Goal: Contribute content

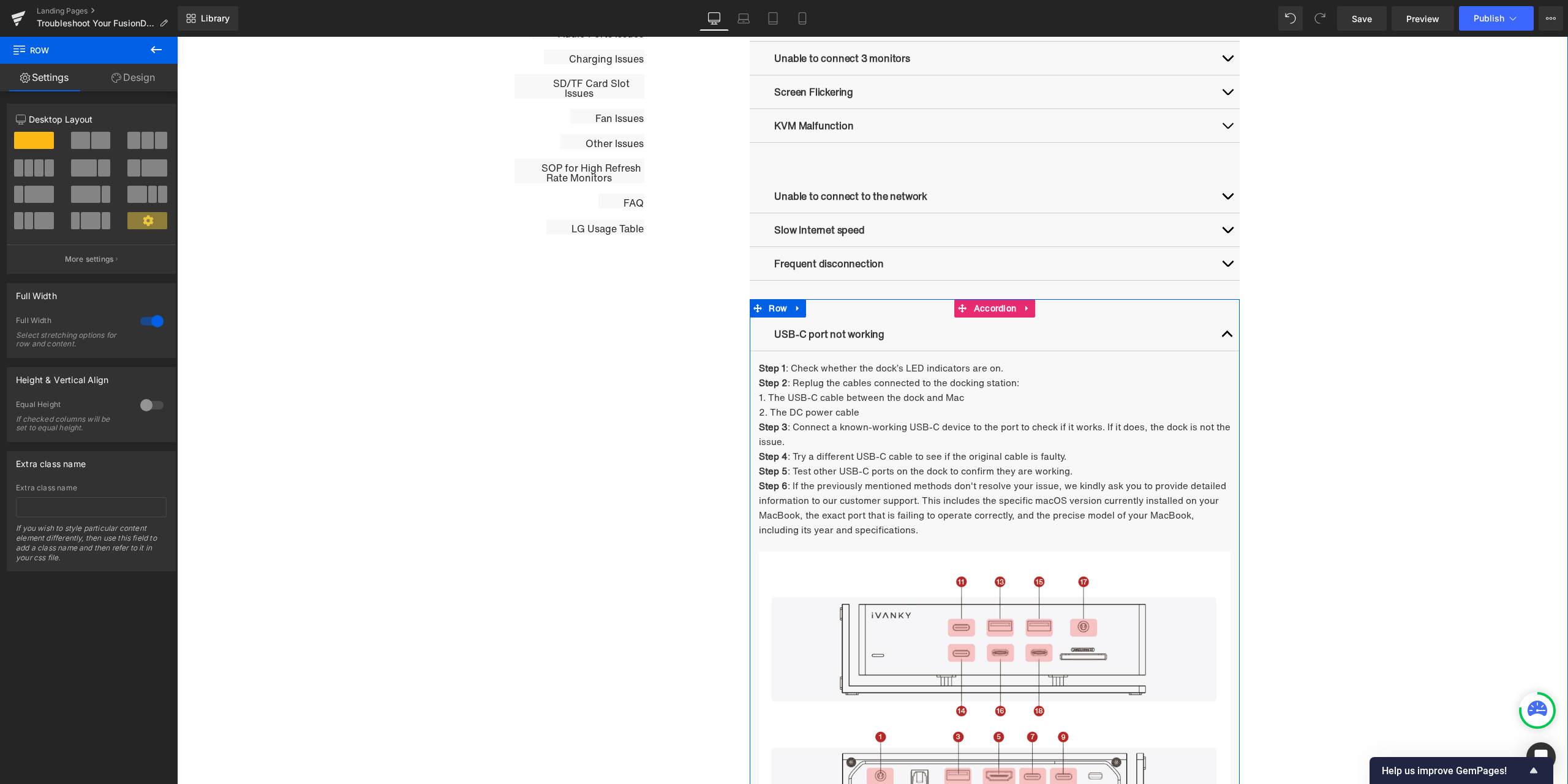
scroll to position [862, 0]
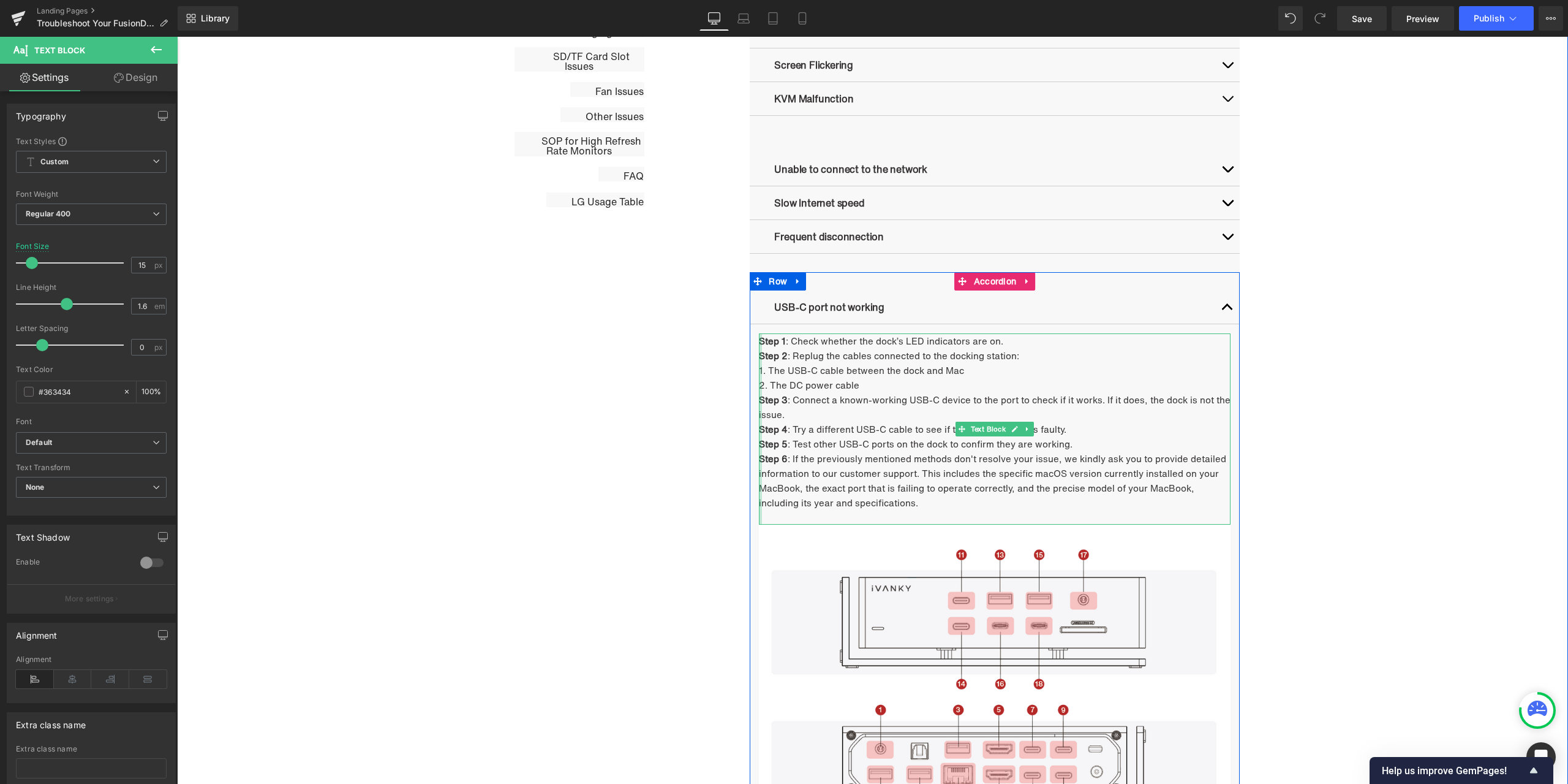
drag, startPoint x: 941, startPoint y: 498, endPoint x: 757, endPoint y: 458, distance: 188.3
click at [759, 458] on div "Step 1 : Check whether the dock’s LED indicators are on. Step 2 : Replug the ca…" at bounding box center [995, 429] width 472 height 191
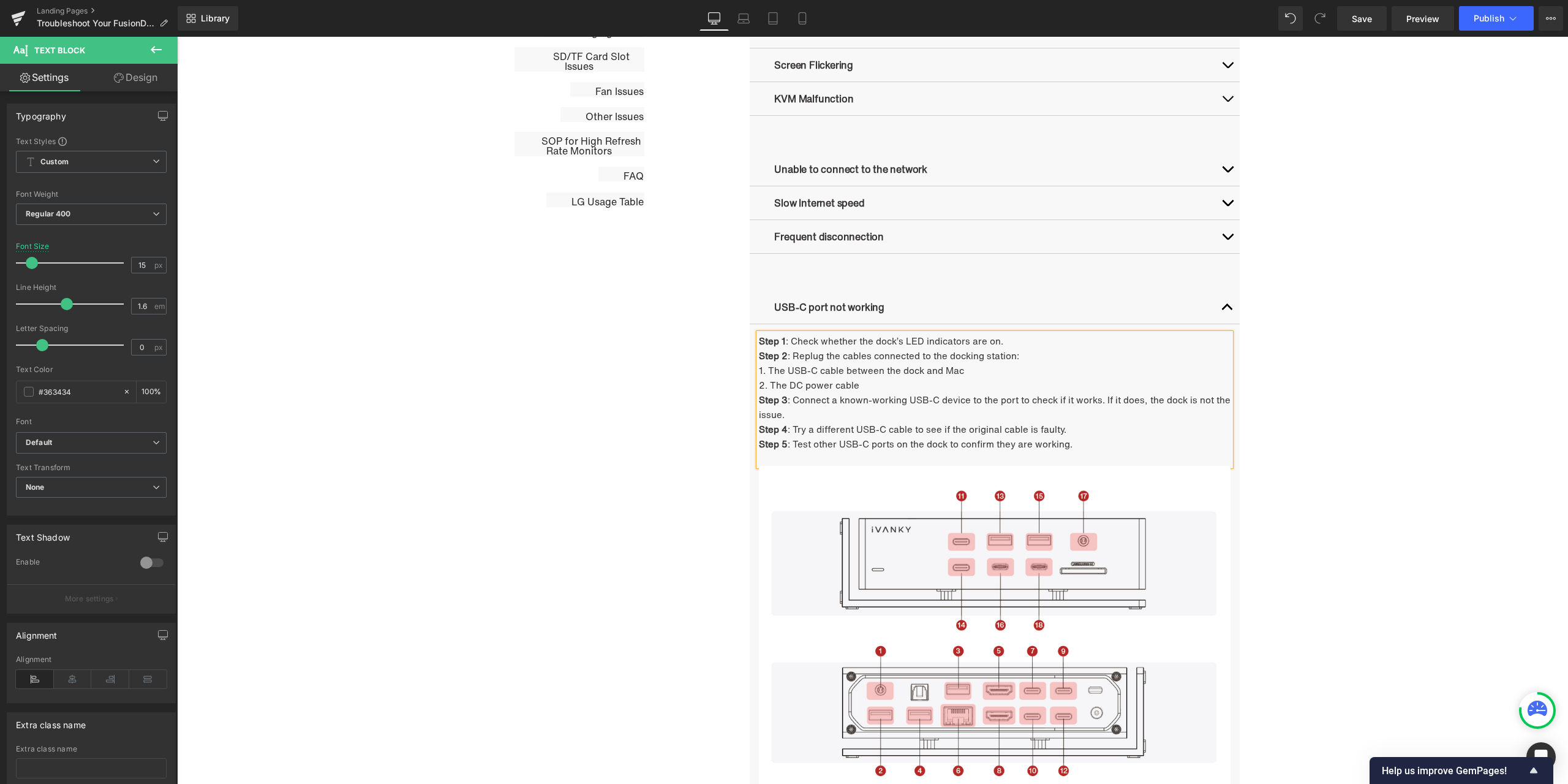
click at [606, 456] on div "Troubleshooting Heading Video Ports Issues Button Network Connectivity Issues B…" at bounding box center [873, 608] width 735 height 1563
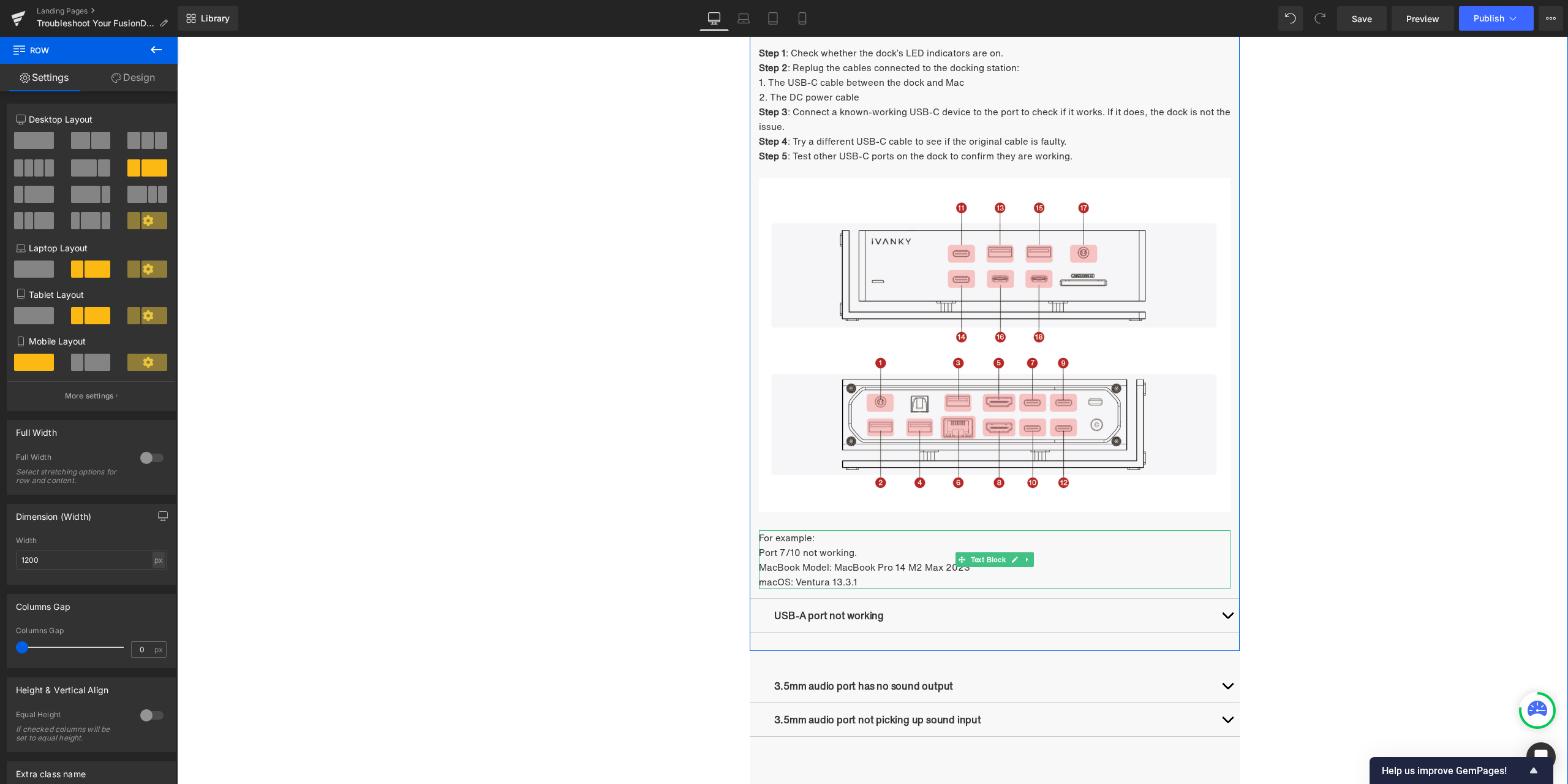
scroll to position [1046, 0]
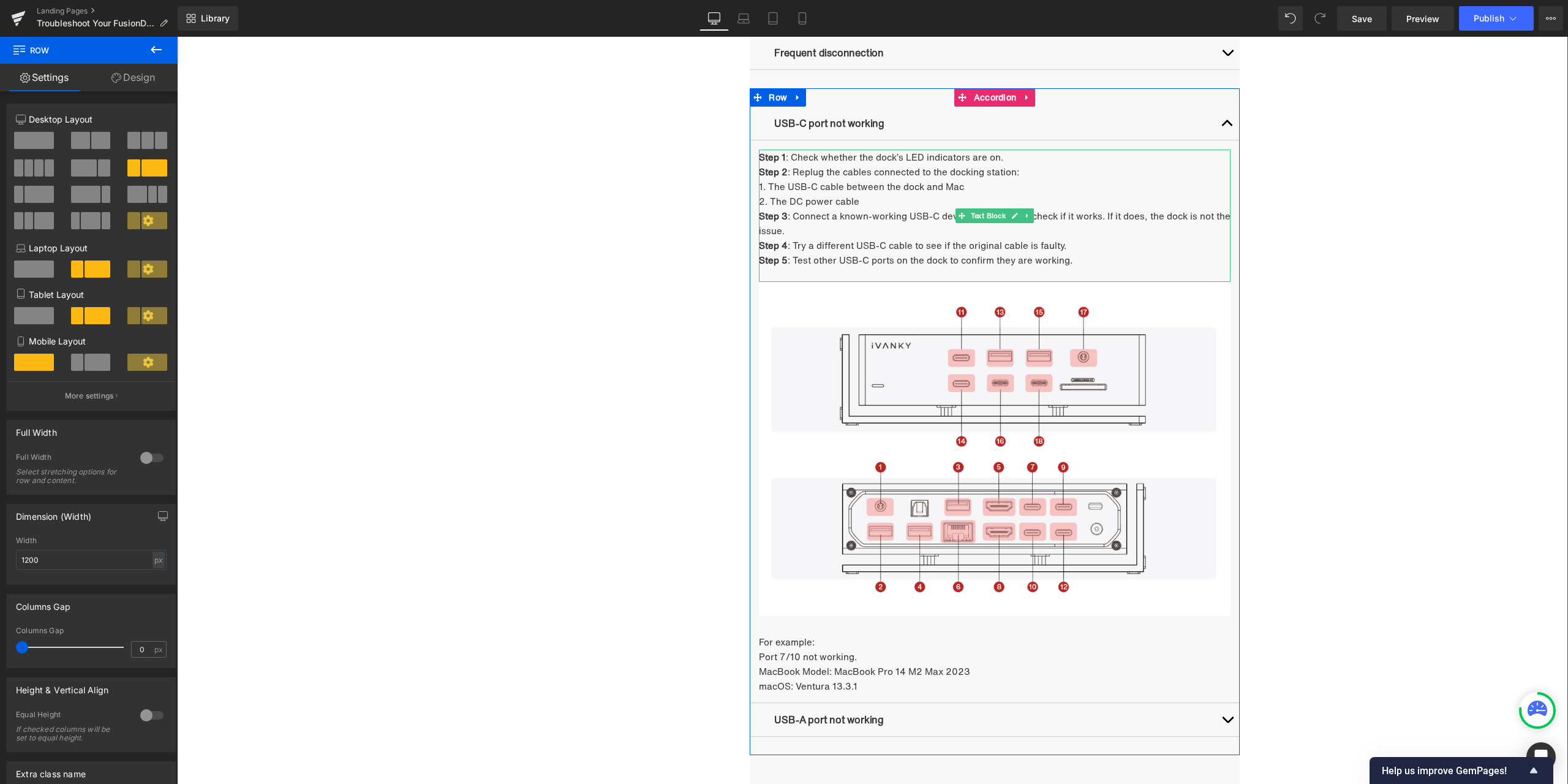
click at [933, 257] on p "Step 5 : Test other USB-C ports on the dock to confirm they are working." at bounding box center [995, 260] width 472 height 15
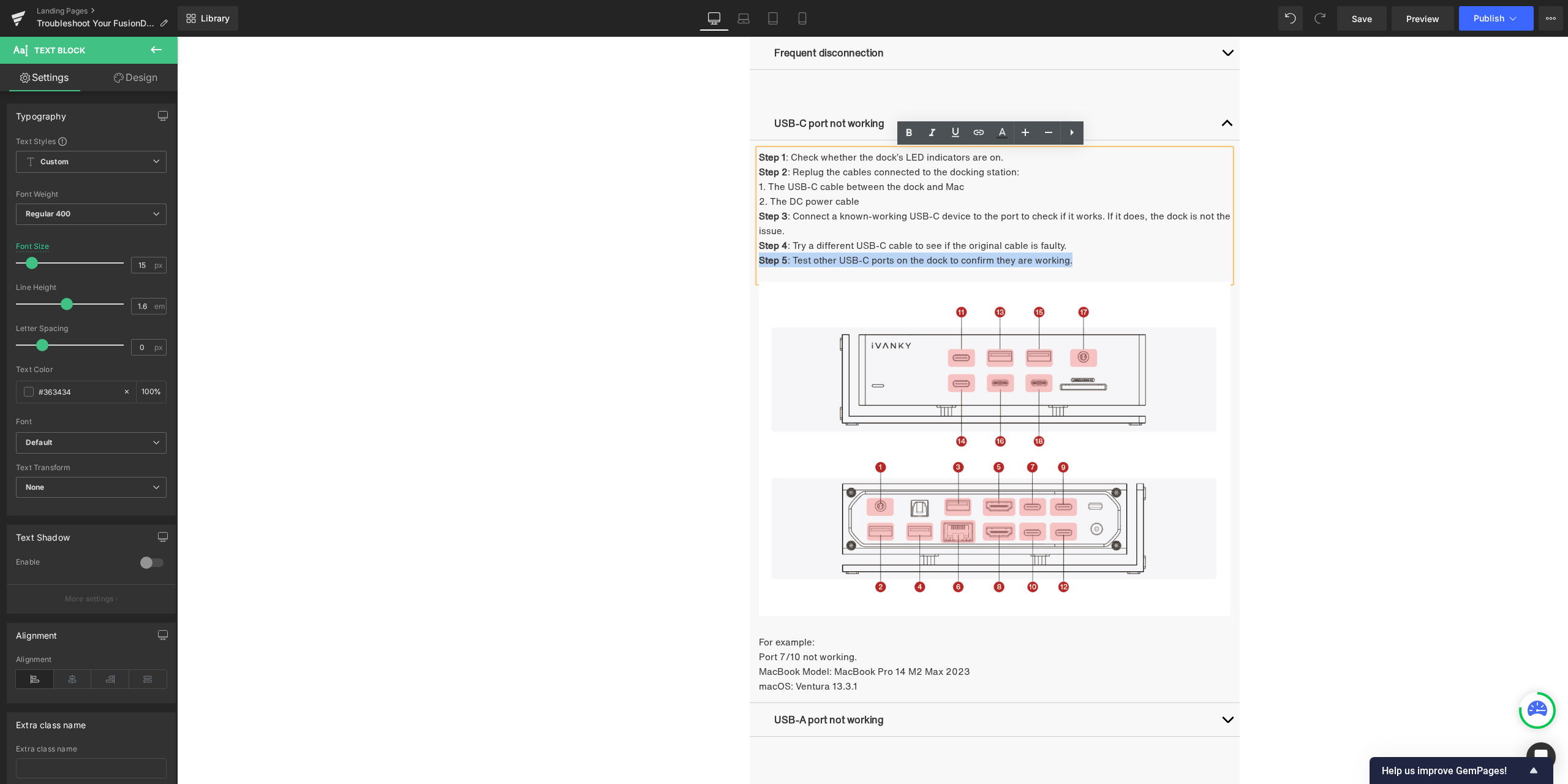
drag, startPoint x: 1063, startPoint y: 265, endPoint x: 755, endPoint y: 259, distance: 308.1
click at [759, 259] on p "Step 5 : Test other USB-C ports on the dock to confirm they are working." at bounding box center [995, 260] width 472 height 15
copy p "Step 5 : Test other USB-C ports on the dock to confirm they are working."
click at [833, 674] on p "MacBook Model: MacBook Pro 14 M2 Max 2023" at bounding box center [995, 671] width 472 height 15
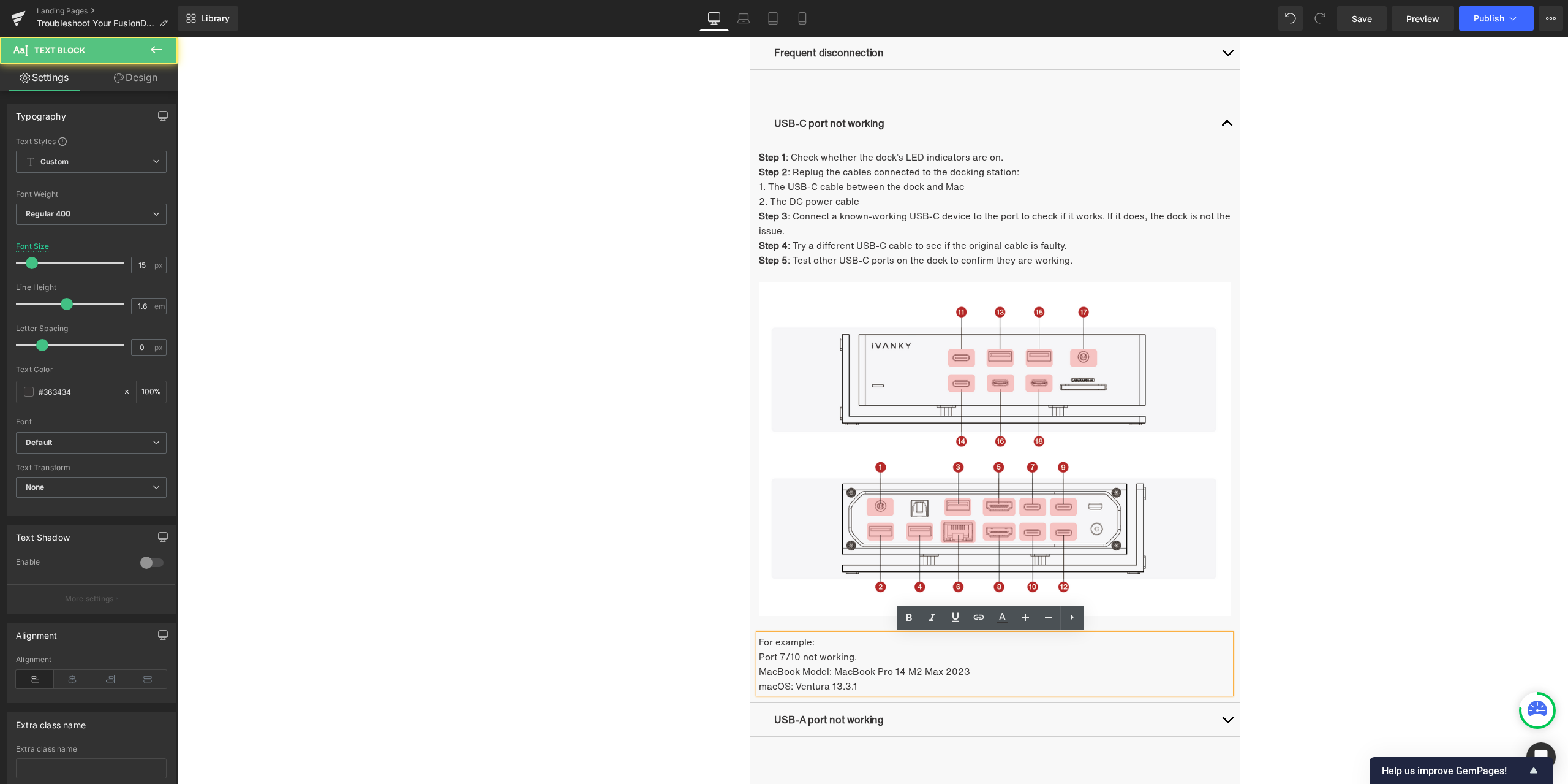
click at [800, 662] on p "Port 7/10 not working." at bounding box center [995, 656] width 472 height 15
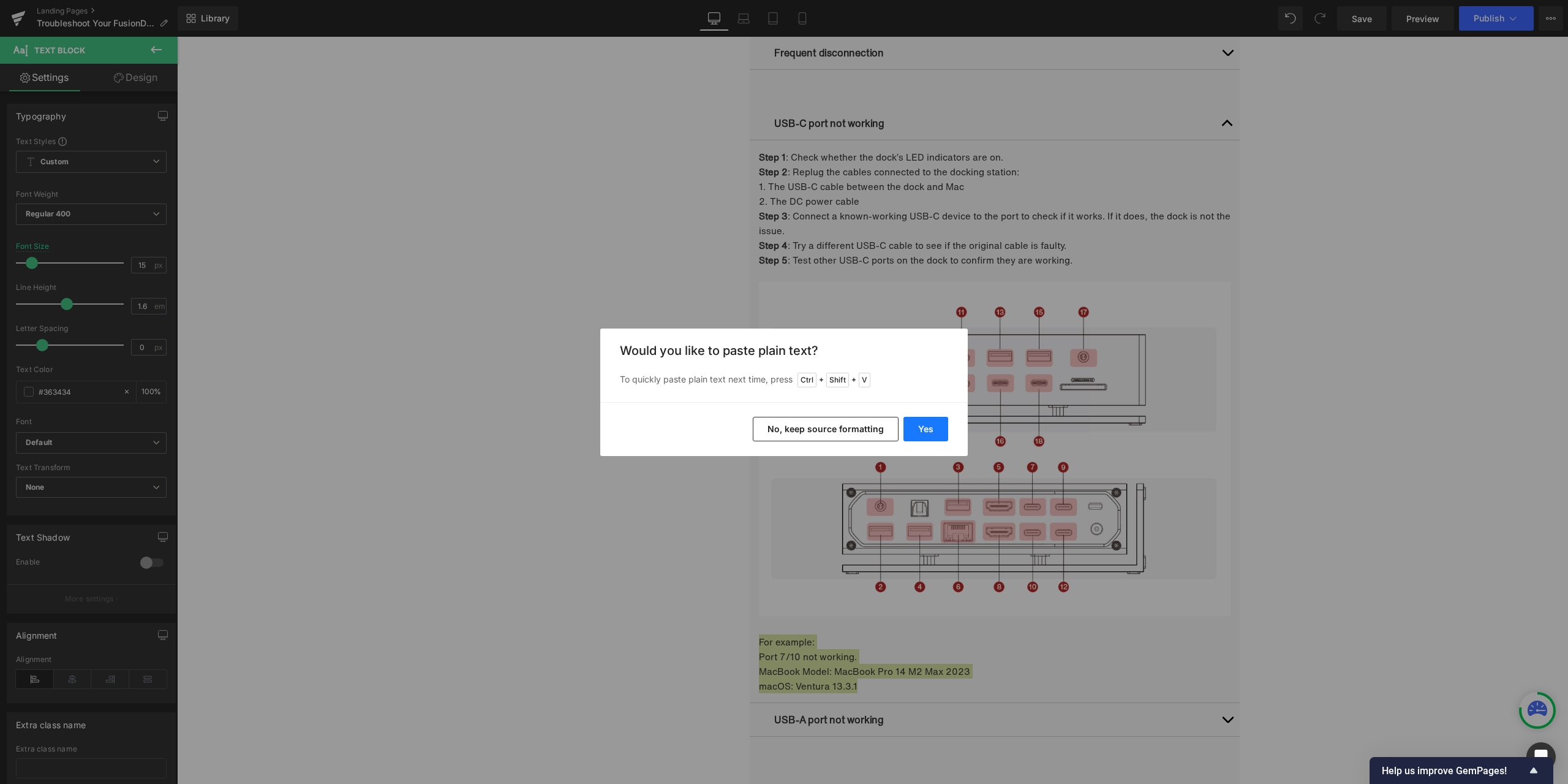
click at [929, 422] on button "Yes" at bounding box center [925, 429] width 44 height 25
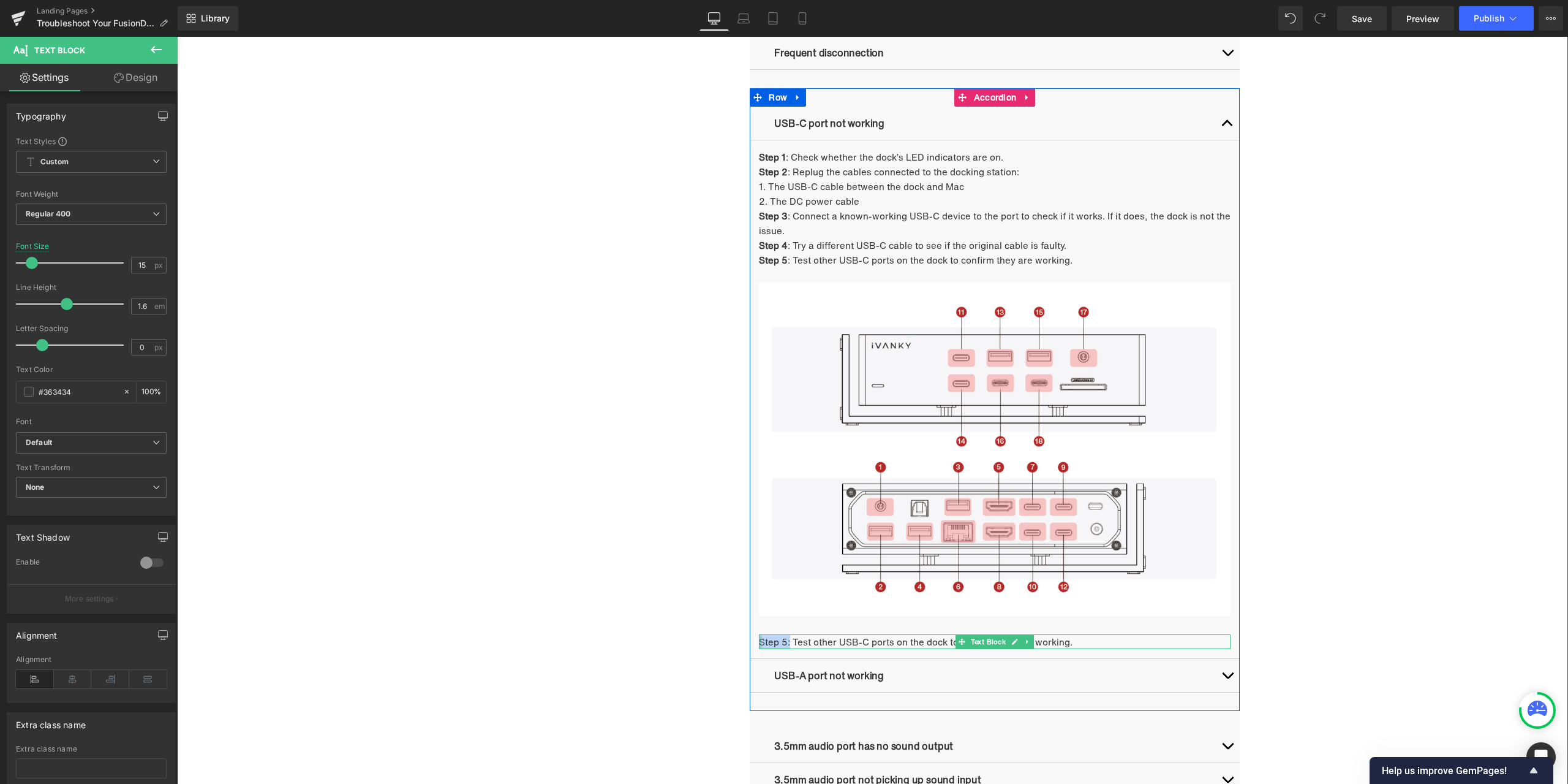
drag, startPoint x: 786, startPoint y: 643, endPoint x: 757, endPoint y: 640, distance: 29.2
click at [759, 640] on div "Step 5: Test other USB-C ports on the dock to confirm they are working. Text Bl…" at bounding box center [995, 641] width 472 height 15
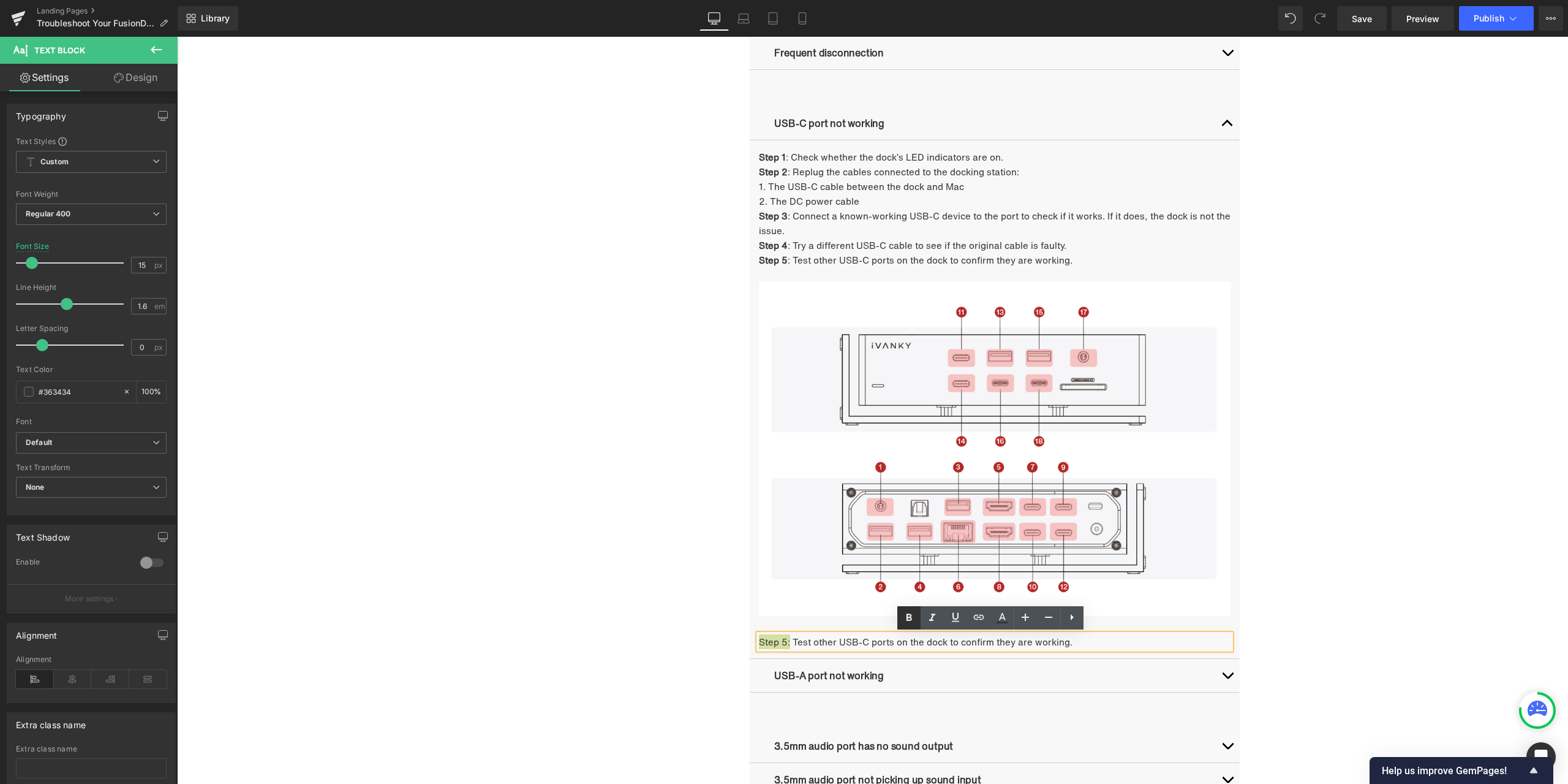
click at [910, 613] on icon at bounding box center [908, 618] width 15 height 15
drag, startPoint x: 1274, startPoint y: 581, endPoint x: 655, endPoint y: 686, distance: 627.8
click at [1274, 581] on div "Troubleshooting Heading Video Ports Issues Button Network Connectivity Issues B…" at bounding box center [872, 417] width 1391 height 1549
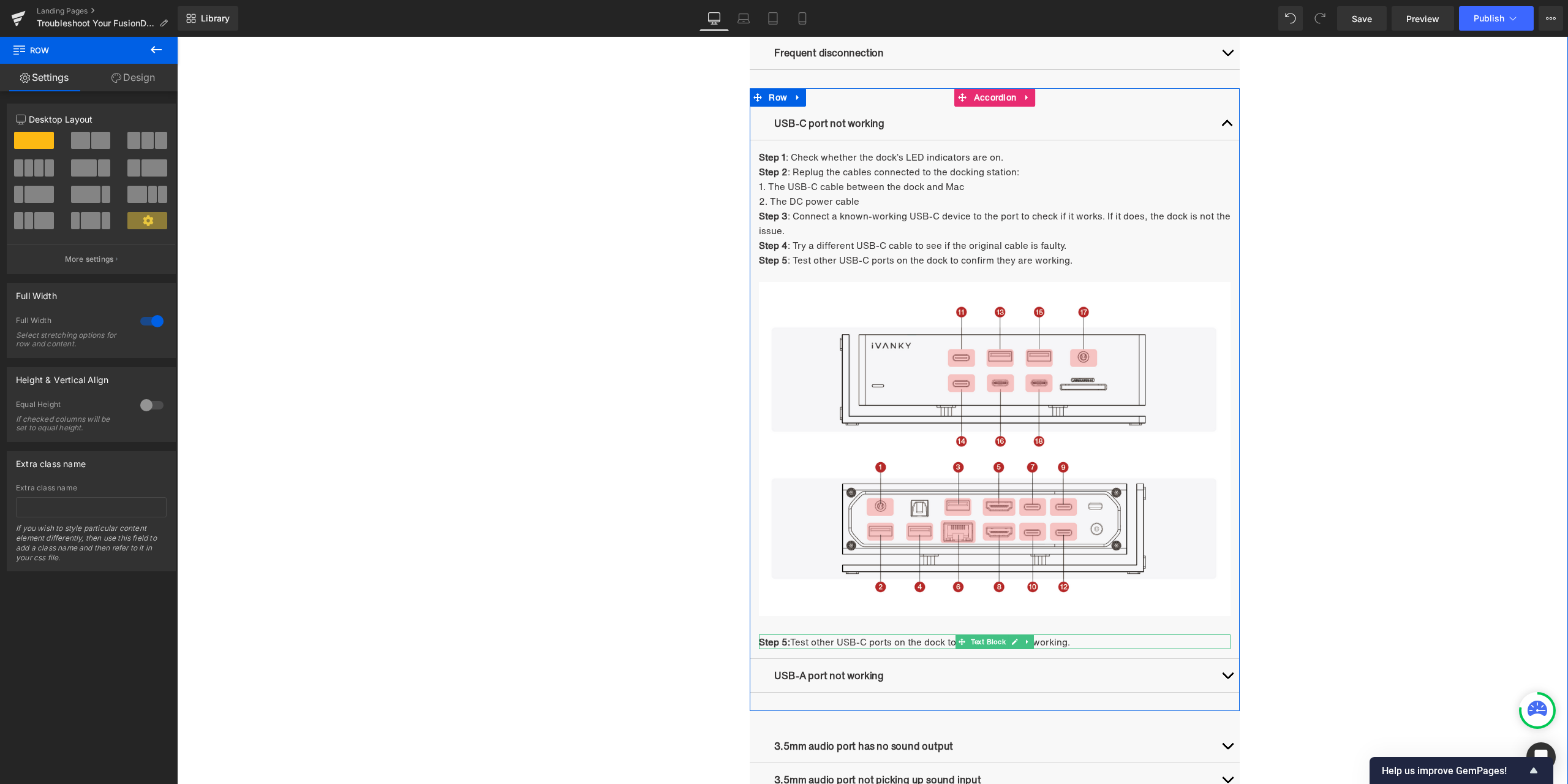
click at [782, 640] on strong "Step 5:" at bounding box center [775, 642] width 31 height 14
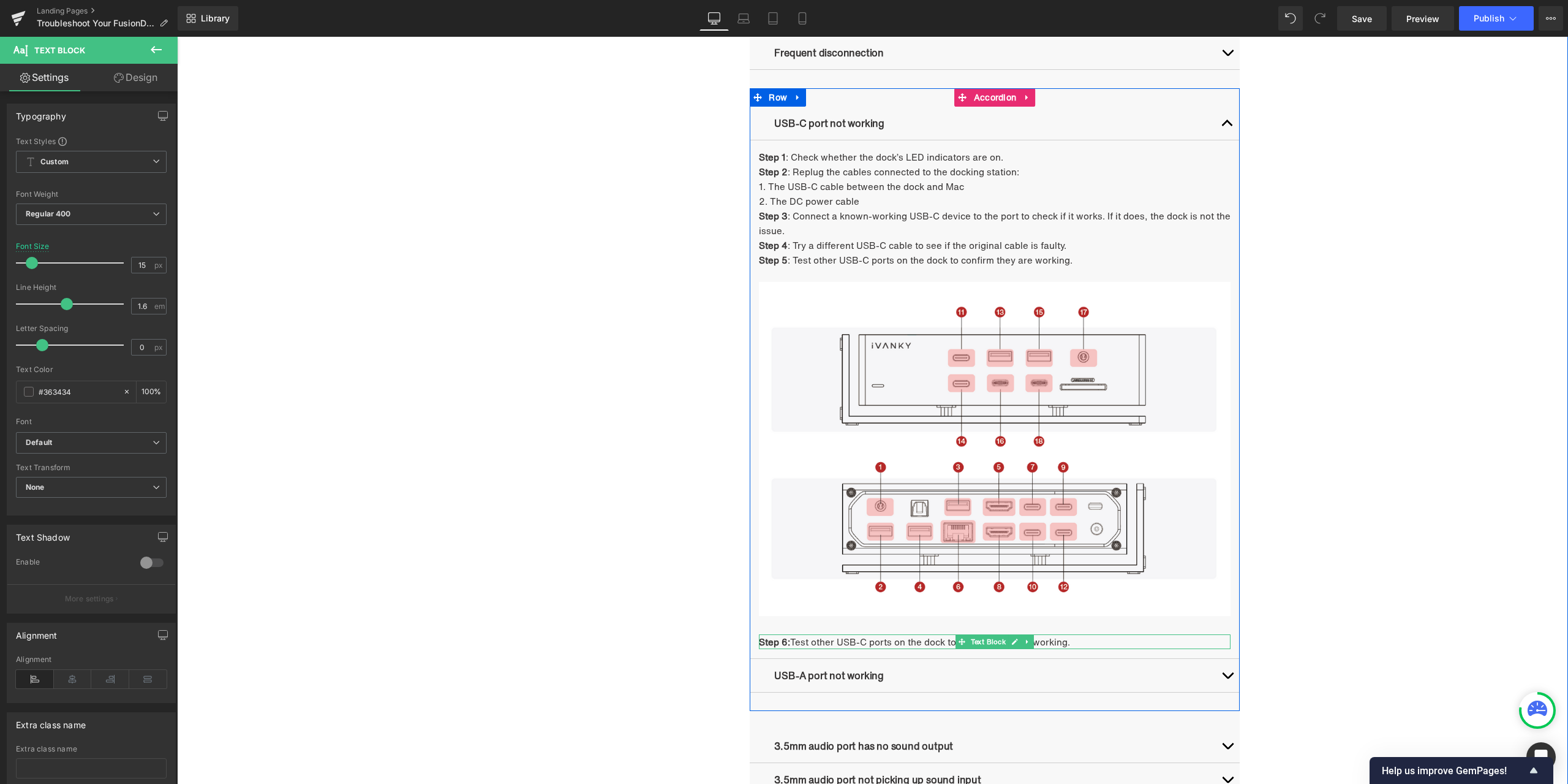
click at [861, 643] on p "Step 6: Test other USB-C ports on the dock to confirm they are working." at bounding box center [995, 641] width 472 height 15
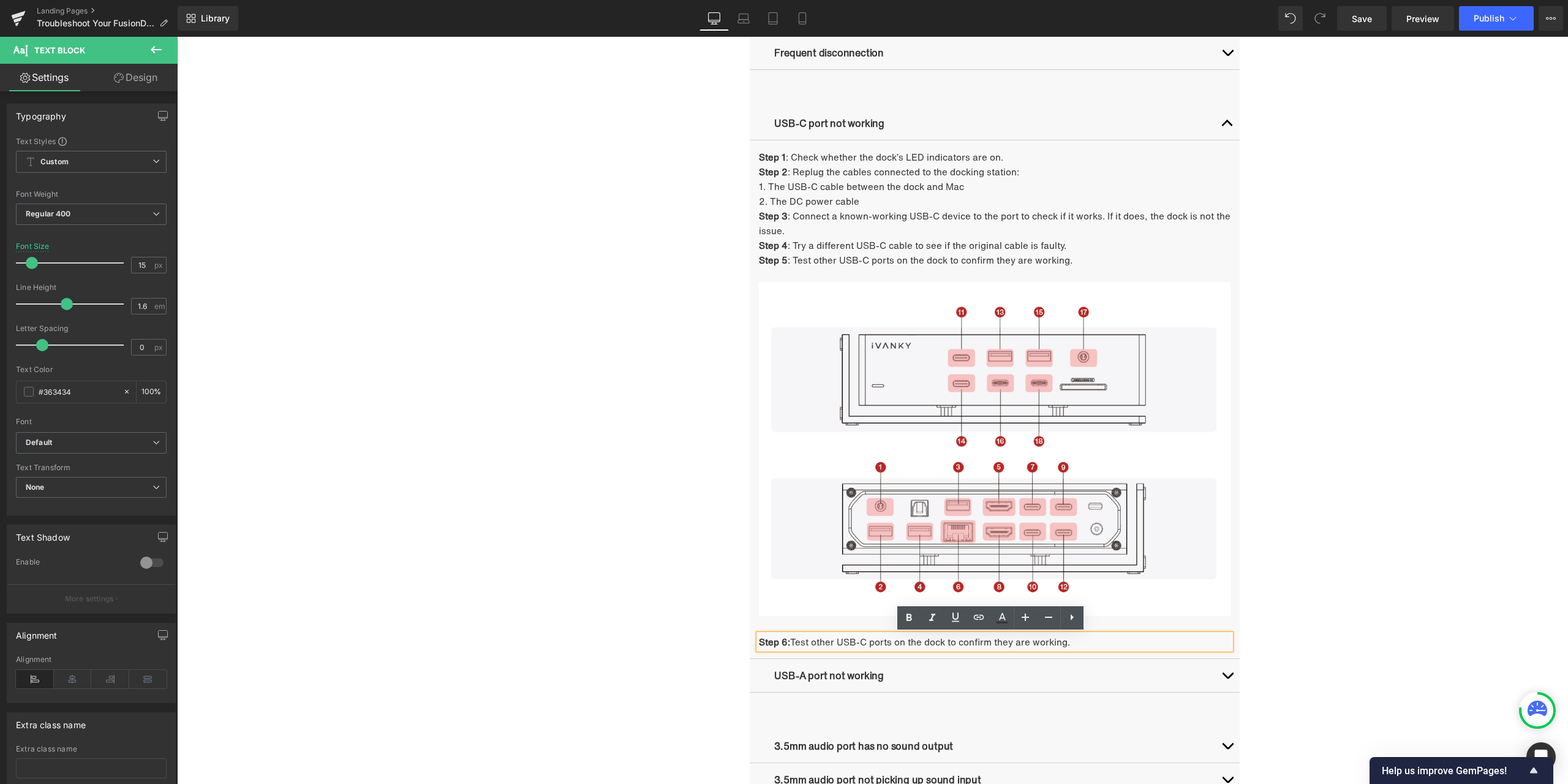
drag, startPoint x: 789, startPoint y: 641, endPoint x: 1120, endPoint y: 646, distance: 331.0
click at [1120, 646] on p "Step 6: Test other USB-C ports on the dock to confirm they are working." at bounding box center [995, 641] width 472 height 15
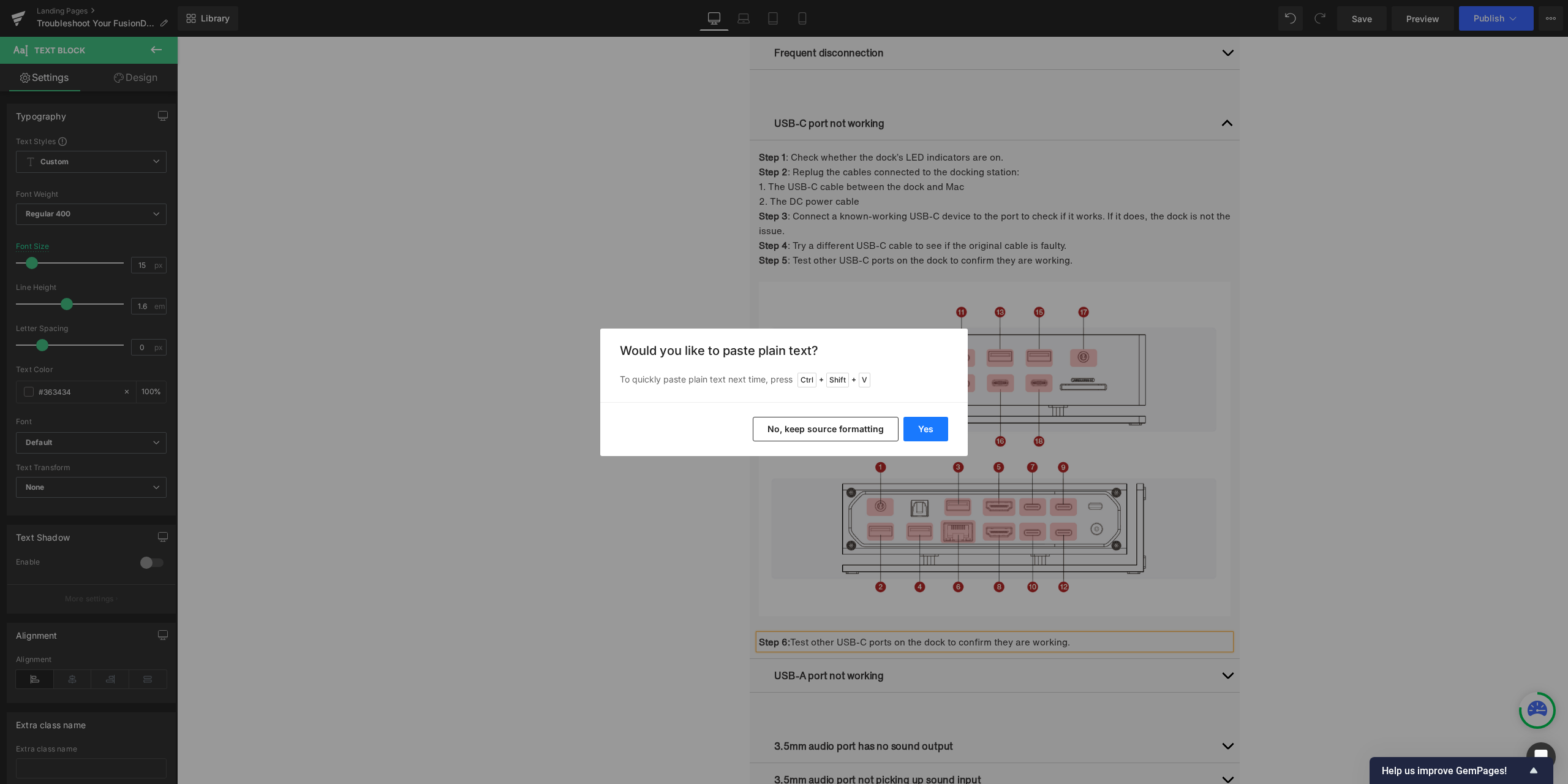
click at [920, 427] on button "Yes" at bounding box center [925, 429] width 44 height 25
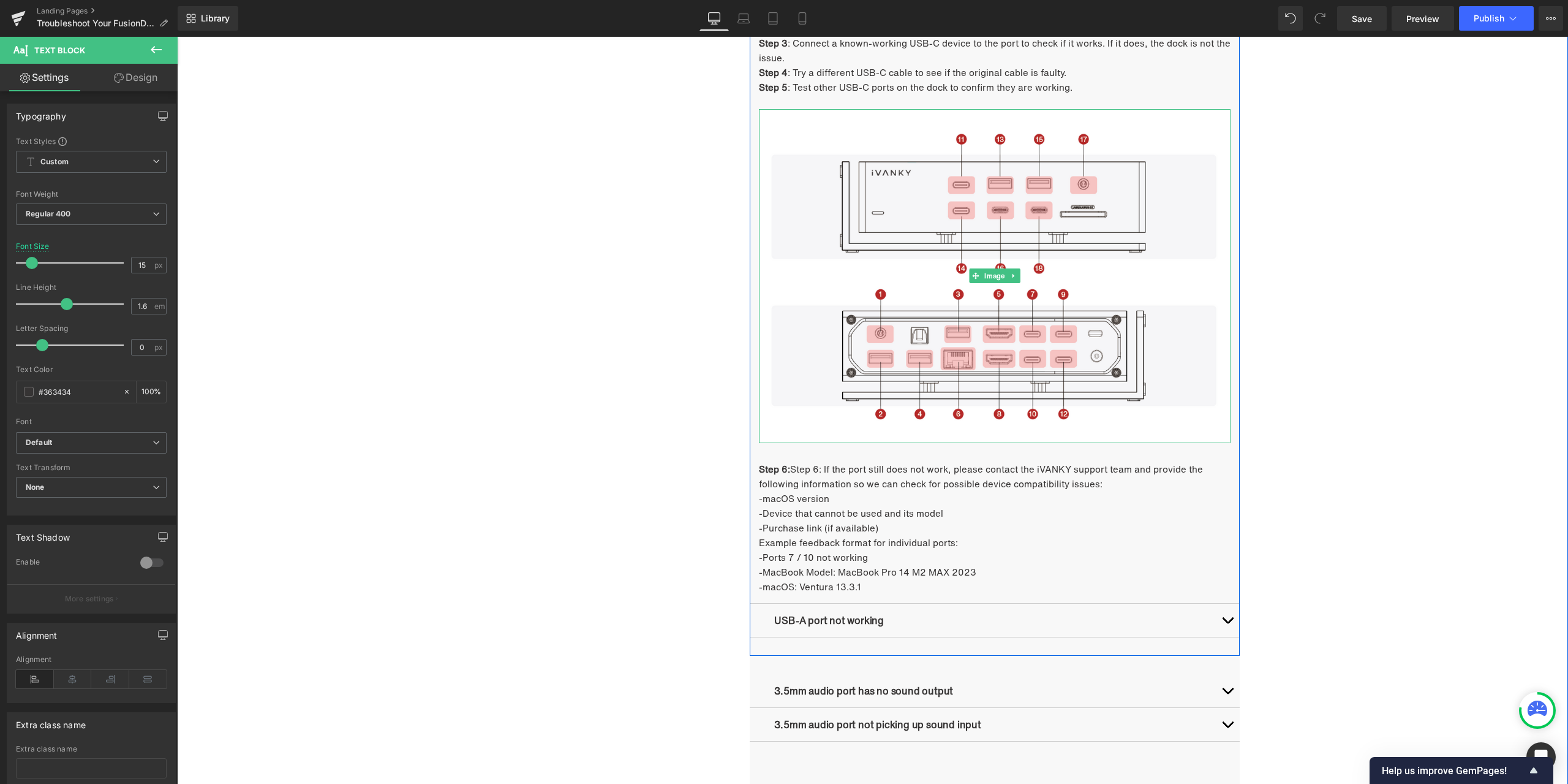
scroll to position [1230, 0]
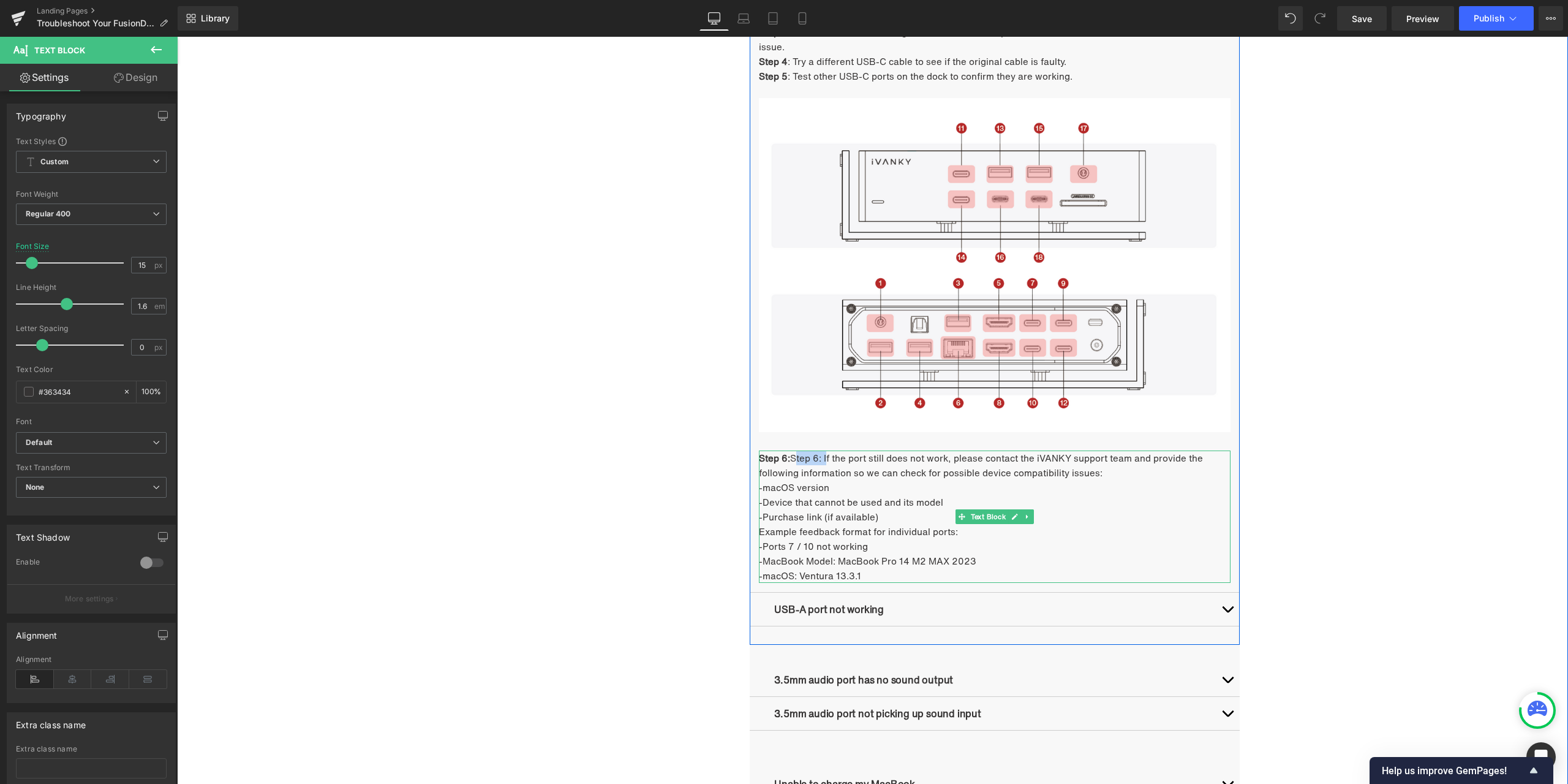
drag, startPoint x: 822, startPoint y: 456, endPoint x: 789, endPoint y: 454, distance: 33.1
click at [789, 454] on p "Step 6: Step 6: If the port still does not work, please contact the iVANKY supp…" at bounding box center [995, 465] width 472 height 30
click at [544, 491] on div "Troubleshooting Heading Video Ports Issues Button Network Connectivity Issues B…" at bounding box center [873, 277] width 735 height 1637
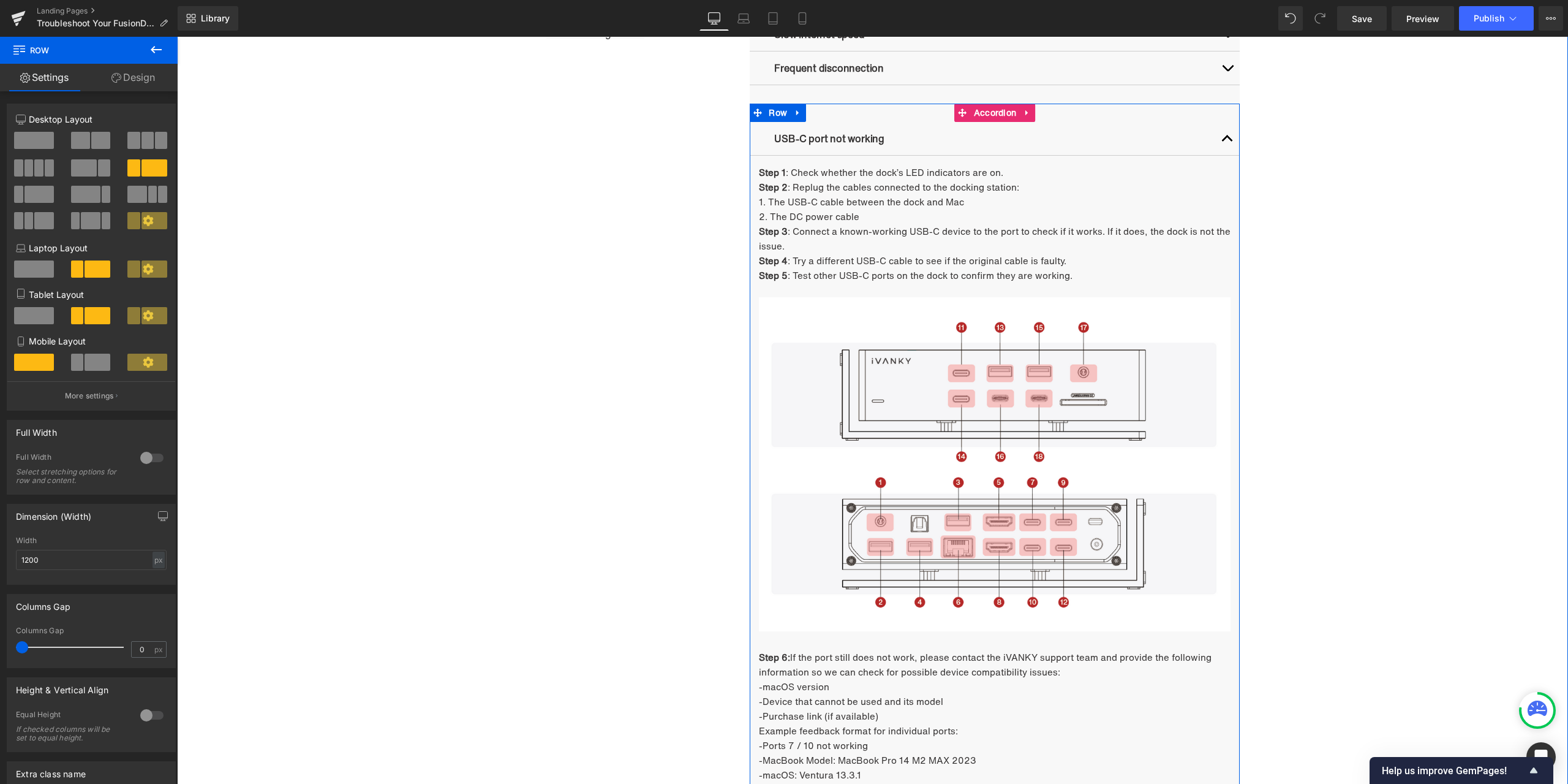
scroll to position [985, 0]
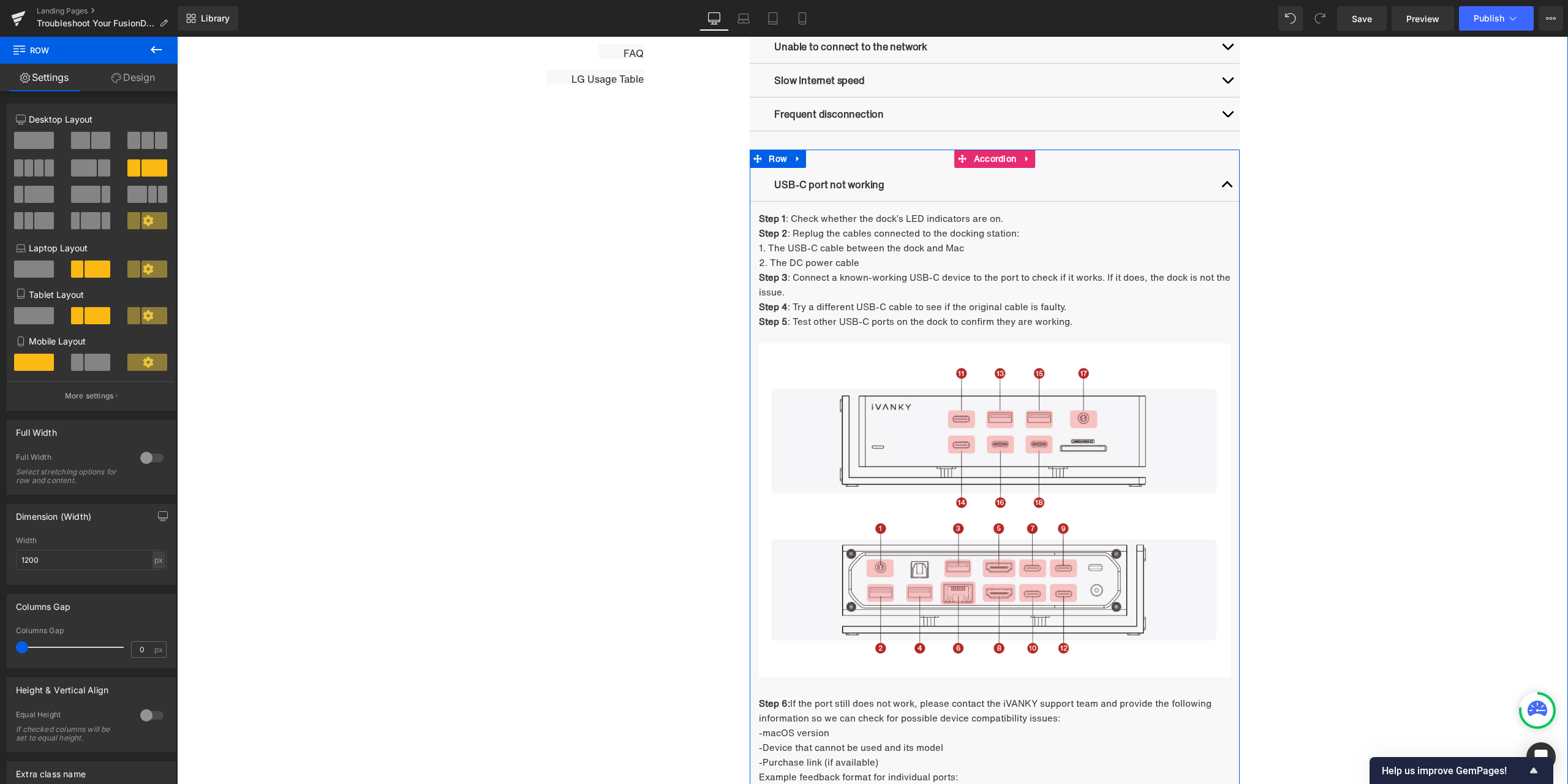
click at [1226, 188] on button "button" at bounding box center [1227, 185] width 25 height 33
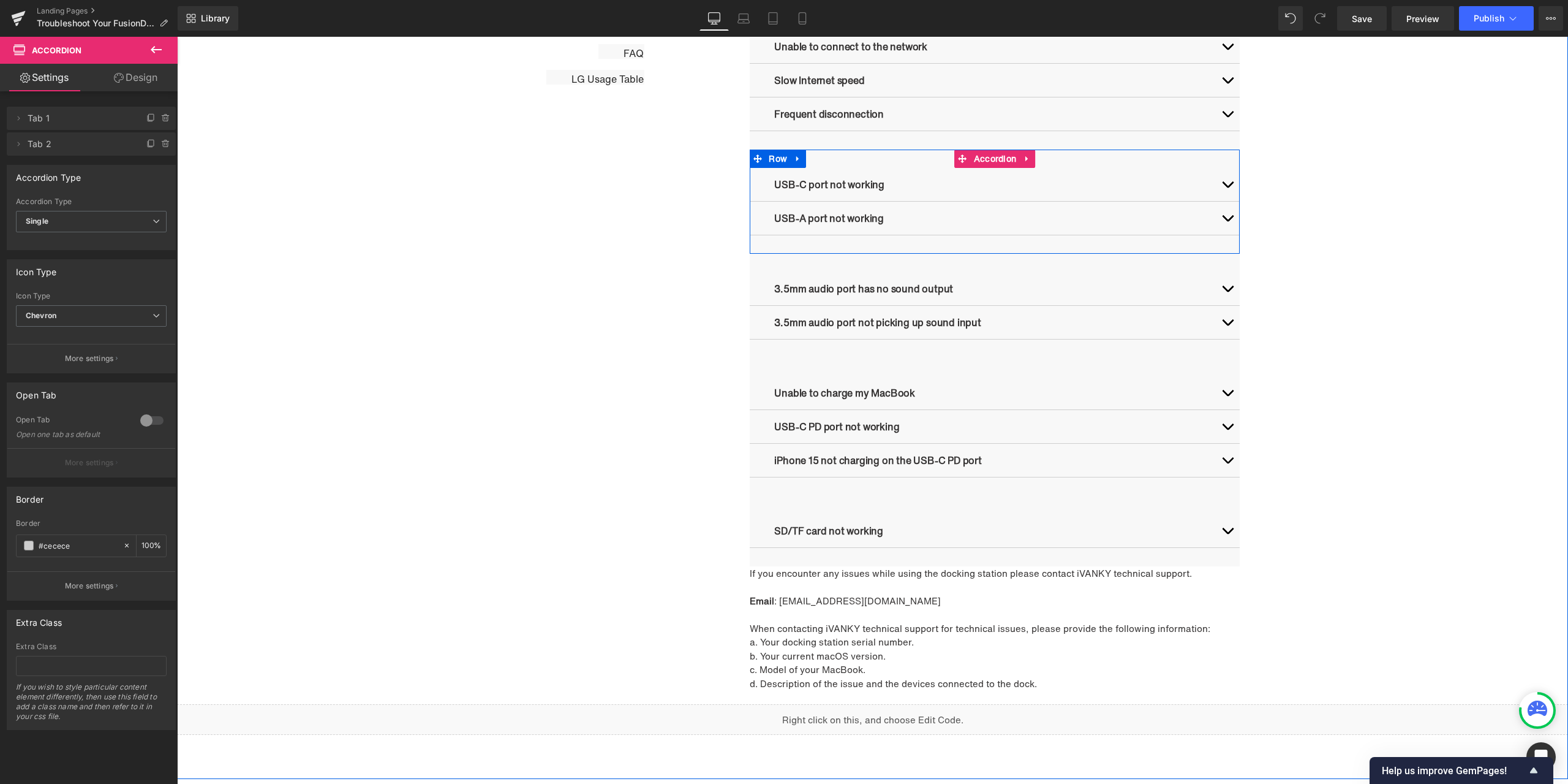
click at [1228, 221] on span "button" at bounding box center [1228, 221] width 0 height 0
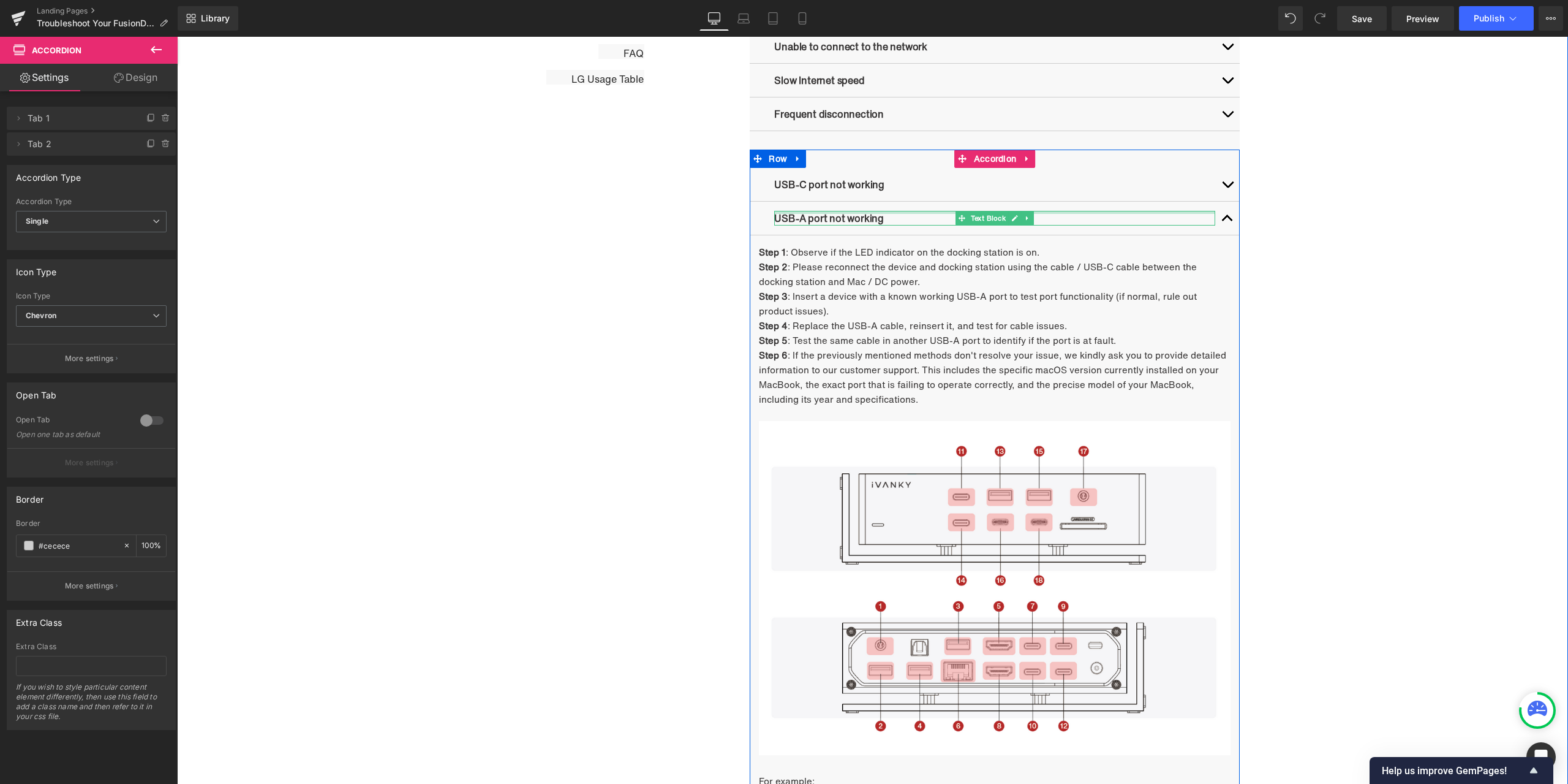
click at [809, 212] on div at bounding box center [995, 211] width 441 height 3
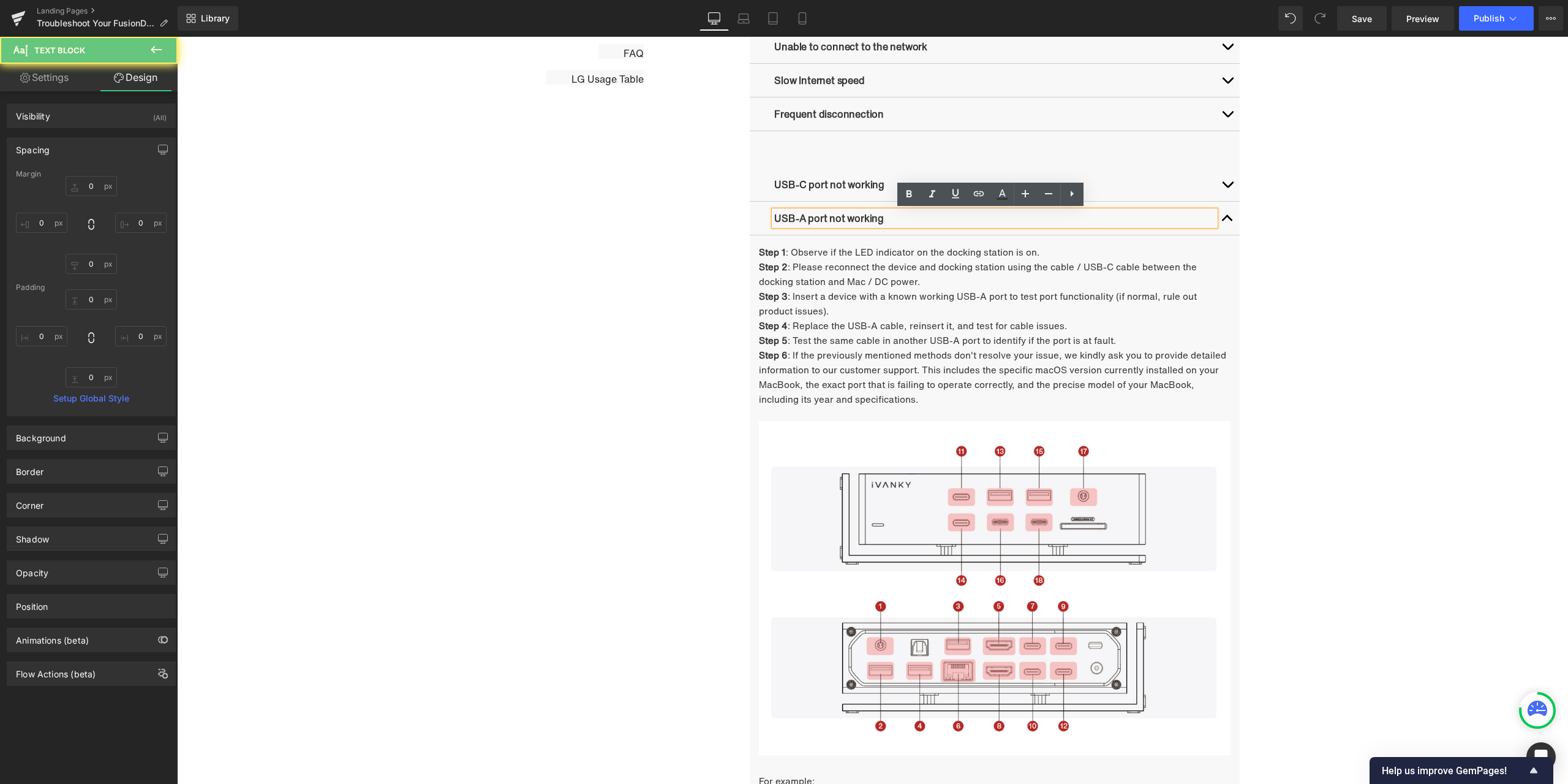
click at [880, 215] on p "USB-A port not working" at bounding box center [995, 217] width 441 height 15
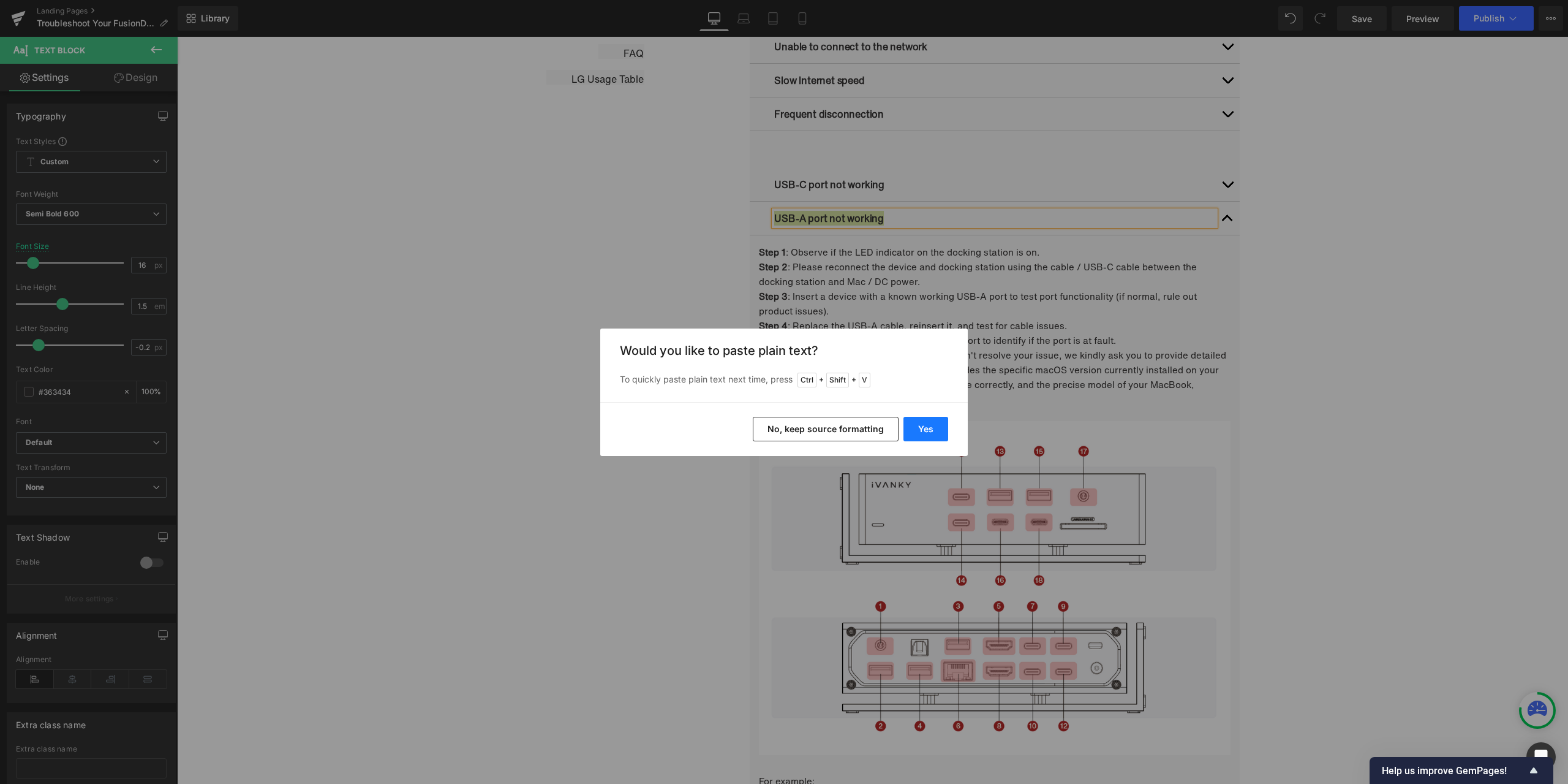
click at [930, 427] on button "Yes" at bounding box center [925, 429] width 44 height 25
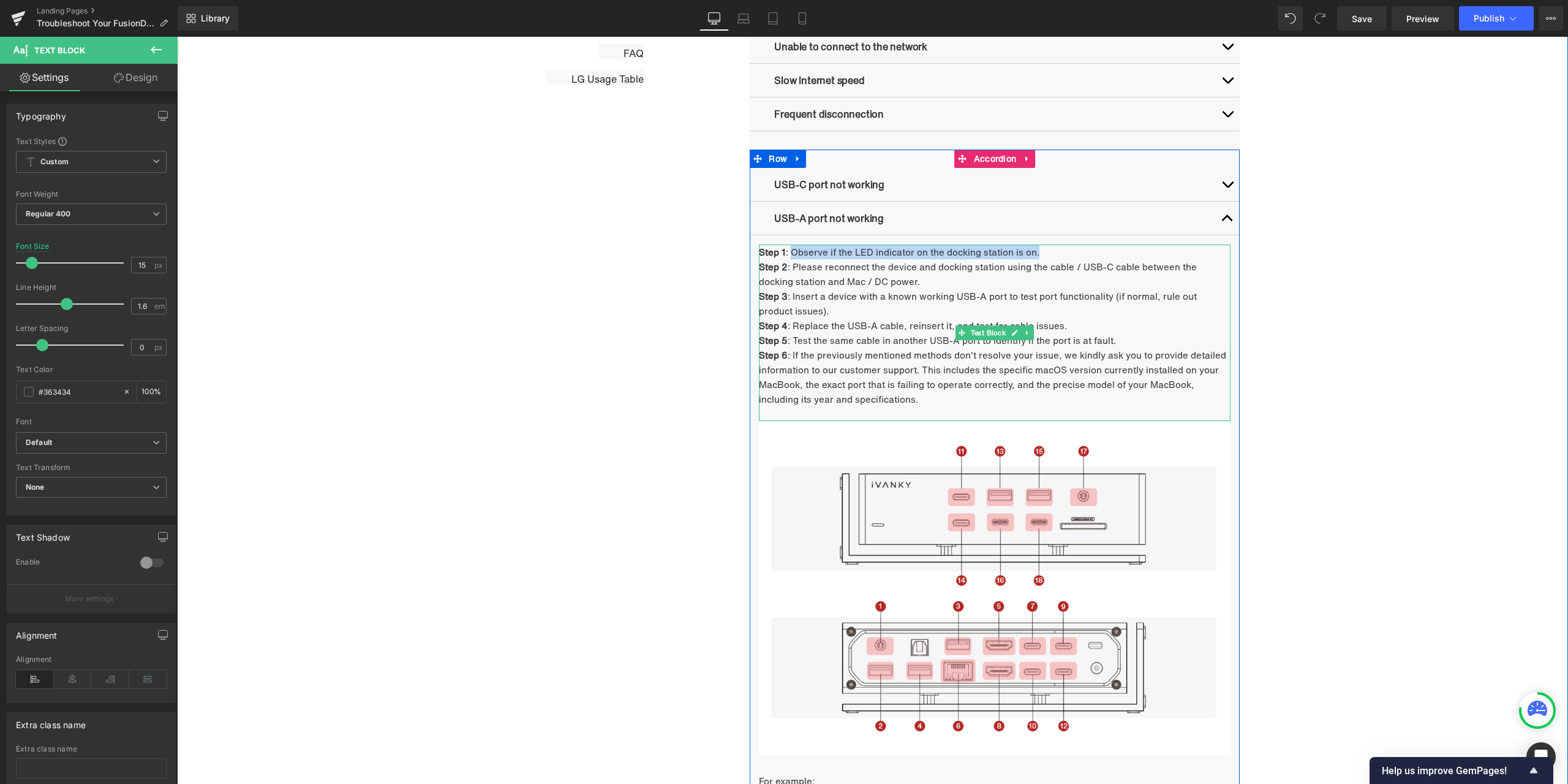
drag, startPoint x: 787, startPoint y: 253, endPoint x: 1046, endPoint y: 253, distance: 259.0
click at [1046, 253] on p "Step 1 : Observe if the LED indicator on the docking station is on." at bounding box center [995, 252] width 472 height 15
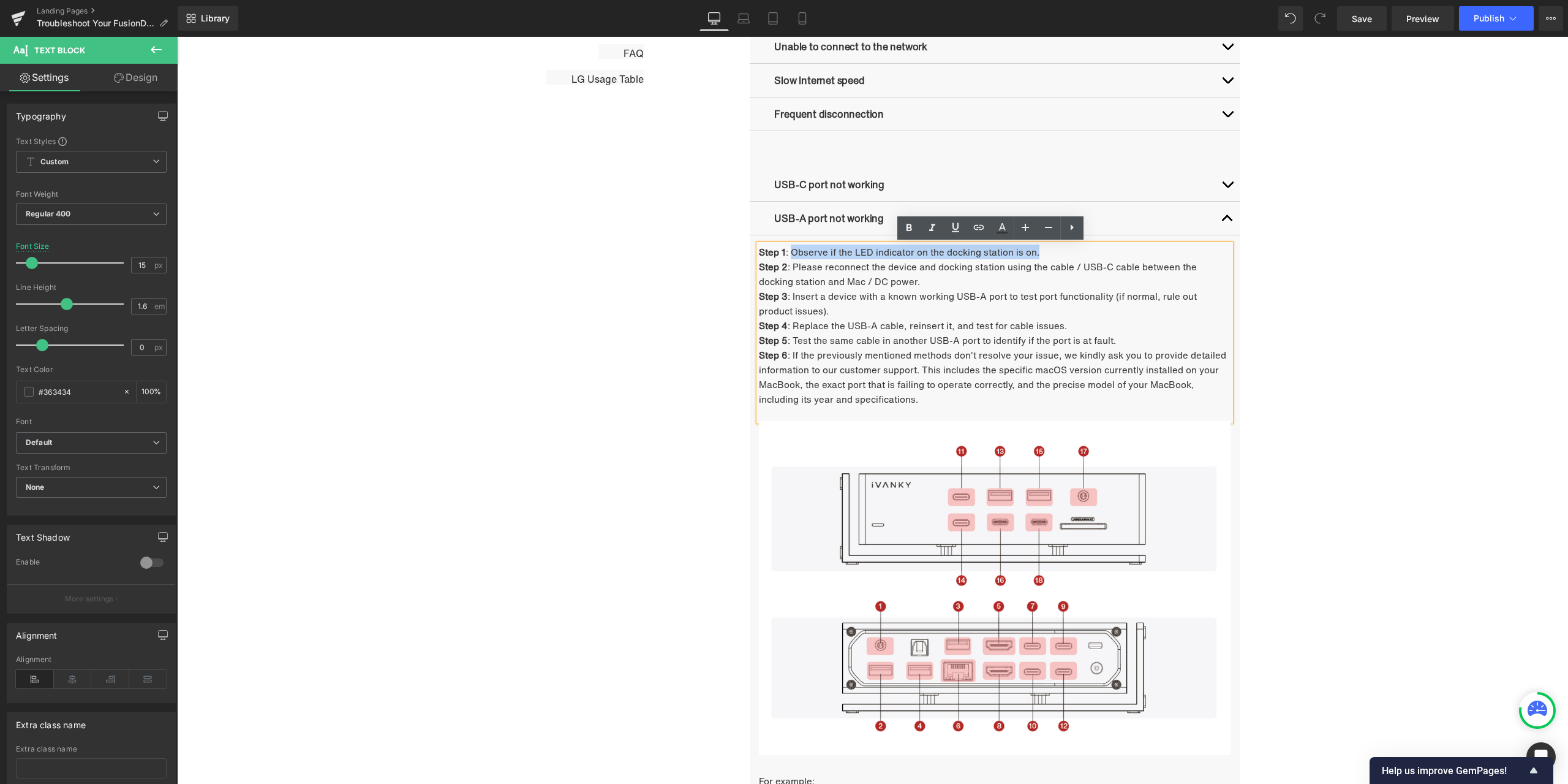
click at [998, 256] on p "Step 1 : Observe if the LED indicator on the docking station is on." at bounding box center [995, 252] width 472 height 15
drag, startPoint x: 788, startPoint y: 254, endPoint x: 1038, endPoint y: 252, distance: 250.0
click at [1038, 252] on p "Step 1 : Observe if the LED indicator on the docking station is on." at bounding box center [995, 252] width 472 height 15
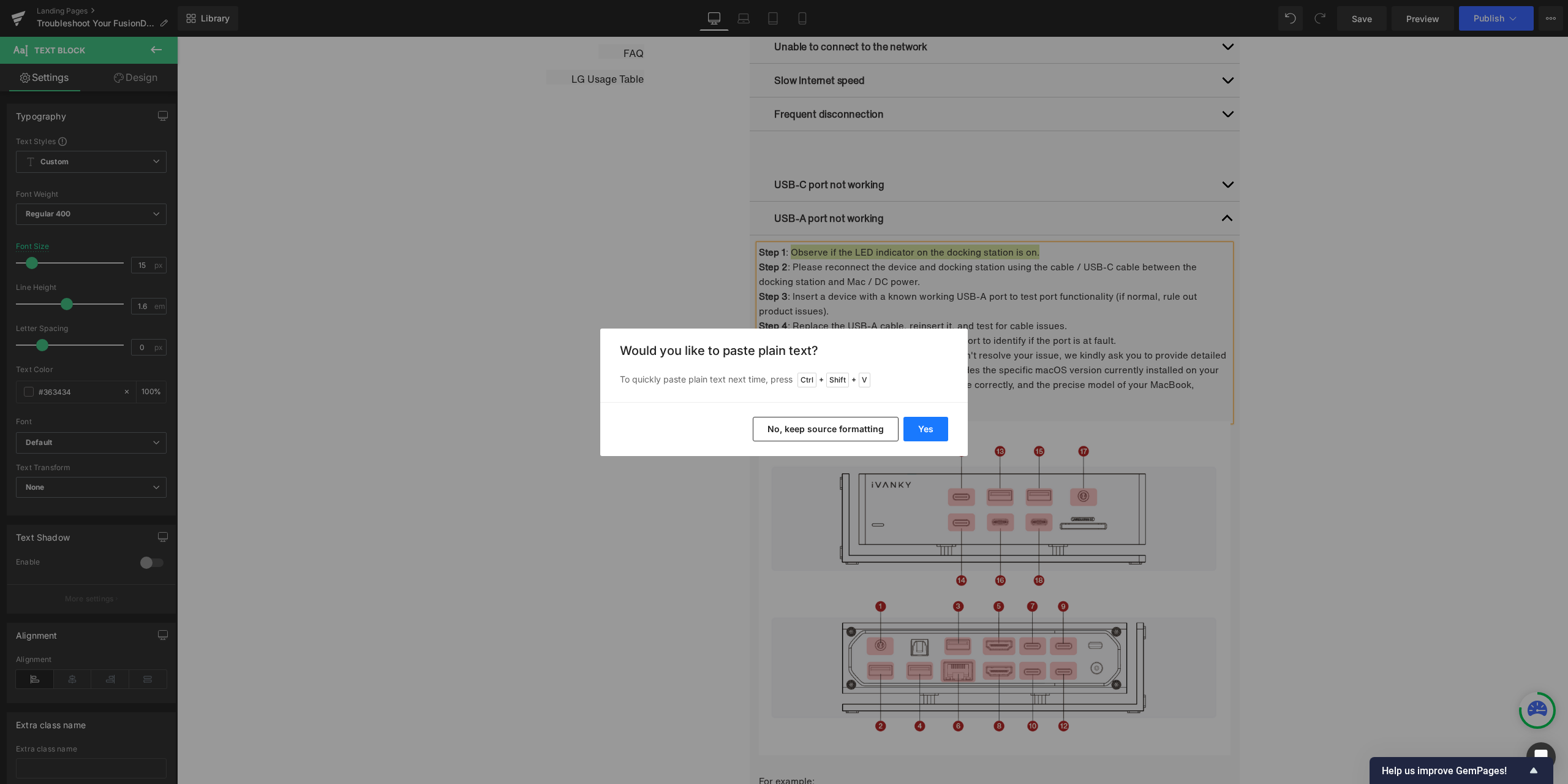
click at [926, 425] on button "Yes" at bounding box center [925, 429] width 44 height 25
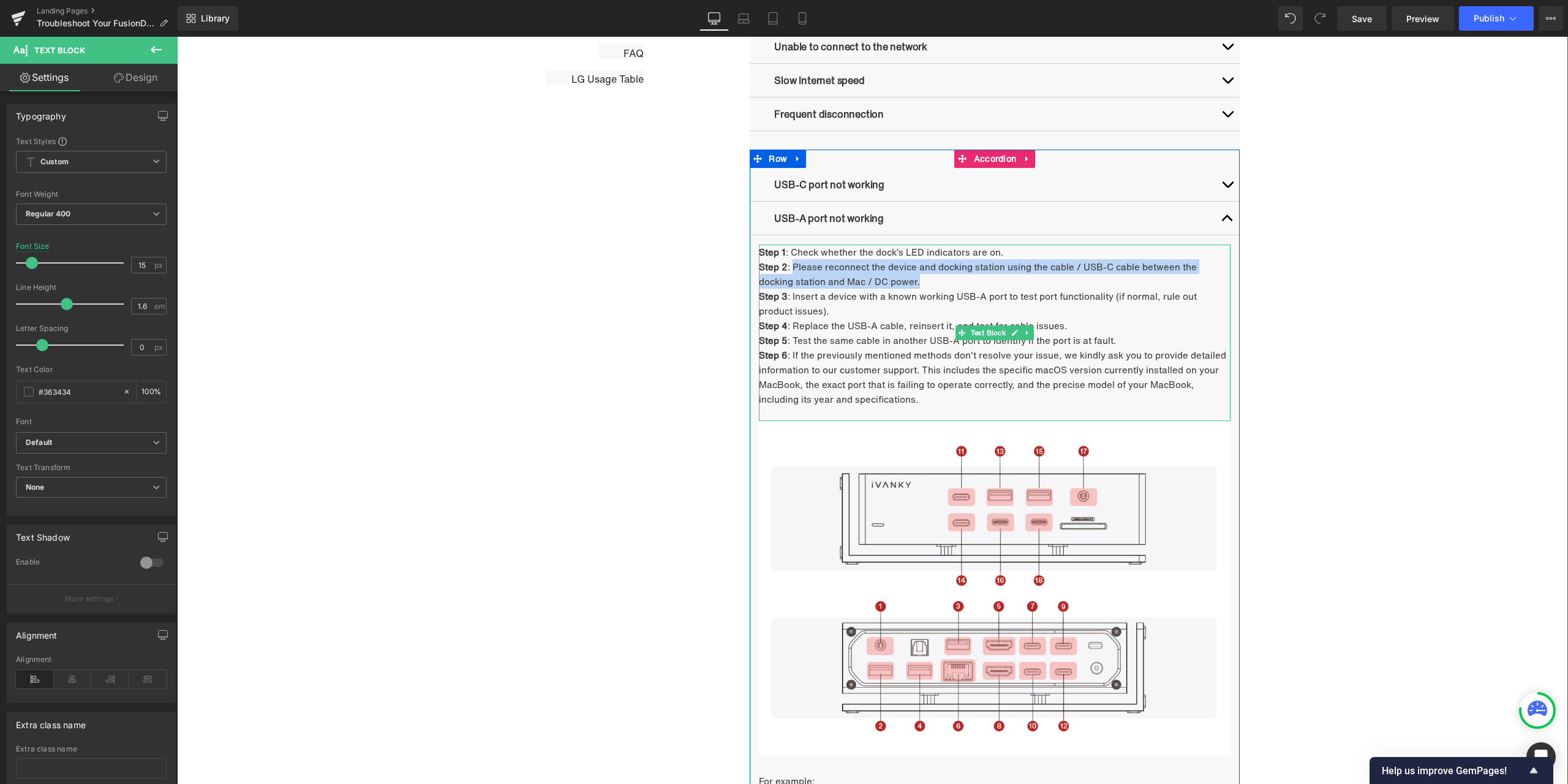
drag, startPoint x: 787, startPoint y: 268, endPoint x: 934, endPoint y: 285, distance: 148.0
click at [934, 285] on p "Step 2 : Please reconnect the device and docking station using the cable / USB-…" at bounding box center [995, 274] width 472 height 30
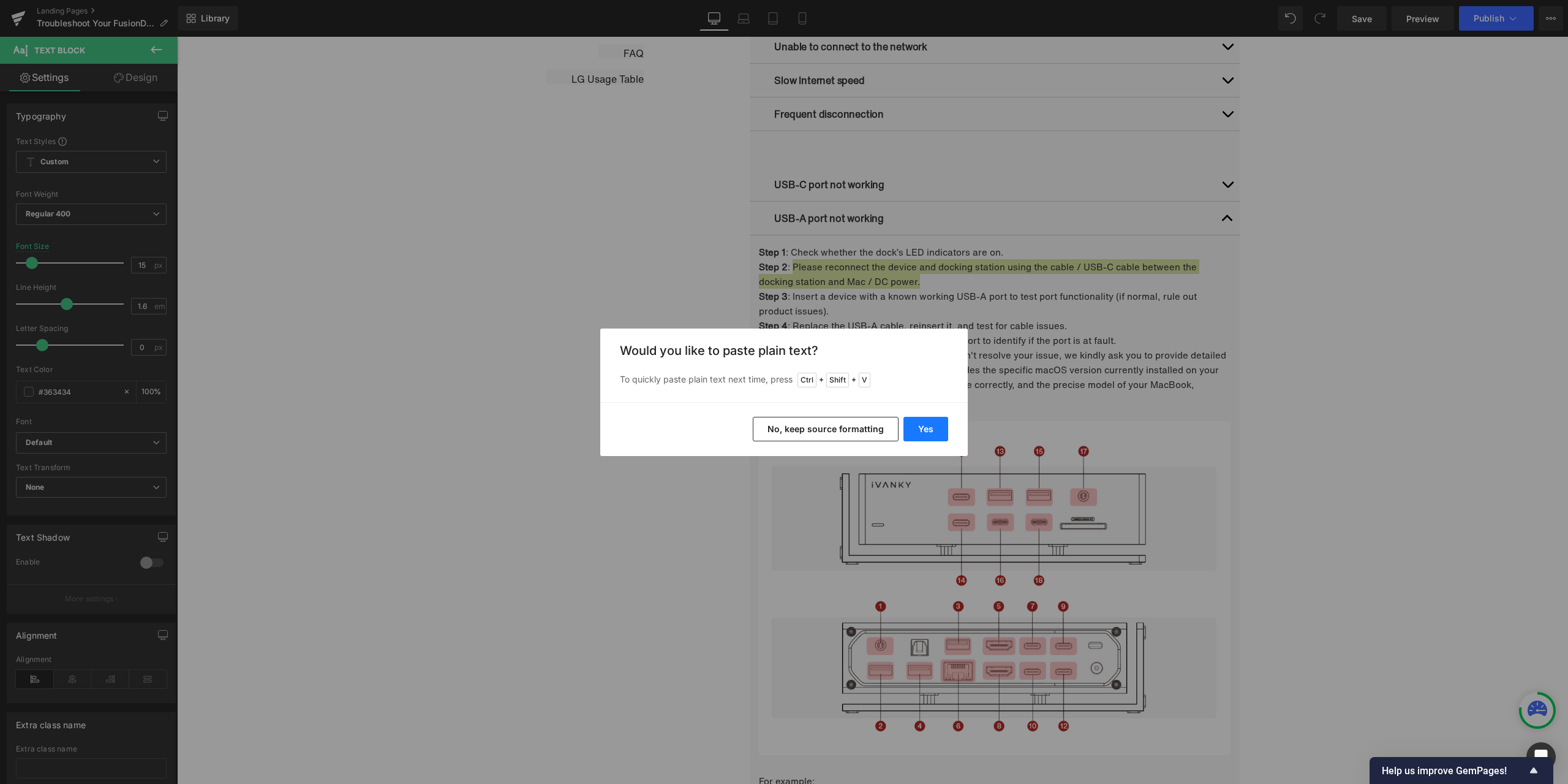
click at [916, 425] on button "Yes" at bounding box center [925, 429] width 44 height 25
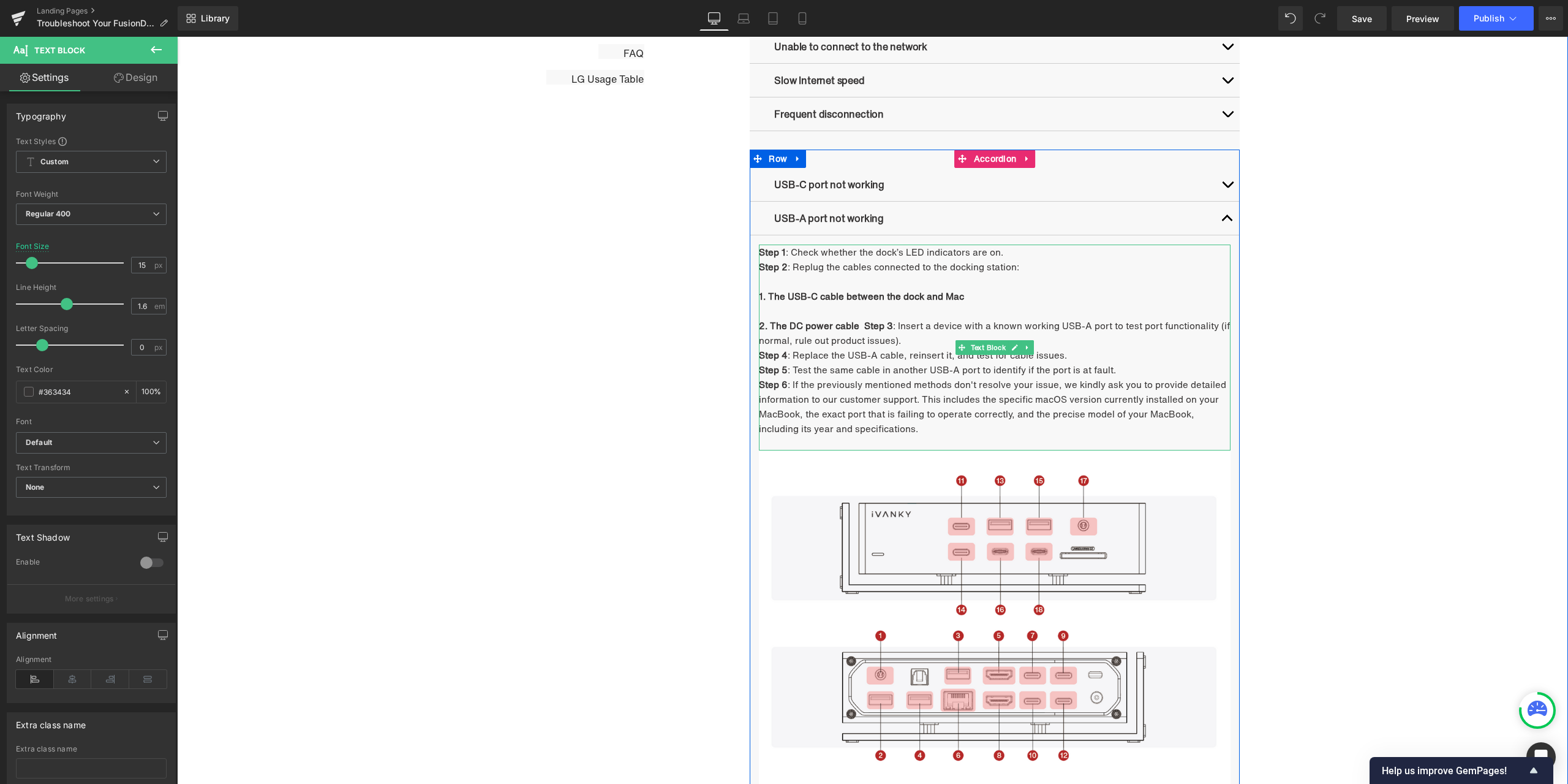
click at [859, 326] on strong "2. The DC power cable Step 3" at bounding box center [826, 326] width 134 height 14
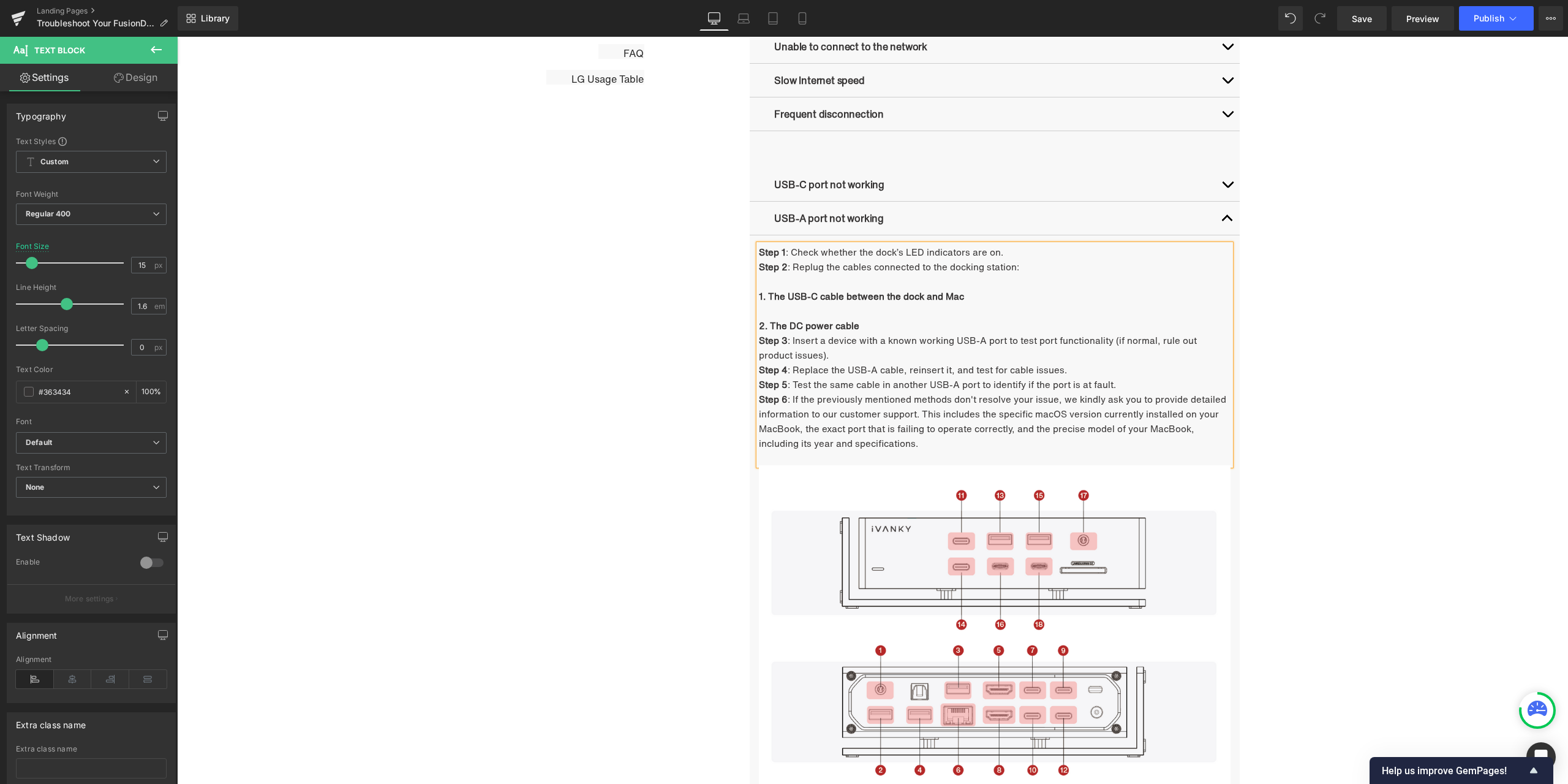
drag, startPoint x: 861, startPoint y: 327, endPoint x: 757, endPoint y: 297, distance: 108.2
click at [759, 297] on div "Step 1 : Check whether the dock’s LED indicators are on. Step 2 : Replug the ca…" at bounding box center [995, 355] width 472 height 220
drag, startPoint x: 913, startPoint y: 233, endPoint x: 906, endPoint y: 238, distance: 8.6
click at [913, 233] on icon at bounding box center [908, 227] width 15 height 15
click at [810, 312] on p at bounding box center [995, 310] width 472 height 15
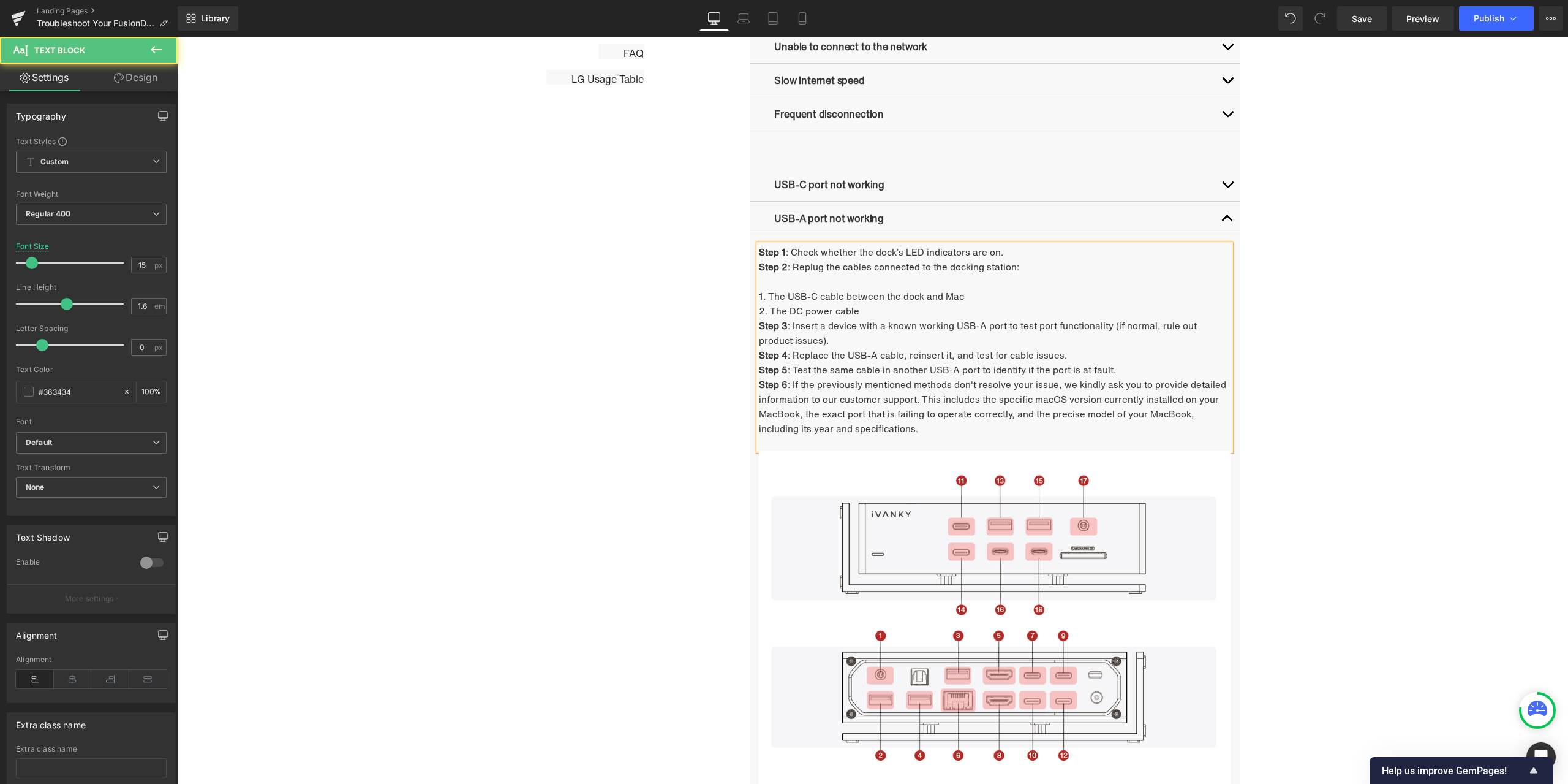
click at [781, 281] on p at bounding box center [995, 281] width 472 height 15
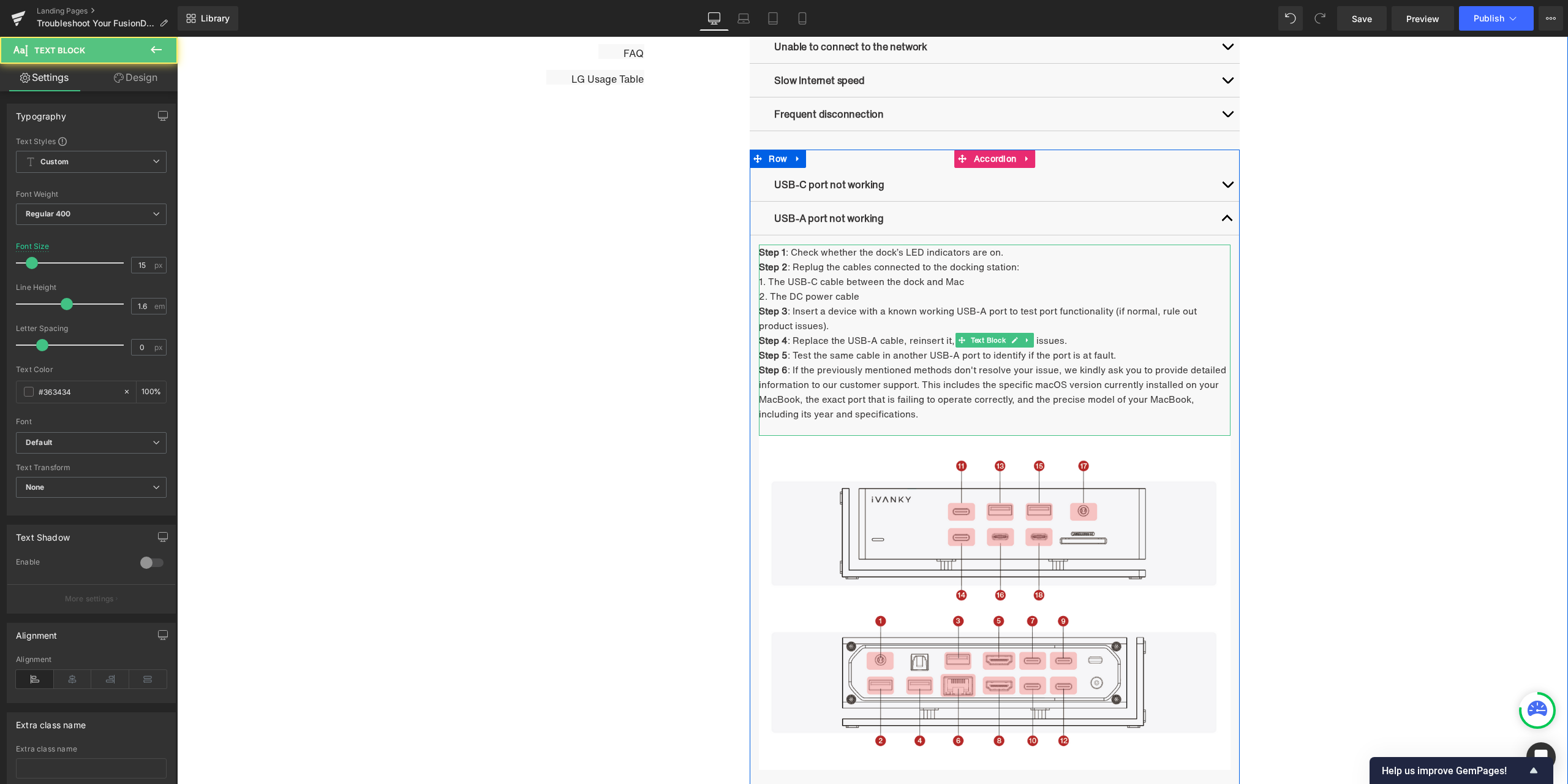
click at [797, 319] on p "Step 3 : Insert a device with a known working USB-A port to test port functiona…" at bounding box center [995, 318] width 472 height 30
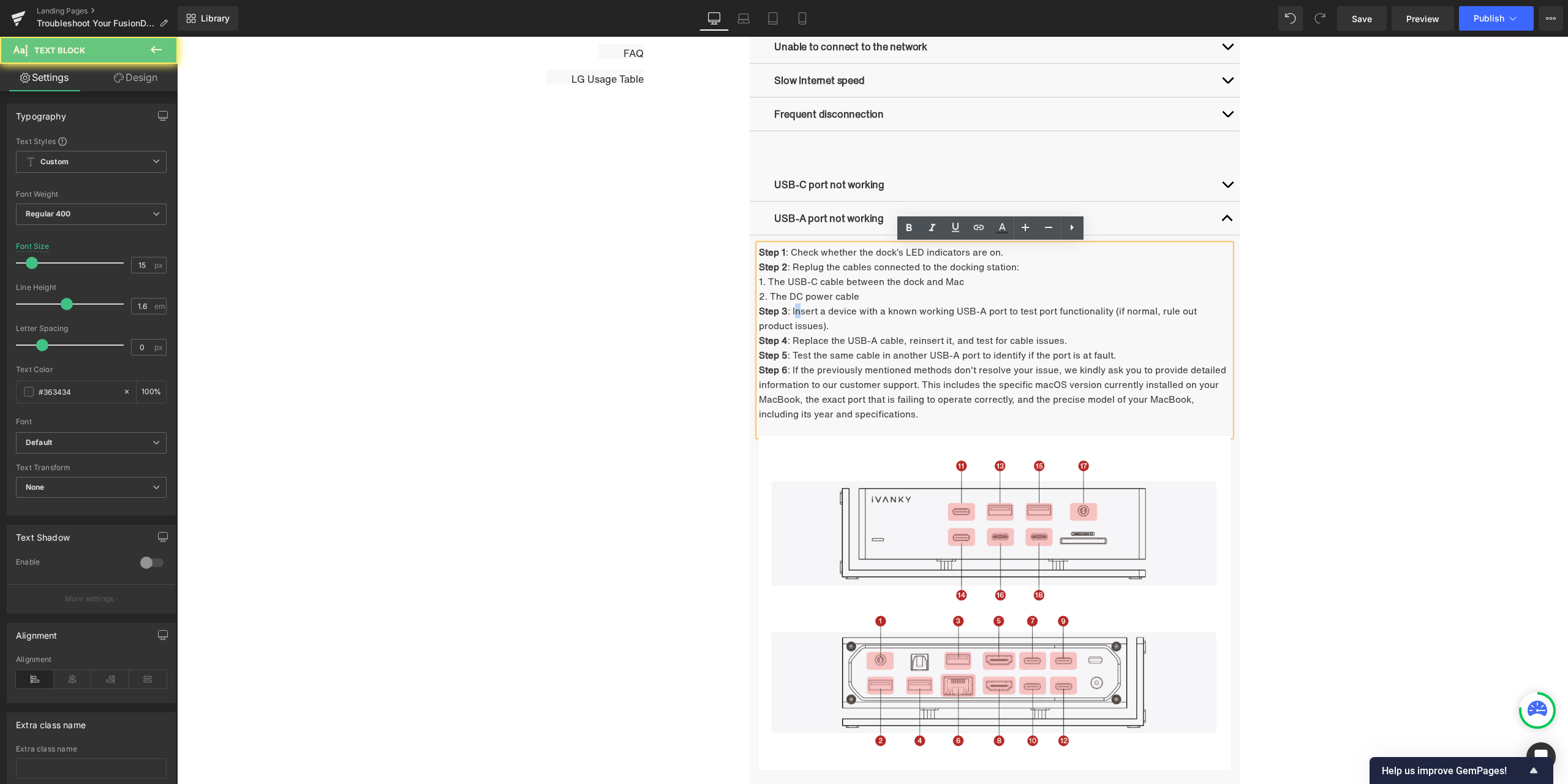
drag, startPoint x: 789, startPoint y: 310, endPoint x: 797, endPoint y: 313, distance: 8.5
click at [797, 313] on p "Step 3 : Insert a device with a known working USB-A port to test port functiona…" at bounding box center [995, 318] width 472 height 30
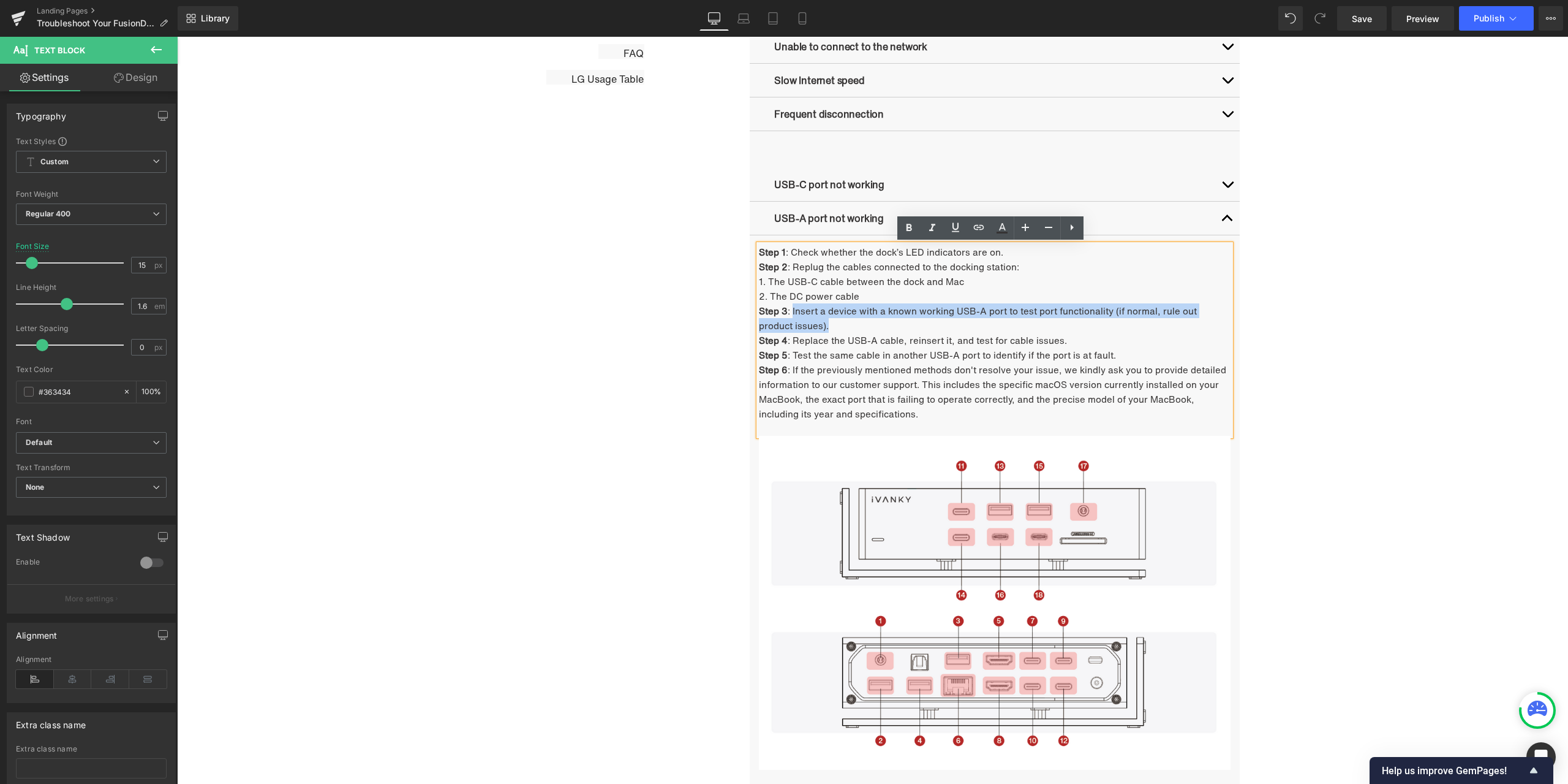
drag, startPoint x: 787, startPoint y: 310, endPoint x: 789, endPoint y: 326, distance: 16.1
click at [789, 326] on p "Step 3 : Insert a device with a known working USB-A port to test port functiona…" at bounding box center [995, 318] width 472 height 30
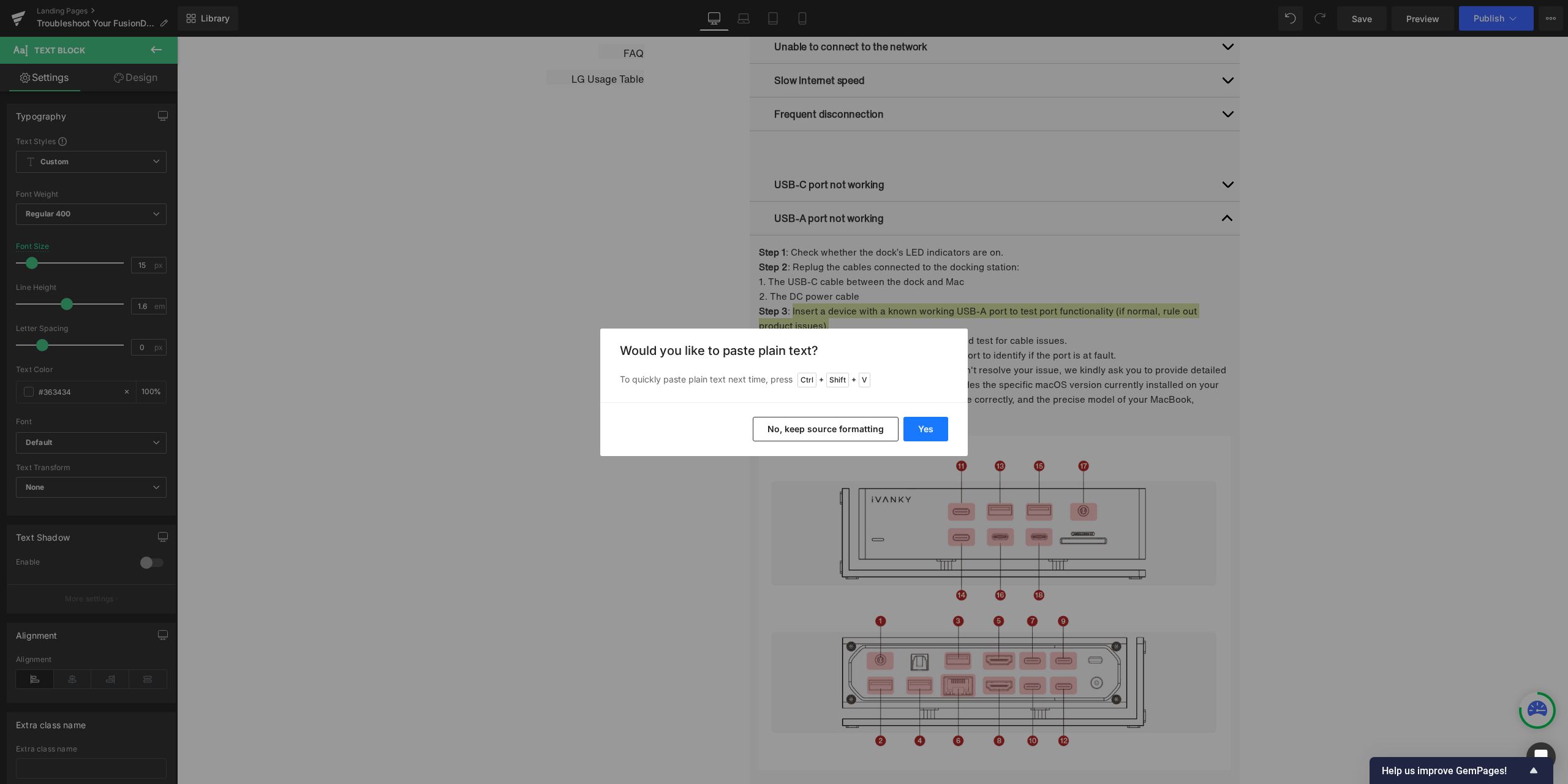
click at [917, 424] on button "Yes" at bounding box center [925, 429] width 44 height 25
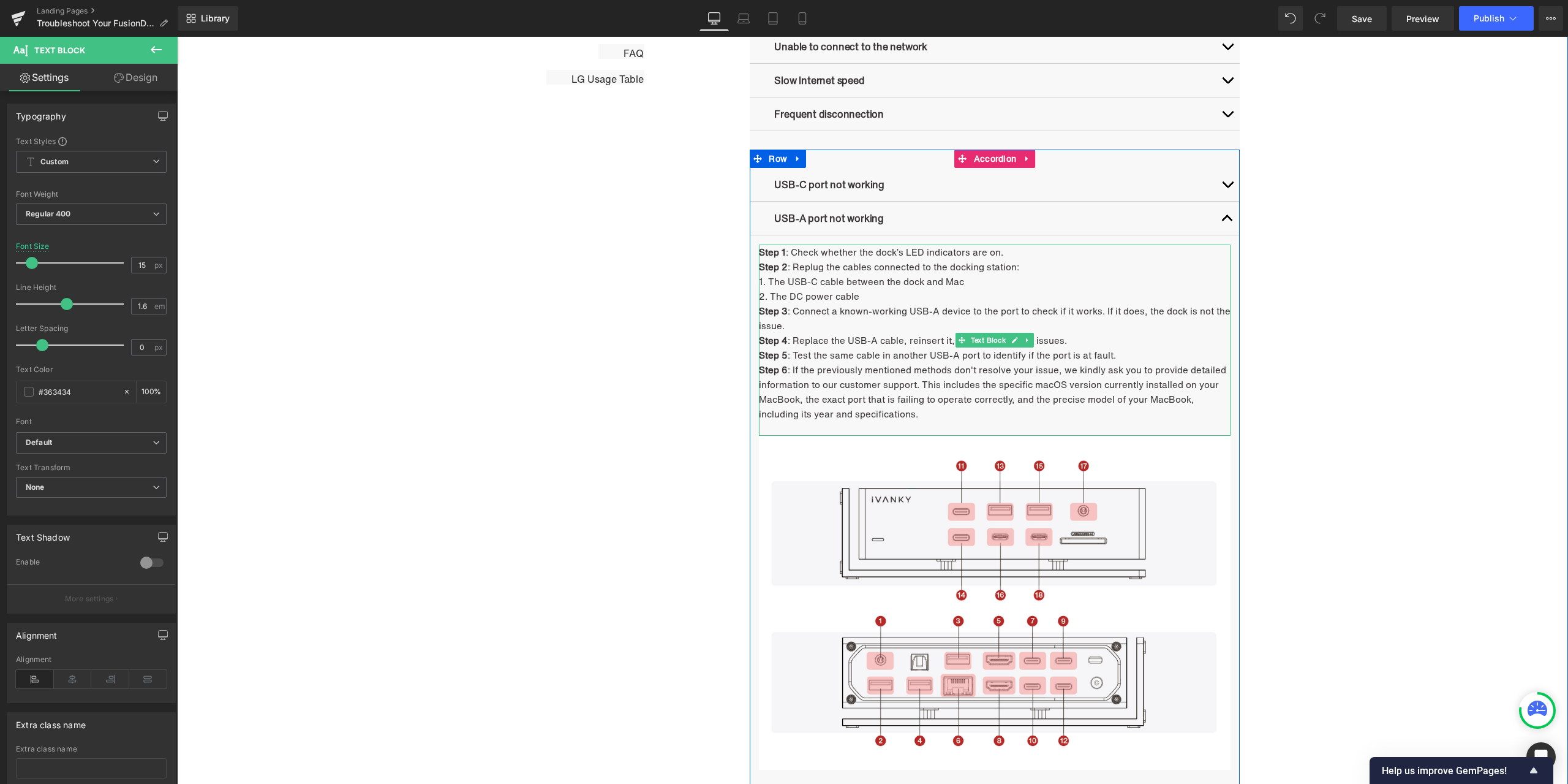
click at [790, 339] on p "Step 4 : Replace the USB-A cable, reinsert it, and test for cable issues." at bounding box center [995, 339] width 472 height 15
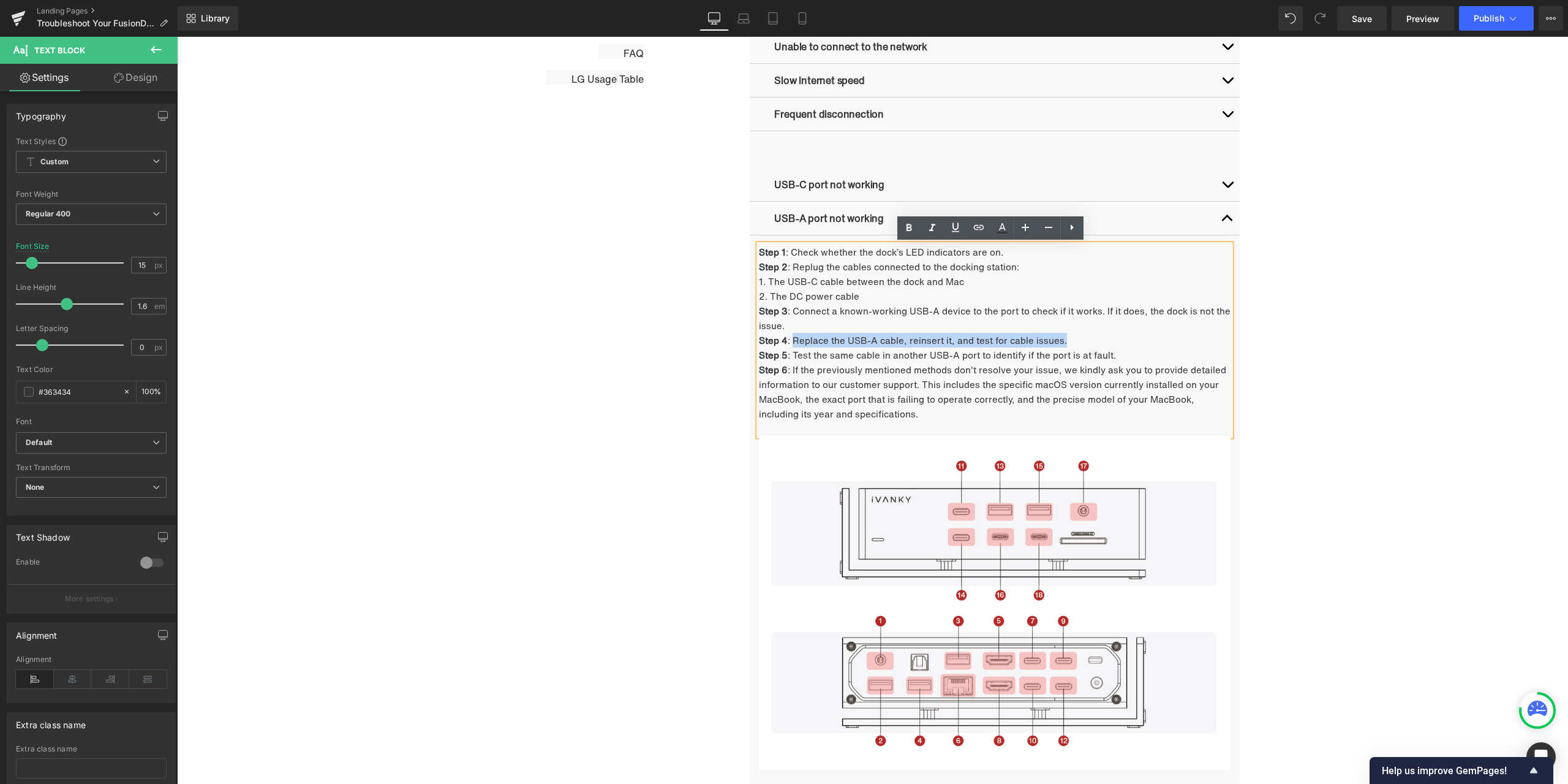
drag, startPoint x: 789, startPoint y: 340, endPoint x: 1062, endPoint y: 341, distance: 273.0
click at [1062, 341] on p "Step 4 : Replace the USB-A cable, reinsert it, and test for cable issues." at bounding box center [995, 339] width 472 height 15
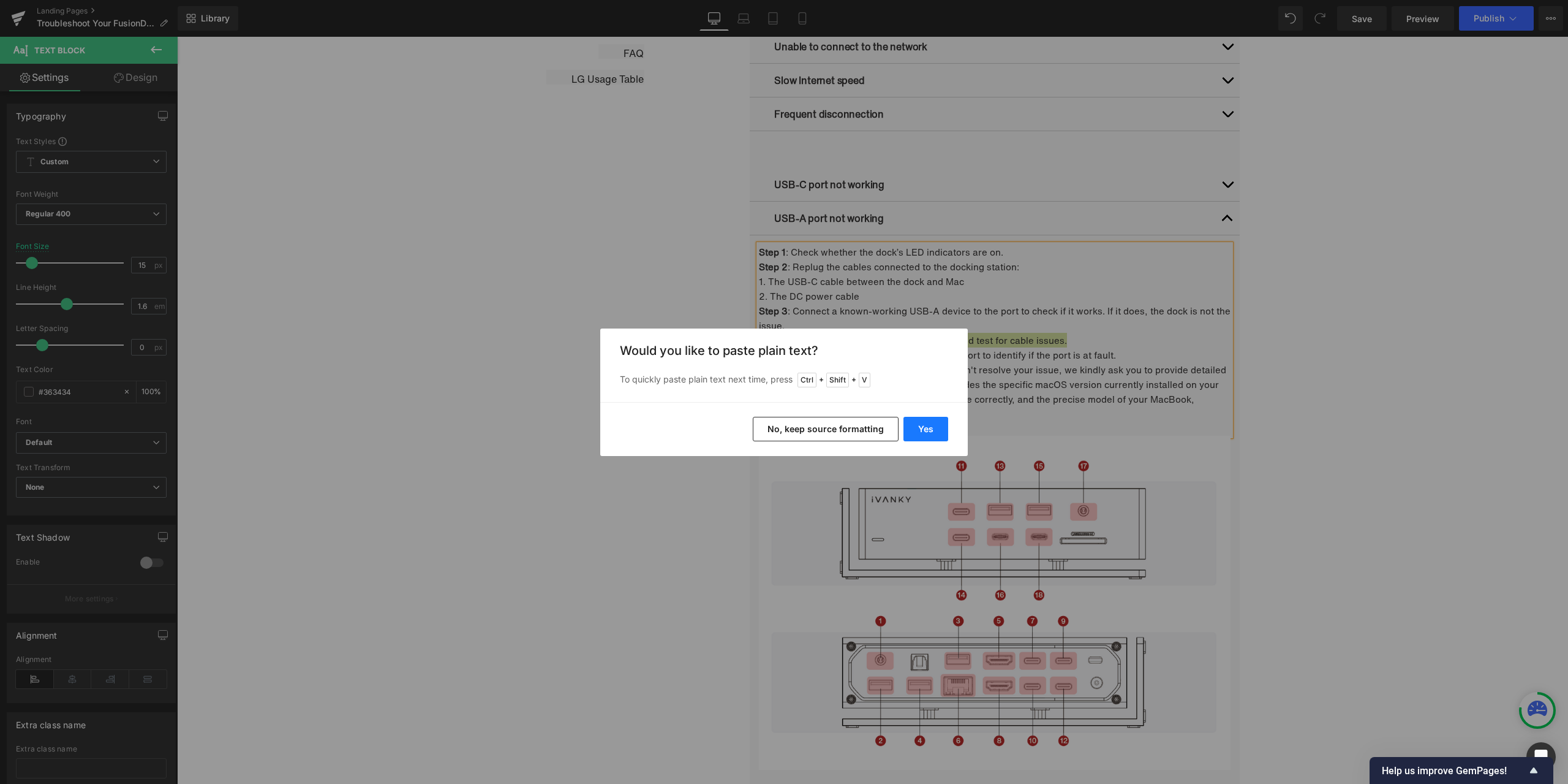
click at [942, 432] on button "Yes" at bounding box center [925, 429] width 44 height 25
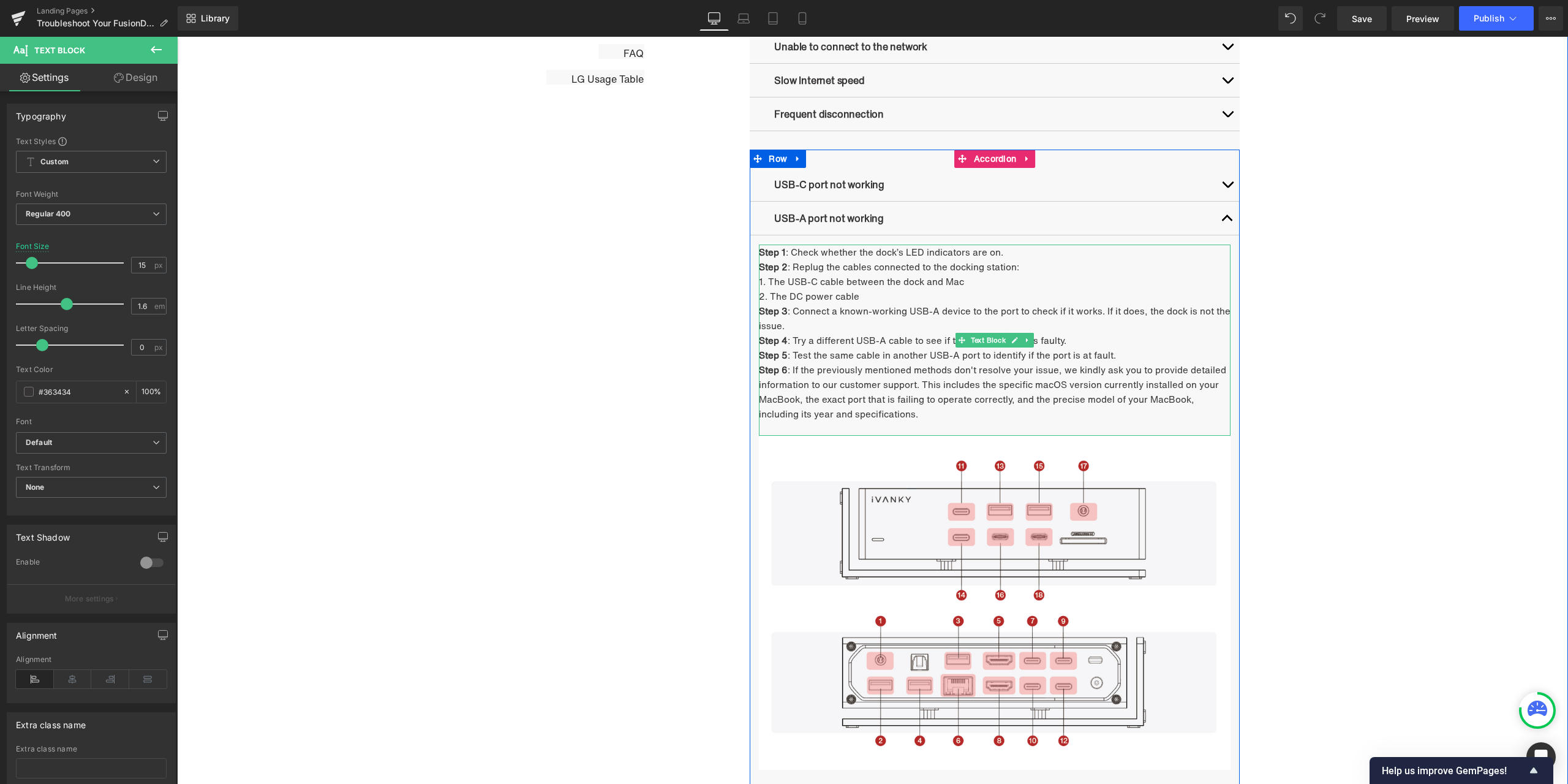
click at [797, 355] on p "Step 5 : Test the same cable in another USB-A port to identify if the port is a…" at bounding box center [995, 354] width 472 height 15
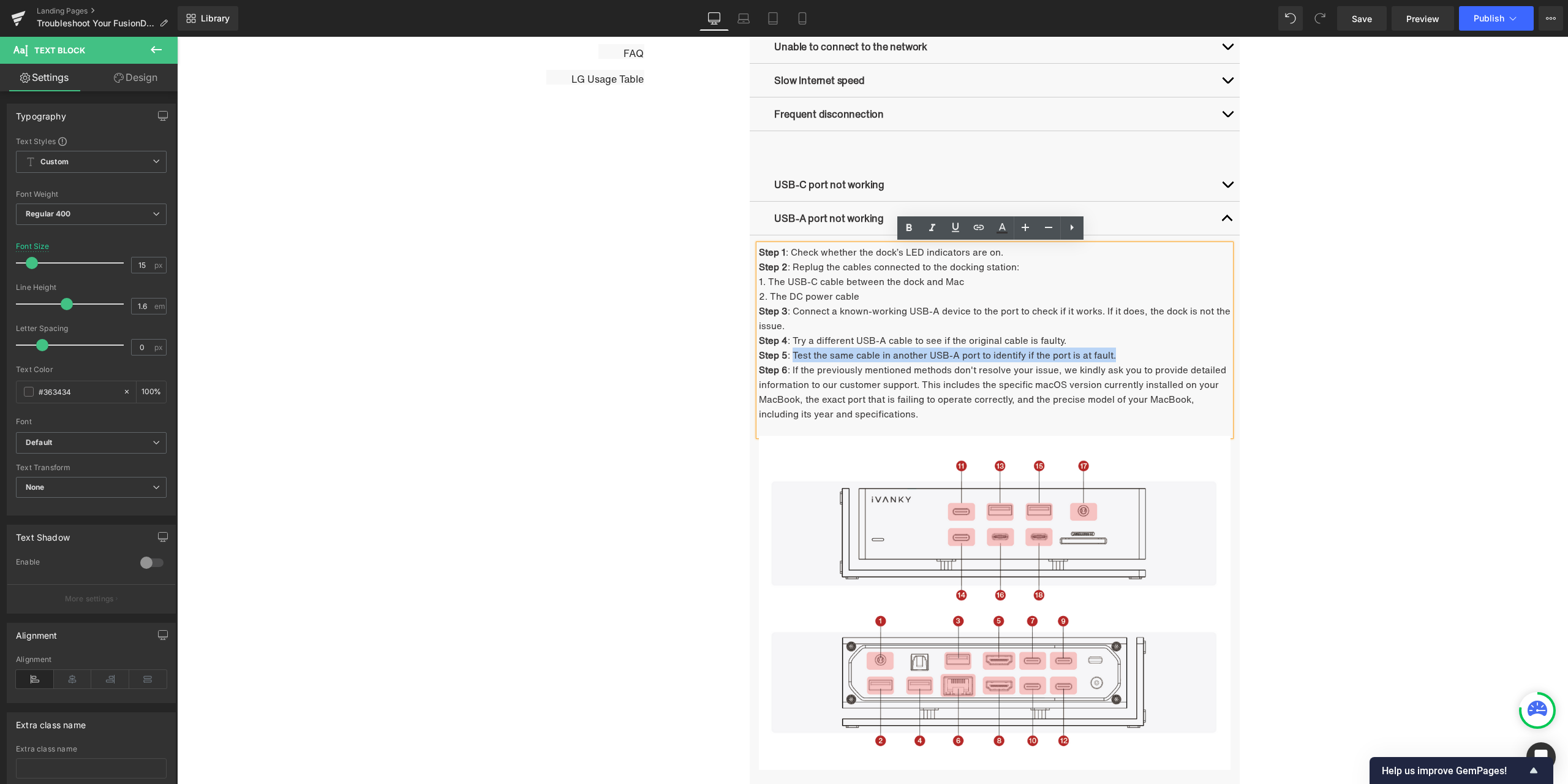
drag, startPoint x: 788, startPoint y: 353, endPoint x: 1110, endPoint y: 354, distance: 322.0
click at [1110, 354] on p "Step 5 : Test the same cable in another USB-A port to identify if the port is a…" at bounding box center [995, 354] width 472 height 15
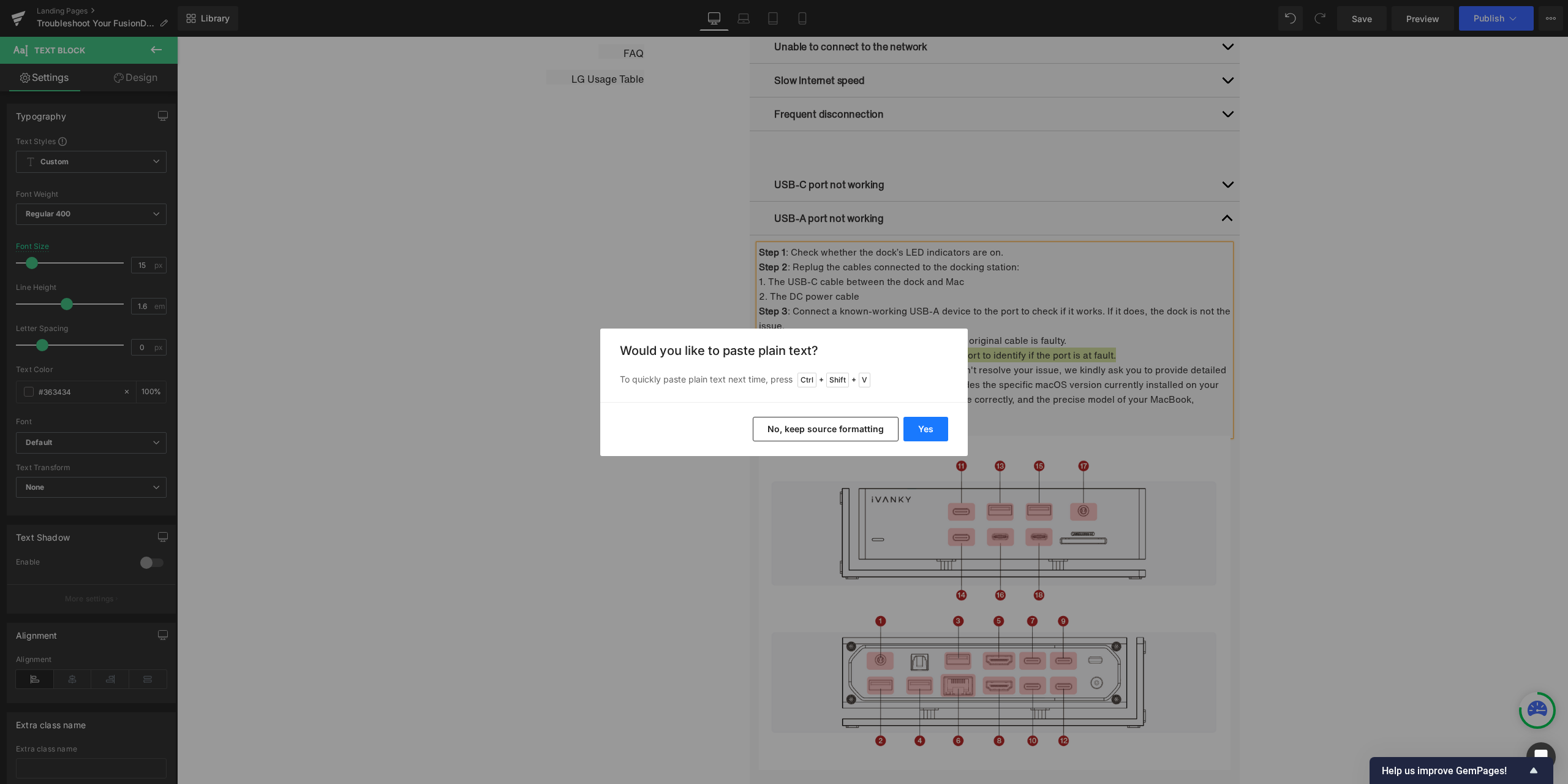
click at [933, 429] on button "Yes" at bounding box center [925, 429] width 44 height 25
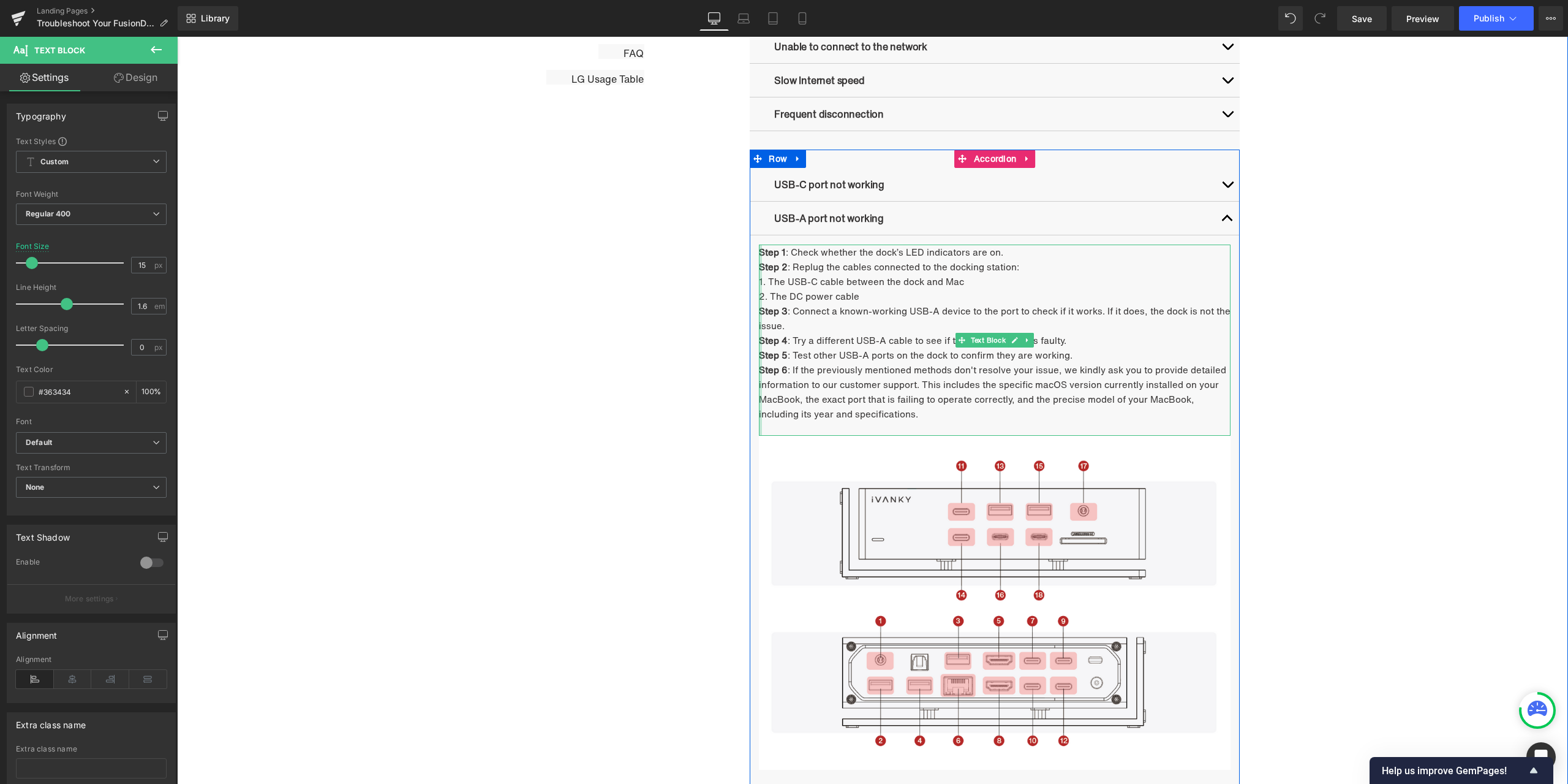
drag, startPoint x: 944, startPoint y: 412, endPoint x: 757, endPoint y: 372, distance: 191.2
click at [759, 372] on div "Step 1 : Check whether the dock’s LED indicators are on. Step 2 : Replug the ca…" at bounding box center [995, 340] width 472 height 191
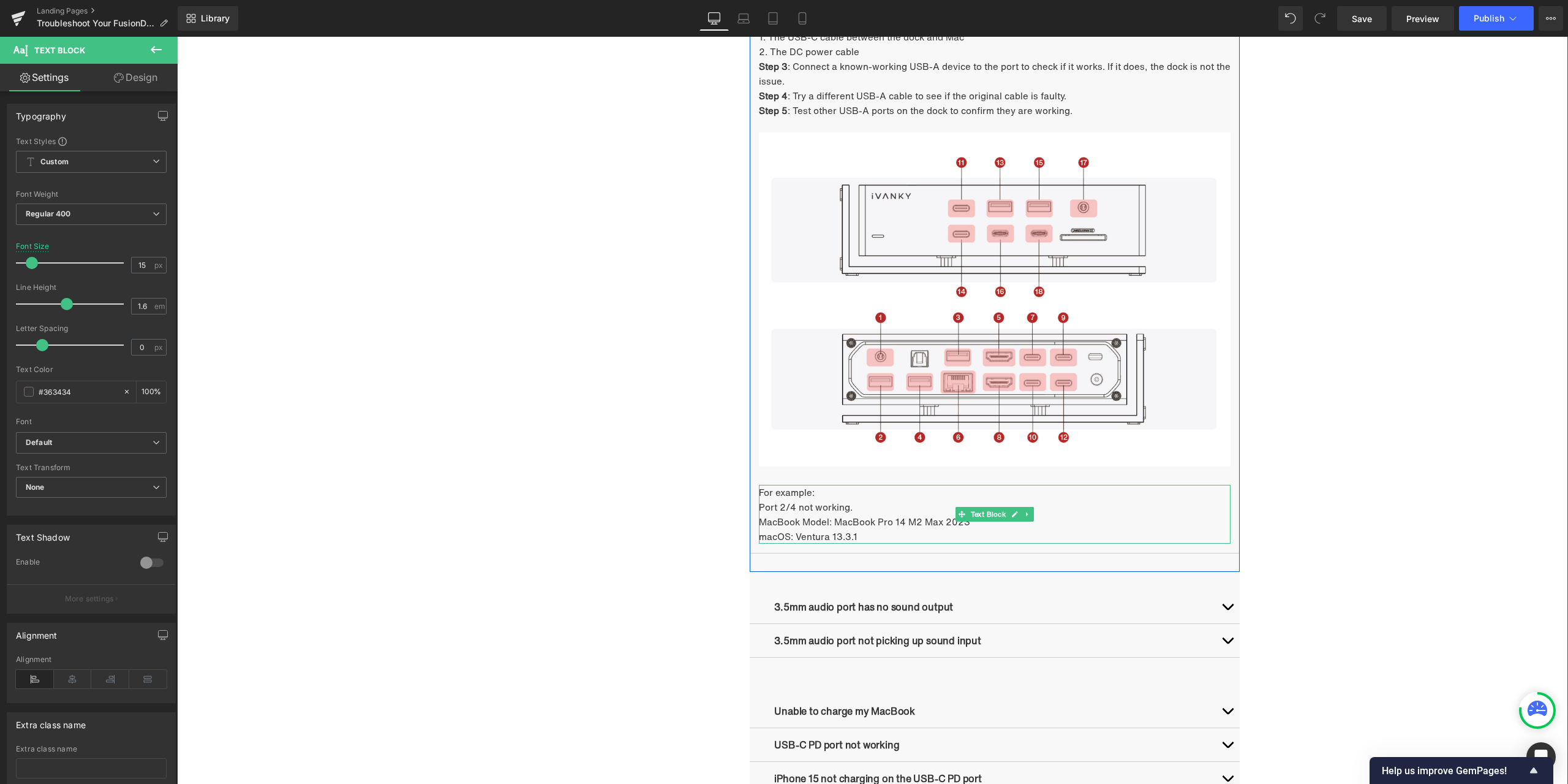
scroll to position [1230, 0]
click at [866, 519] on p "MacBook Model: MacBook Pro 14 M2 Max 2023" at bounding box center [995, 520] width 472 height 15
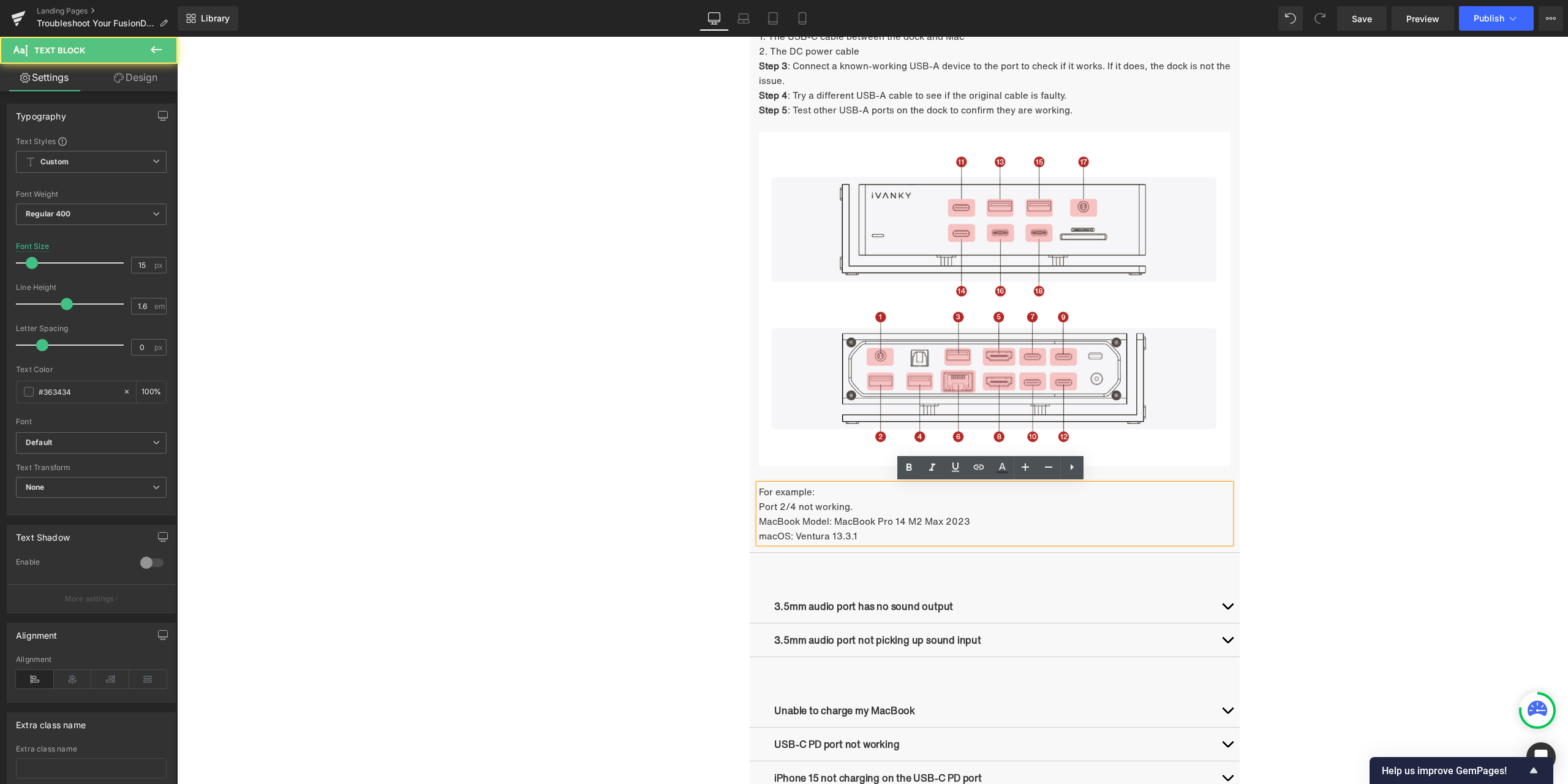
click at [866, 510] on p "Port 2/4 not working." at bounding box center [995, 506] width 472 height 15
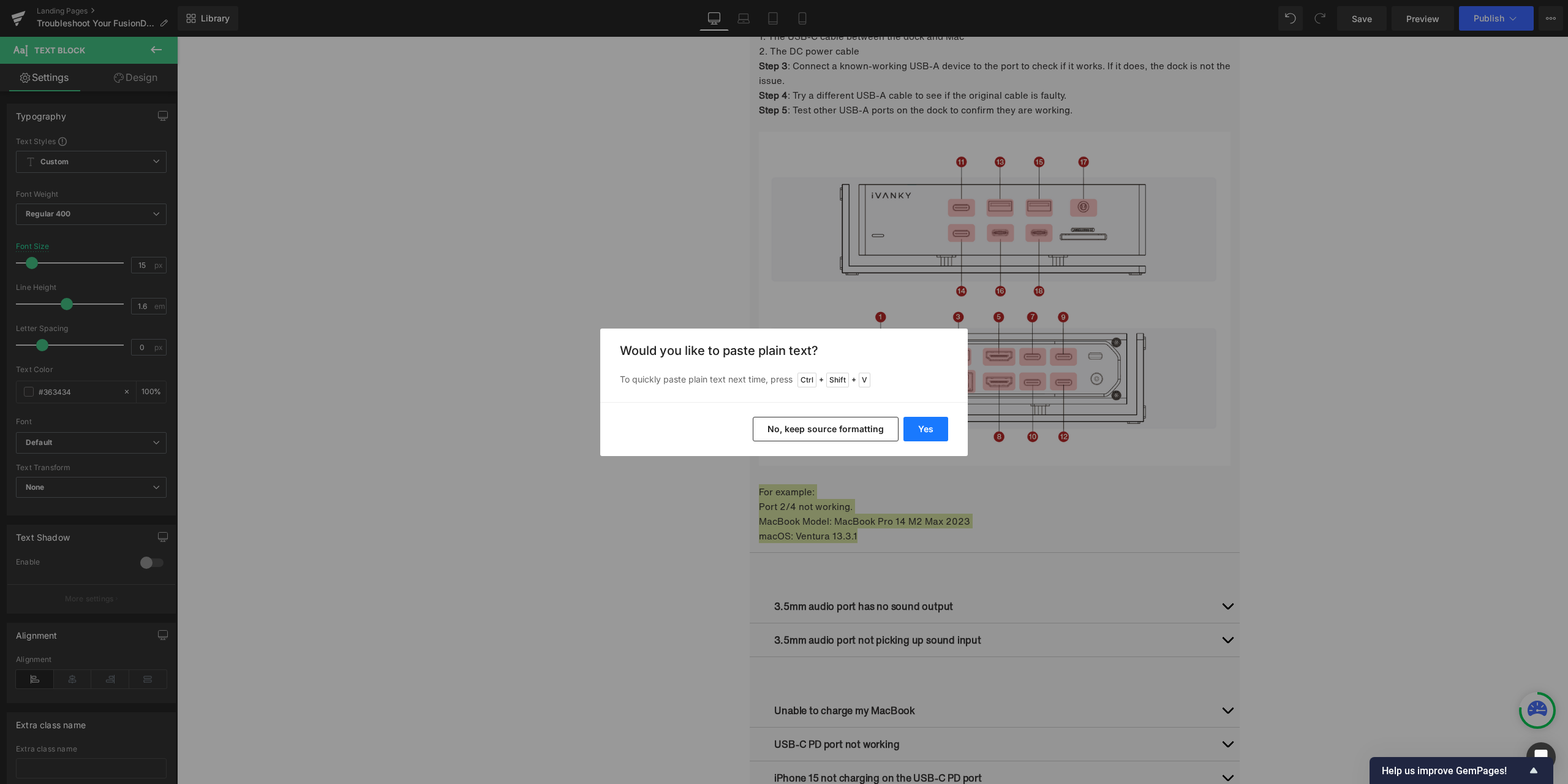
click at [921, 434] on button "Yes" at bounding box center [925, 429] width 44 height 25
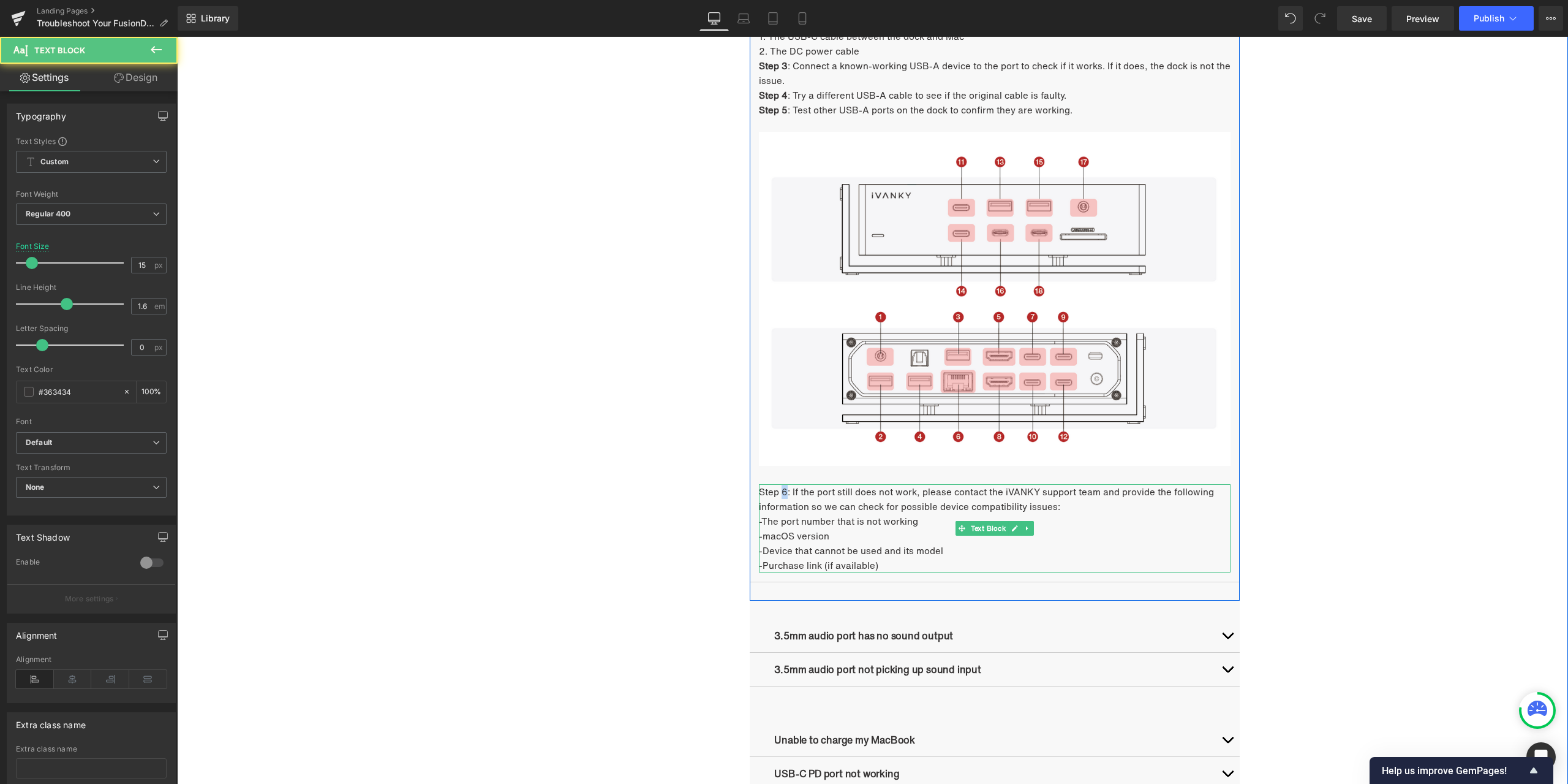
click at [780, 493] on p "Step 6: If the port still does not work, please contact the iVANKY support team…" at bounding box center [995, 499] width 472 height 30
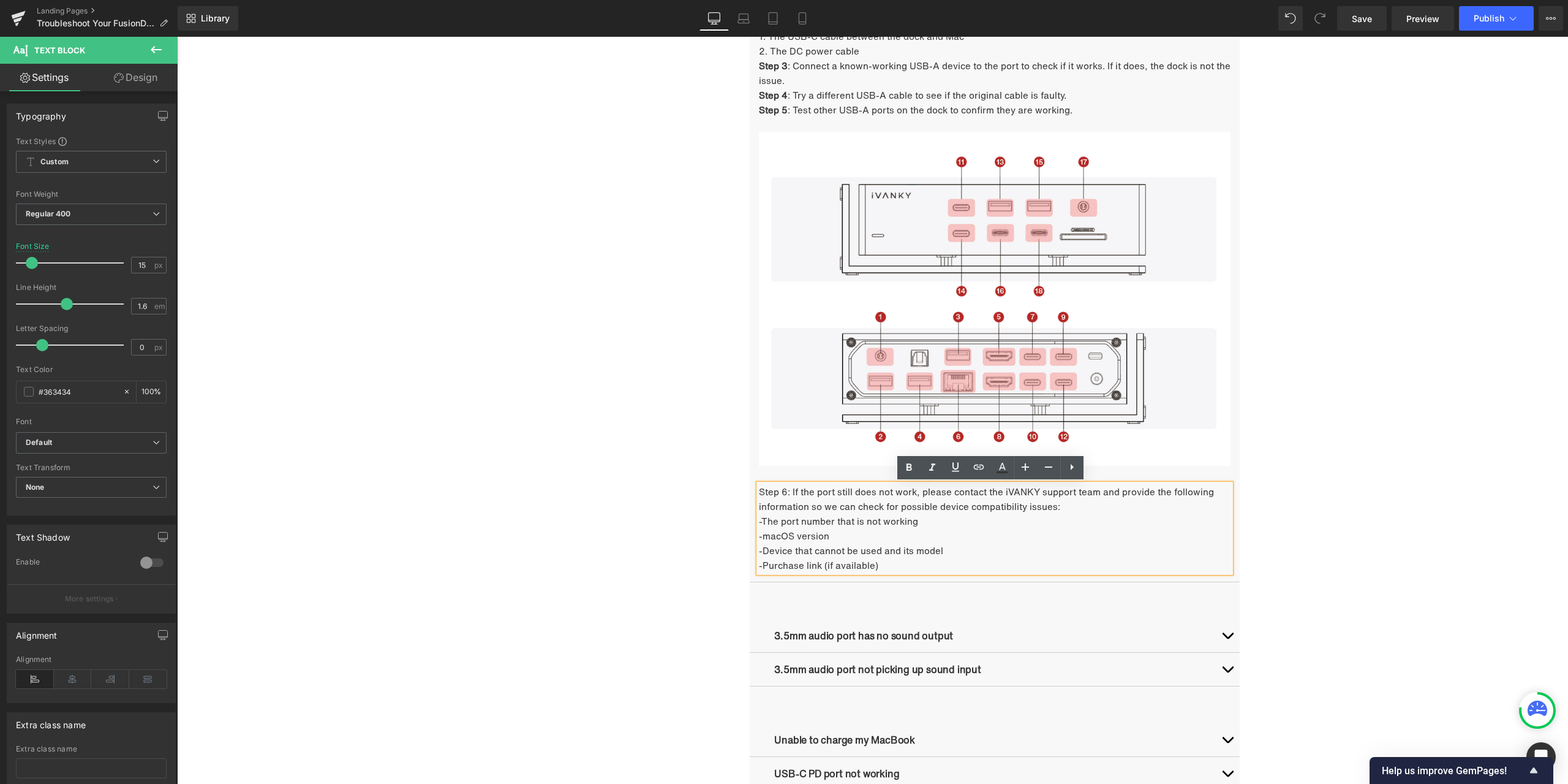
click at [786, 492] on p "Step 6: If the port still does not work, please contact the iVANKY support team…" at bounding box center [995, 499] width 472 height 30
drag, startPoint x: 786, startPoint y: 492, endPoint x: 755, endPoint y: 494, distance: 31.1
click at [759, 494] on p "Step 6: If the port still does not work, please contact the iVANKY support team…" at bounding box center [995, 499] width 472 height 30
click at [901, 468] on icon at bounding box center [908, 467] width 15 height 15
click at [588, 505] on div "Troubleshooting Heading Video Ports Issues Button Network Connectivity Issues B…" at bounding box center [873, 255] width 735 height 1593
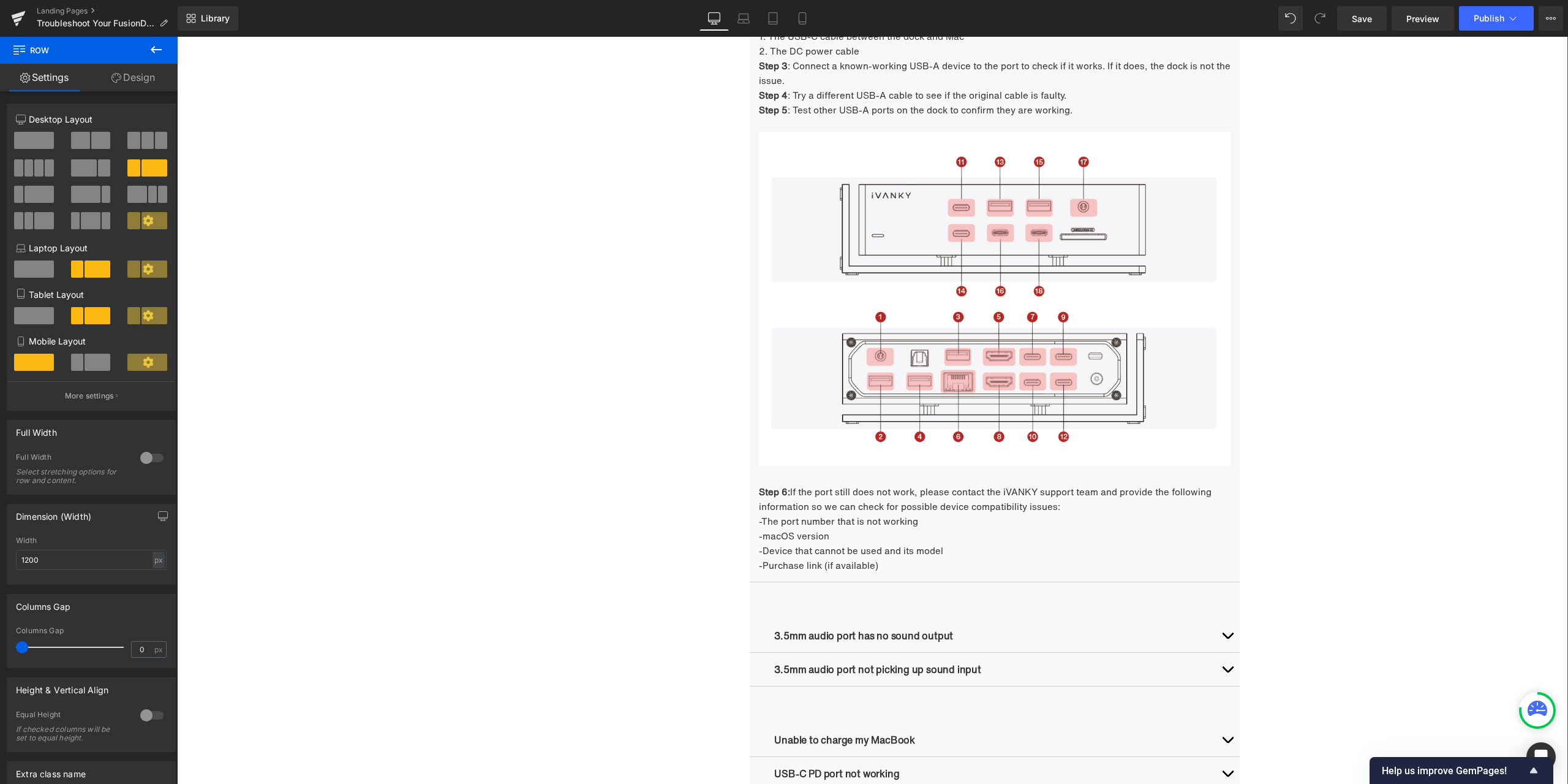
click at [1284, 385] on div "Troubleshooting Heading Video Ports Issues Button Network Connectivity Issues B…" at bounding box center [872, 271] width 1391 height 1623
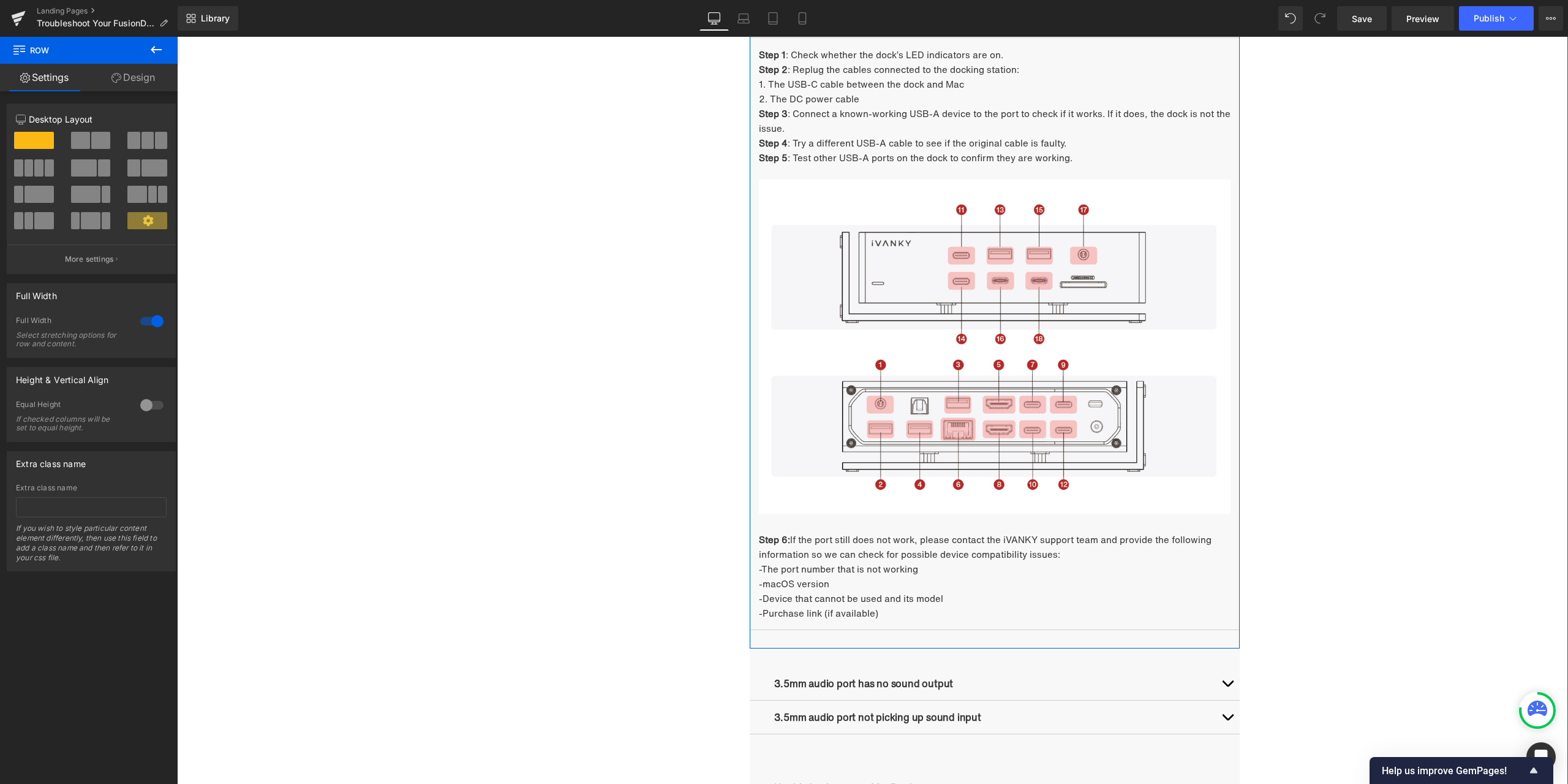
scroll to position [1046, 0]
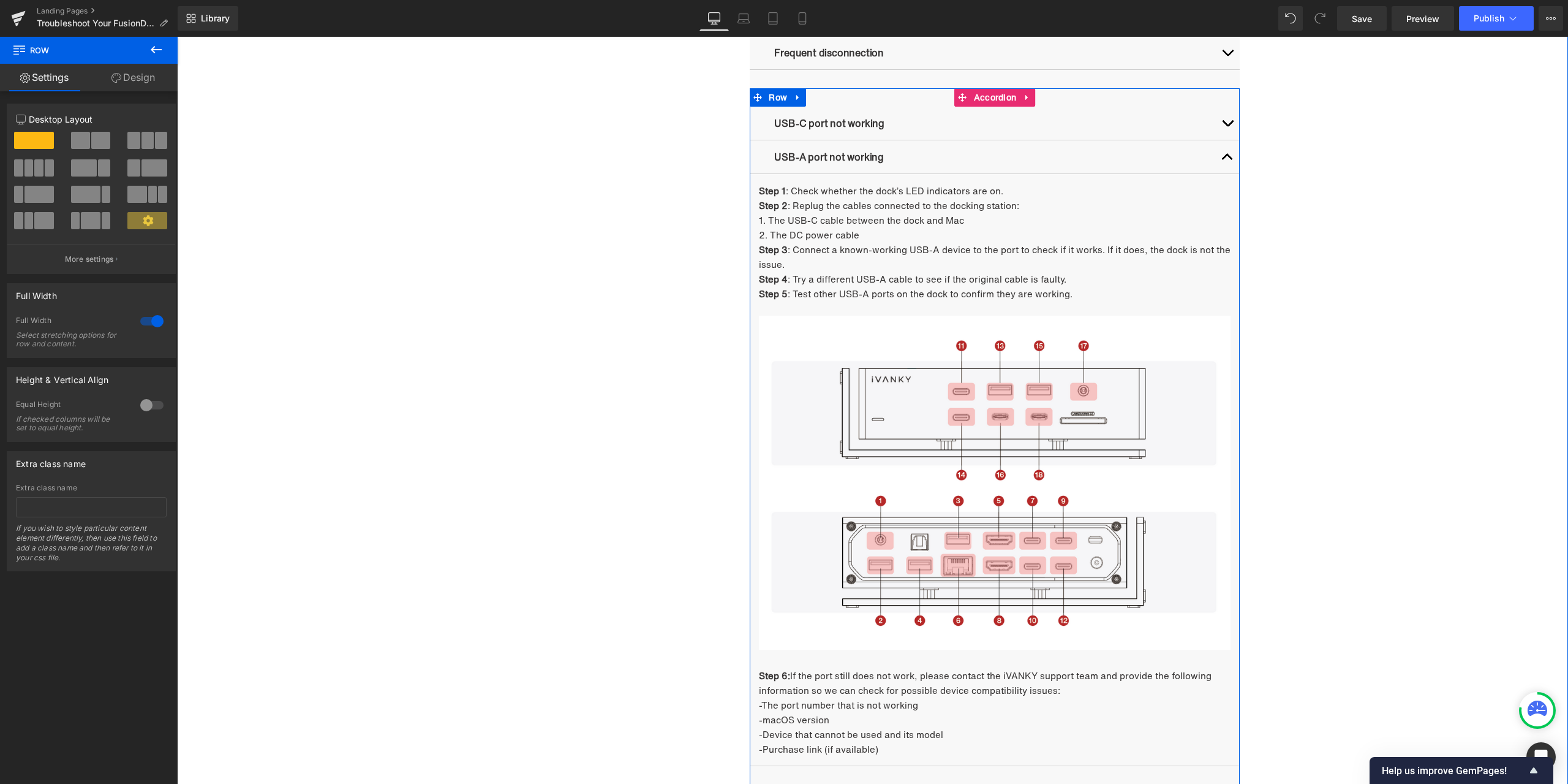
click at [1226, 154] on button "button" at bounding box center [1227, 157] width 25 height 33
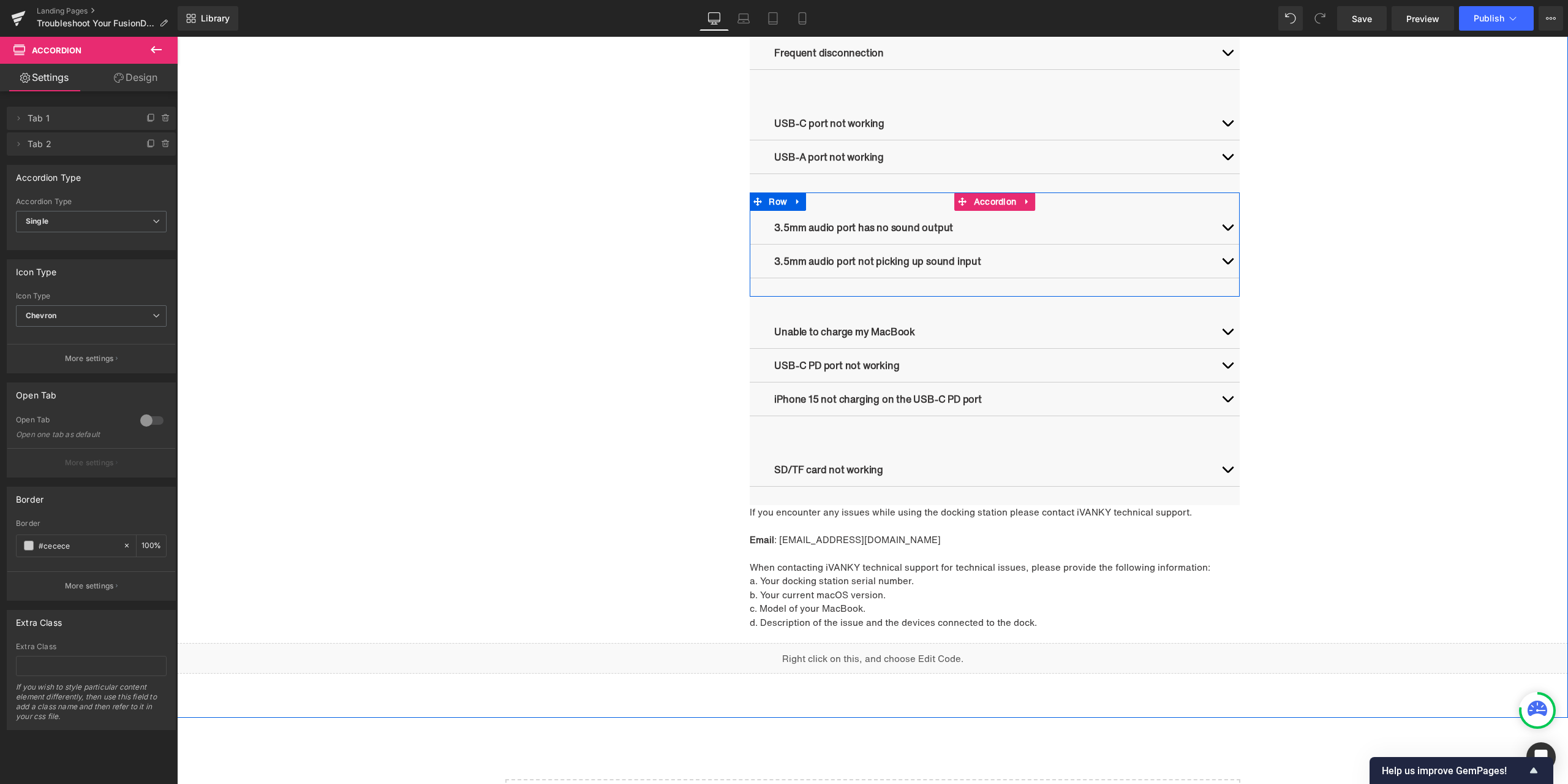
click at [1226, 225] on button "button" at bounding box center [1227, 227] width 25 height 33
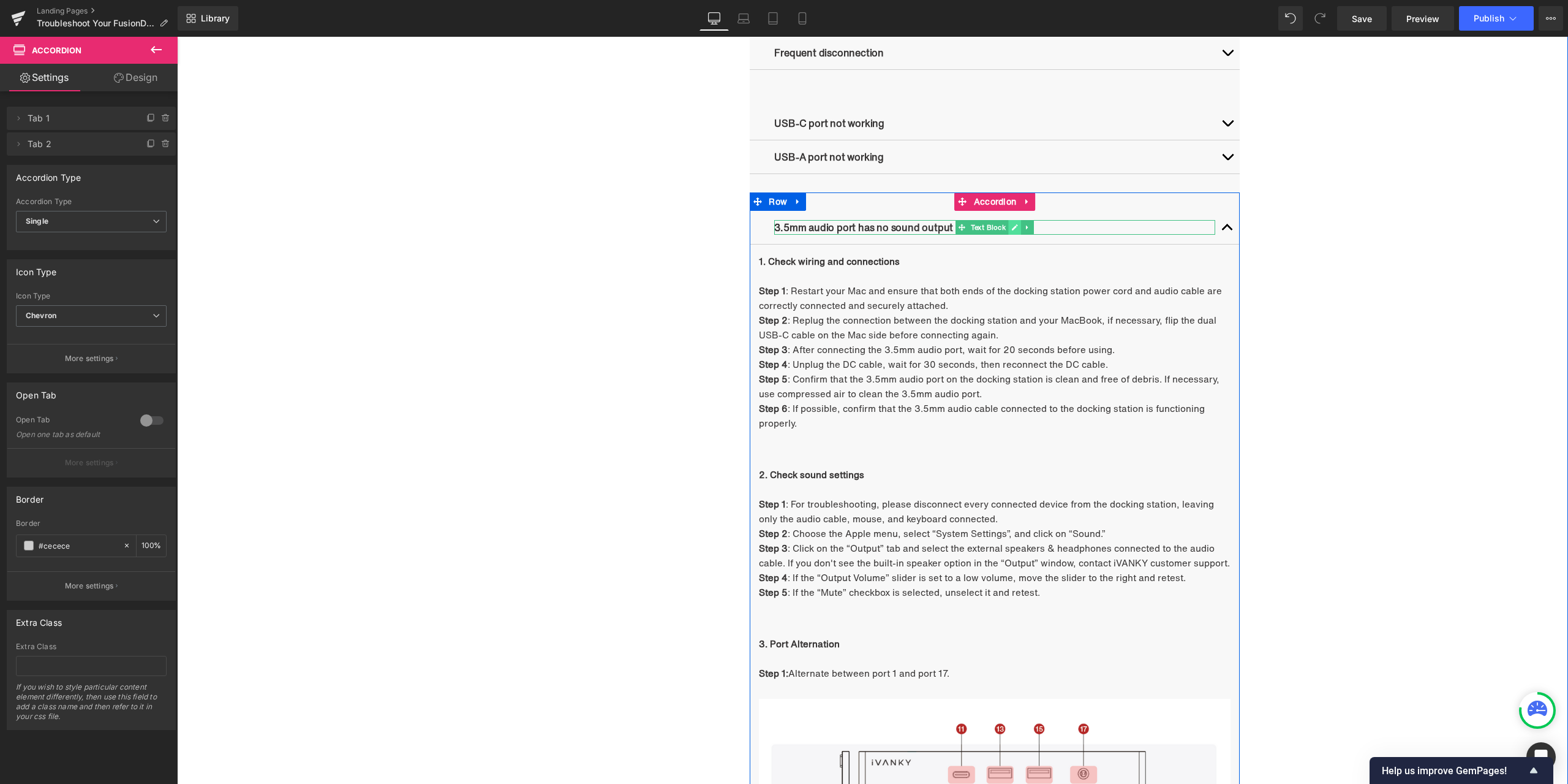
click at [1012, 228] on icon at bounding box center [1015, 227] width 6 height 6
click at [966, 228] on p "3.5mm audio port has no sound output" at bounding box center [995, 227] width 441 height 15
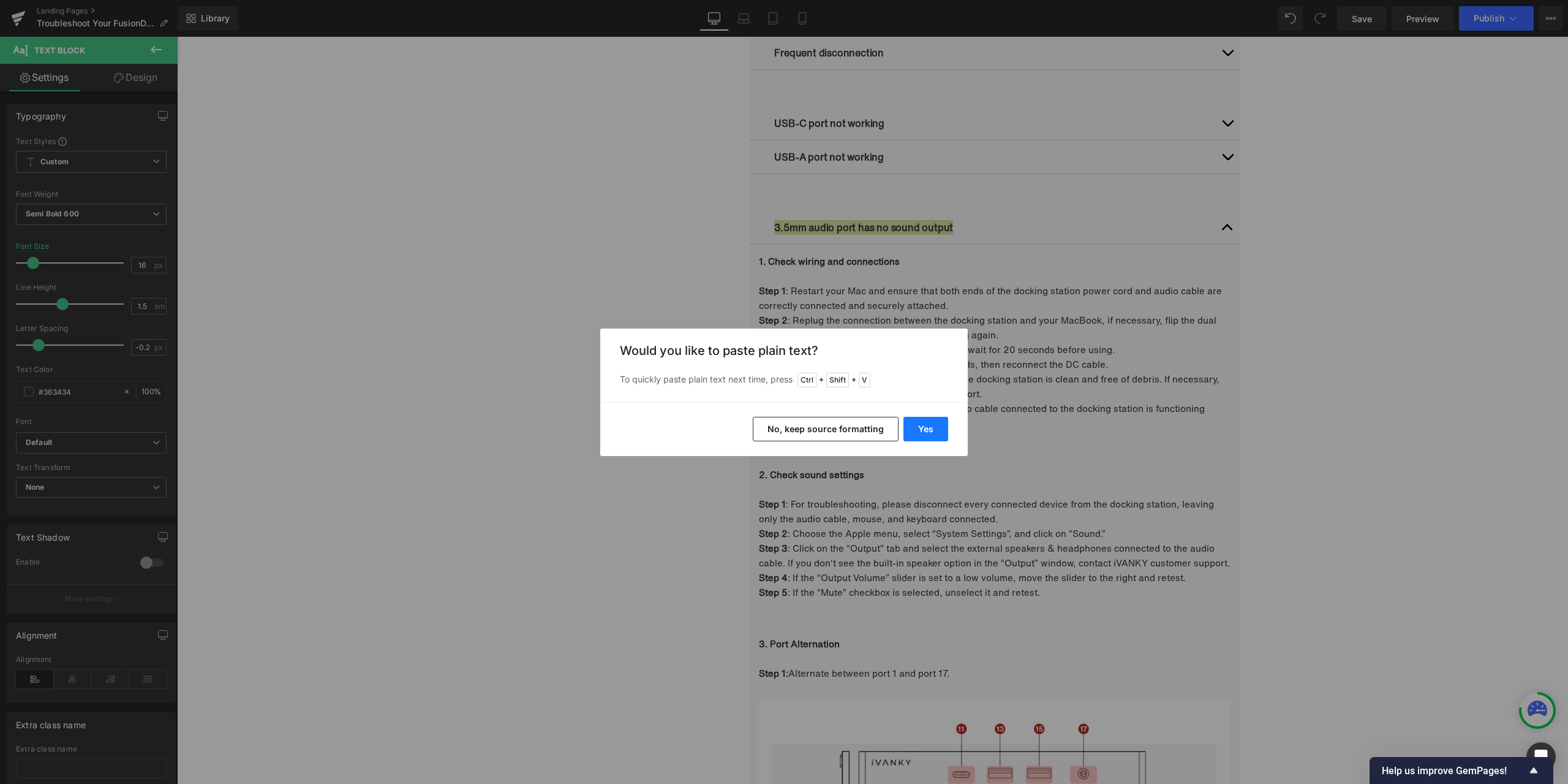
click at [927, 422] on button "Yes" at bounding box center [925, 429] width 44 height 25
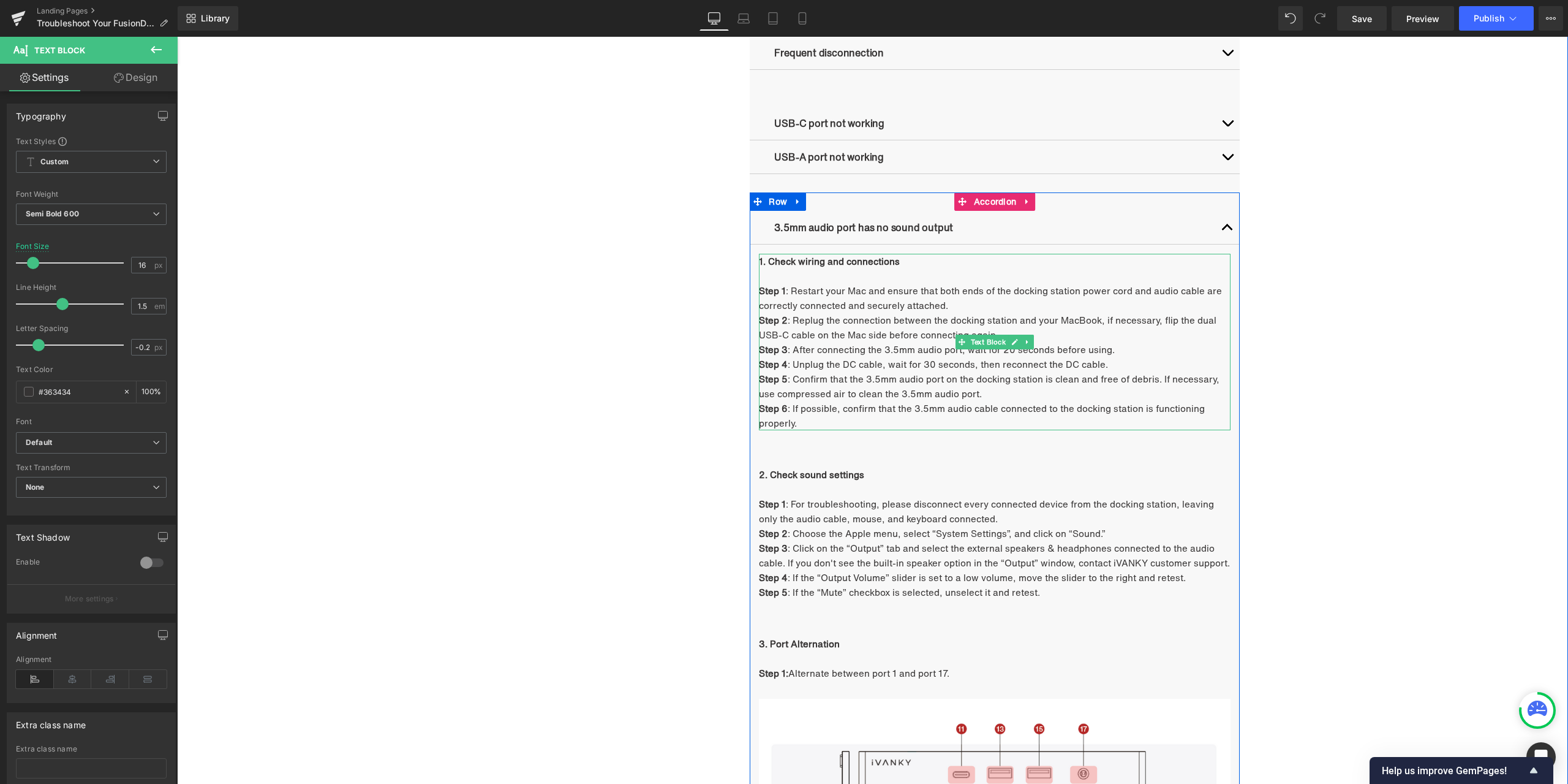
drag, startPoint x: 811, startPoint y: 262, endPoint x: 797, endPoint y: 265, distance: 14.3
click at [811, 261] on strong "1. Check wiring and connections" at bounding box center [829, 262] width 141 height 14
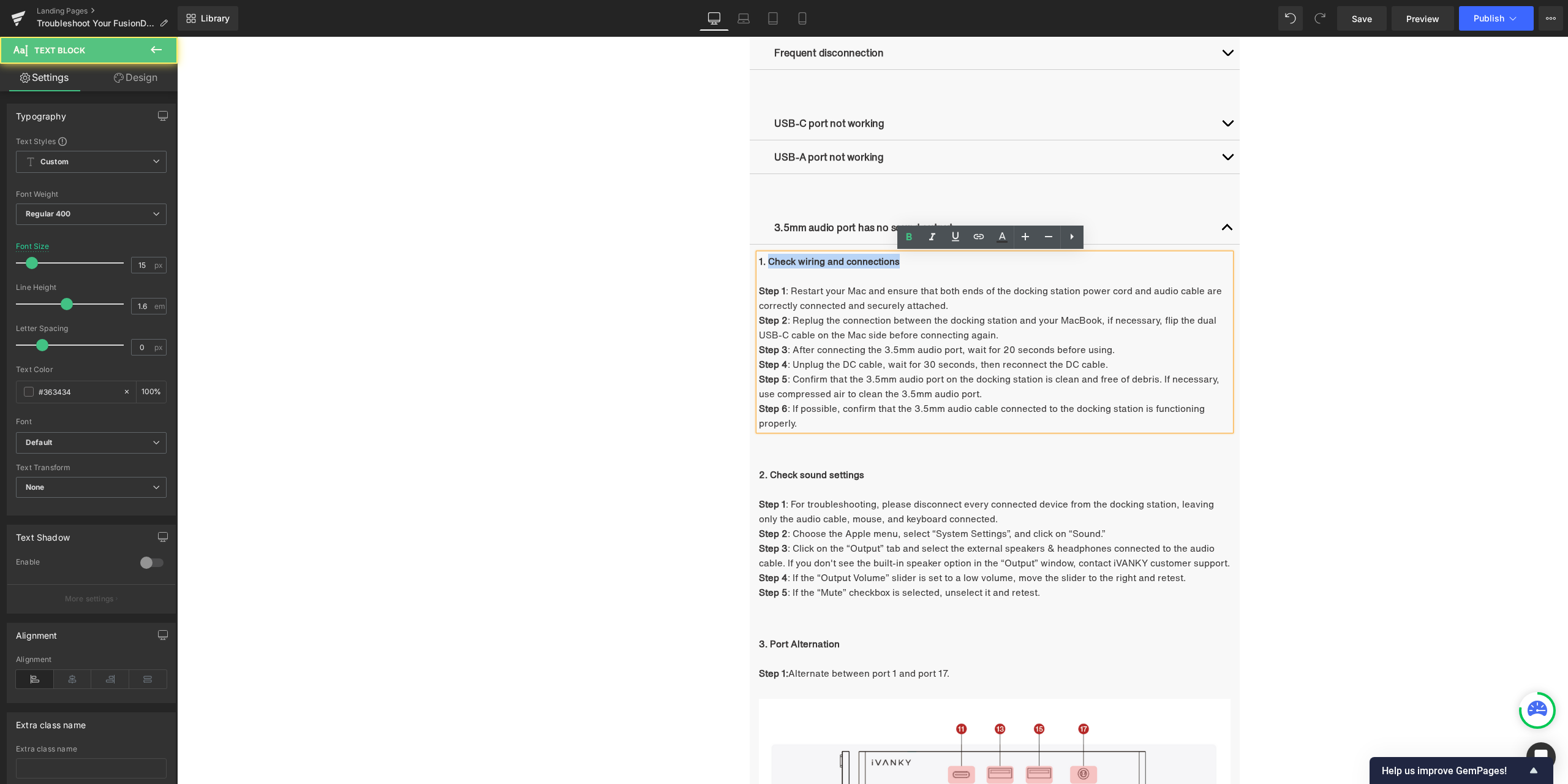
drag, startPoint x: 764, startPoint y: 261, endPoint x: 894, endPoint y: 266, distance: 130.1
click at [894, 266] on strong "1. Check wiring and connections" at bounding box center [829, 262] width 141 height 14
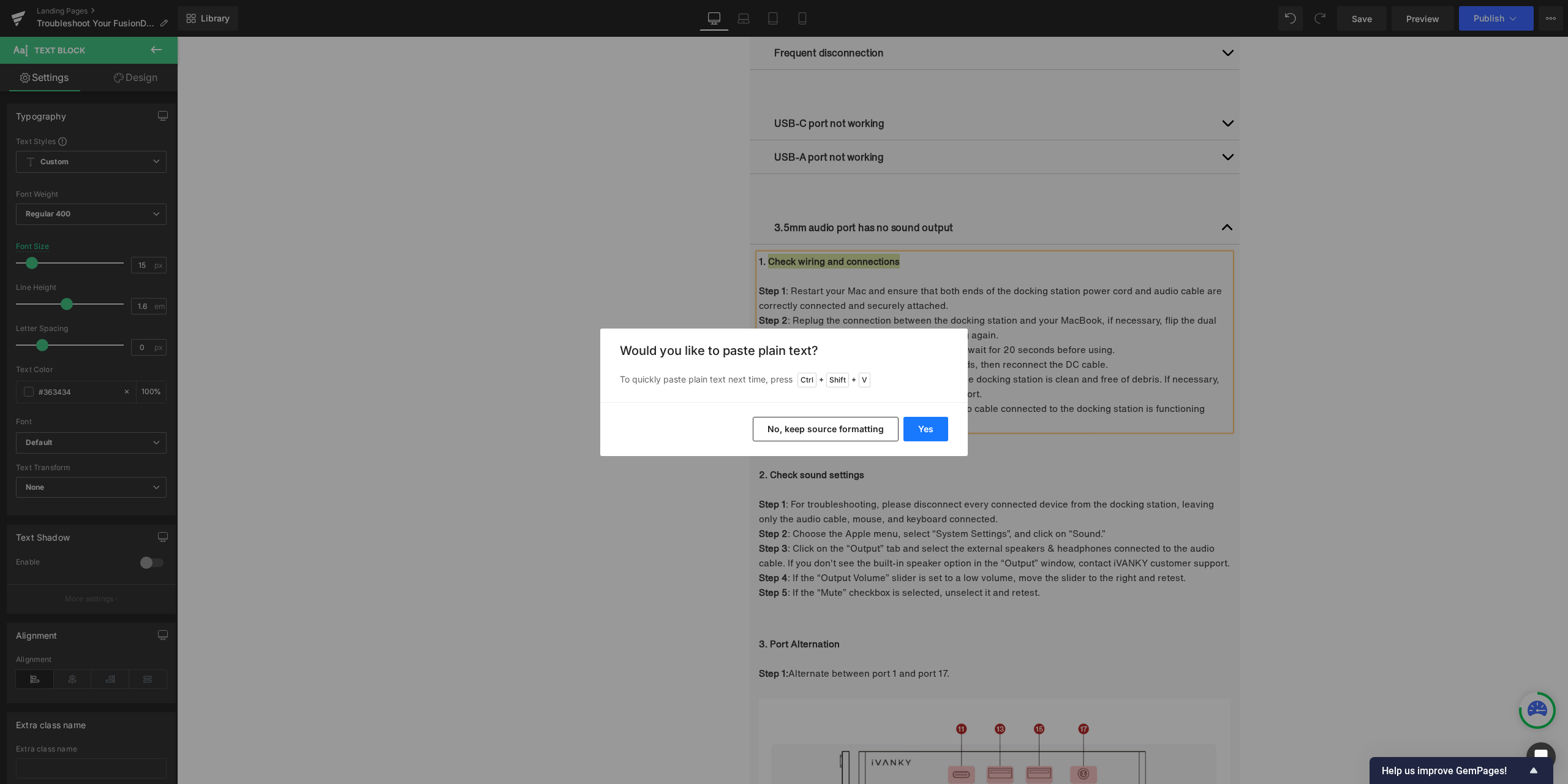
click at [918, 432] on button "Yes" at bounding box center [925, 429] width 44 height 25
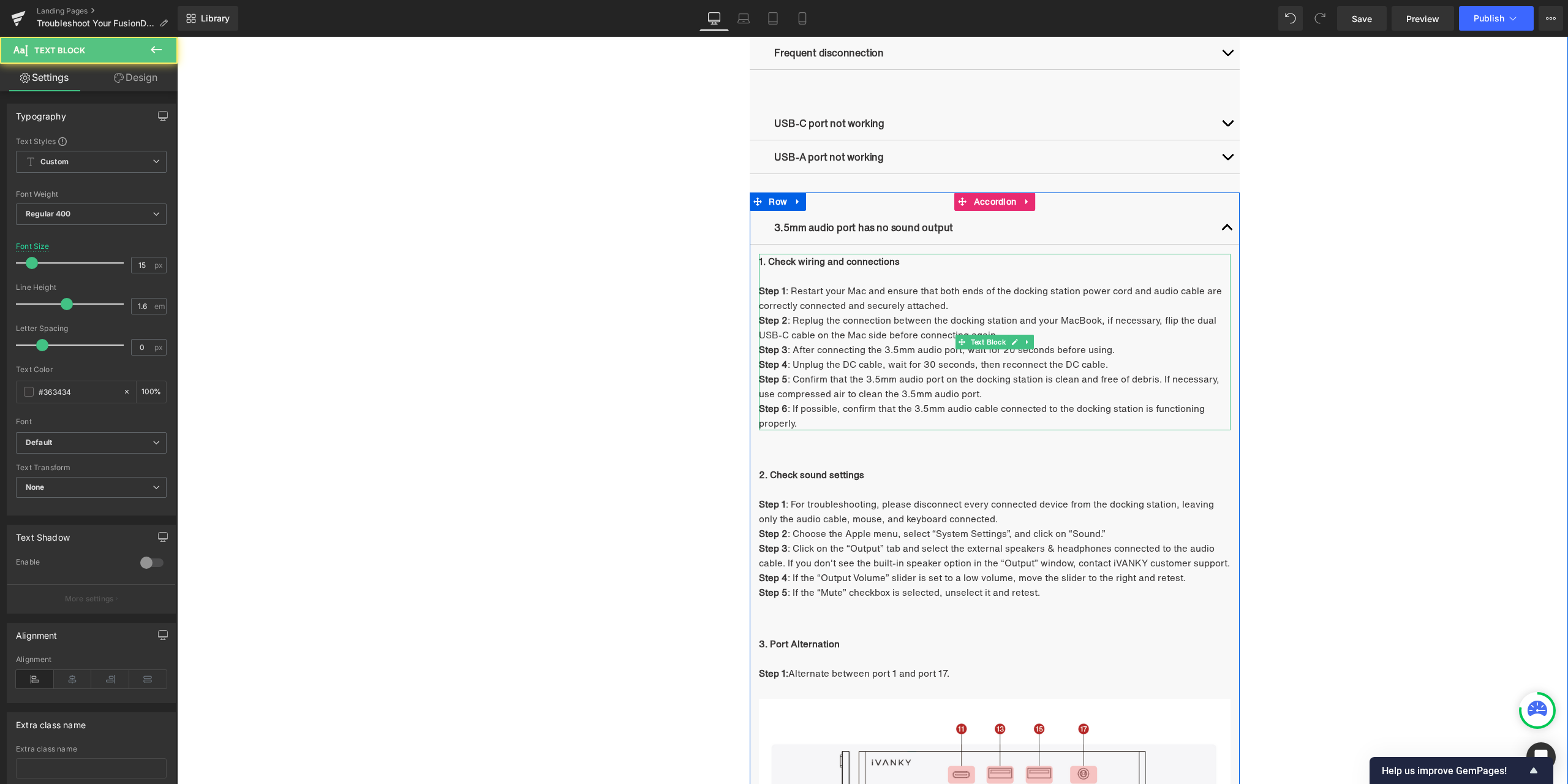
click at [808, 308] on p "Step 1 : Restart your Mac and ensure that both ends of the docking station powe…" at bounding box center [995, 298] width 472 height 30
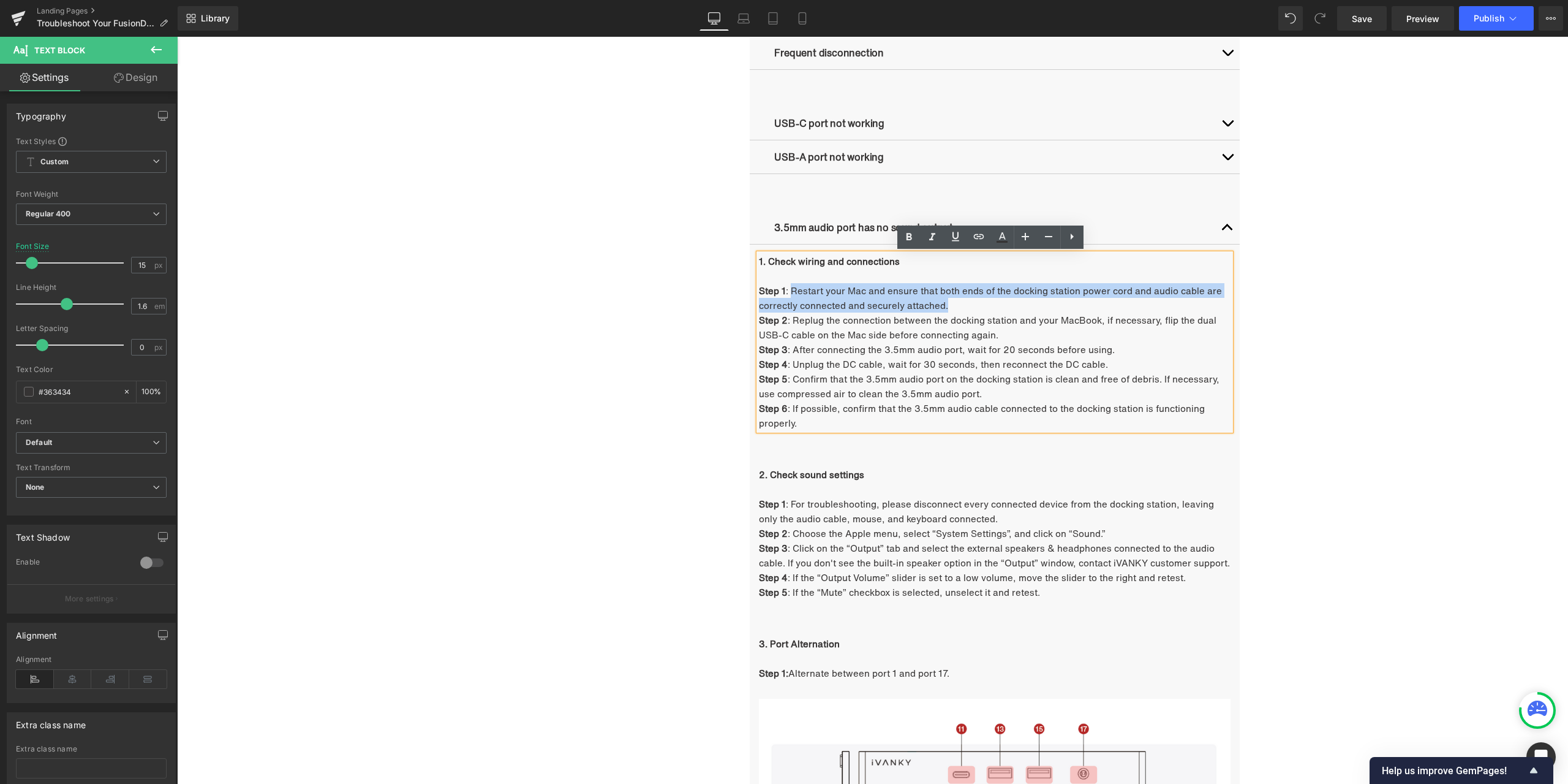
drag, startPoint x: 787, startPoint y: 290, endPoint x: 968, endPoint y: 303, distance: 181.5
click at [968, 303] on p "Step 1 : Restart your Mac and ensure that both ends of the docking station powe…" at bounding box center [995, 298] width 472 height 30
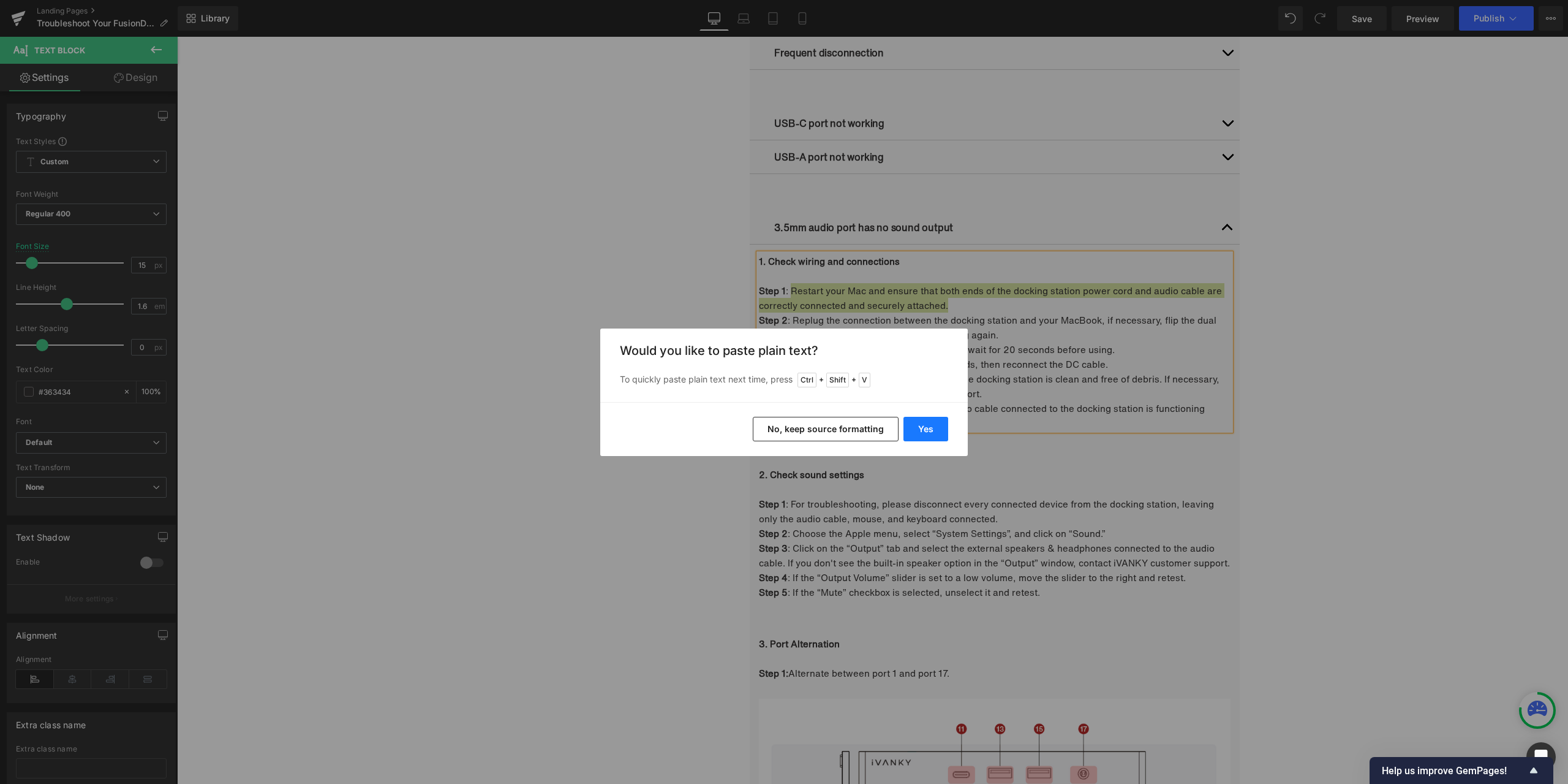
click at [928, 424] on button "Yes" at bounding box center [925, 429] width 44 height 25
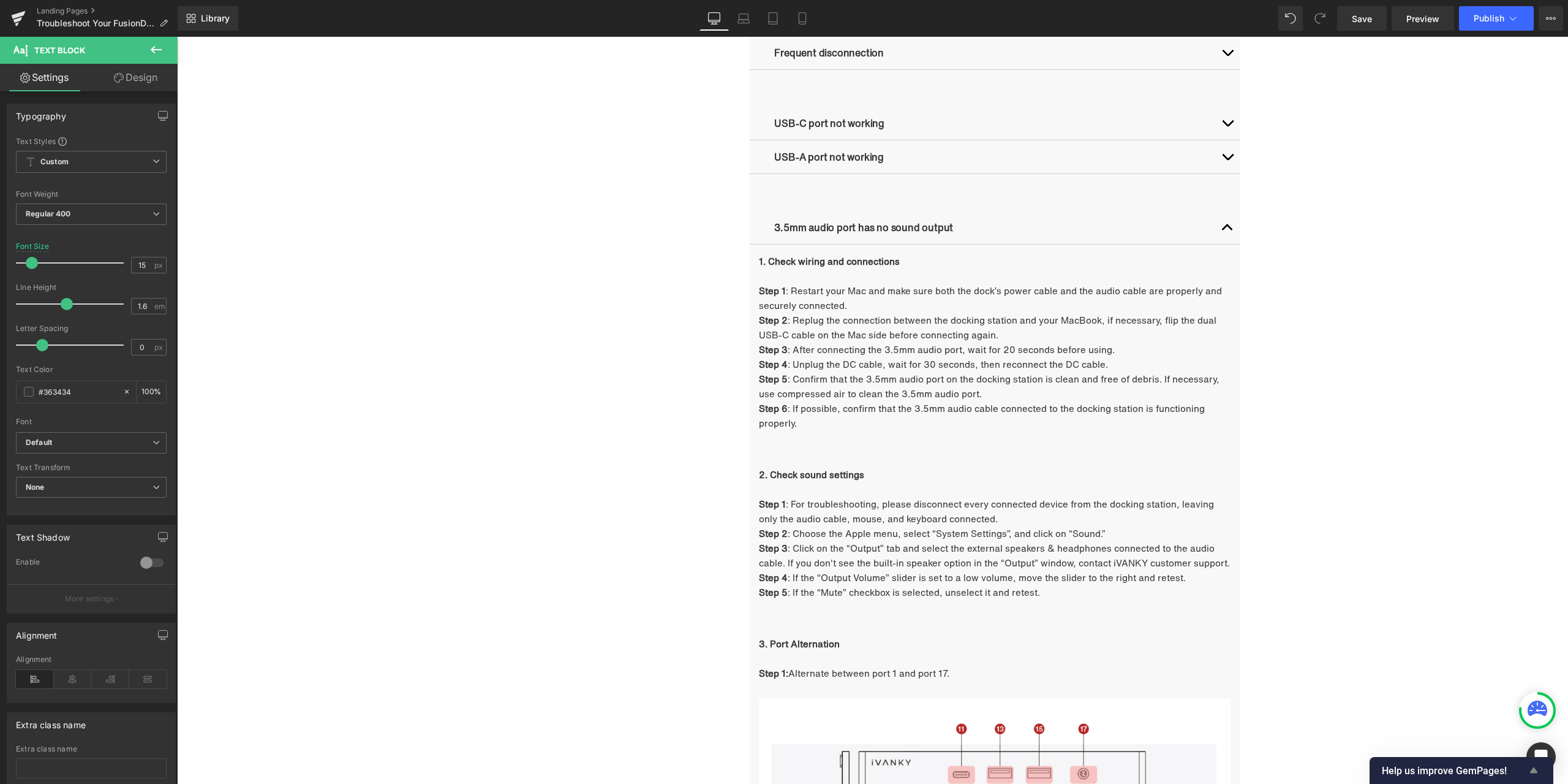
click at [1531, 764] on icon "Show survey - Help us improve GemPages!" at bounding box center [1534, 770] width 15 height 15
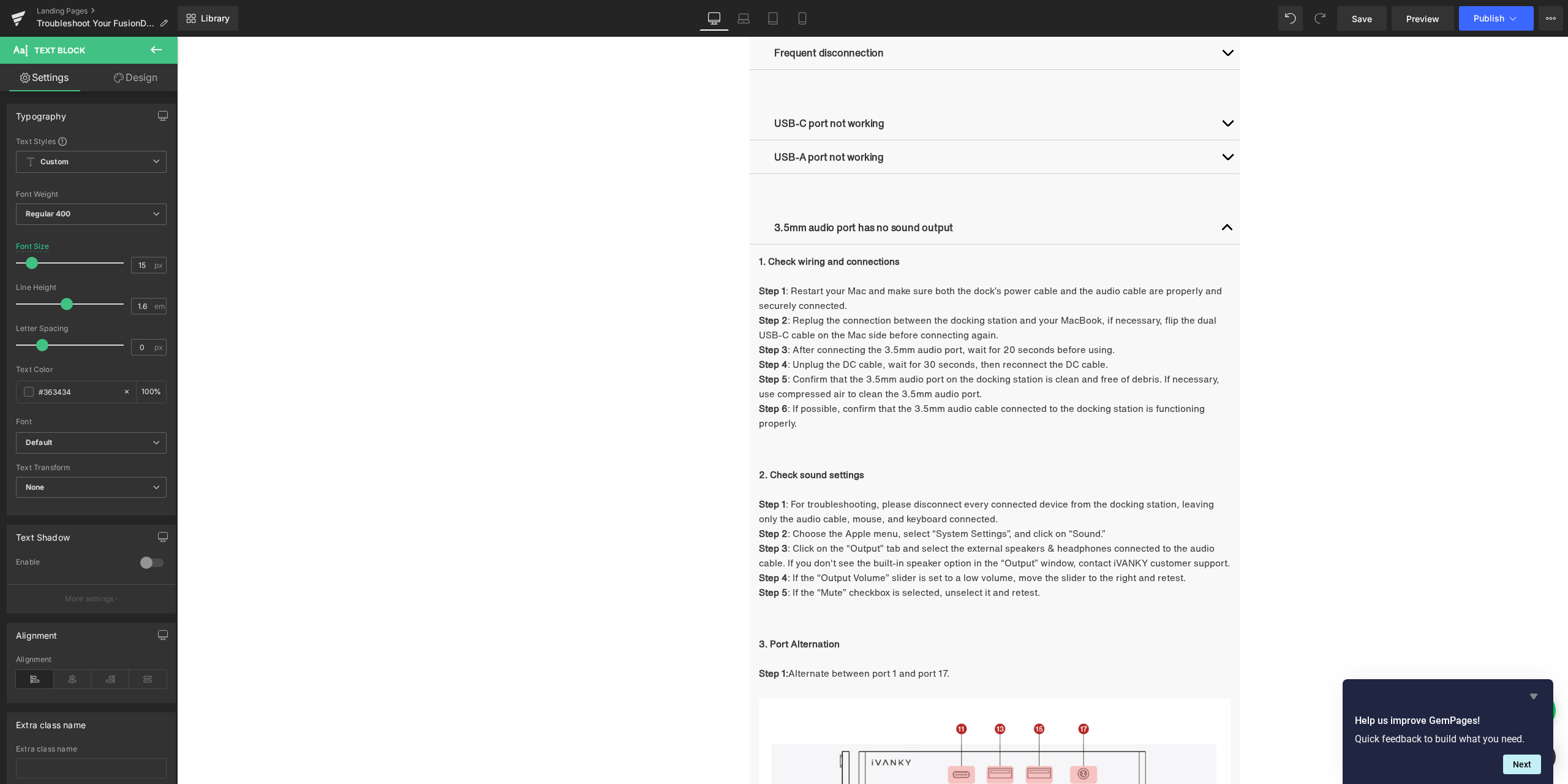
click at [1529, 702] on icon "Hide survey" at bounding box center [1534, 695] width 15 height 15
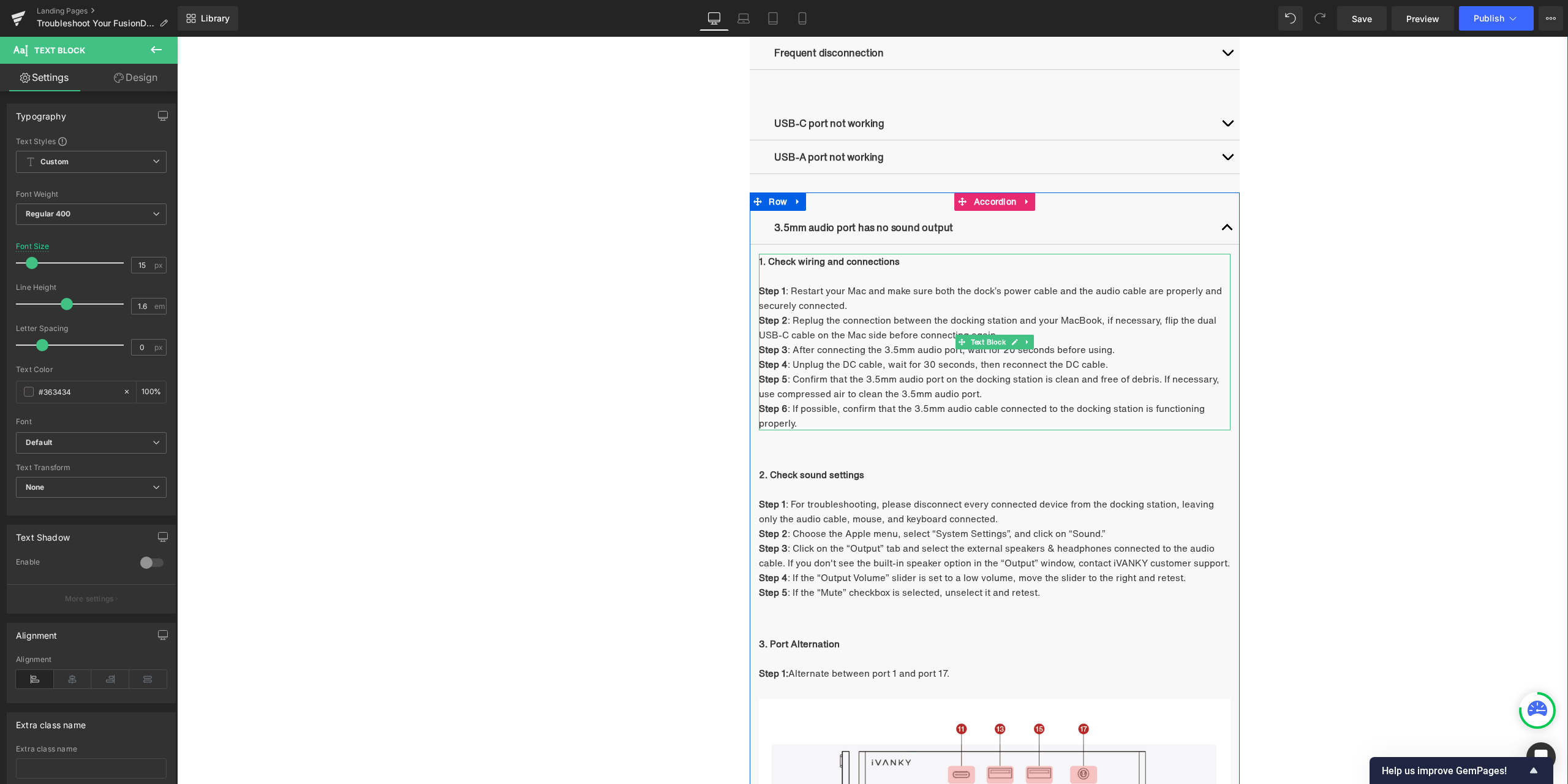
click at [849, 334] on p "Step 2 : Replug the connection between the docking station and your MacBook, if…" at bounding box center [995, 328] width 472 height 30
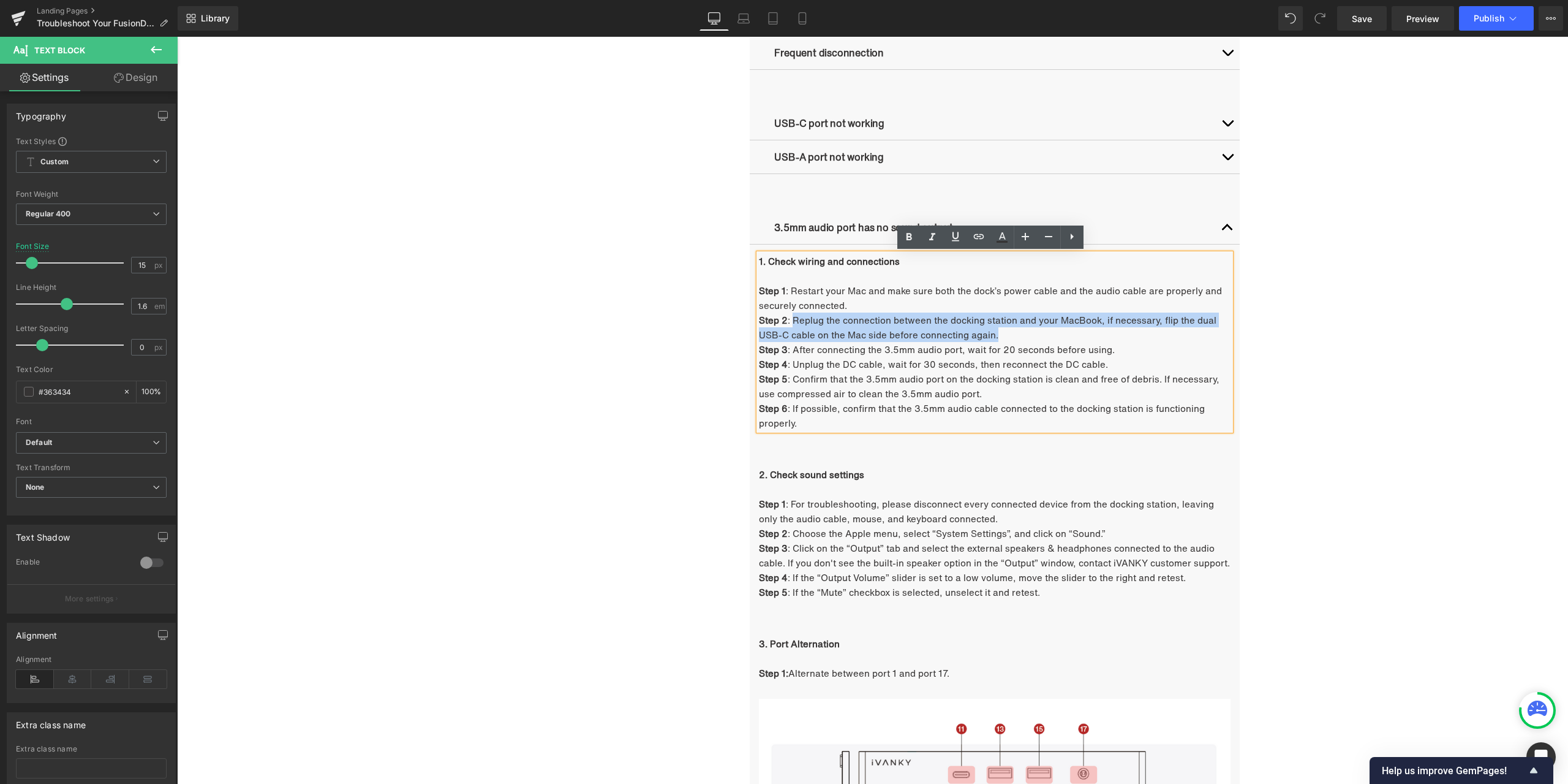
drag, startPoint x: 789, startPoint y: 321, endPoint x: 1006, endPoint y: 335, distance: 217.5
click at [1006, 335] on p "Step 2 : Replug the connection between the docking station and your MacBook, if…" at bounding box center [995, 328] width 472 height 30
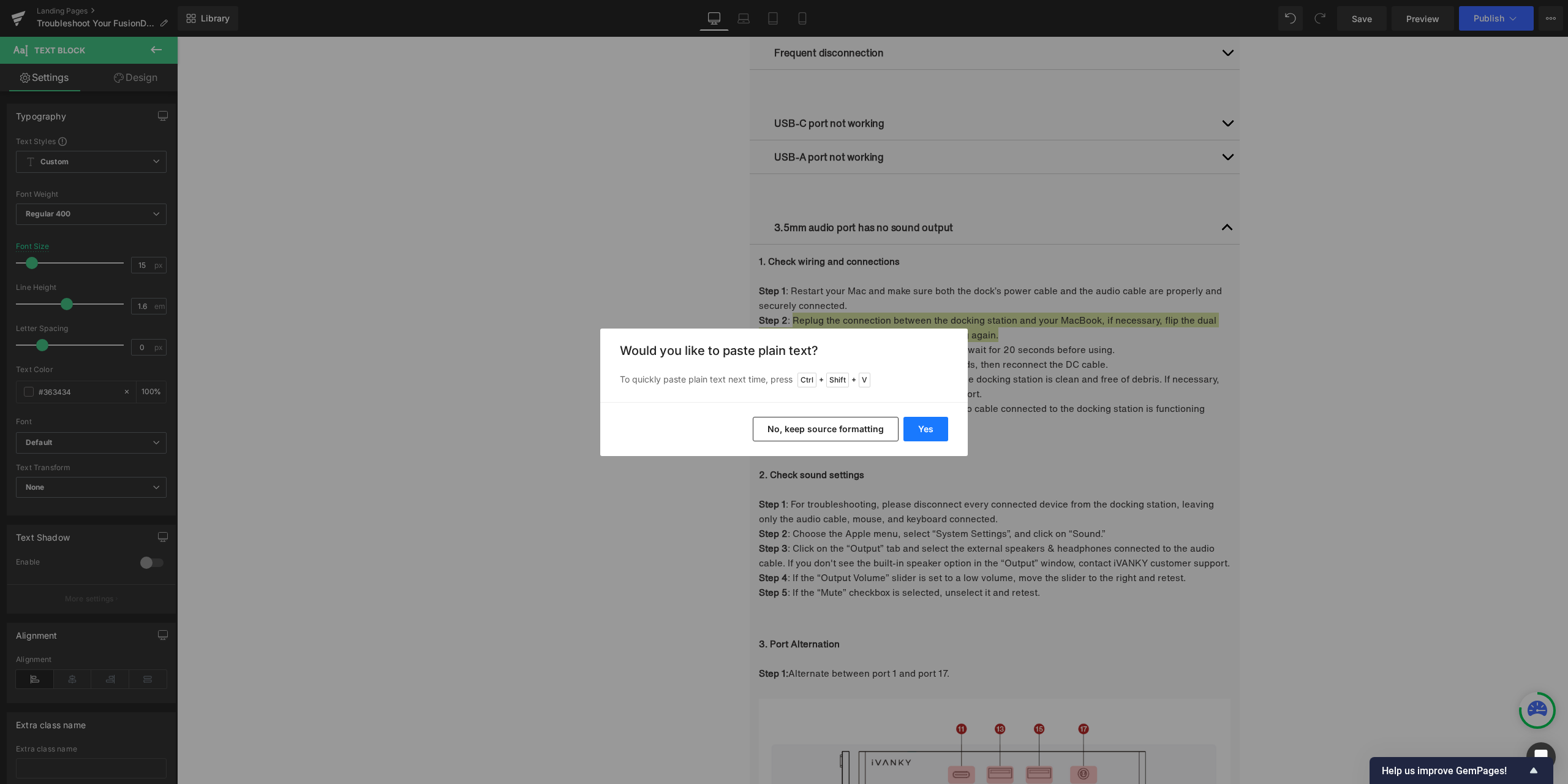
click at [930, 422] on button "Yes" at bounding box center [925, 429] width 44 height 25
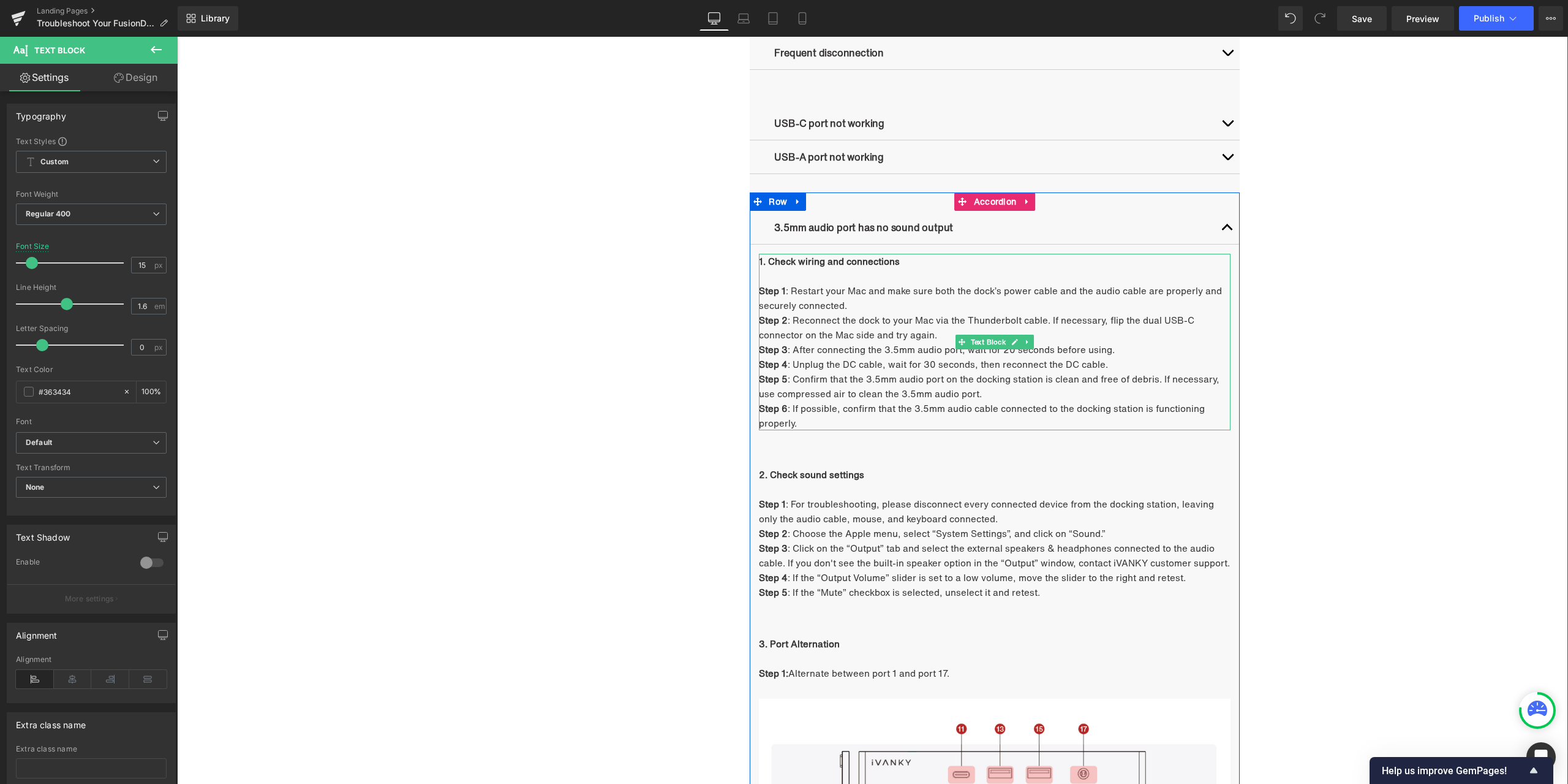
click at [814, 350] on p "Step 3 : After connecting the 3.5mm audio port, wait for 20 seconds before usin…" at bounding box center [995, 349] width 472 height 15
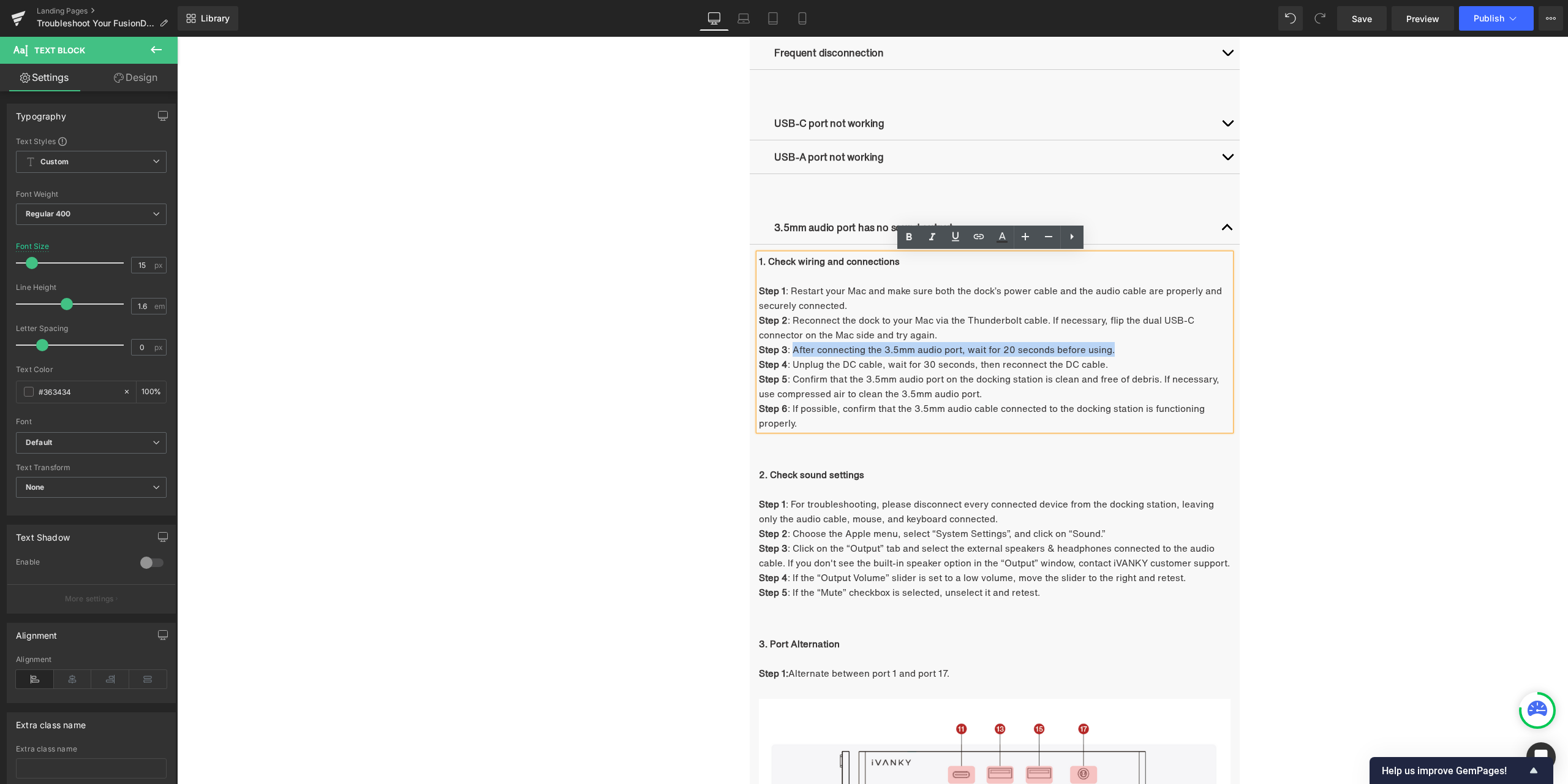
drag, startPoint x: 787, startPoint y: 350, endPoint x: 1108, endPoint y: 350, distance: 321.0
click at [1108, 350] on p "Step 3 : After connecting the 3.5mm audio port, wait for 20 seconds before usin…" at bounding box center [995, 349] width 472 height 15
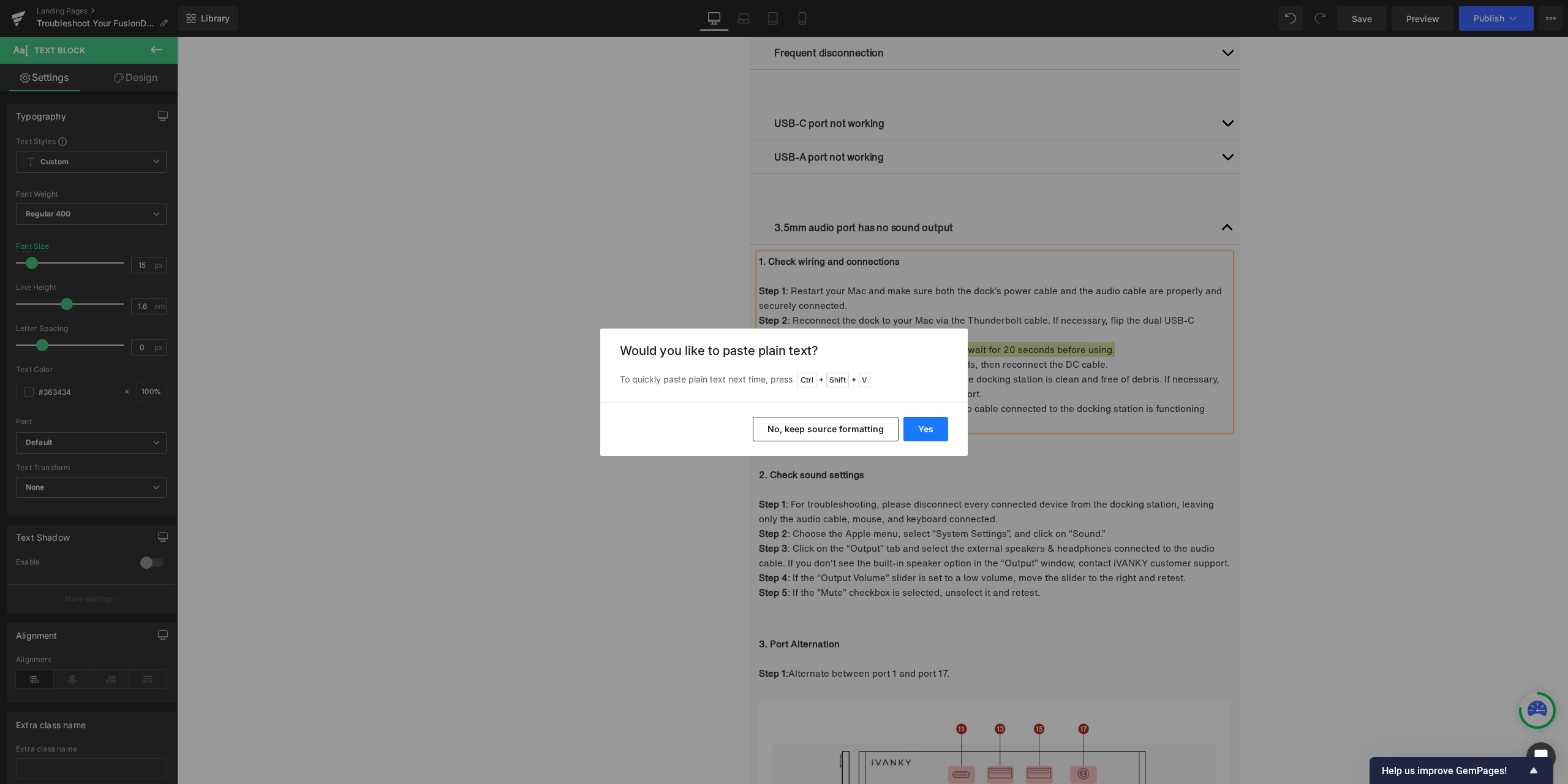
click at [937, 424] on button "Yes" at bounding box center [925, 429] width 44 height 25
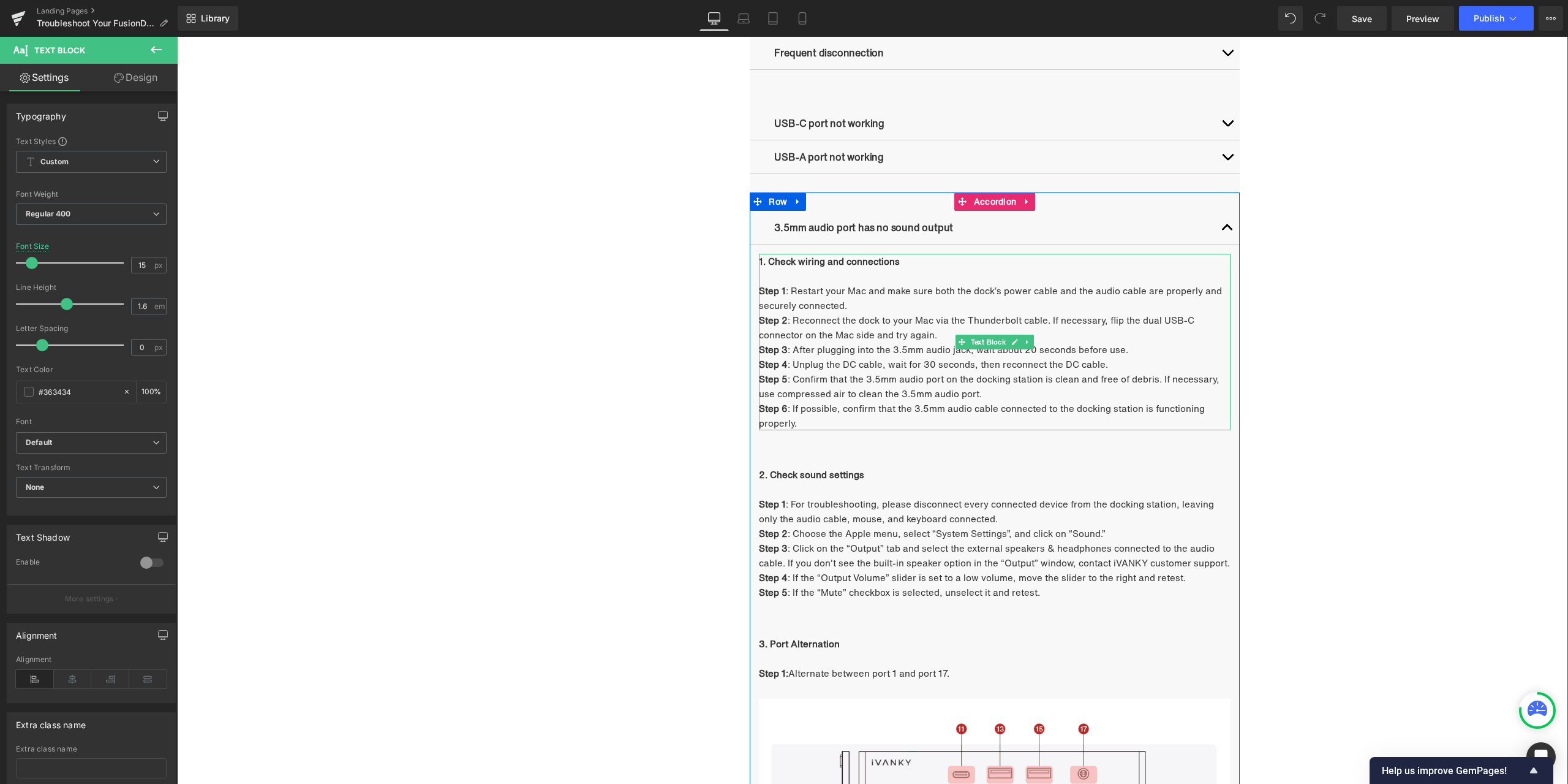
click at [805, 369] on p "Step 4 : Unplug the DC cable, wait for 30 seconds, then reconnect the DC cable." at bounding box center [995, 364] width 472 height 15
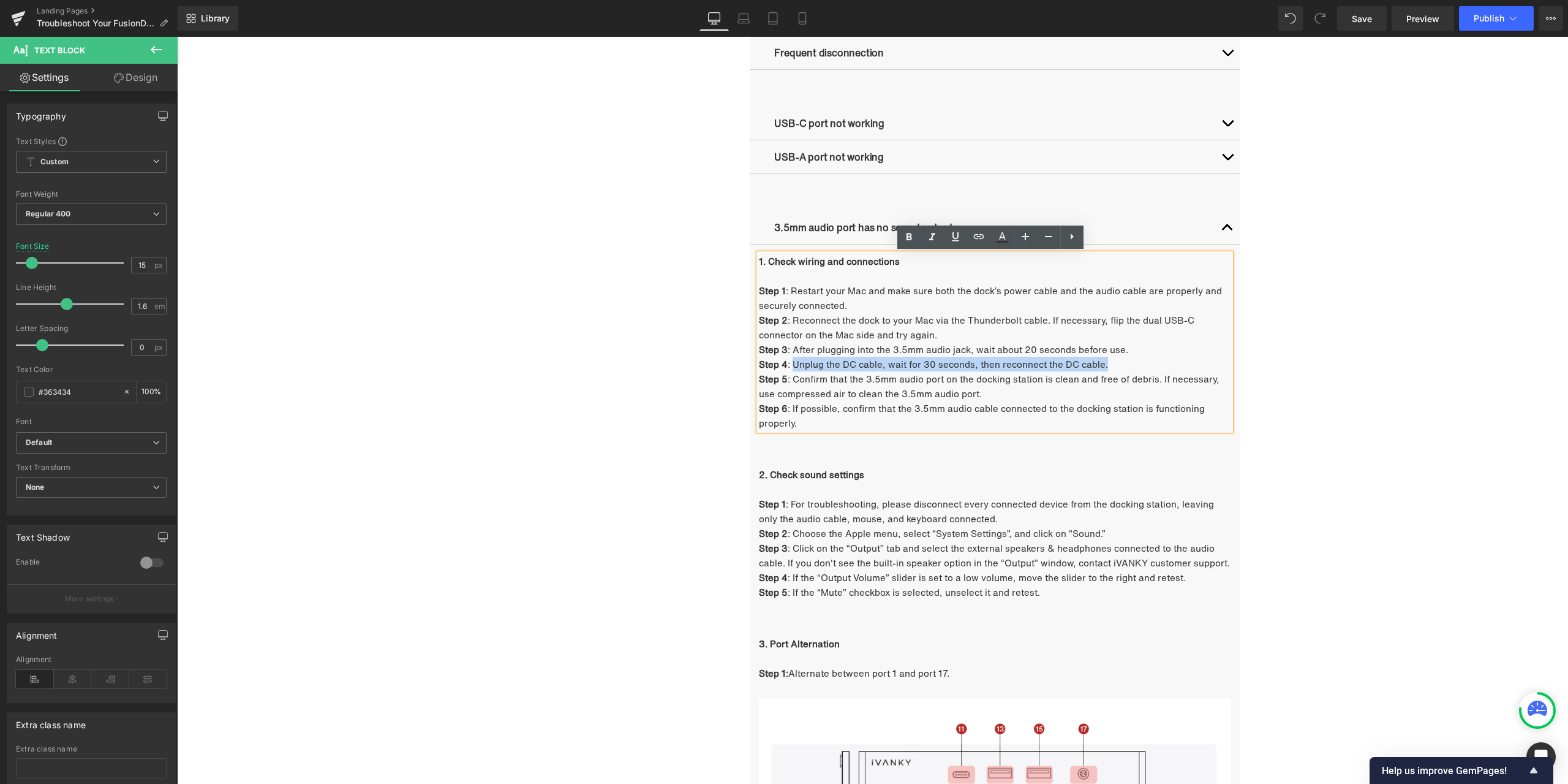
drag, startPoint x: 788, startPoint y: 364, endPoint x: 1110, endPoint y: 362, distance: 322.0
click at [1110, 362] on p "Step 4 : Unplug the DC cable, wait for 30 seconds, then reconnect the DC cable." at bounding box center [995, 364] width 472 height 15
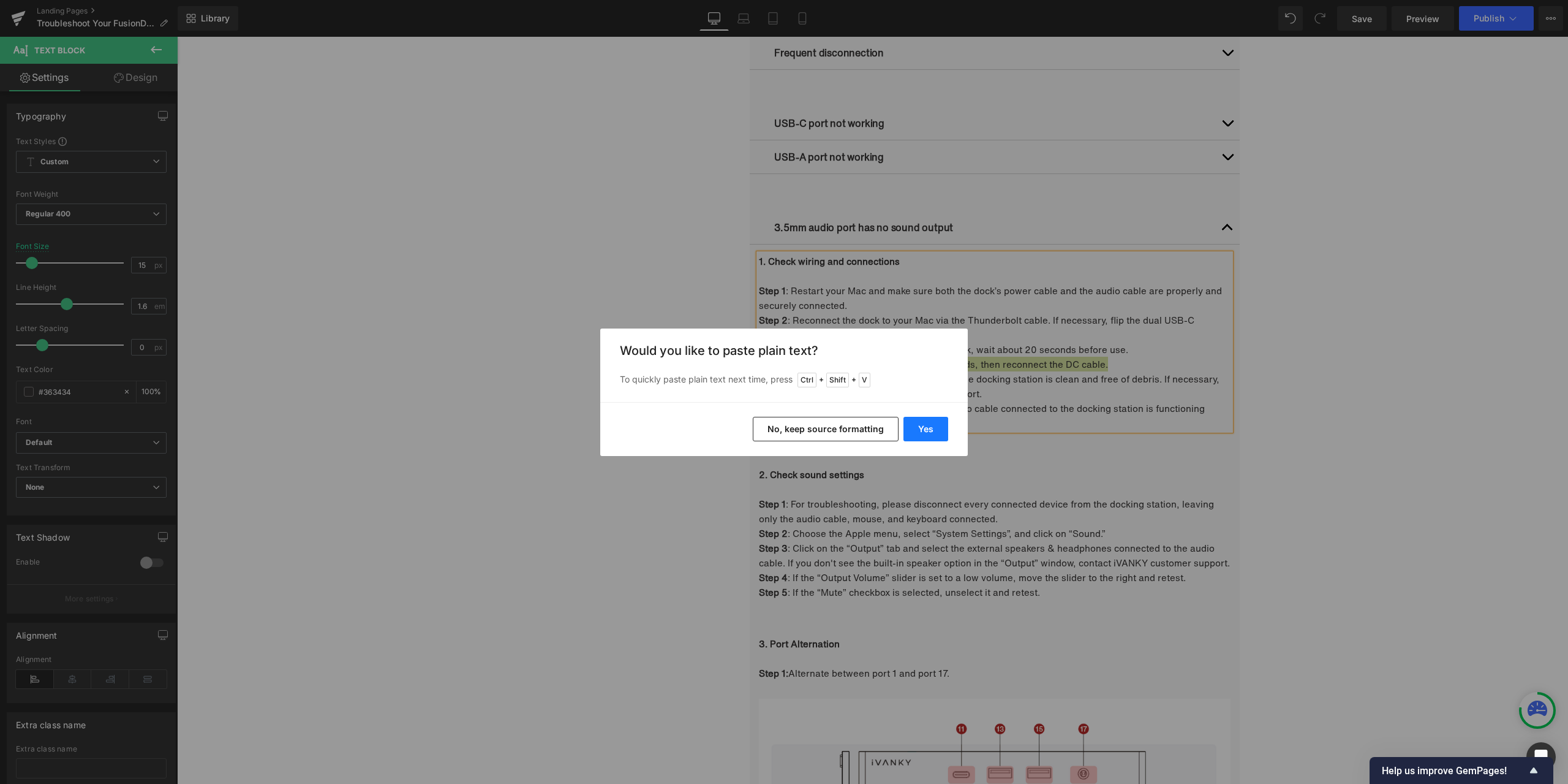
click at [929, 424] on button "Yes" at bounding box center [925, 429] width 44 height 25
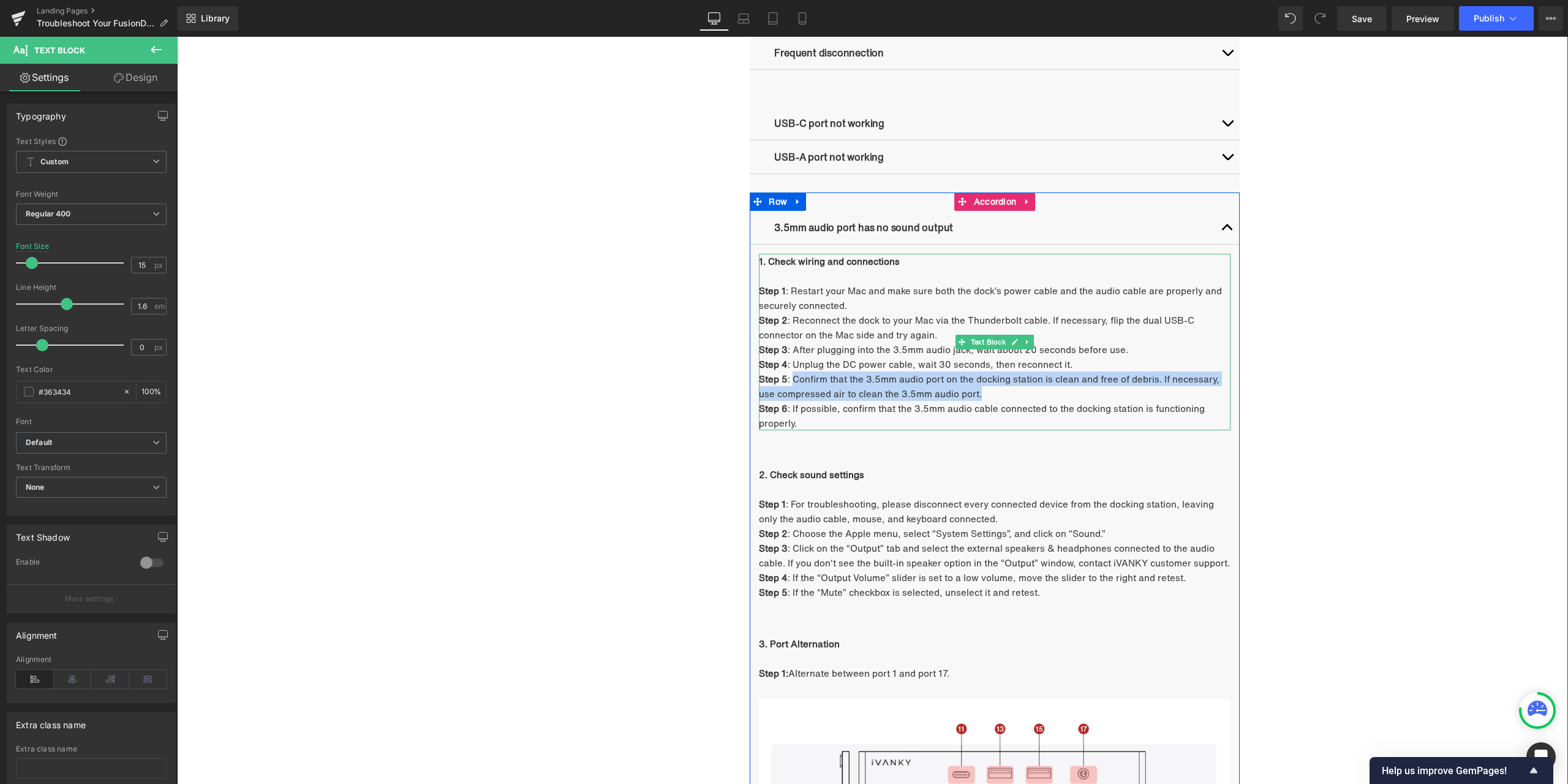
drag, startPoint x: 788, startPoint y: 378, endPoint x: 994, endPoint y: 392, distance: 206.5
click at [994, 392] on p "Step 5 : Confirm that the 3.5mm audio port on the docking station is clean and …" at bounding box center [995, 387] width 472 height 30
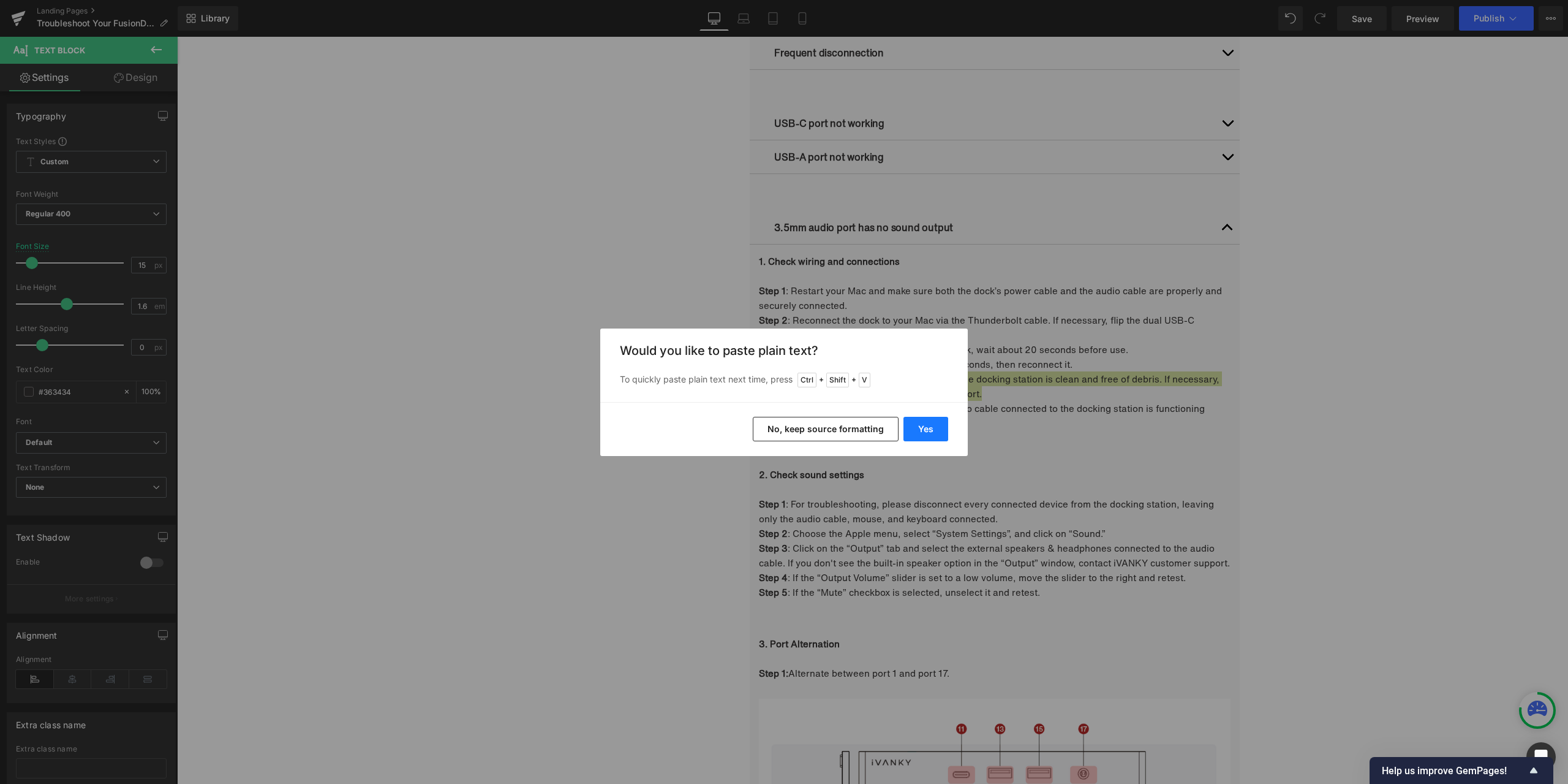
click at [921, 427] on button "Yes" at bounding box center [925, 429] width 44 height 25
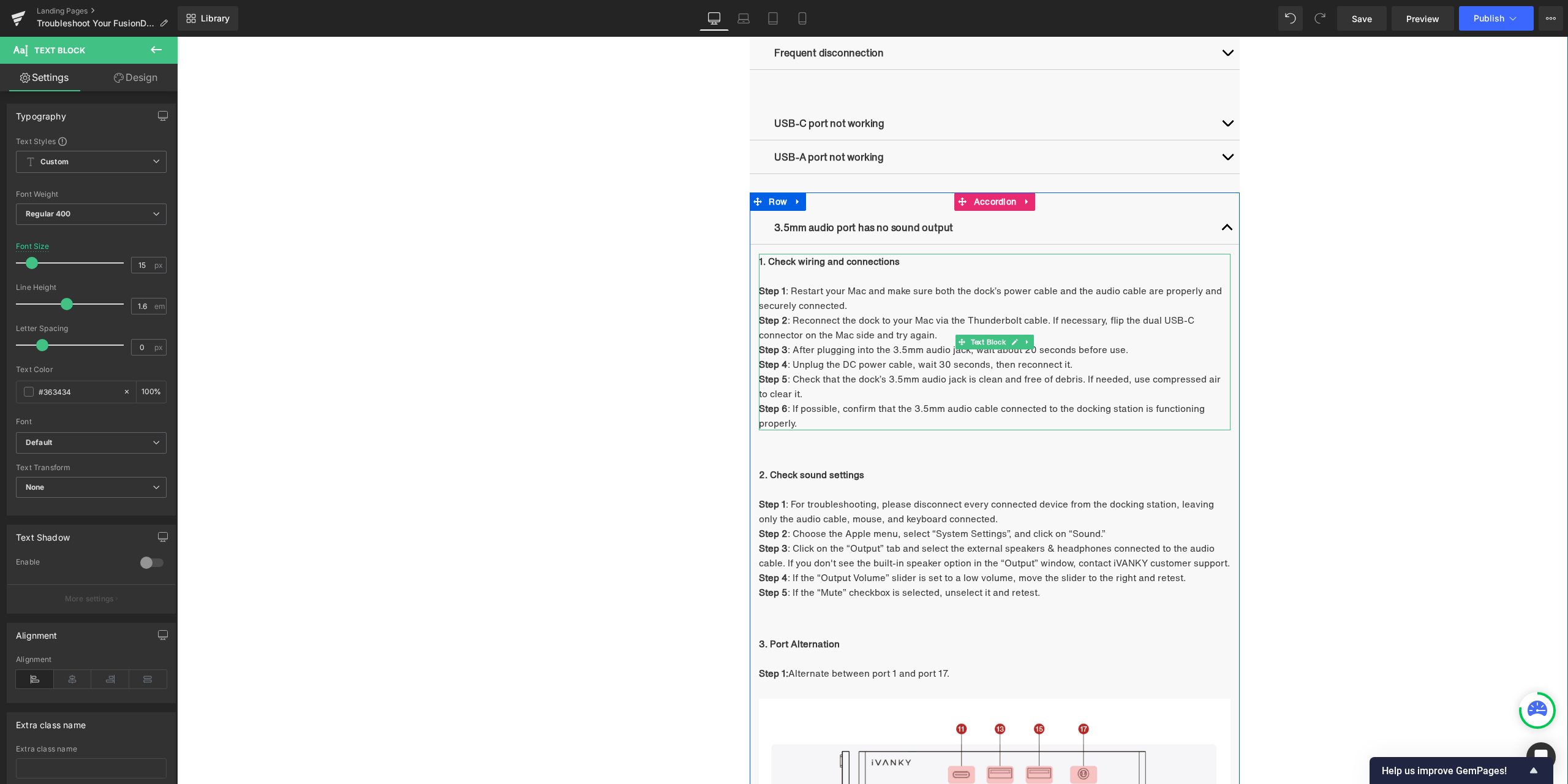
click at [805, 415] on p "Step 6 : If possible, confirm that the 3.5mm audio cable connected to the docki…" at bounding box center [995, 416] width 472 height 30
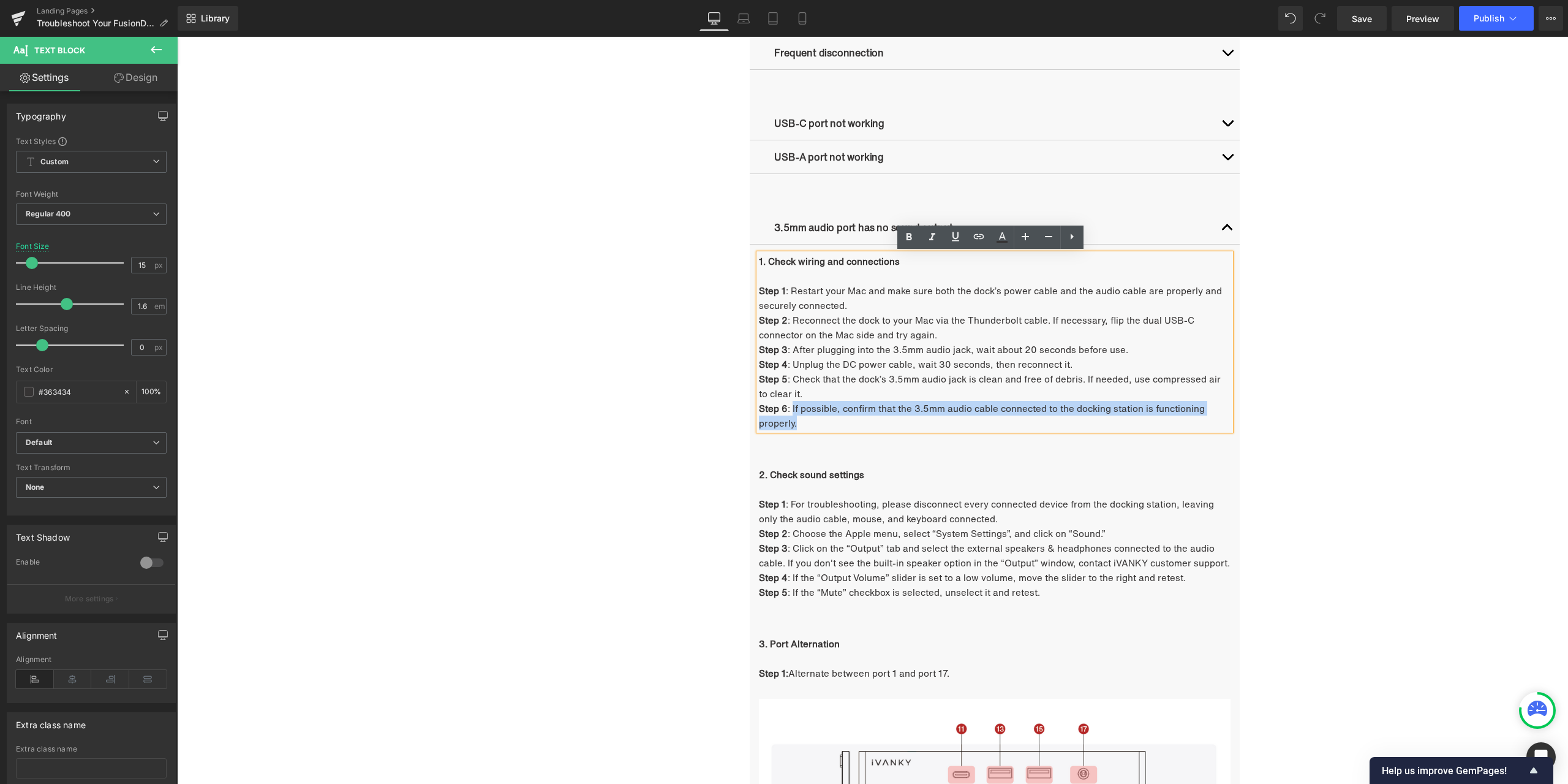
drag, startPoint x: 787, startPoint y: 406, endPoint x: 821, endPoint y: 423, distance: 38.0
click at [821, 423] on p "Step 6 : If possible, confirm that the 3.5mm audio cable connected to the docki…" at bounding box center [995, 416] width 472 height 30
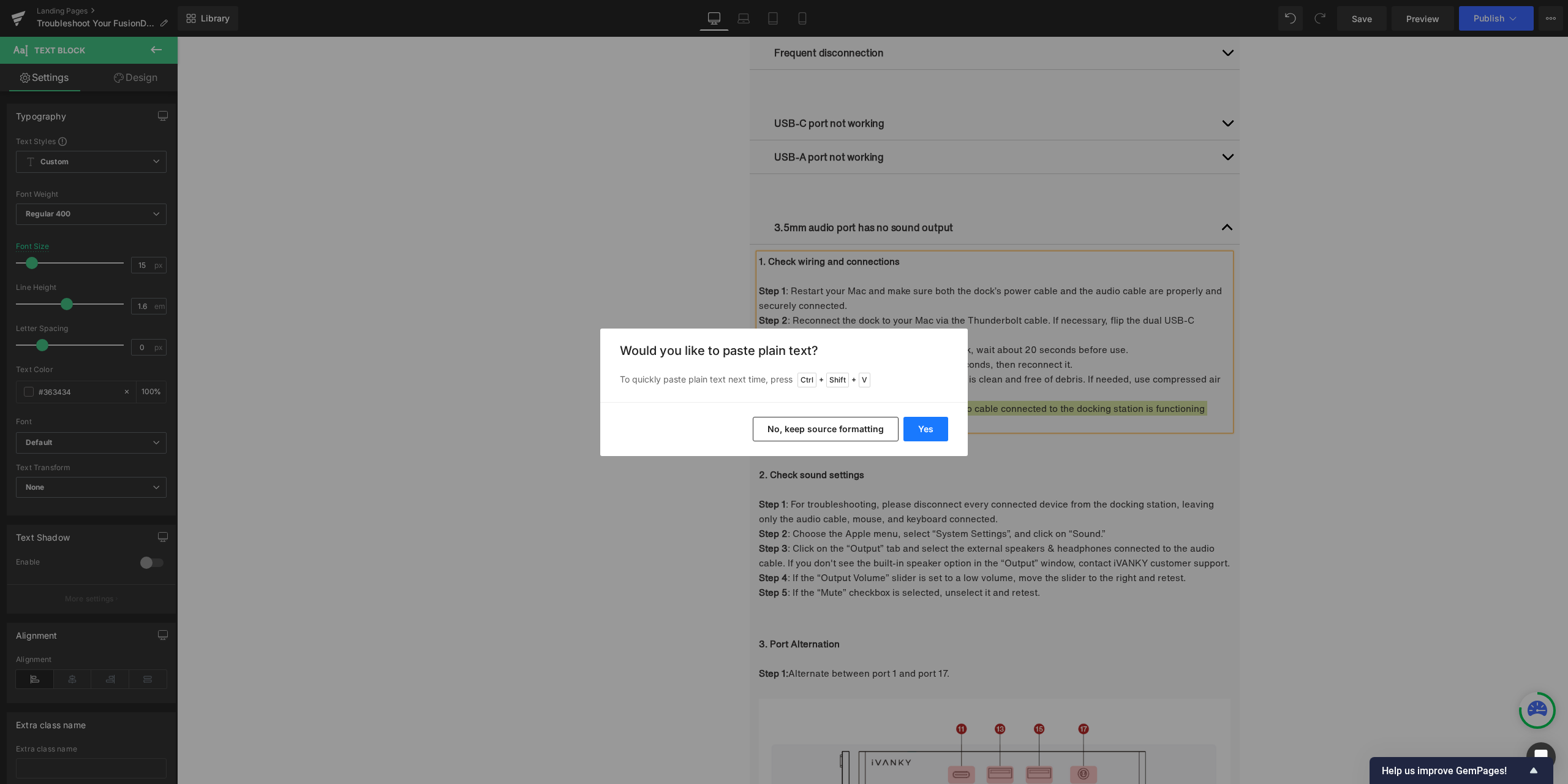
drag, startPoint x: 921, startPoint y: 417, endPoint x: 744, endPoint y: 380, distance: 180.8
click at [921, 417] on button "Yes" at bounding box center [925, 429] width 44 height 25
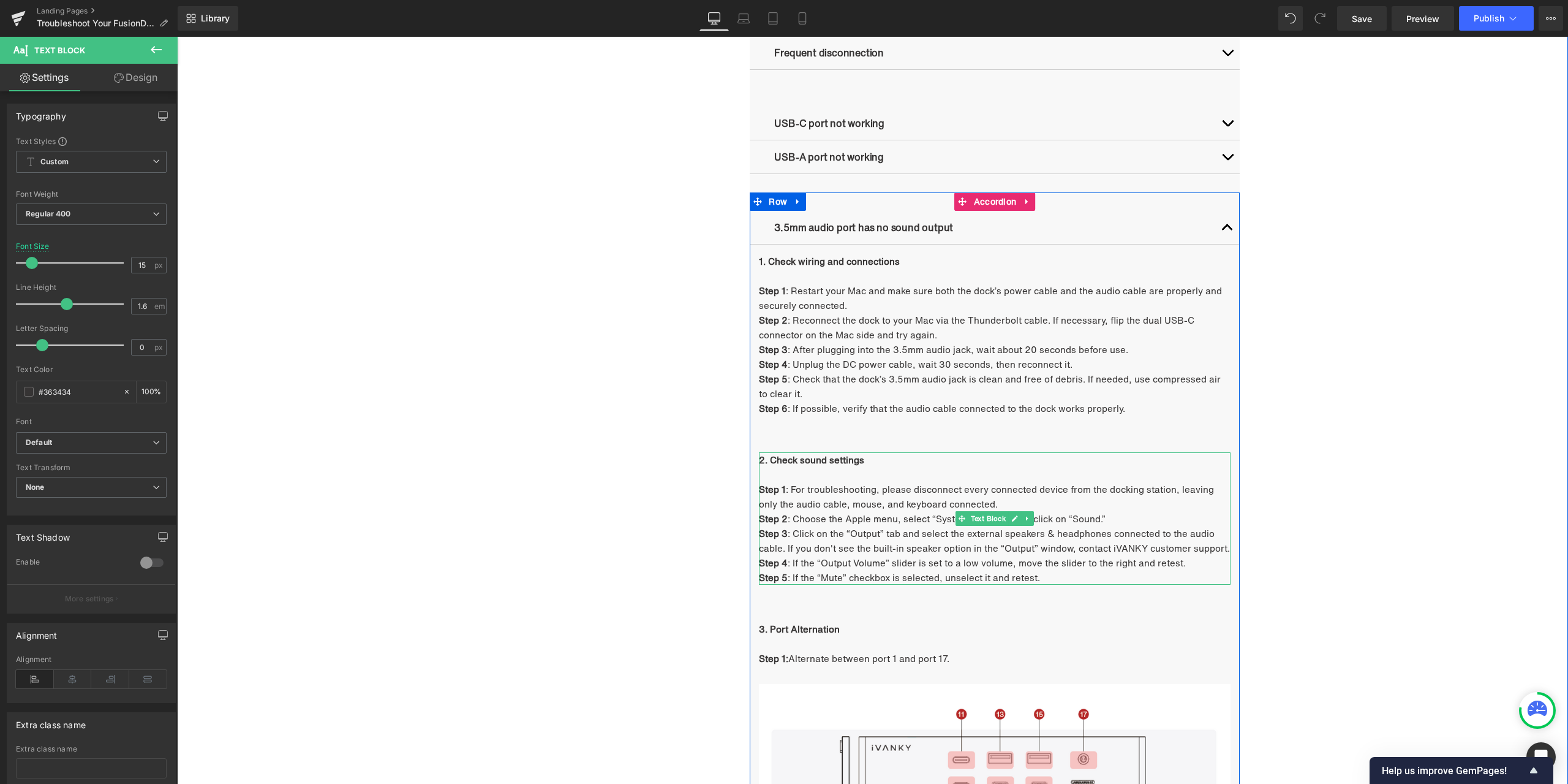
click at [792, 462] on strong "2. Check sound settings" at bounding box center [811, 460] width 105 height 14
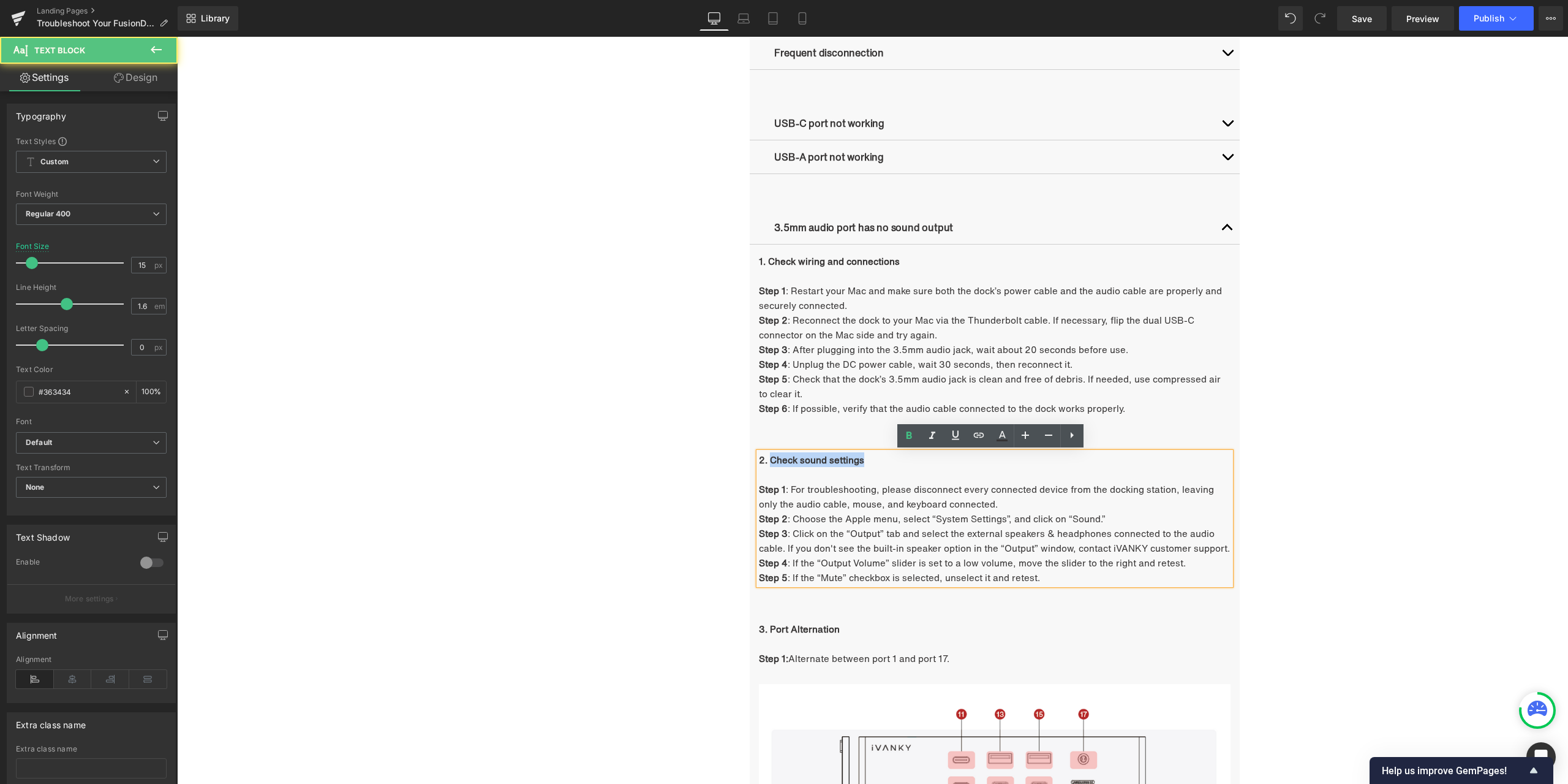
drag, startPoint x: 768, startPoint y: 459, endPoint x: 896, endPoint y: 460, distance: 128.0
click at [896, 460] on p "2. Check sound settings" at bounding box center [995, 459] width 472 height 15
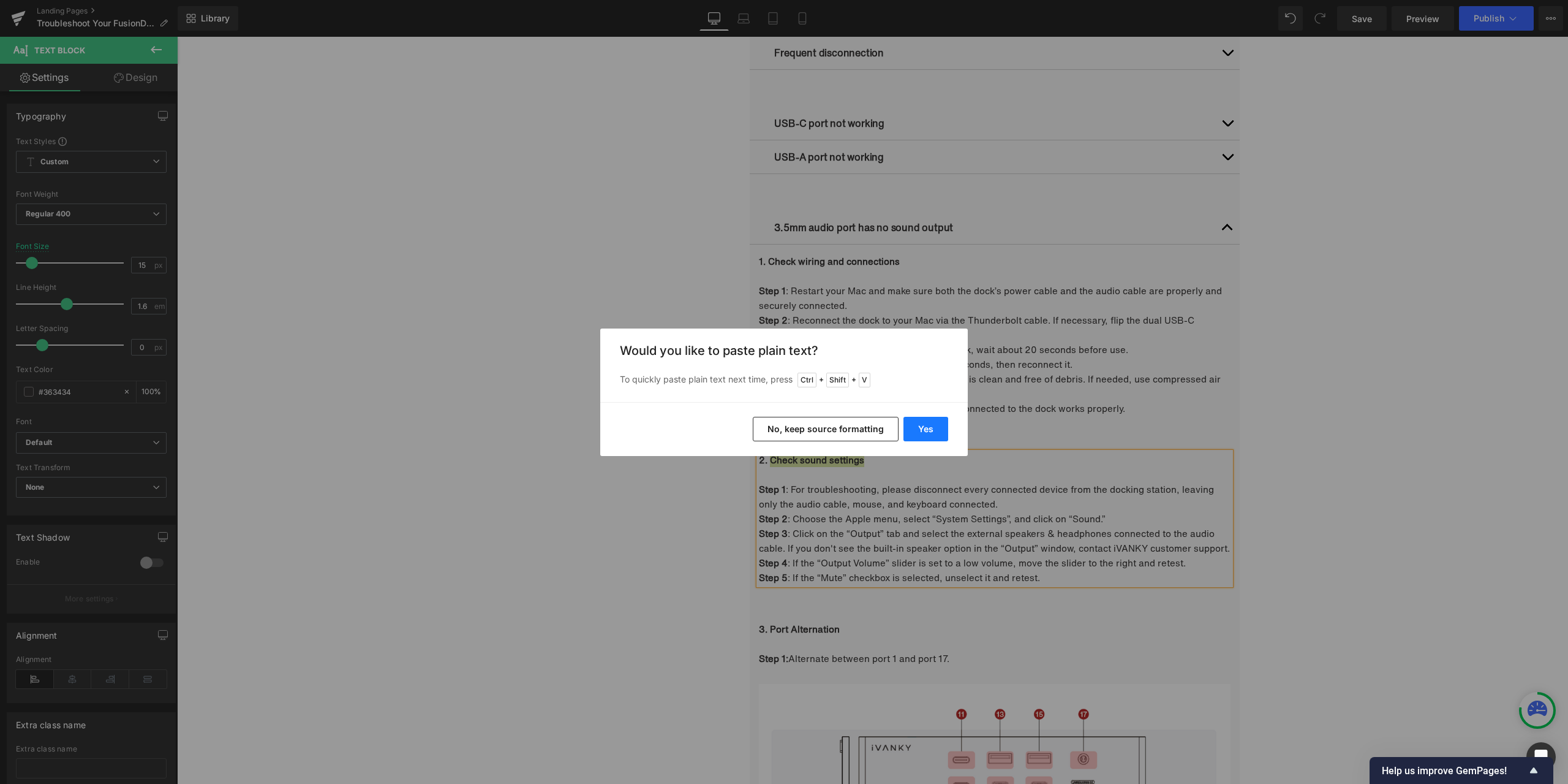
click at [914, 430] on button "Yes" at bounding box center [925, 429] width 44 height 25
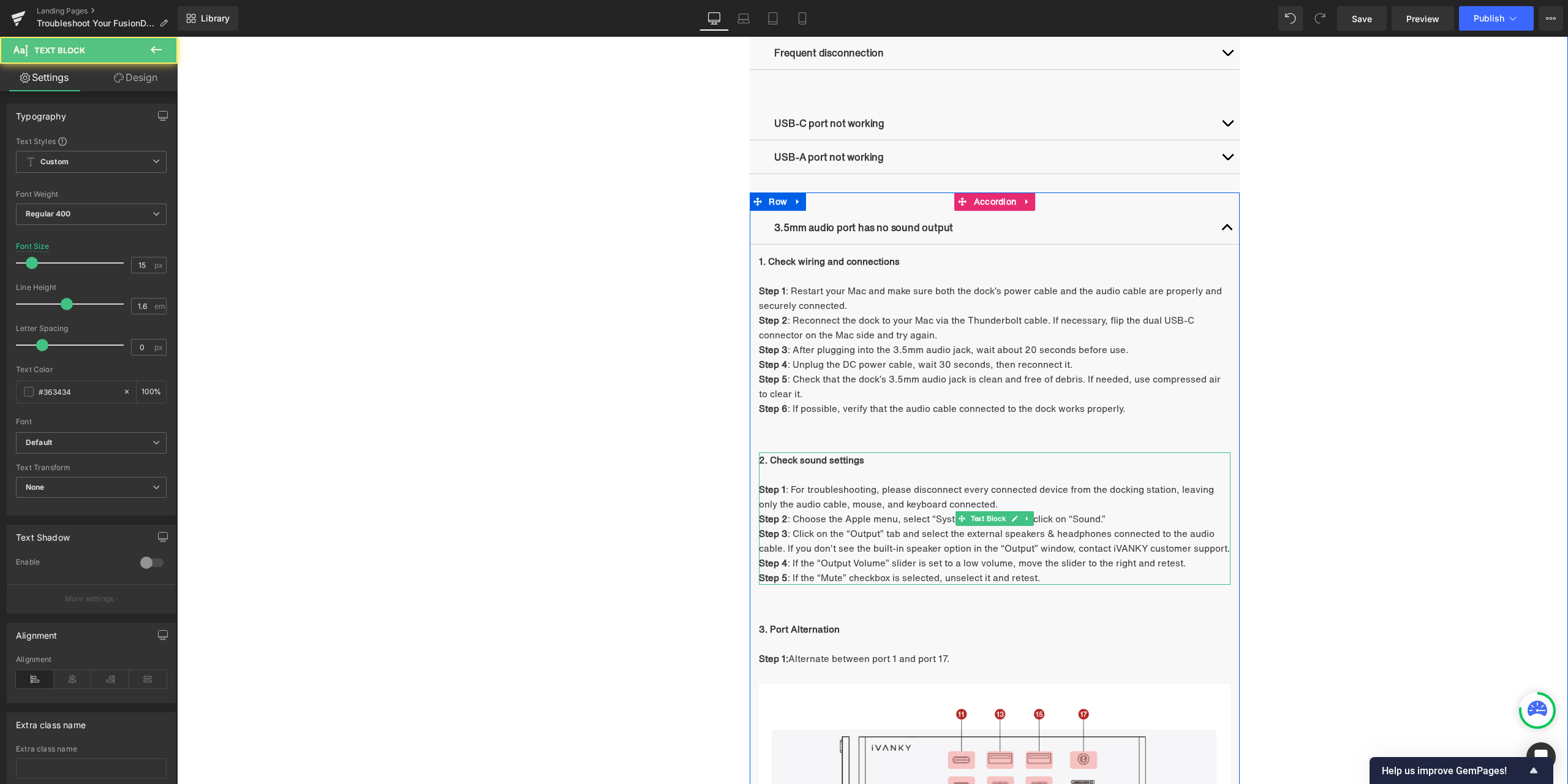
click at [846, 489] on p "Step 1 : For troubleshooting, please disconnect every connected device from the…" at bounding box center [995, 497] width 472 height 30
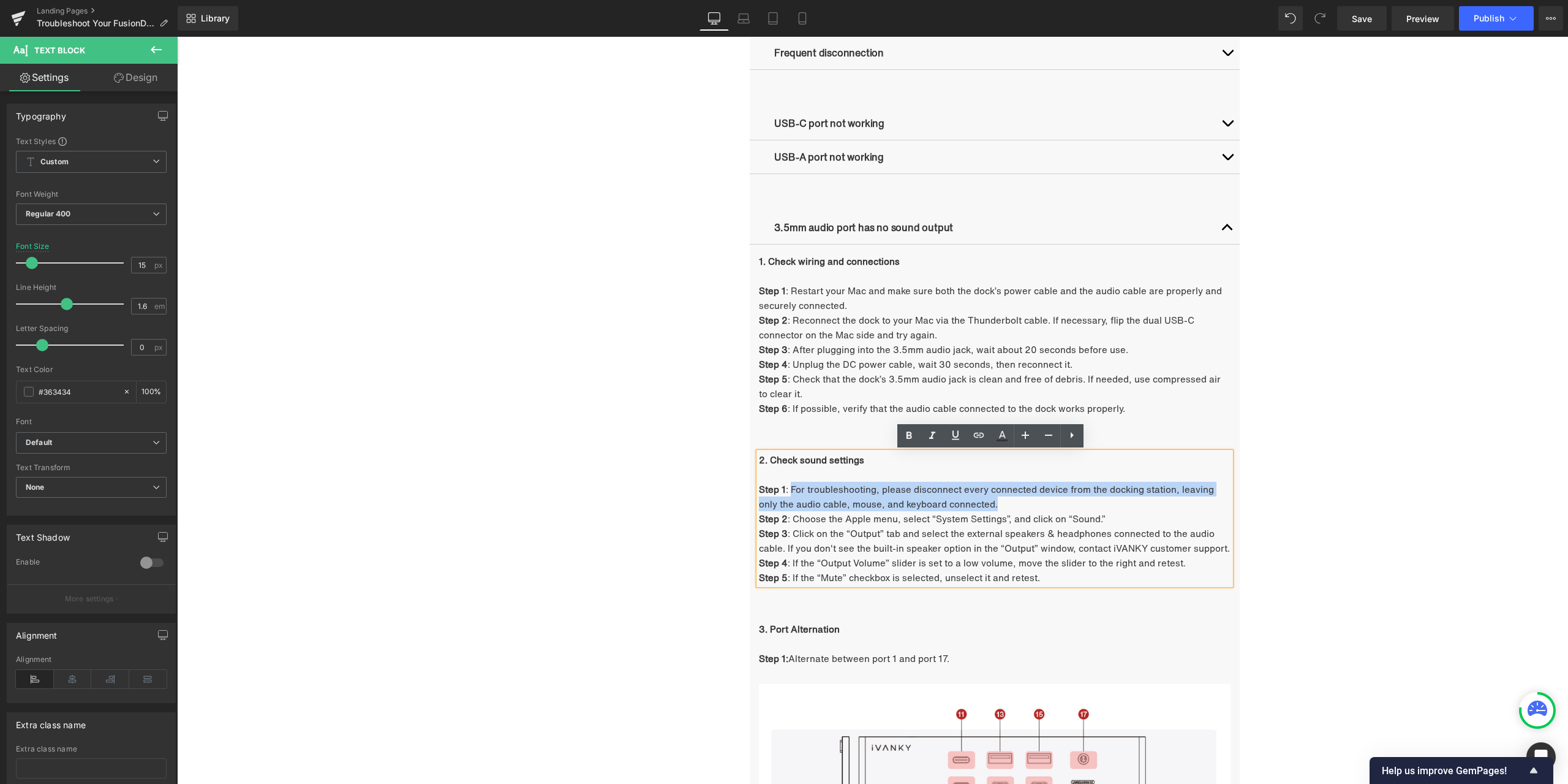
drag, startPoint x: 789, startPoint y: 491, endPoint x: 1001, endPoint y: 503, distance: 212.3
click at [1001, 503] on p "Step 1 : For troubleshooting, please disconnect every connected device from the…" at bounding box center [995, 497] width 472 height 30
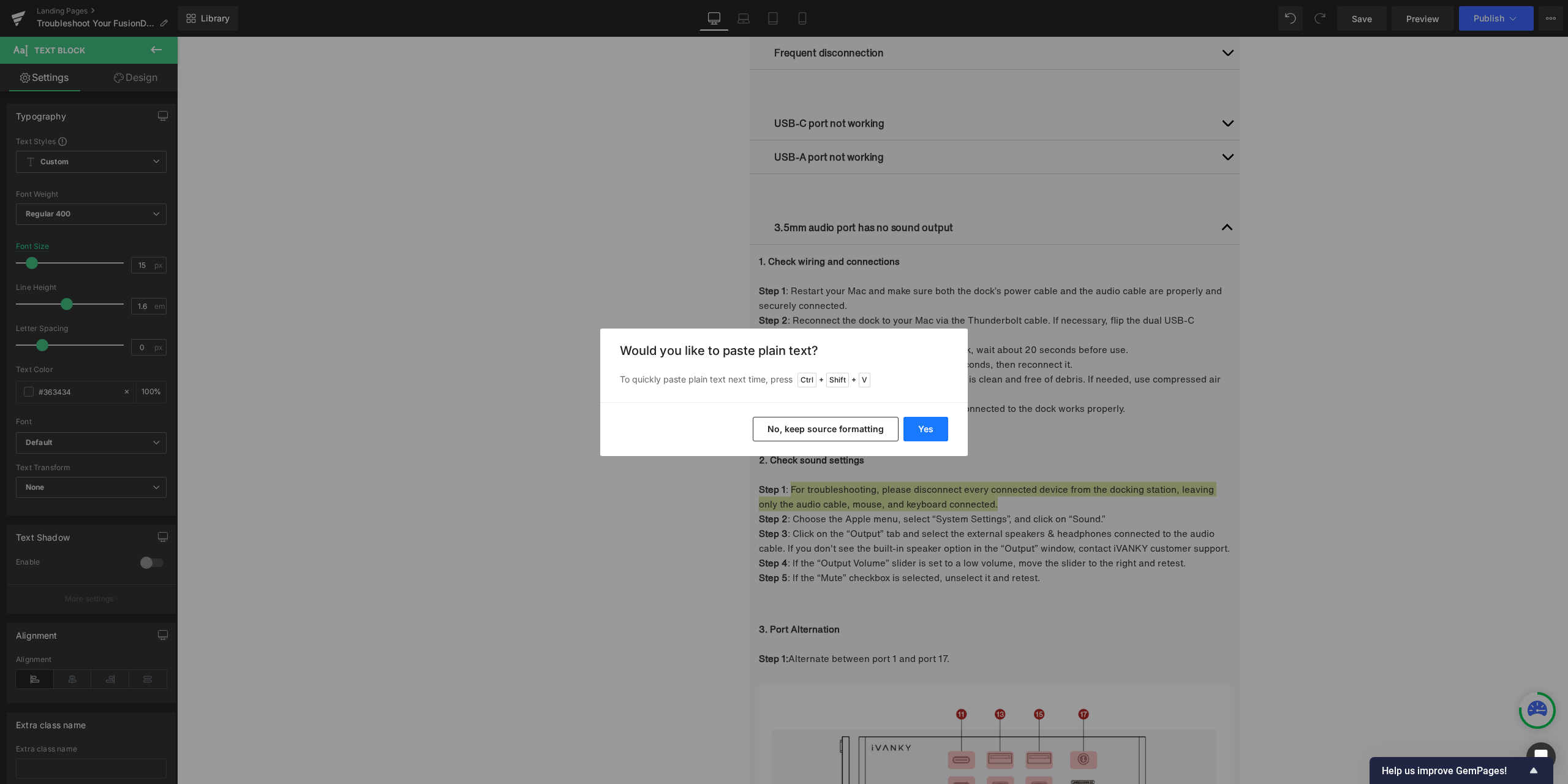
click at [931, 429] on button "Yes" at bounding box center [925, 429] width 44 height 25
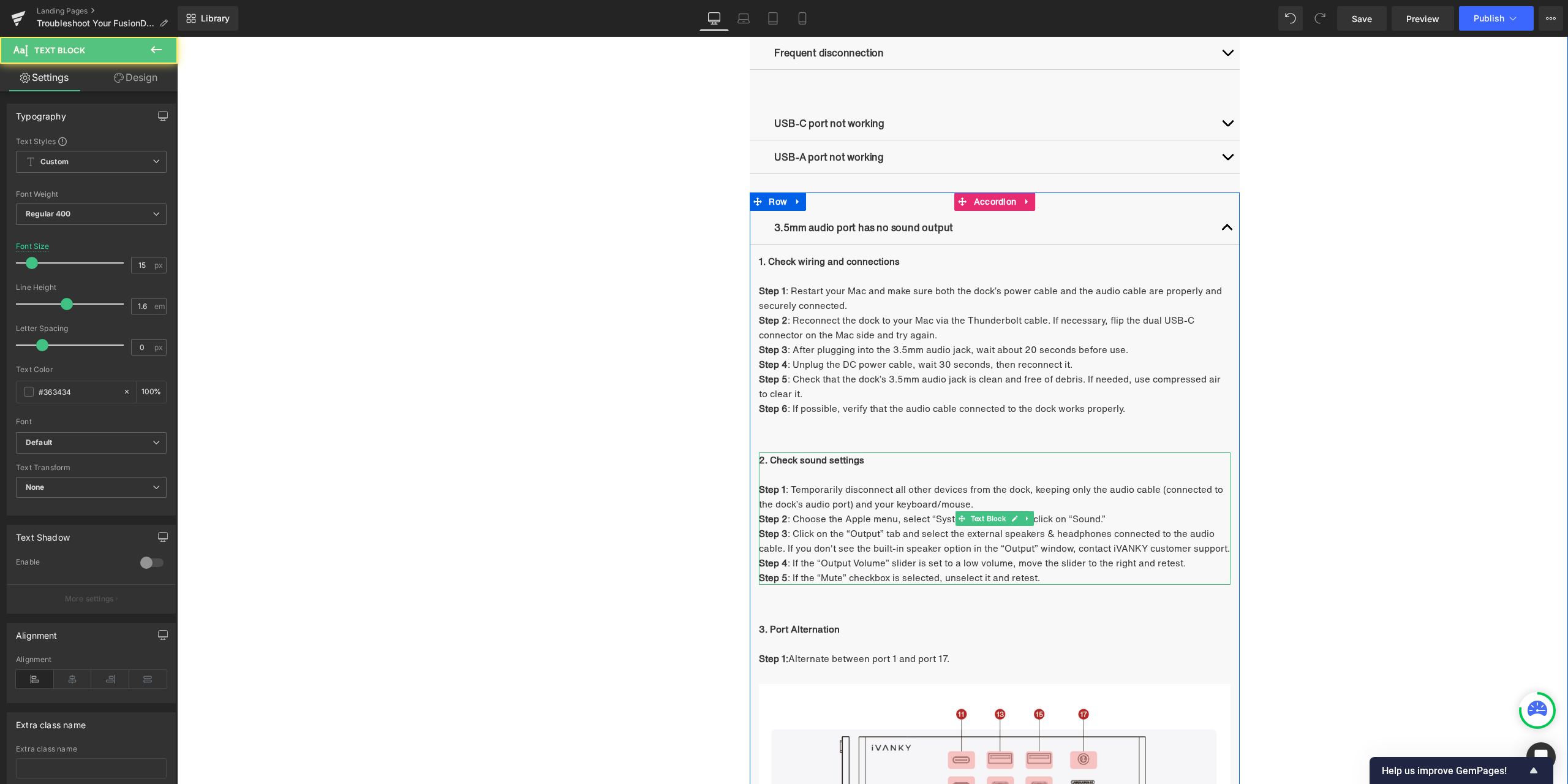
click at [823, 512] on p "S tep 2 : Choose the Apple menu, select “System Settings”, and click on “Sound.”" at bounding box center [995, 518] width 472 height 15
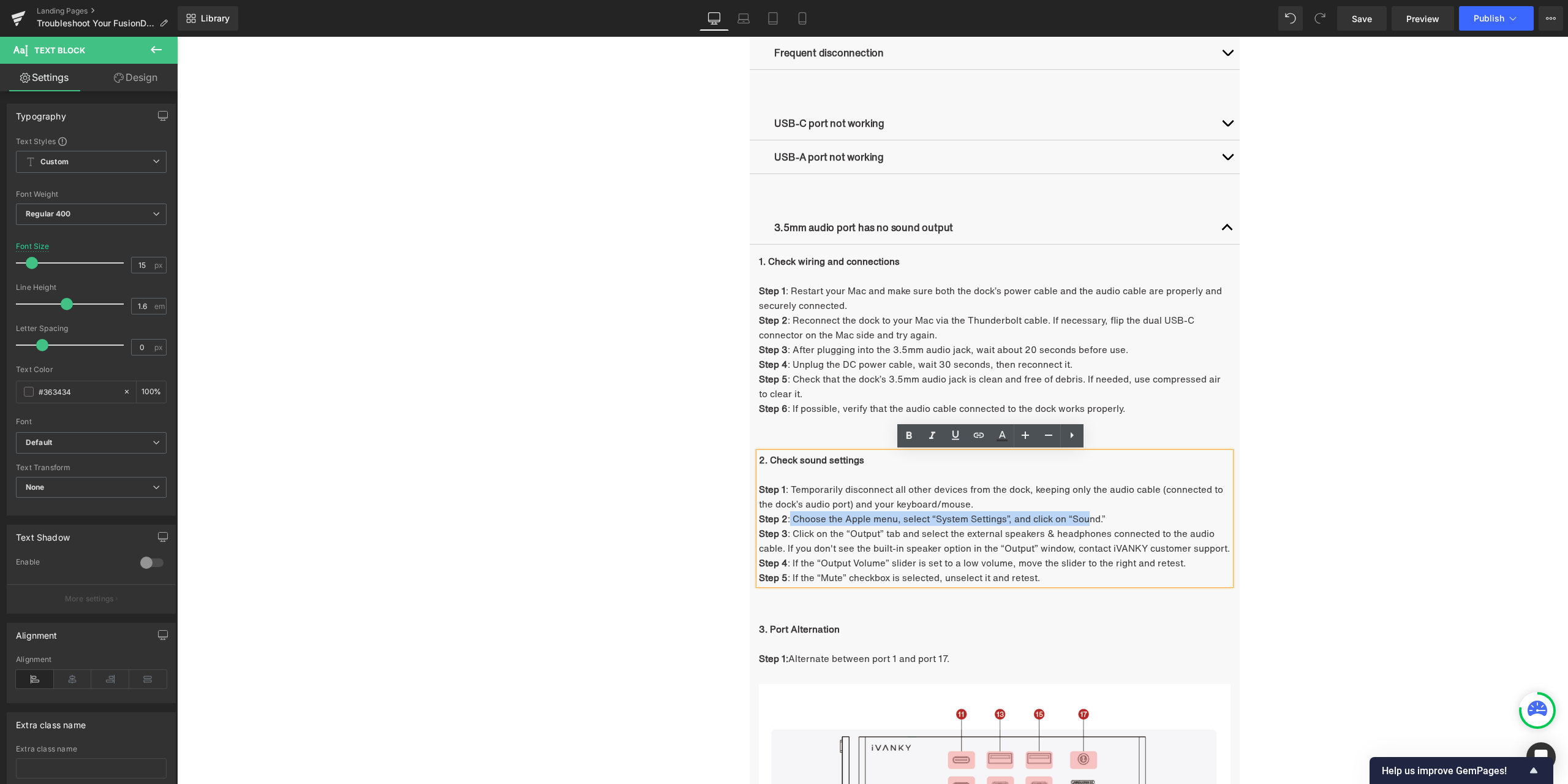
drag, startPoint x: 787, startPoint y: 515, endPoint x: 1080, endPoint y: 518, distance: 293.0
click at [1080, 518] on p "S tep 2 : Choose the Apple menu, select “System Settings”, and click on “Sound.”" at bounding box center [995, 518] width 472 height 15
click at [867, 523] on p "S tep 2 : Choose the Apple menu, select “System Settings”, and click on “Sound.”" at bounding box center [995, 518] width 472 height 15
drag, startPoint x: 788, startPoint y: 516, endPoint x: 1115, endPoint y: 517, distance: 327.0
click at [1115, 517] on p "S tep 2 : Choose the Apple menu, select “System Settings”, and click on “Sound.”" at bounding box center [995, 518] width 472 height 15
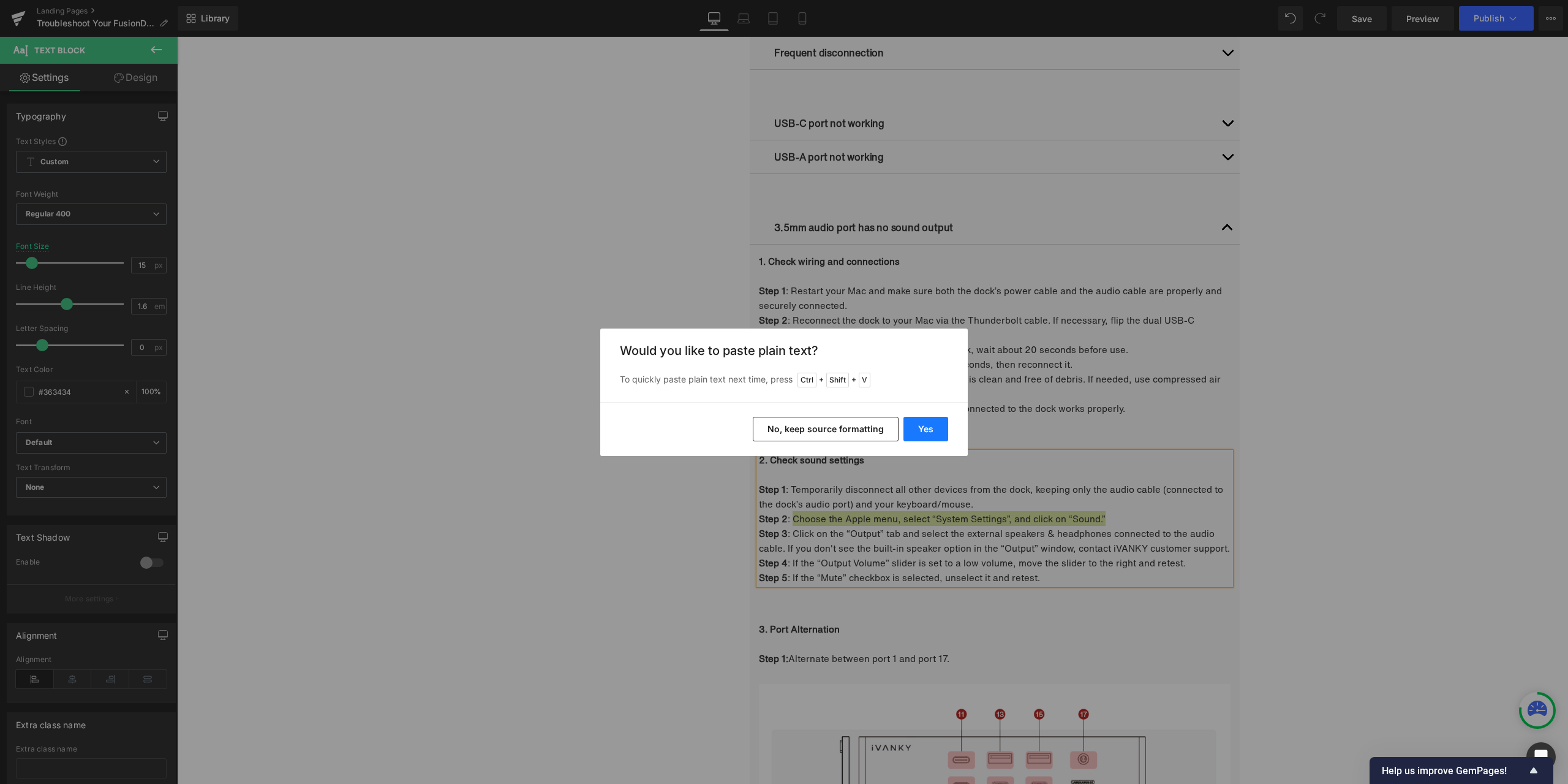
drag, startPoint x: 754, startPoint y: 395, endPoint x: 931, endPoint y: 432, distance: 180.8
click at [931, 432] on button "Yes" at bounding box center [925, 429] width 44 height 25
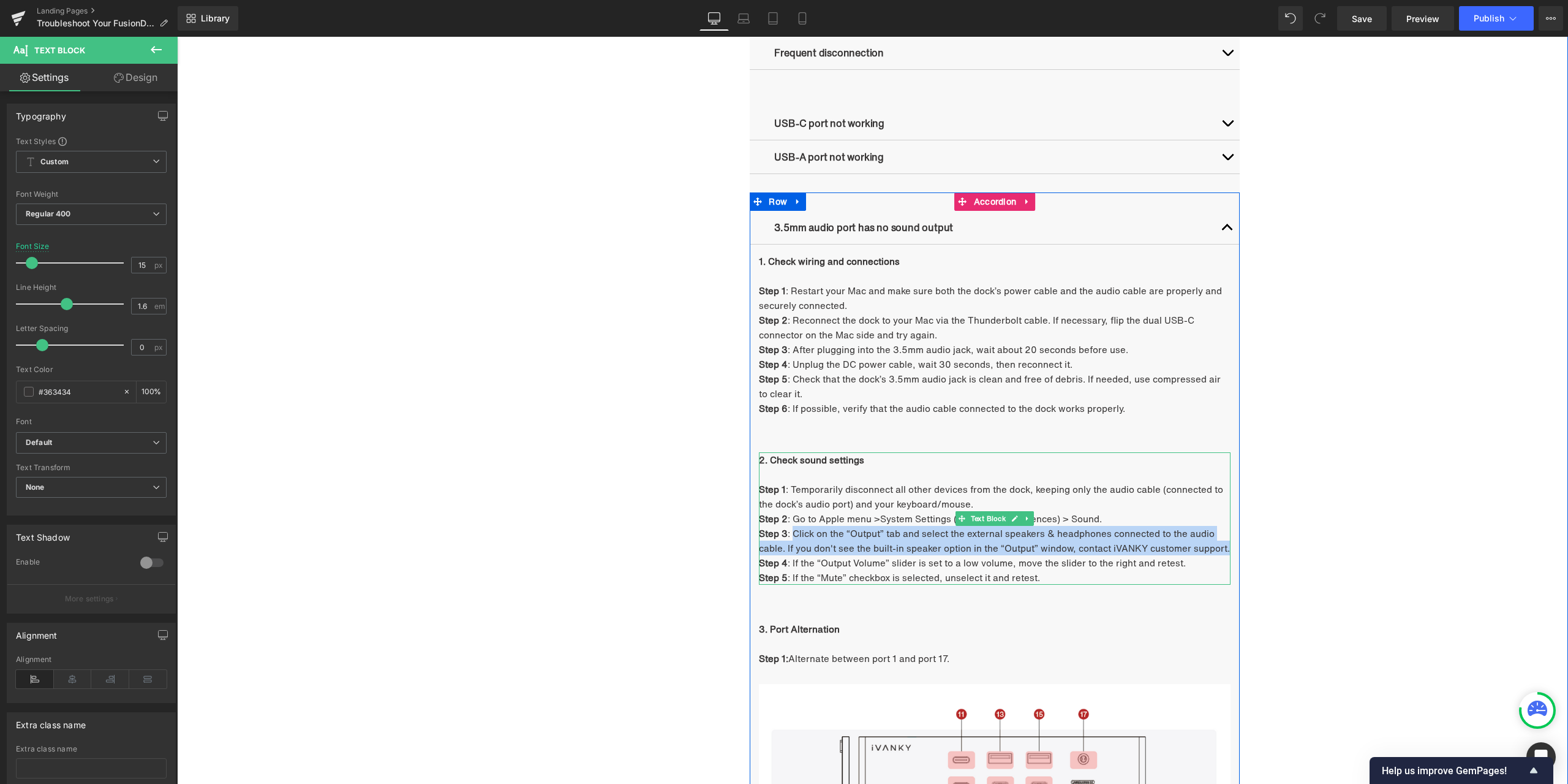
drag, startPoint x: 787, startPoint y: 534, endPoint x: 1222, endPoint y: 549, distance: 435.3
click at [1222, 549] on p "Step 3 : Click on the “Output” tab and select the external speakers & headphone…" at bounding box center [995, 541] width 472 height 30
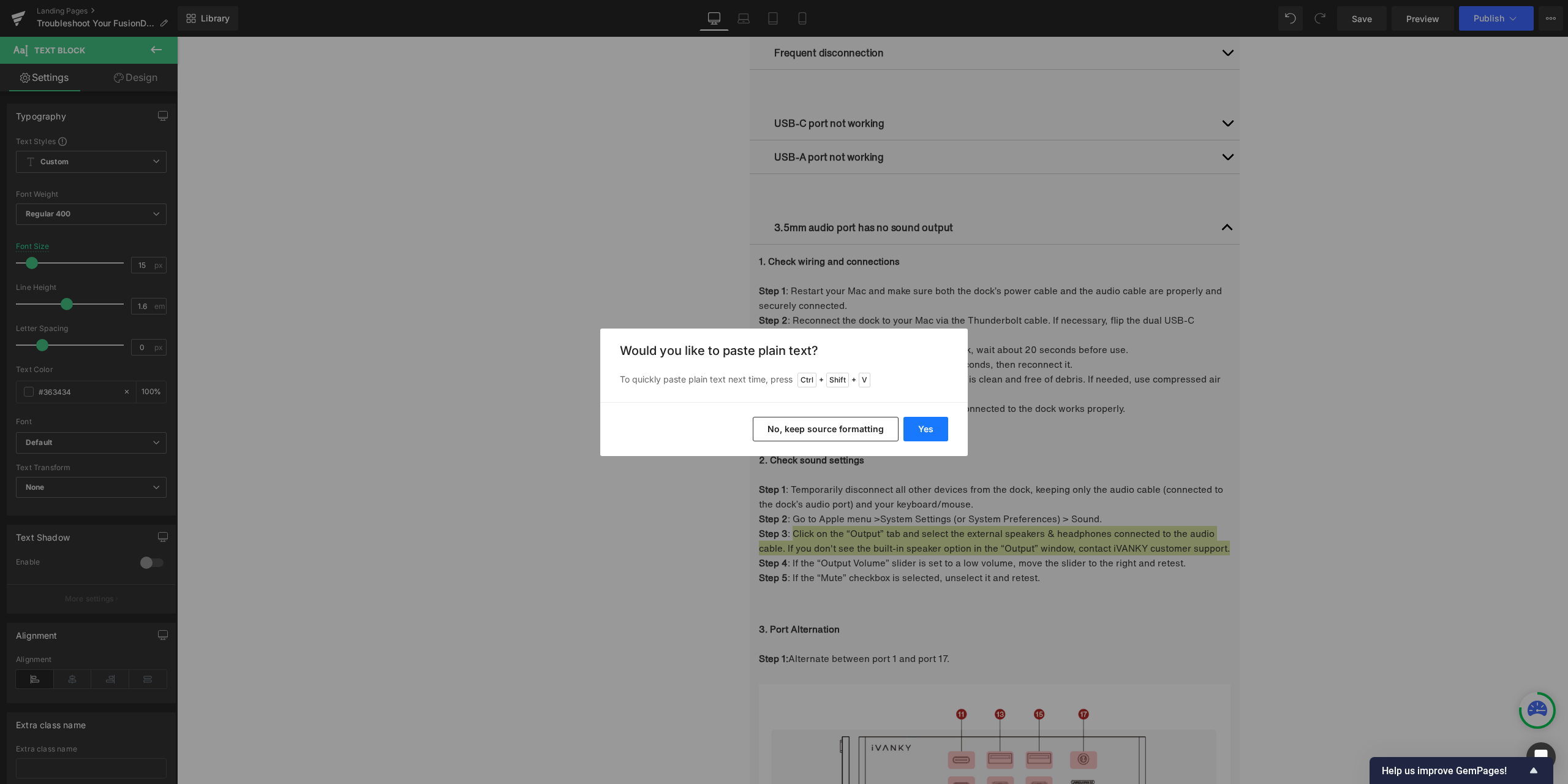
click at [926, 427] on button "Yes" at bounding box center [925, 429] width 44 height 25
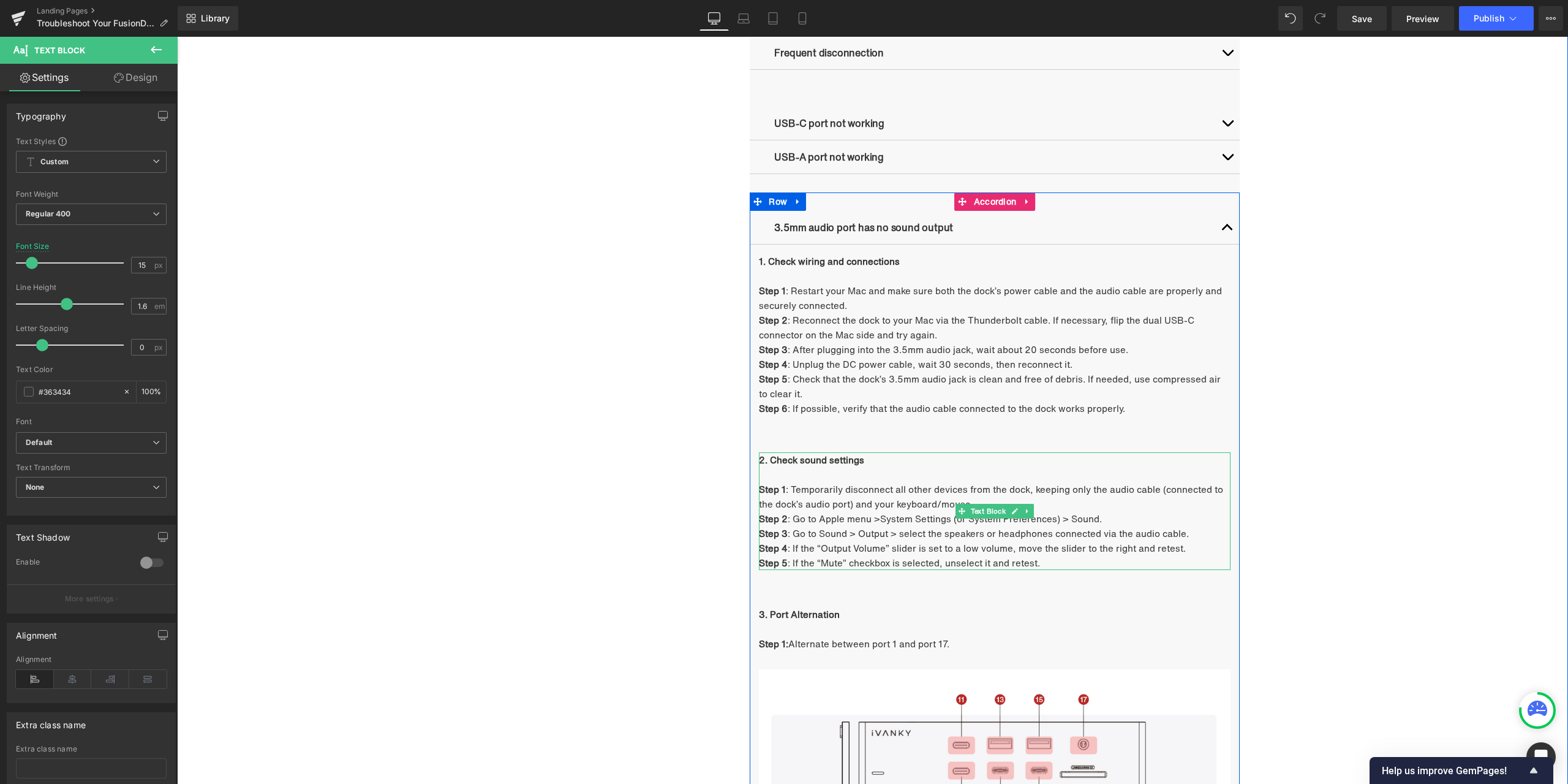
click at [1132, 538] on p "Step 3 : Go to Sound > Output > select the speakers or headphones connected via…" at bounding box center [995, 533] width 472 height 15
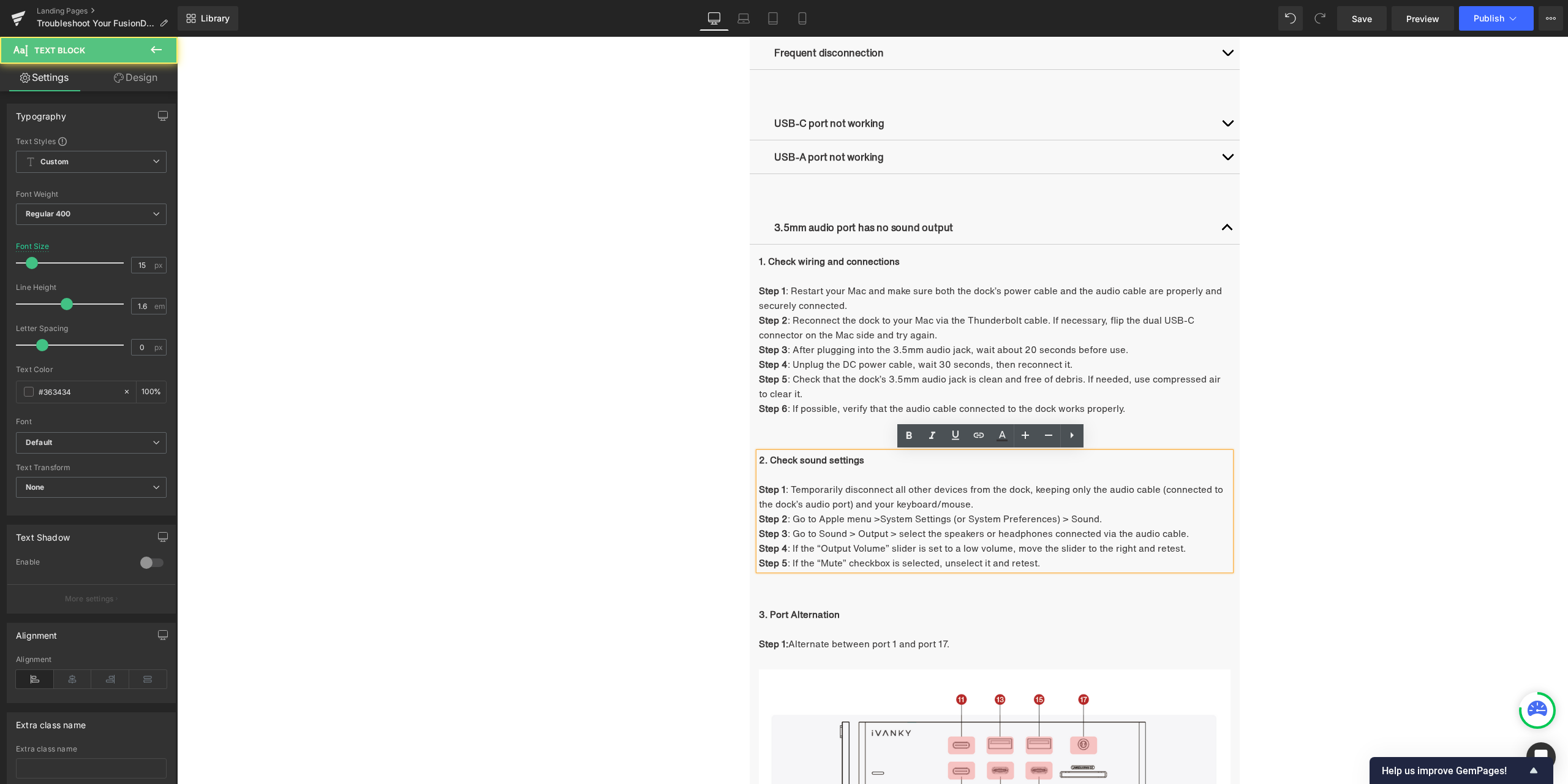
click at [1202, 536] on p "Step 3 : Go to Sound > Output > select the speakers or headphones connected via…" at bounding box center [995, 533] width 472 height 15
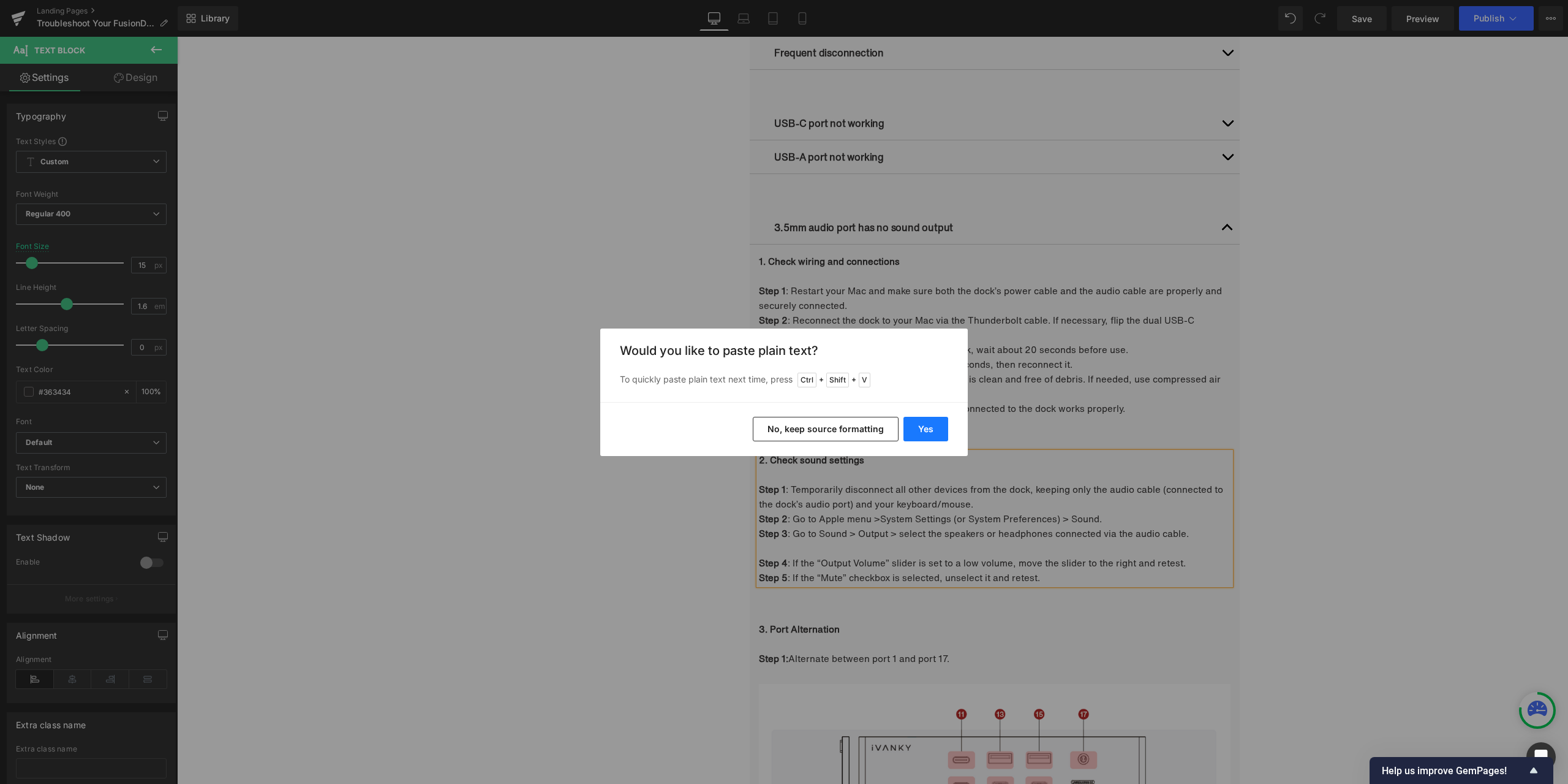
click at [941, 435] on button "Yes" at bounding box center [925, 429] width 44 height 25
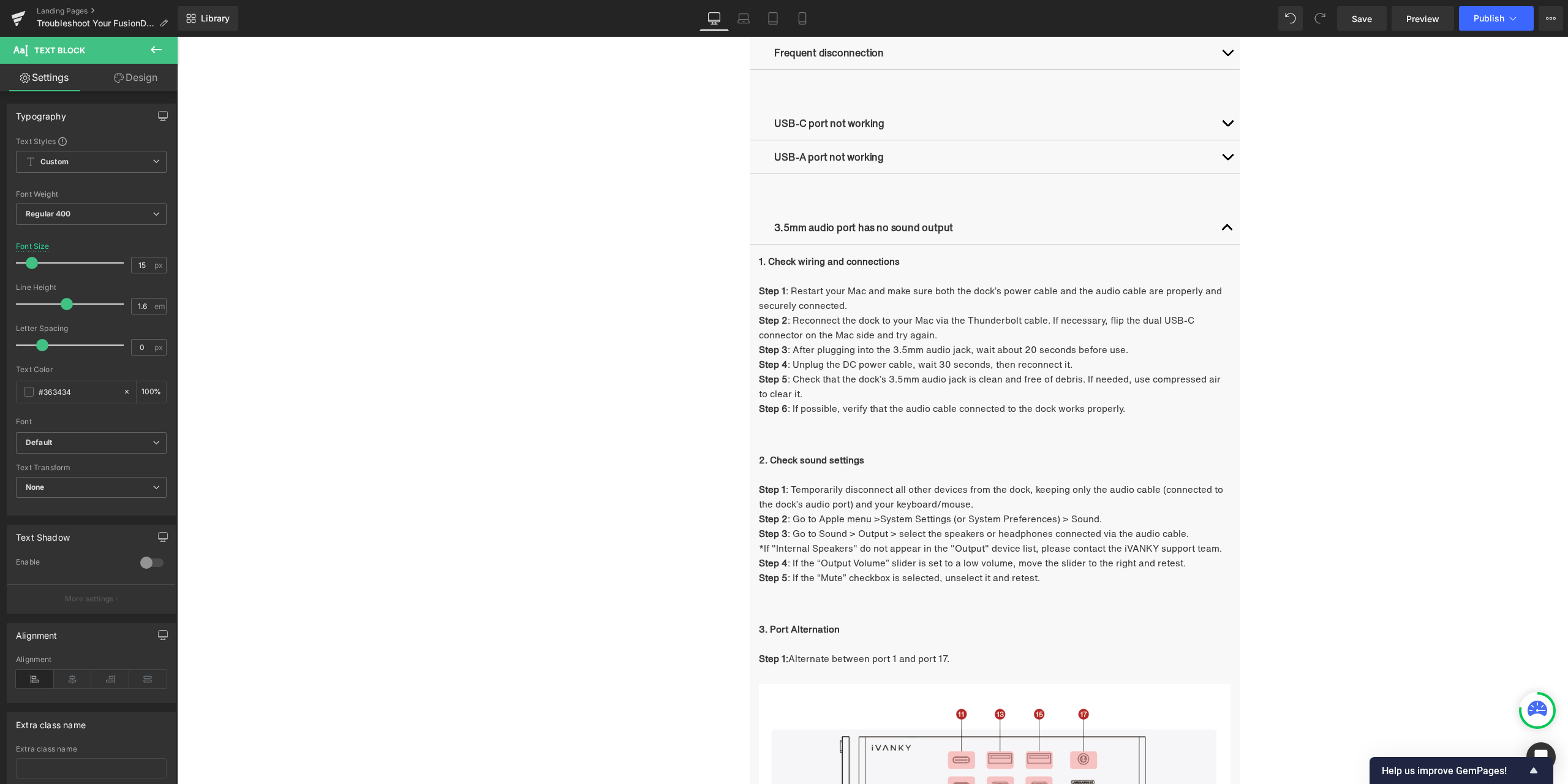
click at [711, 98] on div "Troubleshooting Heading Video Ports Issues Button Network Connectivity Issues B…" at bounding box center [873, 625] width 735 height 1964
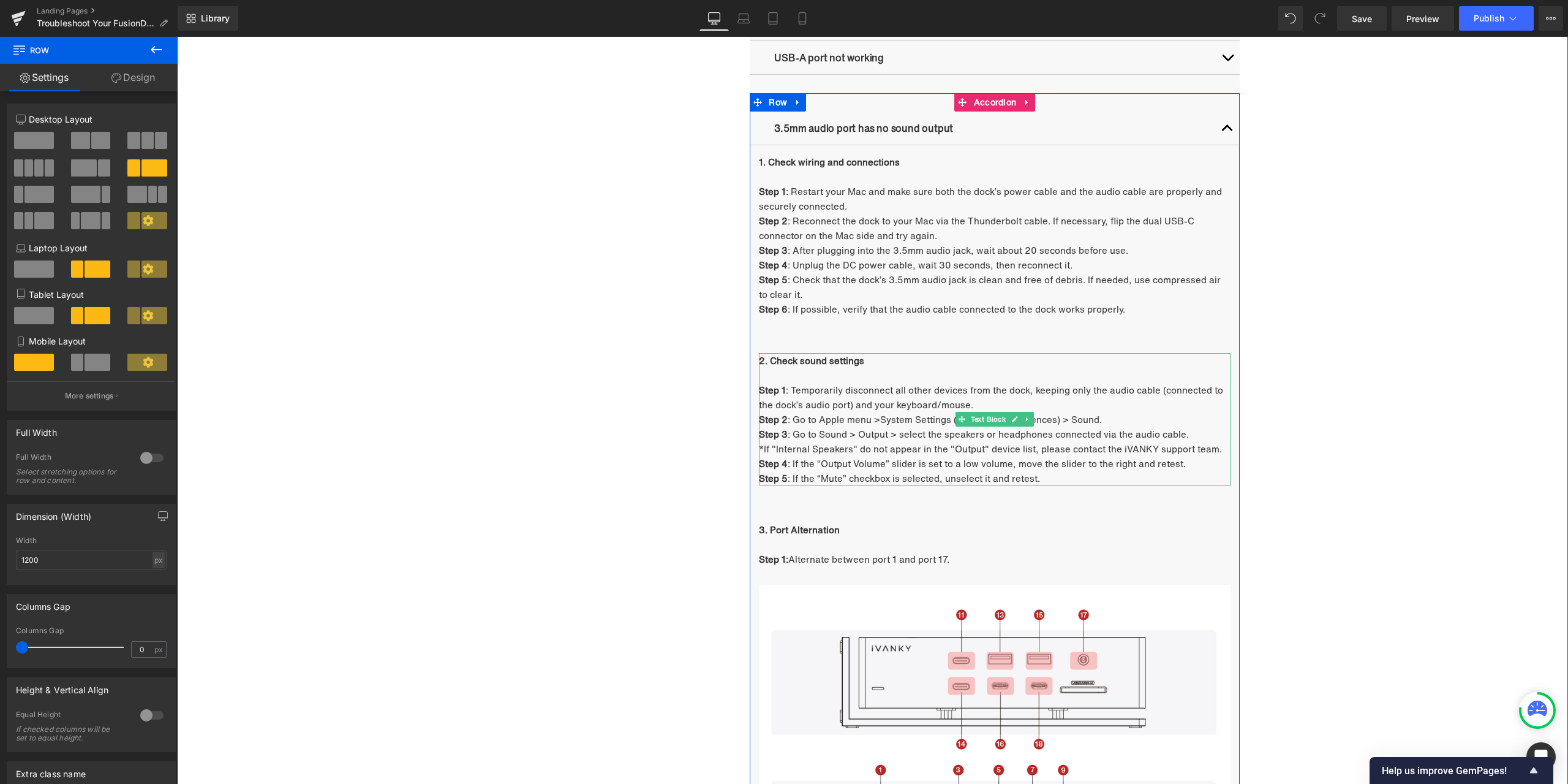
scroll to position [1169, 0]
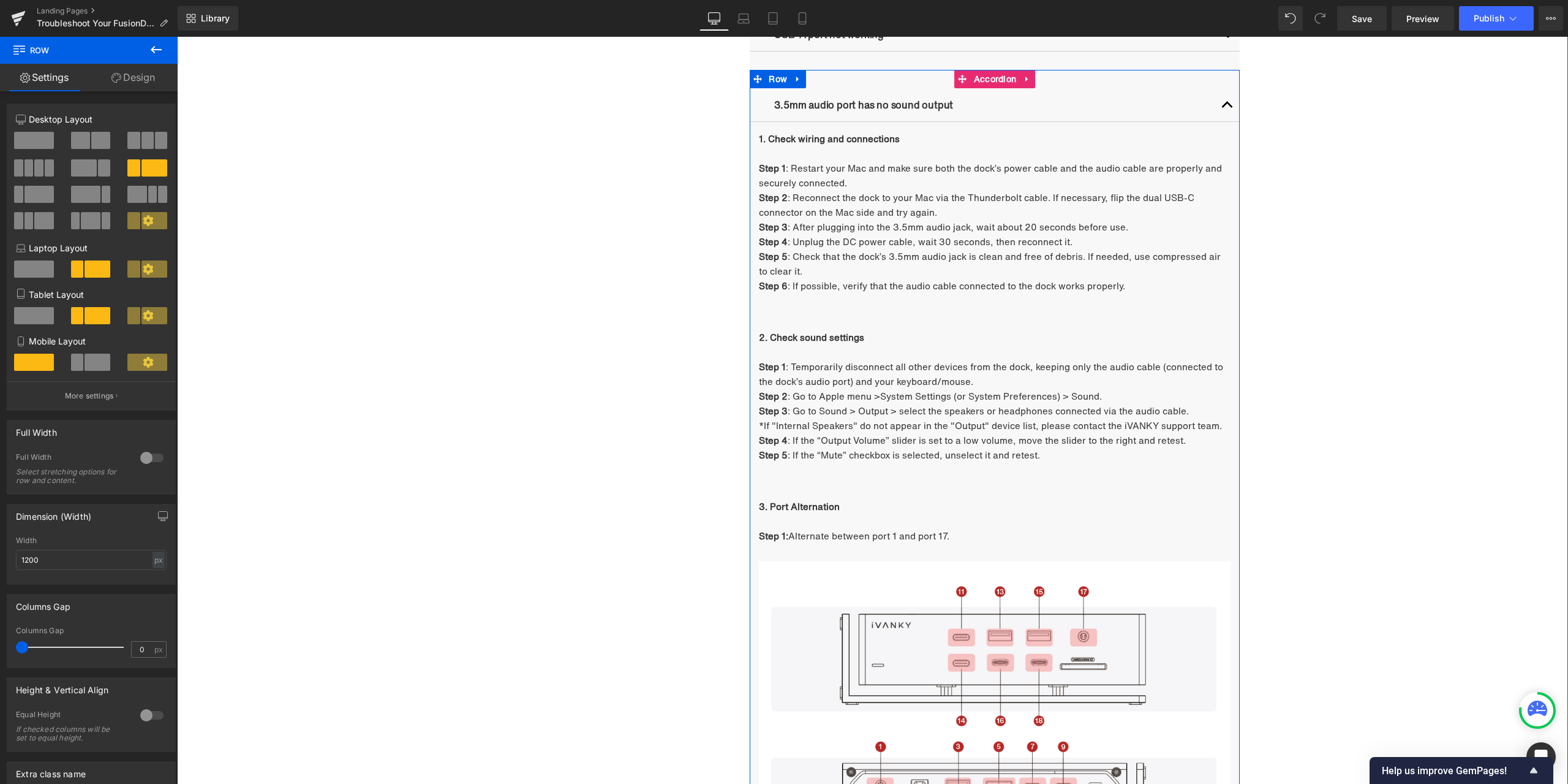
click at [814, 440] on p "Step 4 : If the “Output Volume” slider is set to a low volume, move the slider …" at bounding box center [995, 440] width 472 height 15
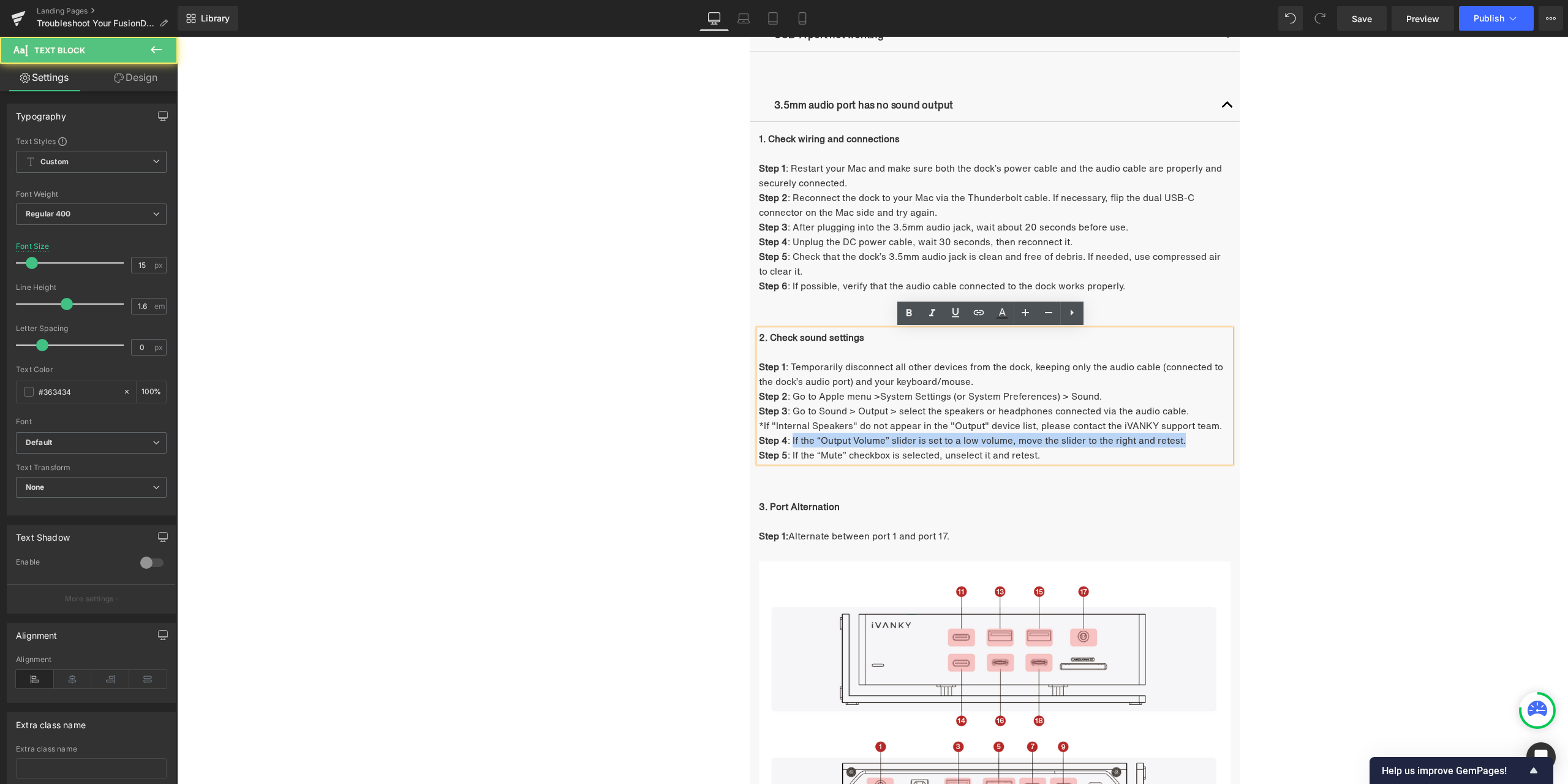
drag, startPoint x: 788, startPoint y: 437, endPoint x: 1206, endPoint y: 442, distance: 418.0
click at [1206, 442] on p "Step 4 : If the “Output Volume” slider is set to a low volume, move the slider …" at bounding box center [995, 440] width 472 height 15
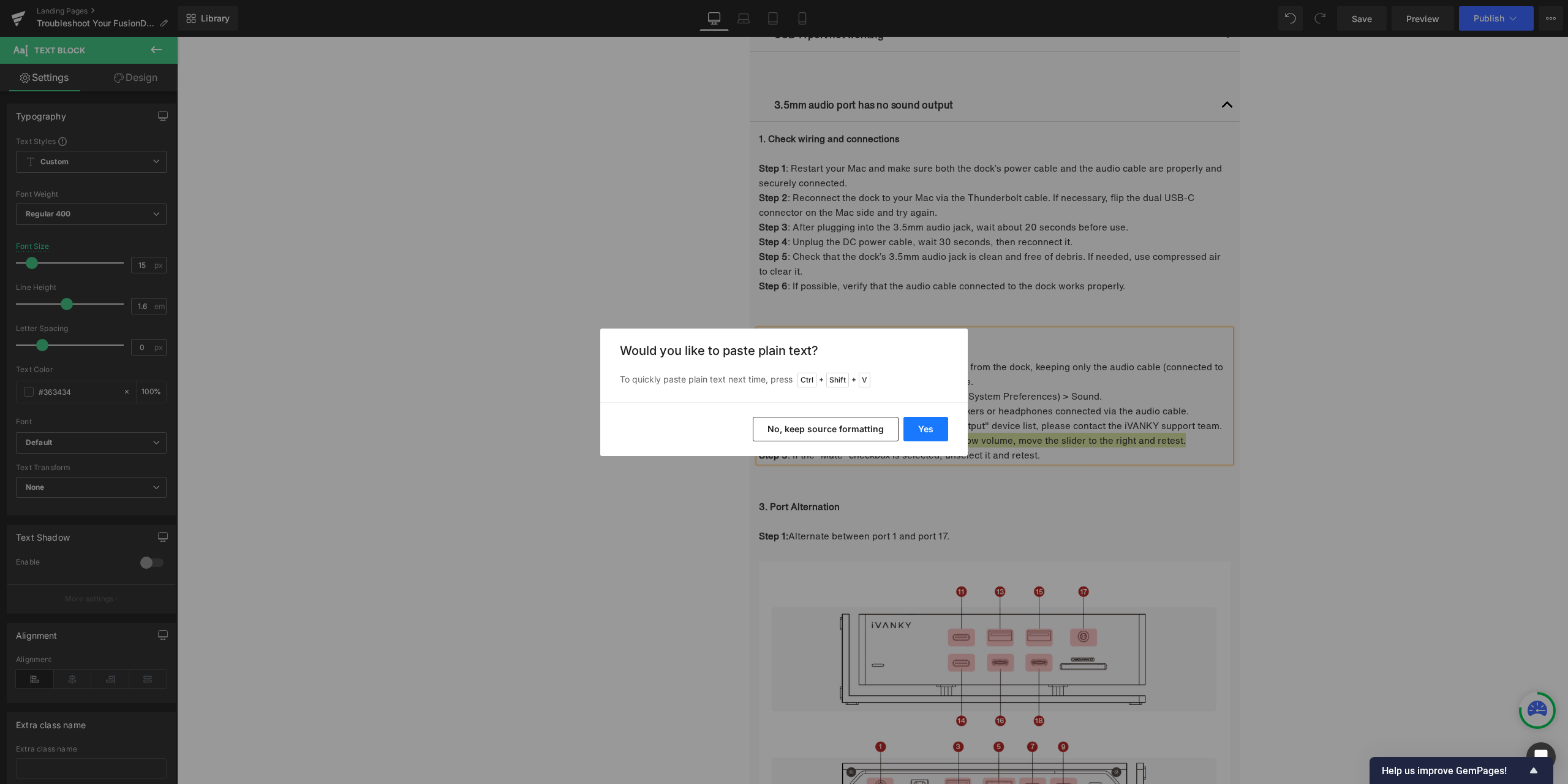
click at [935, 421] on button "Yes" at bounding box center [925, 429] width 44 height 25
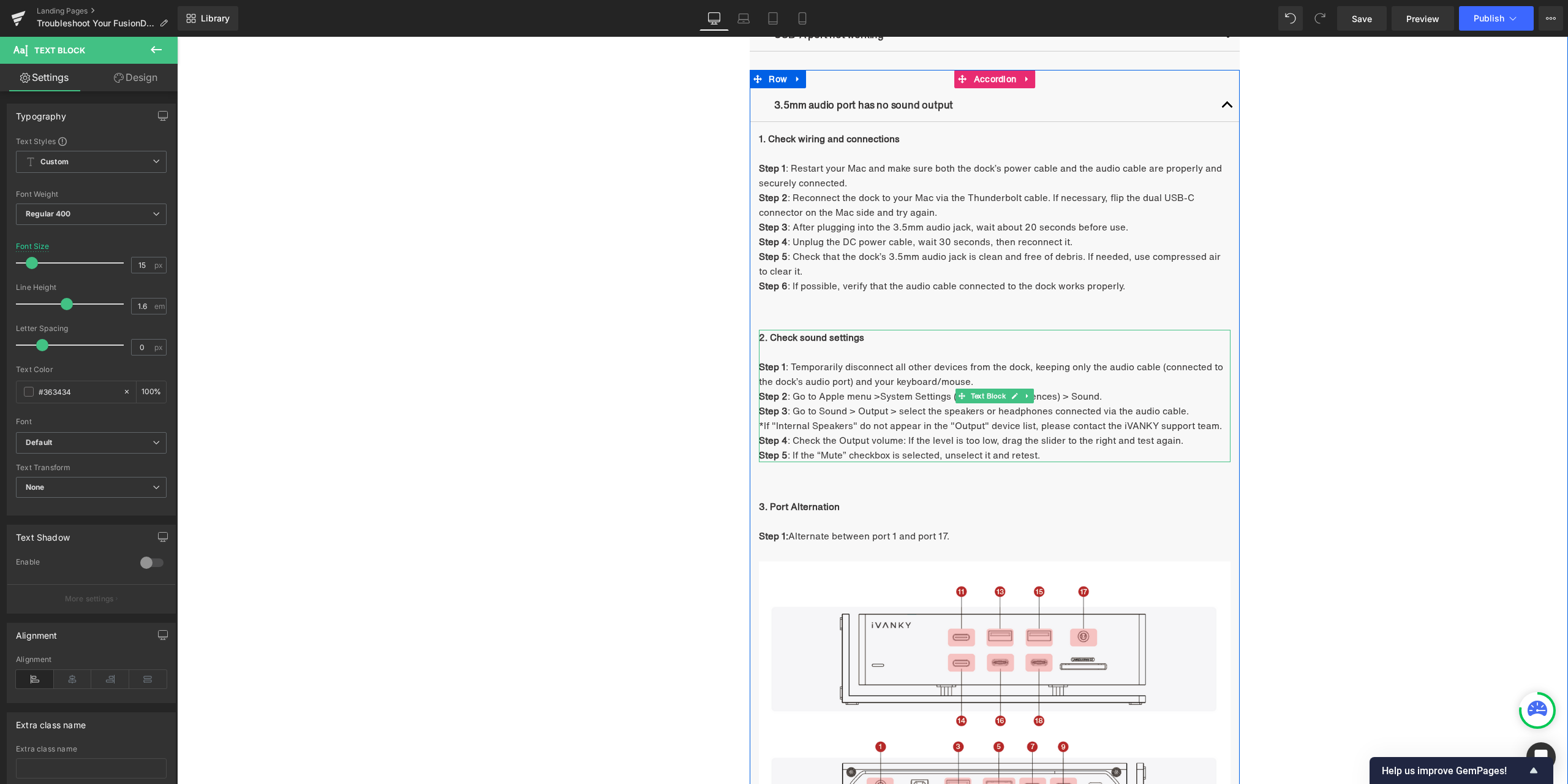
drag, startPoint x: 850, startPoint y: 453, endPoint x: 829, endPoint y: 454, distance: 21.0
click at [850, 453] on p "Step 5 : If the “Mute” checkbox is selected, unselect it and retest." at bounding box center [995, 454] width 472 height 15
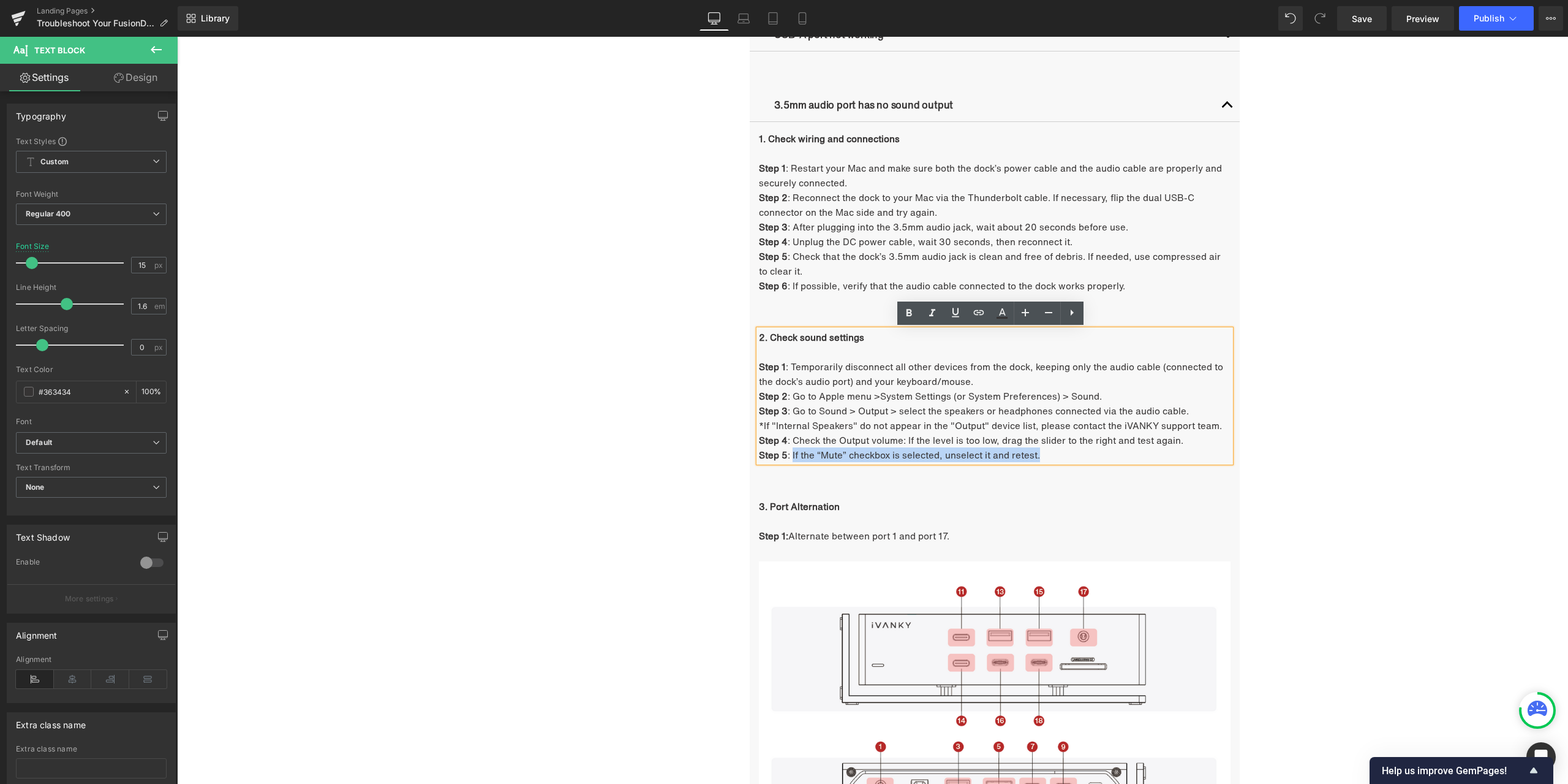
drag, startPoint x: 788, startPoint y: 454, endPoint x: 1046, endPoint y: 456, distance: 258.0
click at [1046, 456] on p "Step 5 : If the “Mute” checkbox is selected, unselect it and retest." at bounding box center [995, 454] width 472 height 15
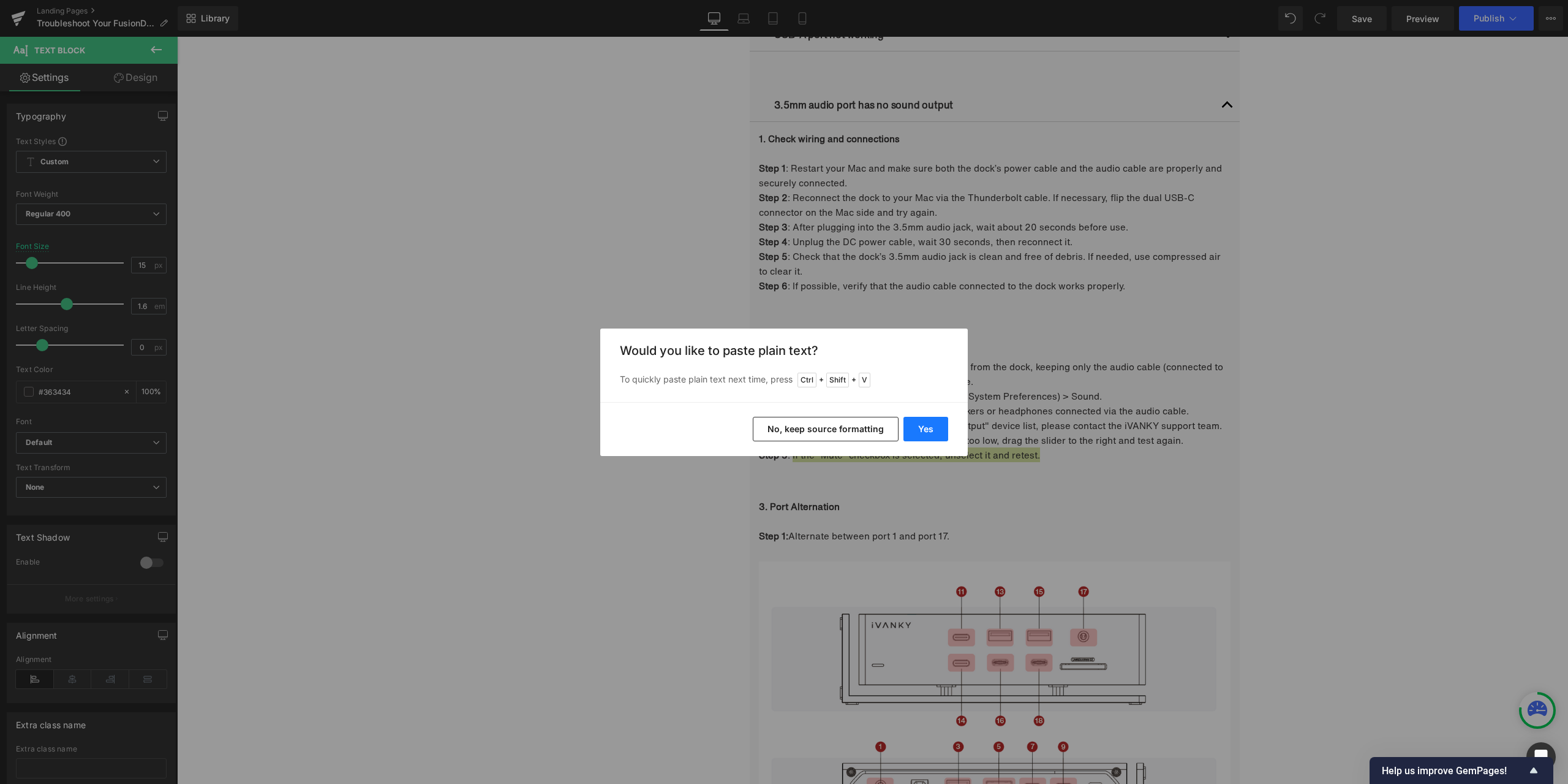
click at [926, 419] on button "Yes" at bounding box center [925, 429] width 44 height 25
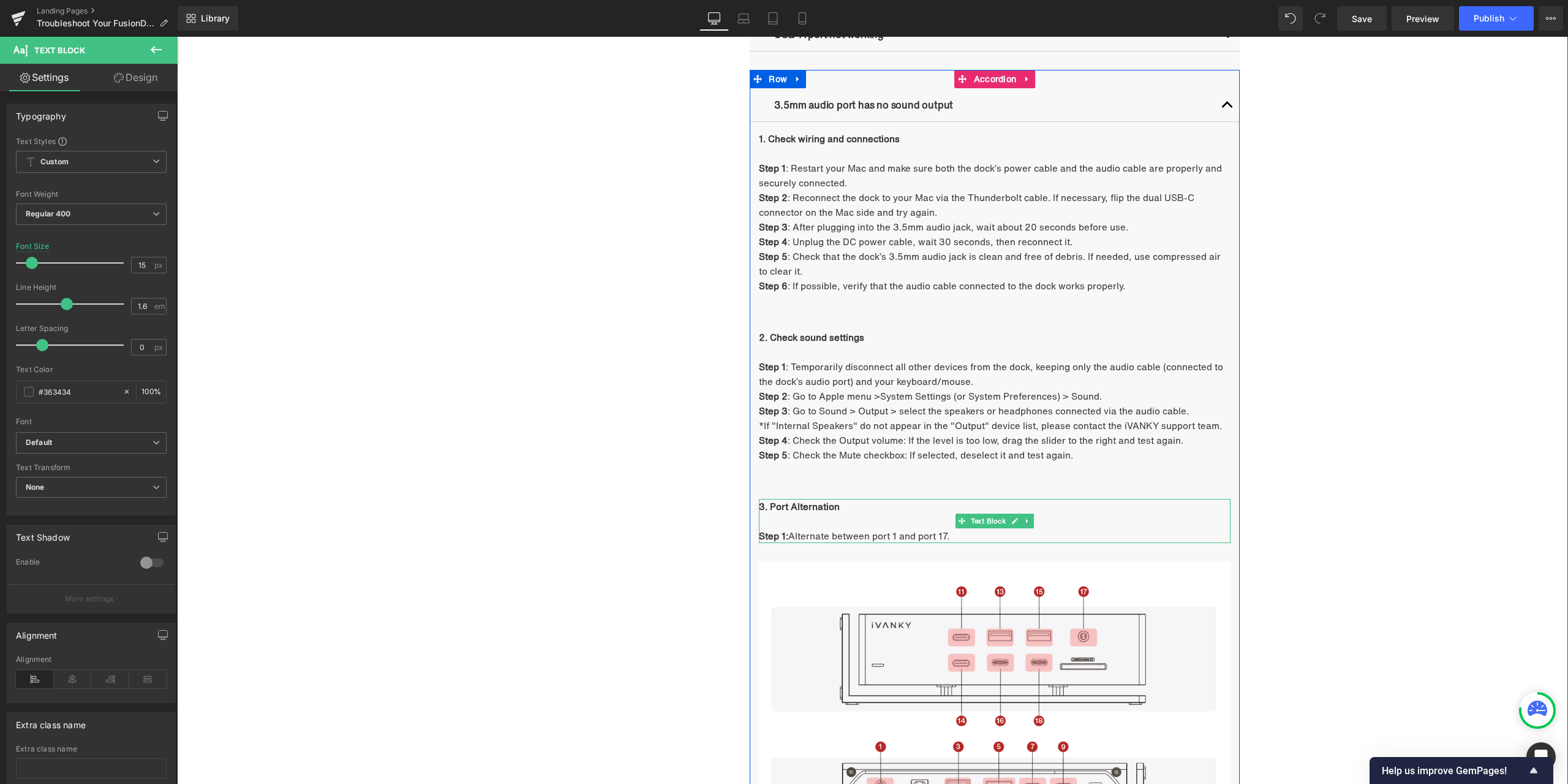
click at [846, 509] on p "3. Port Alternation" at bounding box center [995, 506] width 472 height 15
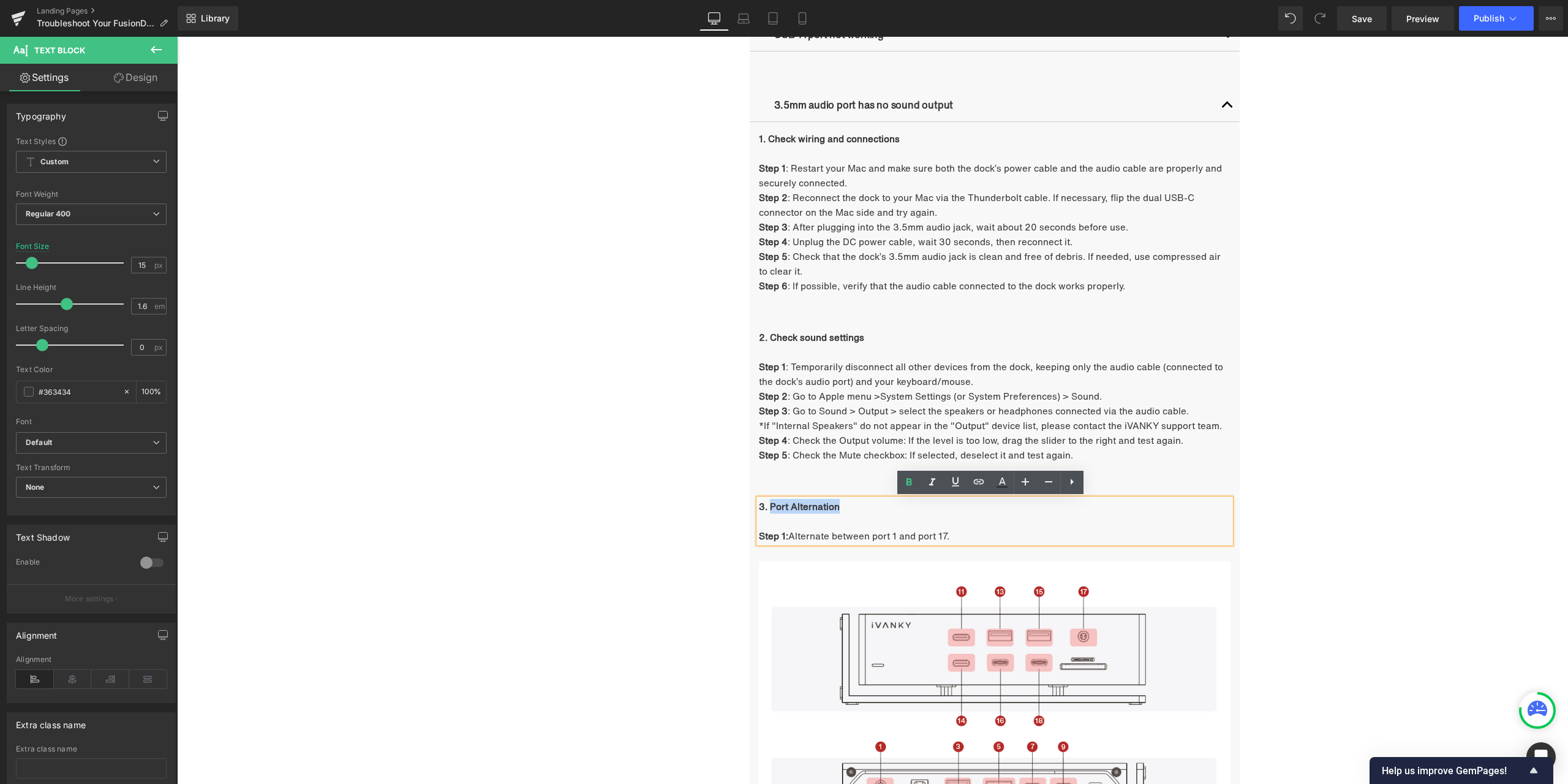
drag, startPoint x: 837, startPoint y: 509, endPoint x: 766, endPoint y: 509, distance: 71.0
click at [766, 509] on p "3. Port Alternation" at bounding box center [995, 506] width 472 height 15
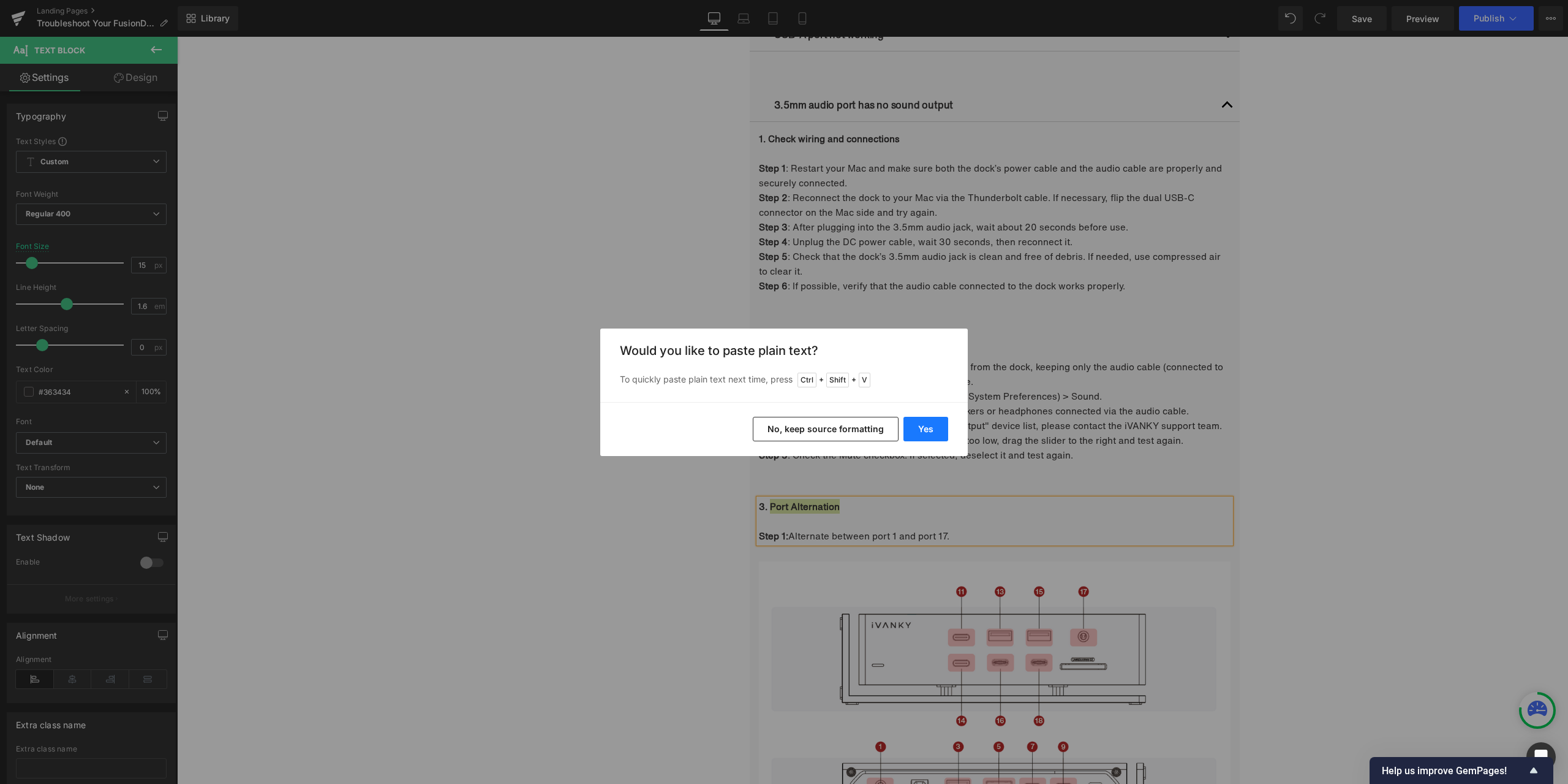
click at [926, 421] on button "Yes" at bounding box center [925, 429] width 44 height 25
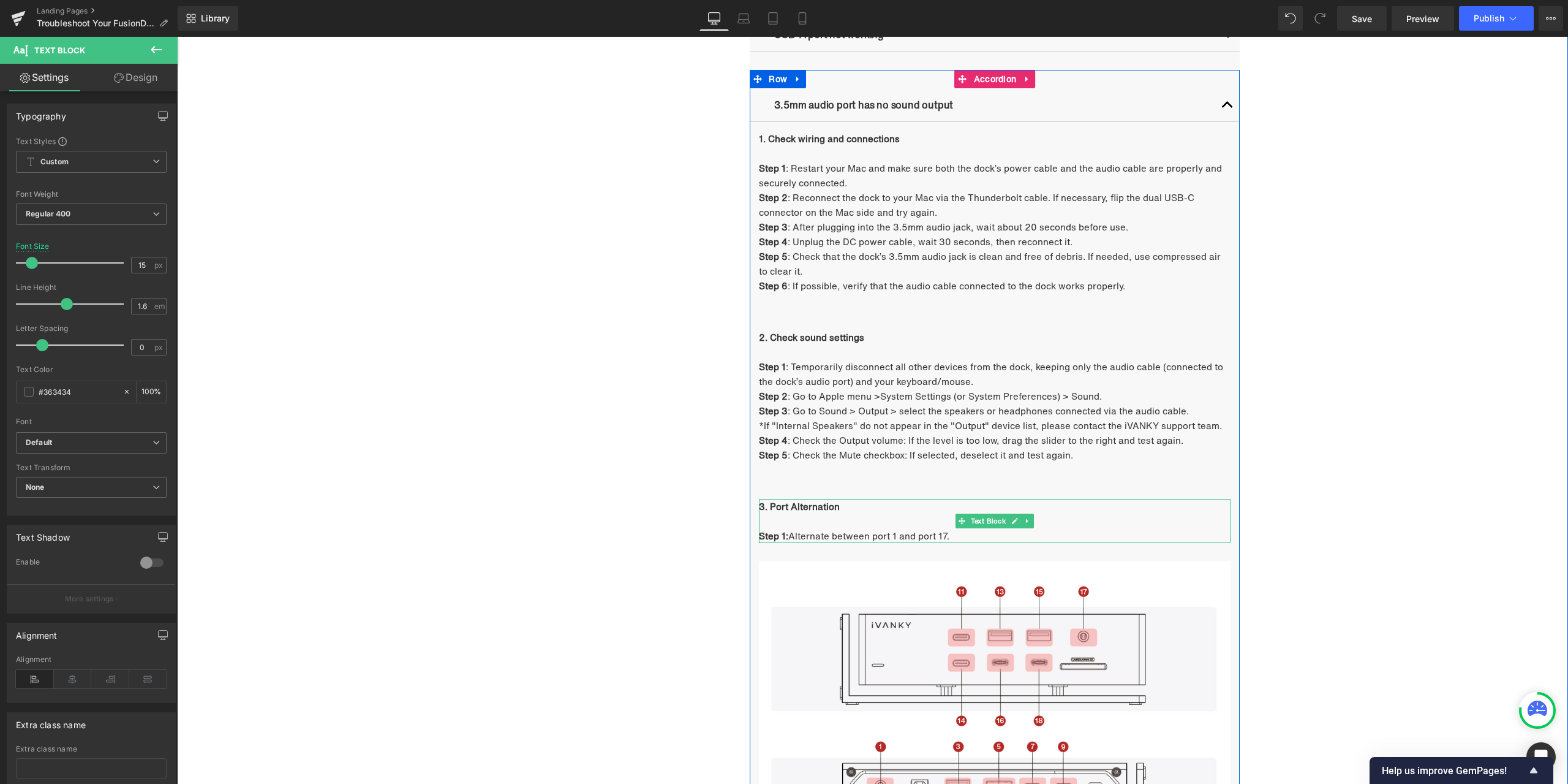
click at [824, 533] on p "Step 1: Alternate between port 1 and port 17." at bounding box center [995, 535] width 472 height 15
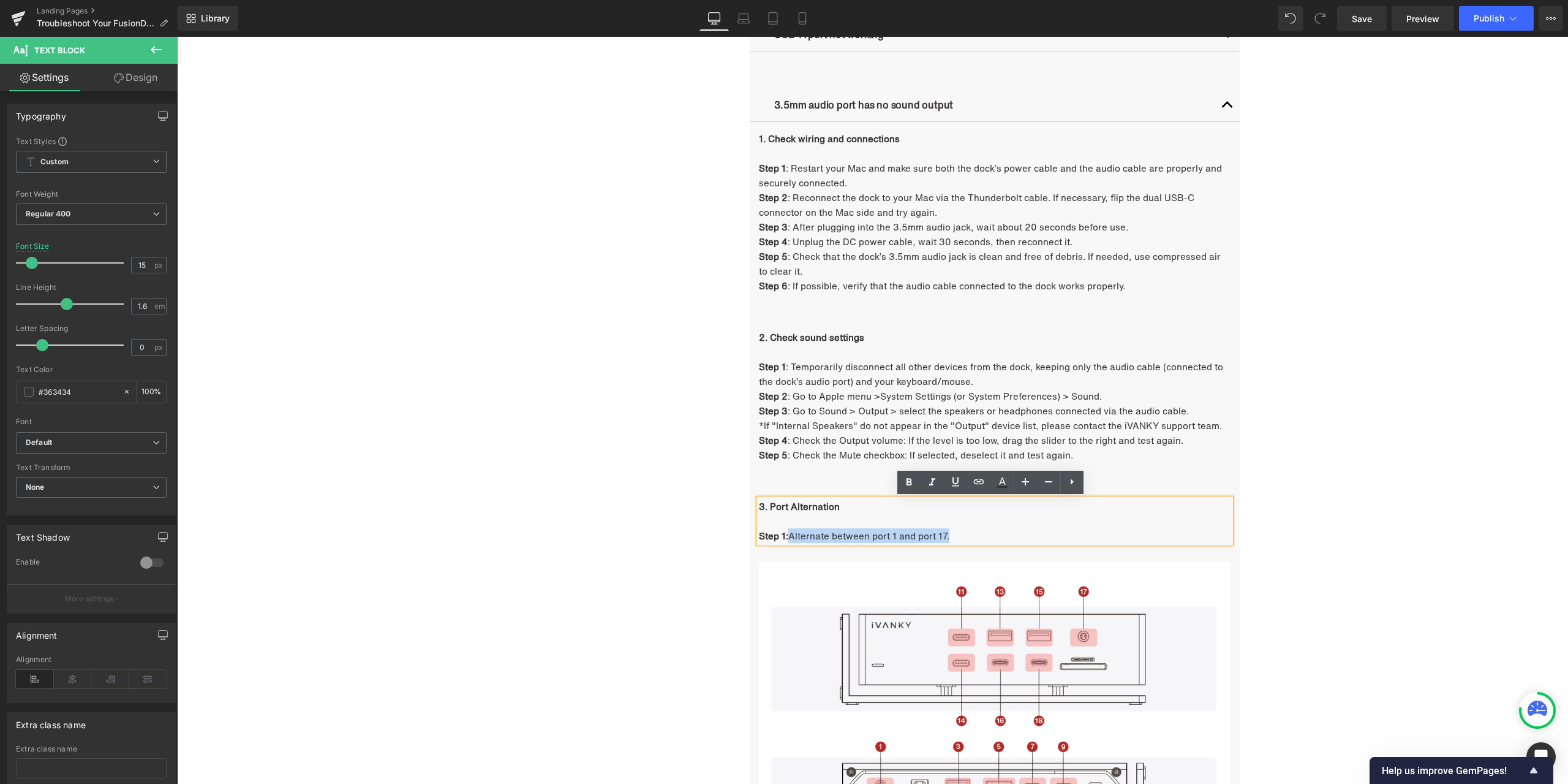
drag, startPoint x: 789, startPoint y: 535, endPoint x: 953, endPoint y: 535, distance: 164.0
click at [953, 535] on p "Step 1: Alternate between port 1 and port 17." at bounding box center [995, 535] width 472 height 15
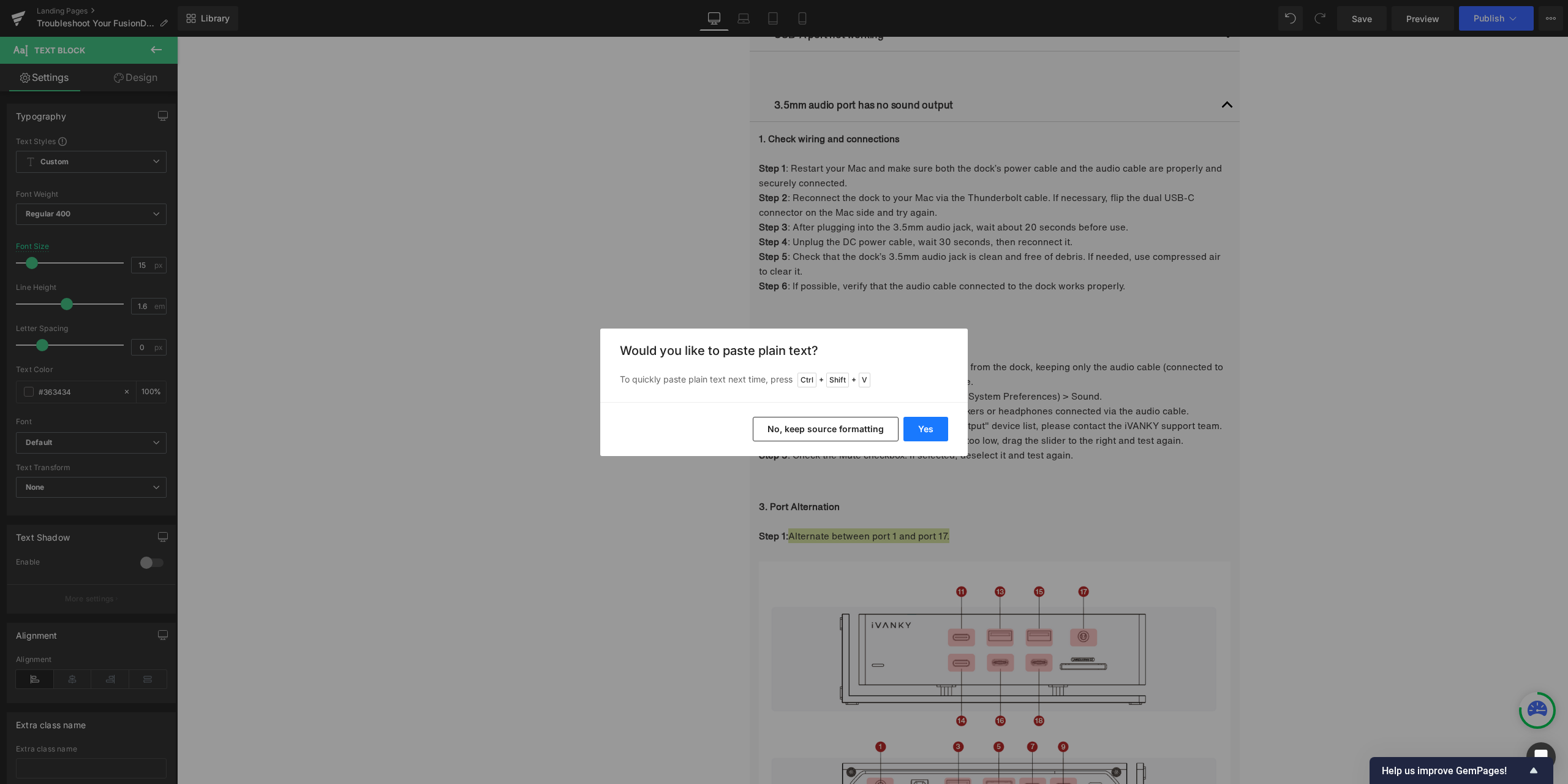
click at [924, 426] on button "Yes" at bounding box center [925, 429] width 44 height 25
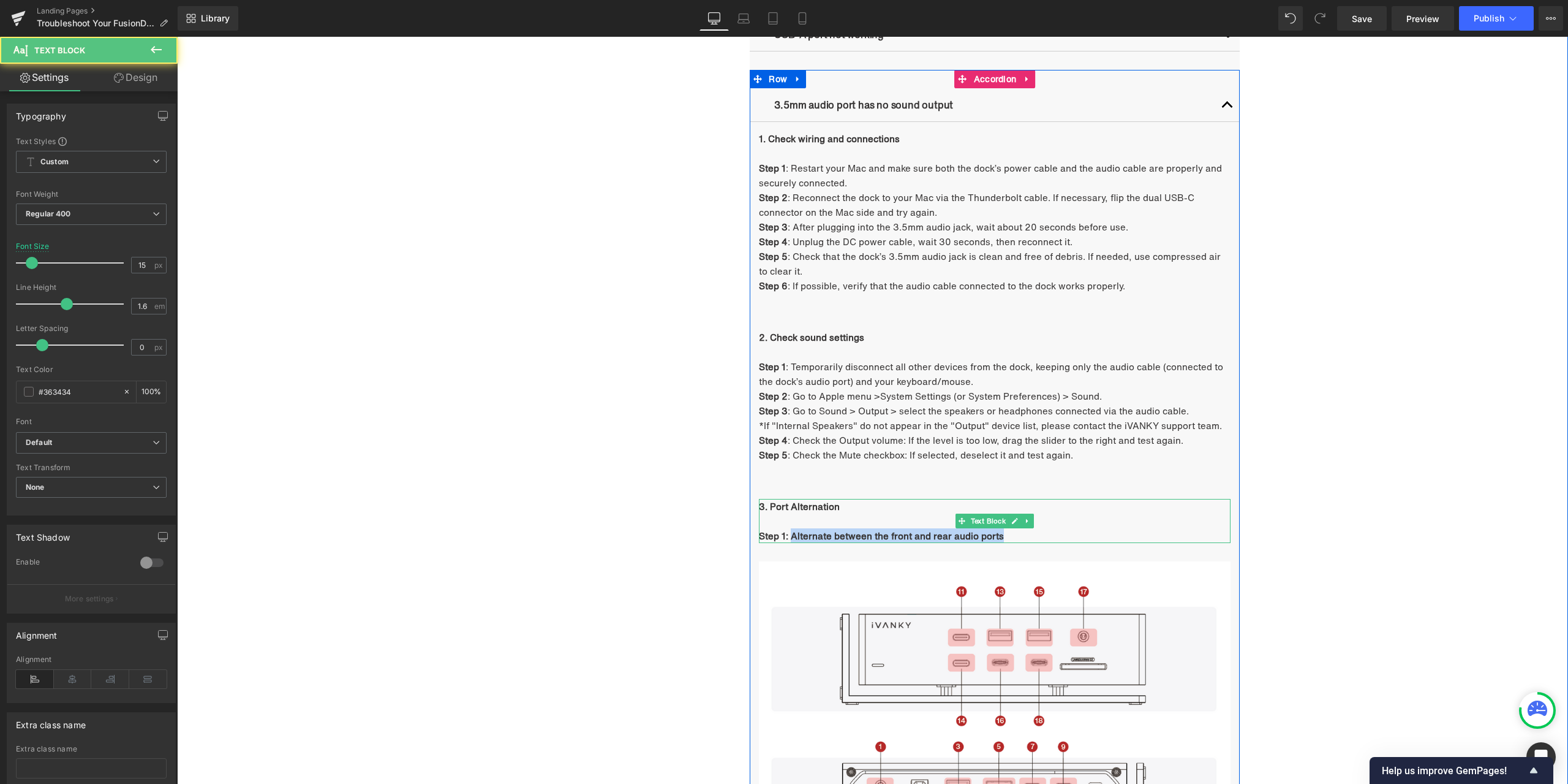
drag, startPoint x: 786, startPoint y: 536, endPoint x: 1038, endPoint y: 535, distance: 252.0
click at [1038, 535] on p "Step 1: Alternate between the front and rear audio ports" at bounding box center [995, 535] width 472 height 15
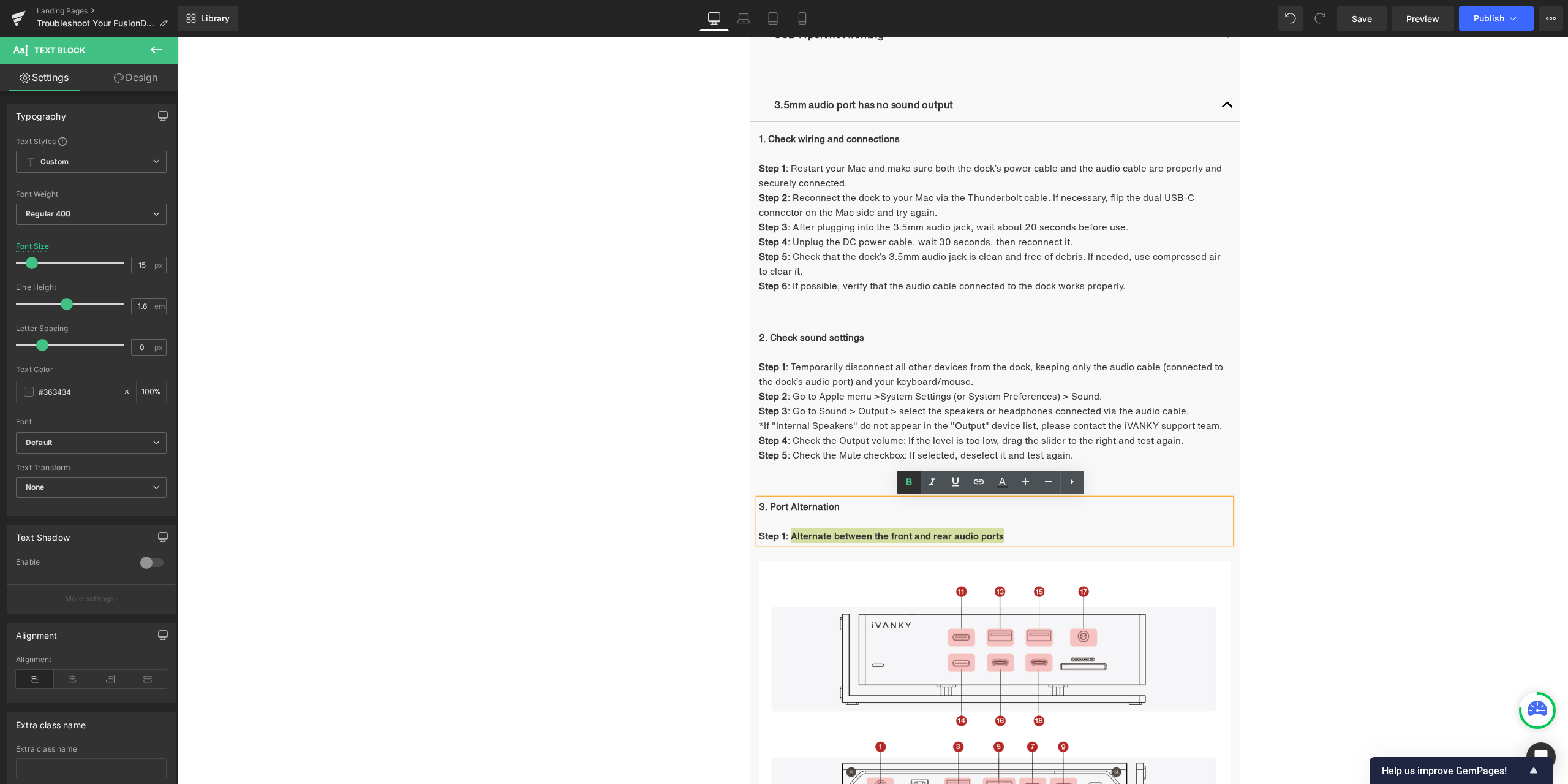
click at [914, 487] on icon at bounding box center [908, 482] width 15 height 15
click at [555, 513] on div "Troubleshooting Heading Video Ports Issues Button Network Connectivity Issues B…" at bounding box center [873, 502] width 735 height 1964
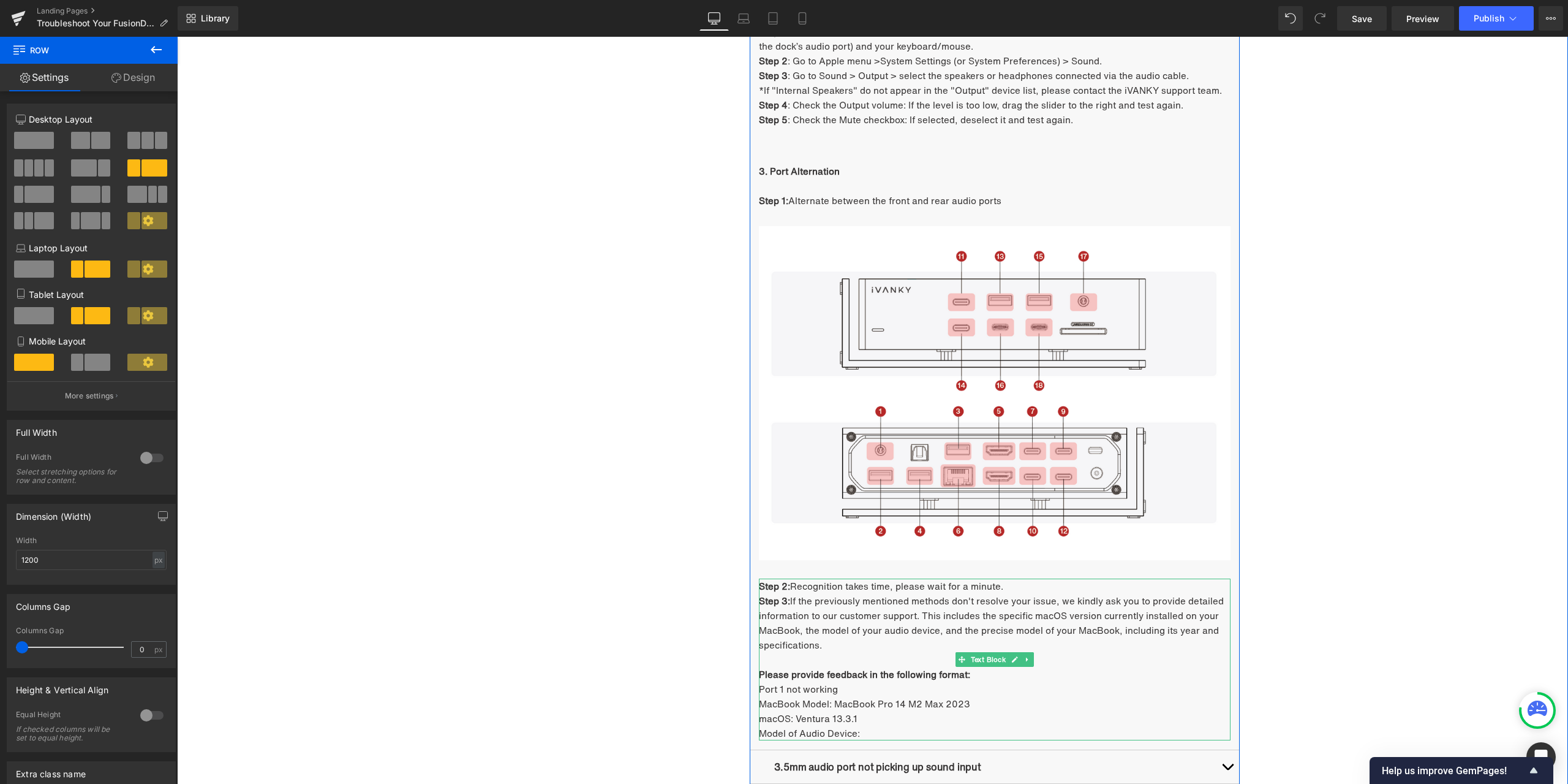
scroll to position [1537, 0]
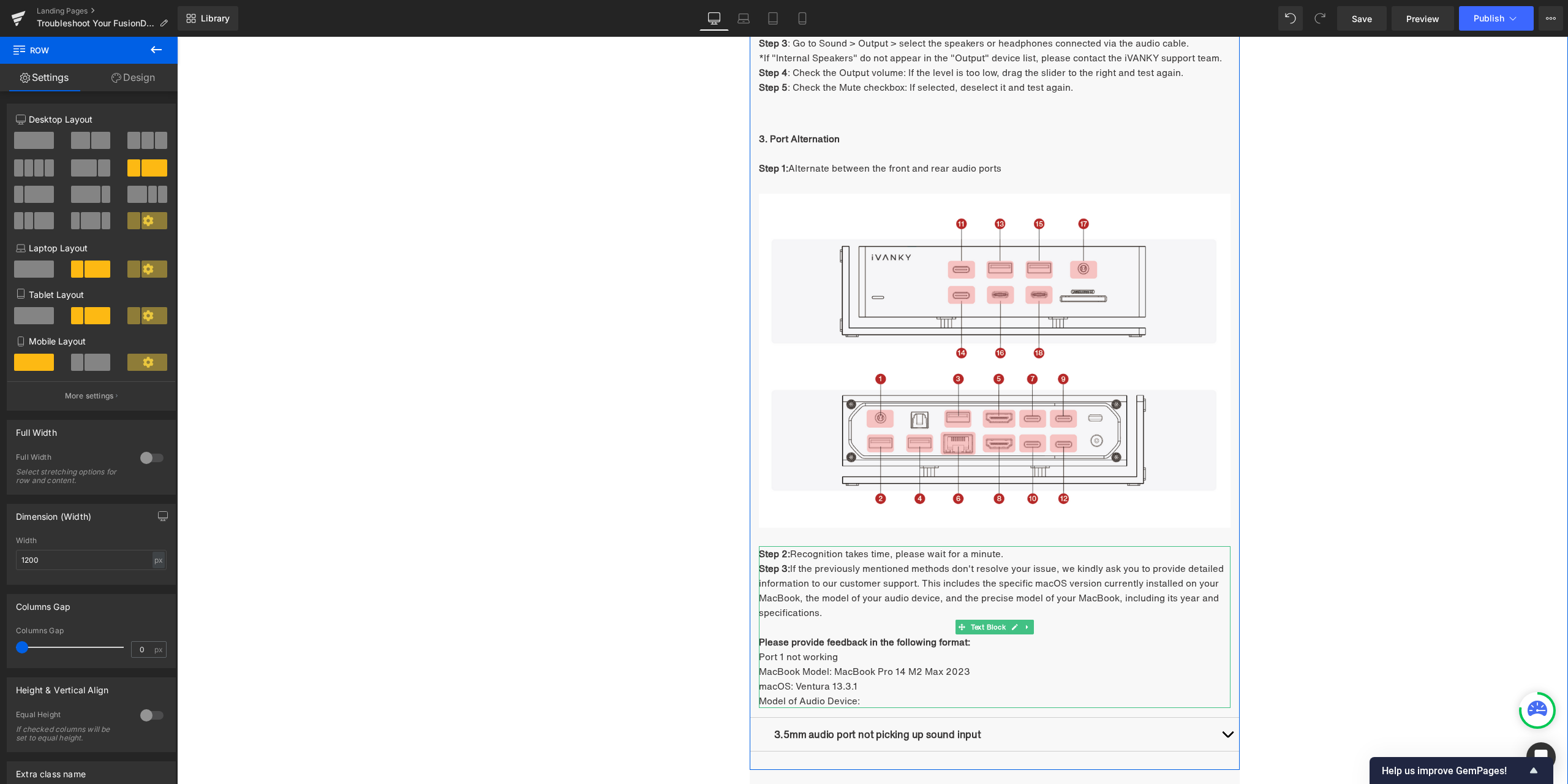
click at [829, 552] on span "Recognition takes time, please wait for a minute." at bounding box center [897, 554] width 213 height 14
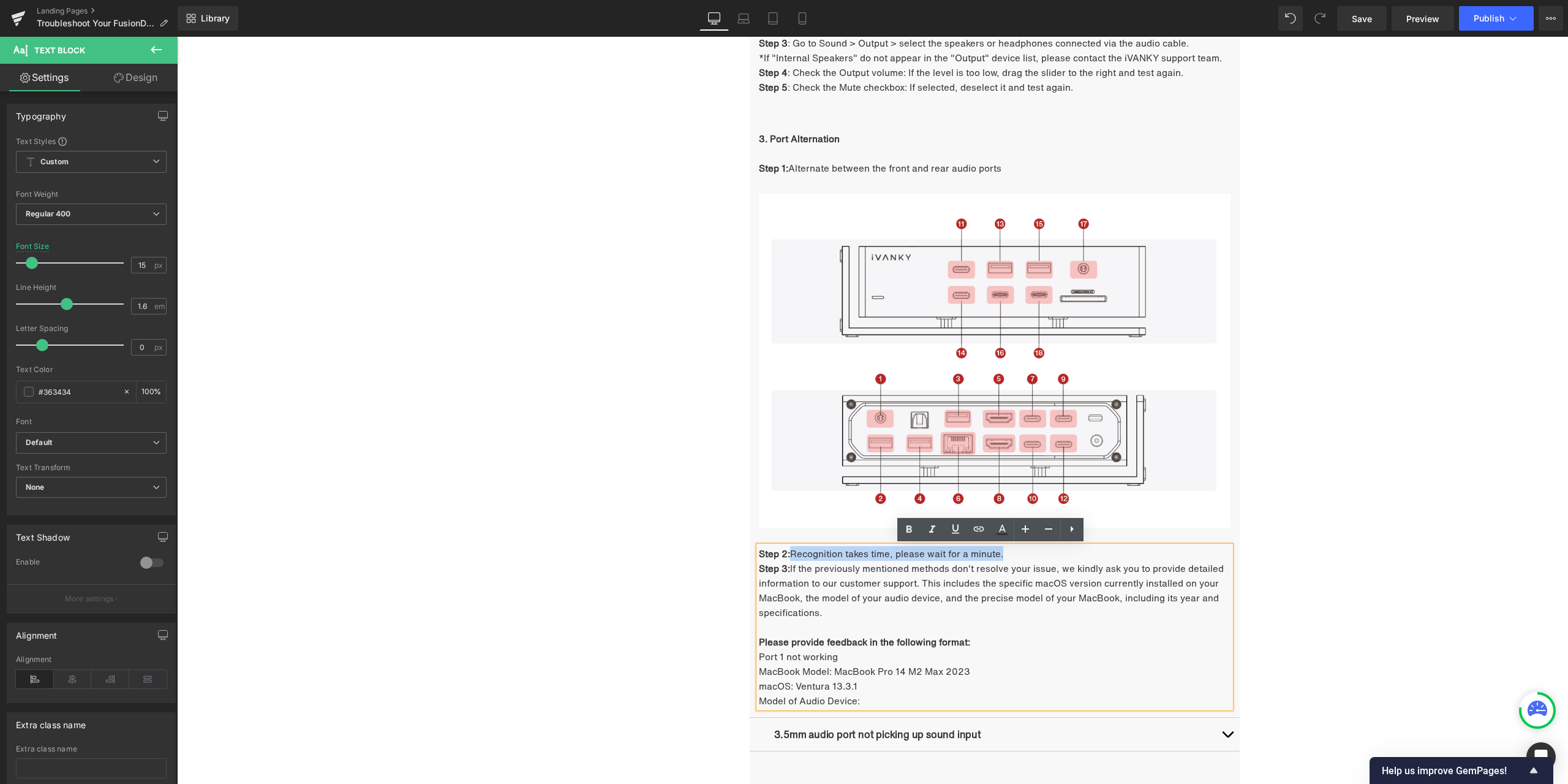
drag, startPoint x: 791, startPoint y: 552, endPoint x: 1011, endPoint y: 555, distance: 220.0
click at [1011, 555] on p "Step 2: Recognition takes time, please wait for a minute." at bounding box center [995, 553] width 472 height 15
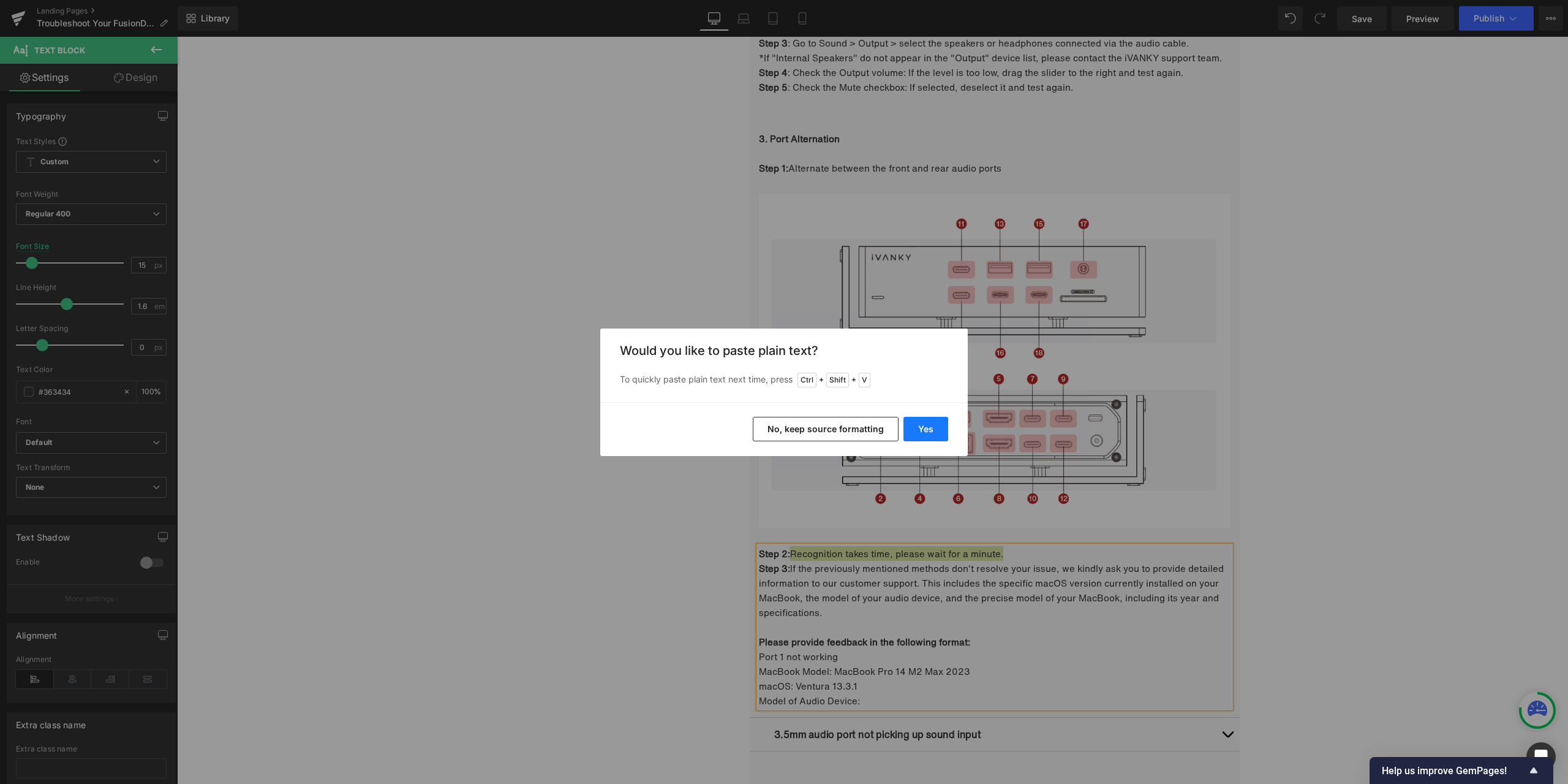
click at [927, 435] on button "Yes" at bounding box center [925, 429] width 44 height 25
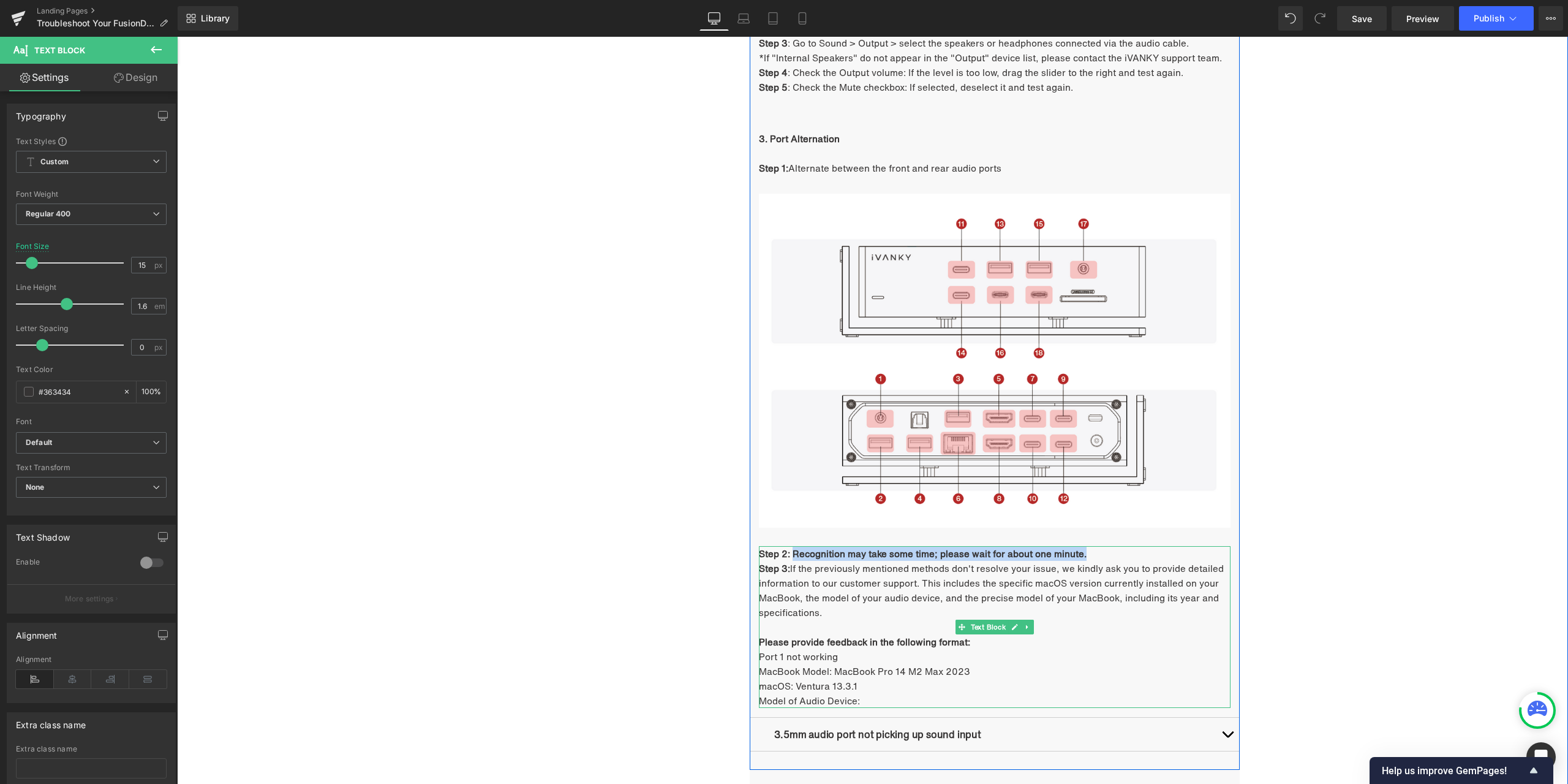
drag, startPoint x: 788, startPoint y: 557, endPoint x: 1080, endPoint y: 556, distance: 292.0
click at [1080, 556] on p "Step 2: Recognition may take some time; please wait for about one minute." at bounding box center [995, 553] width 472 height 15
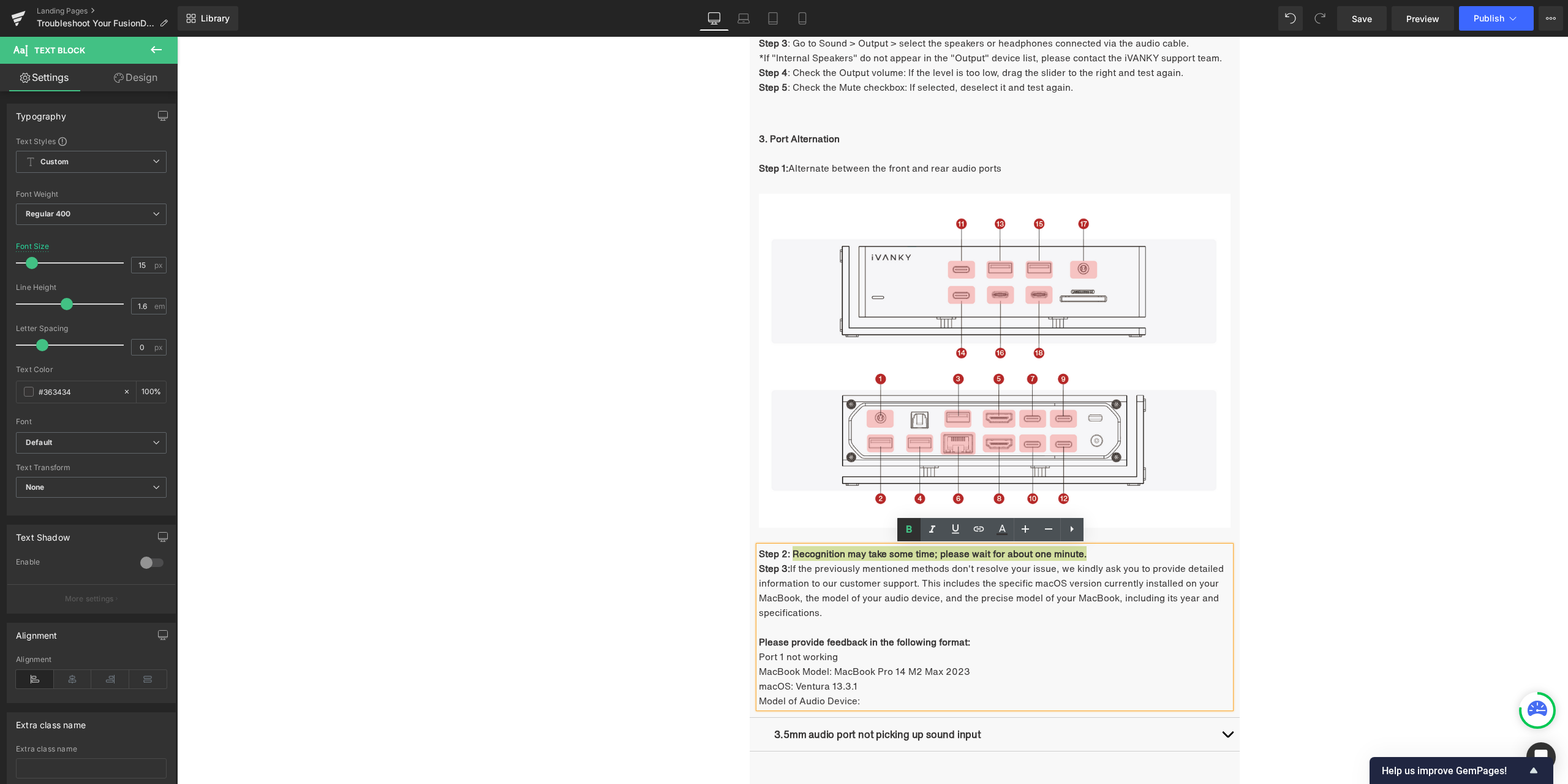
click at [907, 526] on icon at bounding box center [909, 528] width 6 height 7
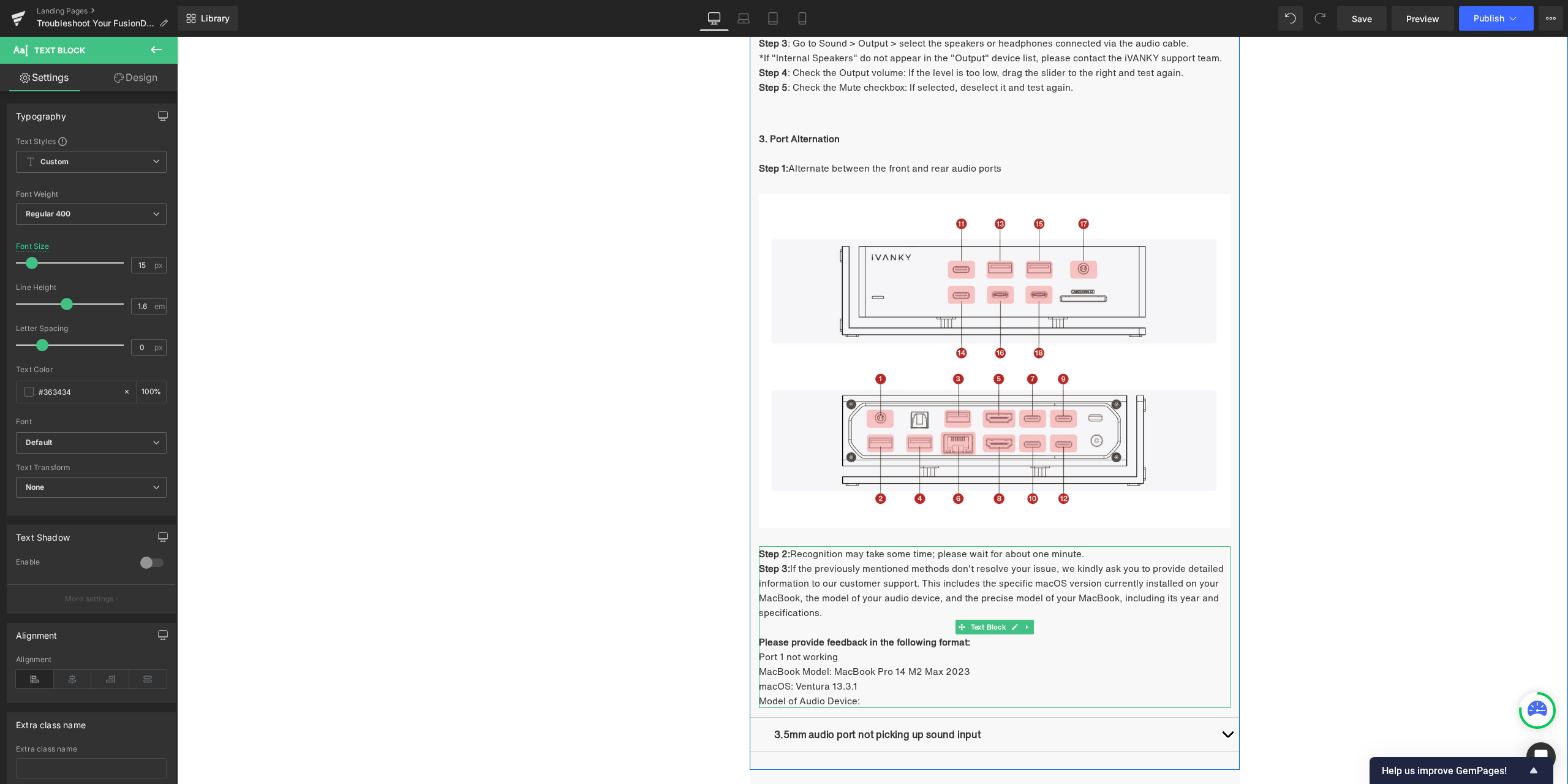
click at [842, 581] on p "Step 3: If the previously mentioned methods don't resolve your issue, we kindly…" at bounding box center [995, 590] width 472 height 59
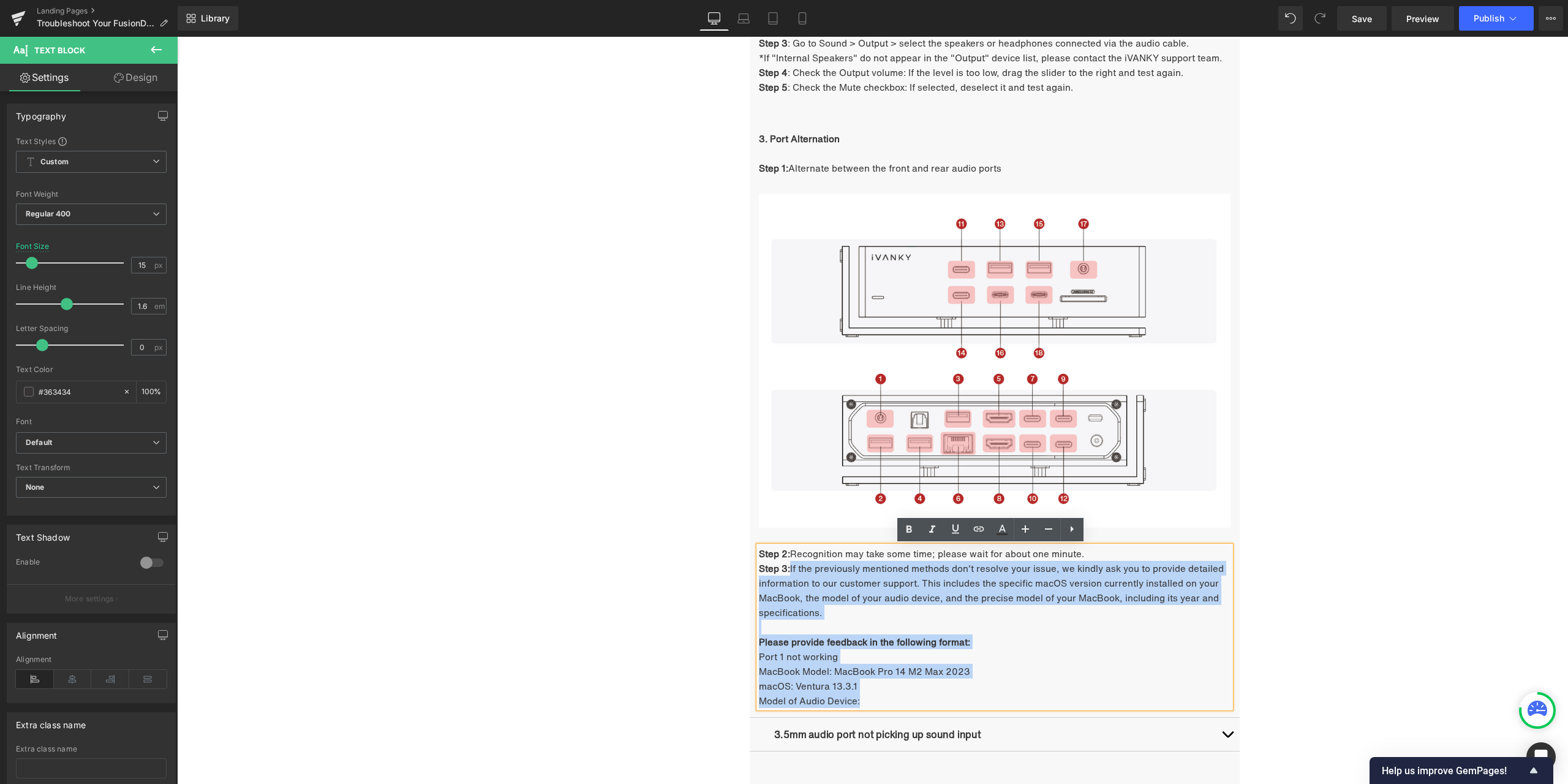
drag, startPoint x: 787, startPoint y: 568, endPoint x: 859, endPoint y: 698, distance: 148.6
click at [859, 698] on div "Step 2: Recognition may take some time; please wait for about one minute. Step …" at bounding box center [995, 627] width 472 height 162
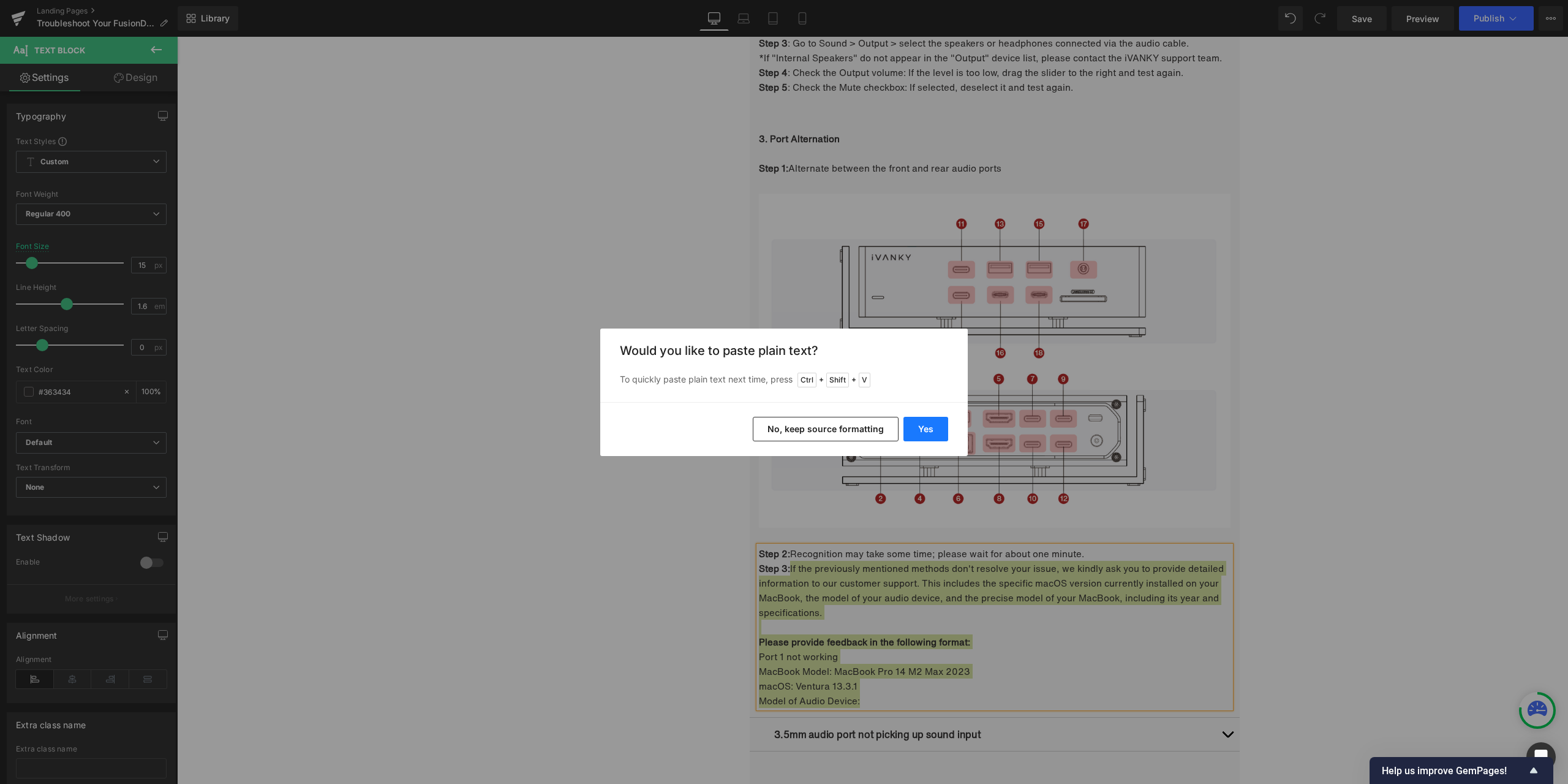
click at [921, 425] on button "Yes" at bounding box center [925, 429] width 44 height 25
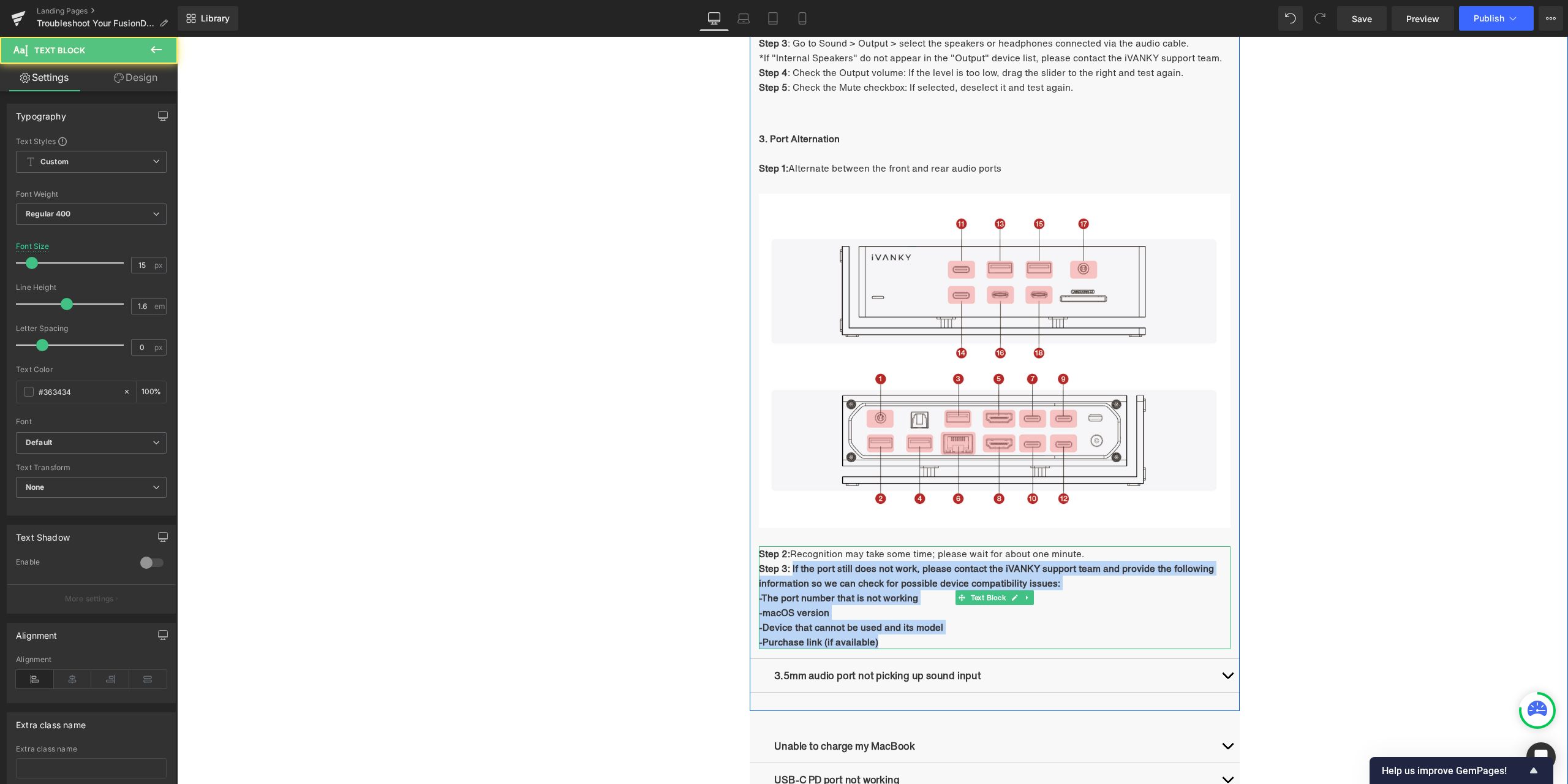
drag, startPoint x: 787, startPoint y: 567, endPoint x: 879, endPoint y: 641, distance: 118.1
click at [879, 641] on div "Step 2: Recognition may take some time; please wait for about one minute. Step …" at bounding box center [995, 597] width 472 height 103
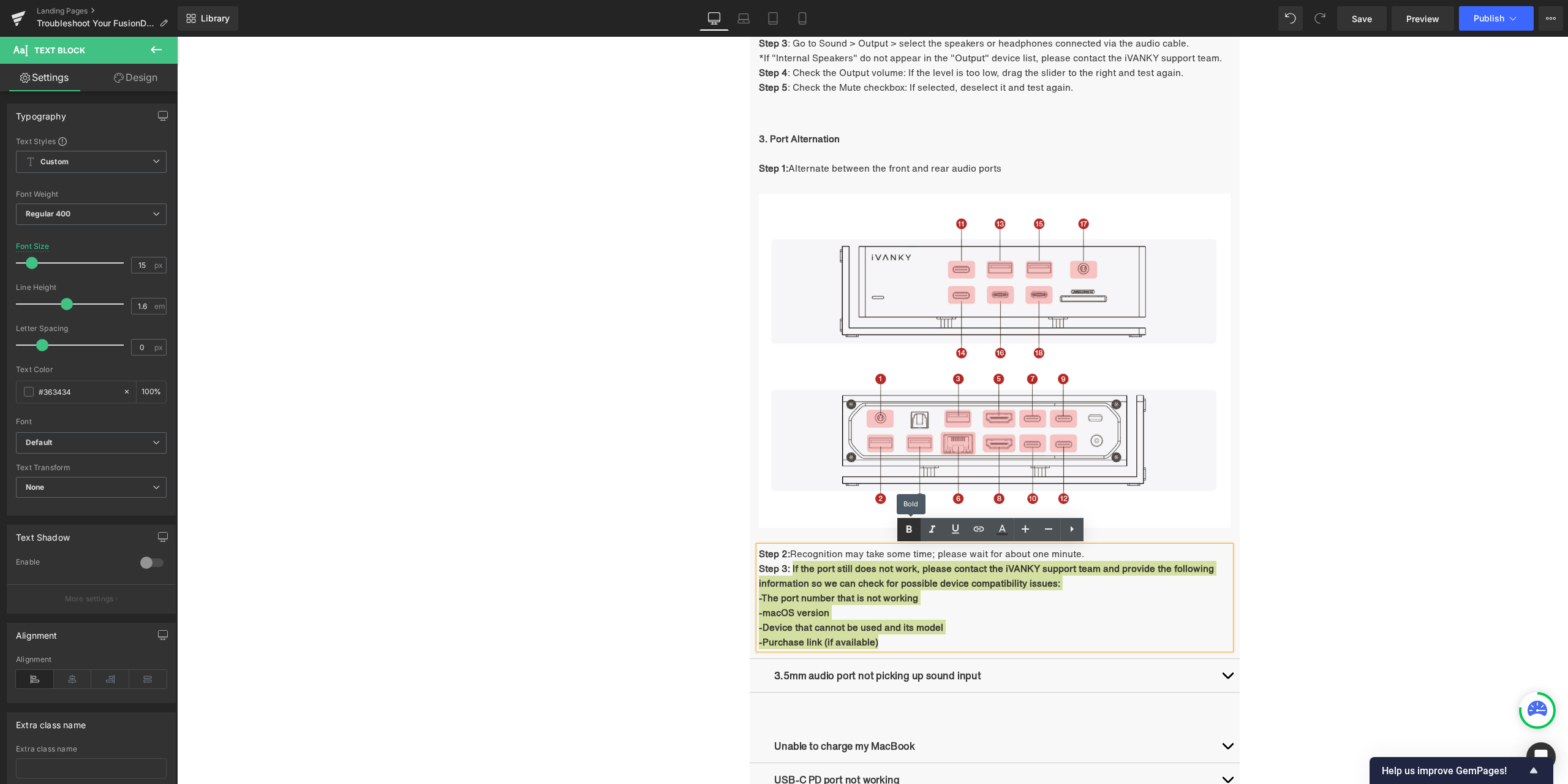
click at [912, 526] on icon at bounding box center [908, 529] width 15 height 15
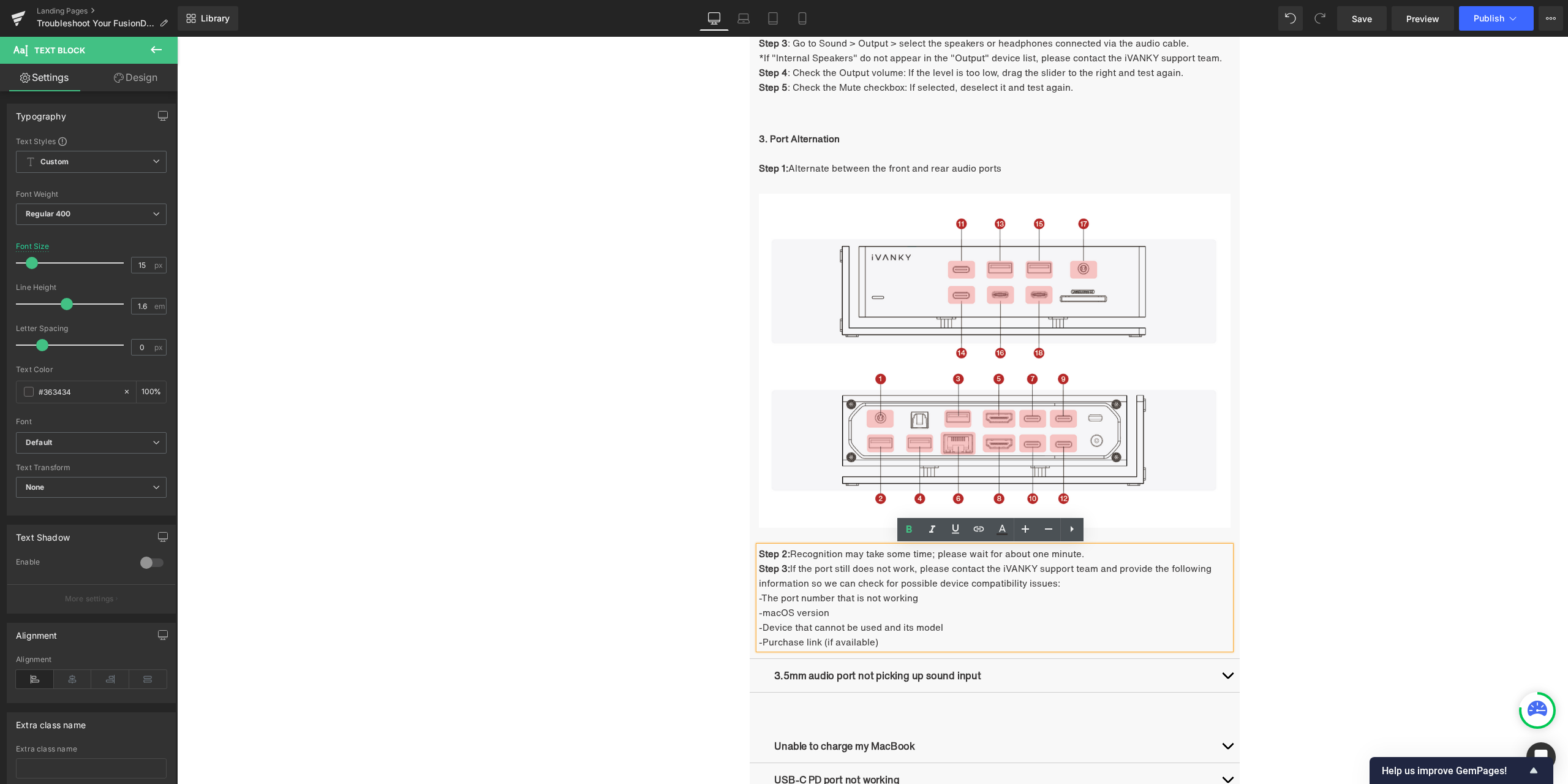
click at [427, 591] on div "Troubleshooting Heading Video Ports Issues Button Network Connectivity Issues B…" at bounding box center [872, 120] width 1391 height 1936
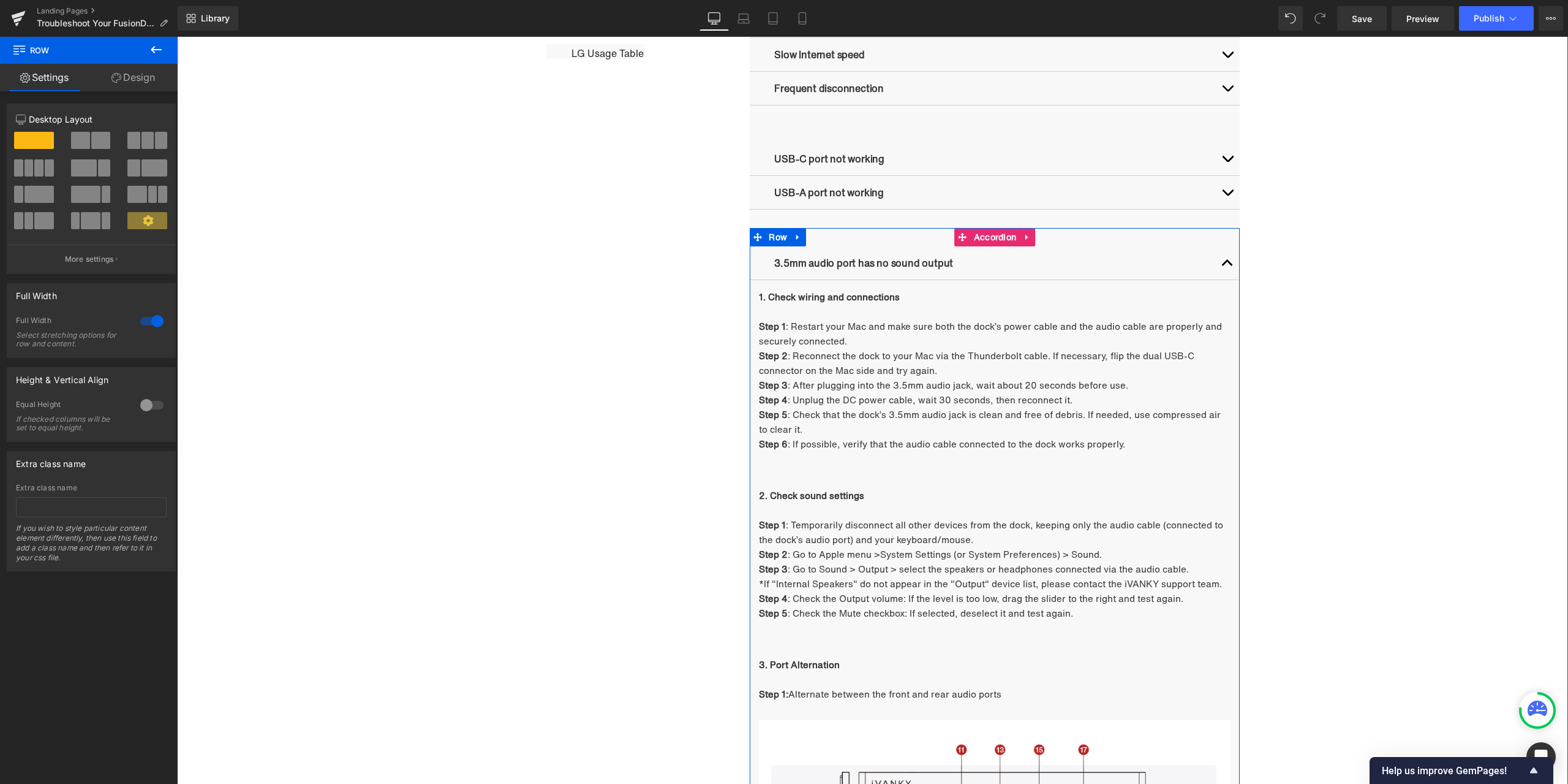
scroll to position [985, 0]
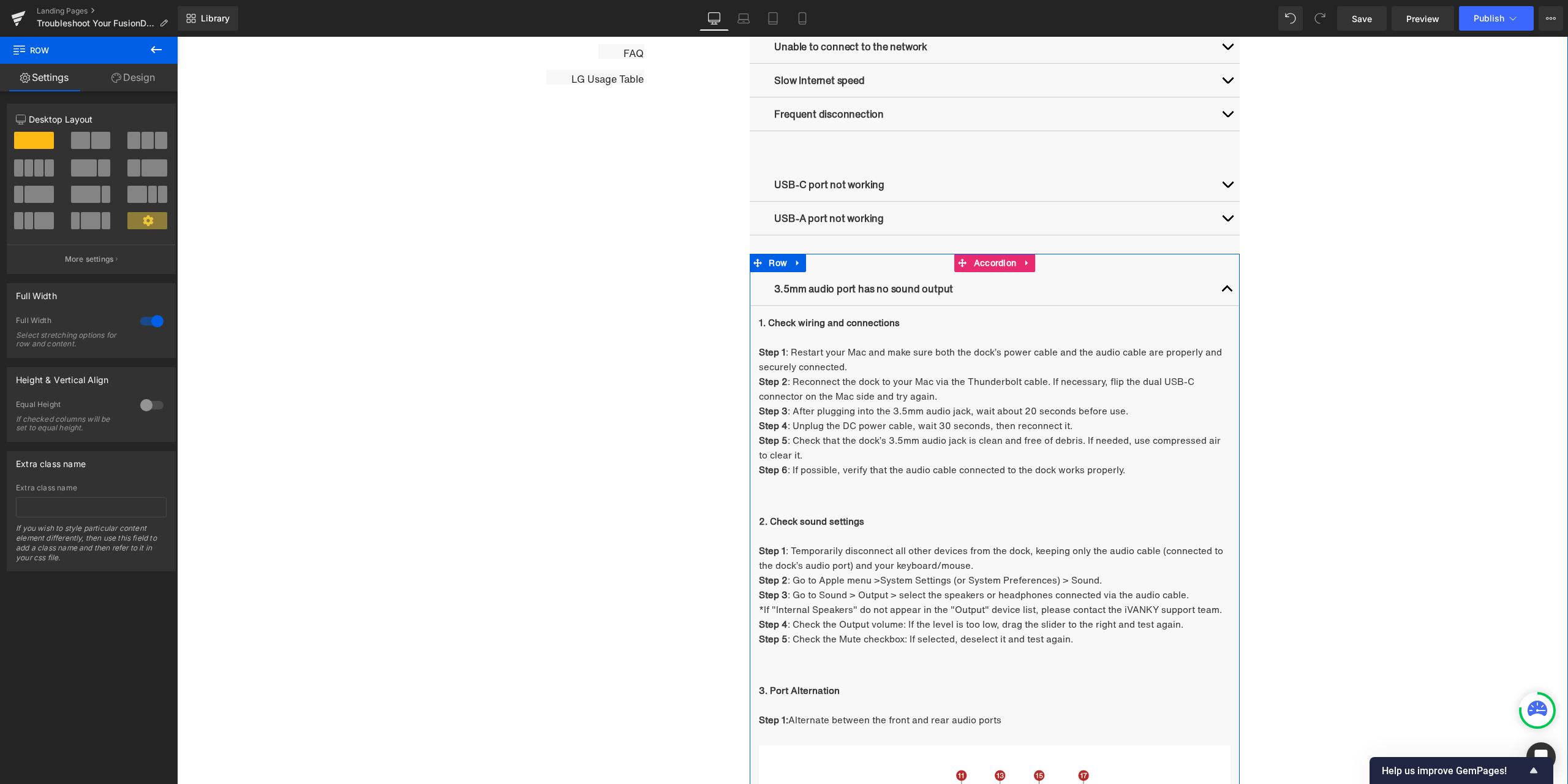
click at [1223, 291] on button "button" at bounding box center [1227, 289] width 25 height 33
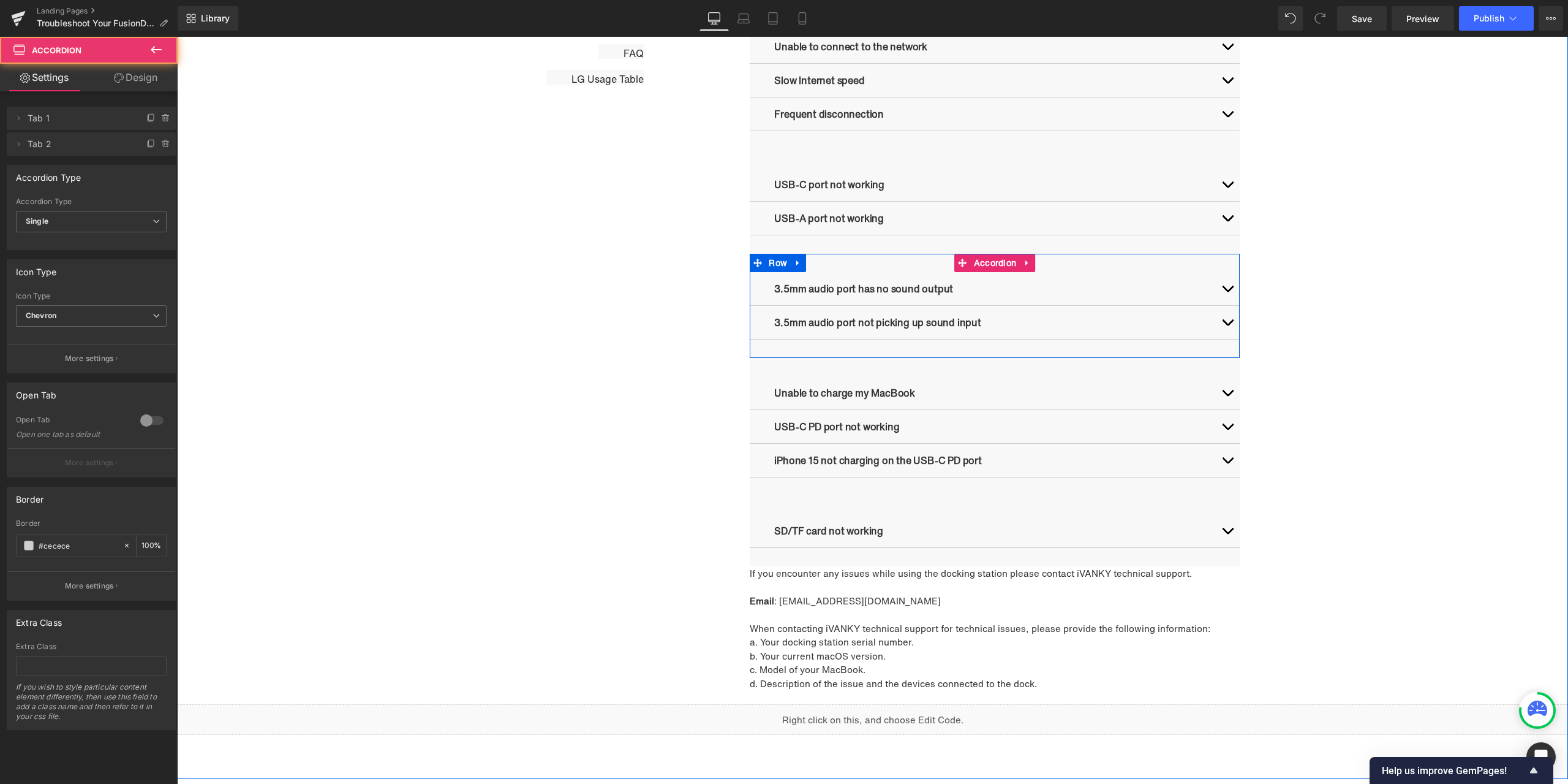
click at [1229, 322] on button "button" at bounding box center [1227, 323] width 25 height 33
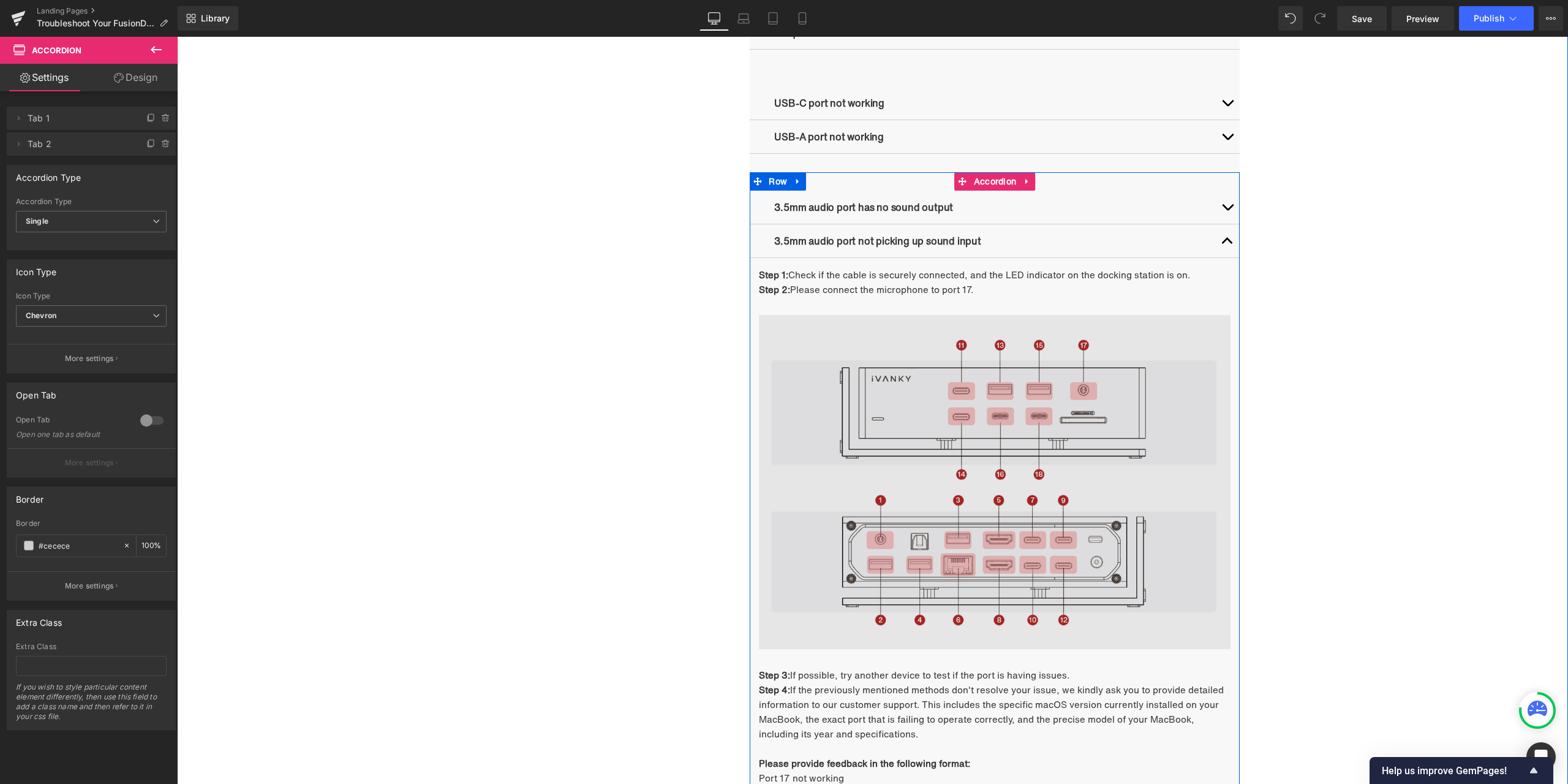
scroll to position [1046, 0]
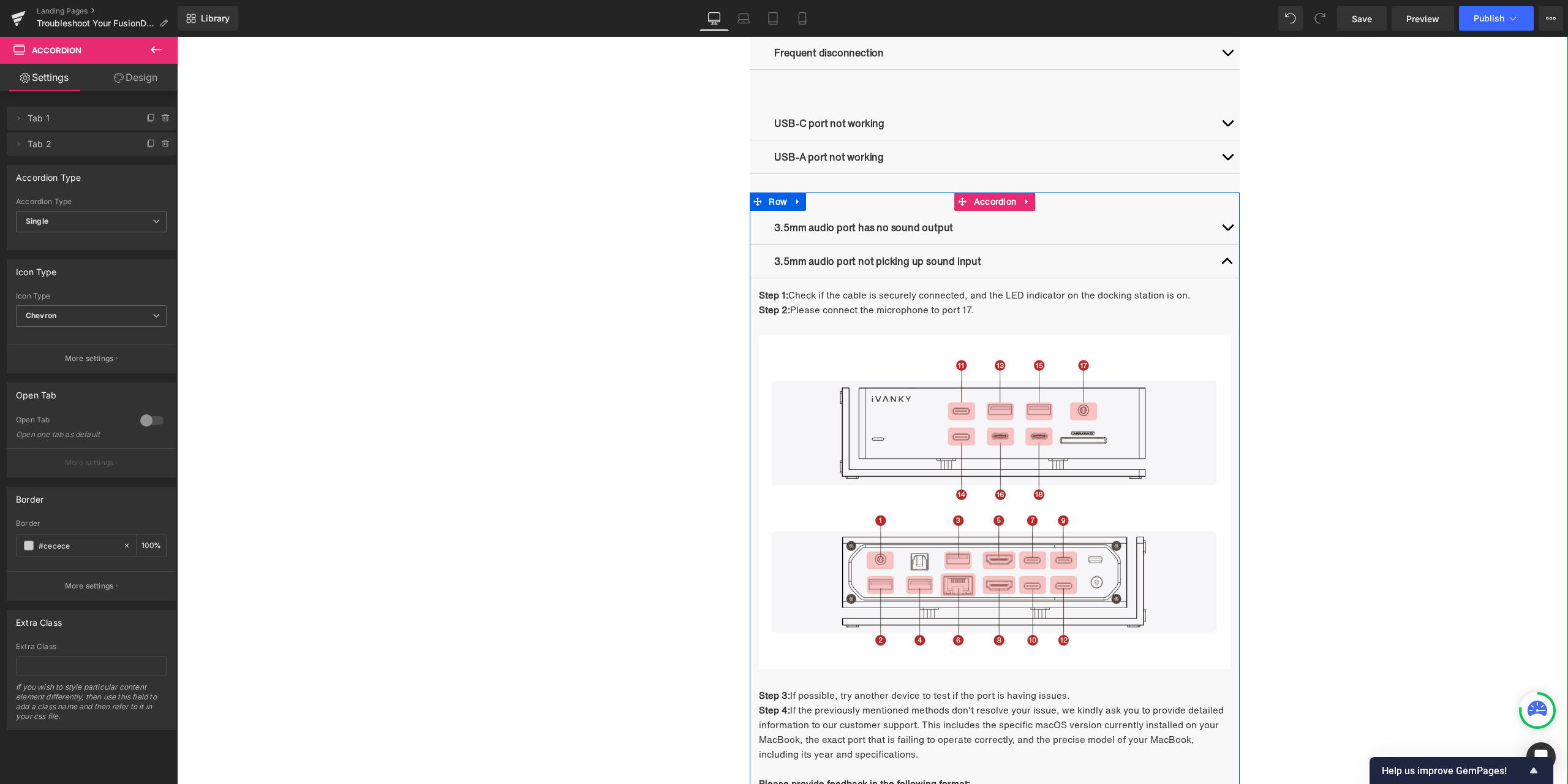
click at [1218, 260] on button "button" at bounding box center [1227, 262] width 25 height 33
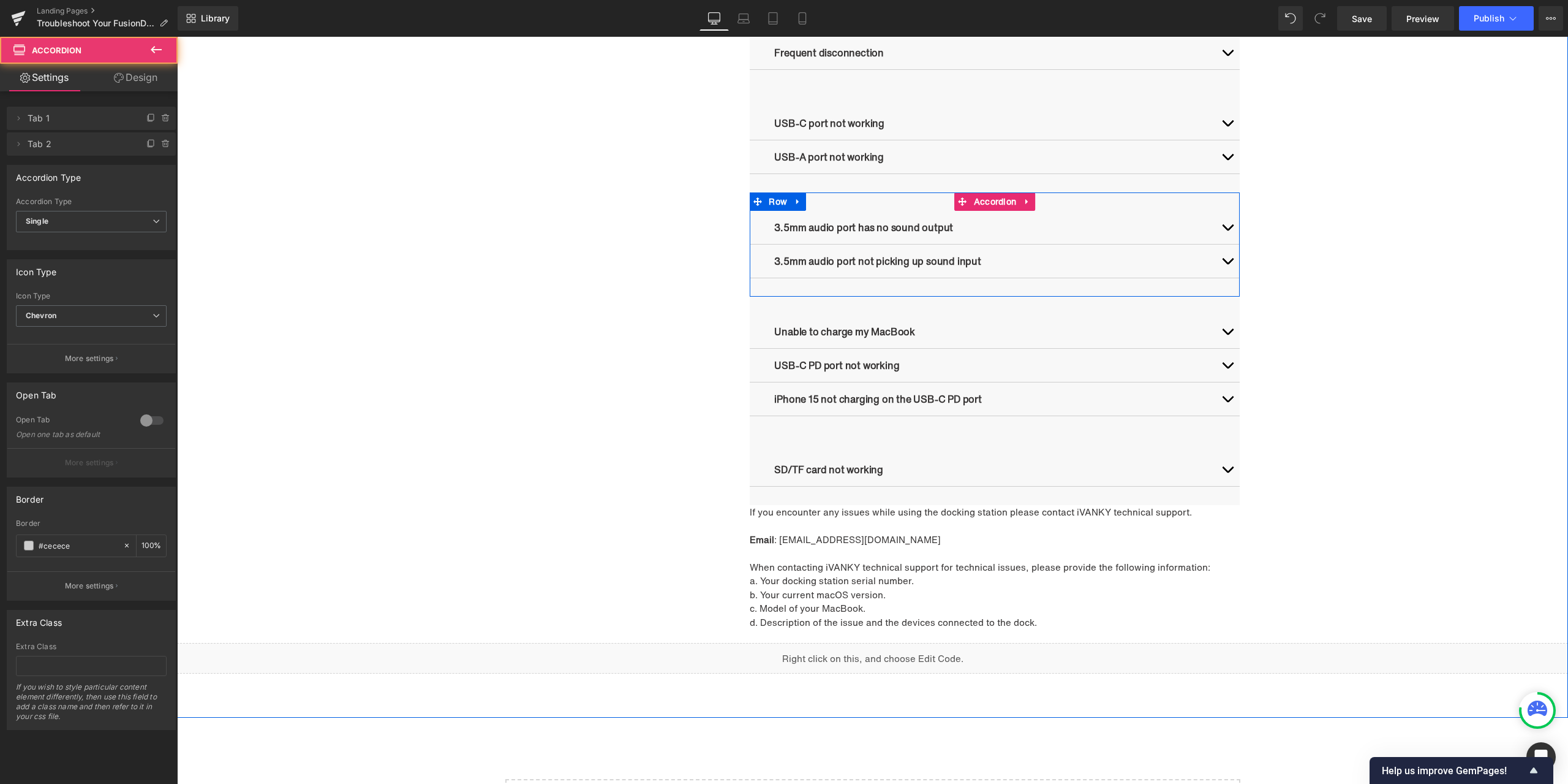
click at [1215, 226] on button "button" at bounding box center [1227, 227] width 25 height 33
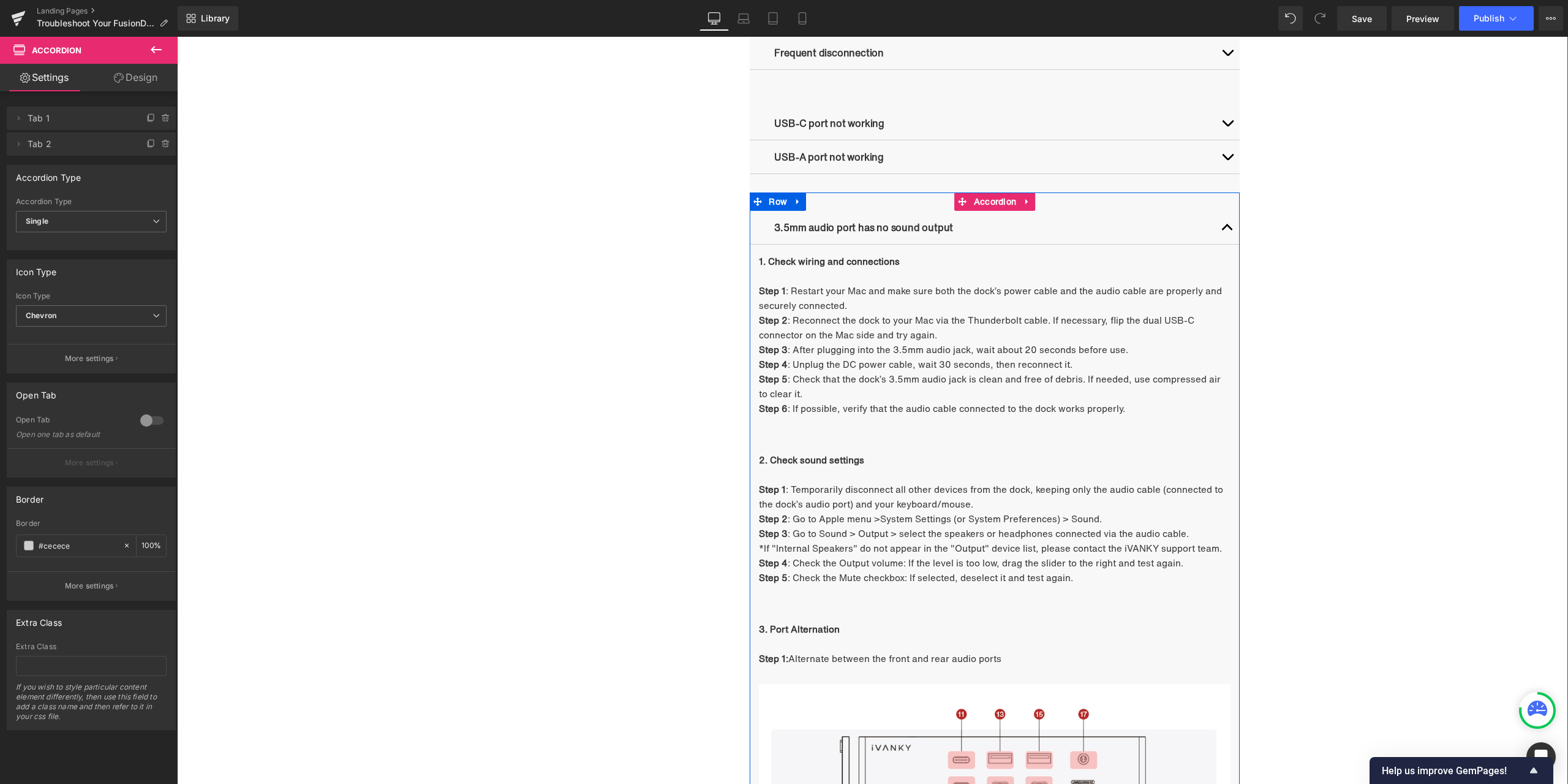
click at [1223, 231] on button "button" at bounding box center [1227, 227] width 25 height 33
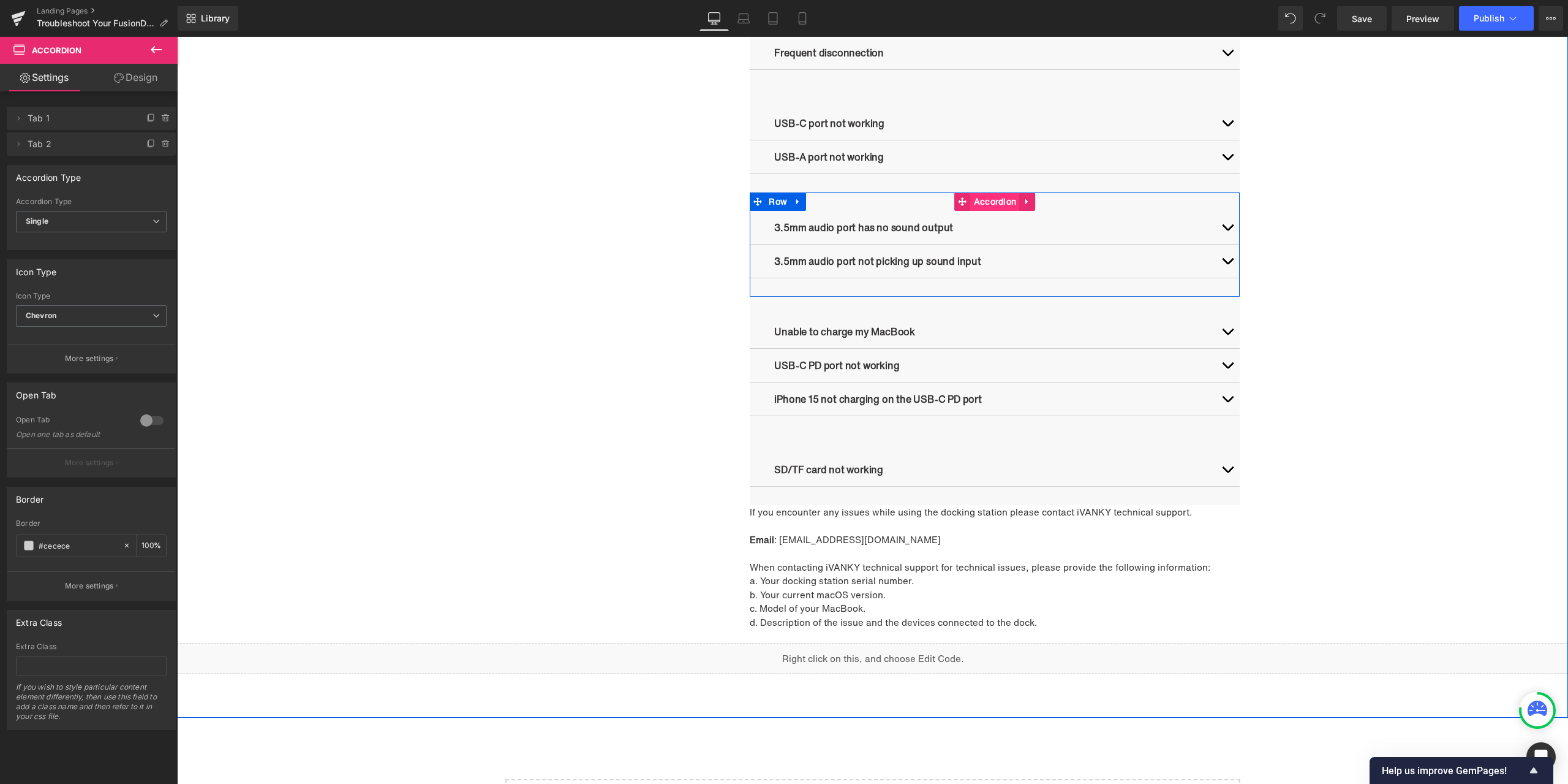
click at [1001, 206] on span "Accordion" at bounding box center [996, 202] width 49 height 19
click at [983, 260] on span "Text Block" at bounding box center [988, 261] width 40 height 15
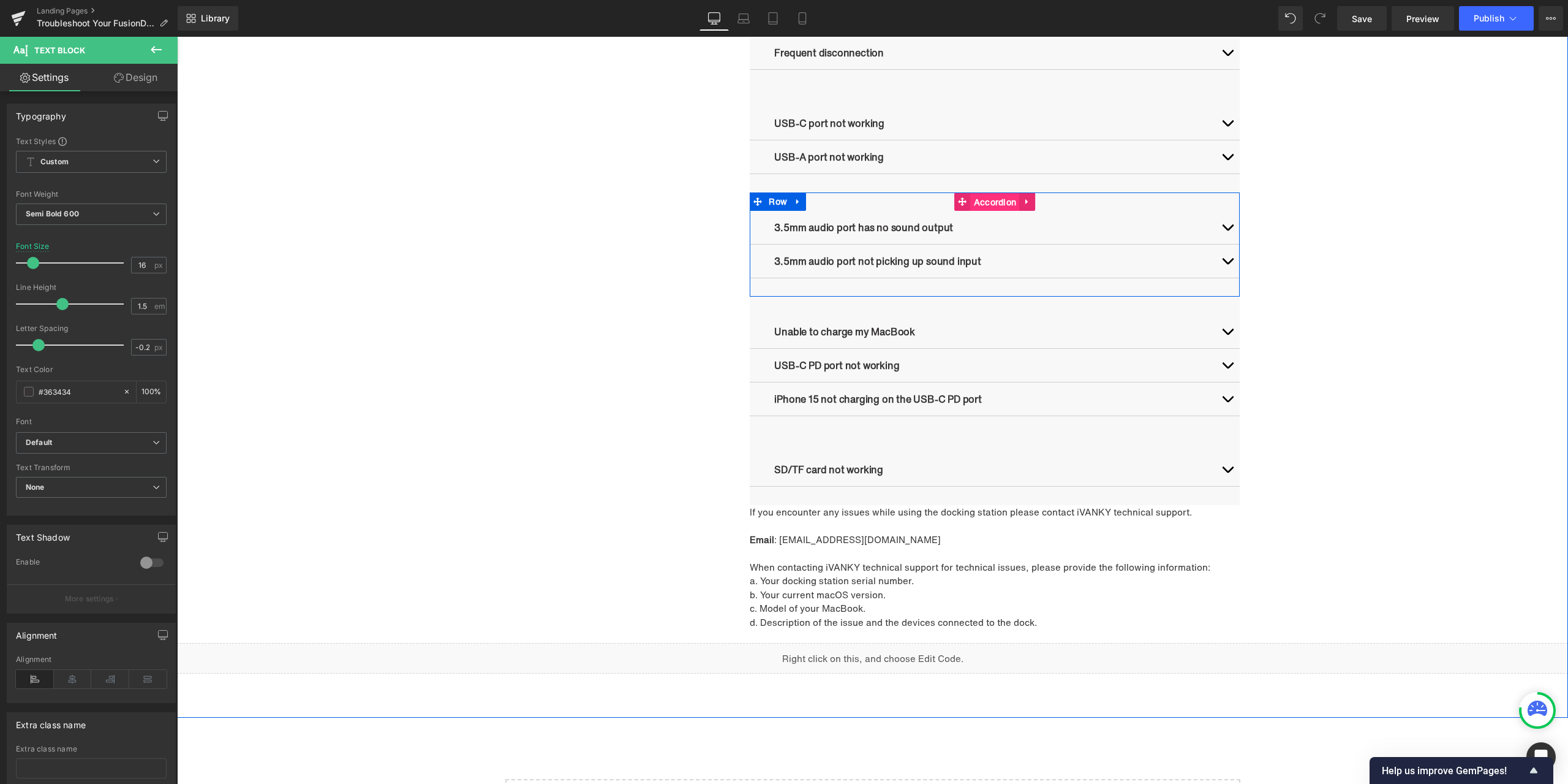
click at [988, 205] on span "Accordion" at bounding box center [996, 202] width 49 height 19
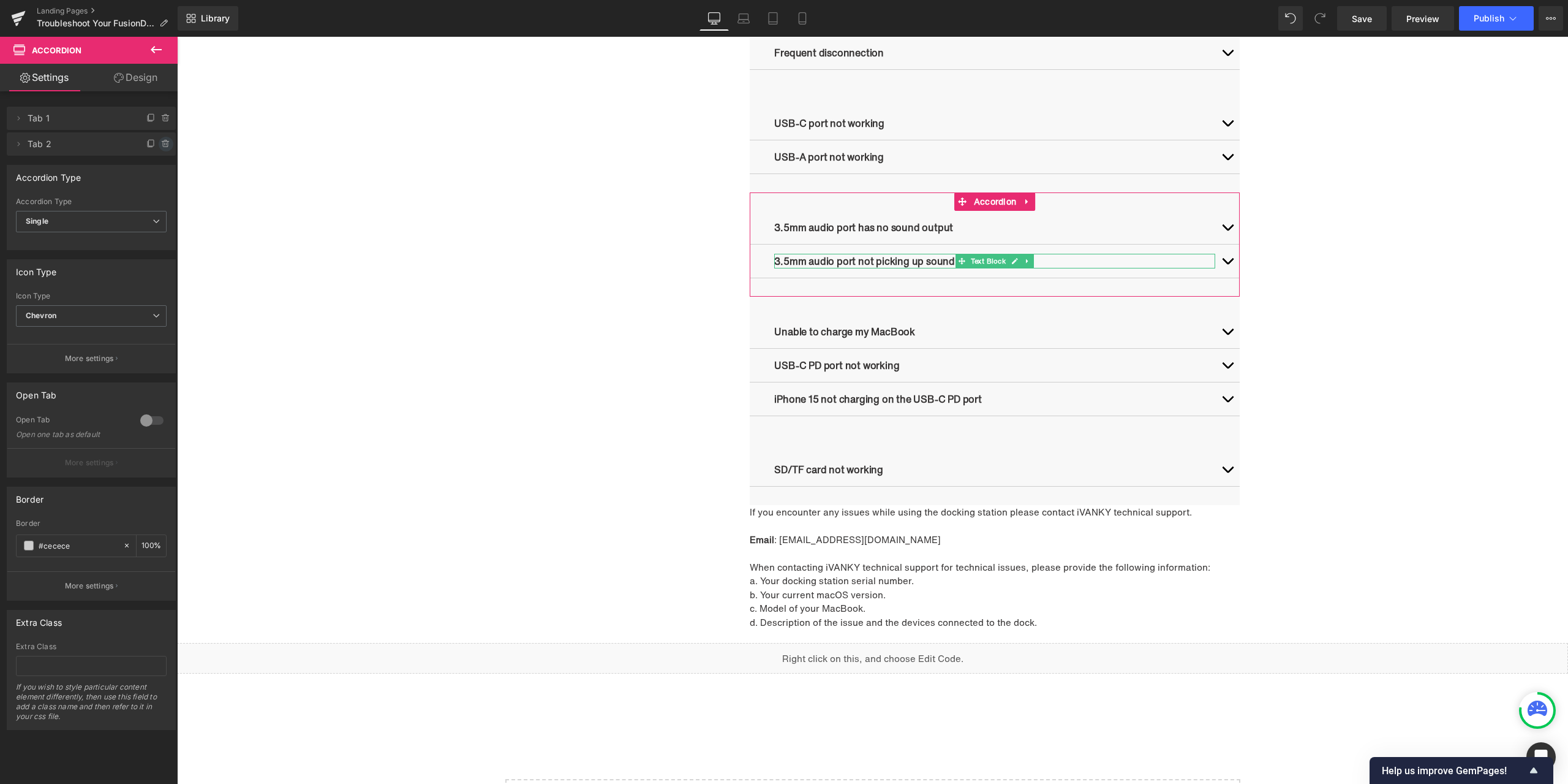
click at [161, 142] on icon at bounding box center [166, 144] width 10 height 10
click at [156, 142] on button "Delete" at bounding box center [152, 145] width 38 height 16
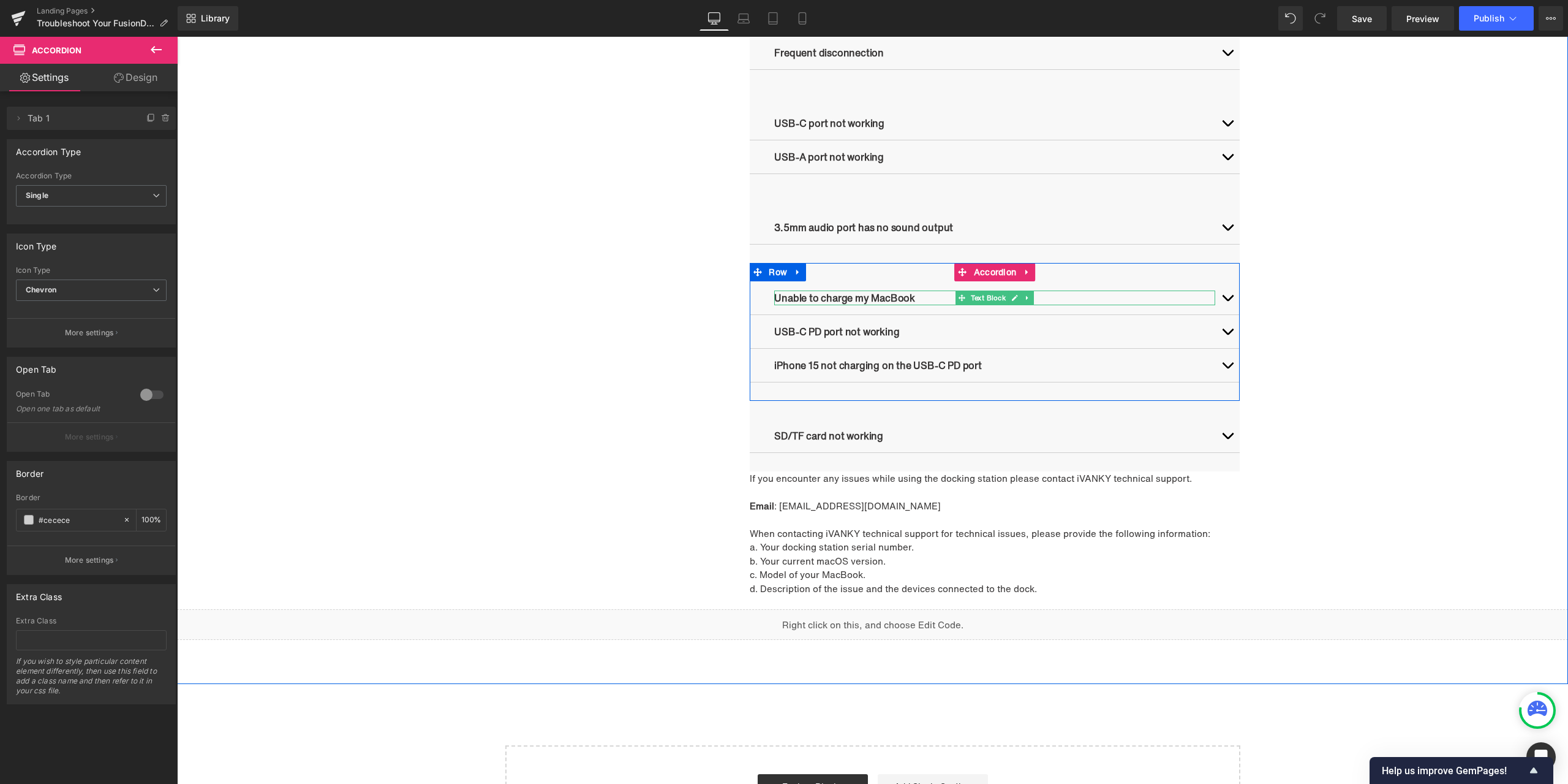
click at [1012, 300] on icon at bounding box center [1015, 297] width 7 height 7
click at [934, 302] on p "Unable to charge my MacBook" at bounding box center [995, 297] width 441 height 15
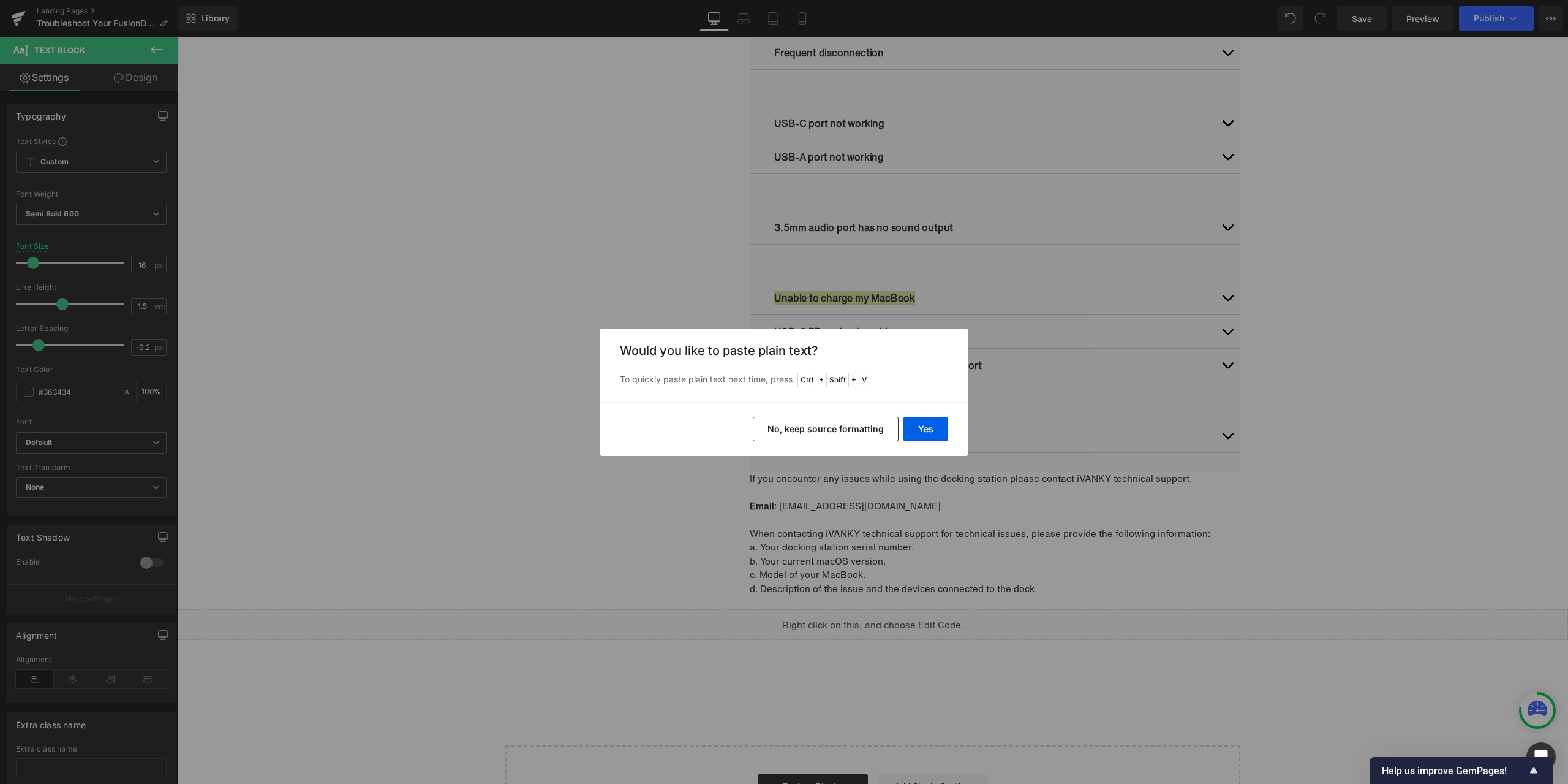
click at [924, 415] on div "Yes No, keep source formatting" at bounding box center [784, 429] width 368 height 54
click at [922, 422] on button "Yes" at bounding box center [925, 429] width 44 height 25
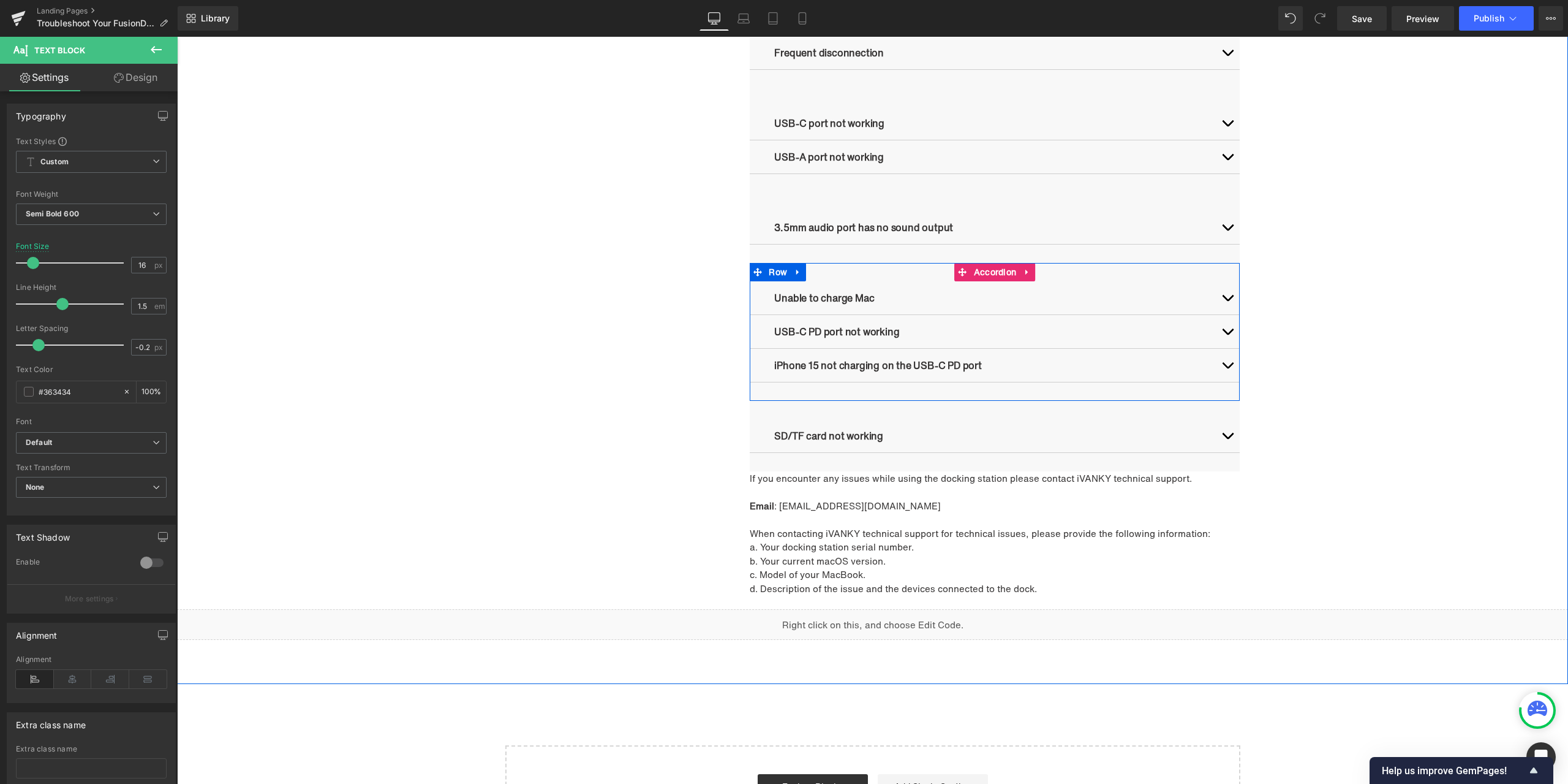
click at [1228, 300] on button "button" at bounding box center [1227, 298] width 25 height 33
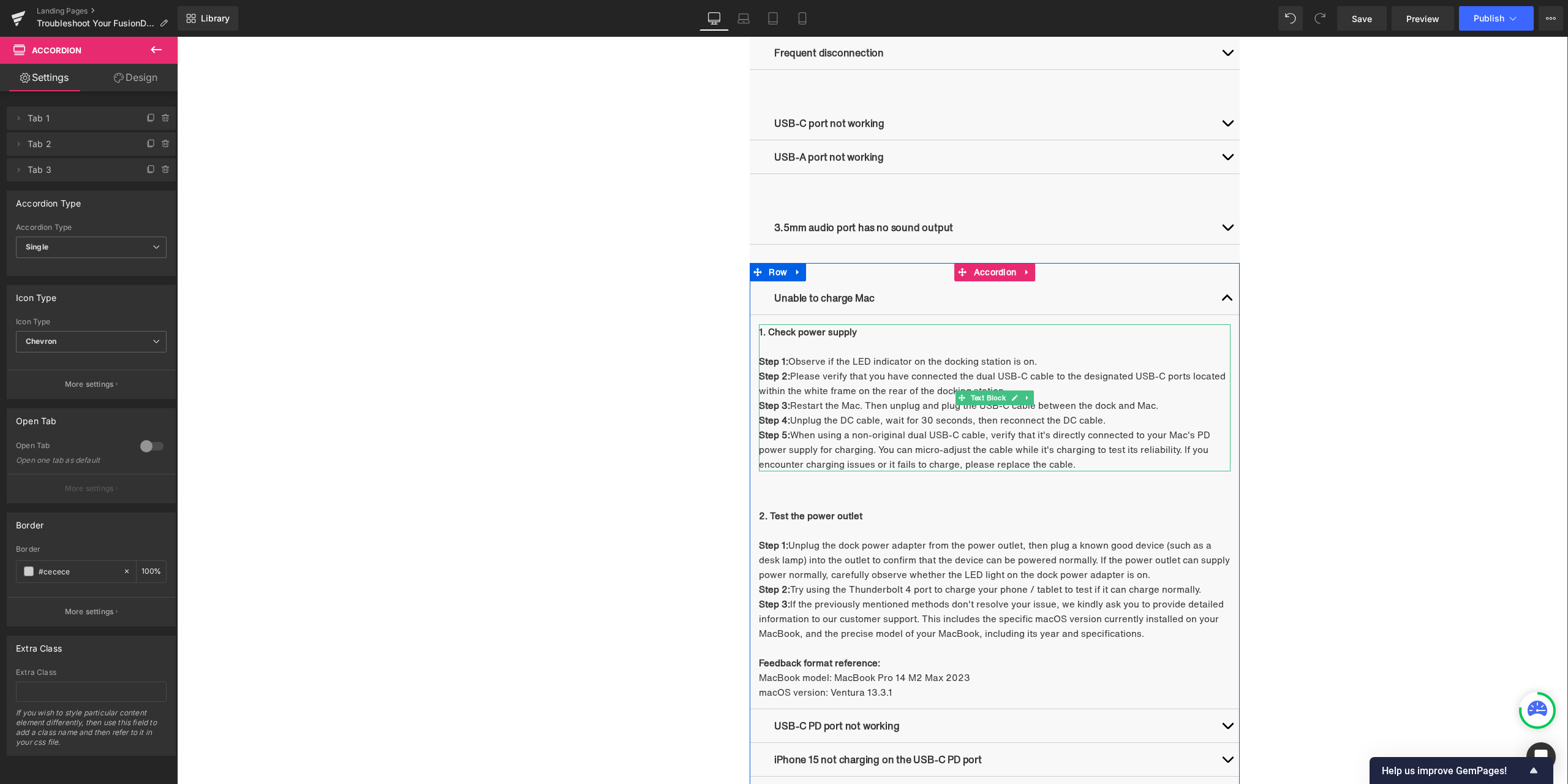
click at [802, 335] on strong "1. Check power supply" at bounding box center [808, 332] width 98 height 14
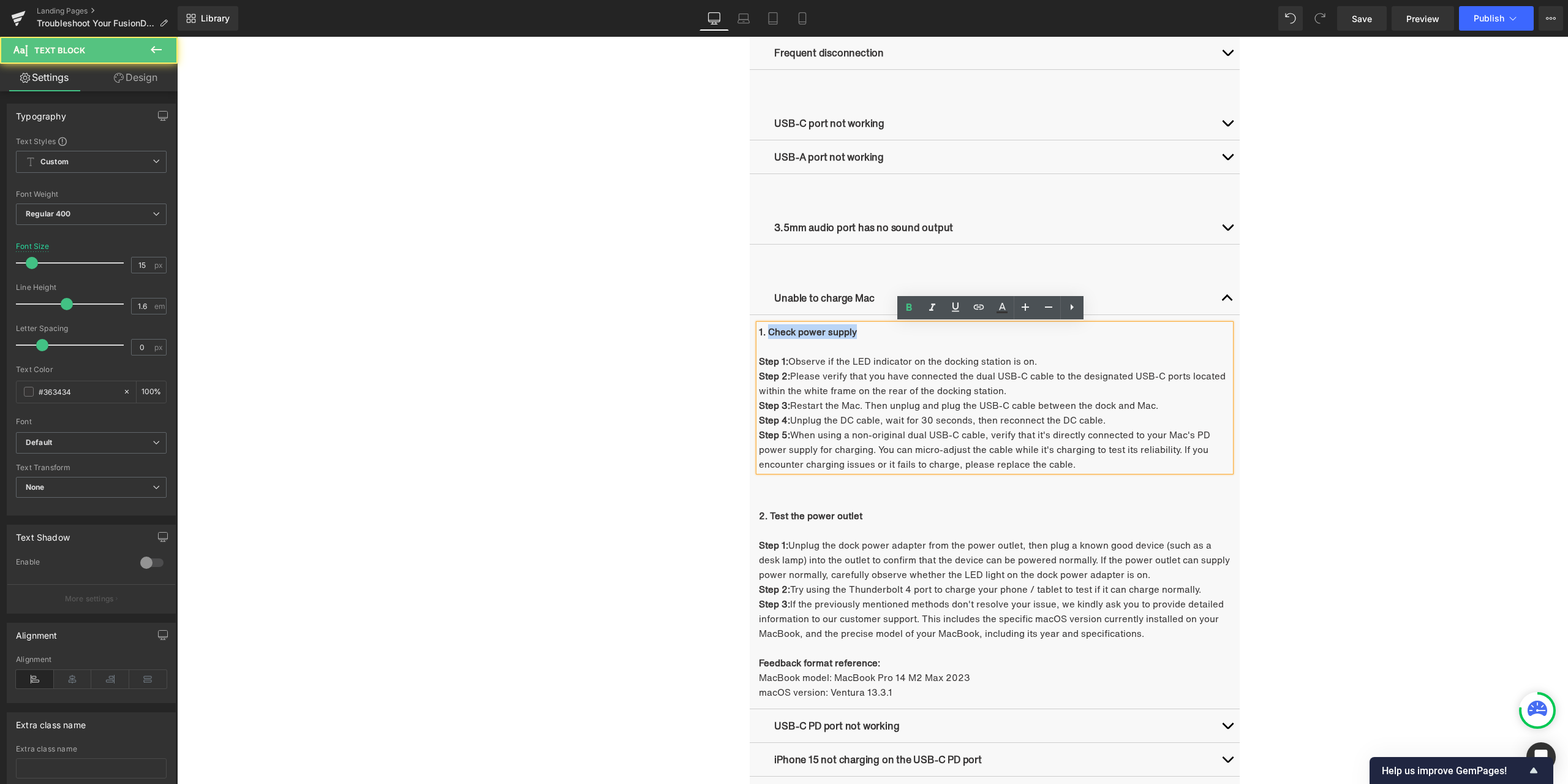
drag, startPoint x: 766, startPoint y: 331, endPoint x: 856, endPoint y: 329, distance: 90.0
click at [856, 329] on p "1. Check power supply" at bounding box center [995, 332] width 472 height 15
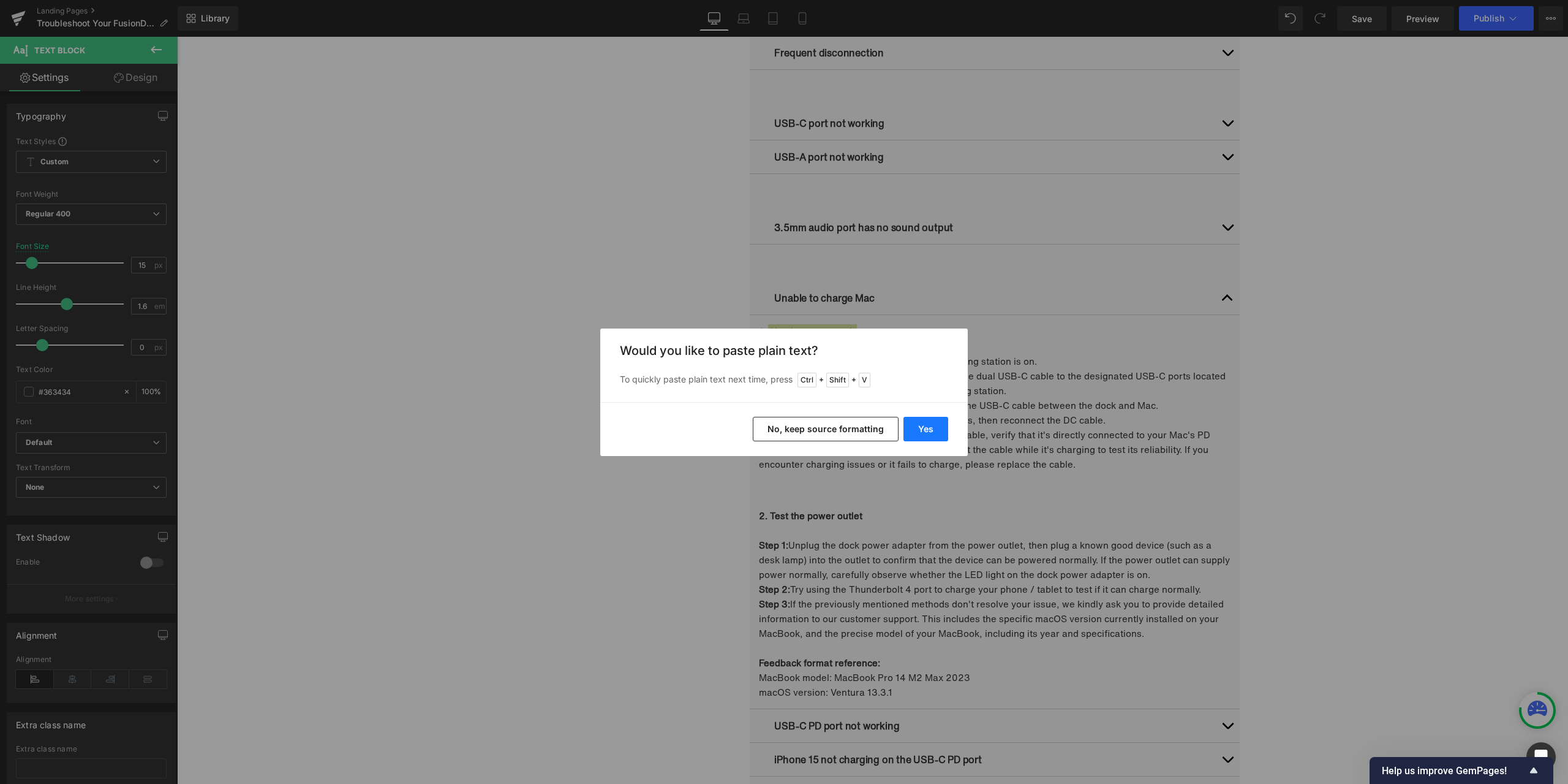
click at [915, 423] on button "Yes" at bounding box center [925, 429] width 44 height 25
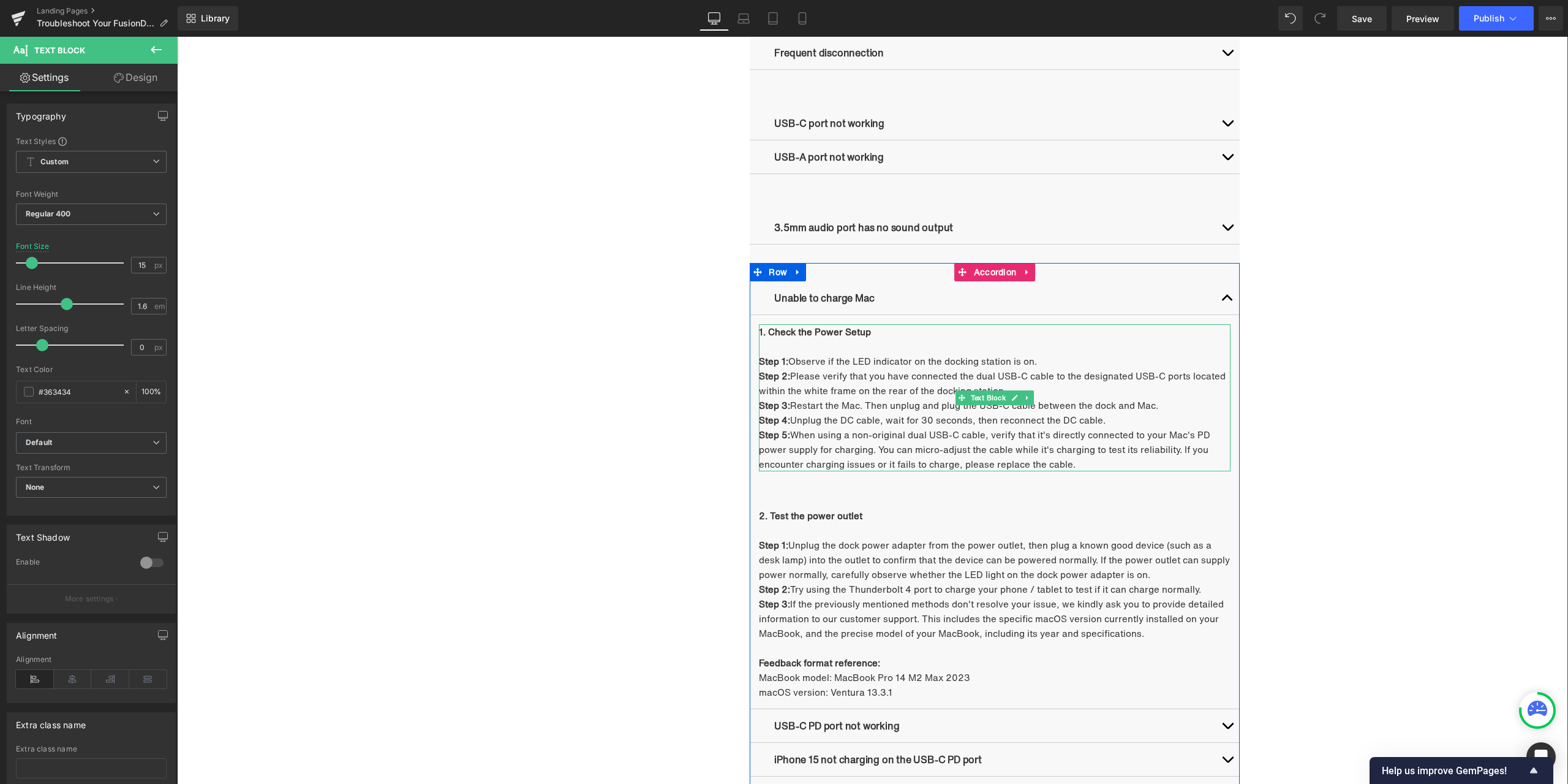
click at [889, 366] on p "Step 1: Observe if the LED indicator on the docking station is on." at bounding box center [995, 361] width 472 height 15
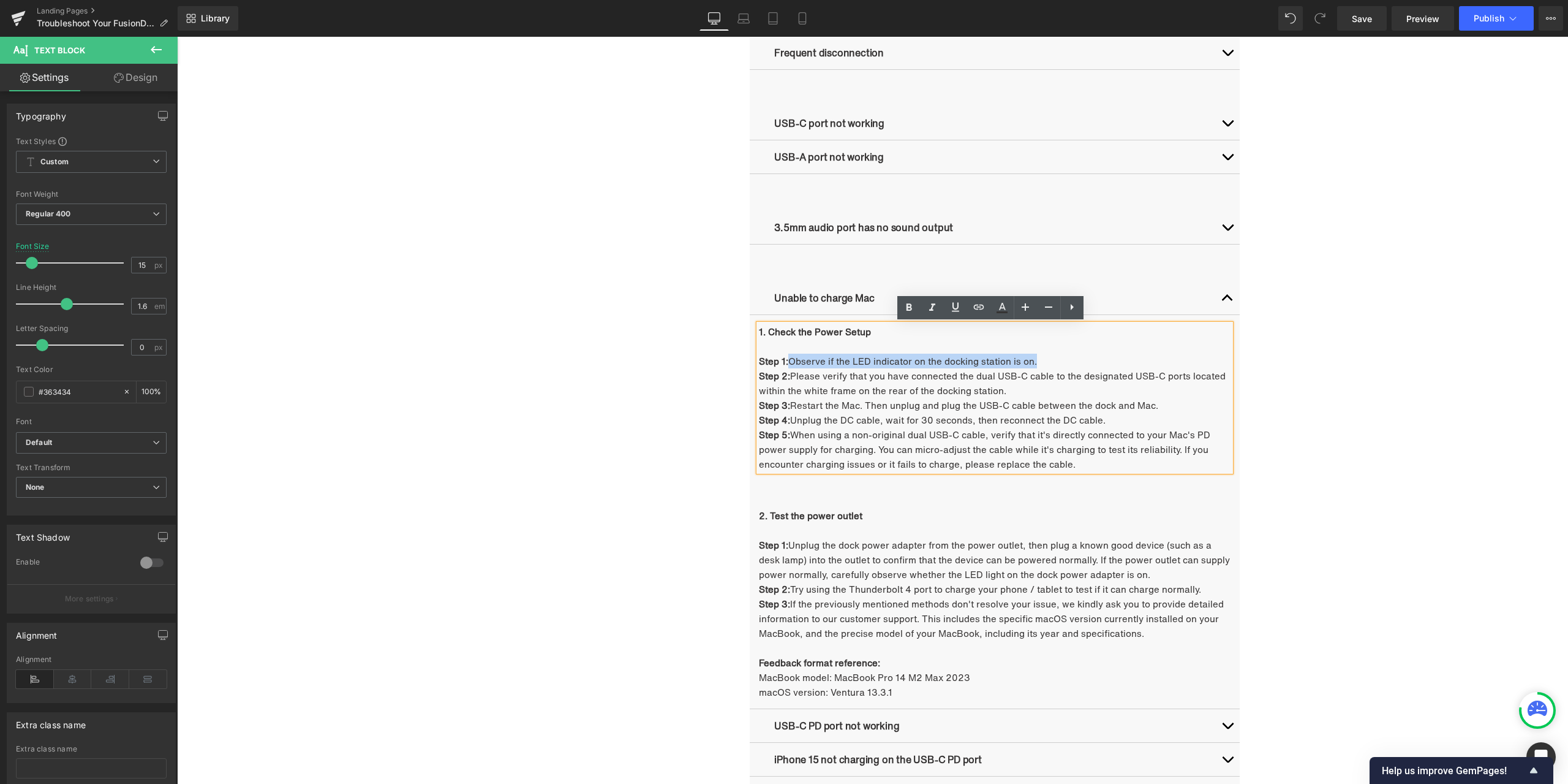
drag, startPoint x: 787, startPoint y: 362, endPoint x: 1036, endPoint y: 359, distance: 249.0
click at [1036, 359] on p "Step 1: Observe if the LED indicator on the docking station is on." at bounding box center [995, 361] width 472 height 15
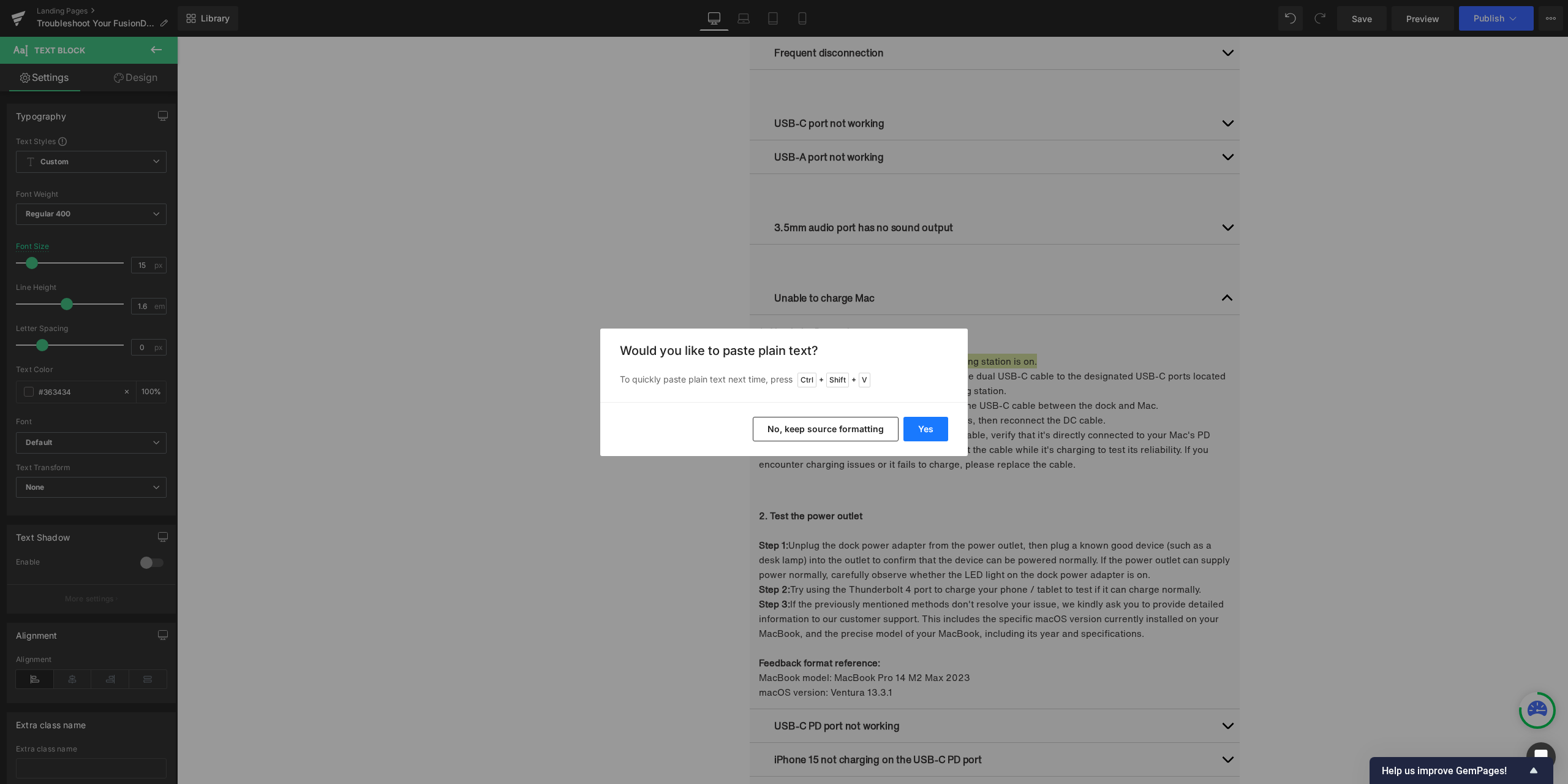
click at [921, 426] on button "Yes" at bounding box center [925, 429] width 44 height 25
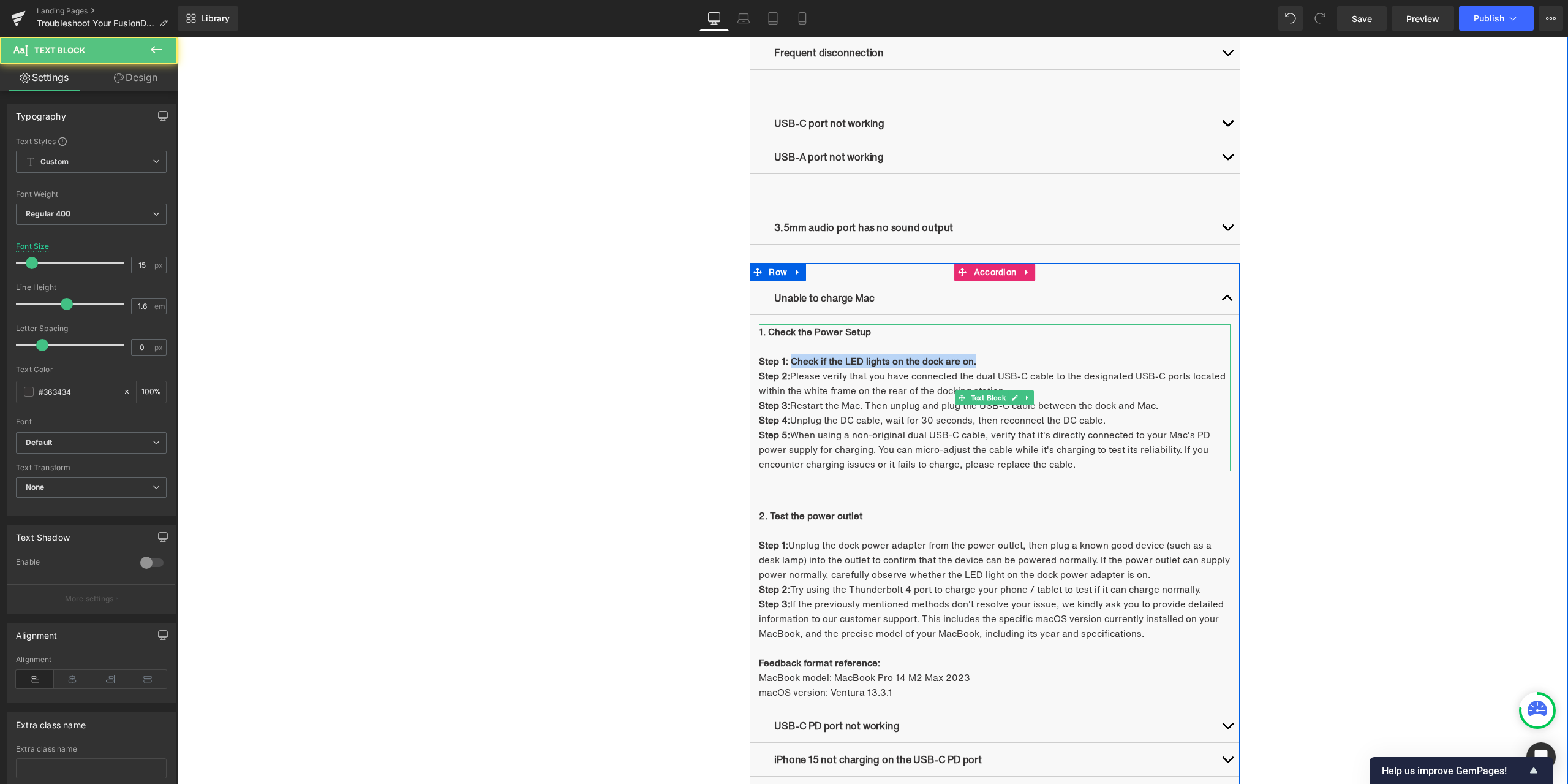
drag, startPoint x: 787, startPoint y: 361, endPoint x: 971, endPoint y: 360, distance: 184.0
click at [971, 360] on strong "Step 1: Check if the LED lights on the dock are on." at bounding box center [867, 361] width 217 height 14
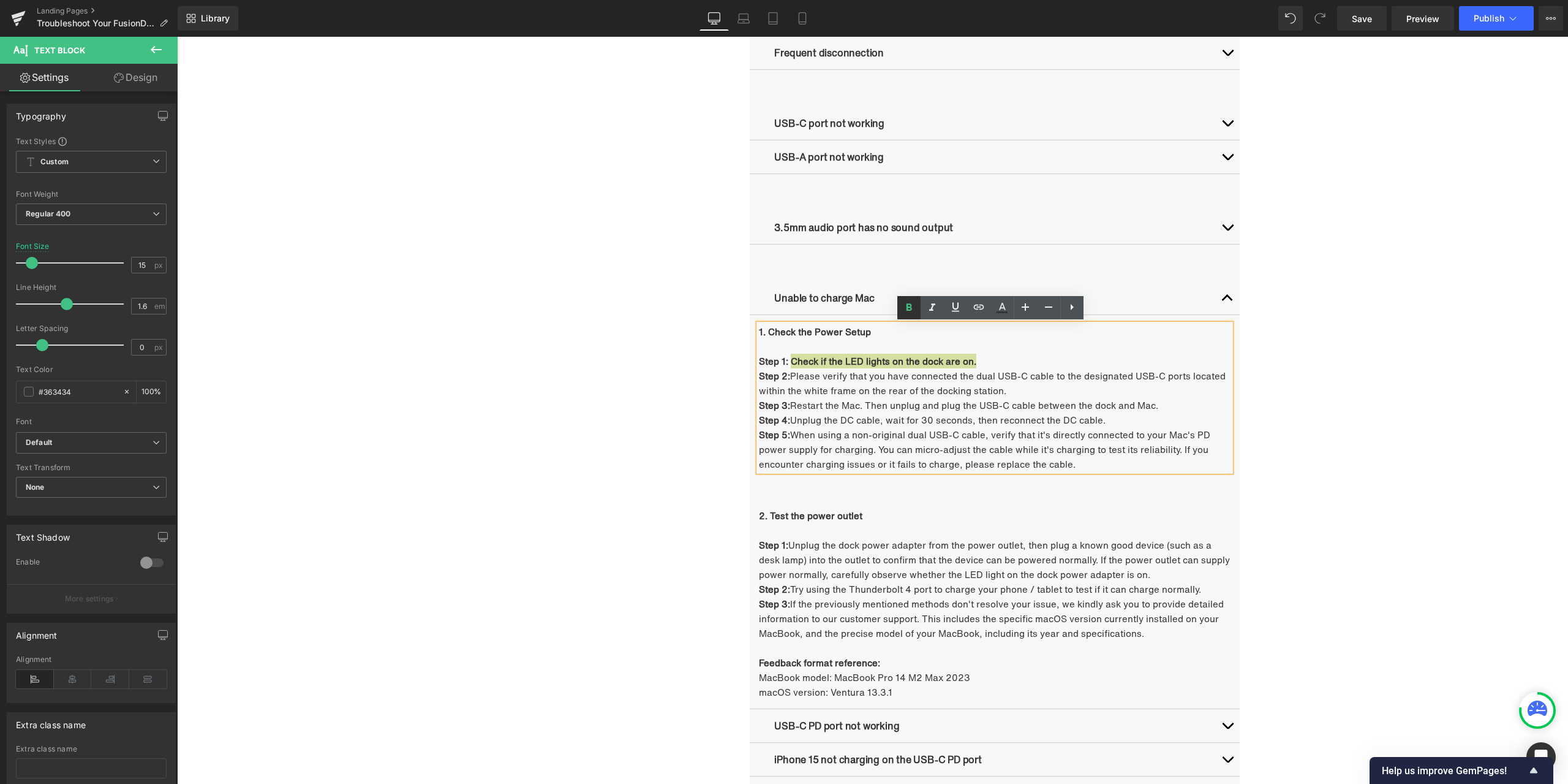
click at [913, 315] on link at bounding box center [909, 308] width 24 height 24
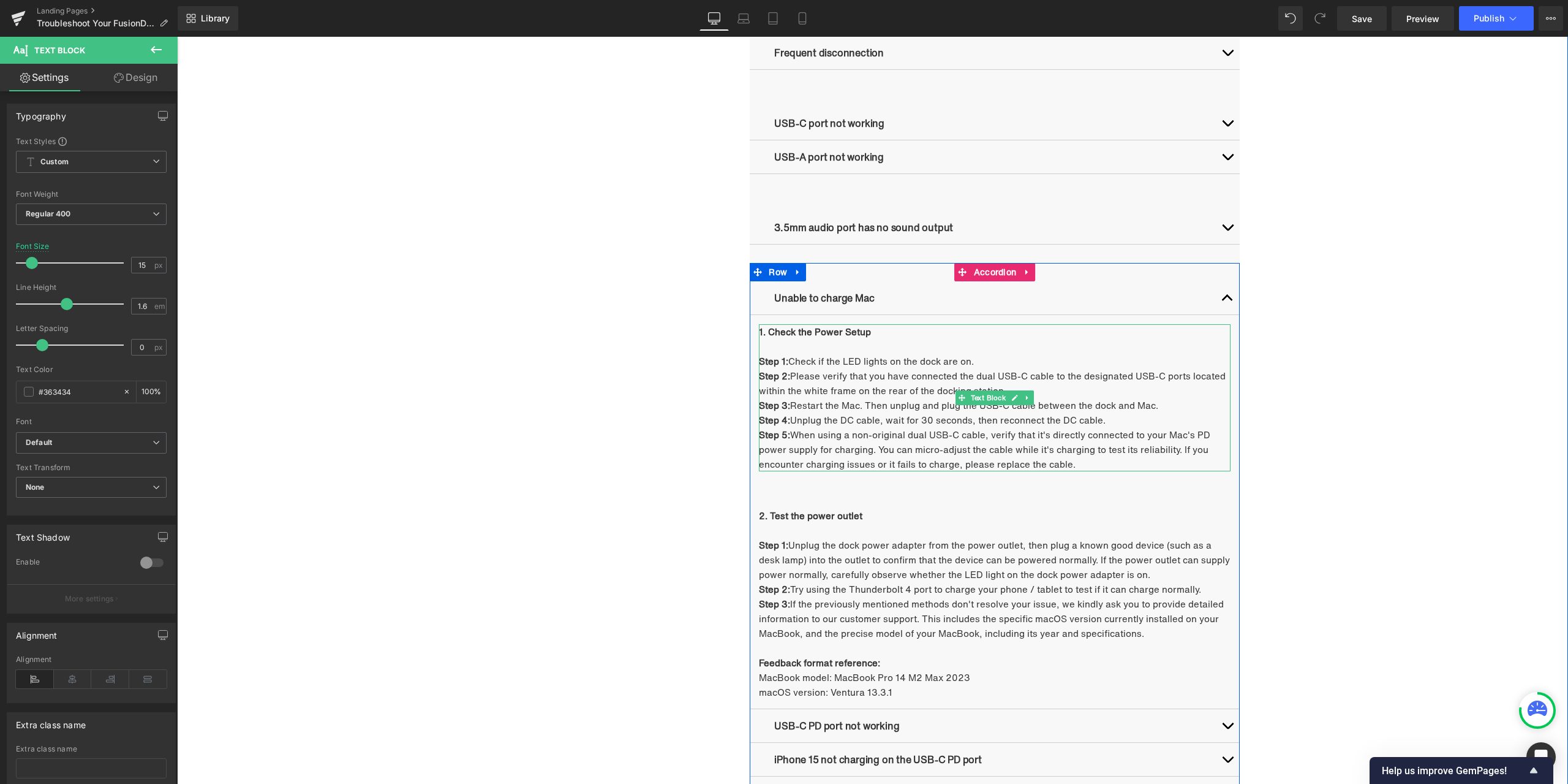
click at [792, 378] on p "Step 2: Please verify that you have connected the dual USB-C cable to the desig…" at bounding box center [995, 384] width 472 height 30
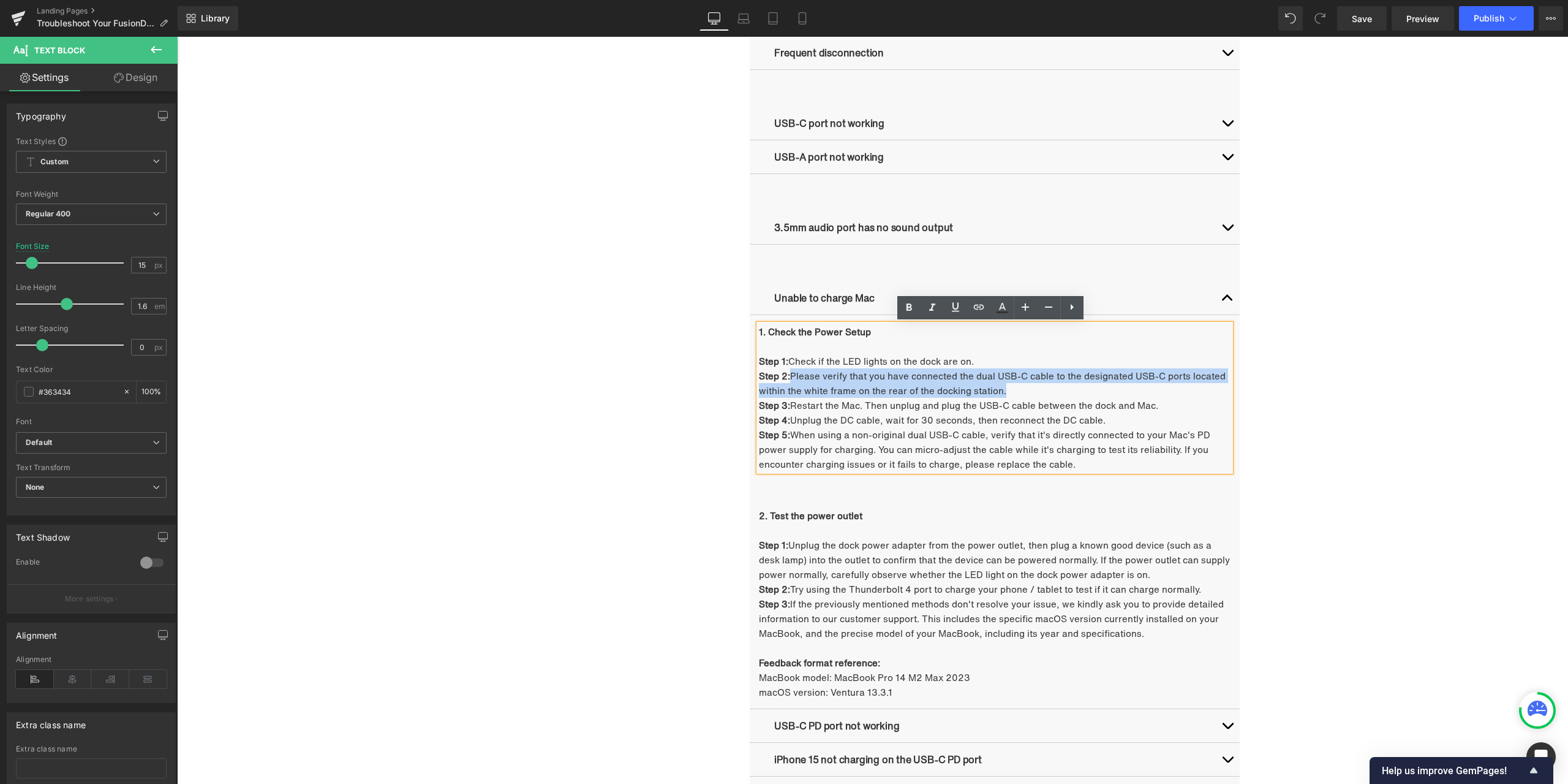
drag, startPoint x: 787, startPoint y: 378, endPoint x: 1003, endPoint y: 389, distance: 216.3
click at [1003, 389] on p "Step 2: Please verify that you have connected the dual USB-C cable to the desig…" at bounding box center [995, 384] width 472 height 30
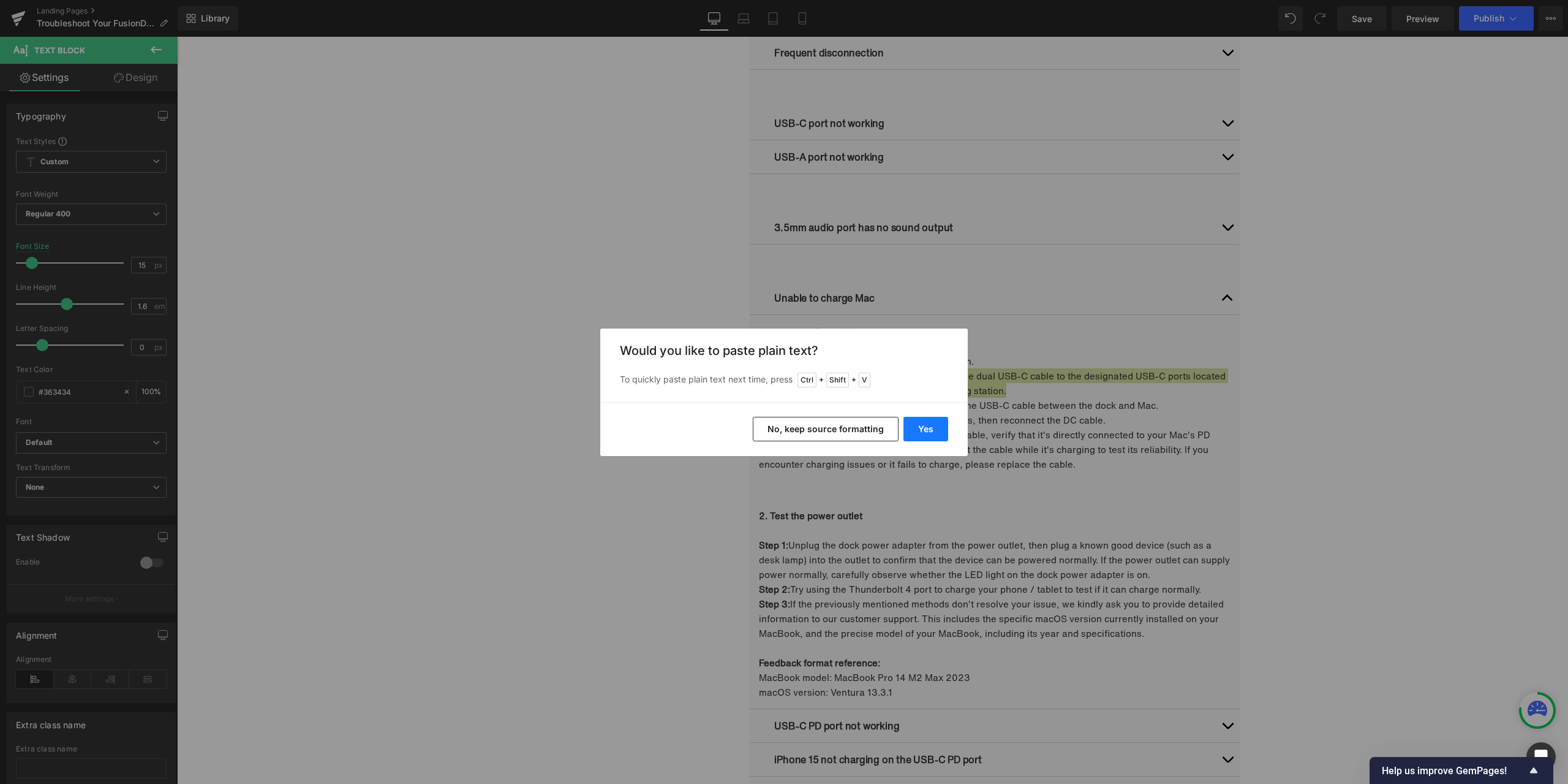
click at [940, 425] on button "Yes" at bounding box center [925, 429] width 44 height 25
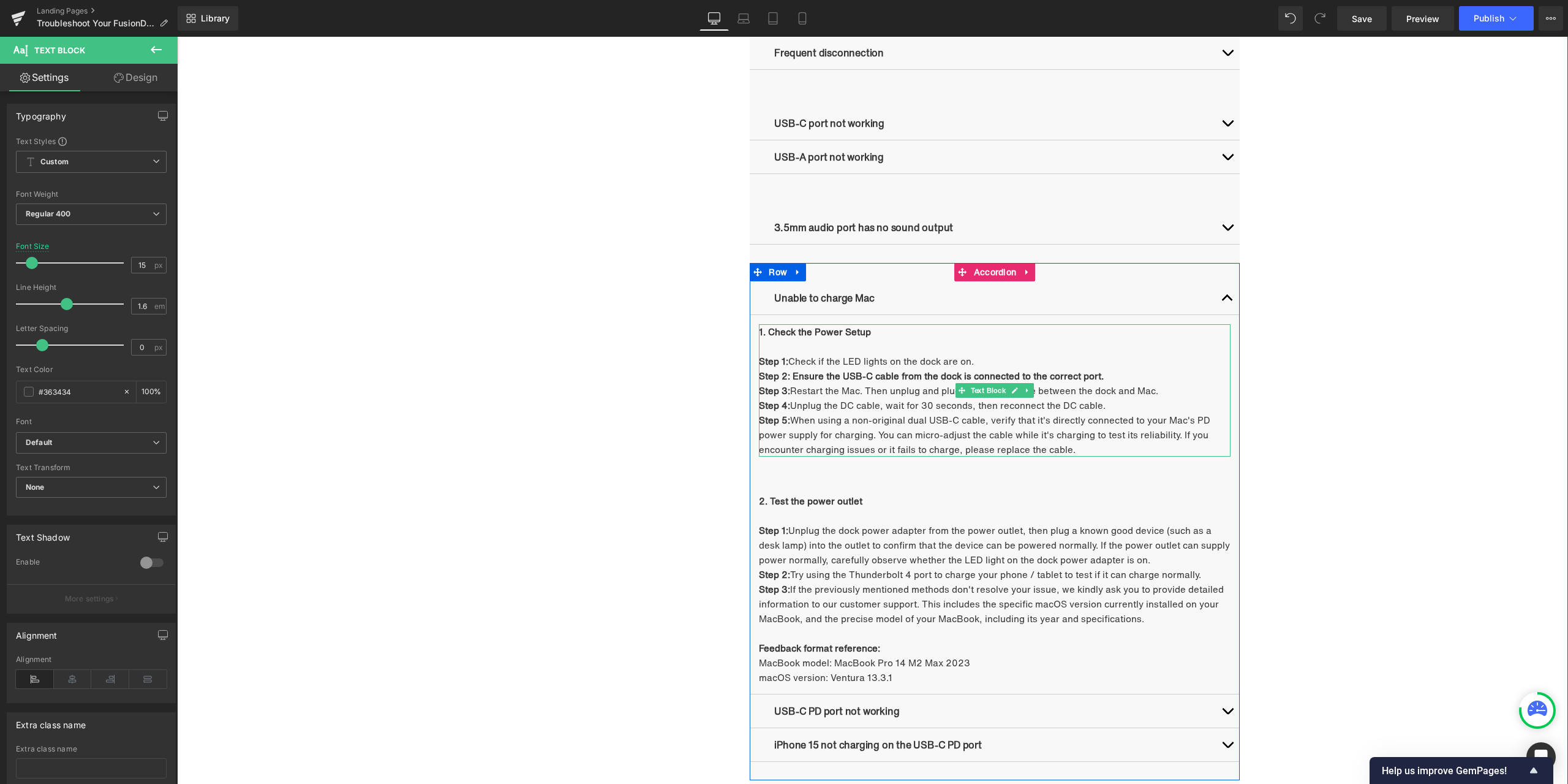
click at [864, 372] on strong "Step 2: Ensure the USB-C cable from the dock is connected to the correct port." at bounding box center [931, 376] width 345 height 14
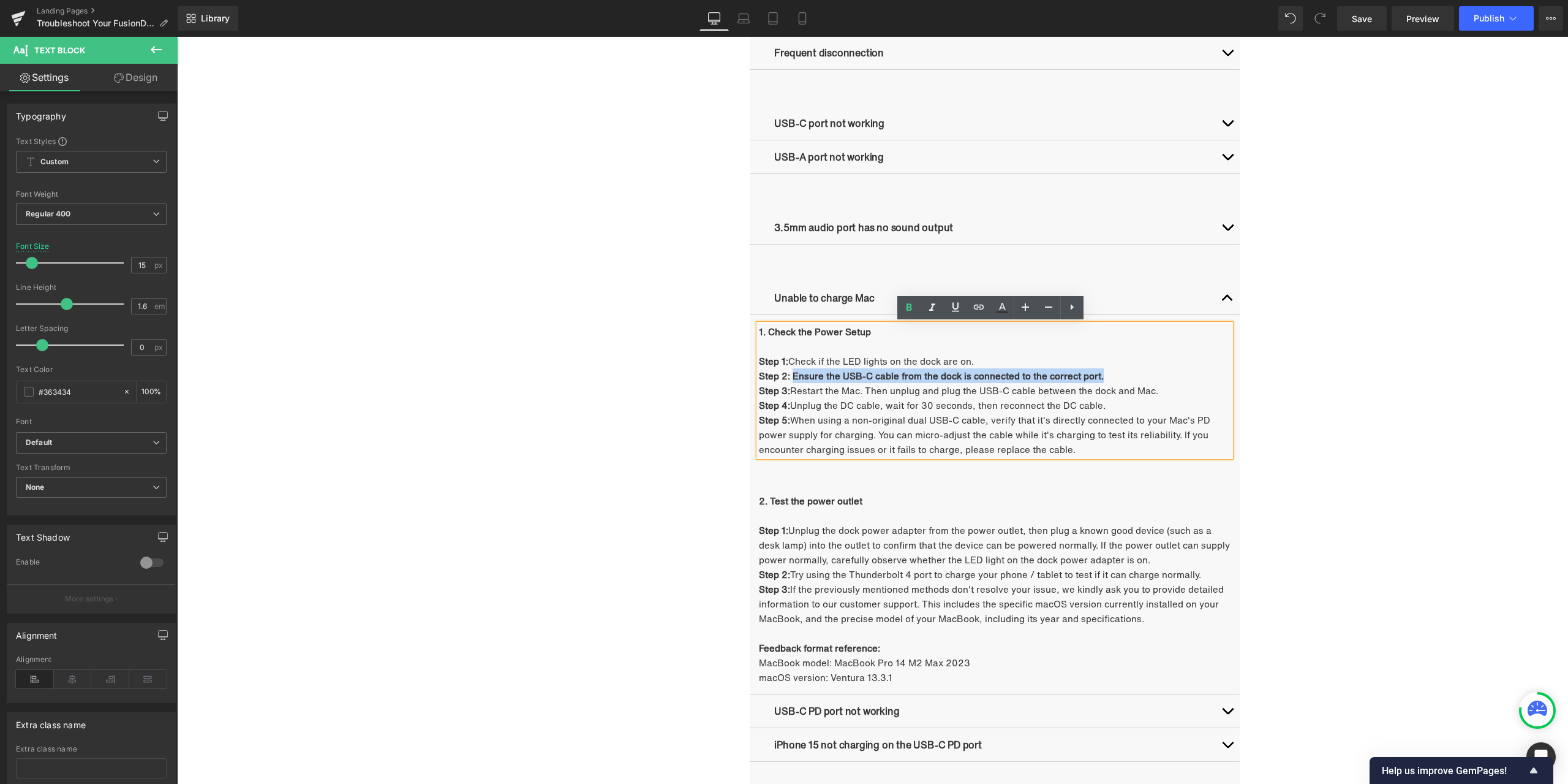
drag, startPoint x: 789, startPoint y: 376, endPoint x: 1099, endPoint y: 377, distance: 310.0
click at [1099, 377] on p "Step 2: Ensure the USB-C cable from the dock is connected to the correct port." at bounding box center [995, 376] width 472 height 15
click at [913, 302] on icon at bounding box center [908, 307] width 15 height 15
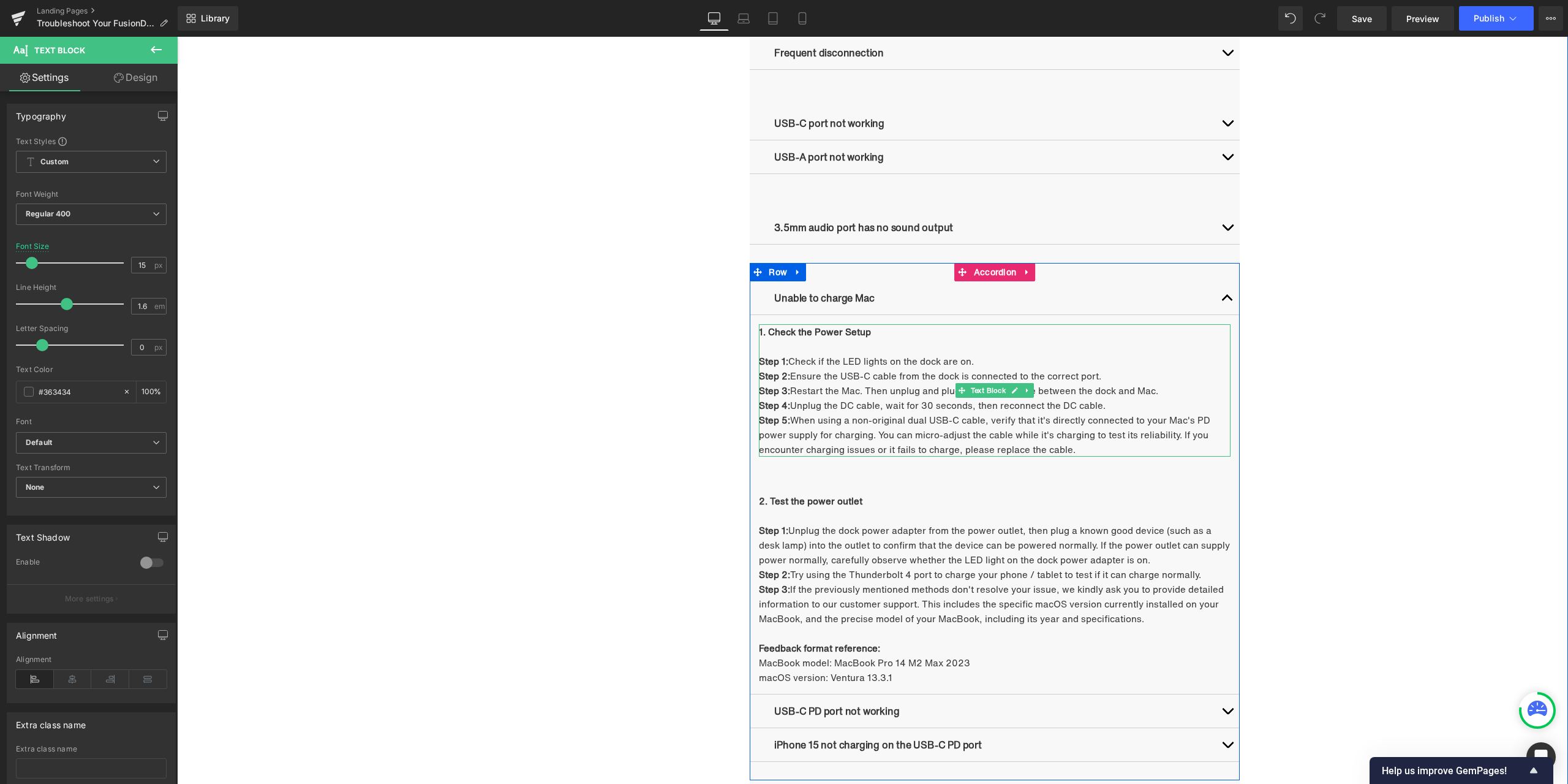
click at [790, 388] on p "Step 3: Restart the Mac. Then unplug and plug the USB-C cable between the dock …" at bounding box center [995, 390] width 472 height 15
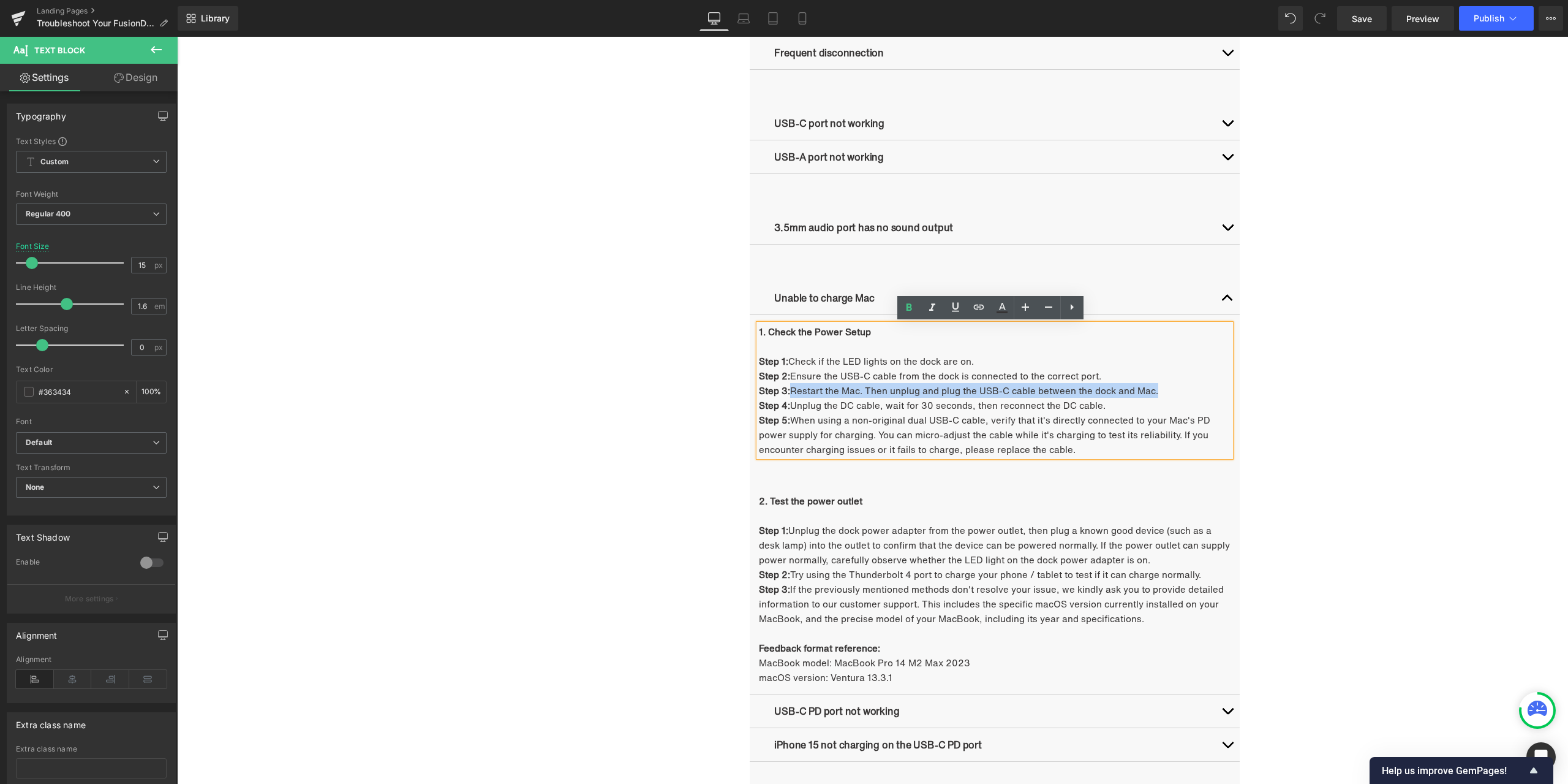
drag, startPoint x: 791, startPoint y: 392, endPoint x: 1153, endPoint y: 392, distance: 362.0
click at [1153, 392] on p "Step 3: Restart the Mac. Then unplug and plug the USB-C cable between the dock …" at bounding box center [995, 390] width 472 height 15
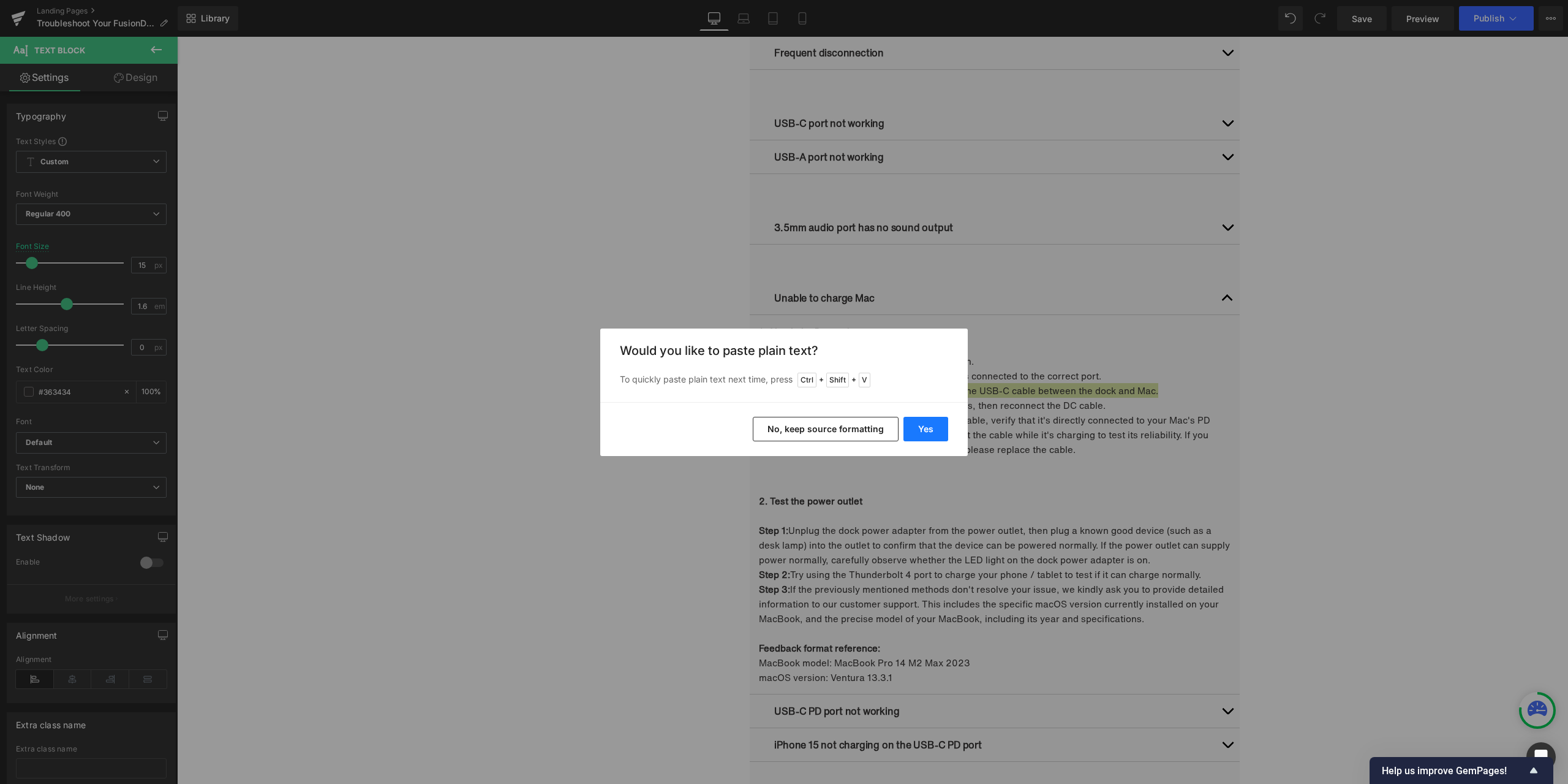
click at [928, 425] on button "Yes" at bounding box center [925, 429] width 44 height 25
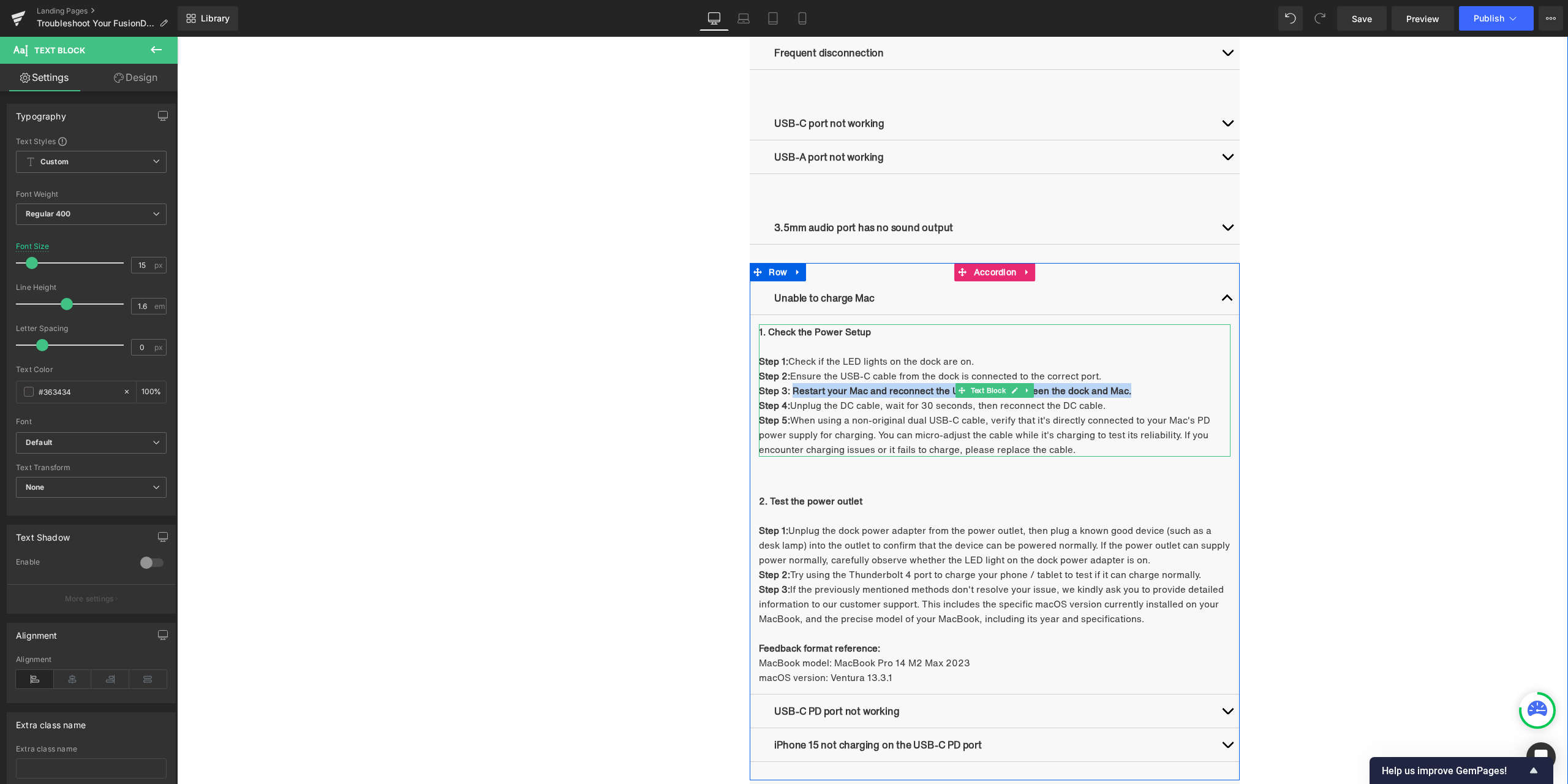
drag, startPoint x: 787, startPoint y: 390, endPoint x: 1126, endPoint y: 388, distance: 339.0
click at [1126, 388] on p "Step 3: Restart your Mac and reconnect the USB-C cable between the dock and Mac." at bounding box center [995, 390] width 472 height 15
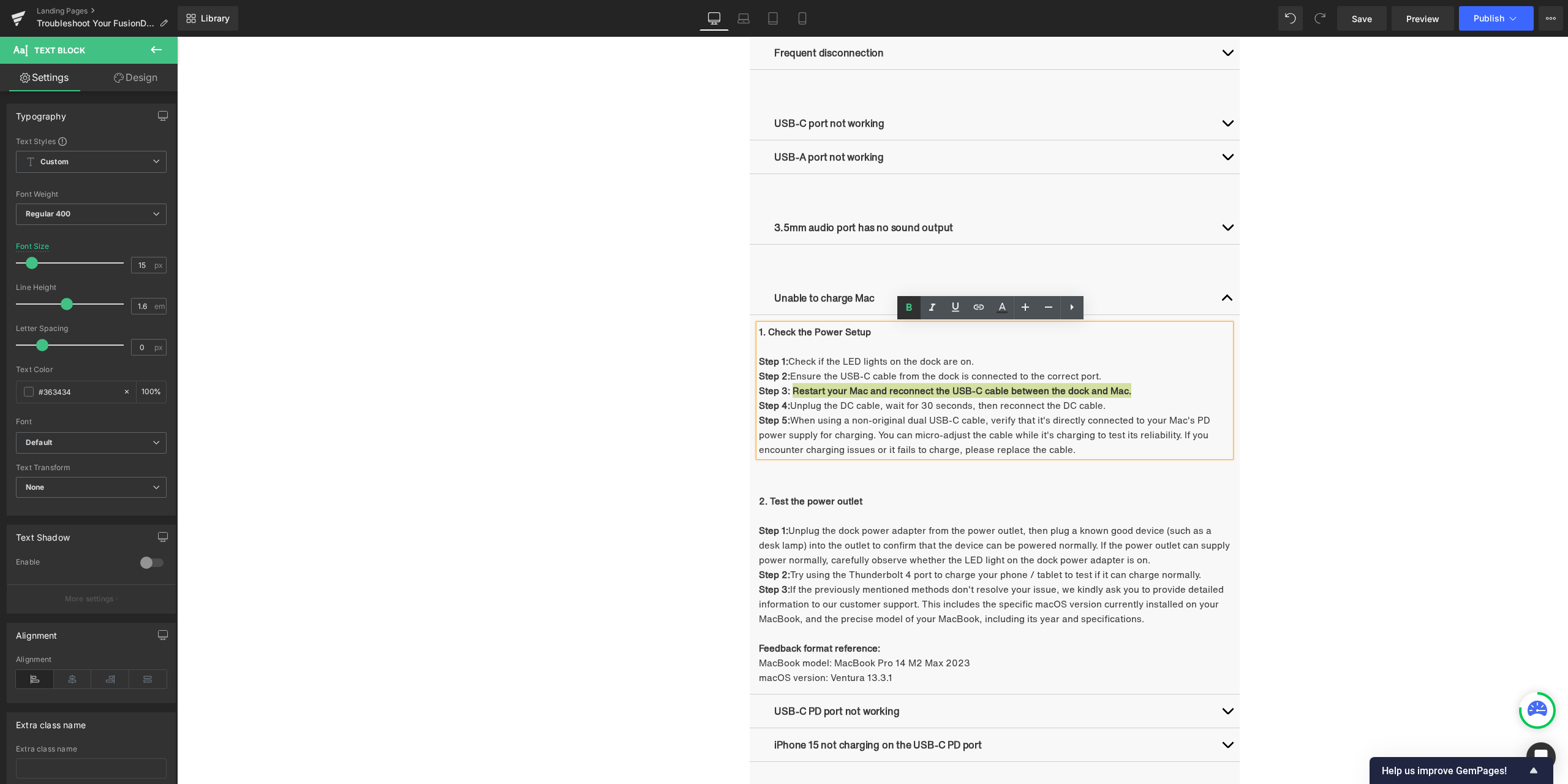
click at [917, 311] on link at bounding box center [909, 308] width 24 height 24
click at [809, 399] on p "Step 4: Unplug the DC cable, wait for 30 seconds, then reconnect the DC cable." at bounding box center [995, 404] width 472 height 15
drag, startPoint x: 790, startPoint y: 404, endPoint x: 1101, endPoint y: 403, distance: 311.0
click at [1101, 403] on p "Step 4: Unplug the DC cable, wait for 30 seconds, then reconnect the DC cable." at bounding box center [995, 404] width 472 height 15
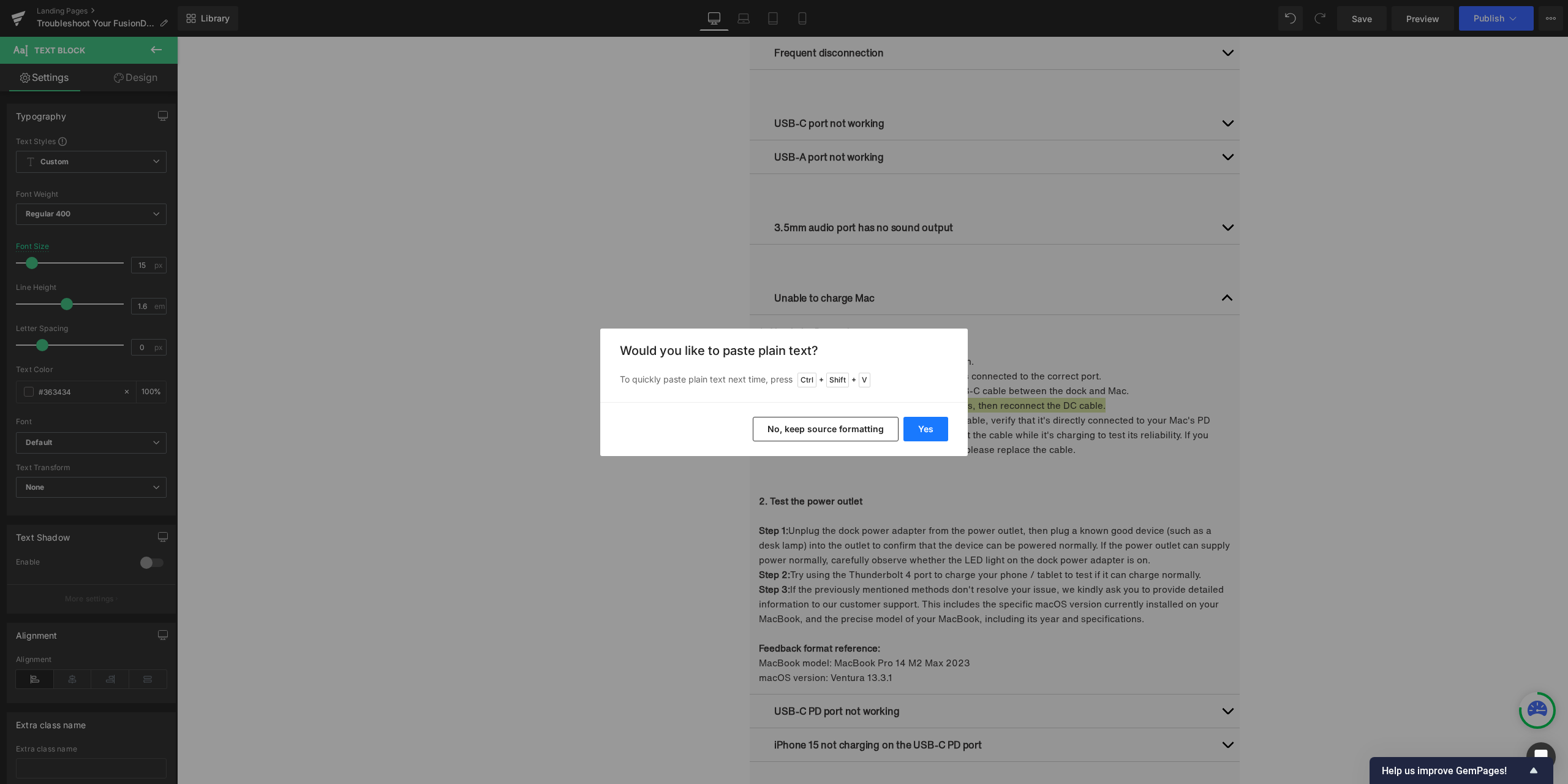
click at [929, 432] on button "Yes" at bounding box center [925, 429] width 44 height 25
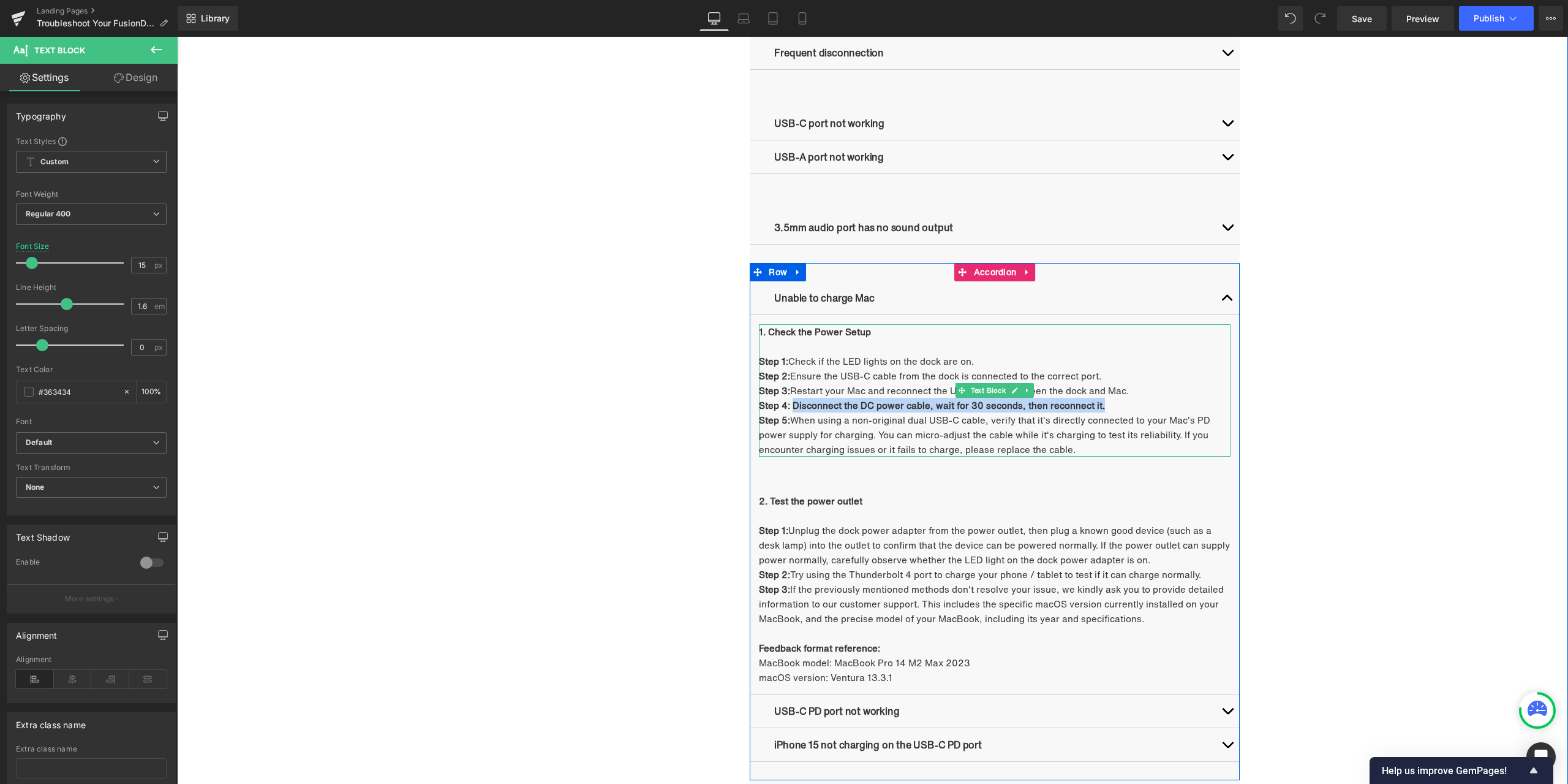
drag, startPoint x: 788, startPoint y: 404, endPoint x: 1112, endPoint y: 406, distance: 324.0
click at [1112, 406] on p "Step 4: Disconnect the DC power cable, wait for 30 seconds, then reconnect it." at bounding box center [995, 404] width 472 height 15
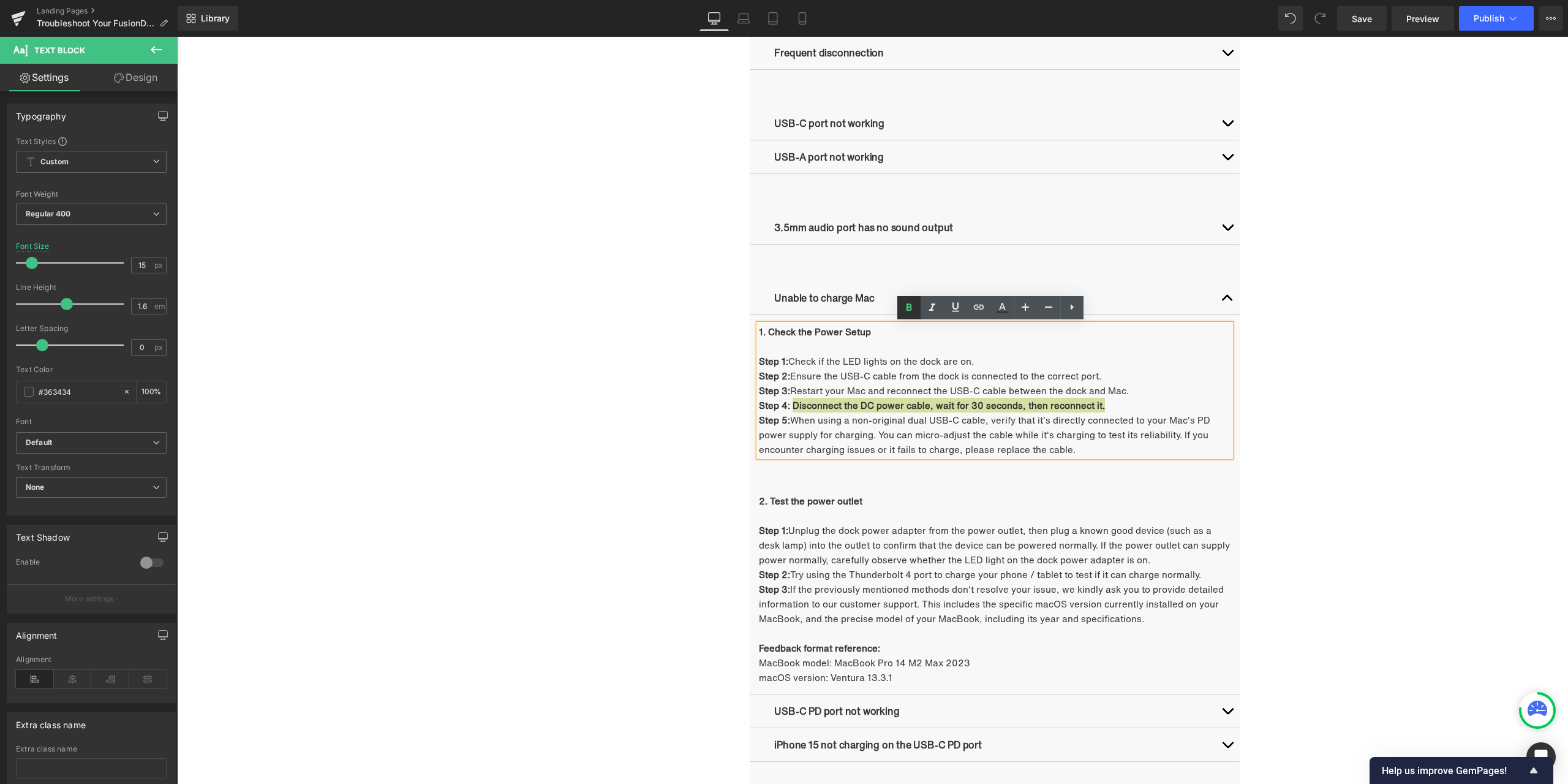
click at [910, 311] on icon at bounding box center [908, 307] width 15 height 15
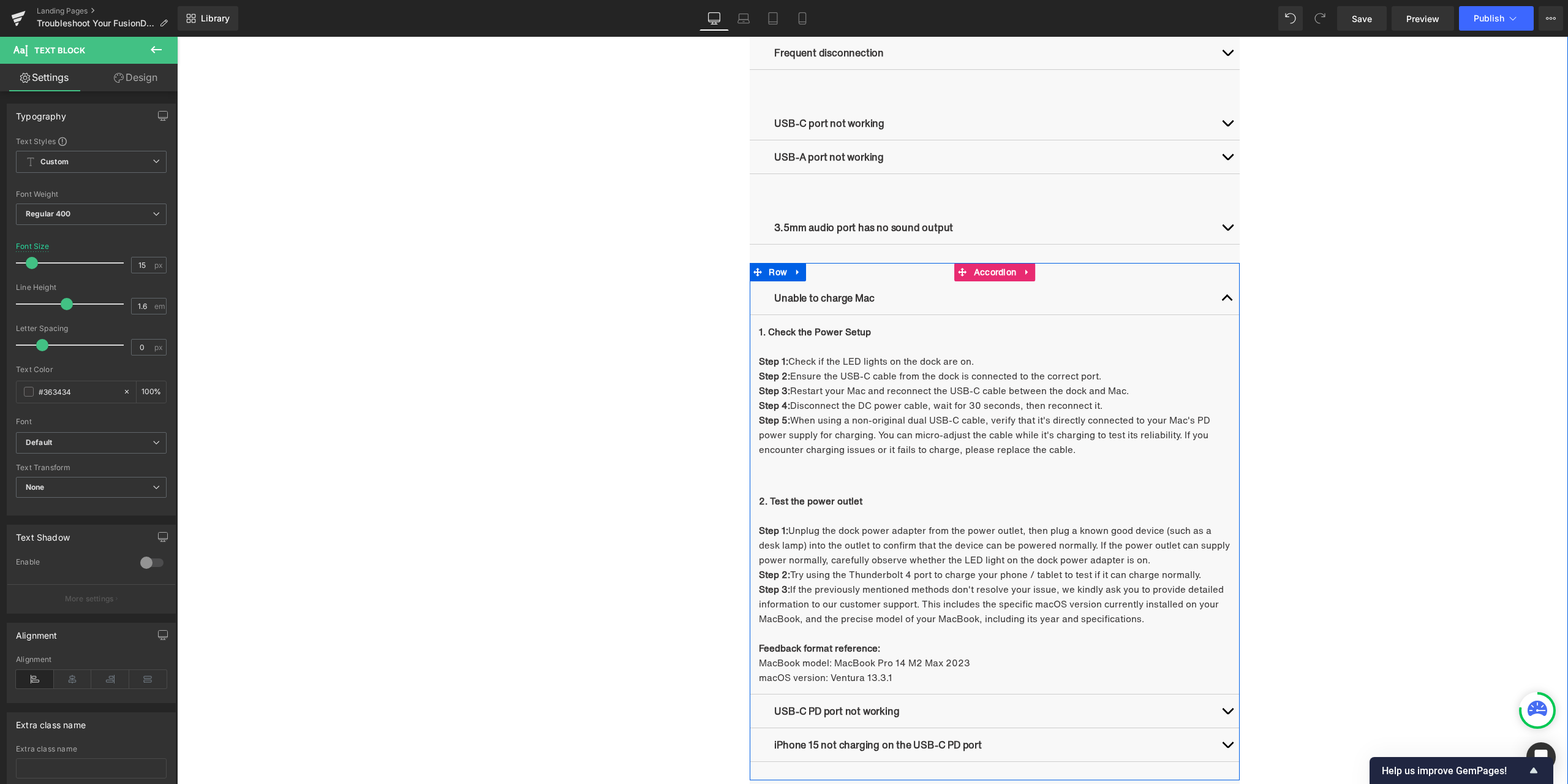
click at [786, 429] on p "Step 5: When using a non-original dual USB-C cable, verify that it's directly c…" at bounding box center [995, 434] width 472 height 44
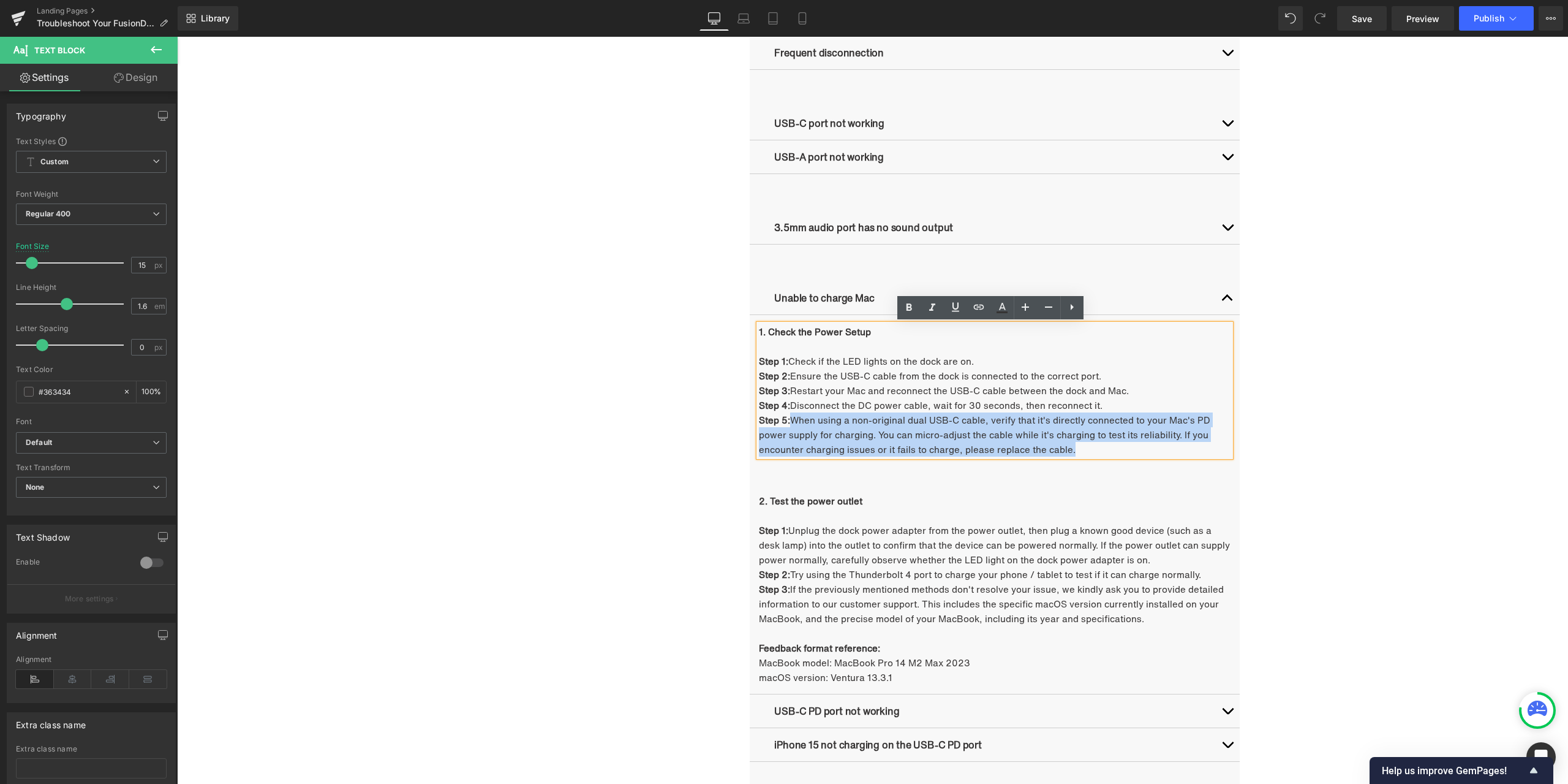
drag, startPoint x: 788, startPoint y: 420, endPoint x: 1076, endPoint y: 445, distance: 289.1
click at [1076, 445] on p "Step 5: When using a non-original dual USB-C cable, verify that it's directly c…" at bounding box center [995, 434] width 472 height 44
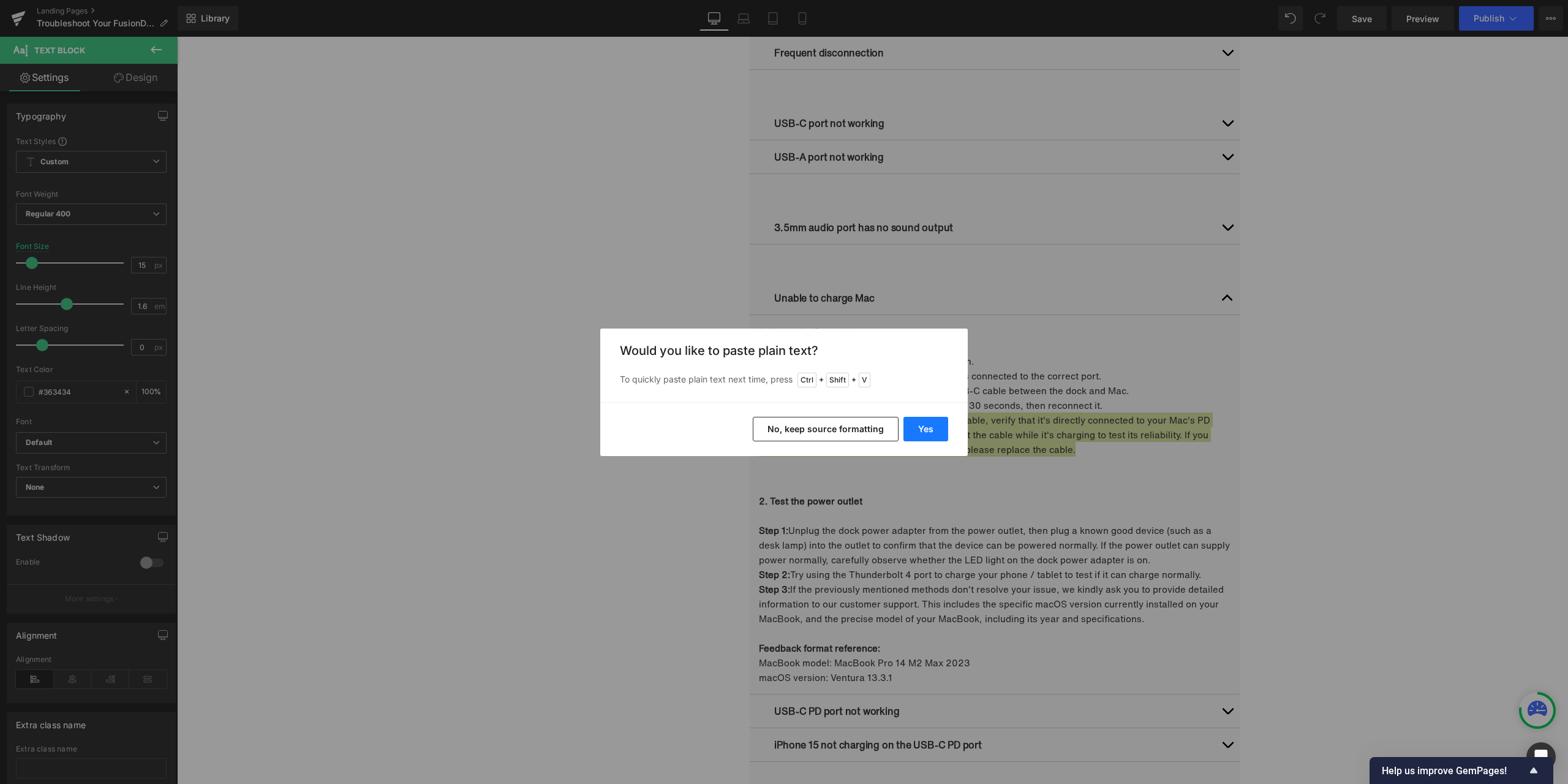
click at [929, 417] on button "Yes" at bounding box center [925, 429] width 44 height 25
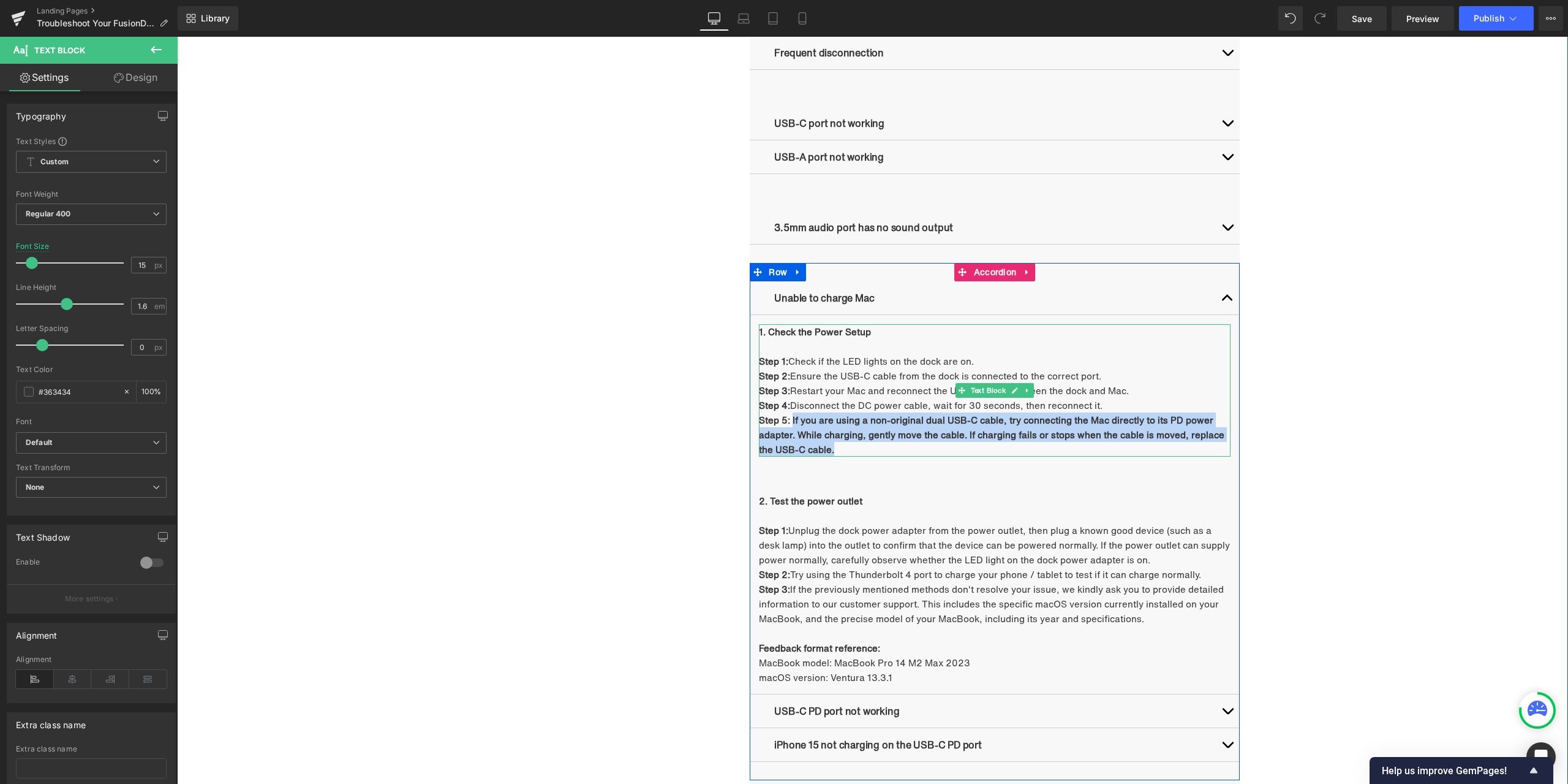
drag, startPoint x: 787, startPoint y: 420, endPoint x: 841, endPoint y: 449, distance: 61.3
click at [841, 449] on p "Step 5: If you are using a non-original dual USB-C cable, try connecting the Ma…" at bounding box center [995, 434] width 472 height 44
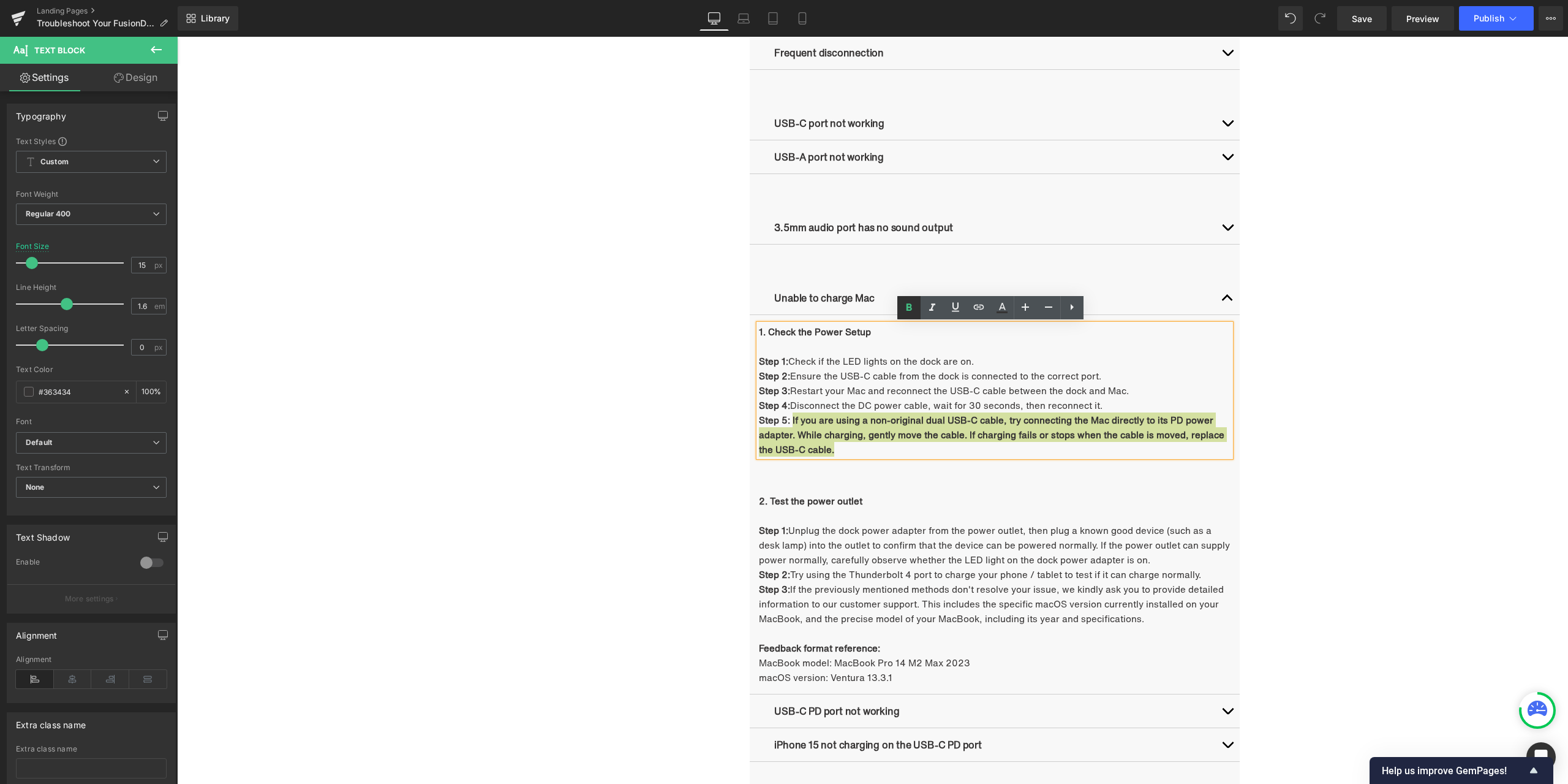
click at [909, 313] on icon at bounding box center [908, 307] width 15 height 15
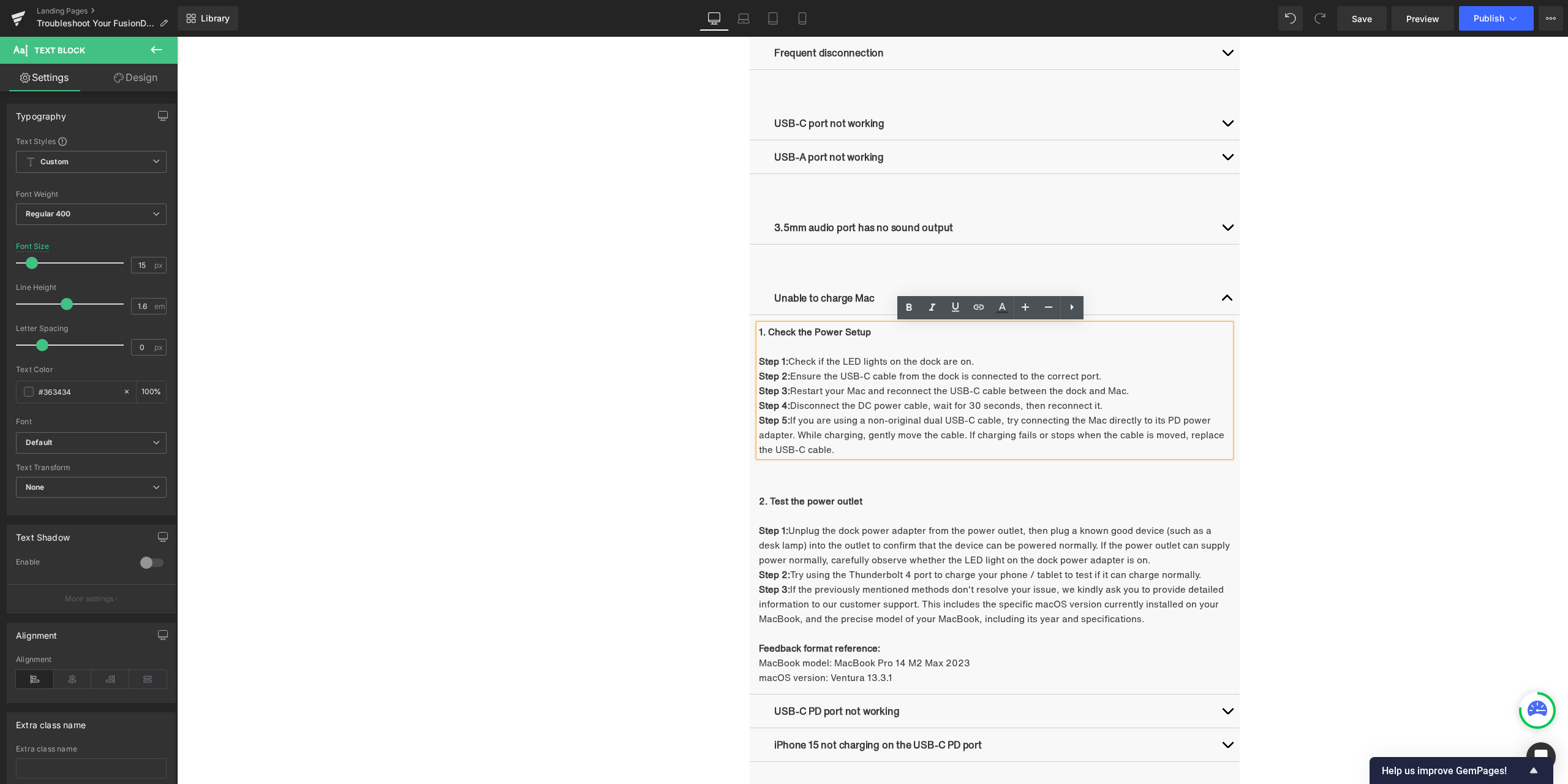
click at [508, 491] on div "Troubleshooting Heading Video Ports Issues Button Network Connectivity Issues B…" at bounding box center [873, 316] width 735 height 1346
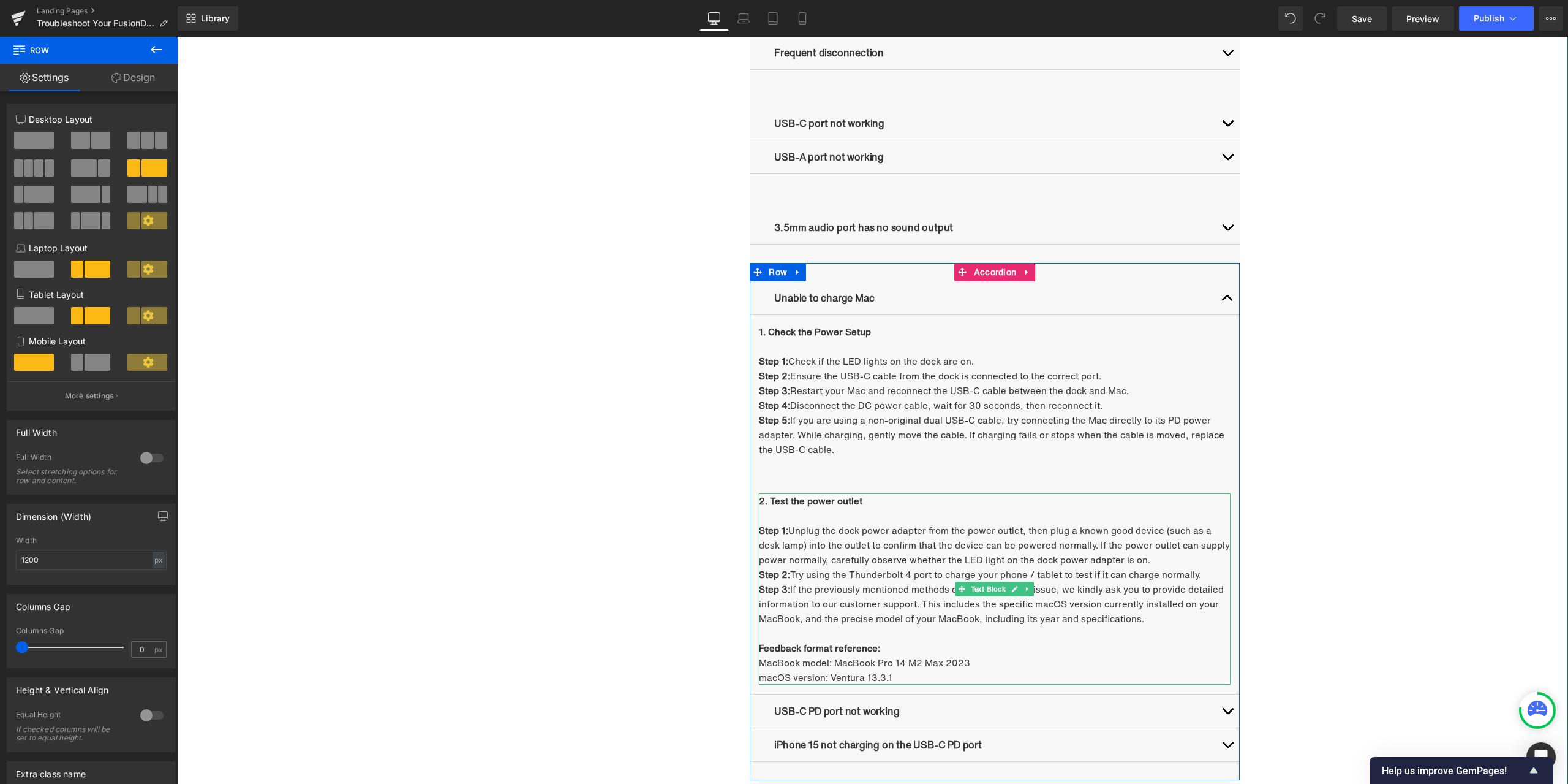
click at [830, 501] on strong "2. Test the power outlet" at bounding box center [810, 501] width 103 height 14
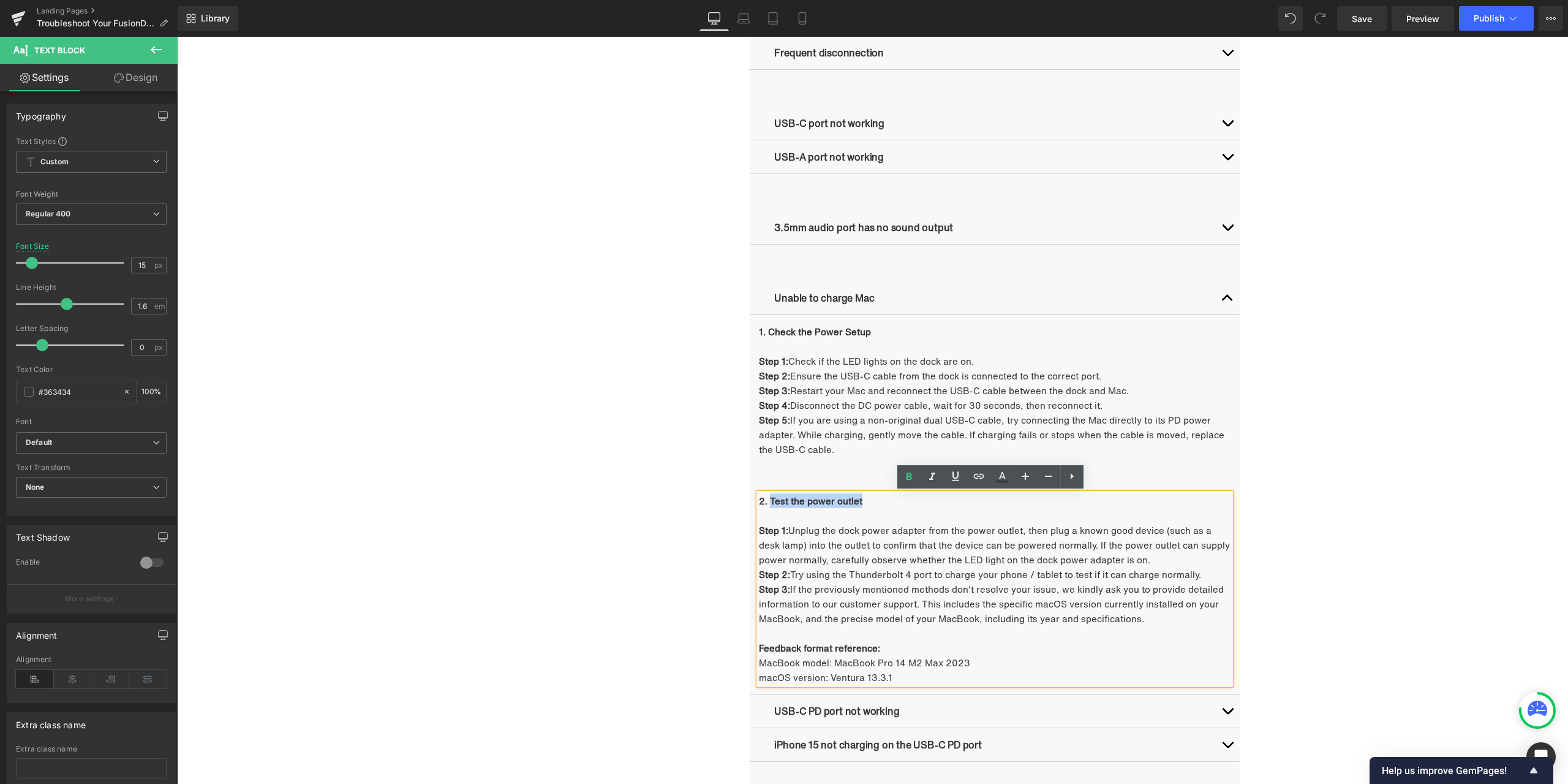
drag, startPoint x: 765, startPoint y: 502, endPoint x: 860, endPoint y: 504, distance: 95.0
click at [860, 504] on p "2. Test the power outlet" at bounding box center [995, 501] width 472 height 15
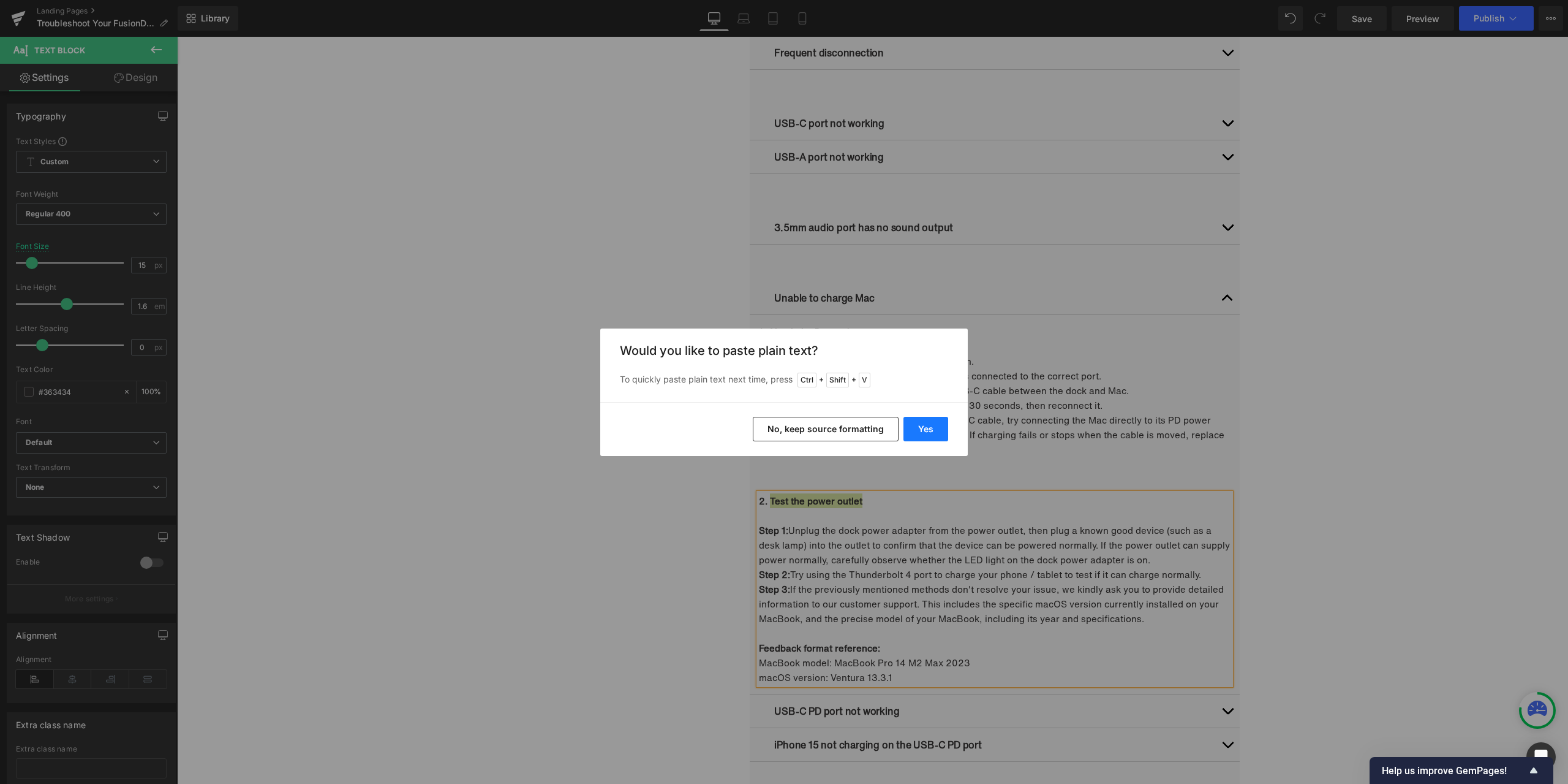
click at [914, 432] on button "Yes" at bounding box center [925, 429] width 44 height 25
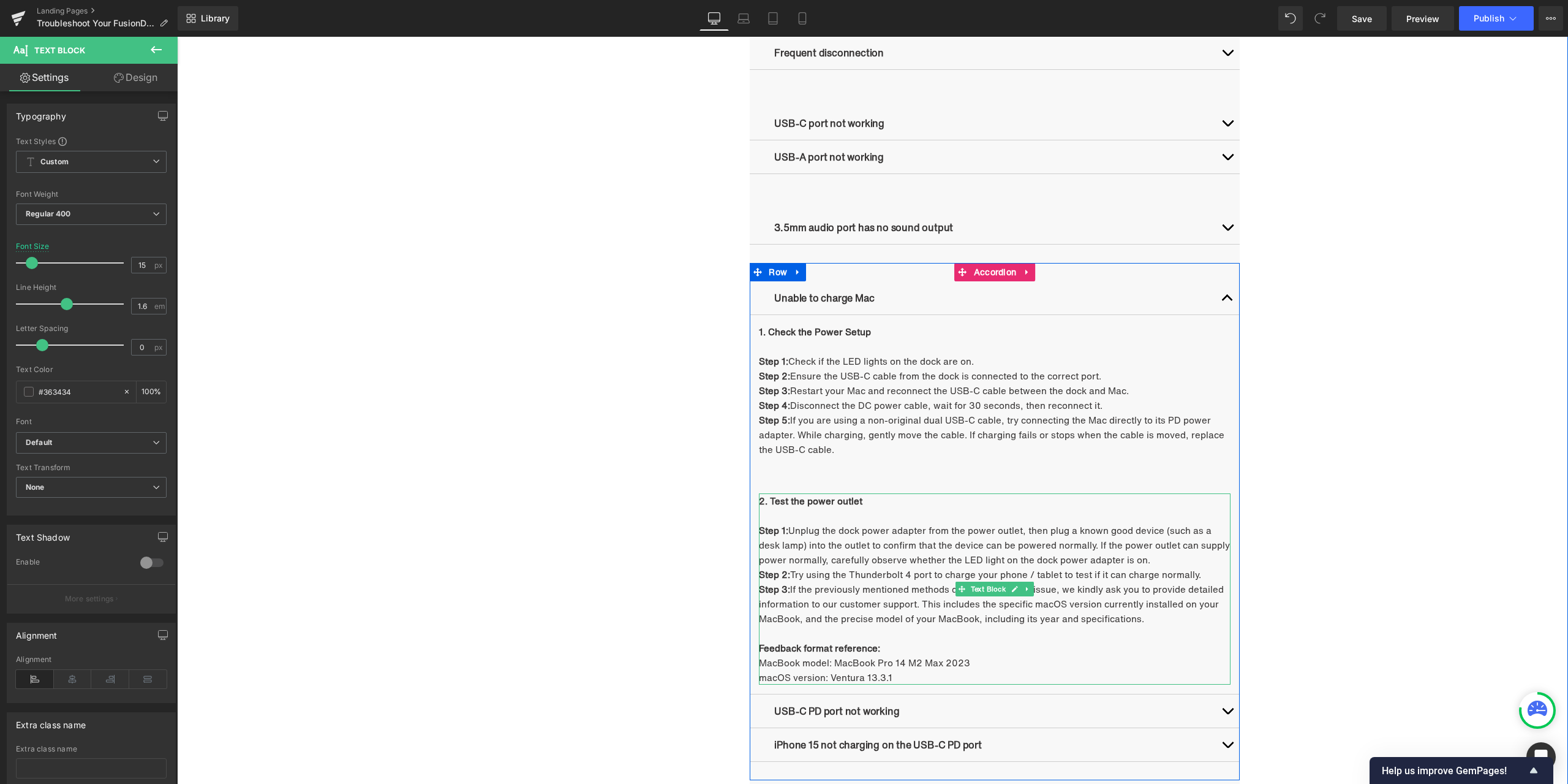
click at [835, 539] on p "Step 1: Unplug the dock power adapter from the power outlet, then plug a known …" at bounding box center [995, 545] width 472 height 44
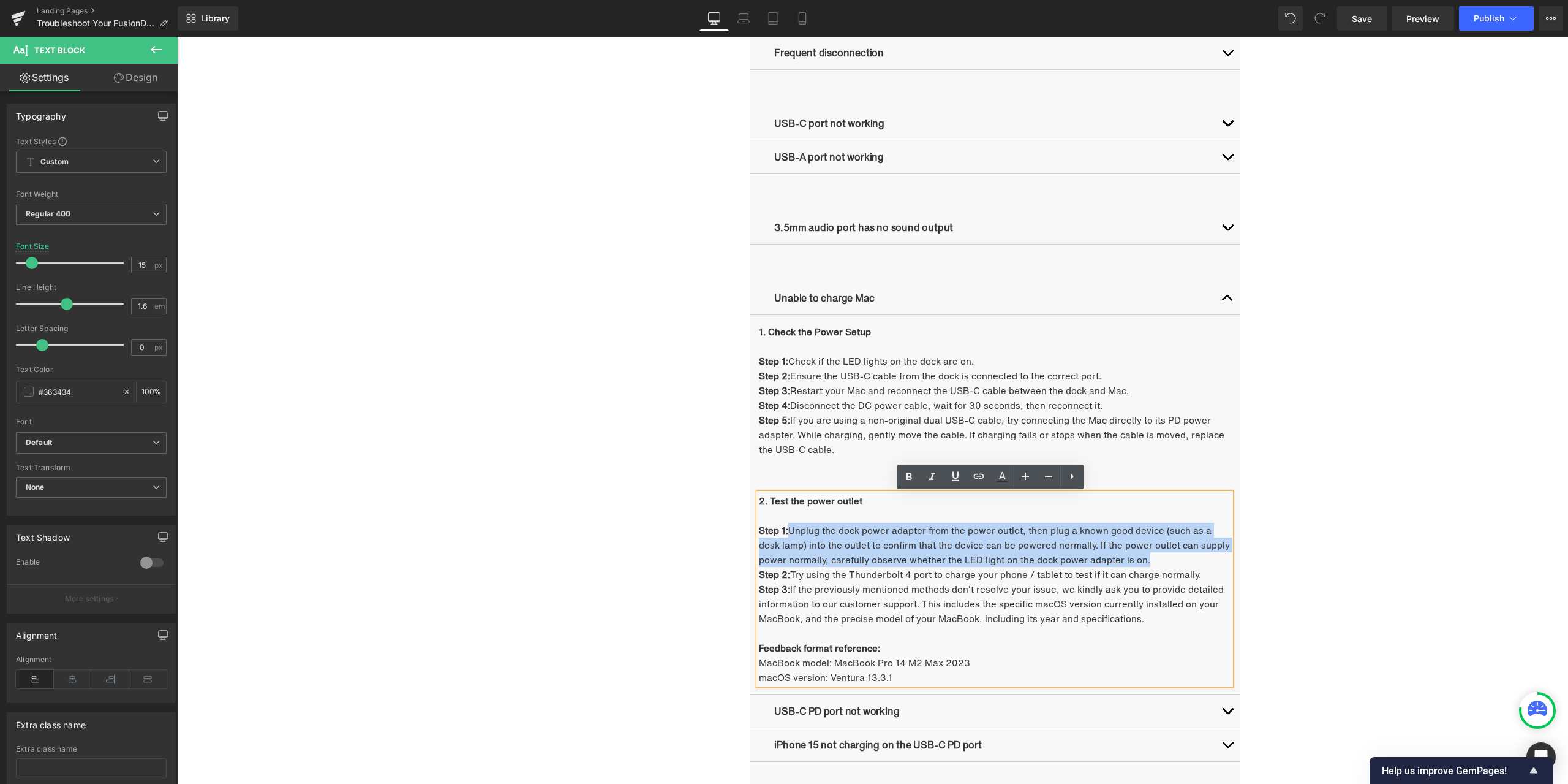
drag, startPoint x: 787, startPoint y: 528, endPoint x: 1144, endPoint y: 563, distance: 358.7
click at [1144, 563] on p "Step 1: Unplug the dock power adapter from the power outlet, then plug a known …" at bounding box center [995, 545] width 472 height 44
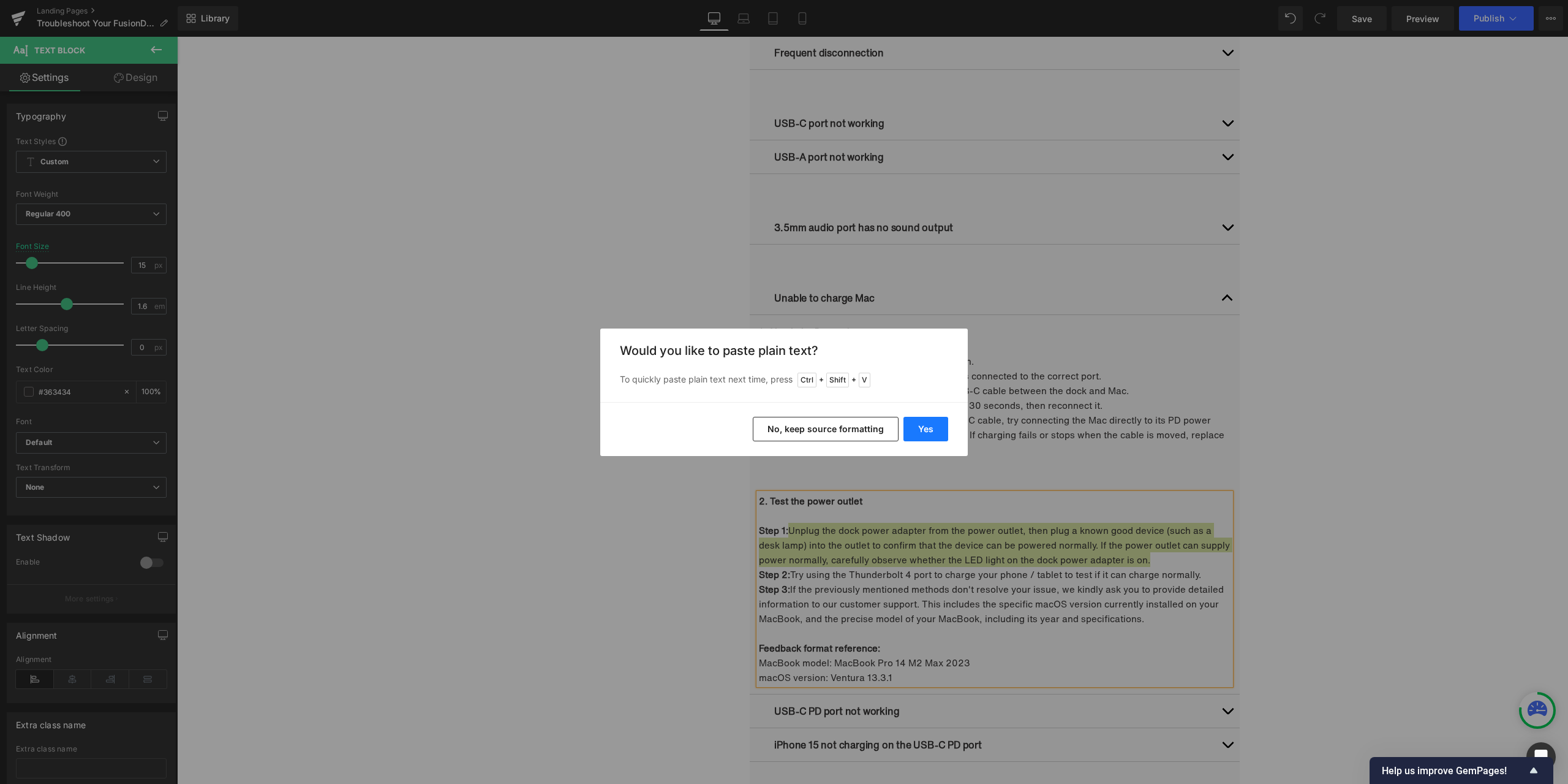
click at [918, 420] on button "Yes" at bounding box center [925, 429] width 44 height 25
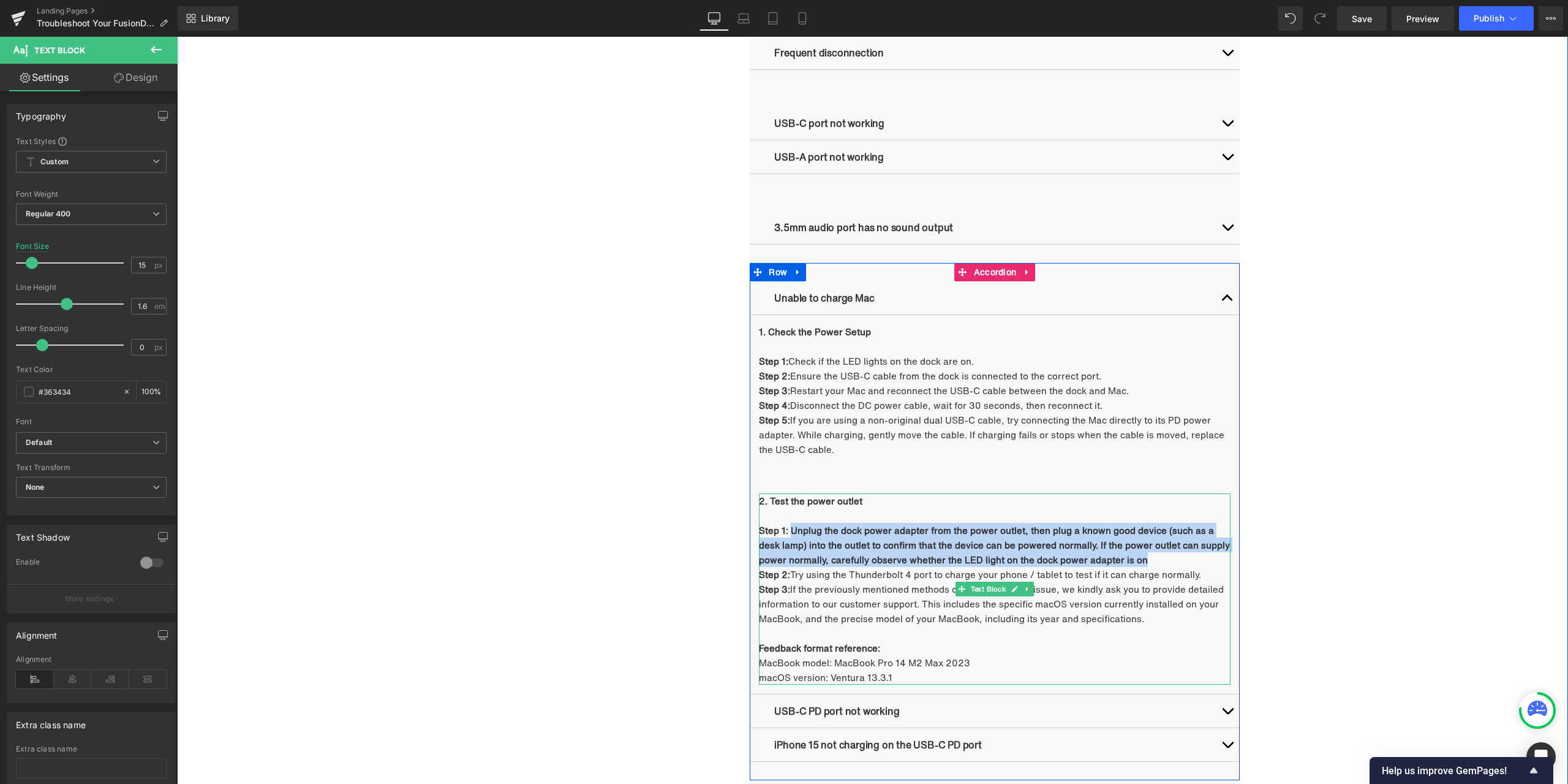
drag, startPoint x: 786, startPoint y: 531, endPoint x: 1148, endPoint y: 559, distance: 363.1
click at [1148, 559] on p "Step 1: Unplug the dock power adapter from the power outlet, then plug a known …" at bounding box center [995, 545] width 472 height 44
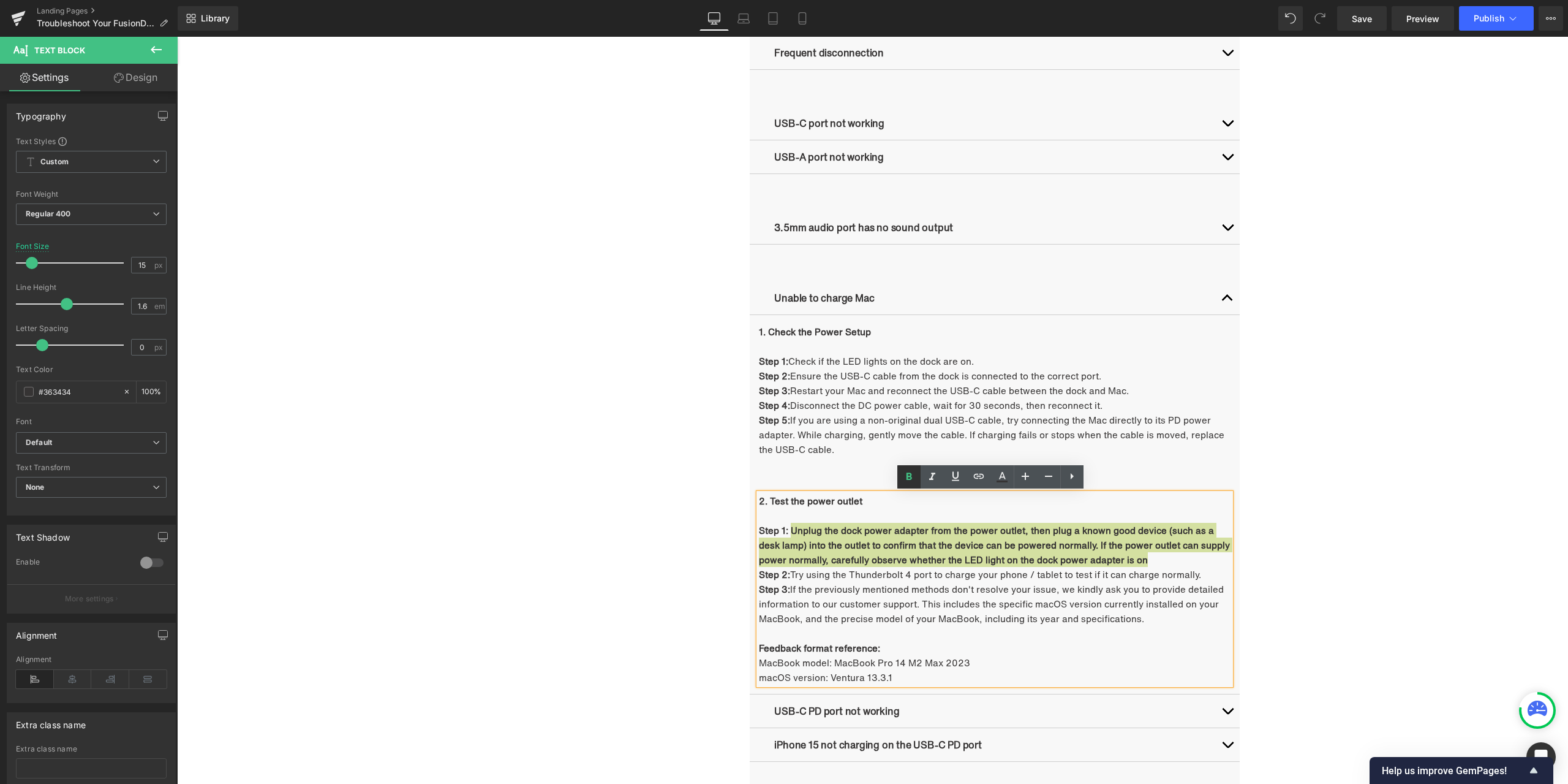
click at [910, 479] on icon at bounding box center [908, 476] width 15 height 15
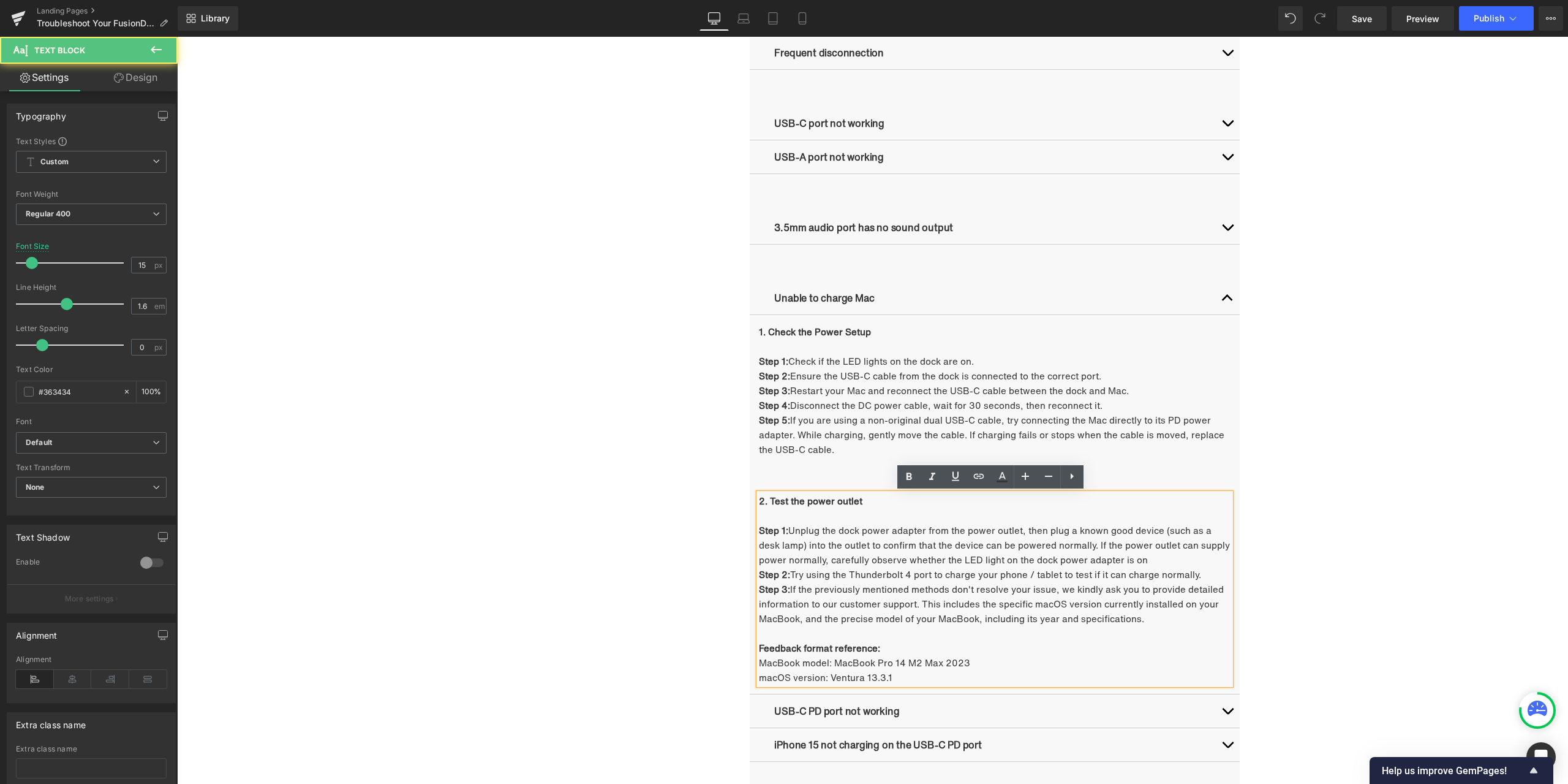
click at [1143, 562] on p "Step 1: Unplug the dock power adapter from the power outlet, then plug a known …" at bounding box center [995, 545] width 472 height 44
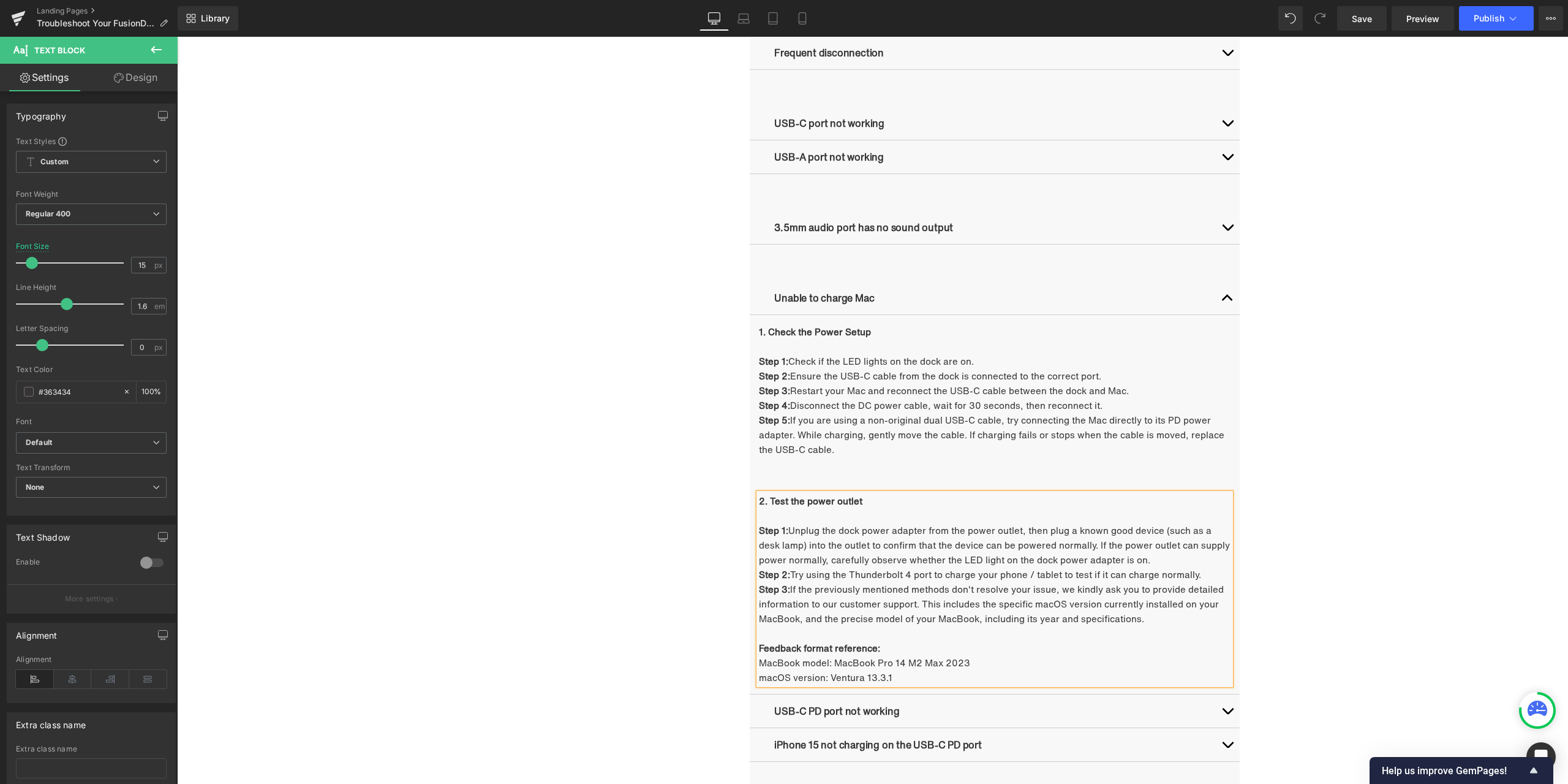
click at [842, 563] on p "Step 1: Unplug the dock power adapter from the power outlet, then plug a known …" at bounding box center [995, 545] width 472 height 44
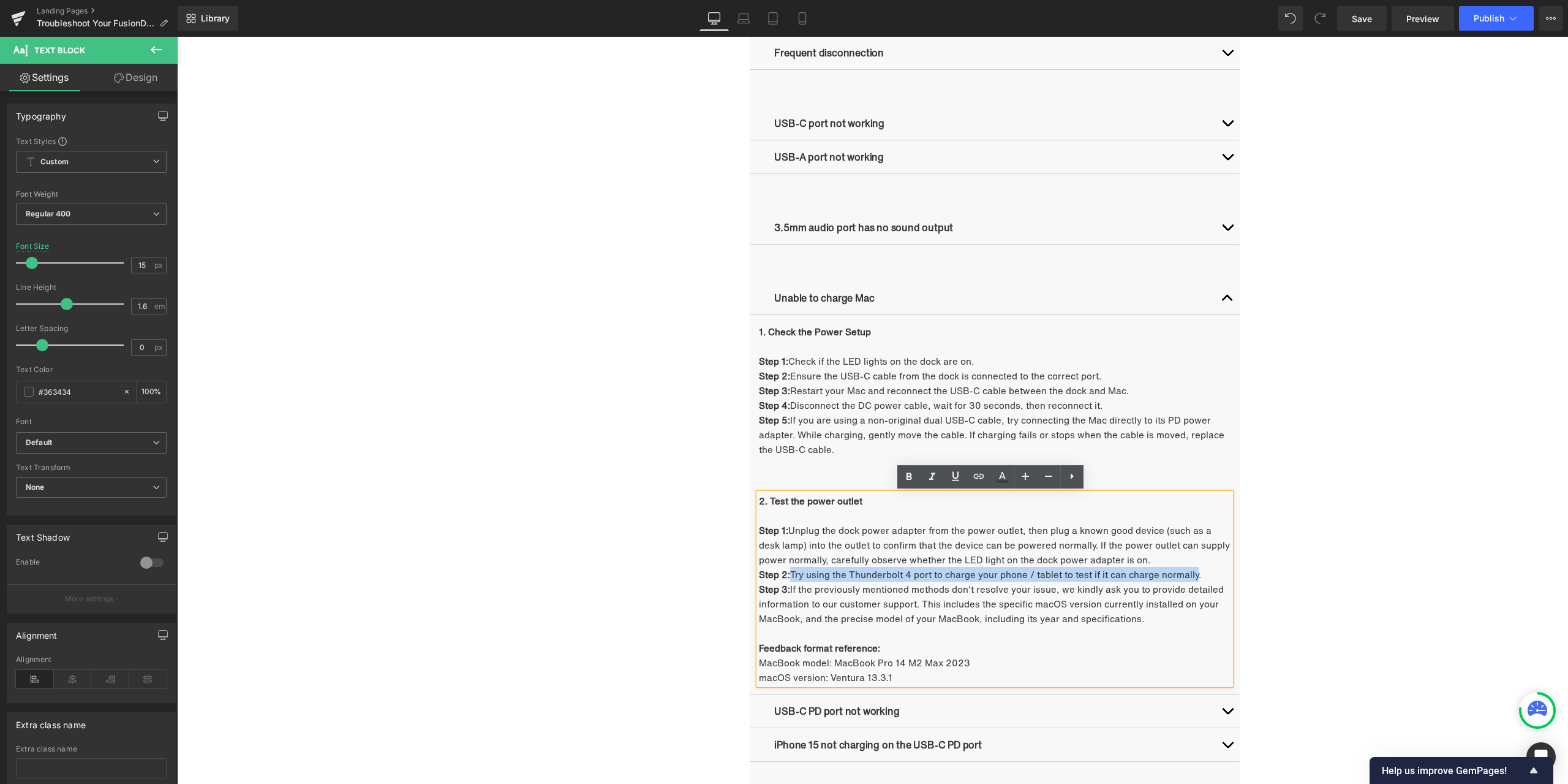
drag, startPoint x: 800, startPoint y: 573, endPoint x: 1194, endPoint y: 573, distance: 394.0
click at [1194, 573] on p "Step 2: Try using the Thunderbolt 4 port to charge your phone / tablet to test …" at bounding box center [995, 573] width 472 height 15
click at [1199, 574] on p "Step 2: Try using the Thunderbolt 4 port to charge your phone / tablet to test …" at bounding box center [995, 573] width 472 height 15
drag, startPoint x: 790, startPoint y: 573, endPoint x: 1214, endPoint y: 573, distance: 424.0
click at [1214, 573] on p "Step 2: Try using the Thunderbolt 4 port to charge your phone / tablet to test …" at bounding box center [995, 573] width 472 height 15
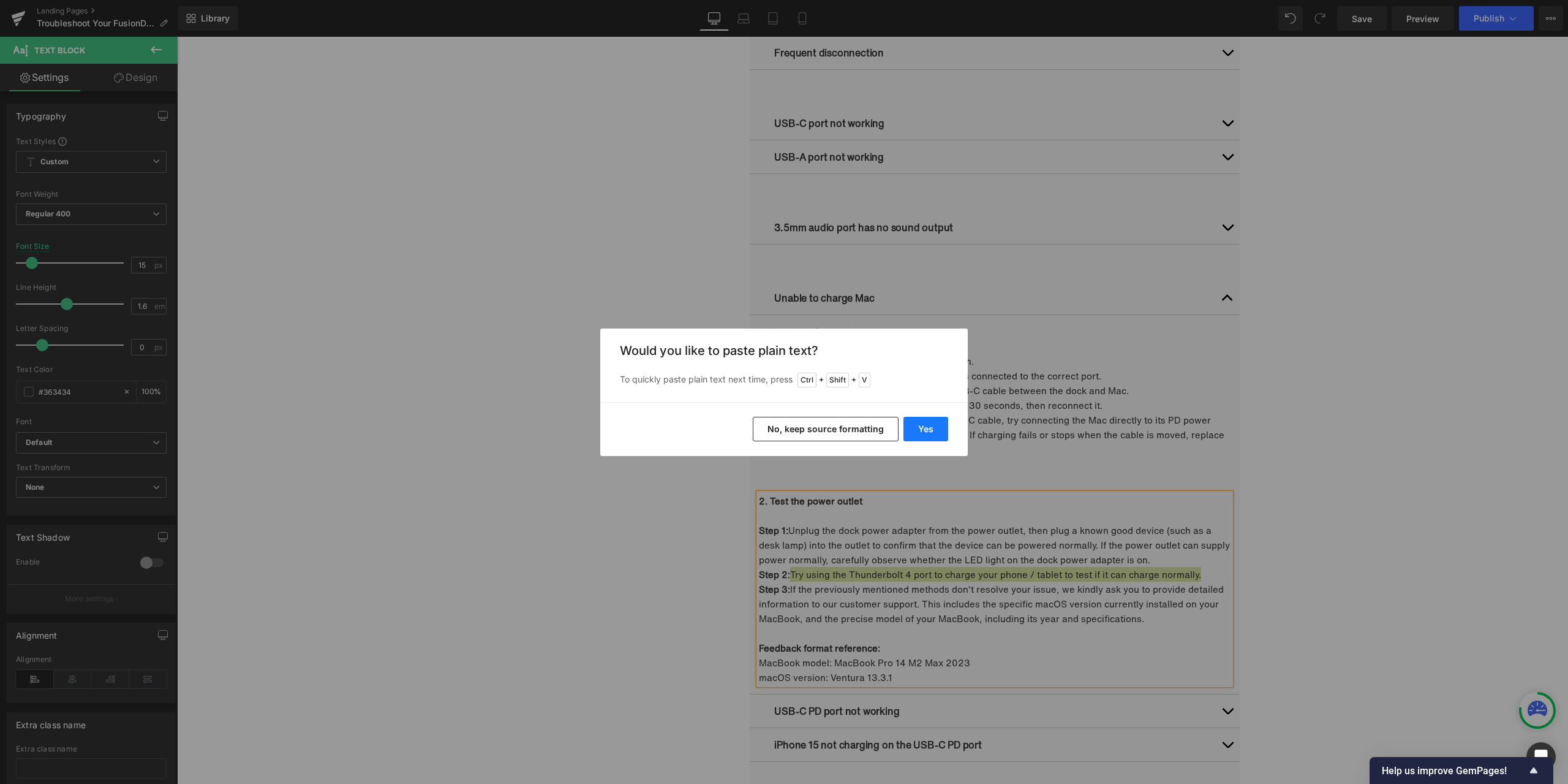
click at [933, 434] on button "Yes" at bounding box center [925, 429] width 44 height 25
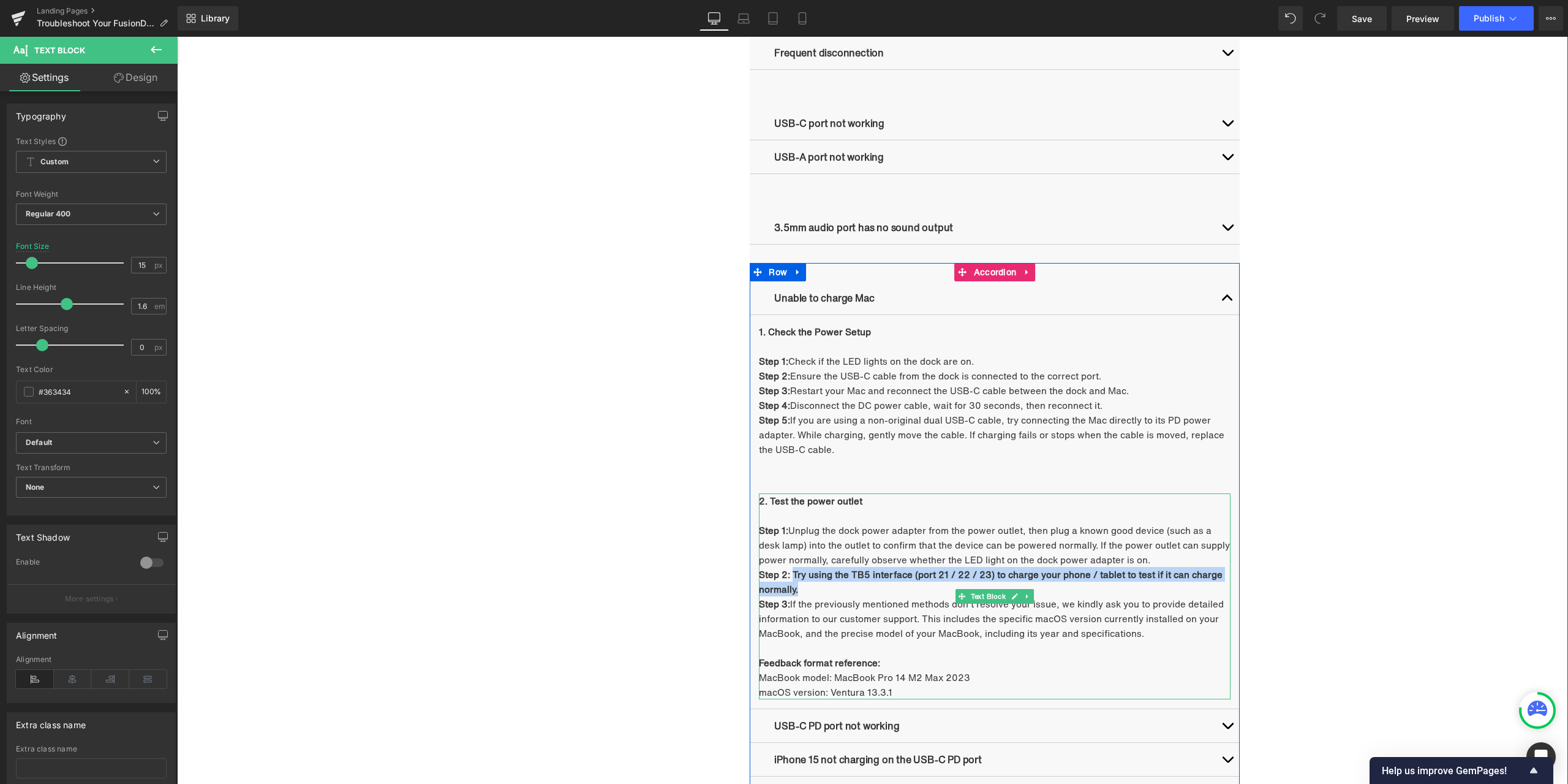
drag, startPoint x: 798, startPoint y: 589, endPoint x: 790, endPoint y: 575, distance: 16.1
click at [790, 575] on p "Step 2: Try using the TB5 interface (port 21 / 22 / 23) to charge your phone / …" at bounding box center [995, 581] width 472 height 30
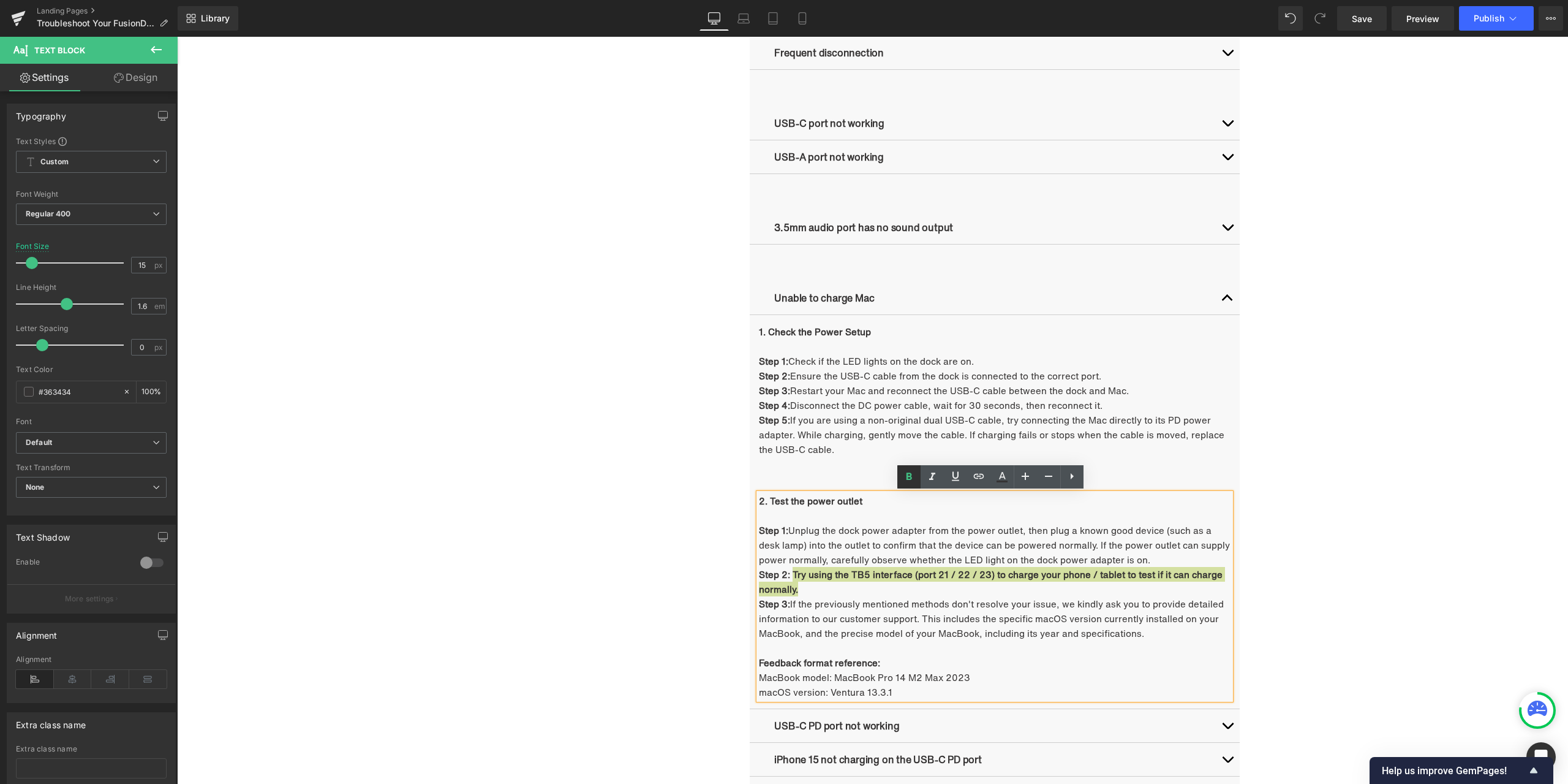
click at [910, 478] on icon at bounding box center [908, 476] width 15 height 15
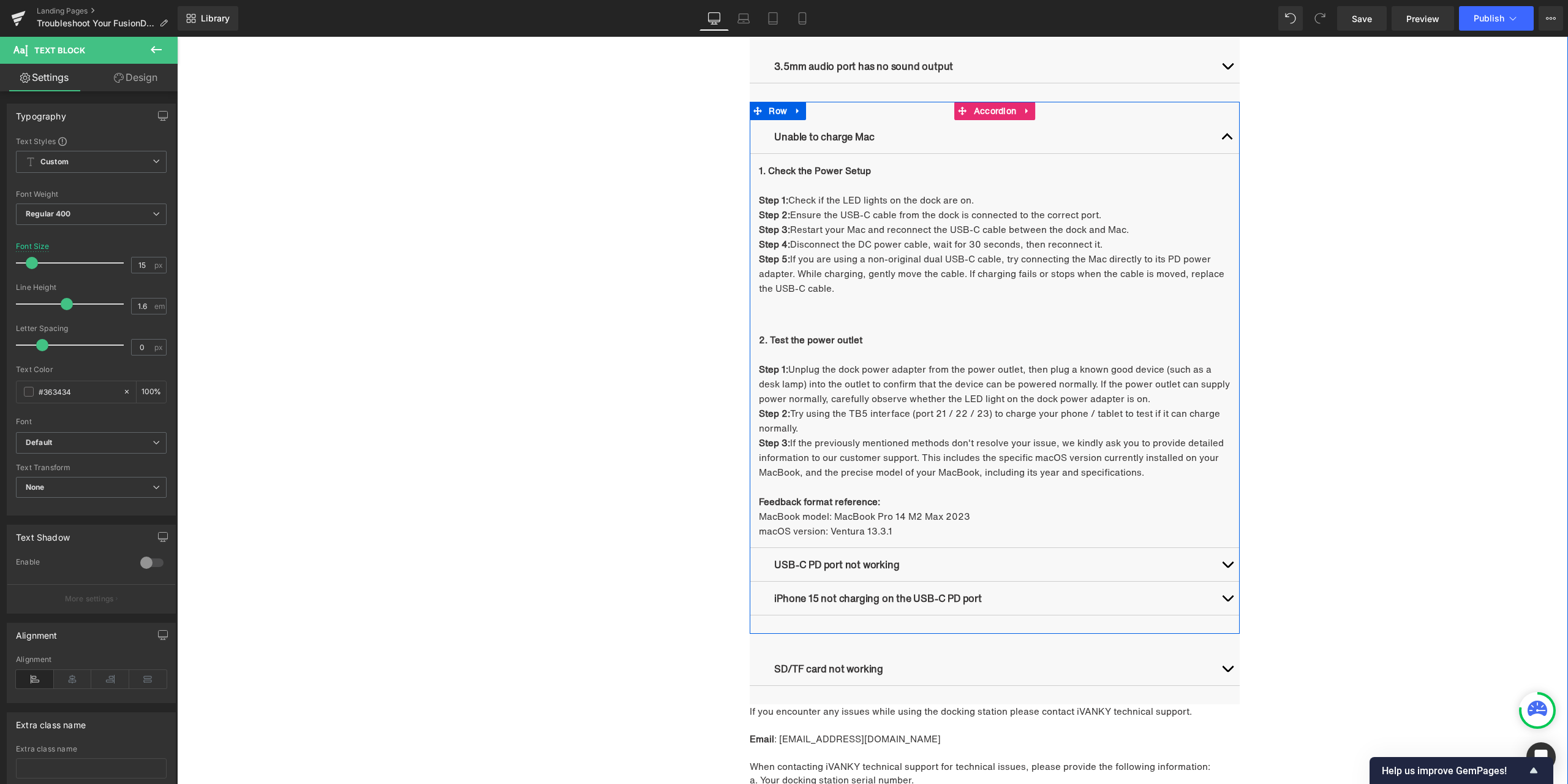
scroll to position [1169, 0]
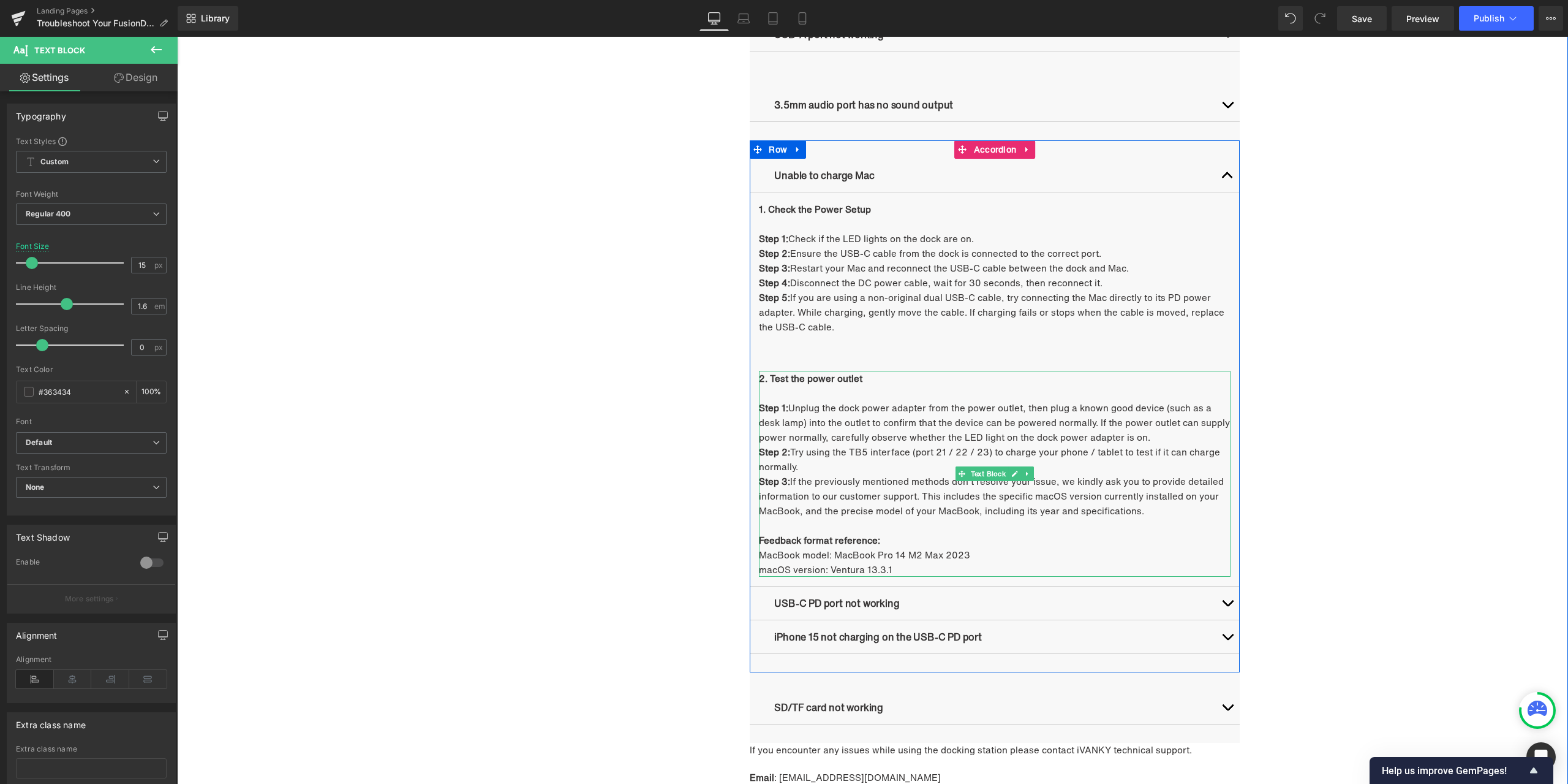
click at [833, 498] on p "Step 3: If the previously mentioned methods don't resolve your issue, we kindly…" at bounding box center [995, 496] width 472 height 44
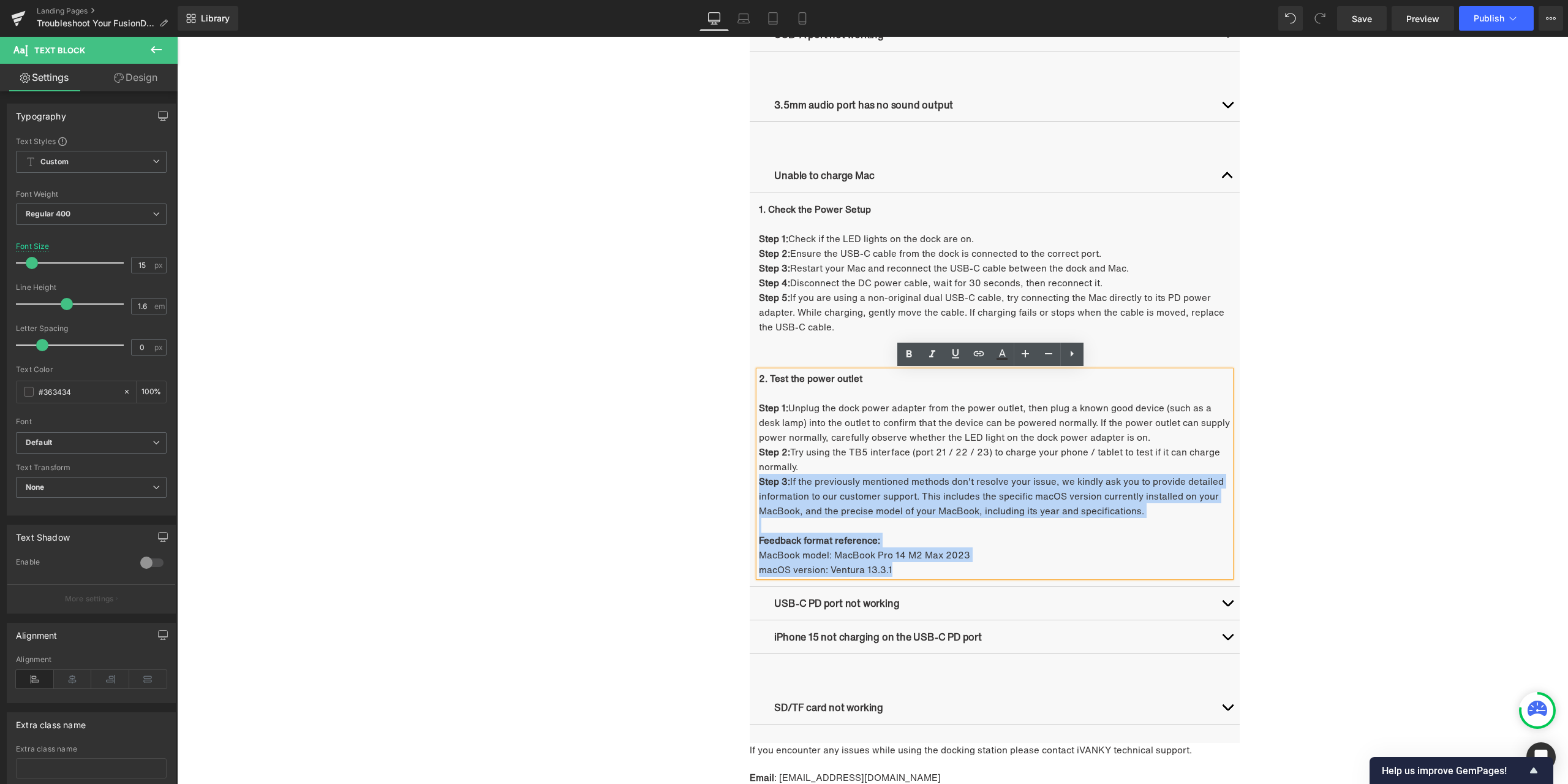
drag, startPoint x: 899, startPoint y: 568, endPoint x: 755, endPoint y: 476, distance: 170.9
click at [759, 476] on div "2. Test the power outlet Step 1: Unplug the dock power adapter from the power o…" at bounding box center [995, 473] width 472 height 206
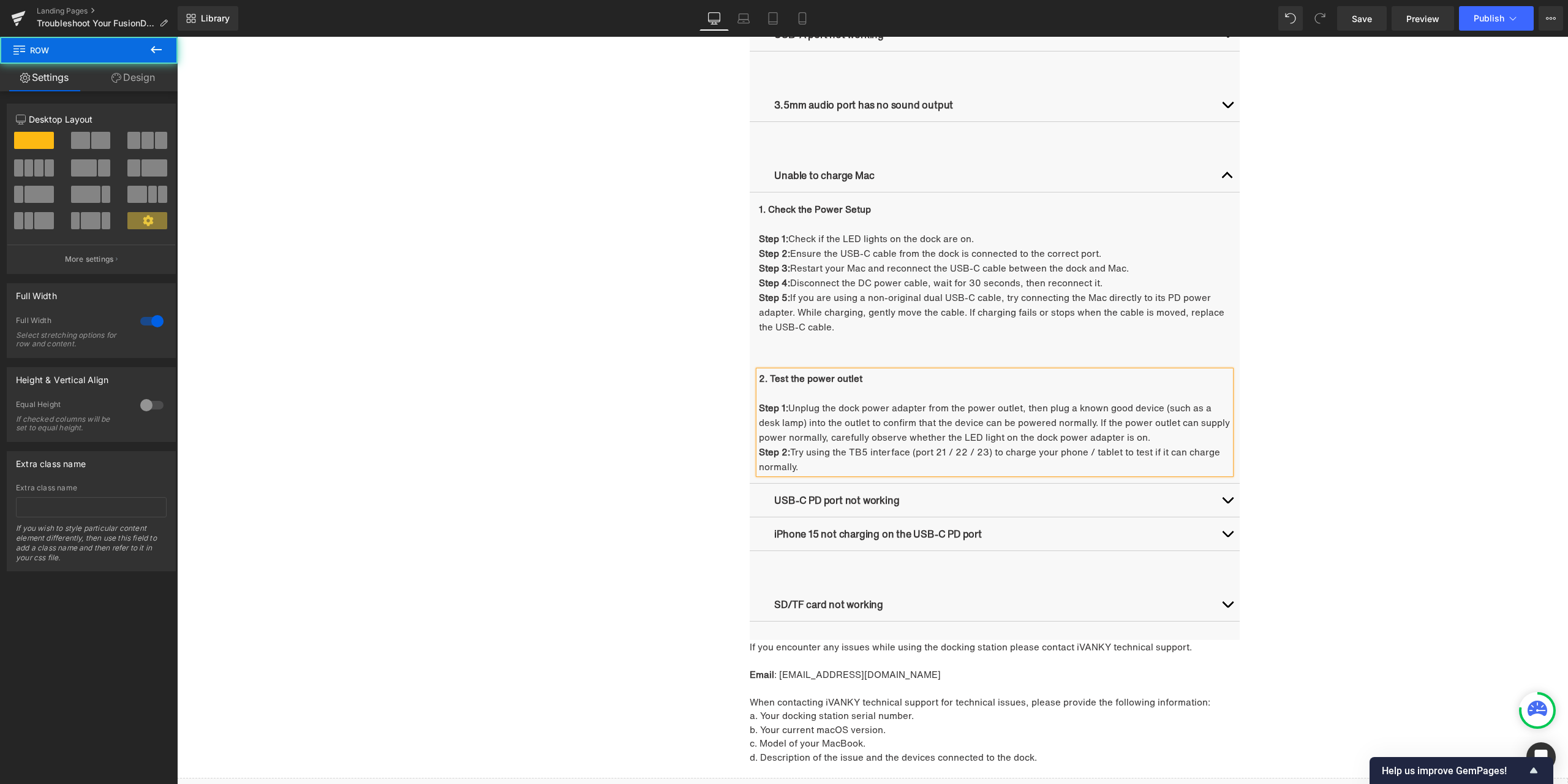
drag, startPoint x: 1298, startPoint y: 401, endPoint x: 1235, endPoint y: 402, distance: 63.0
click at [1298, 401] on div "Troubleshooting Heading Video Ports Issues Button Network Connectivity Issues B…" at bounding box center [872, 164] width 1391 height 1289
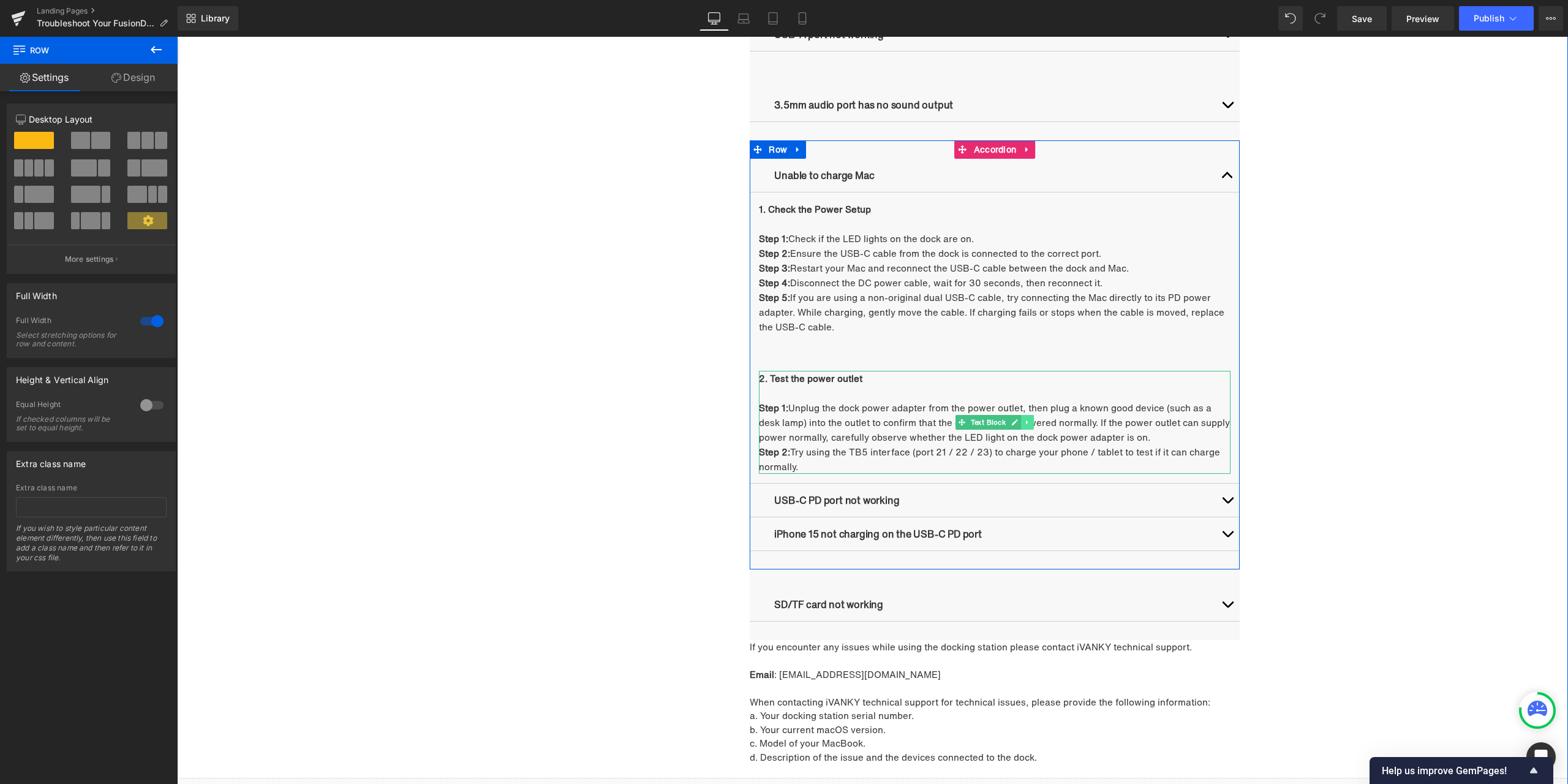
click at [1024, 420] on icon at bounding box center [1027, 422] width 7 height 7
click at [1018, 423] on icon at bounding box center [1021, 422] width 7 height 7
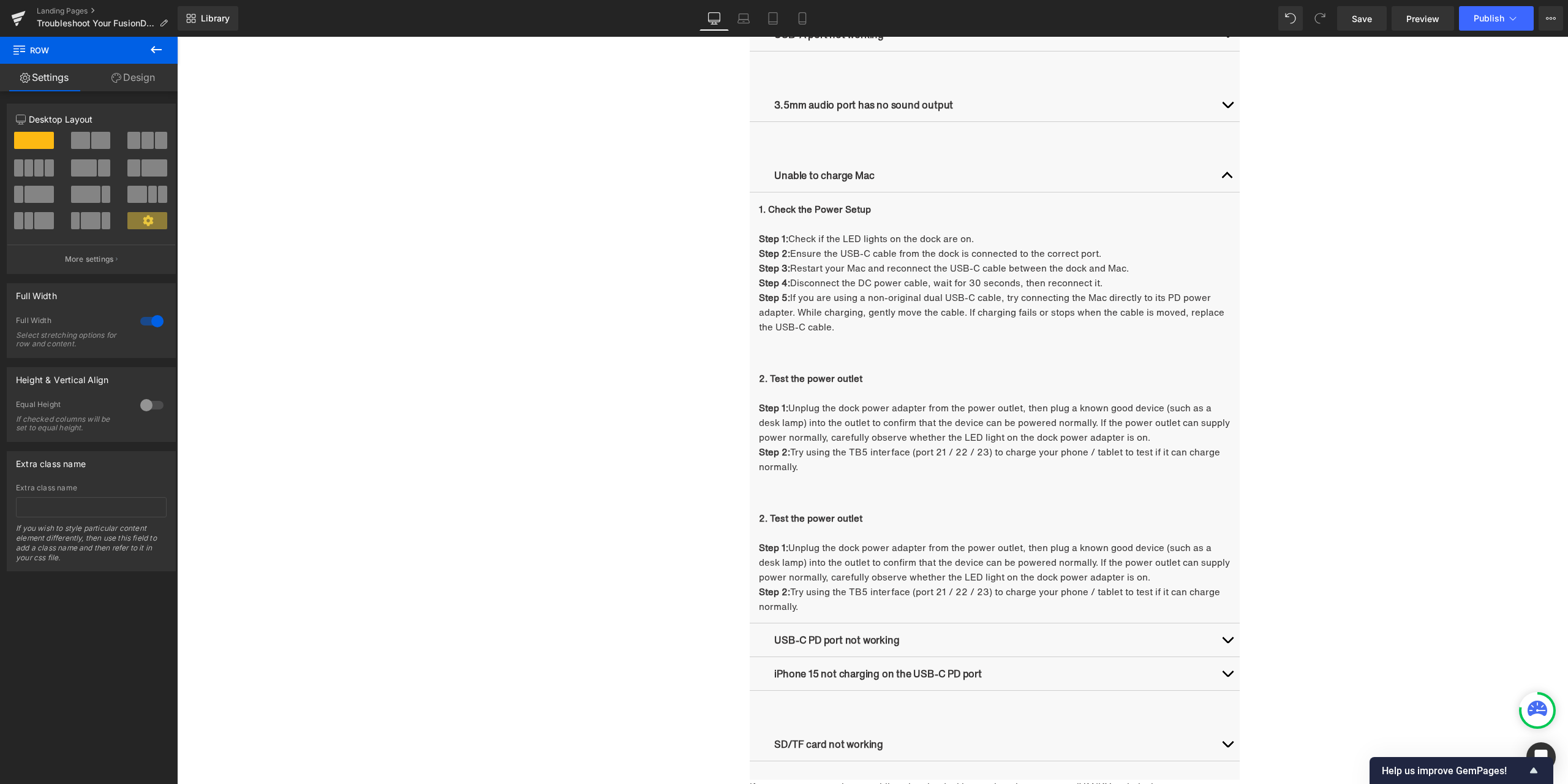
click at [150, 49] on icon at bounding box center [155, 49] width 15 height 15
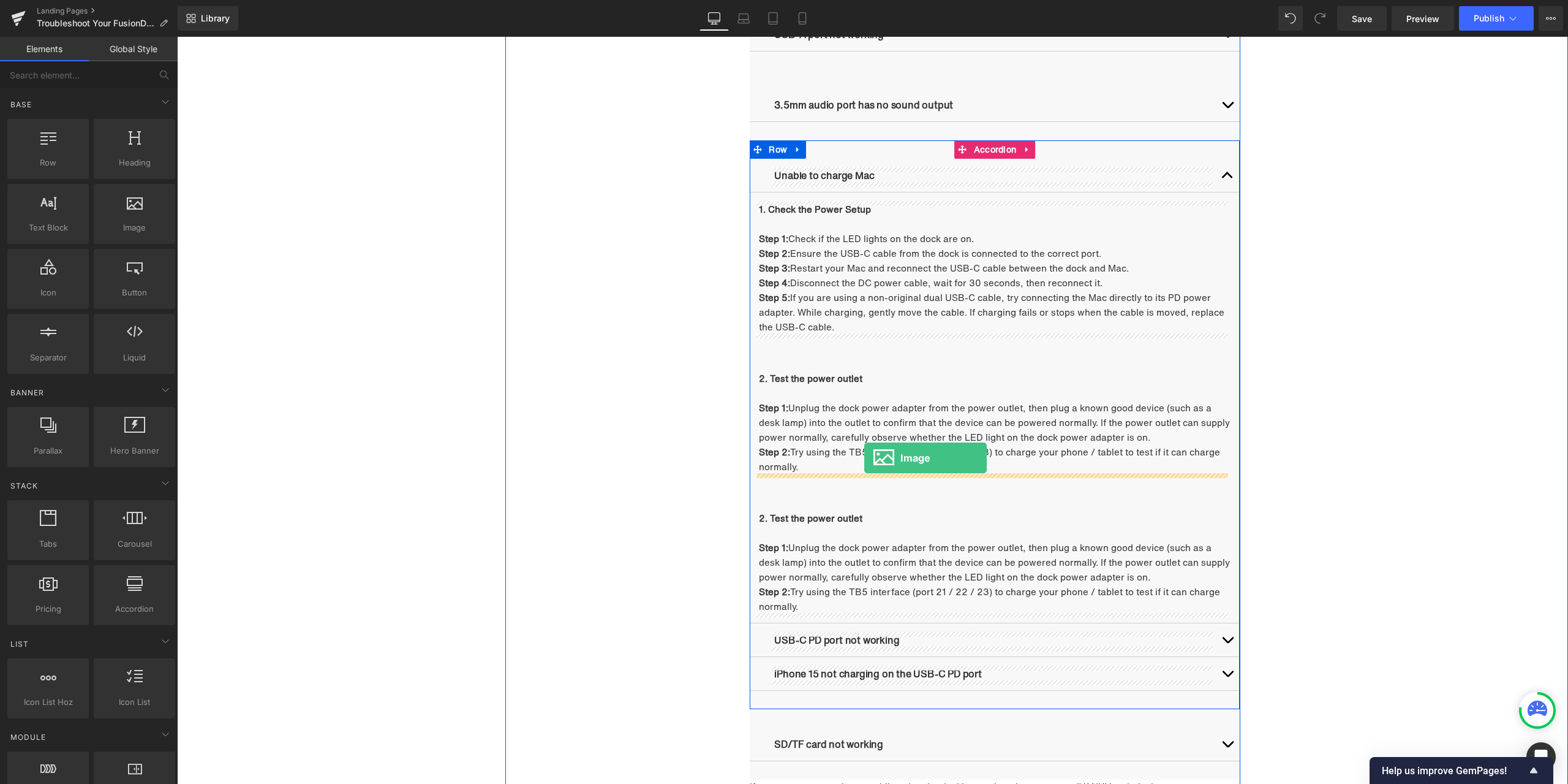
drag, startPoint x: 315, startPoint y: 263, endPoint x: 864, endPoint y: 458, distance: 582.6
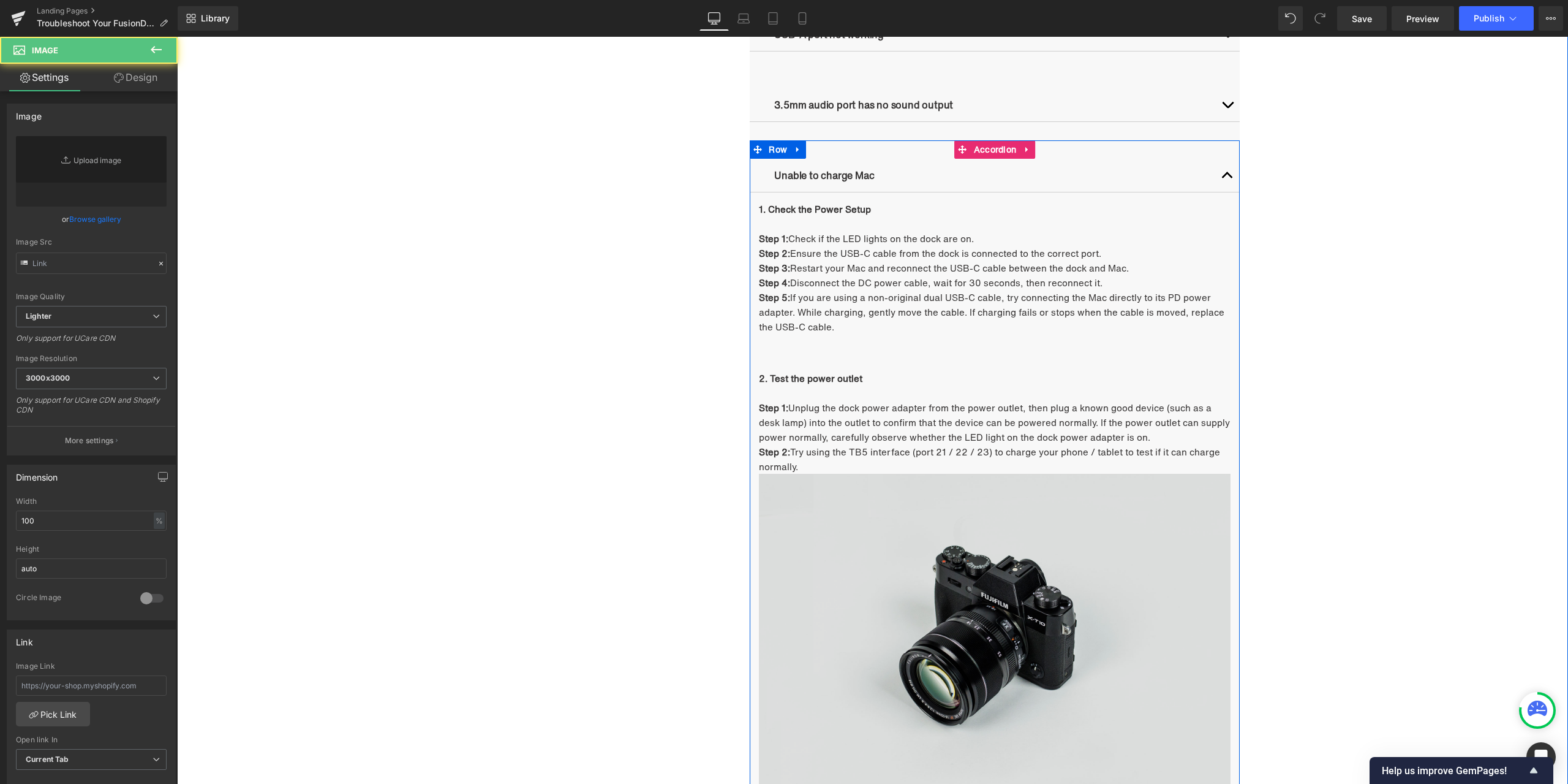
type input "//[DOMAIN_NAME][URL]"
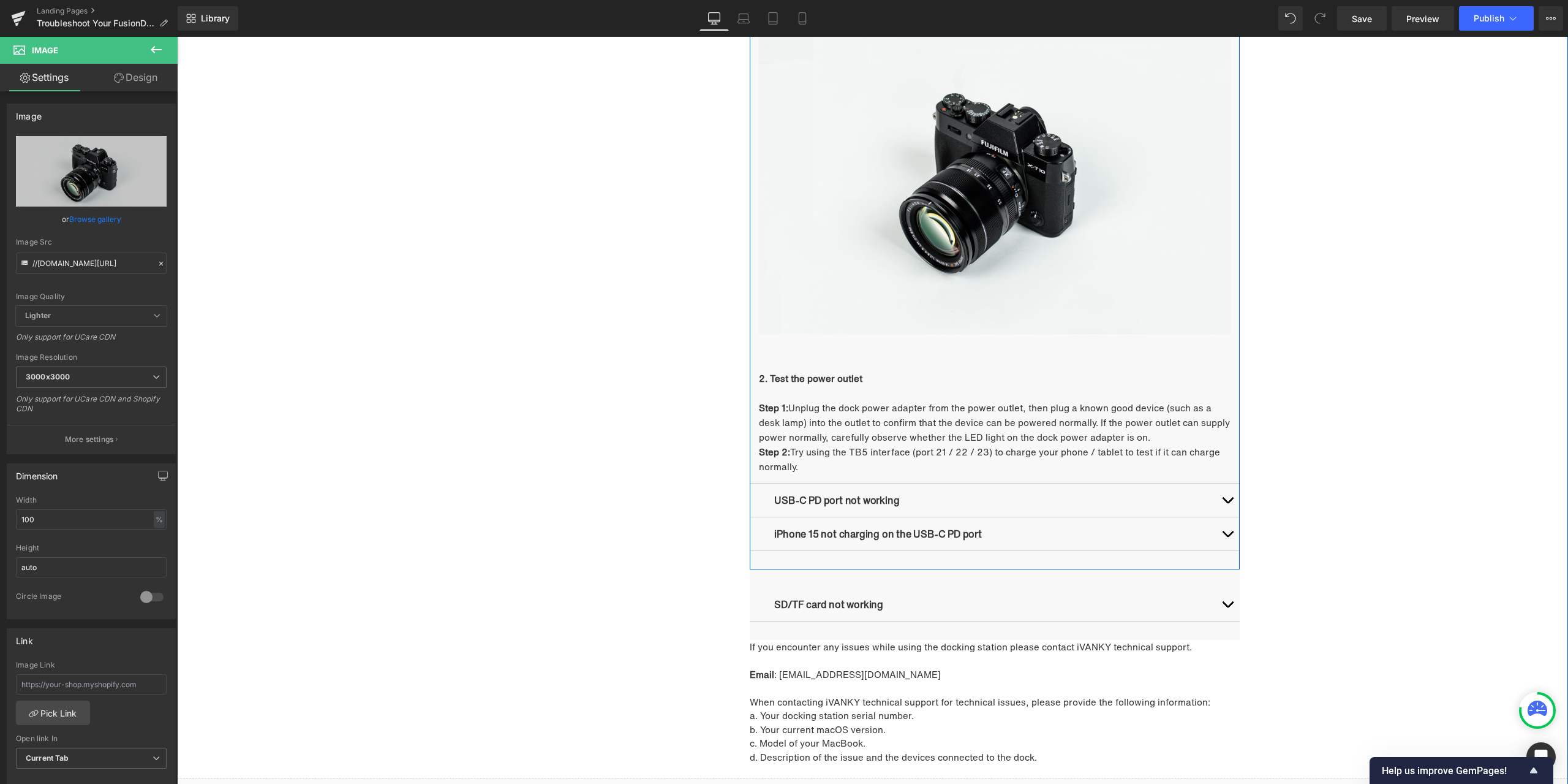
scroll to position [1658, 0]
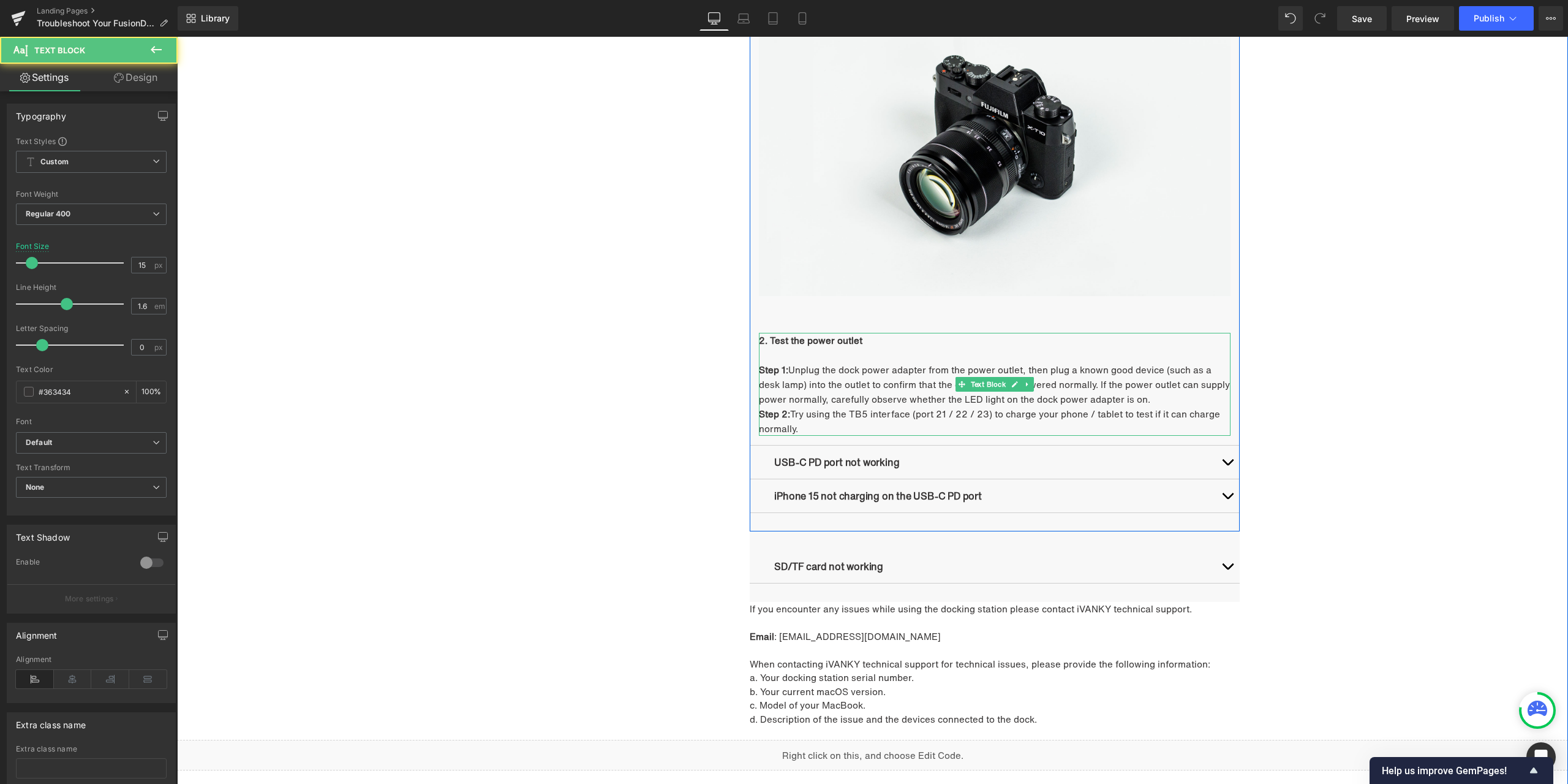
click at [1146, 401] on p "Step 1: Unplug the dock power adapter from the power outlet, then plug a known …" at bounding box center [995, 384] width 472 height 44
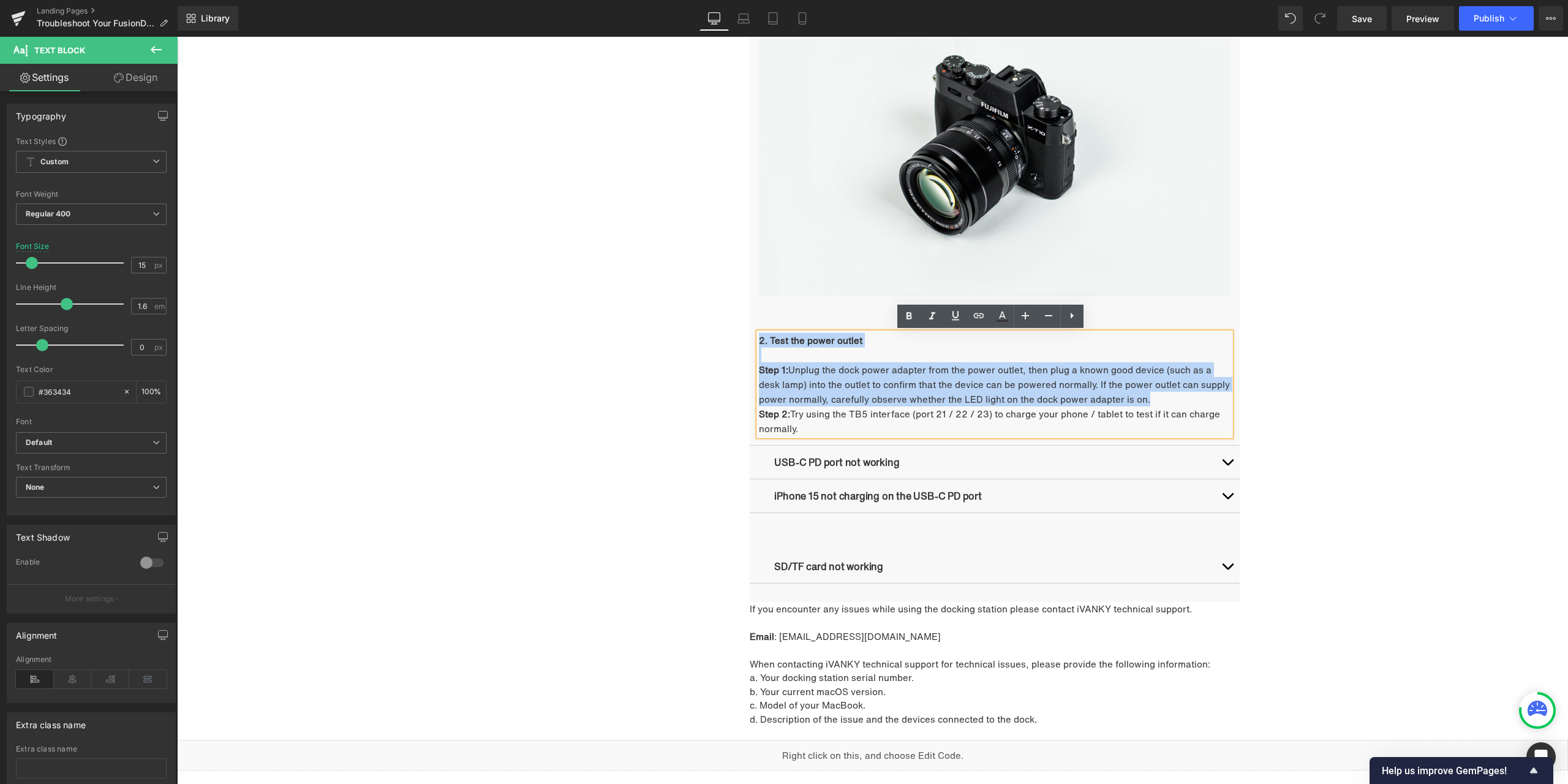
drag, startPoint x: 1150, startPoint y: 398, endPoint x: 756, endPoint y: 343, distance: 397.8
click at [759, 343] on div "2. Test the power outlet Step 1: Unplug the dock power adapter from the power o…" at bounding box center [995, 384] width 472 height 103
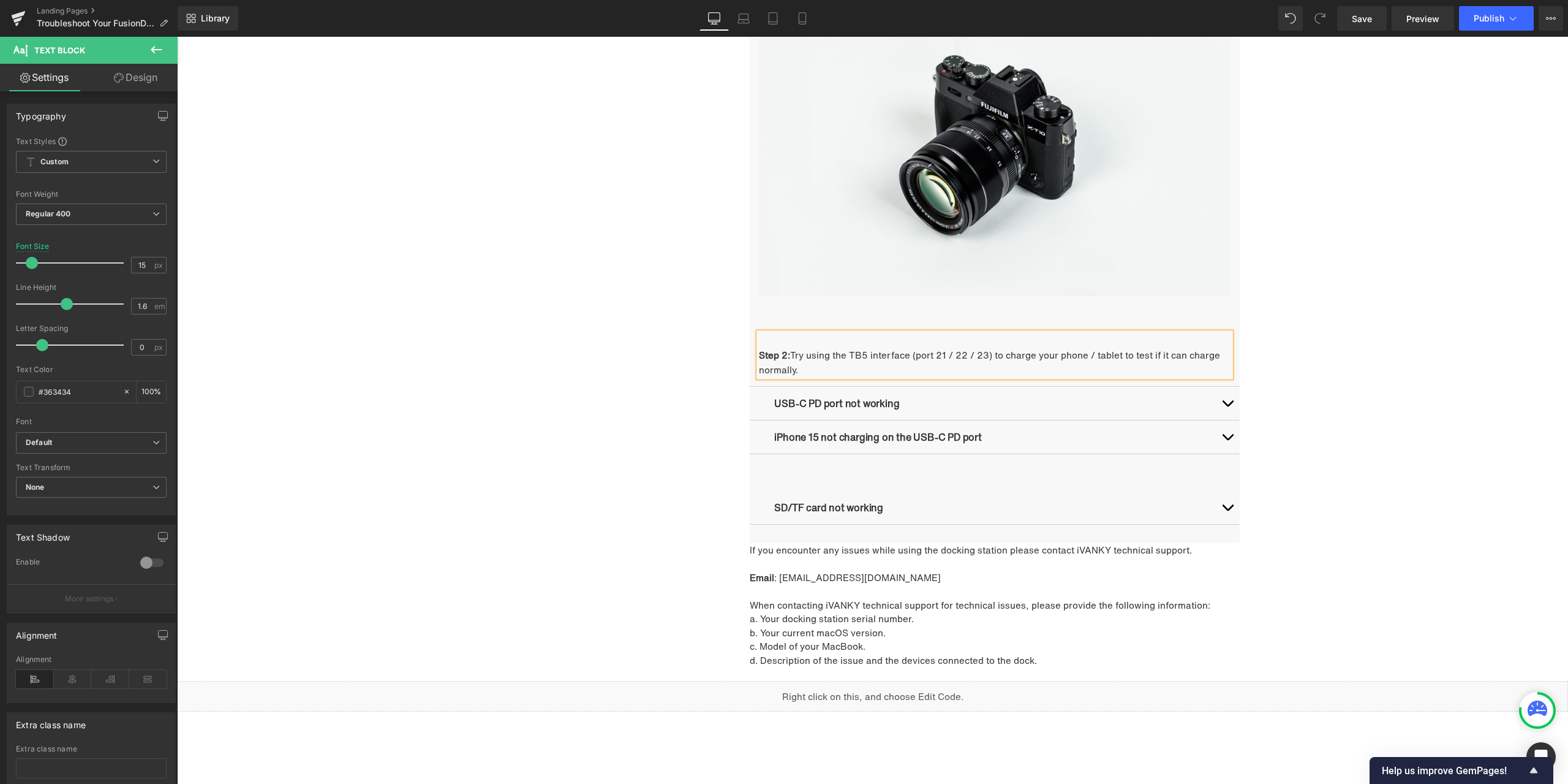
click at [759, 354] on strong "Step 2:" at bounding box center [775, 355] width 31 height 14
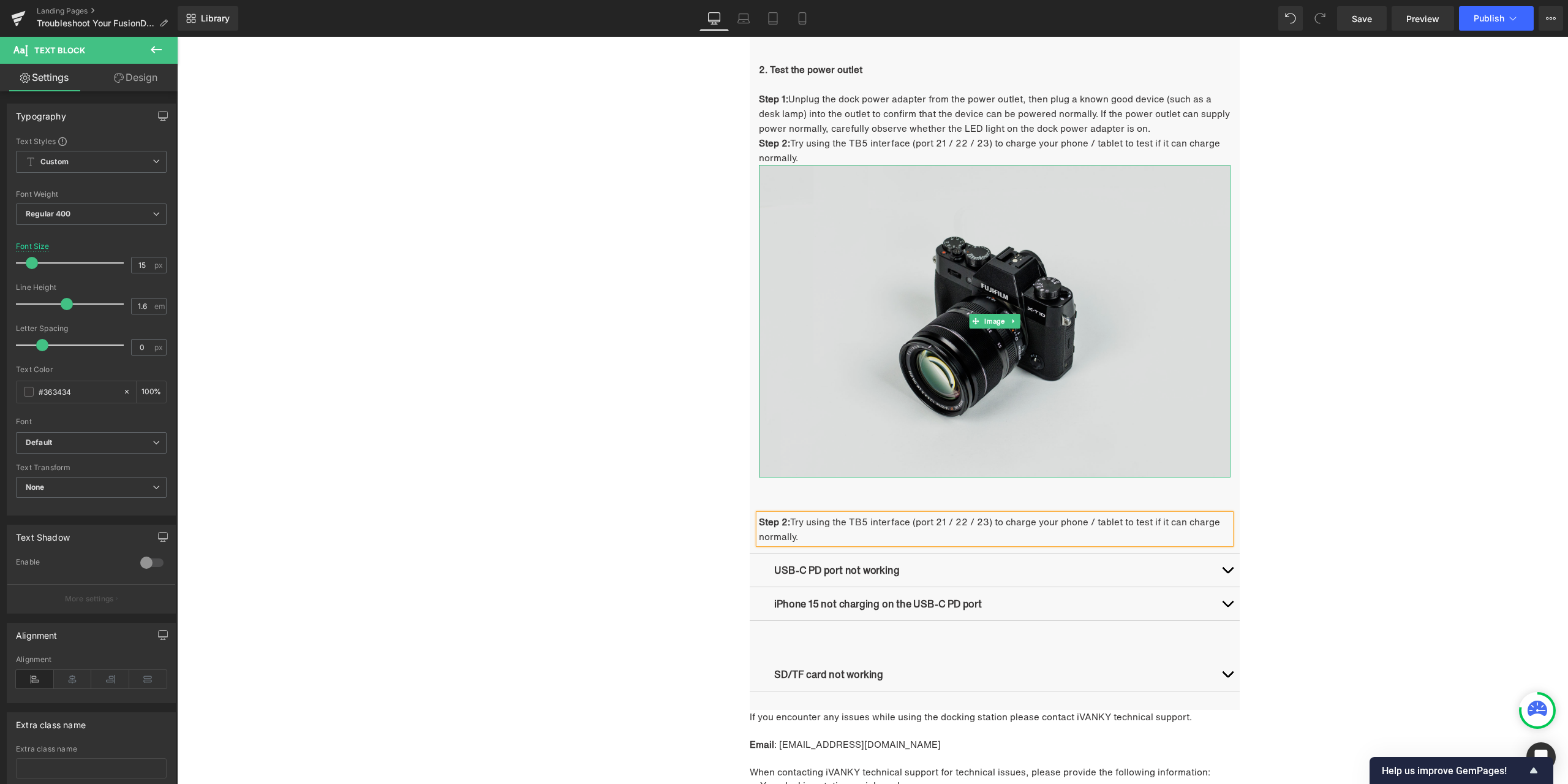
scroll to position [1475, 0]
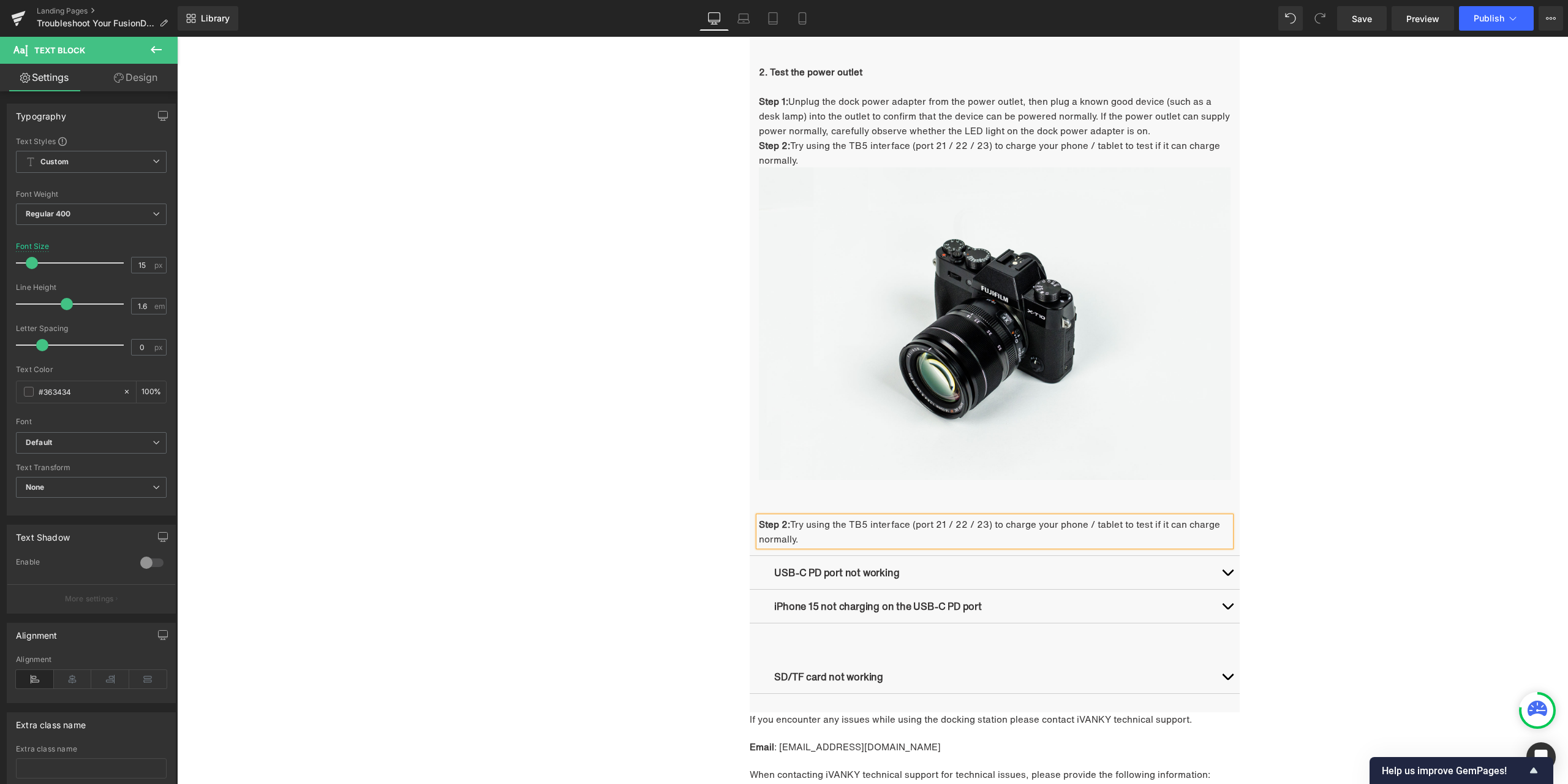
click at [634, 486] on div "Troubleshooting Heading Video Ports Issues Button Network Connectivity Issues B…" at bounding box center [873, 31] width 735 height 1637
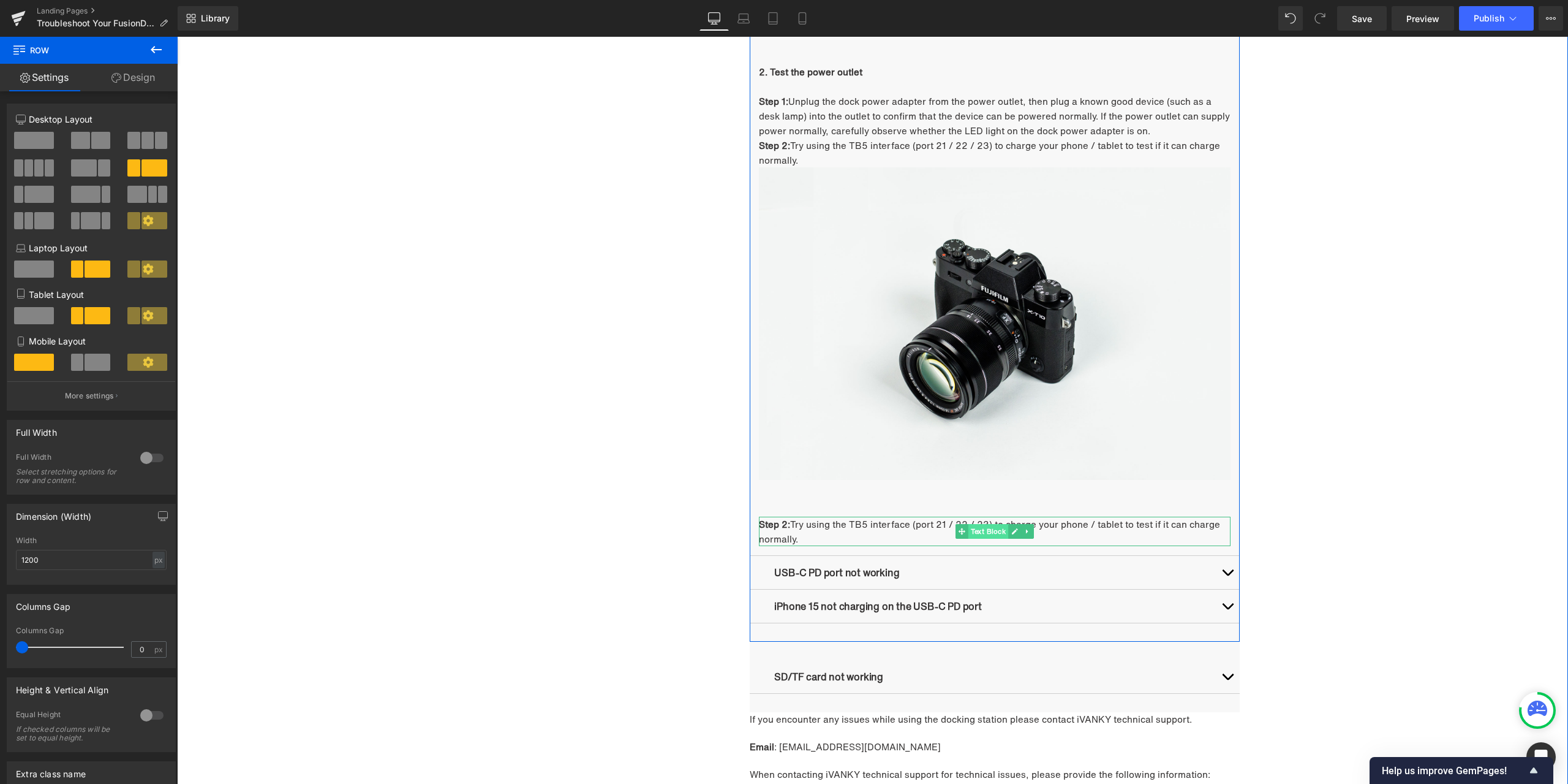
click at [984, 534] on span "Text Block" at bounding box center [988, 531] width 40 height 15
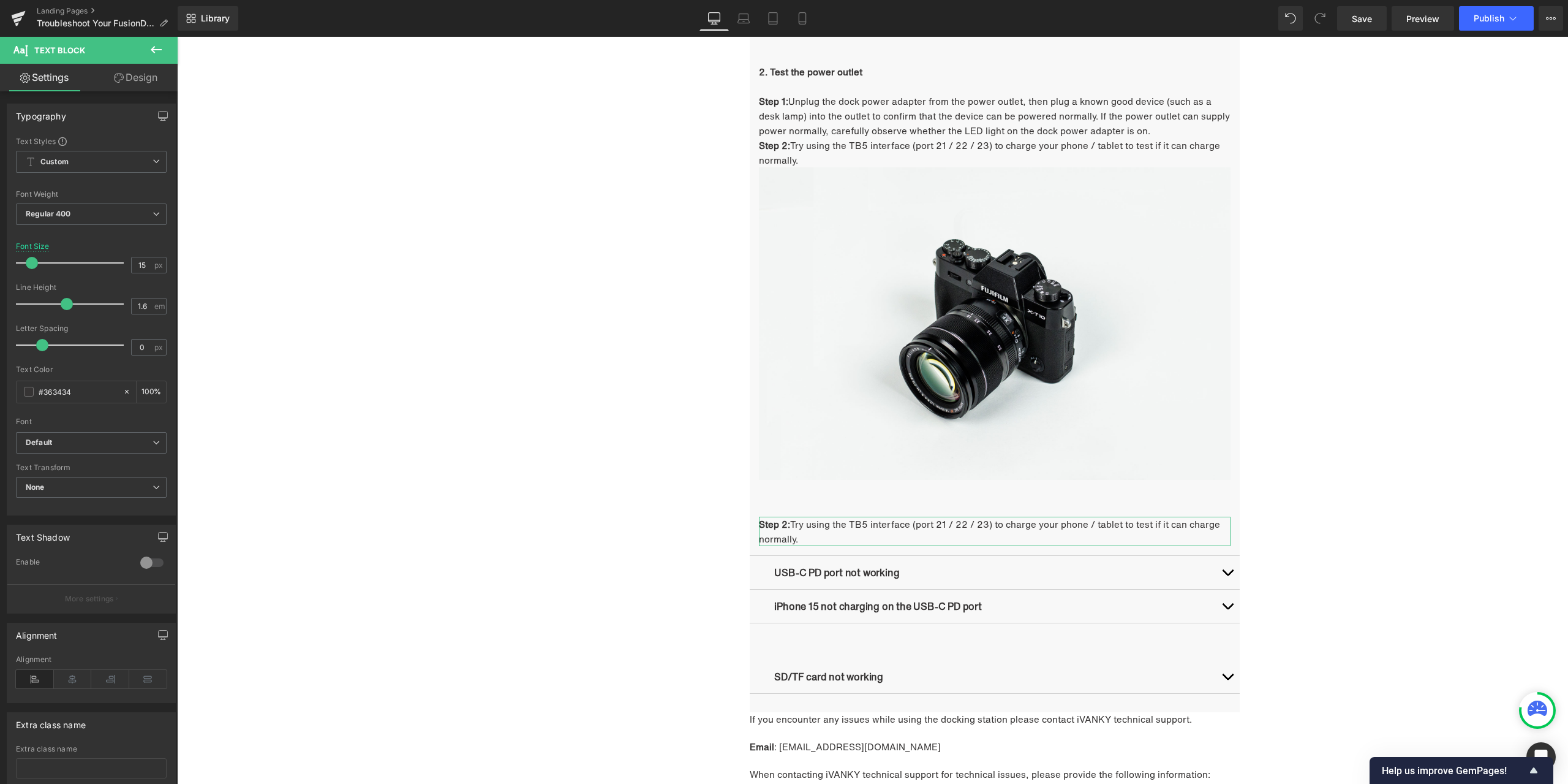
drag, startPoint x: 139, startPoint y: 85, endPoint x: 70, endPoint y: 142, distance: 89.5
click at [139, 85] on link "Design" at bounding box center [136, 78] width 88 height 28
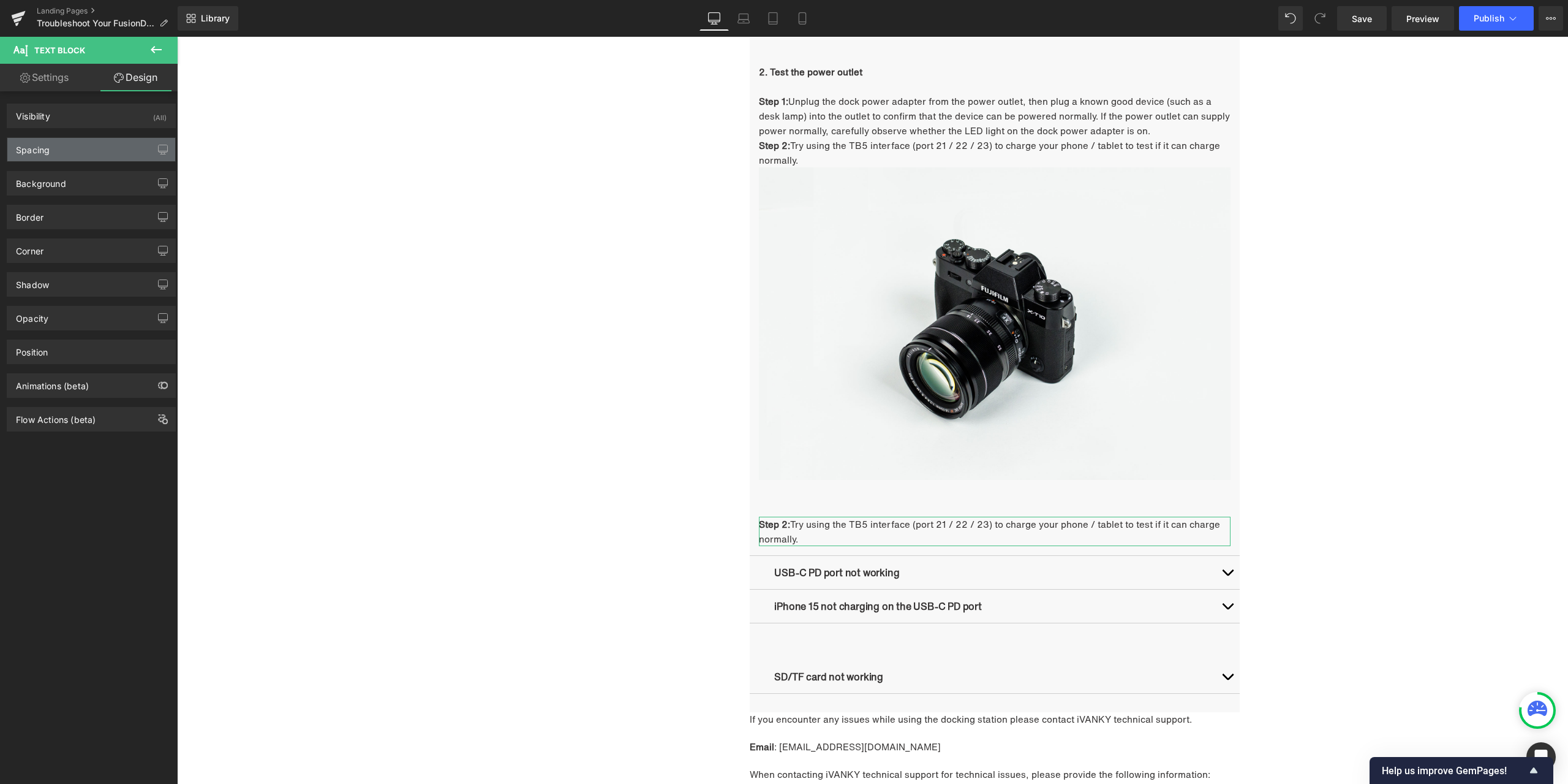
drag, startPoint x: 58, startPoint y: 151, endPoint x: 69, endPoint y: 156, distance: 12.1
click at [58, 151] on div "Spacing" at bounding box center [90, 150] width 168 height 24
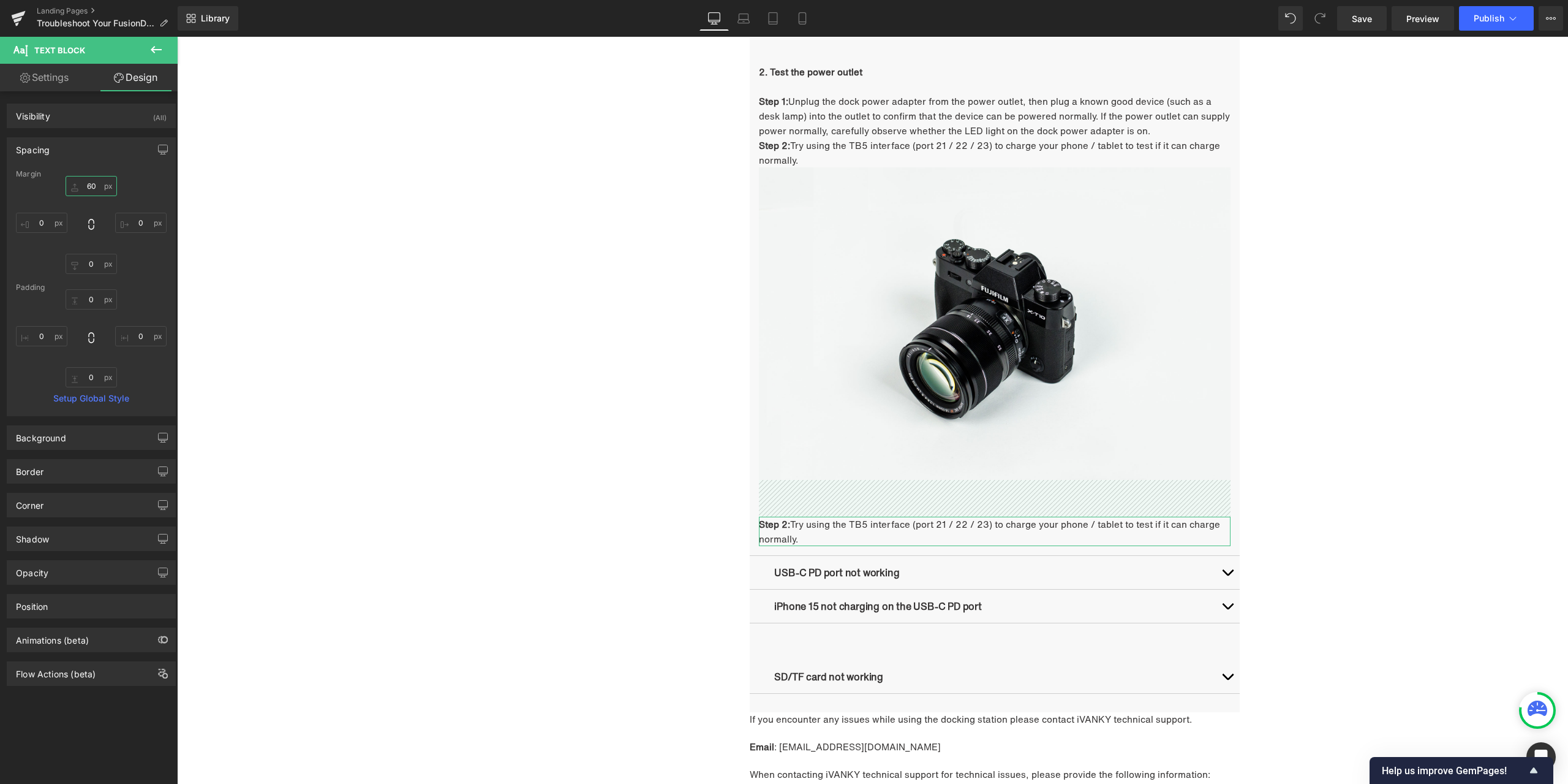
click at [90, 185] on input "60" at bounding box center [91, 186] width 51 height 21
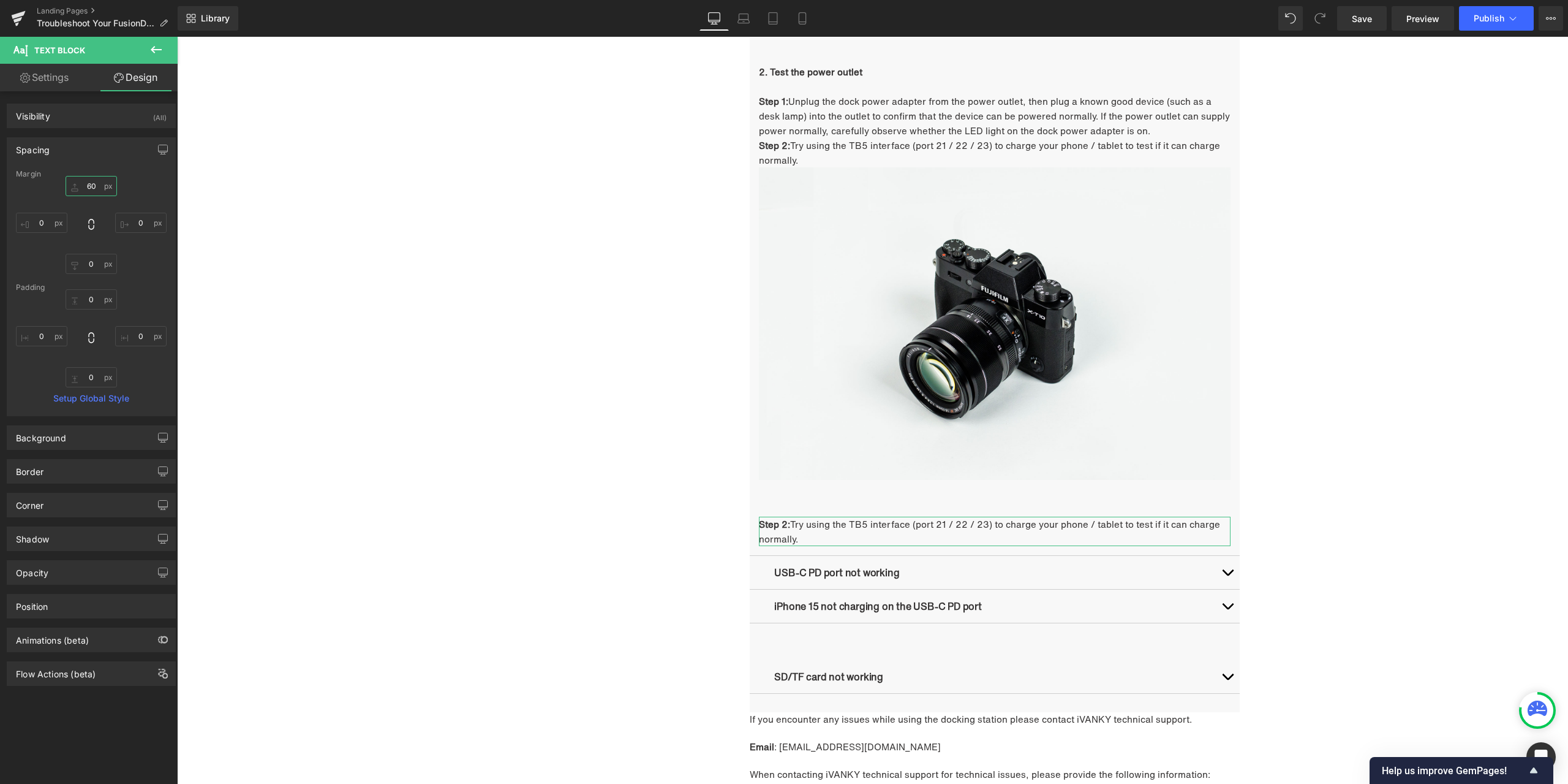
type input "0"
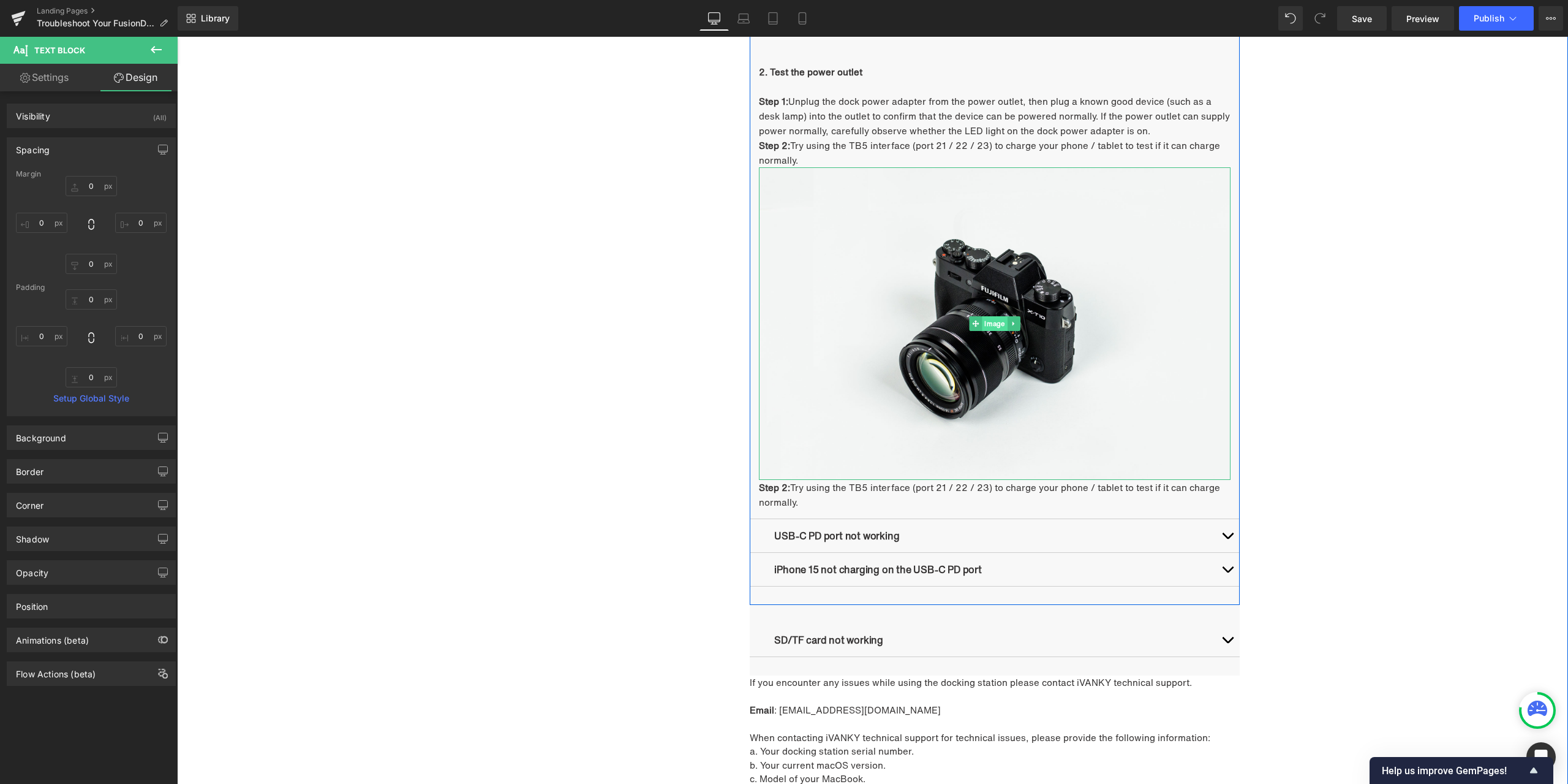
click at [989, 322] on span "Image" at bounding box center [996, 324] width 26 height 15
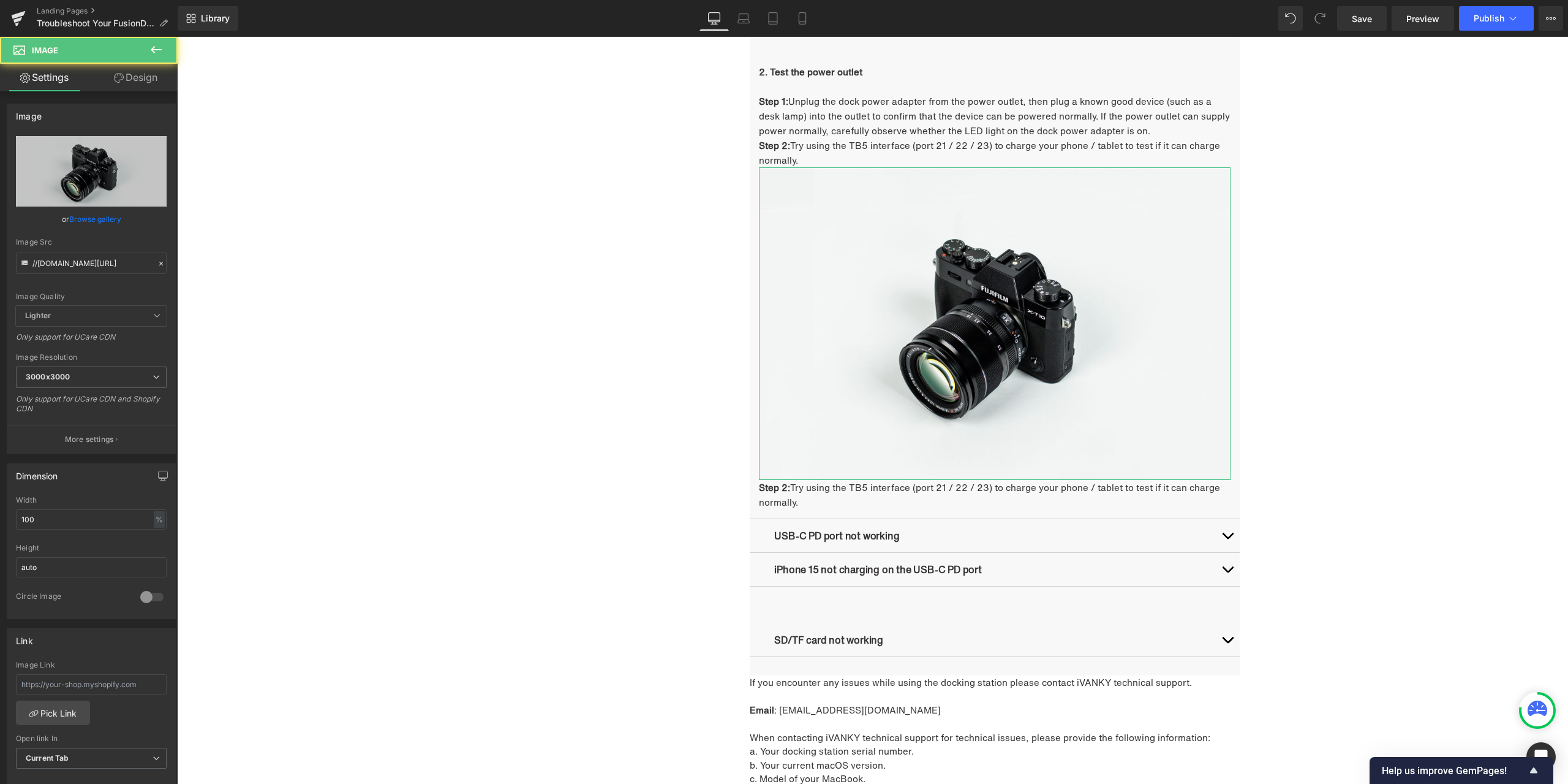
click at [141, 84] on link "Design" at bounding box center [136, 78] width 88 height 28
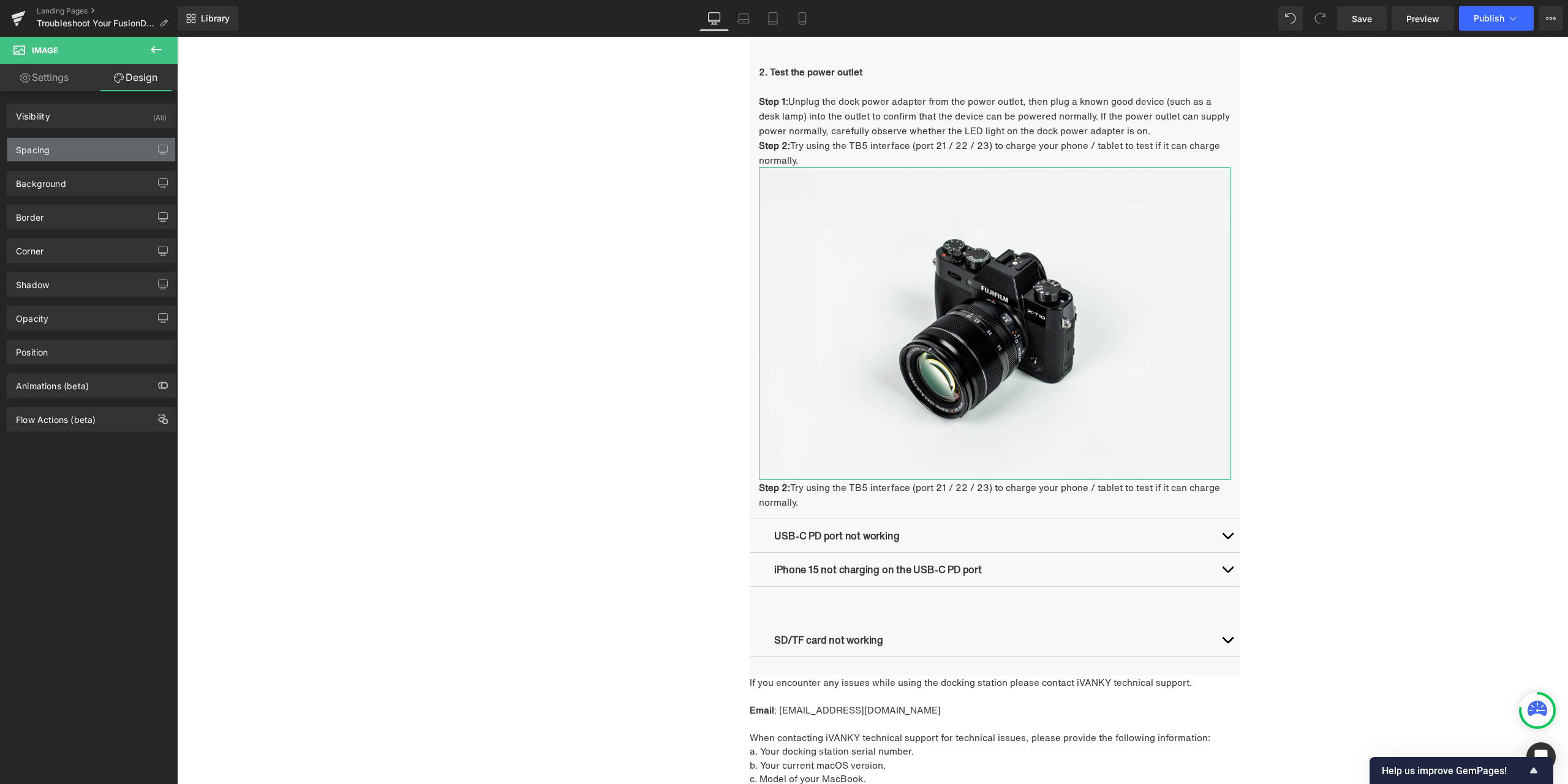
click at [76, 145] on div "Spacing" at bounding box center [90, 150] width 168 height 24
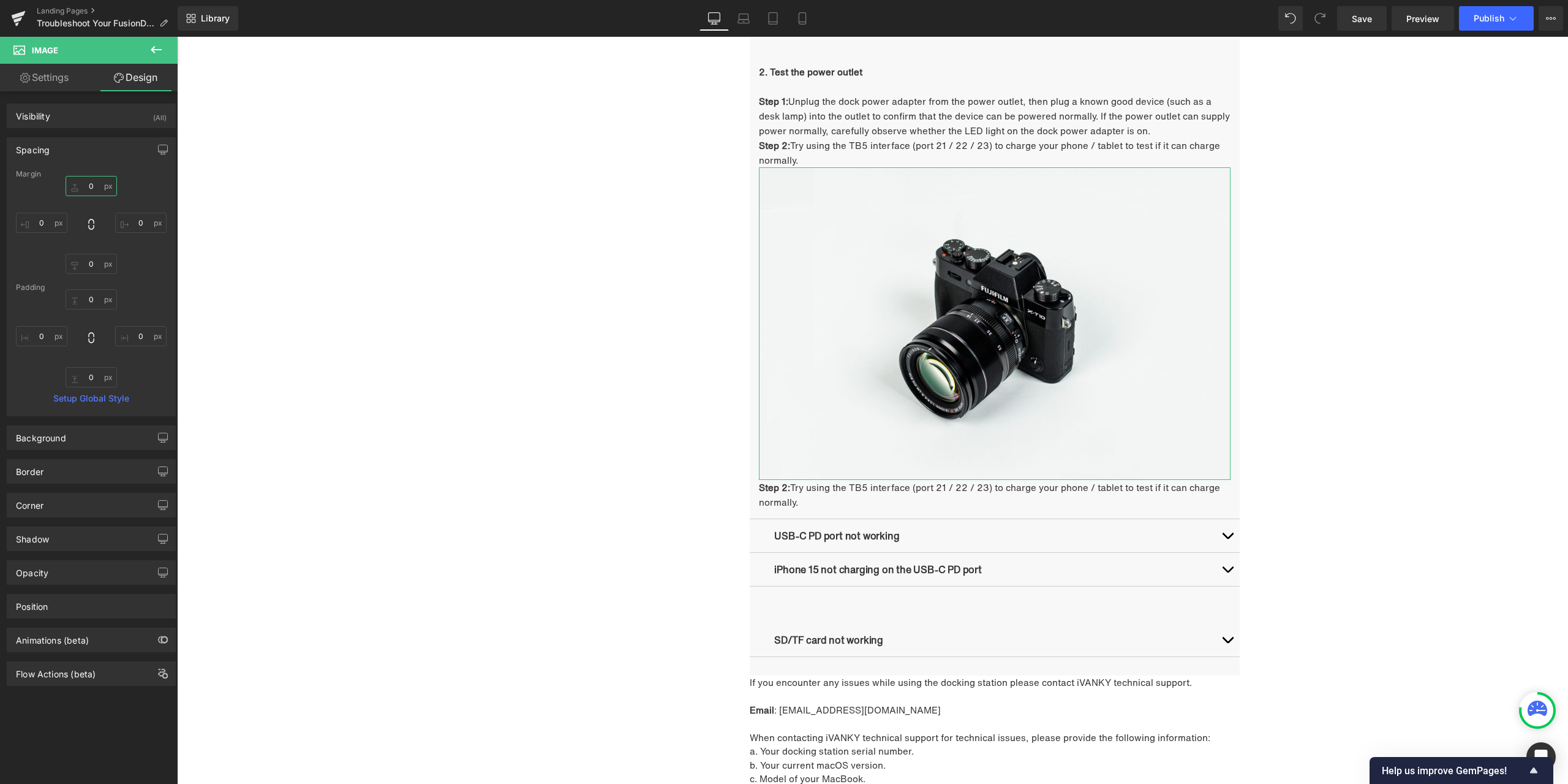
click at [95, 185] on input "0" at bounding box center [91, 186] width 51 height 21
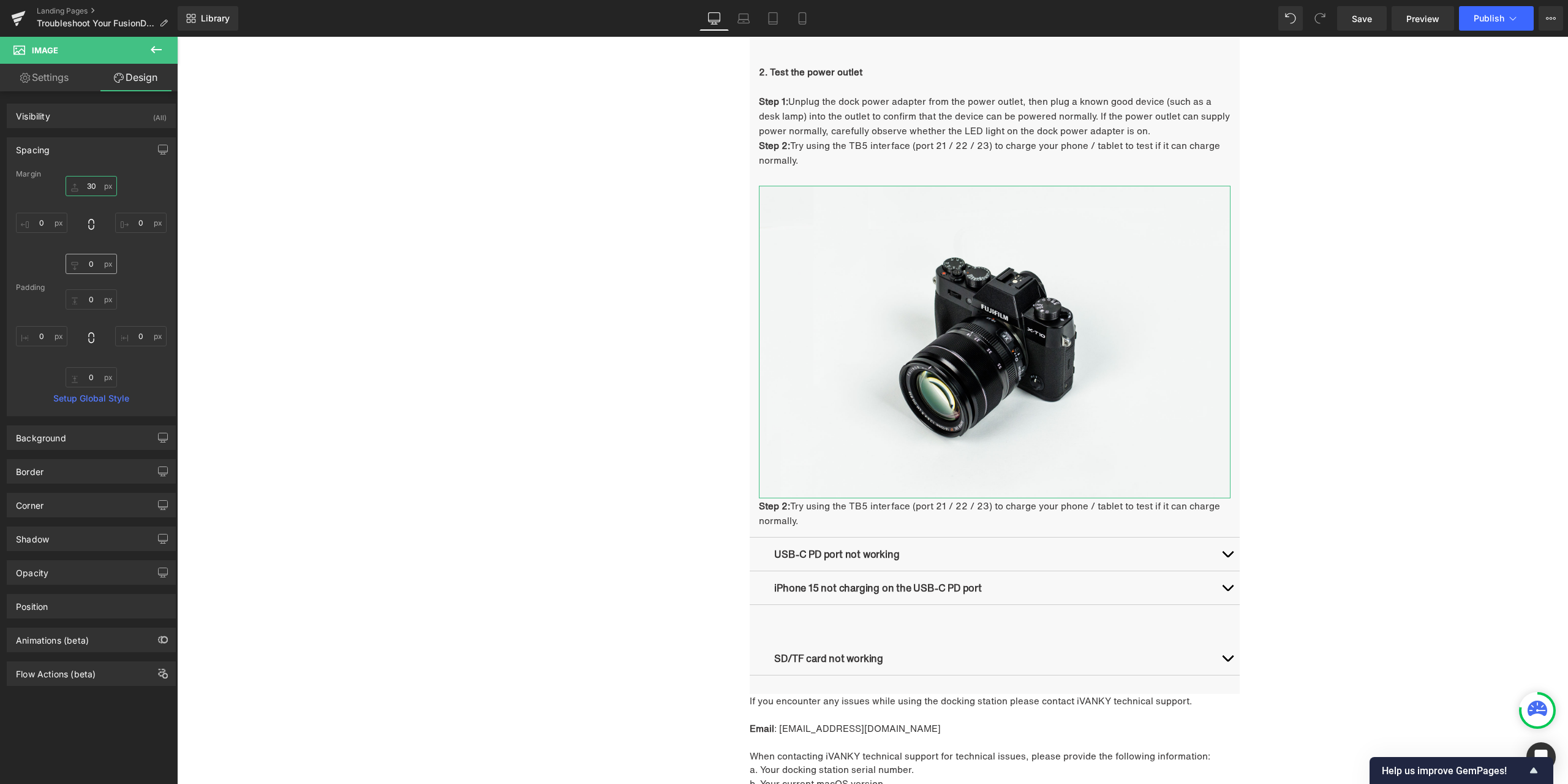
type input "30"
click at [93, 261] on input "0" at bounding box center [91, 264] width 51 height 21
type input "30"
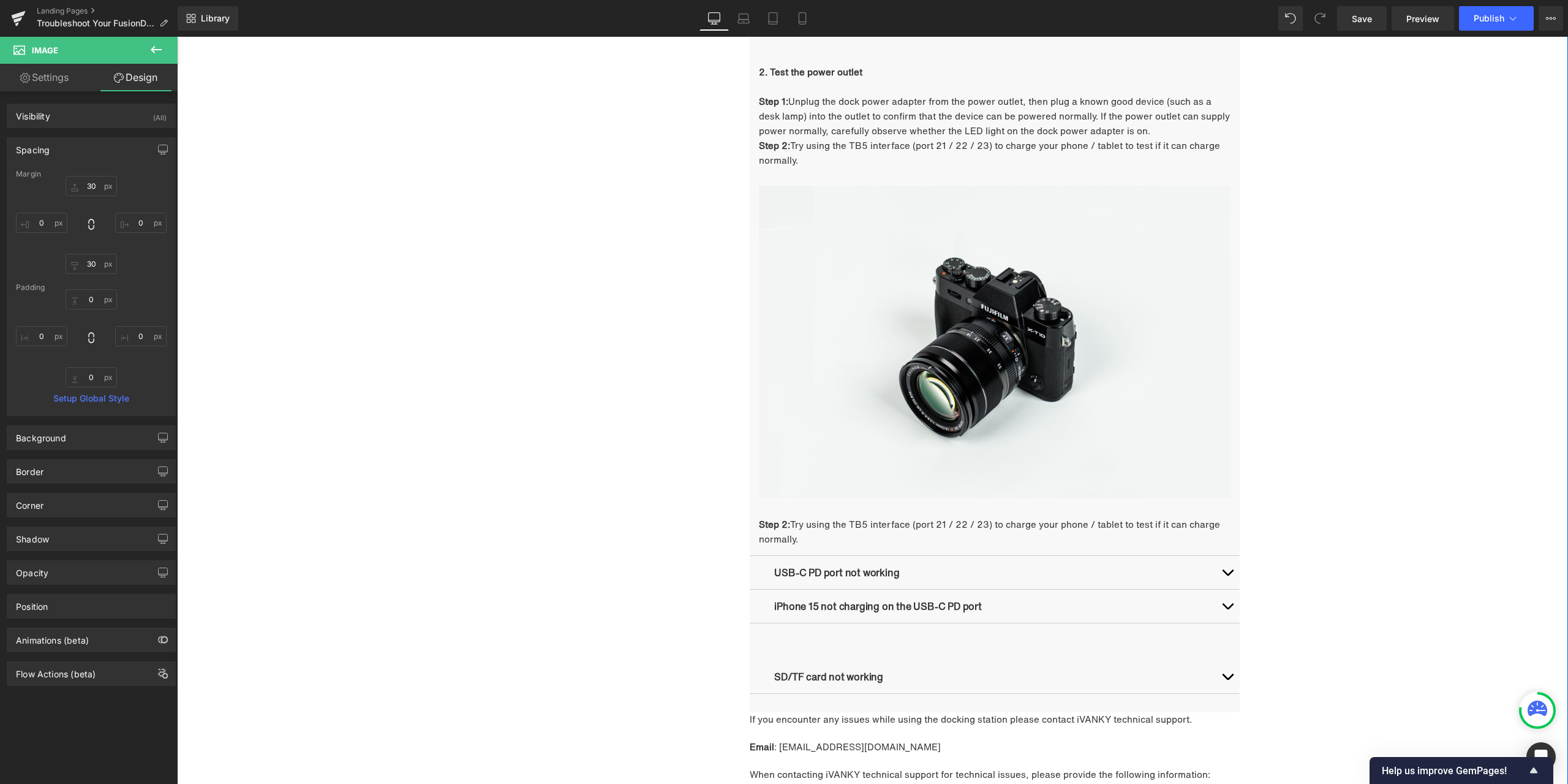
click at [361, 278] on div "Troubleshooting Heading Video Ports Issues Button Network Connectivity Issues B…" at bounding box center [872, 46] width 1391 height 1667
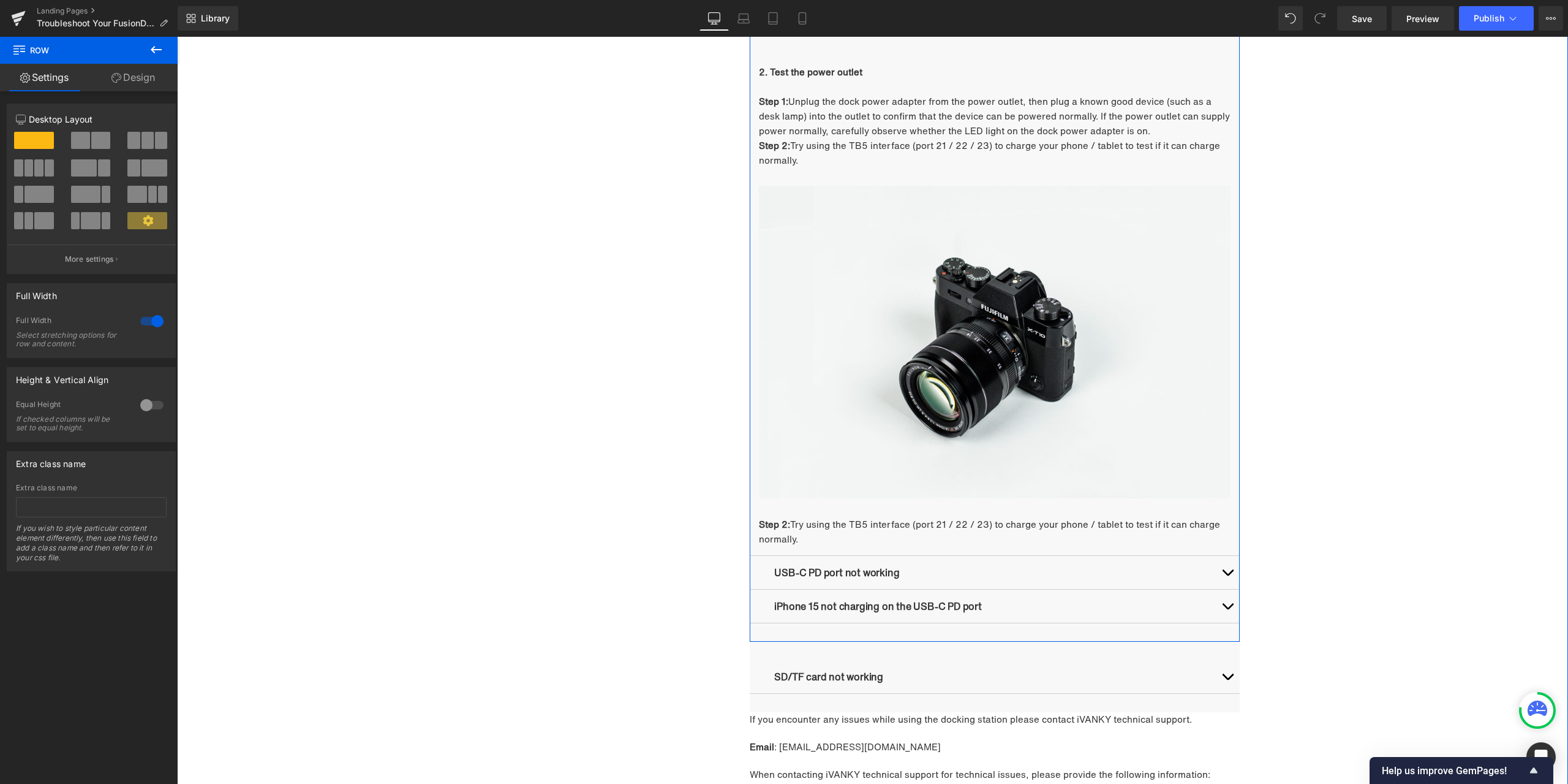
click at [818, 524] on span "Try using the TB5 interface (port 21 / 22 / 23) to charge your phone / tablet t…" at bounding box center [989, 531] width 461 height 29
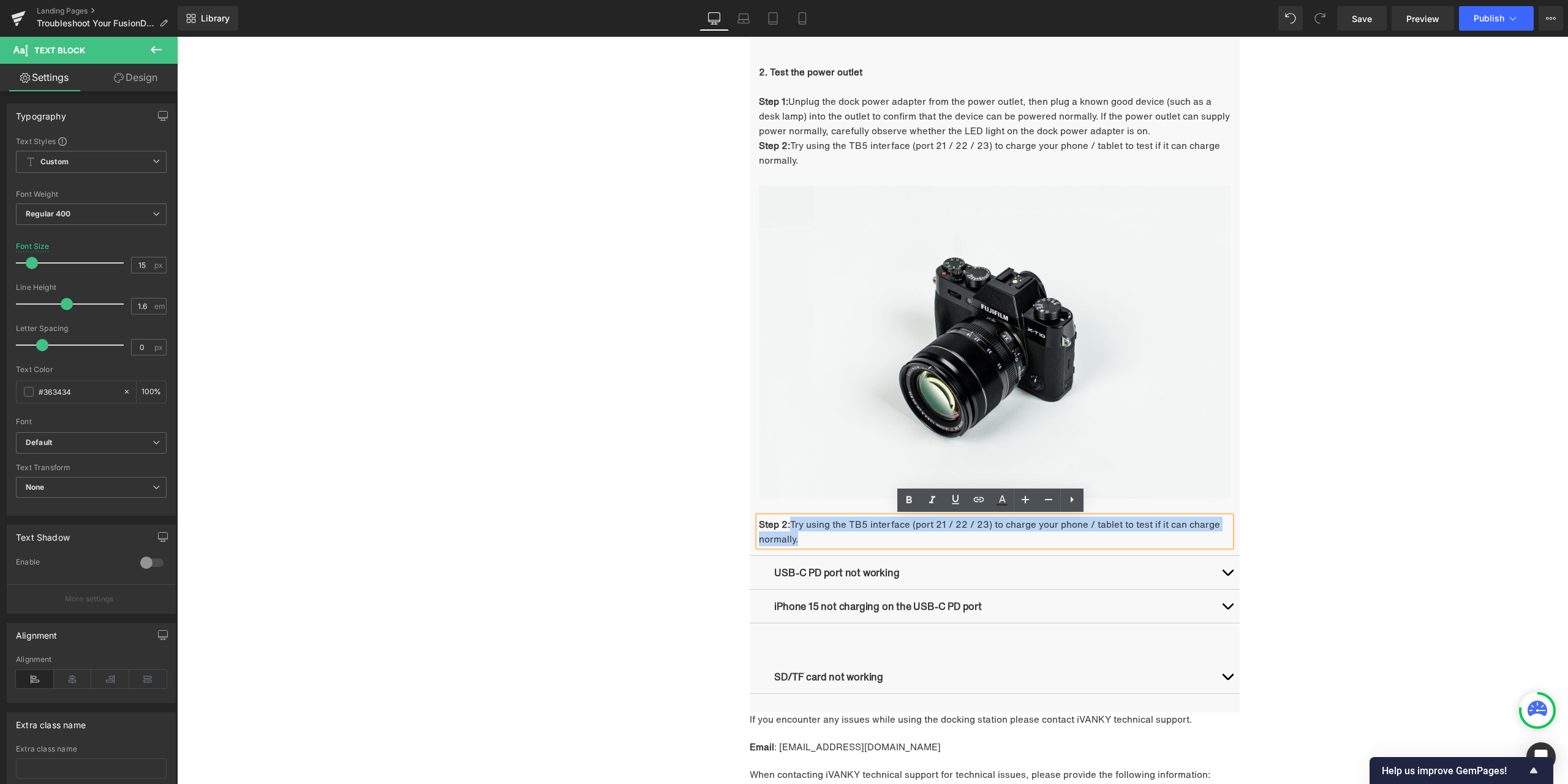
drag, startPoint x: 789, startPoint y: 523, endPoint x: 804, endPoint y: 534, distance: 18.6
click at [804, 534] on p "Step 2: Try using the TB5 interface (port 21 / 22 / 23) to charge your phone / …" at bounding box center [995, 531] width 472 height 30
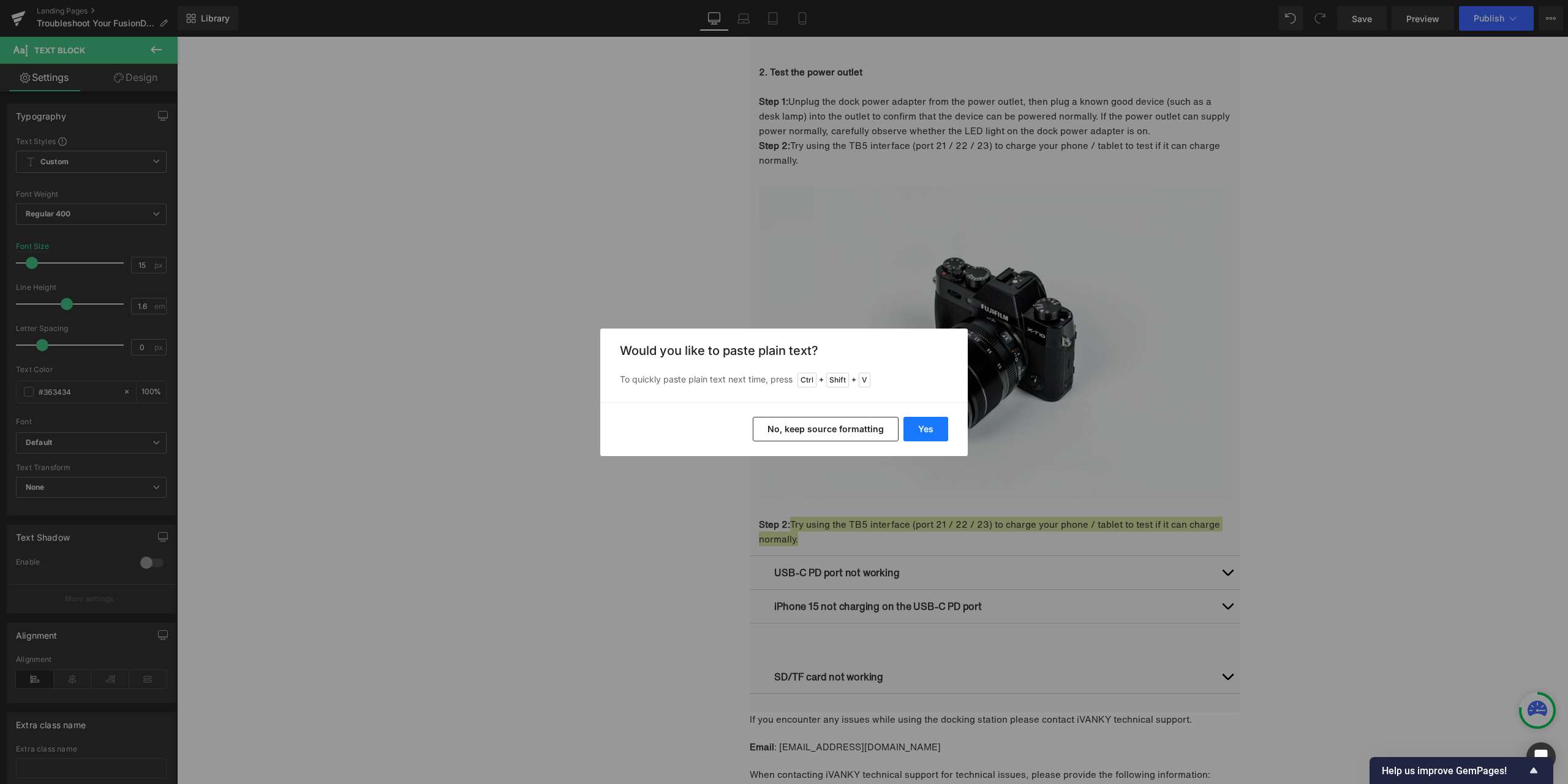
click at [926, 427] on button "Yes" at bounding box center [925, 429] width 44 height 25
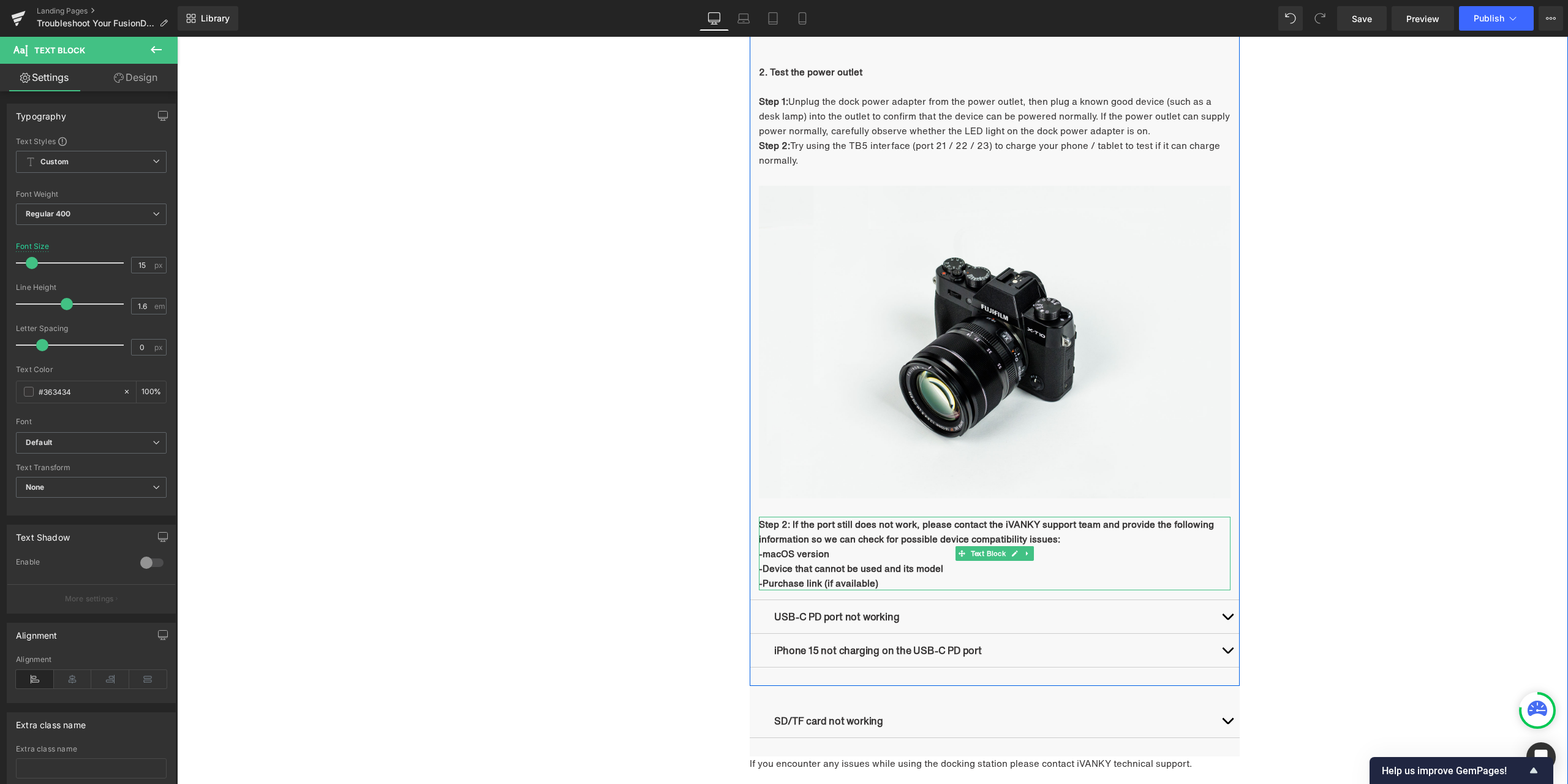
drag, startPoint x: 787, startPoint y: 523, endPoint x: 922, endPoint y: 578, distance: 145.8
click at [922, 578] on div "Step 2: If the port still does not work, please contact the iVANKY support team…" at bounding box center [995, 553] width 472 height 74
click at [914, 494] on icon at bounding box center [908, 500] width 15 height 15
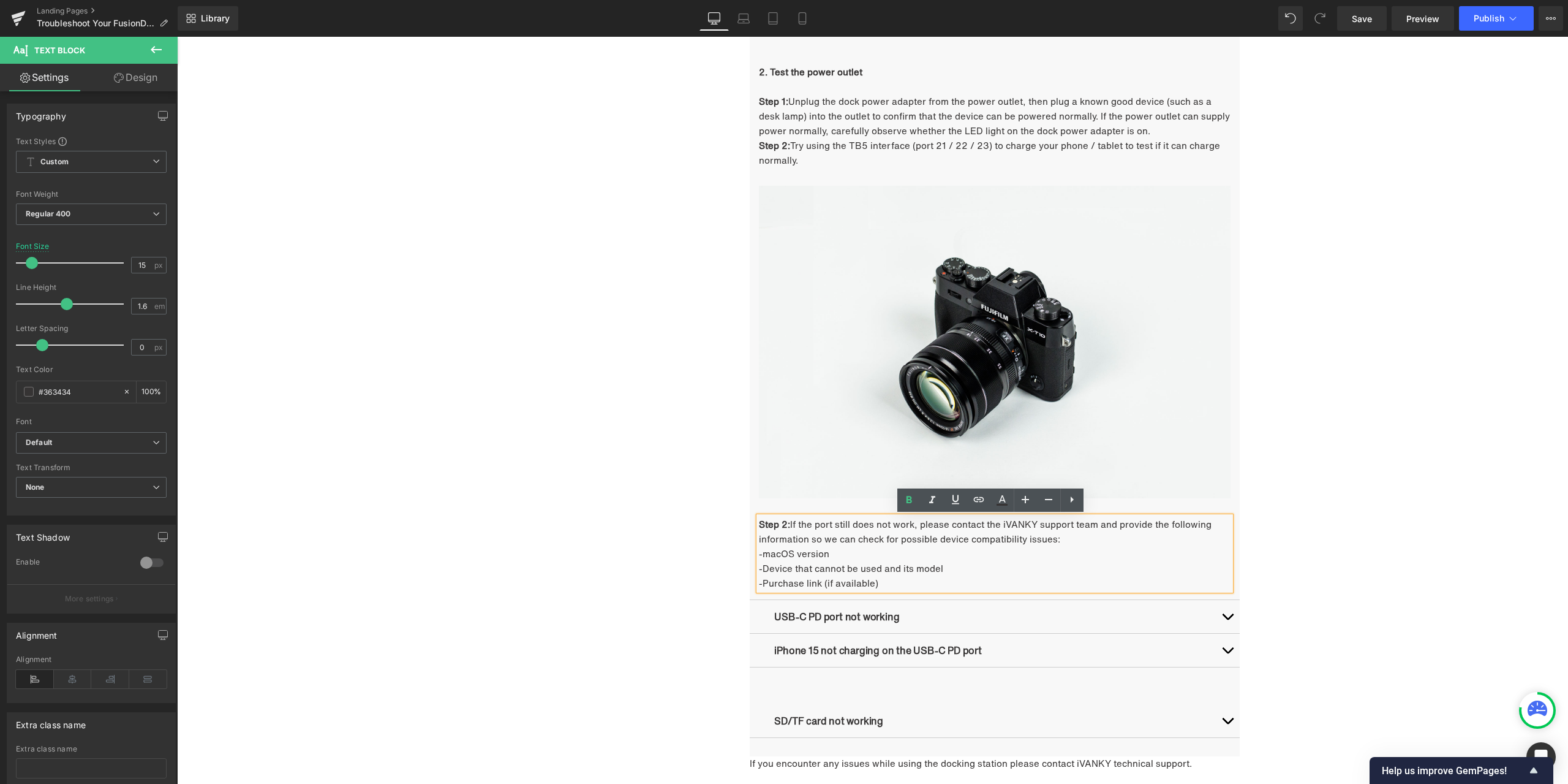
click at [544, 515] on div "Troubleshooting Heading Video Ports Issues Button Network Connectivity Issues B…" at bounding box center [873, 53] width 735 height 1681
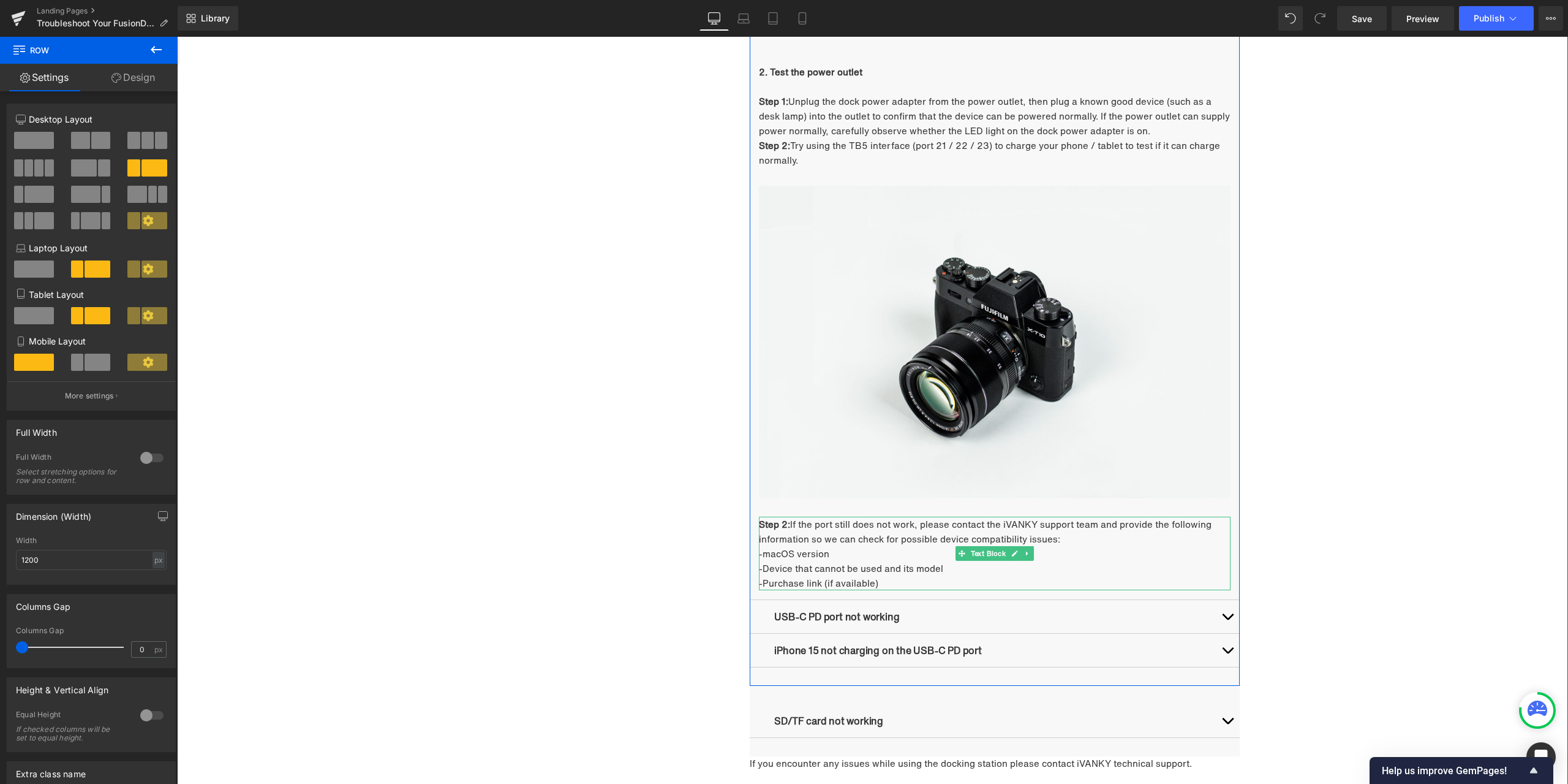
click at [784, 526] on strong "Step 2:" at bounding box center [775, 524] width 31 height 14
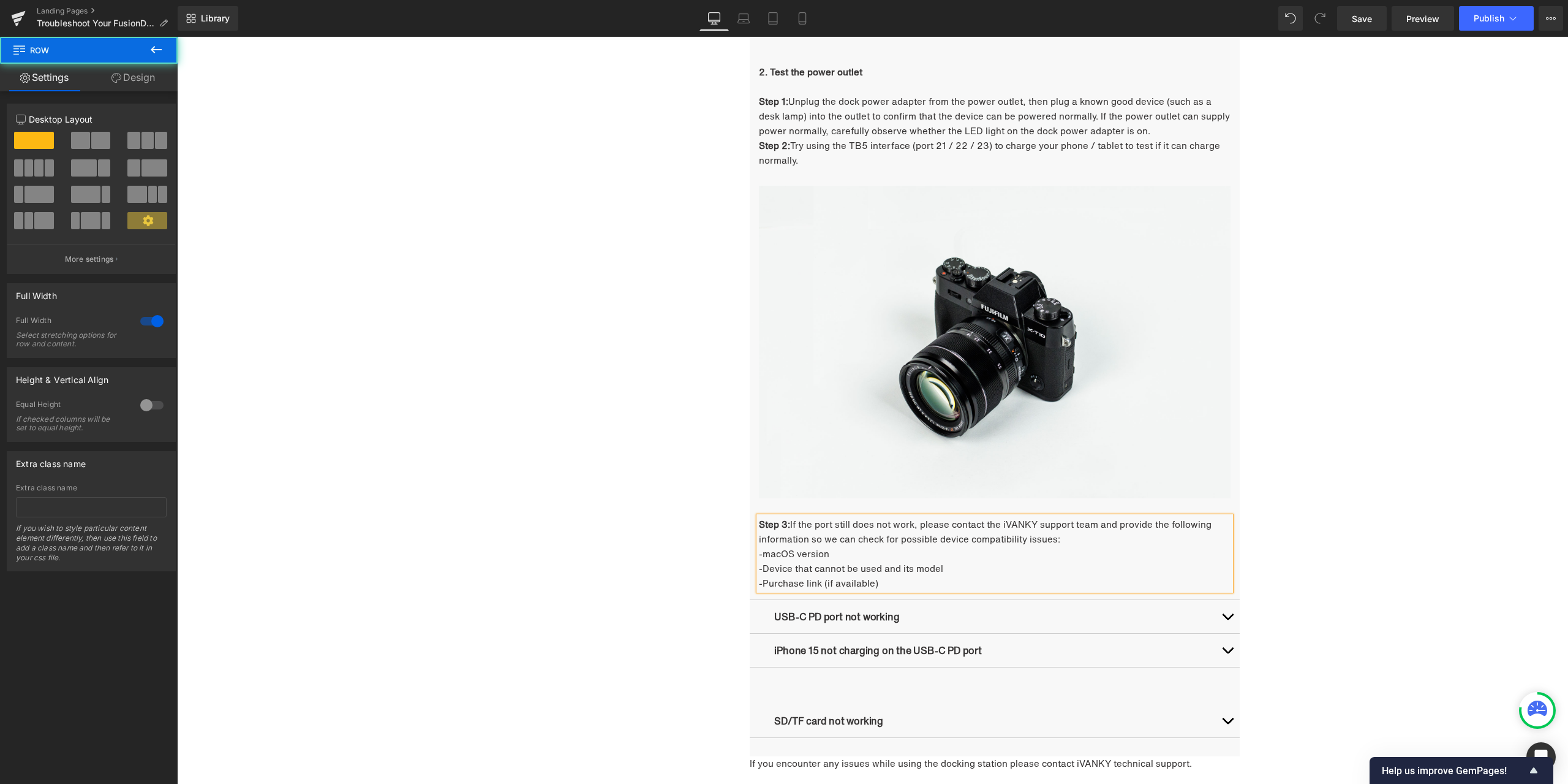
click at [495, 546] on div "Troubleshooting Heading Video Ports Issues Button Network Connectivity Issues B…" at bounding box center [872, 69] width 1391 height 1712
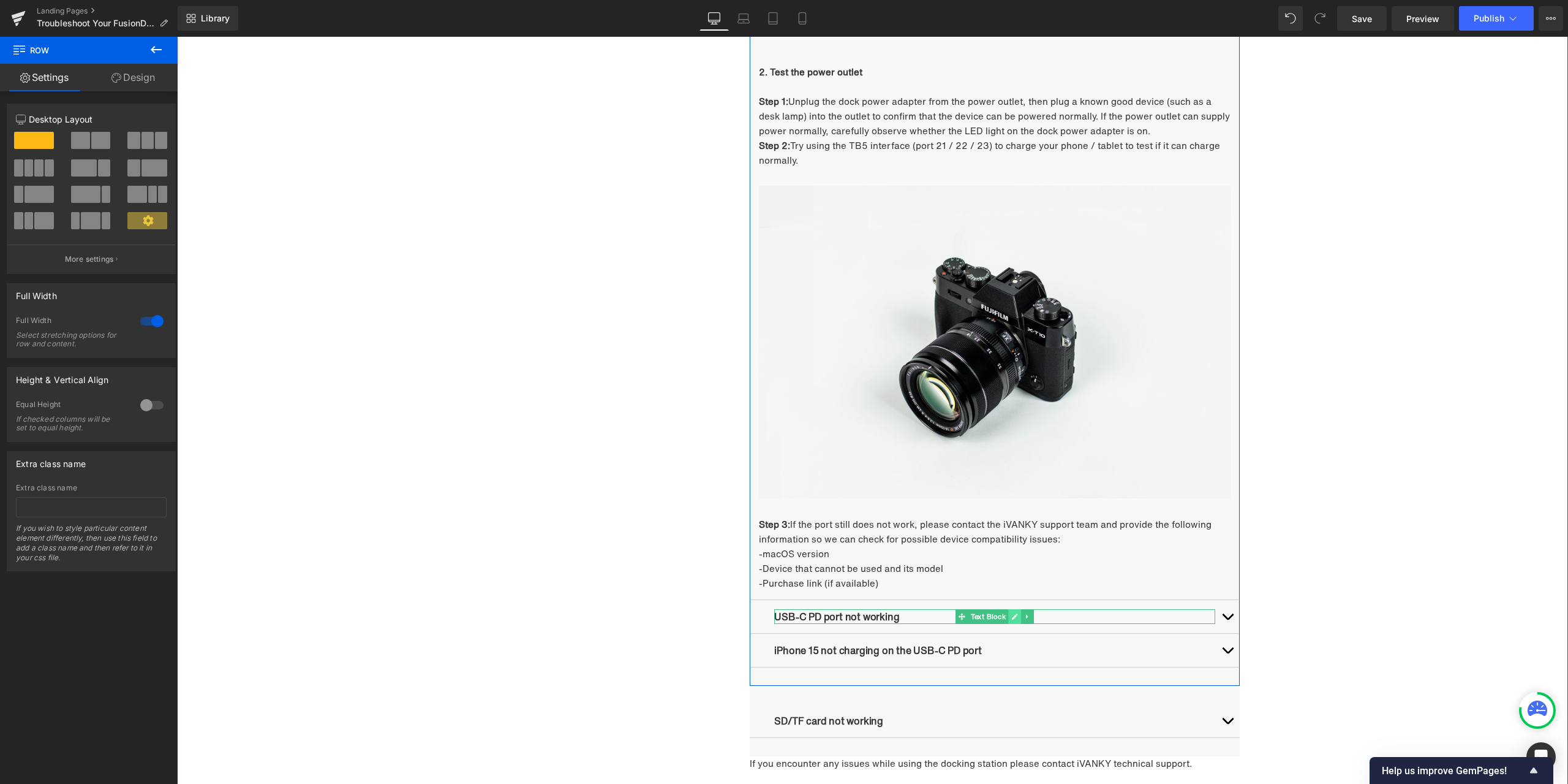
click at [1016, 618] on link at bounding box center [1015, 616] width 13 height 15
click at [916, 612] on p "USB-C PD port not working" at bounding box center [995, 616] width 441 height 15
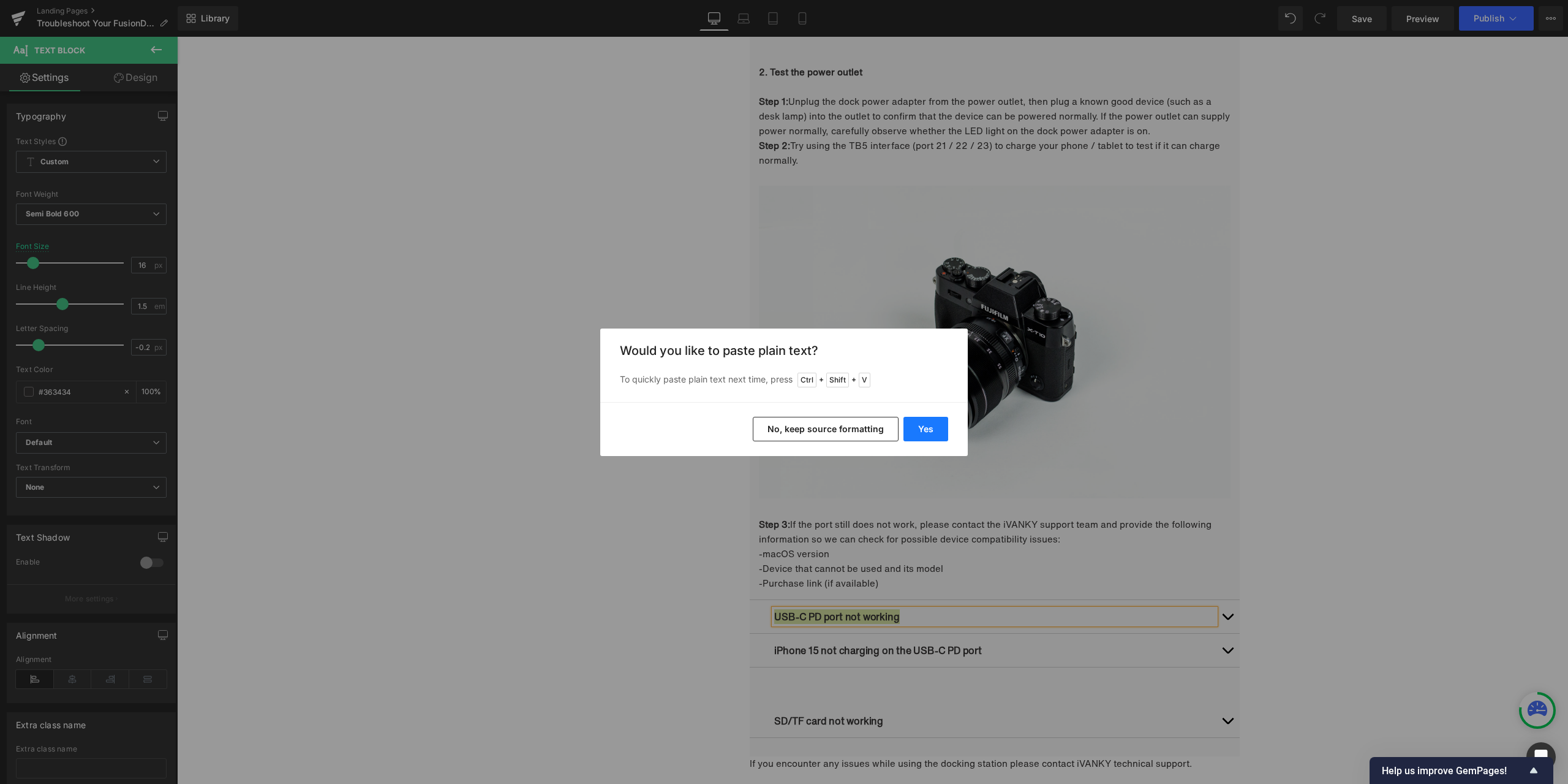
click at [916, 424] on button "Yes" at bounding box center [925, 429] width 44 height 25
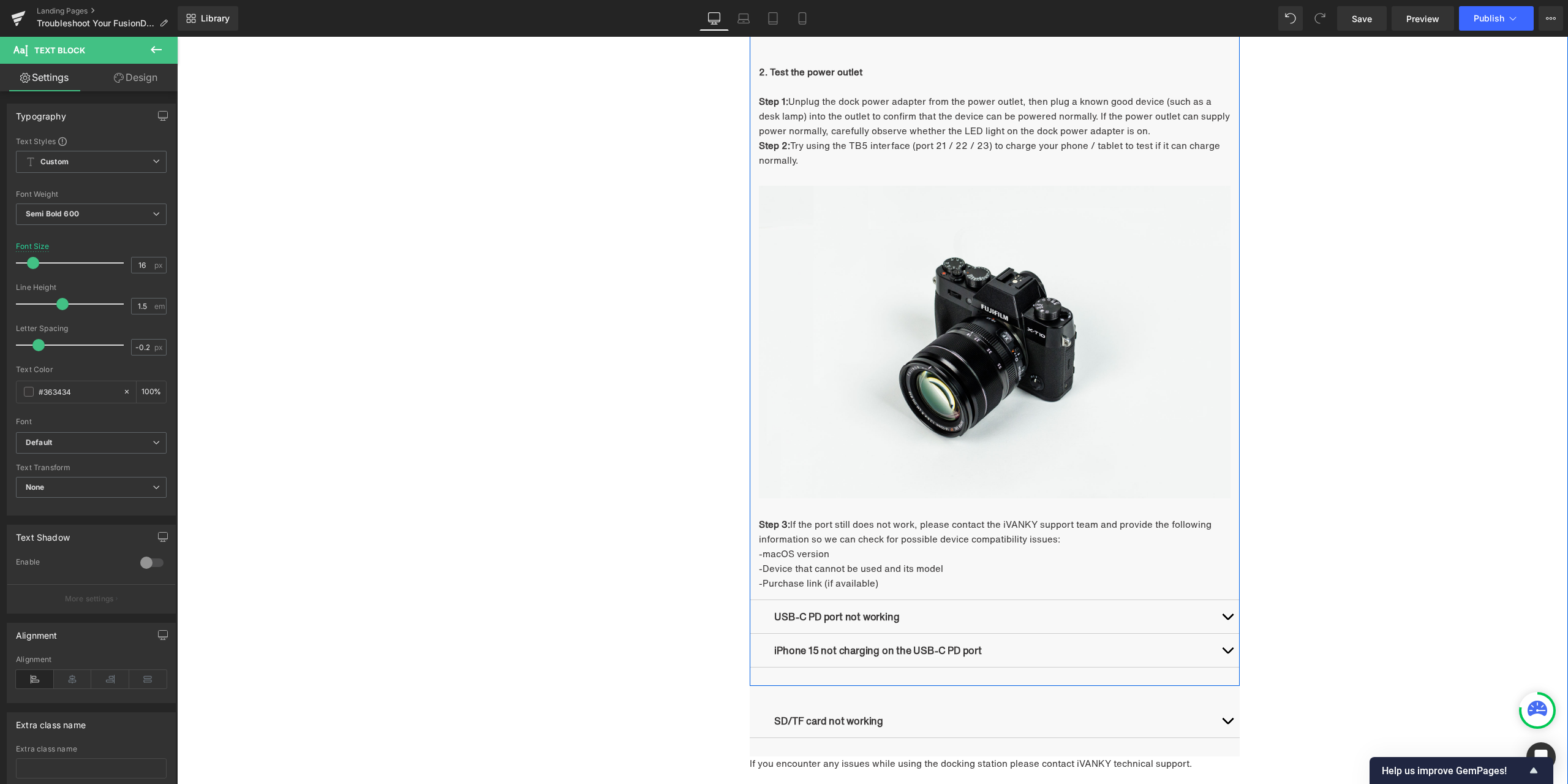
click at [1223, 616] on button "button" at bounding box center [1227, 617] width 25 height 33
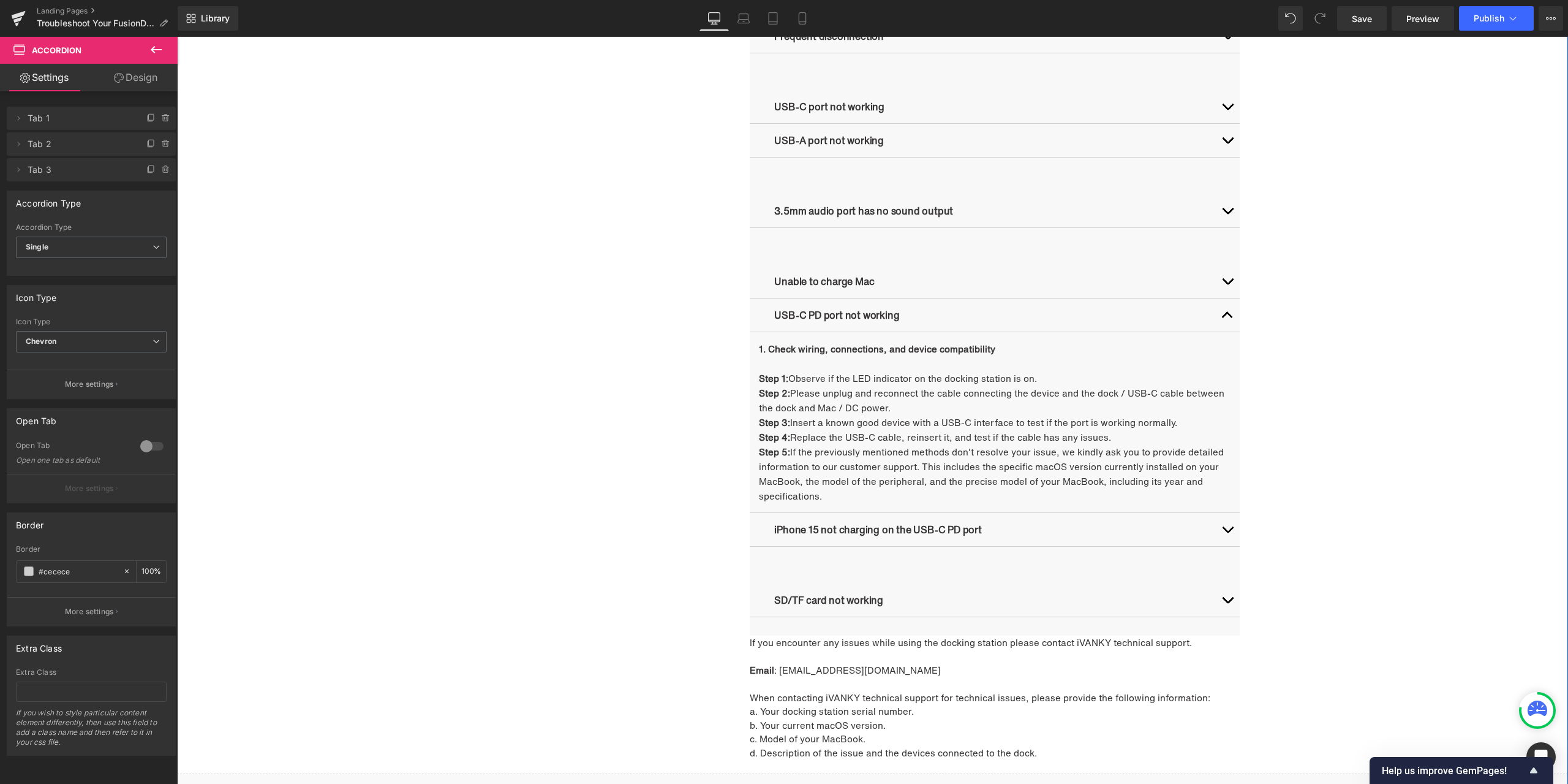
scroll to position [1067, 0]
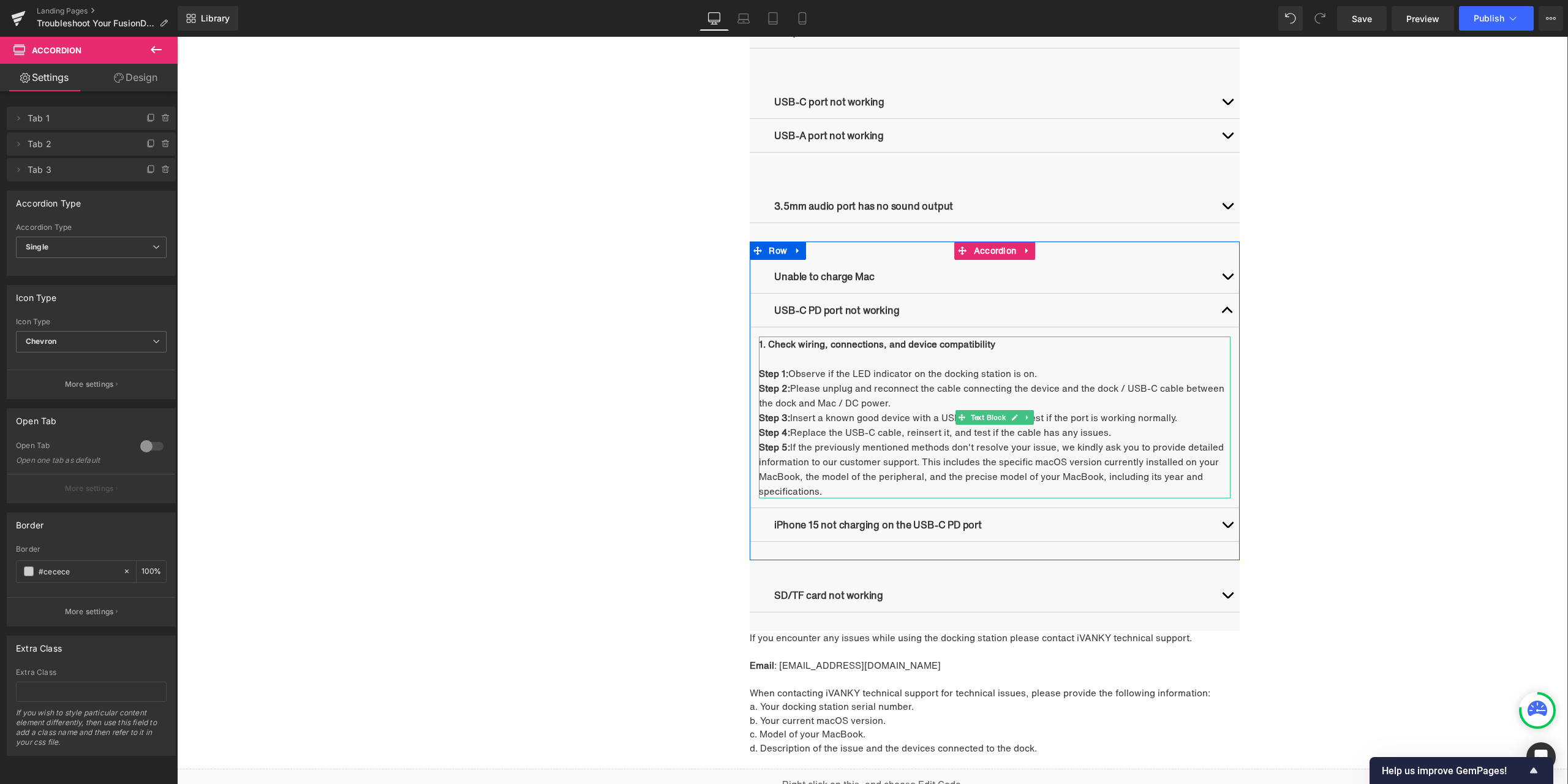
drag, startPoint x: 840, startPoint y: 352, endPoint x: 794, endPoint y: 352, distance: 46.0
click at [840, 352] on p at bounding box center [995, 358] width 472 height 15
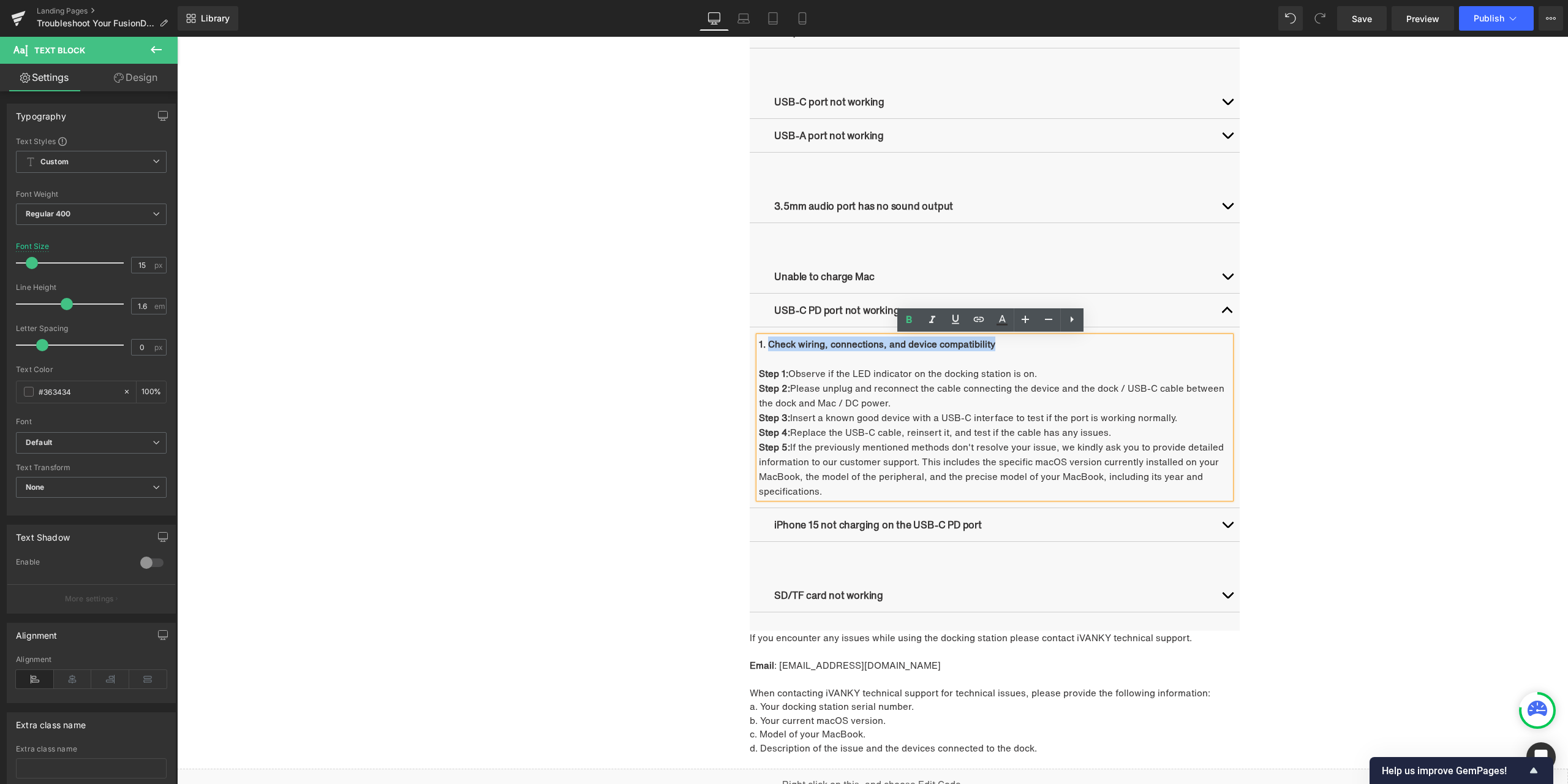
drag, startPoint x: 764, startPoint y: 345, endPoint x: 993, endPoint y: 346, distance: 229.0
click at [993, 346] on p "1. Check wiring, connections, and device compatibility" at bounding box center [995, 343] width 472 height 15
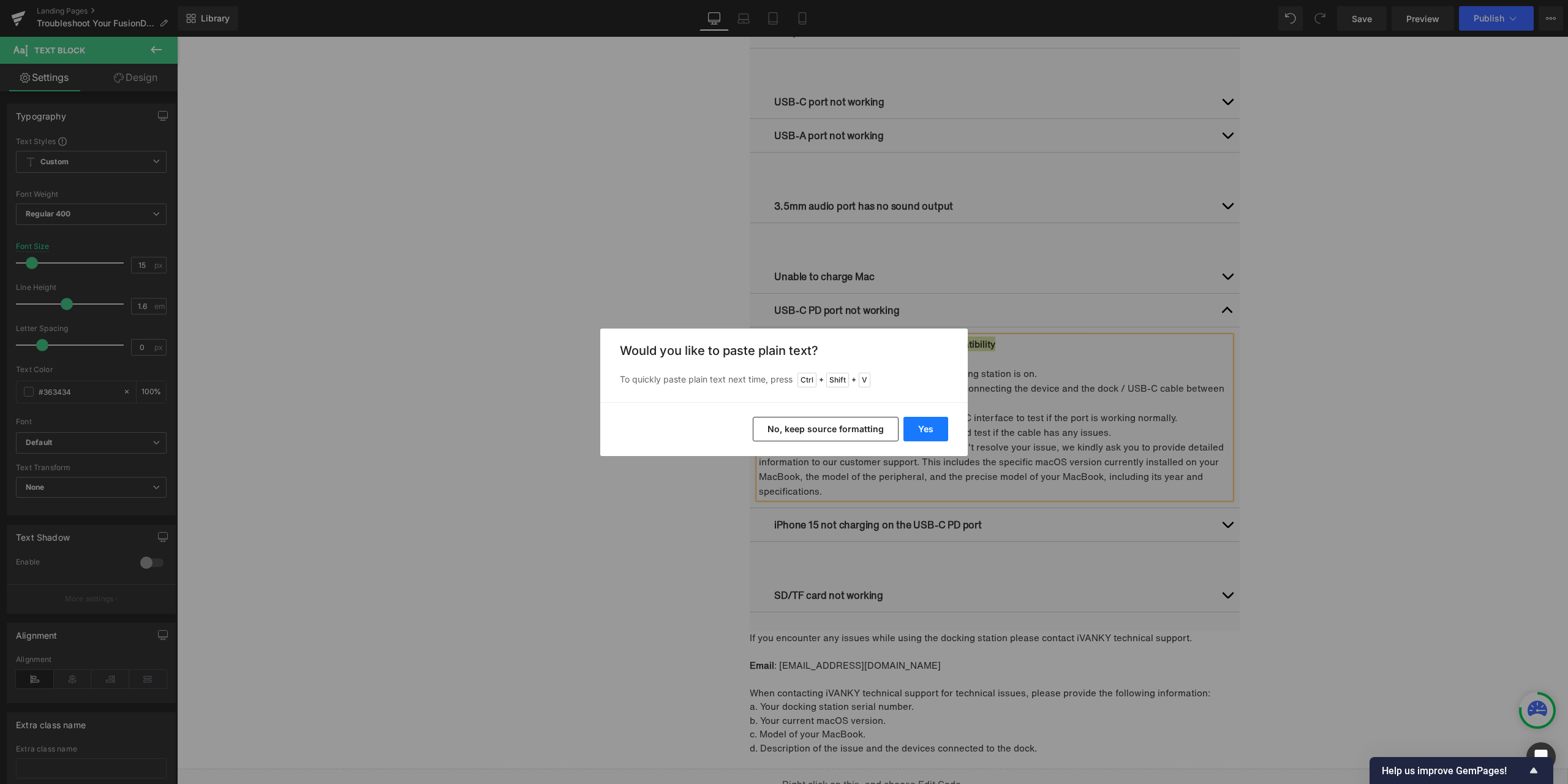
click at [932, 425] on button "Yes" at bounding box center [925, 429] width 44 height 25
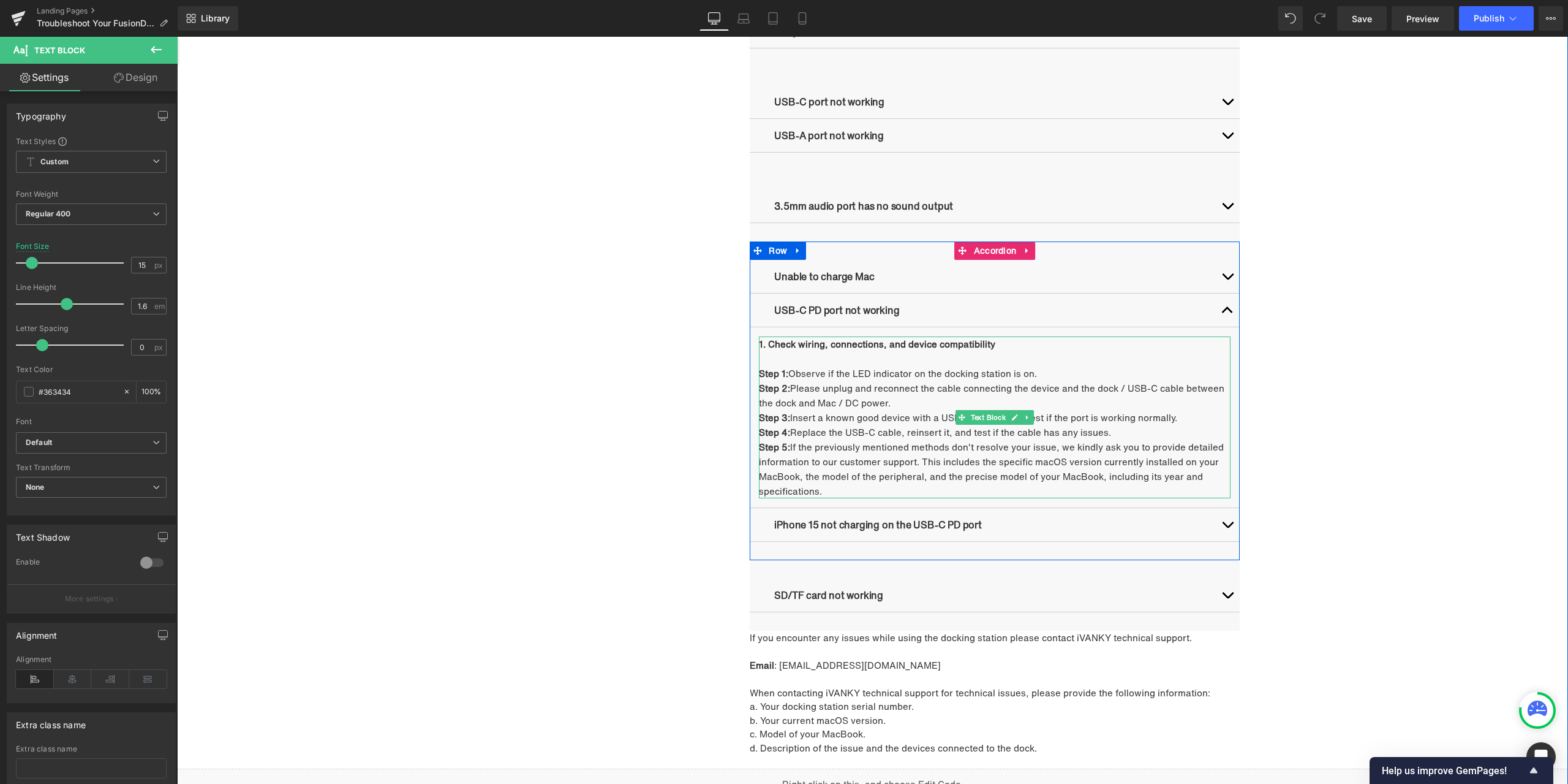
click at [806, 374] on p "Step 1: Observe if the LED indicator on the docking station is on." at bounding box center [995, 373] width 472 height 15
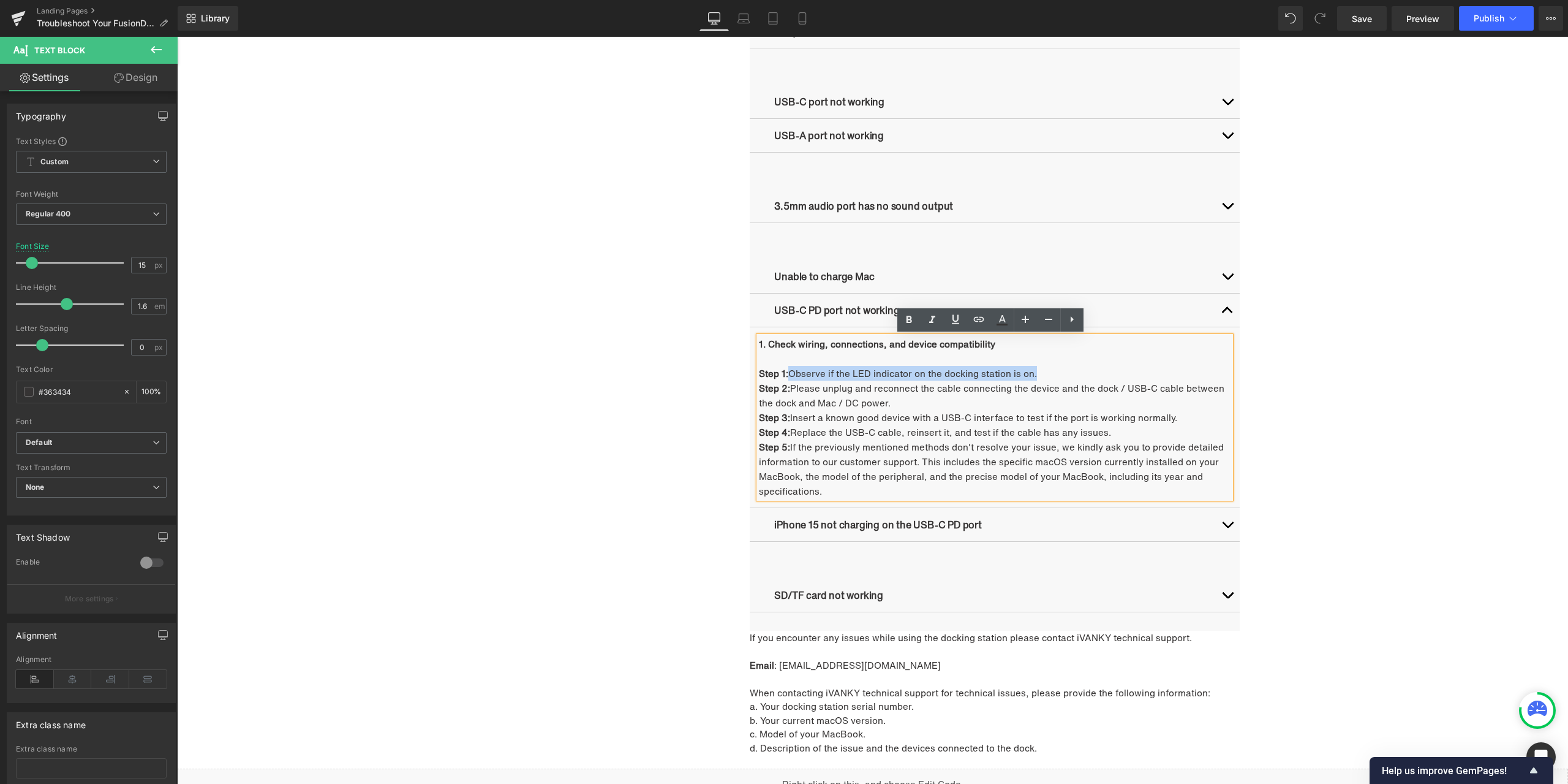
drag, startPoint x: 787, startPoint y: 371, endPoint x: 1045, endPoint y: 369, distance: 258.0
click at [1045, 369] on p "Step 1: Observe if the LED indicator on the docking station is on." at bounding box center [995, 373] width 472 height 15
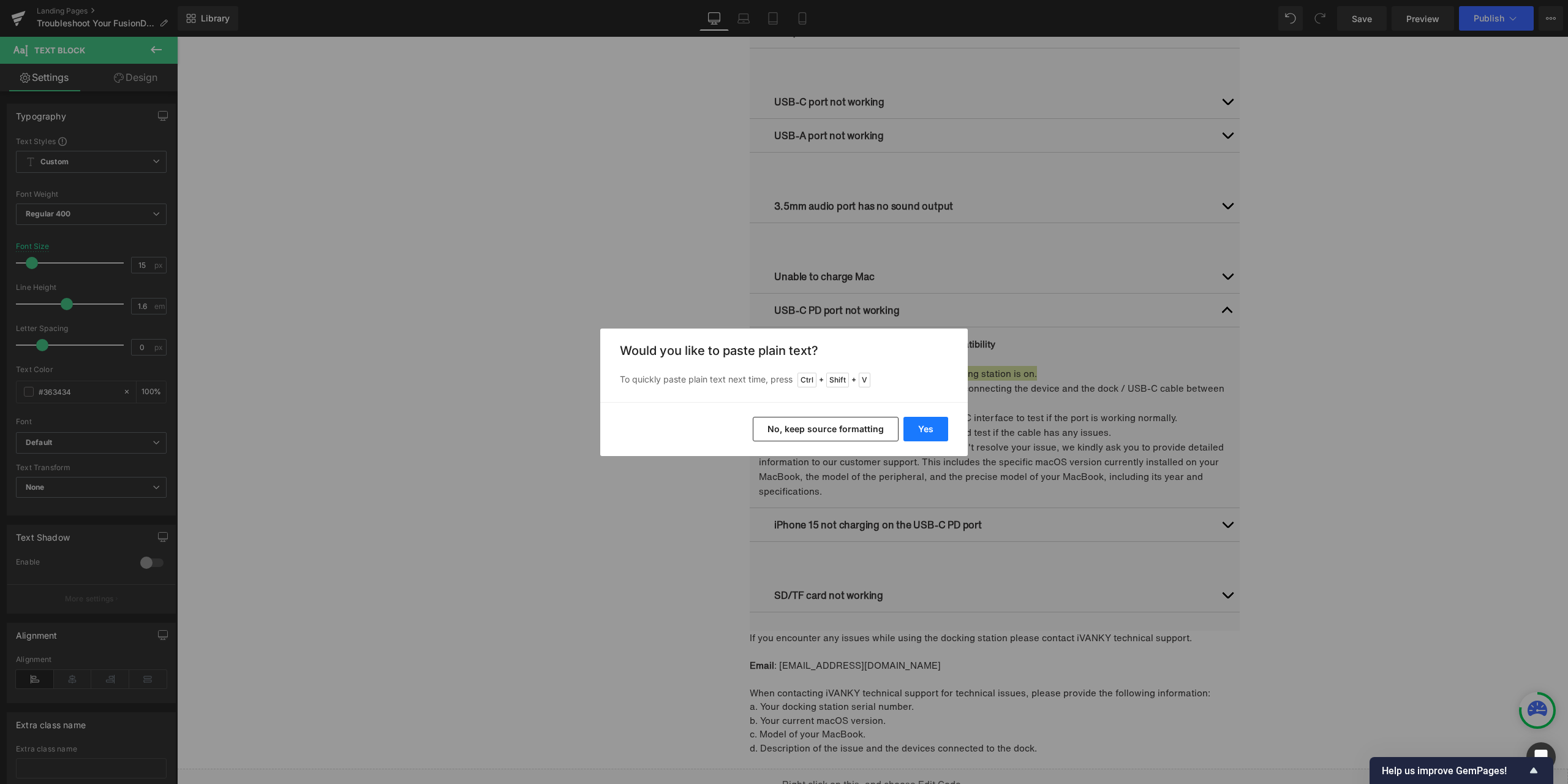
click at [941, 425] on button "Yes" at bounding box center [925, 429] width 44 height 25
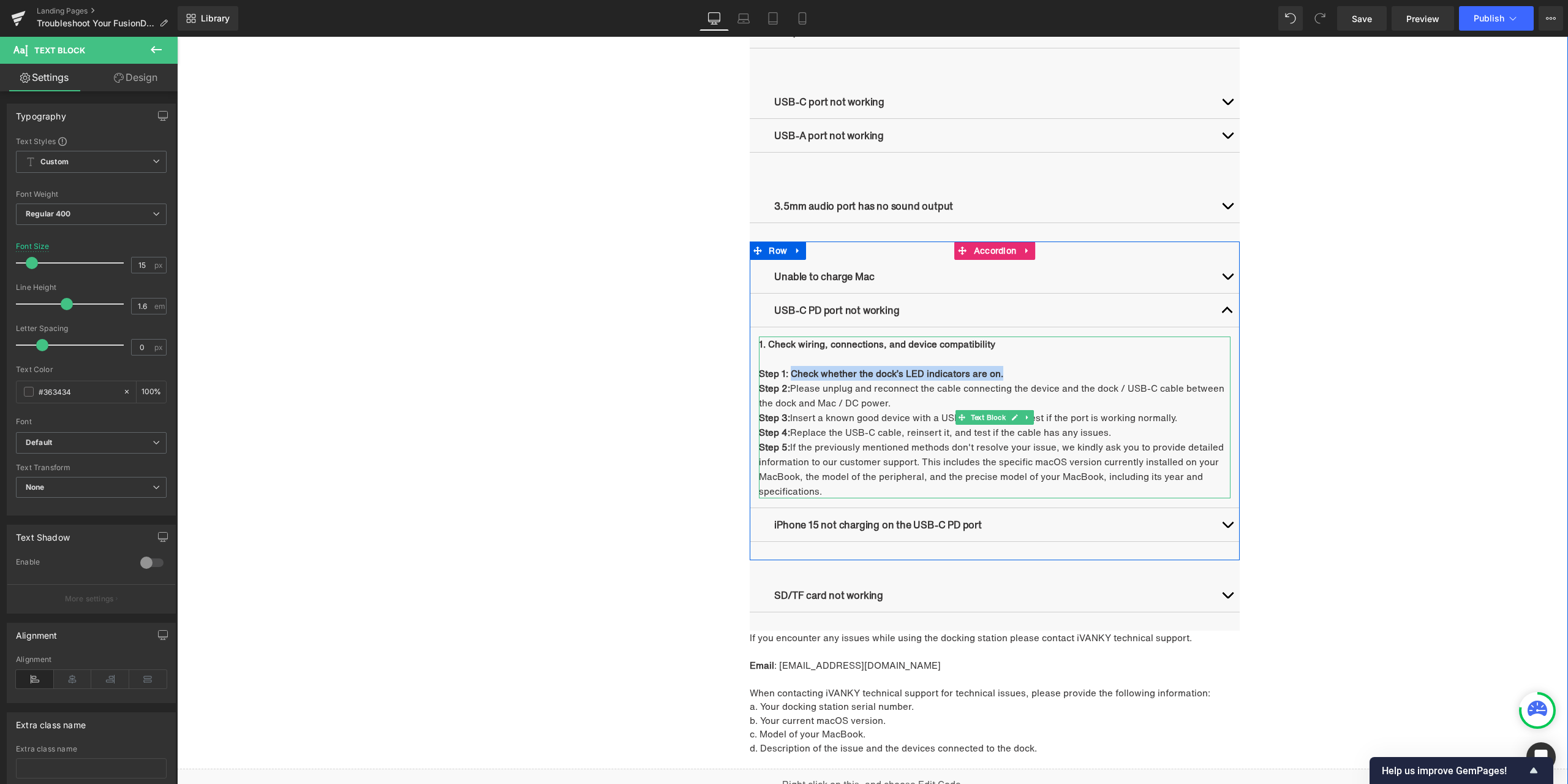
drag, startPoint x: 789, startPoint y: 374, endPoint x: 1016, endPoint y: 375, distance: 227.0
click at [1016, 375] on p "Step 1: Check whether the dock’s LED indicators are on." at bounding box center [995, 373] width 472 height 15
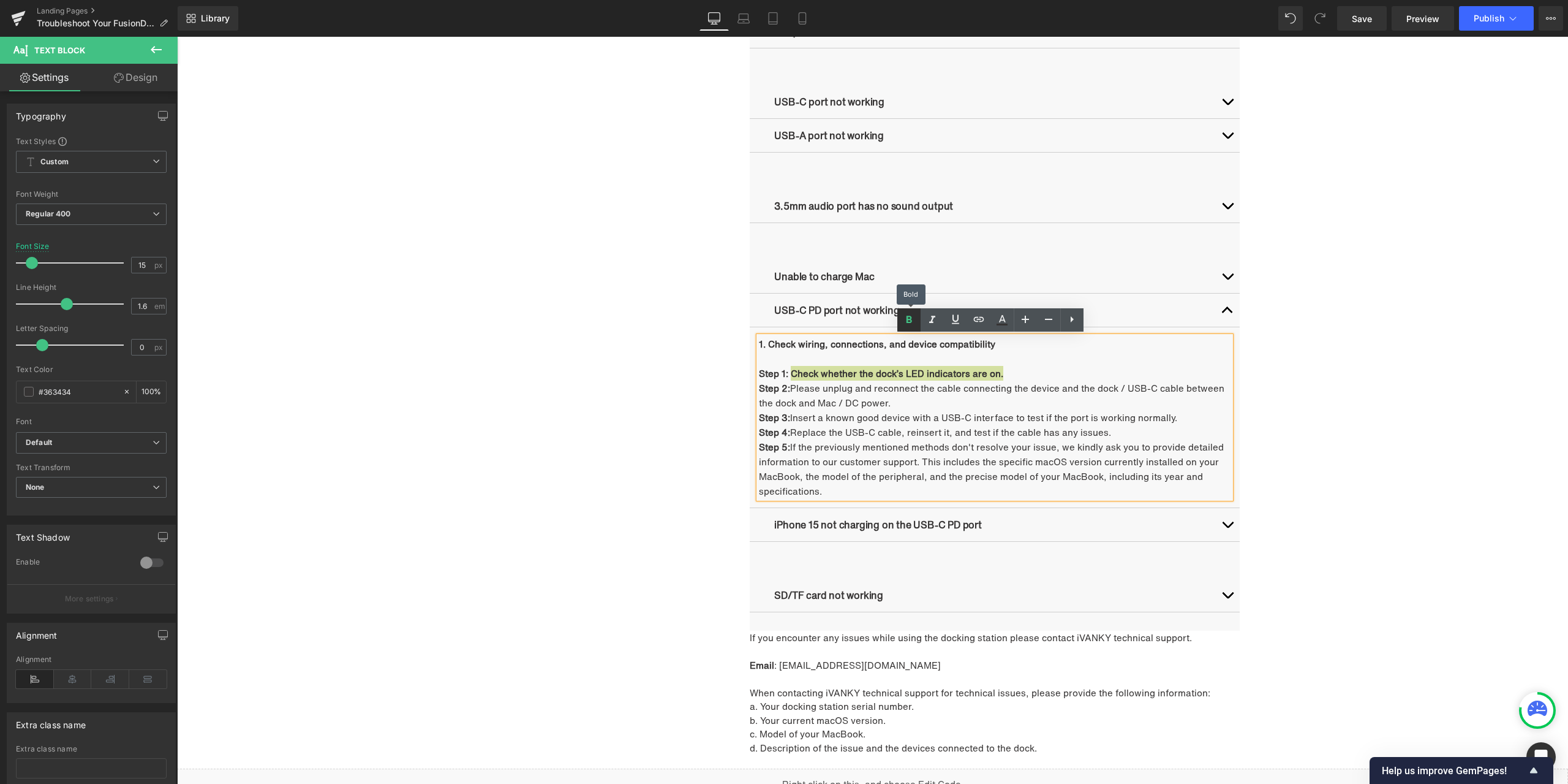
click at [918, 325] on link at bounding box center [909, 320] width 24 height 24
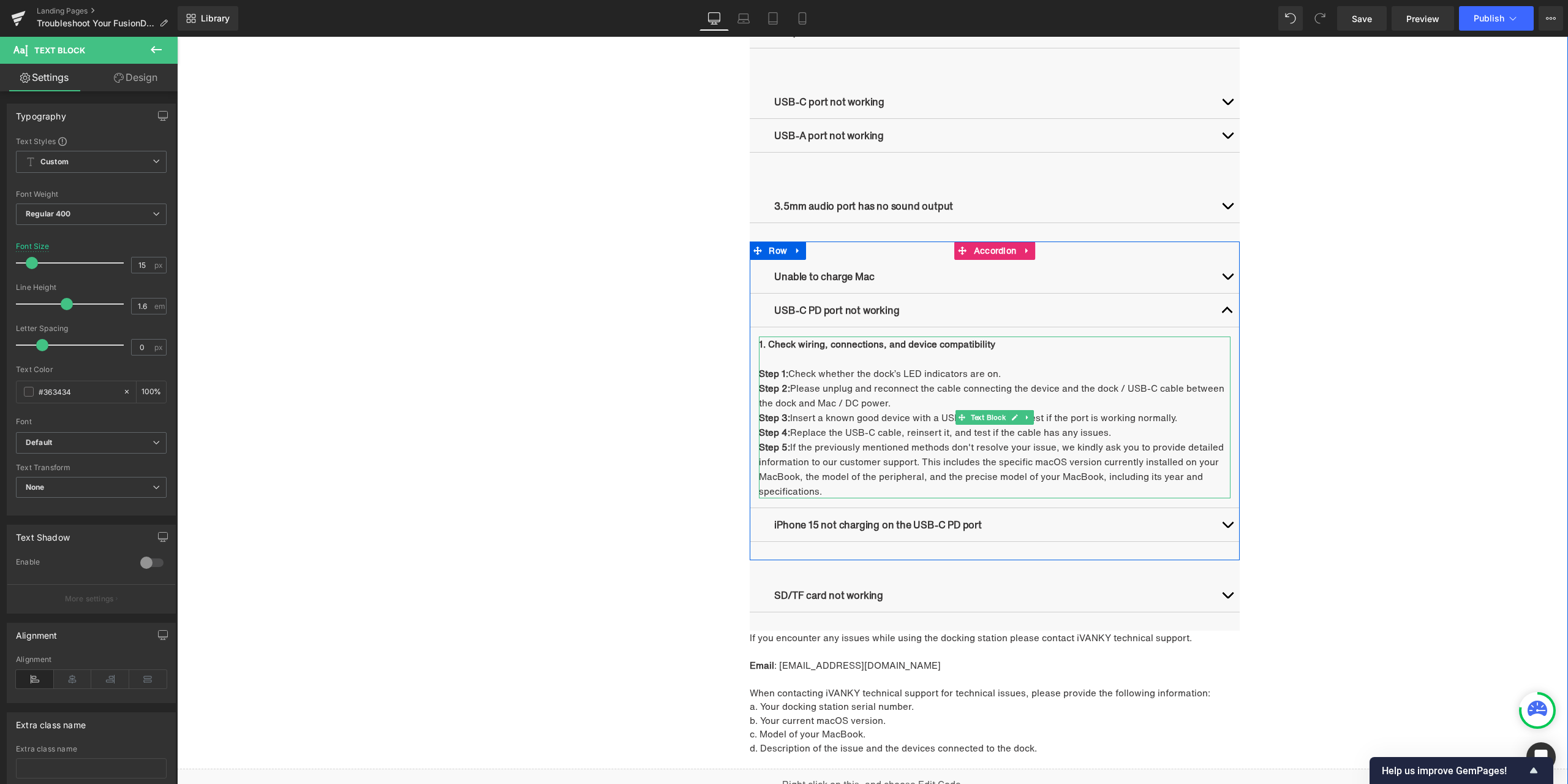
drag, startPoint x: 903, startPoint y: 414, endPoint x: 884, endPoint y: 412, distance: 19.1
click at [903, 414] on p "Step 3: Insert a known good device with a USB-C interface to test if the port i…" at bounding box center [995, 417] width 472 height 15
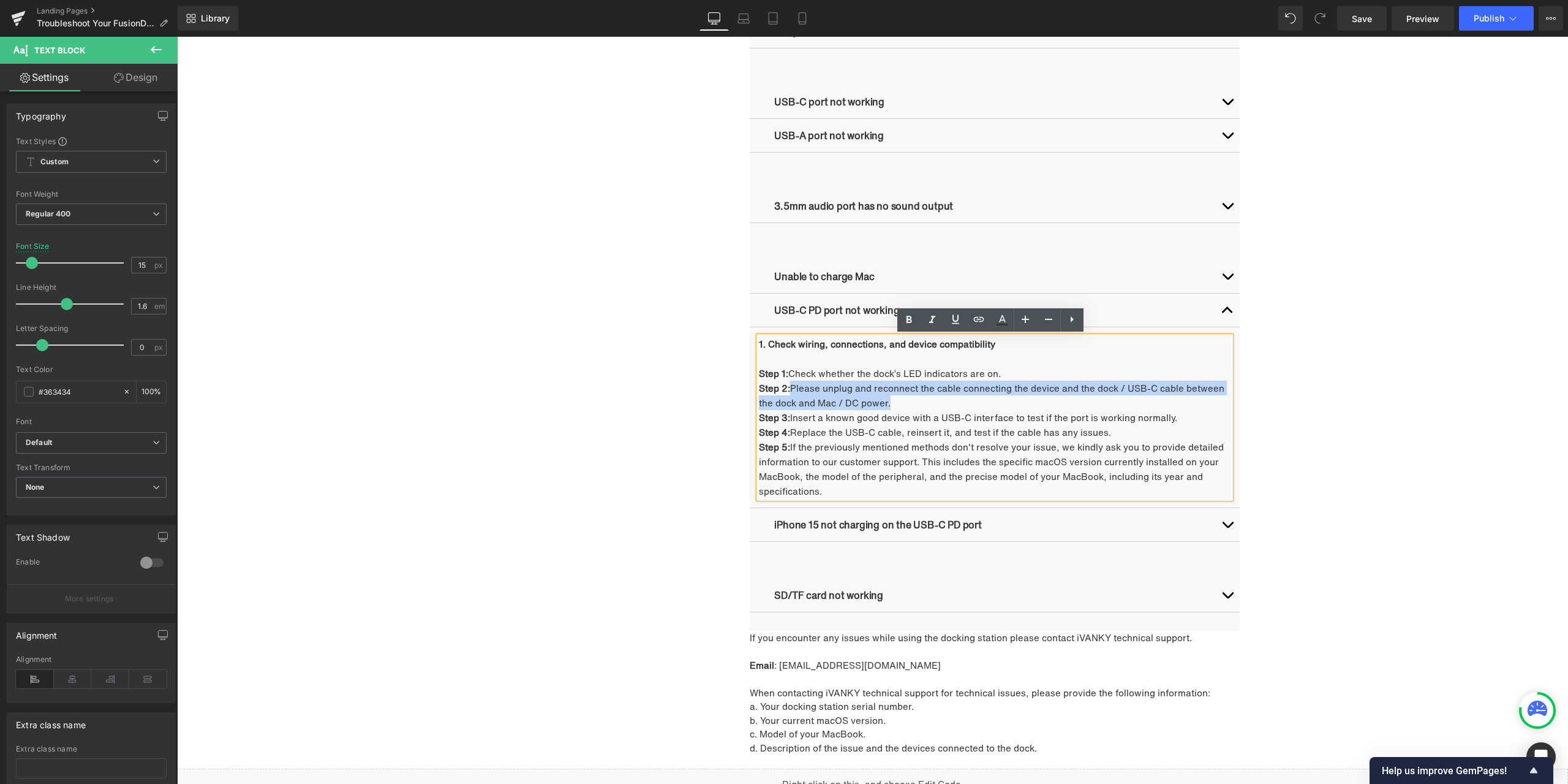
drag, startPoint x: 787, startPoint y: 388, endPoint x: 896, endPoint y: 402, distance: 109.9
click at [896, 402] on p "Step 2: Please unplug and reconnect the cable connecting the device and the doc…" at bounding box center [995, 395] width 472 height 30
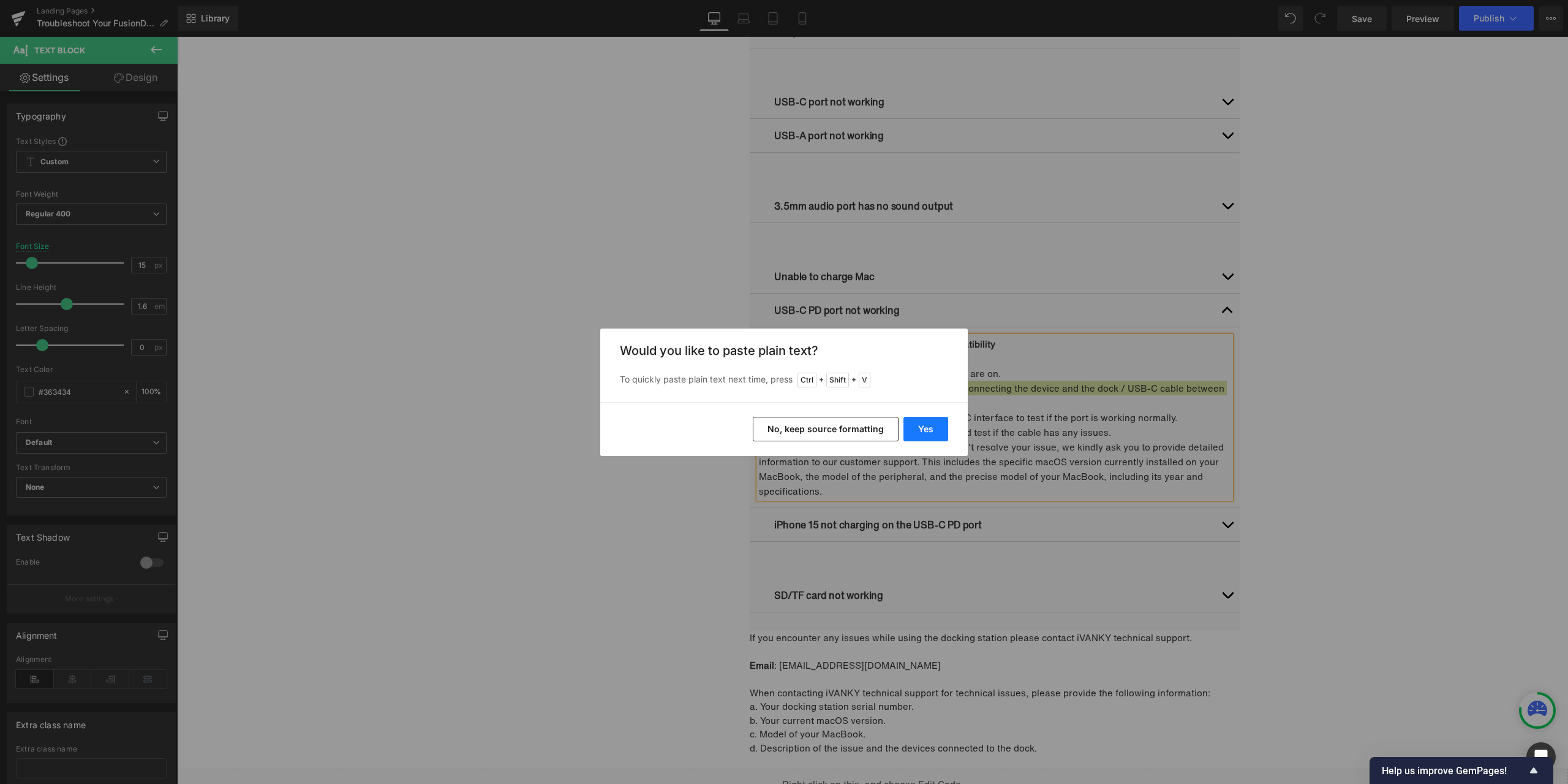
click at [935, 424] on button "Yes" at bounding box center [925, 429] width 44 height 25
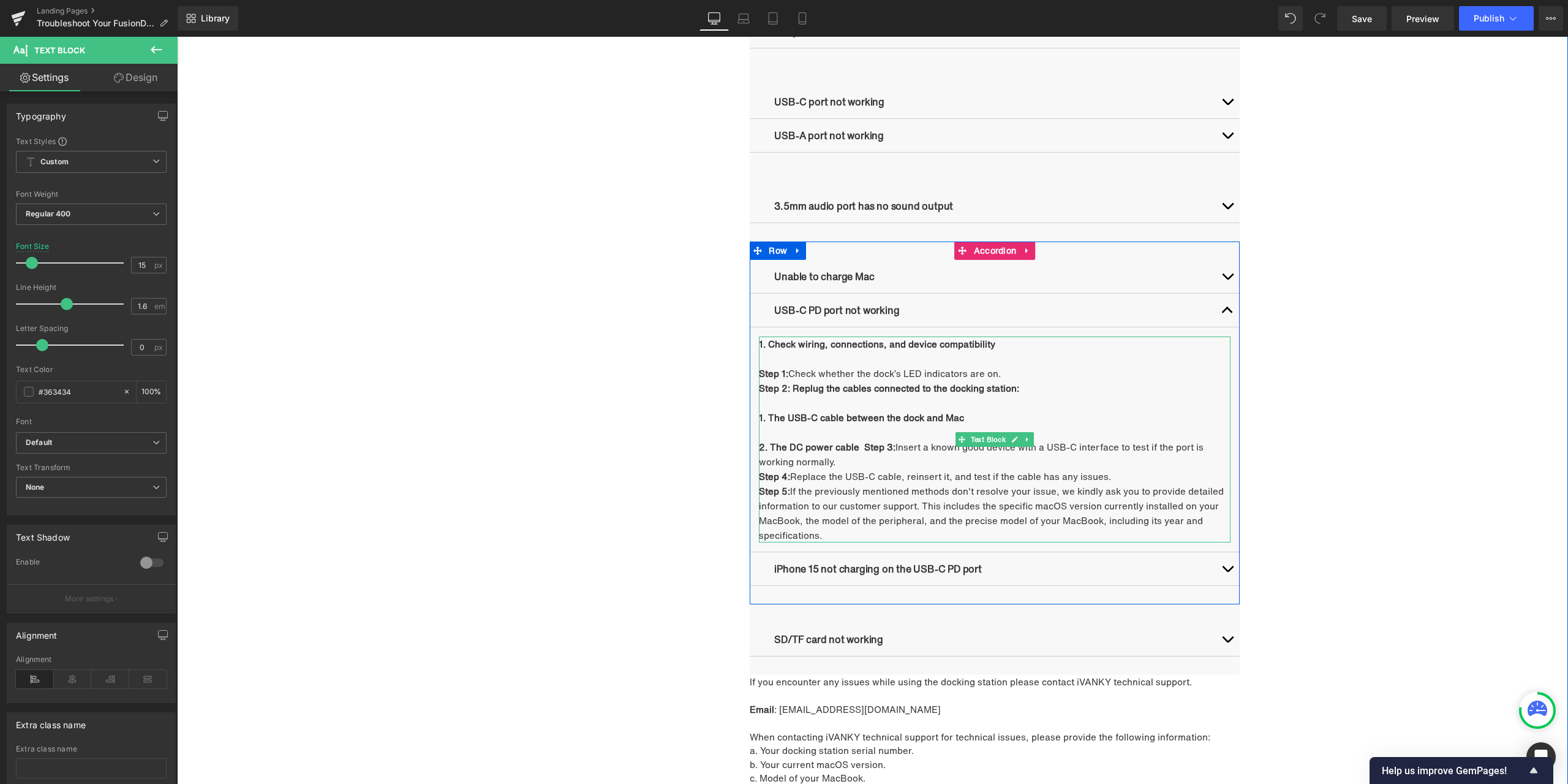
click at [859, 447] on strong "2. The DC power cable Step 3:" at bounding box center [827, 447] width 137 height 14
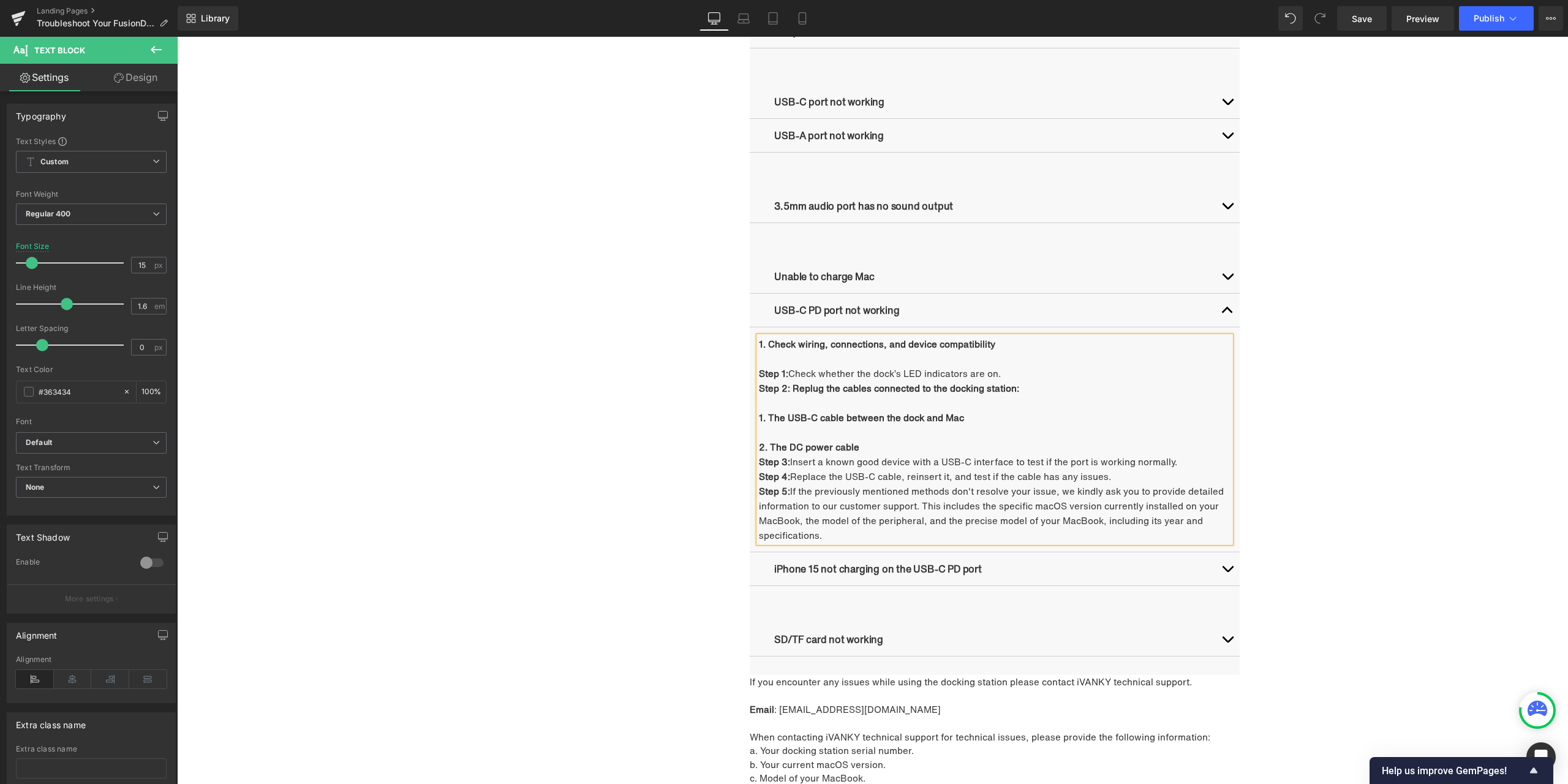
drag, startPoint x: 859, startPoint y: 451, endPoint x: 787, endPoint y: 389, distance: 95.0
click at [787, 389] on div "1. Check wiring, connections, and device compatibility Step 1: Check whether th…" at bounding box center [995, 439] width 472 height 206
click at [900, 318] on link at bounding box center [909, 320] width 24 height 24
click at [786, 432] on p at bounding box center [995, 432] width 472 height 15
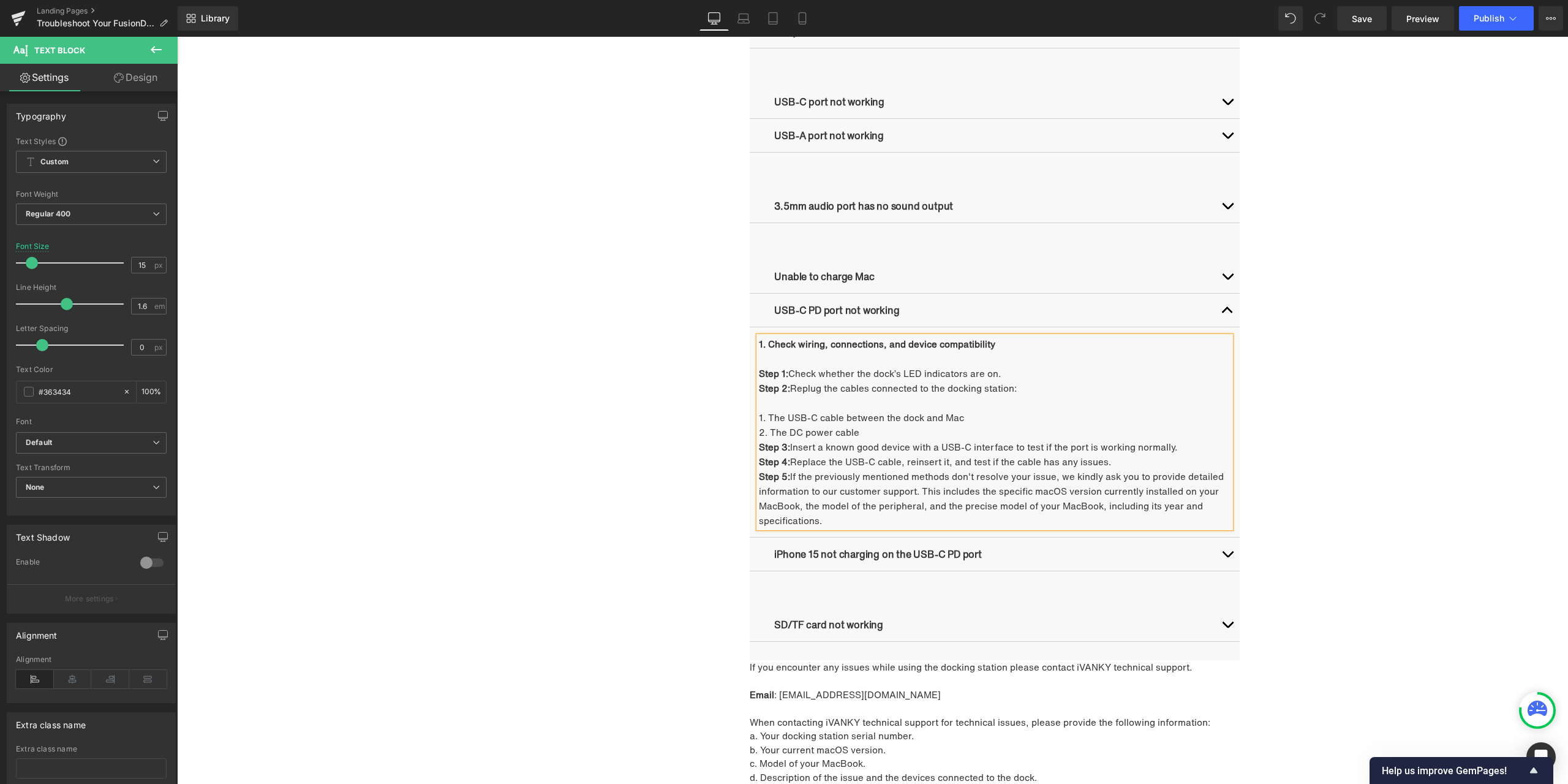
click at [784, 408] on p at bounding box center [995, 402] width 472 height 15
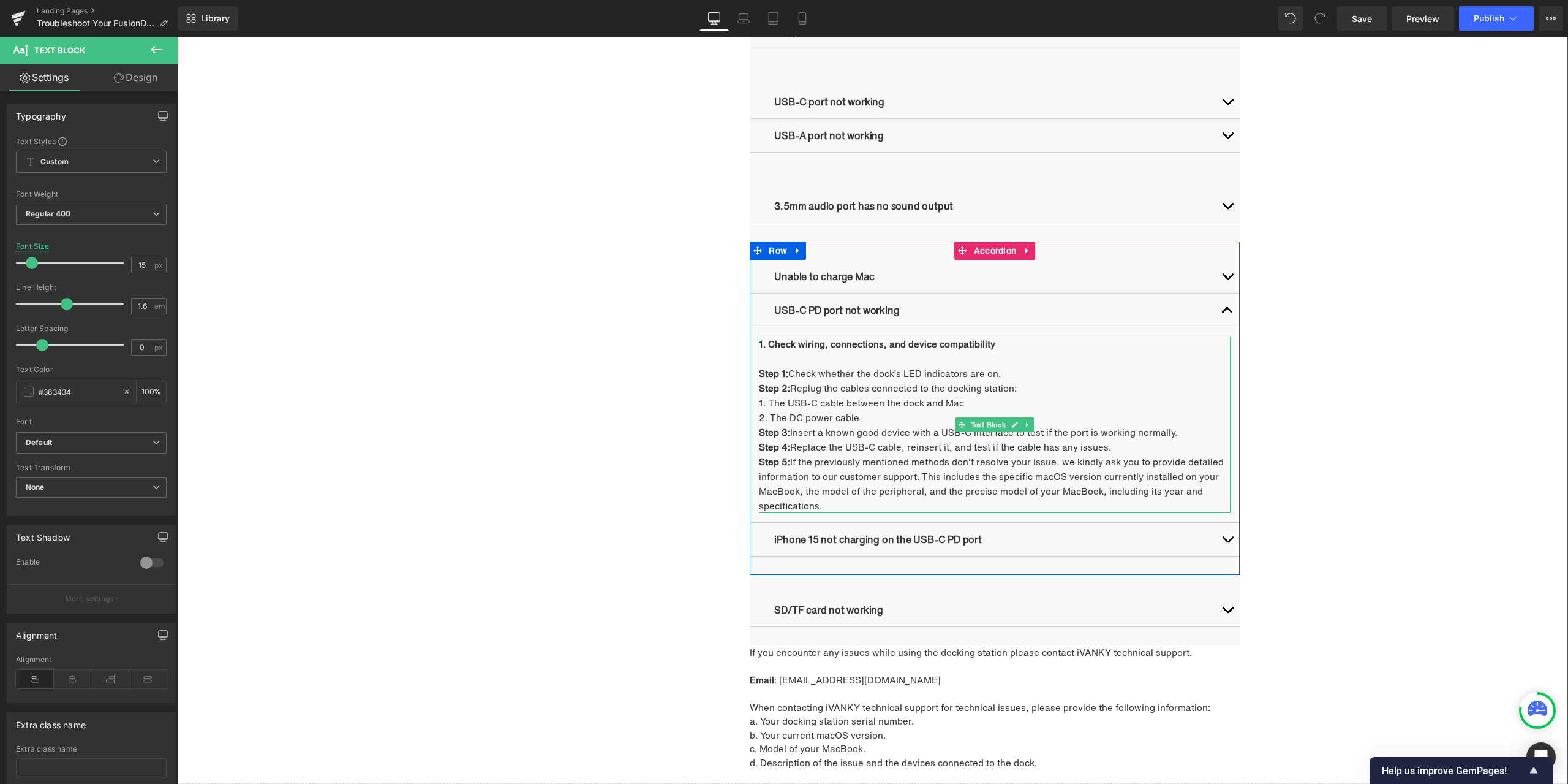
click at [853, 429] on p "Step 3: Insert a known good device with a USB-C interface to test if the port i…" at bounding box center [995, 432] width 472 height 15
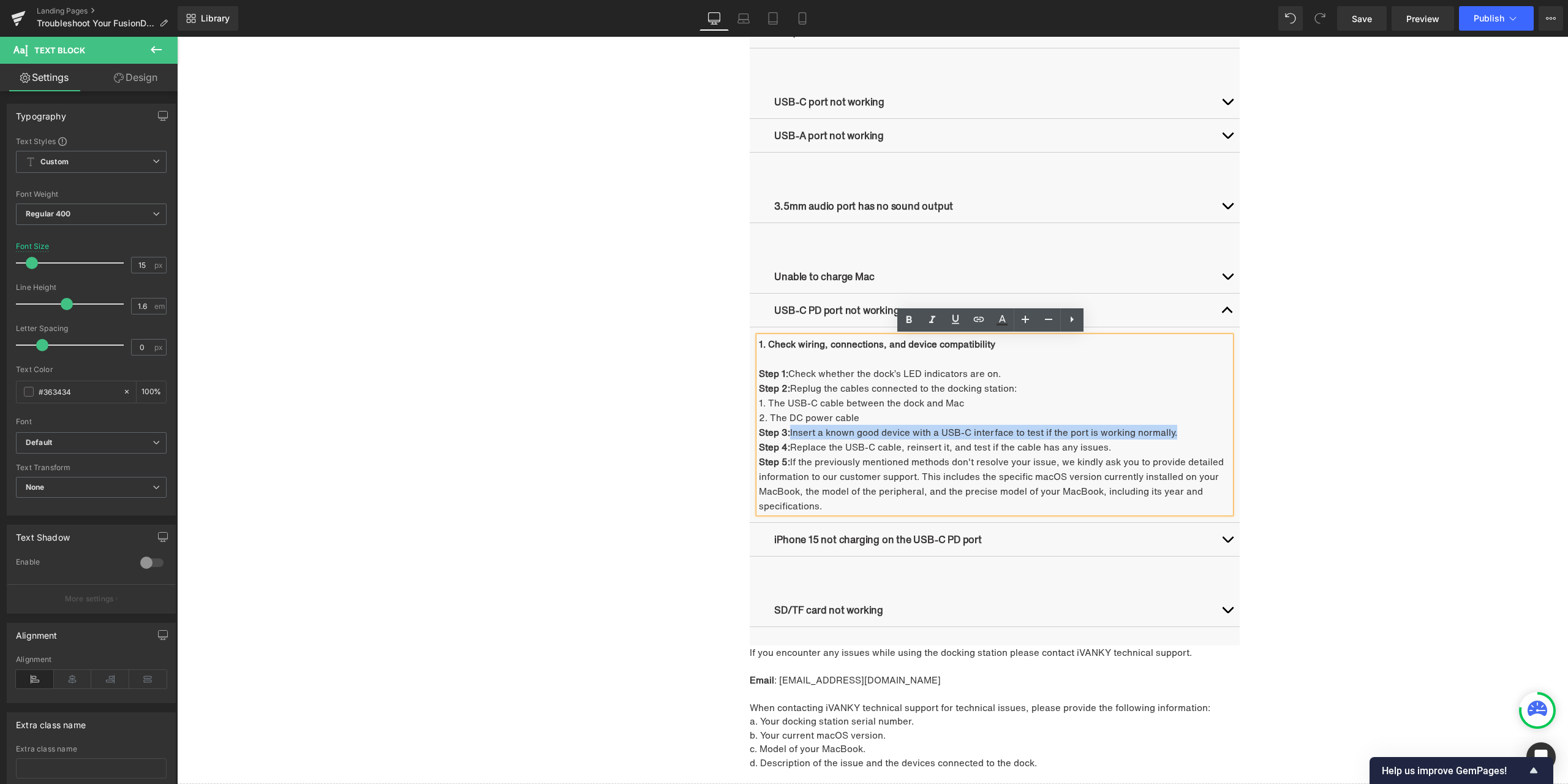
drag, startPoint x: 789, startPoint y: 432, endPoint x: 1172, endPoint y: 430, distance: 383.0
click at [1172, 430] on p "Step 3: Insert a known good device with a USB-C interface to test if the port i…" at bounding box center [995, 432] width 472 height 15
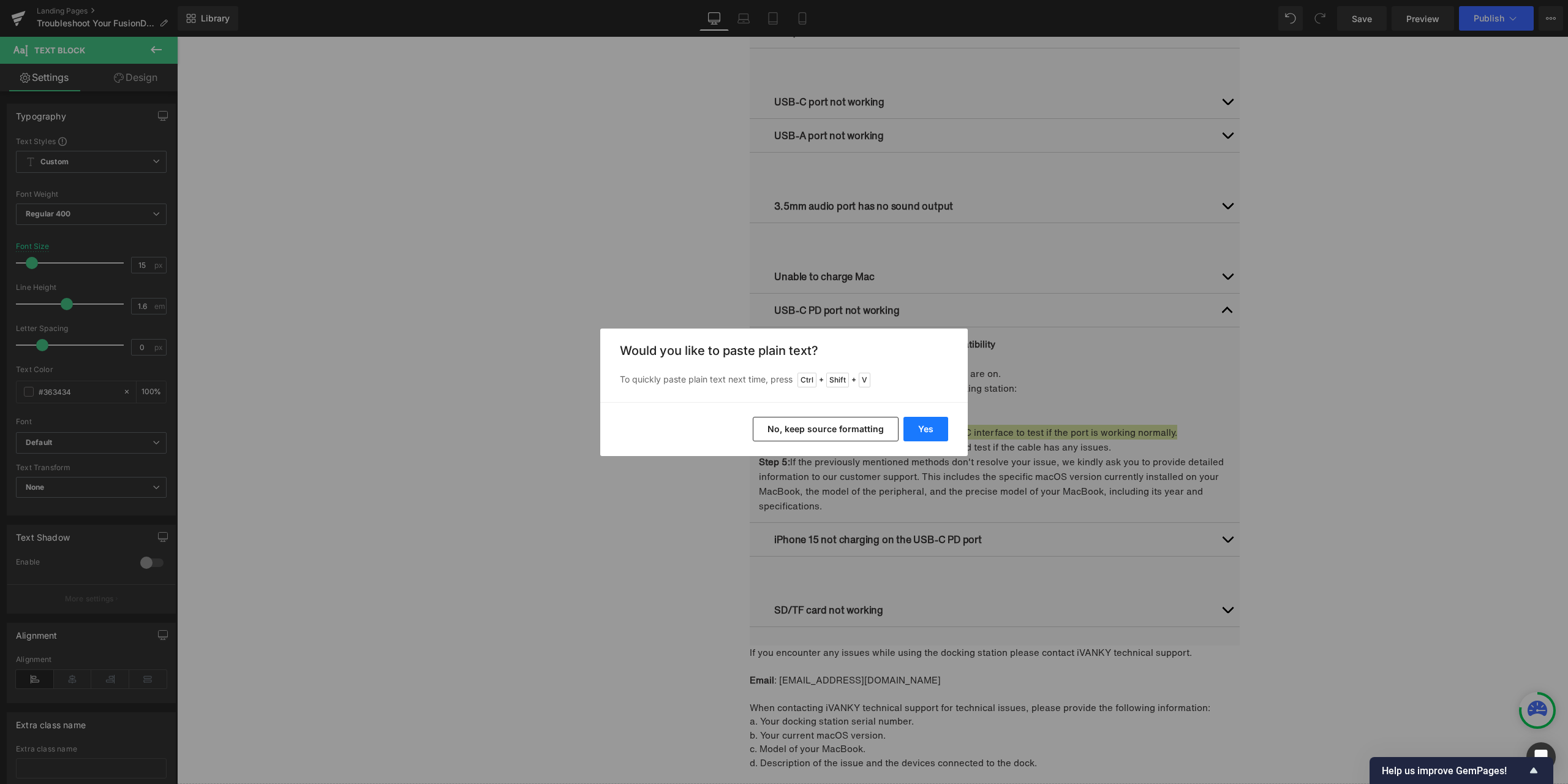
click at [923, 428] on button "Yes" at bounding box center [925, 429] width 44 height 25
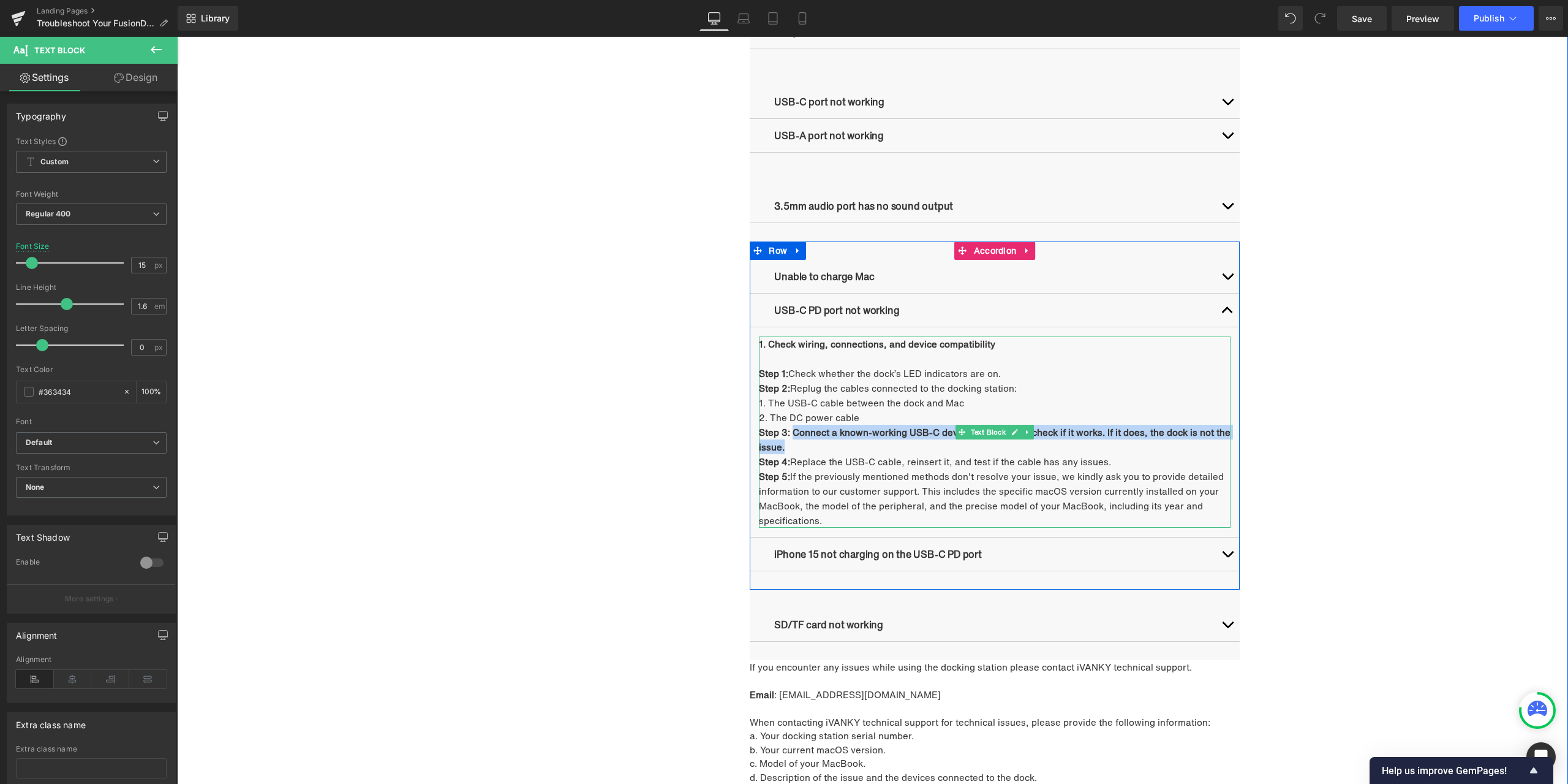
drag, startPoint x: 791, startPoint y: 430, endPoint x: 781, endPoint y: 445, distance: 18.0
click at [781, 445] on p "Step 3: Connect a known-working USB-C device to the port to check if it works. …" at bounding box center [995, 440] width 472 height 30
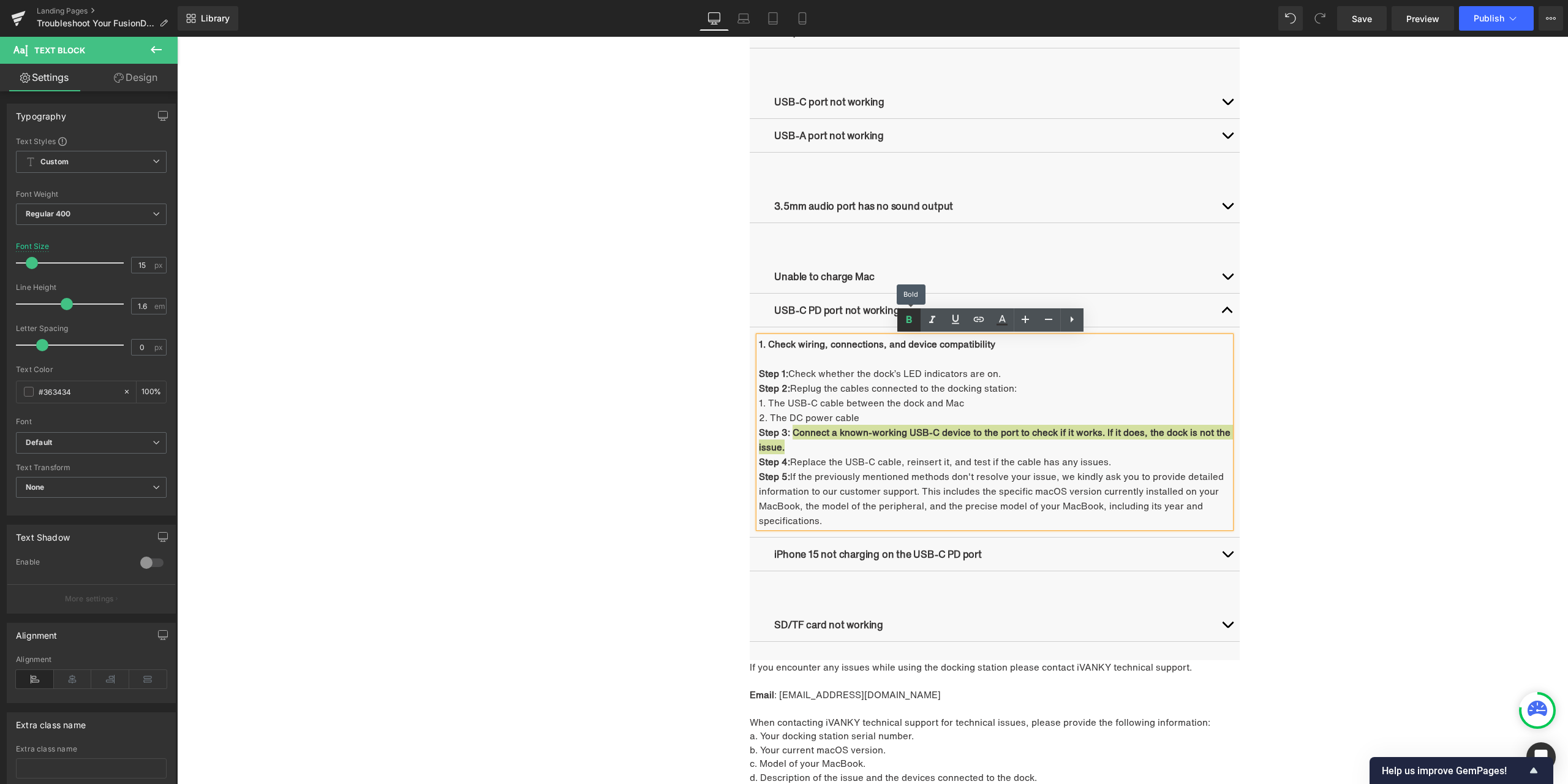
click at [914, 323] on icon at bounding box center [908, 320] width 15 height 15
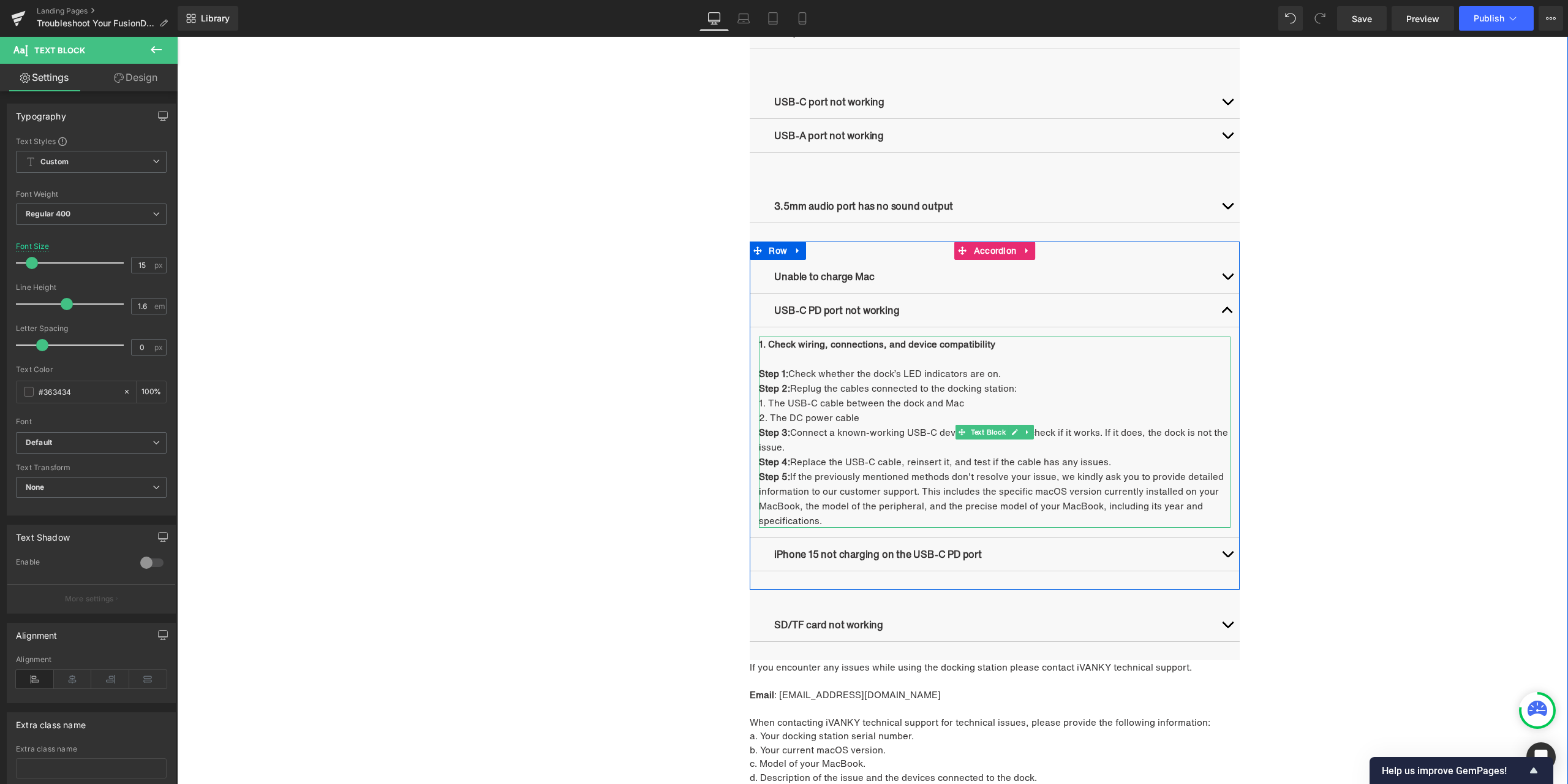
click at [807, 454] on p "Step 4: Replace the USB-C cable, reinsert it, and test if the cable has any iss…" at bounding box center [995, 461] width 472 height 15
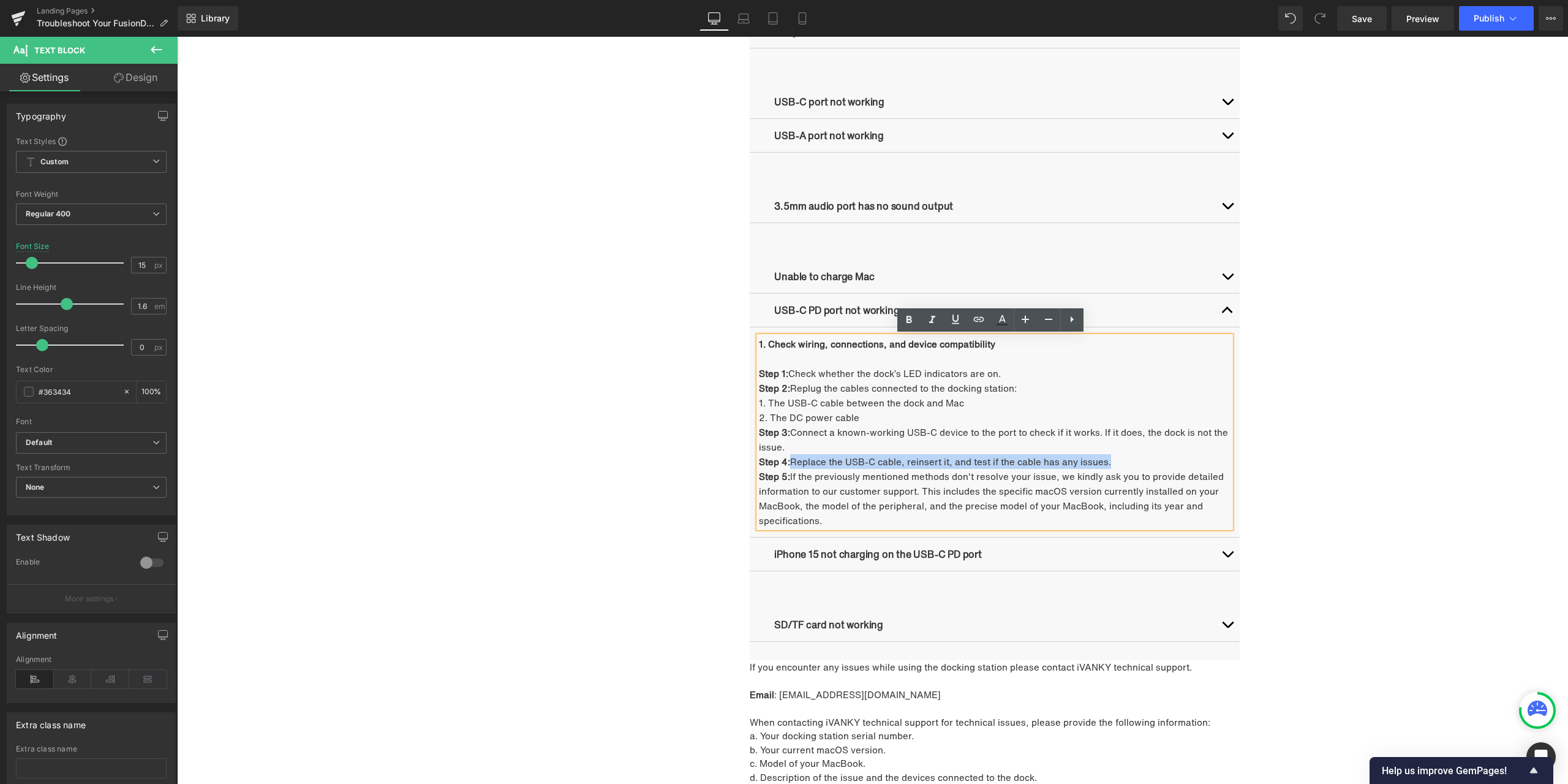
drag, startPoint x: 787, startPoint y: 461, endPoint x: 1114, endPoint y: 462, distance: 327.0
click at [1114, 462] on p "Step 4: Replace the USB-C cable, reinsert it, and test if the cable has any iss…" at bounding box center [995, 461] width 472 height 15
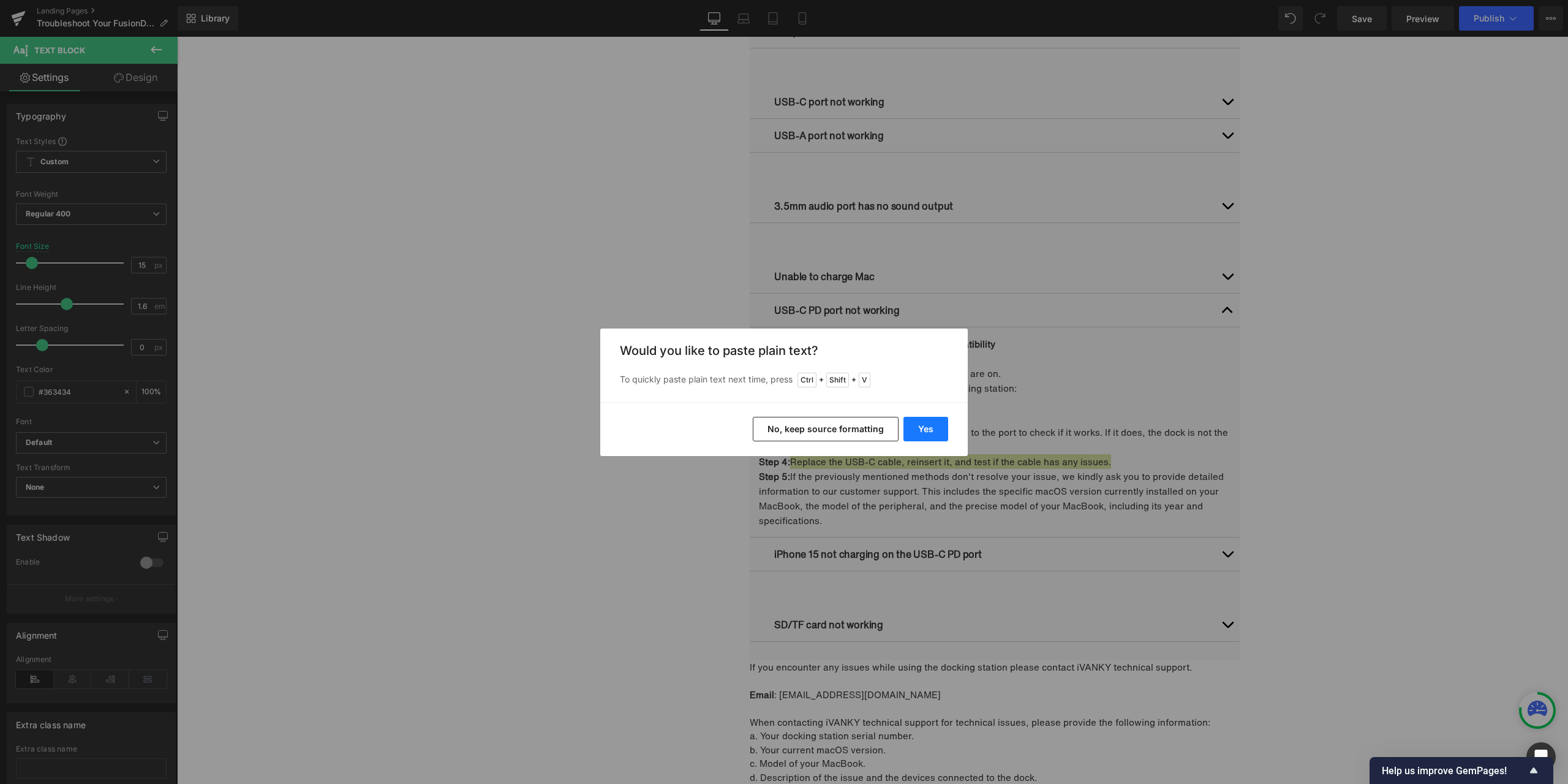
click at [928, 426] on button "Yes" at bounding box center [925, 429] width 44 height 25
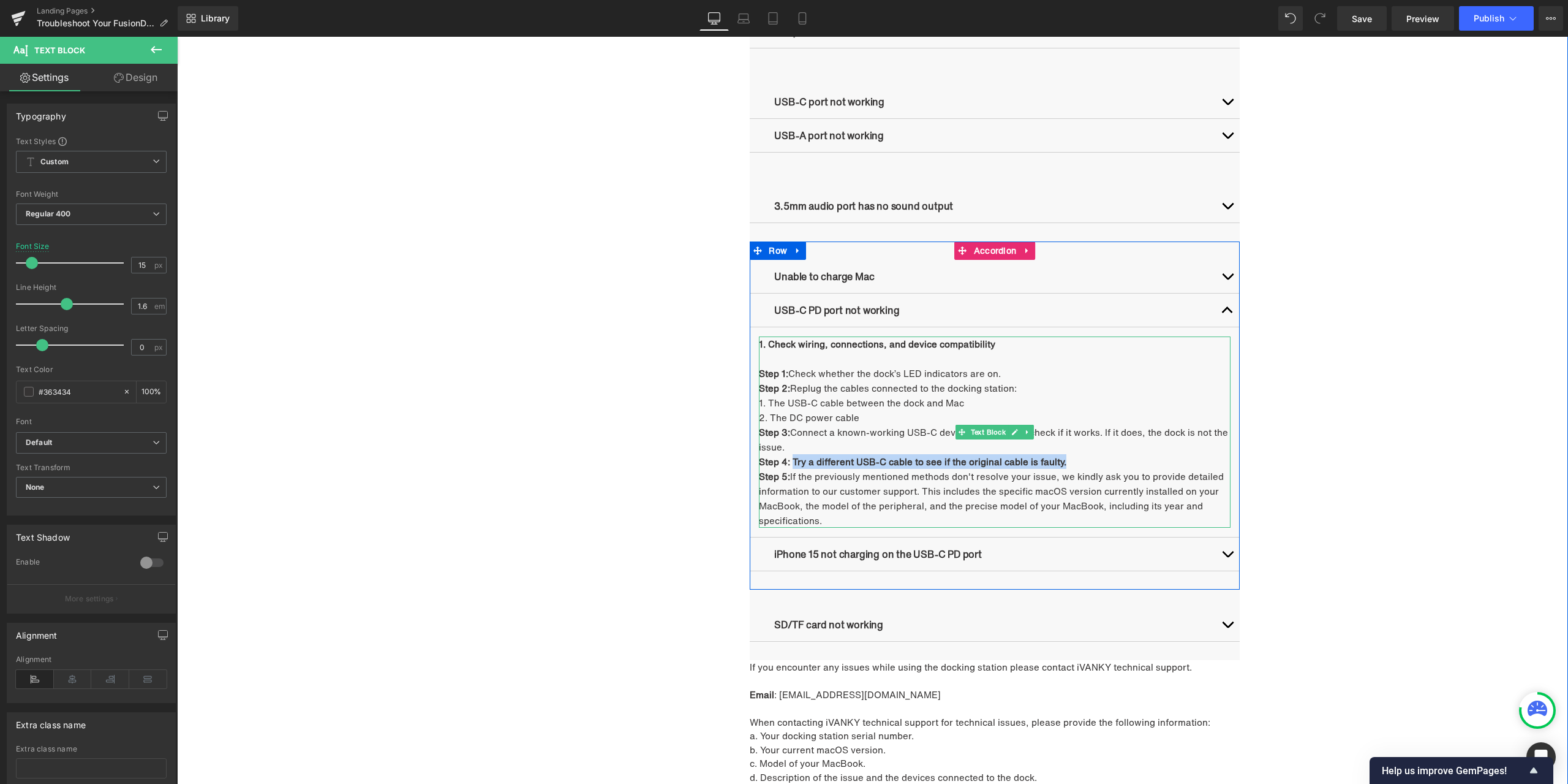
drag, startPoint x: 787, startPoint y: 462, endPoint x: 1064, endPoint y: 460, distance: 277.0
click at [1064, 460] on p "Step 4: Try a different USB-C cable to see if the original cable is faulty." at bounding box center [995, 461] width 472 height 15
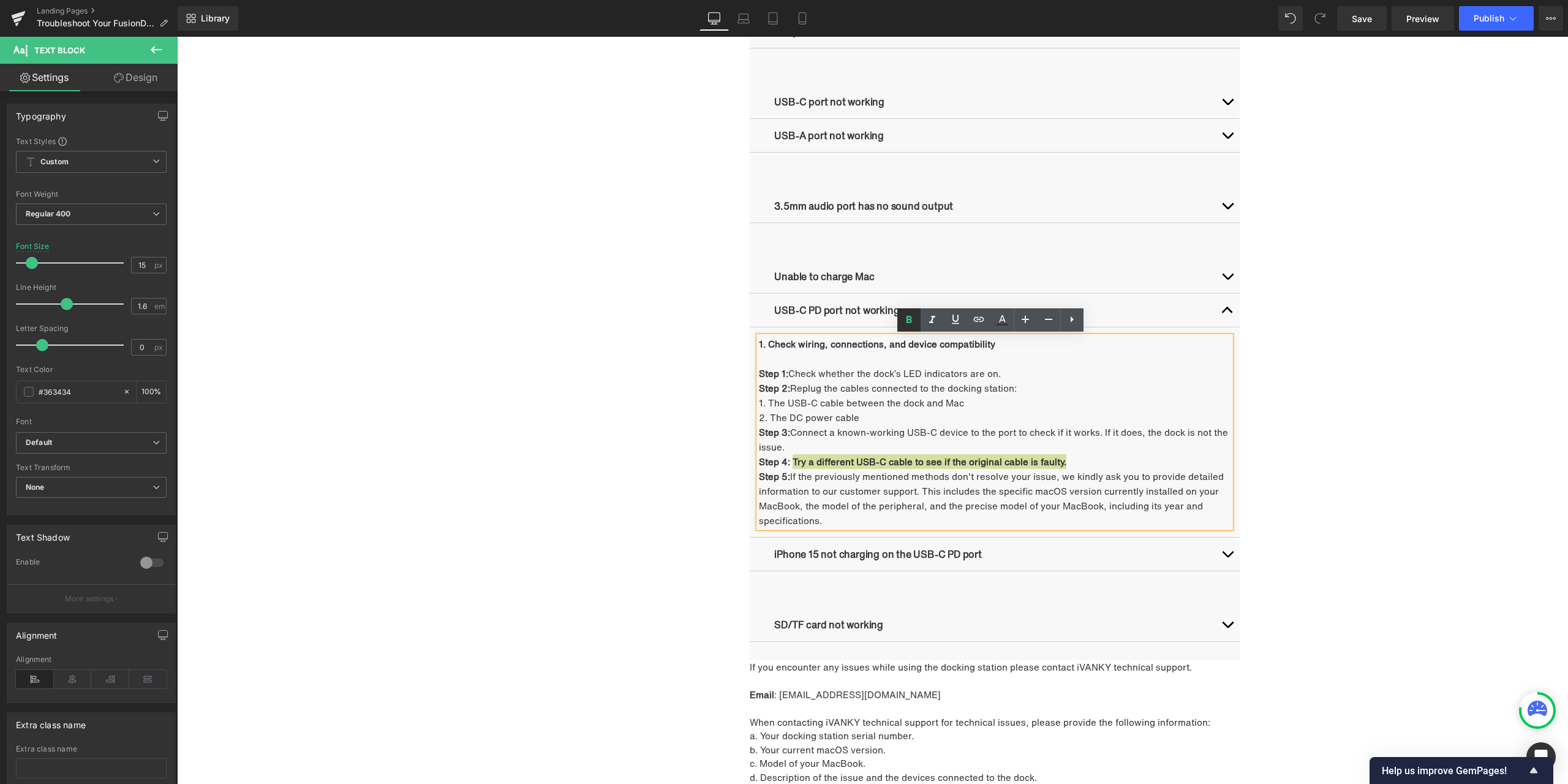
click at [906, 325] on icon at bounding box center [908, 320] width 15 height 15
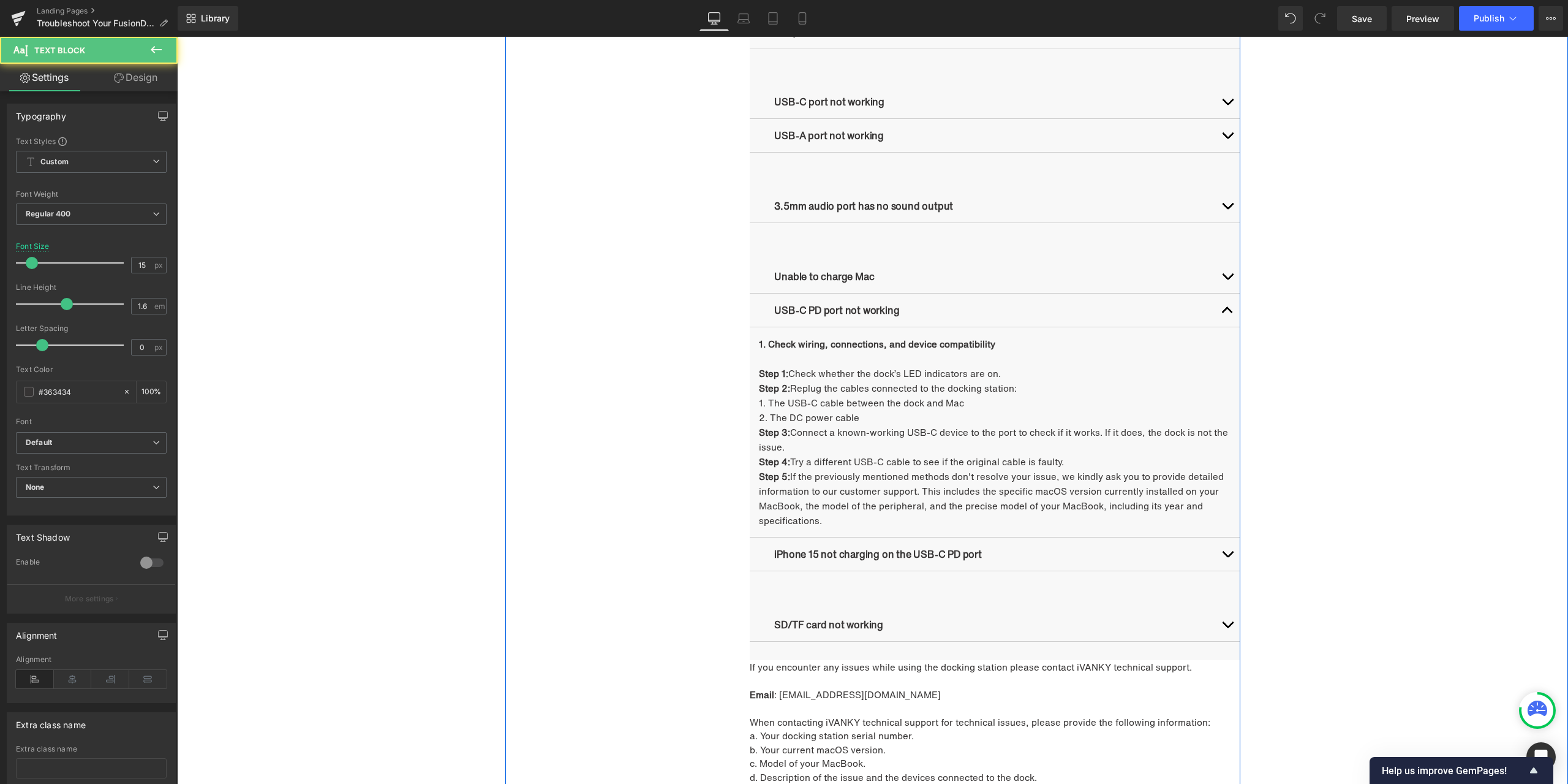
click at [812, 476] on p "Step 5: If the previously mentioned methods don't resolve your issue, we kindly…" at bounding box center [995, 499] width 472 height 59
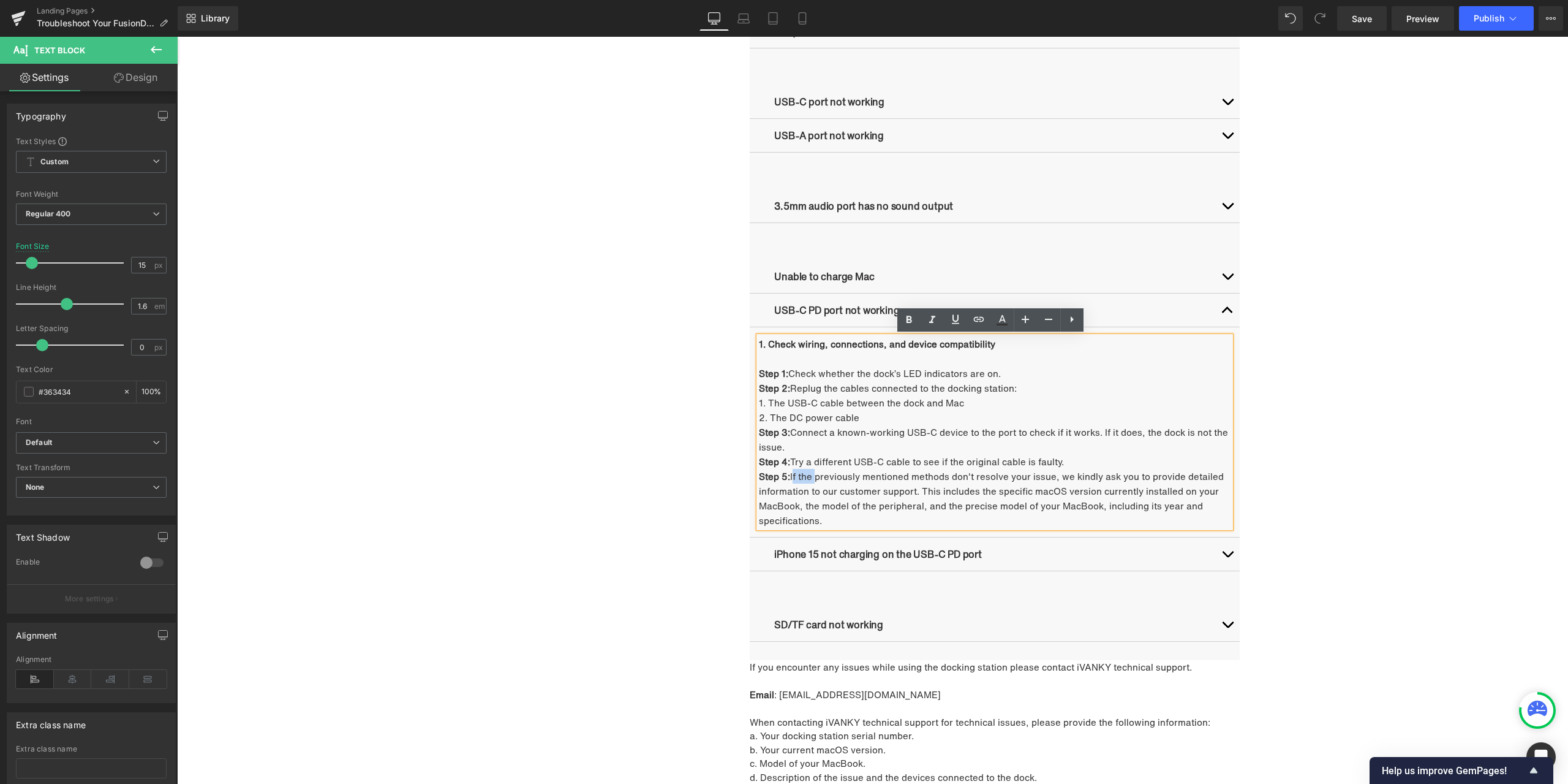
drag, startPoint x: 789, startPoint y: 477, endPoint x: 812, endPoint y: 477, distance: 23.0
click at [812, 477] on p "Step 5: If the previously mentioned methods don't resolve your issue, we kindly…" at bounding box center [995, 499] width 472 height 59
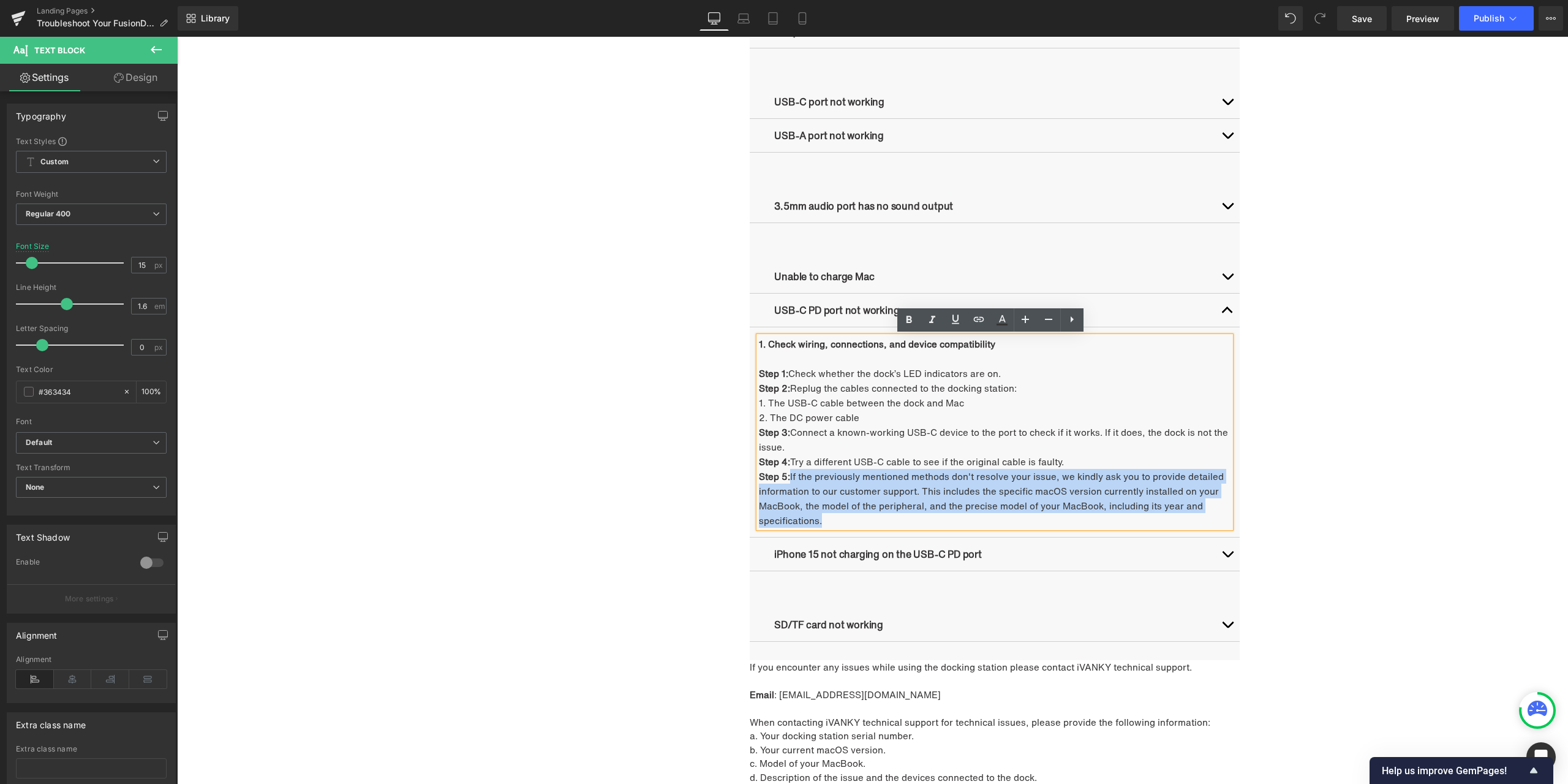
drag, startPoint x: 787, startPoint y: 477, endPoint x: 819, endPoint y: 519, distance: 52.8
click at [819, 519] on p "Step 5: If the previously mentioned methods don't resolve your issue, we kindly…" at bounding box center [995, 499] width 472 height 59
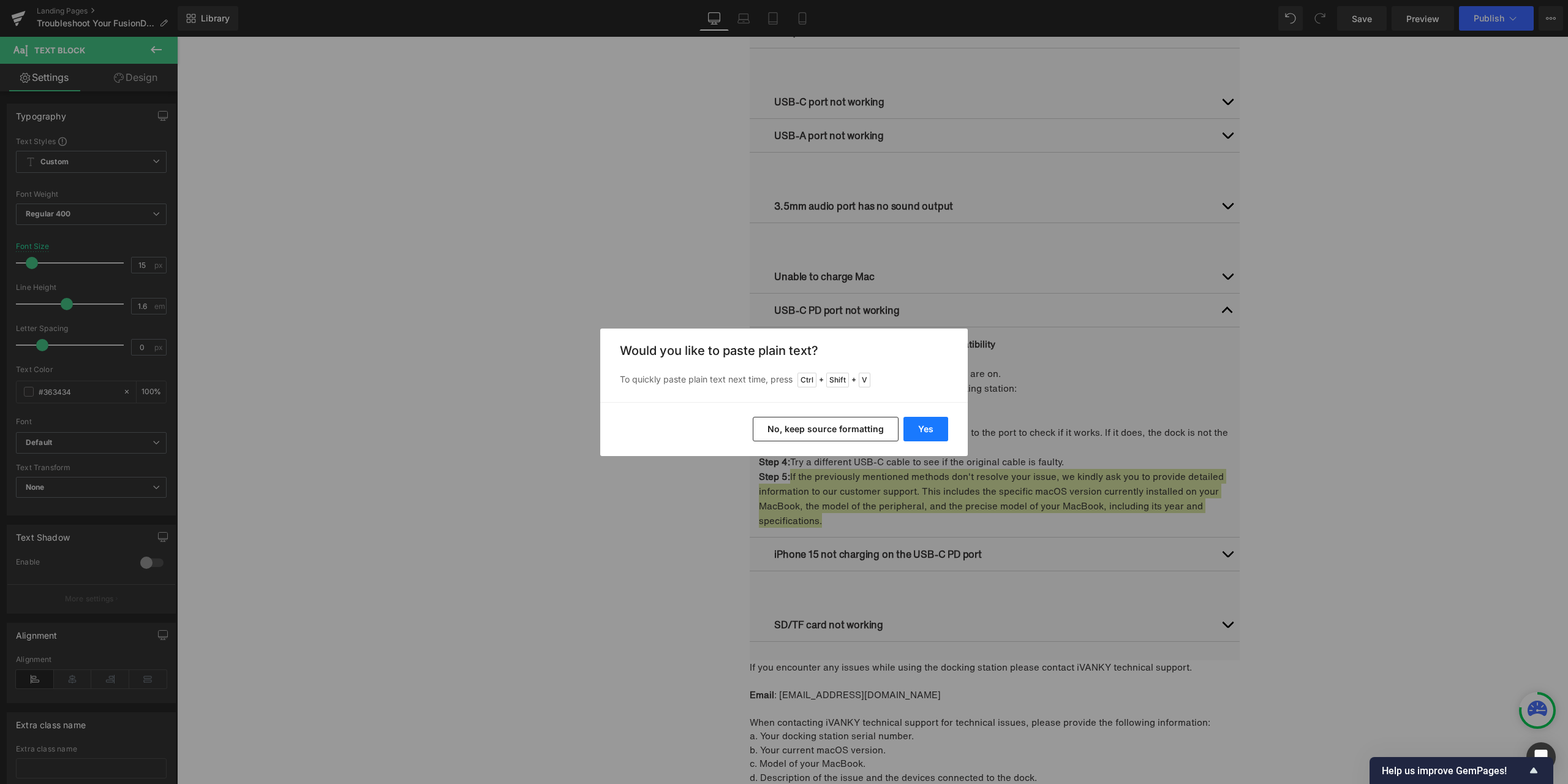
click at [917, 424] on button "Yes" at bounding box center [925, 429] width 44 height 25
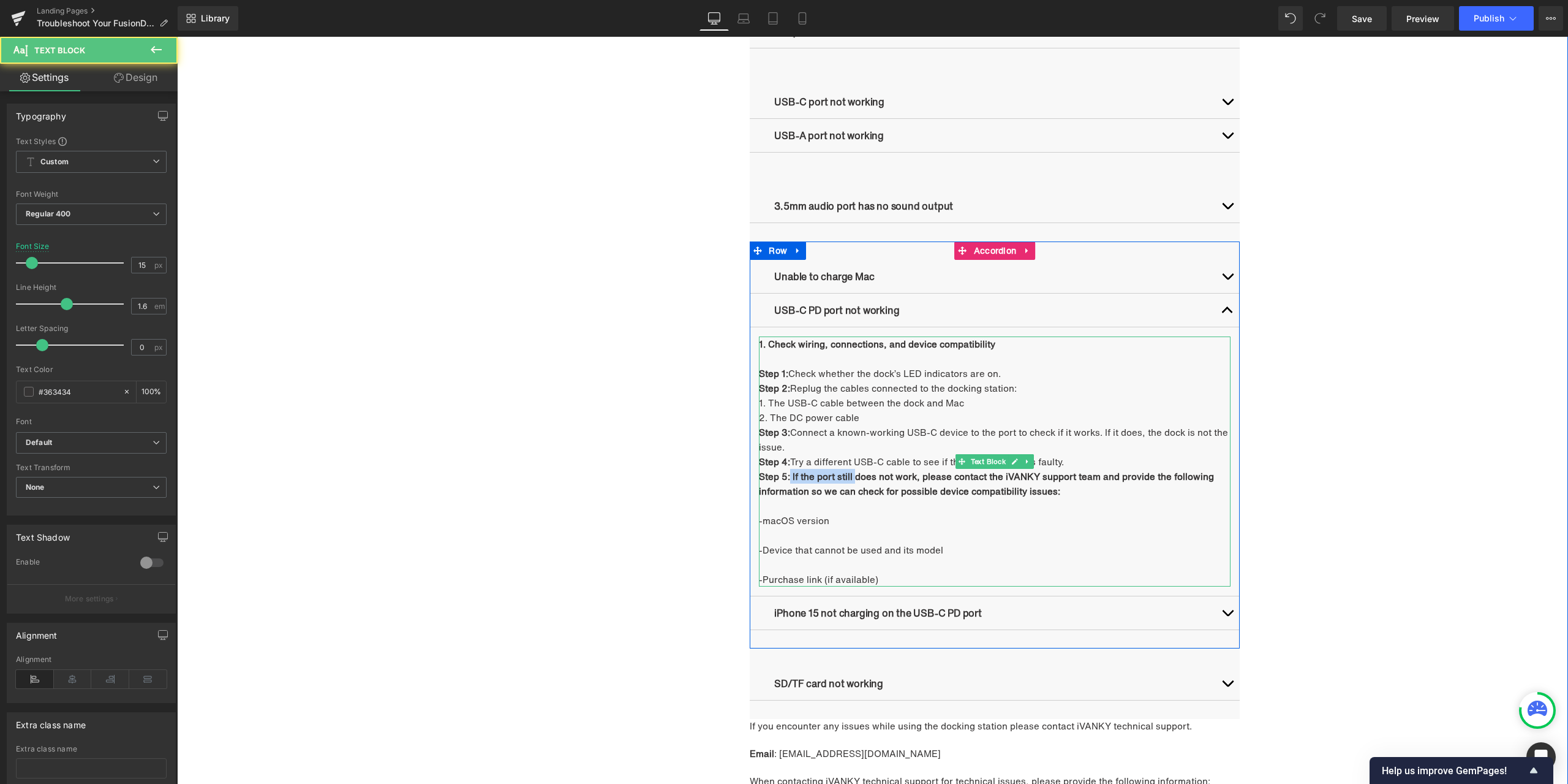
drag, startPoint x: 786, startPoint y: 476, endPoint x: 851, endPoint y: 483, distance: 65.4
click at [851, 483] on p "Step 5: If the port still does not work, please contact the iVANKY support team…" at bounding box center [995, 484] width 472 height 30
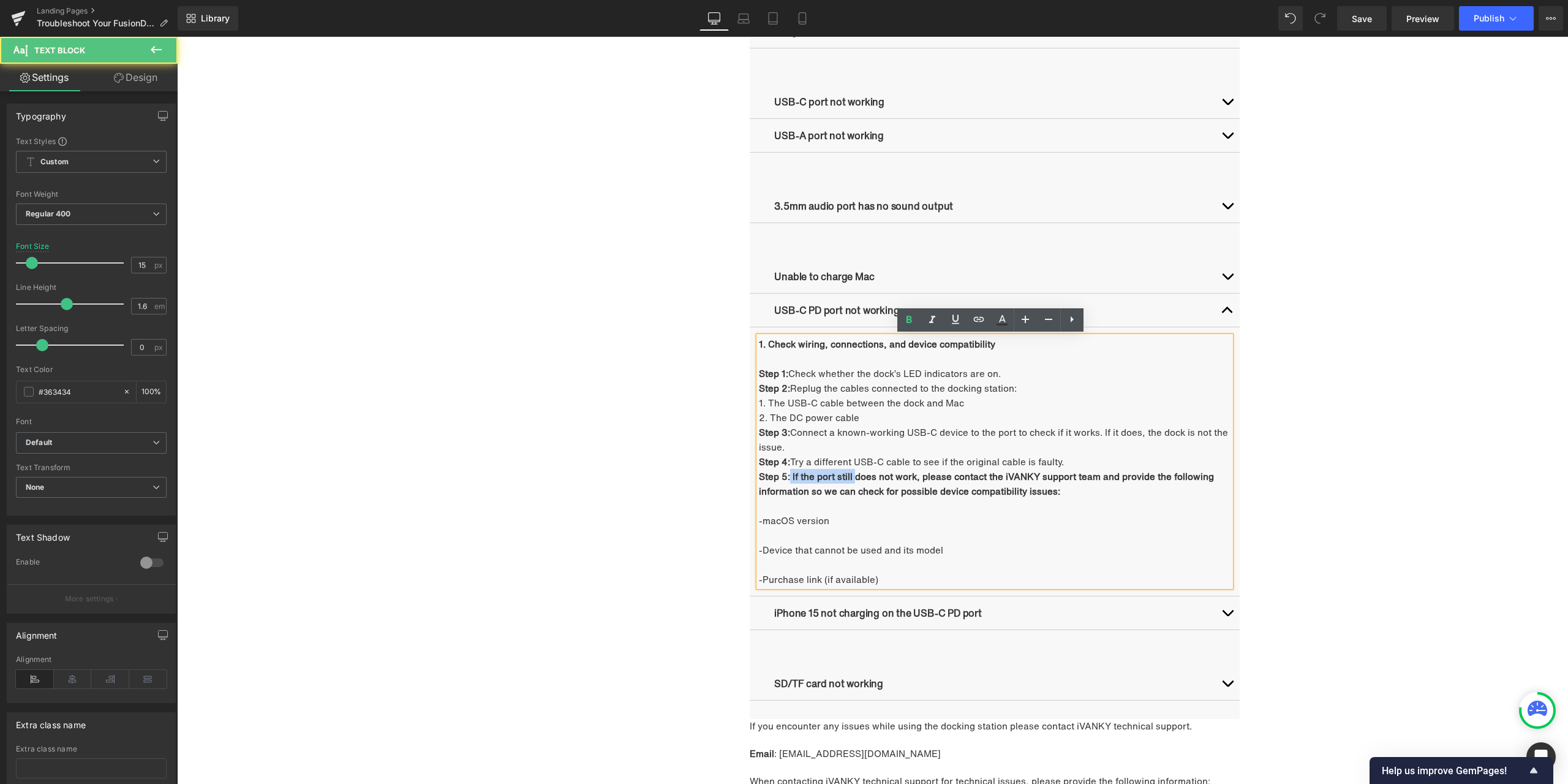
click at [824, 480] on strong "Step 5: If the port still does not work, please contact the iVANKY support team…" at bounding box center [986, 483] width 455 height 29
drag, startPoint x: 787, startPoint y: 478, endPoint x: 1103, endPoint y: 495, distance: 316.5
click at [1103, 495] on p "Step 5: If the port still does not work, please contact the iVANKY support team…" at bounding box center [995, 484] width 472 height 30
click at [913, 321] on icon at bounding box center [908, 320] width 15 height 15
click at [802, 502] on p at bounding box center [995, 506] width 472 height 15
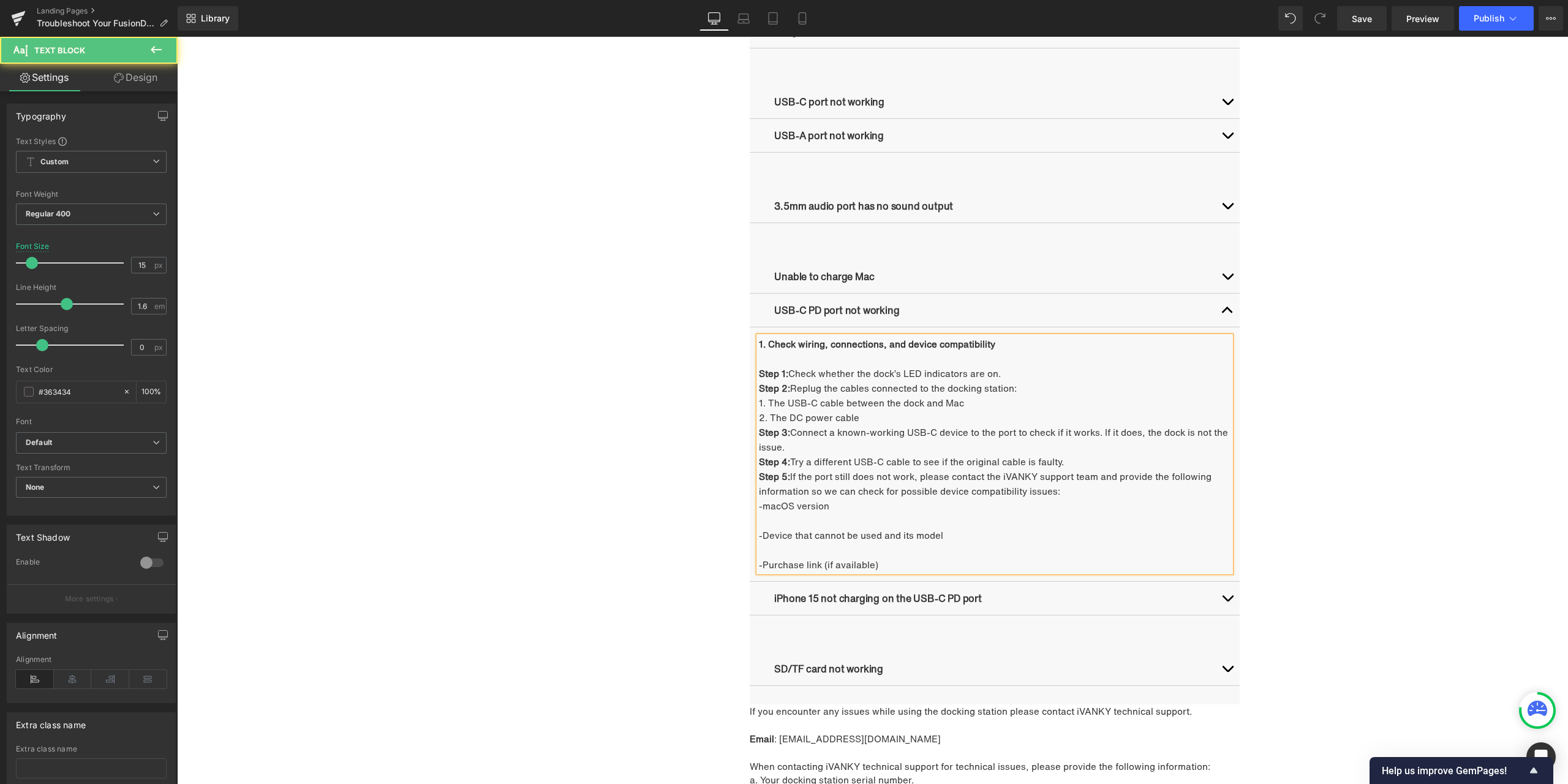
click at [783, 516] on p at bounding box center [995, 520] width 472 height 15
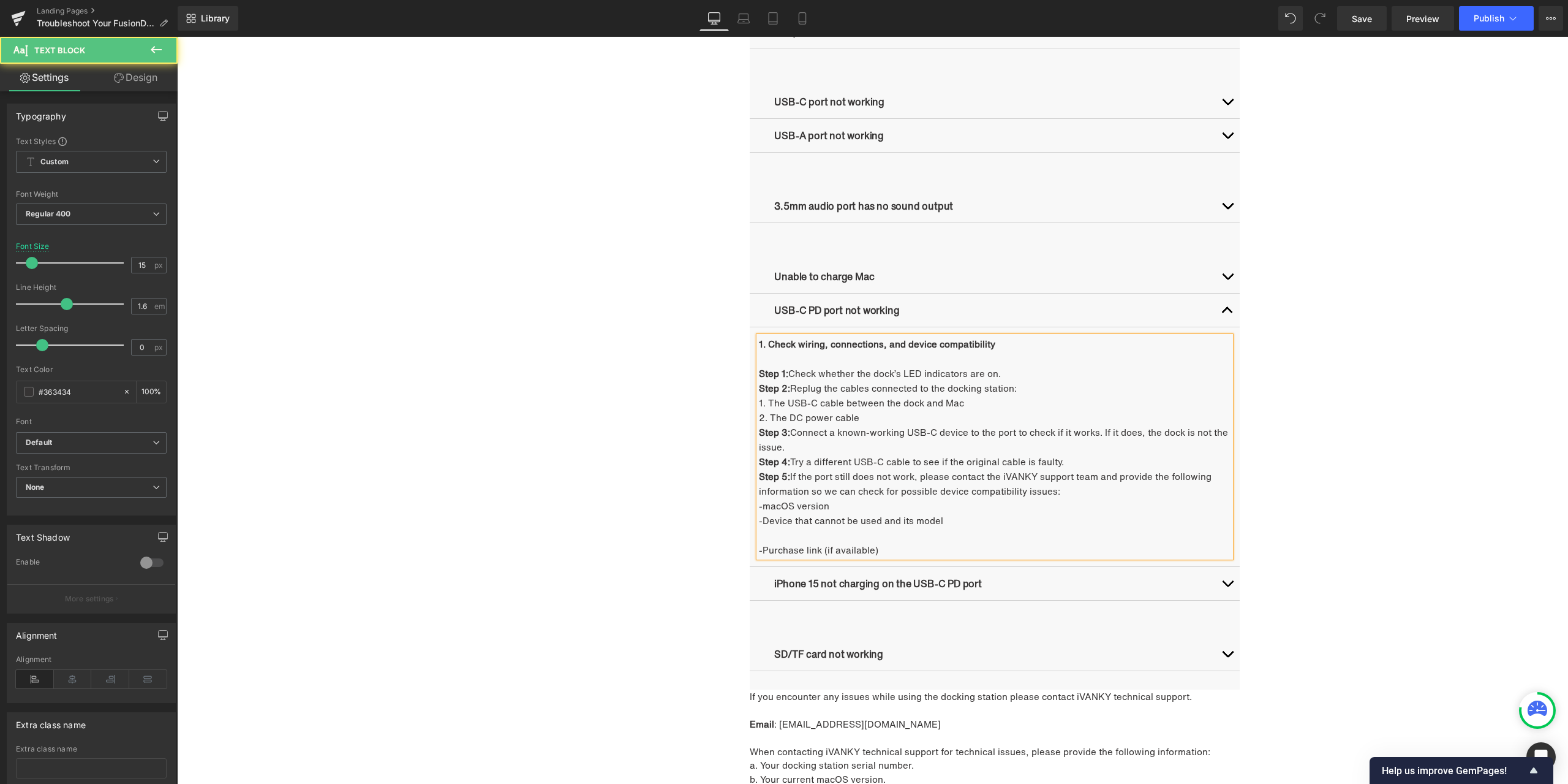
click at [778, 534] on p at bounding box center [995, 535] width 472 height 15
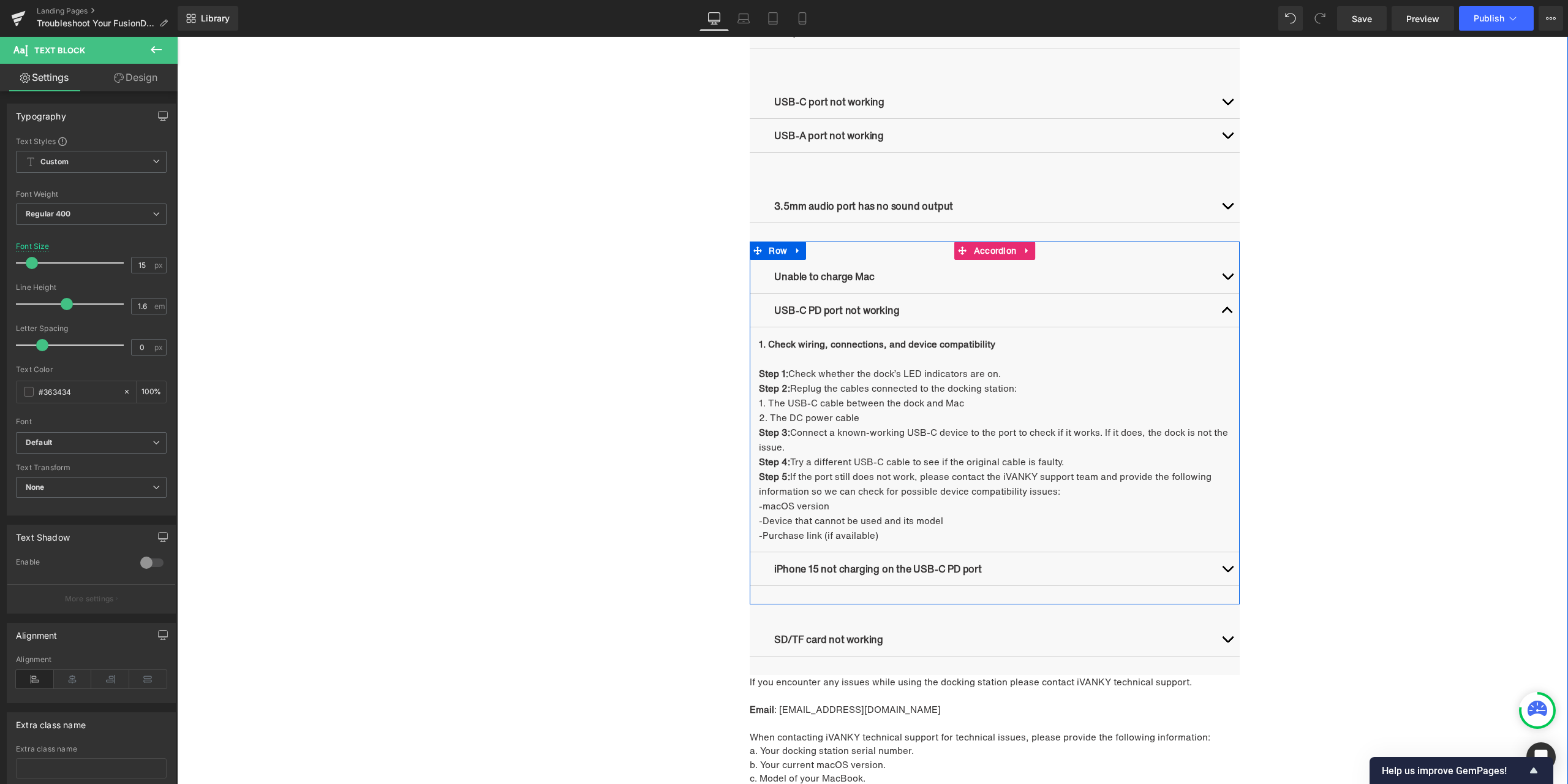
click at [1227, 308] on button "button" at bounding box center [1227, 310] width 25 height 33
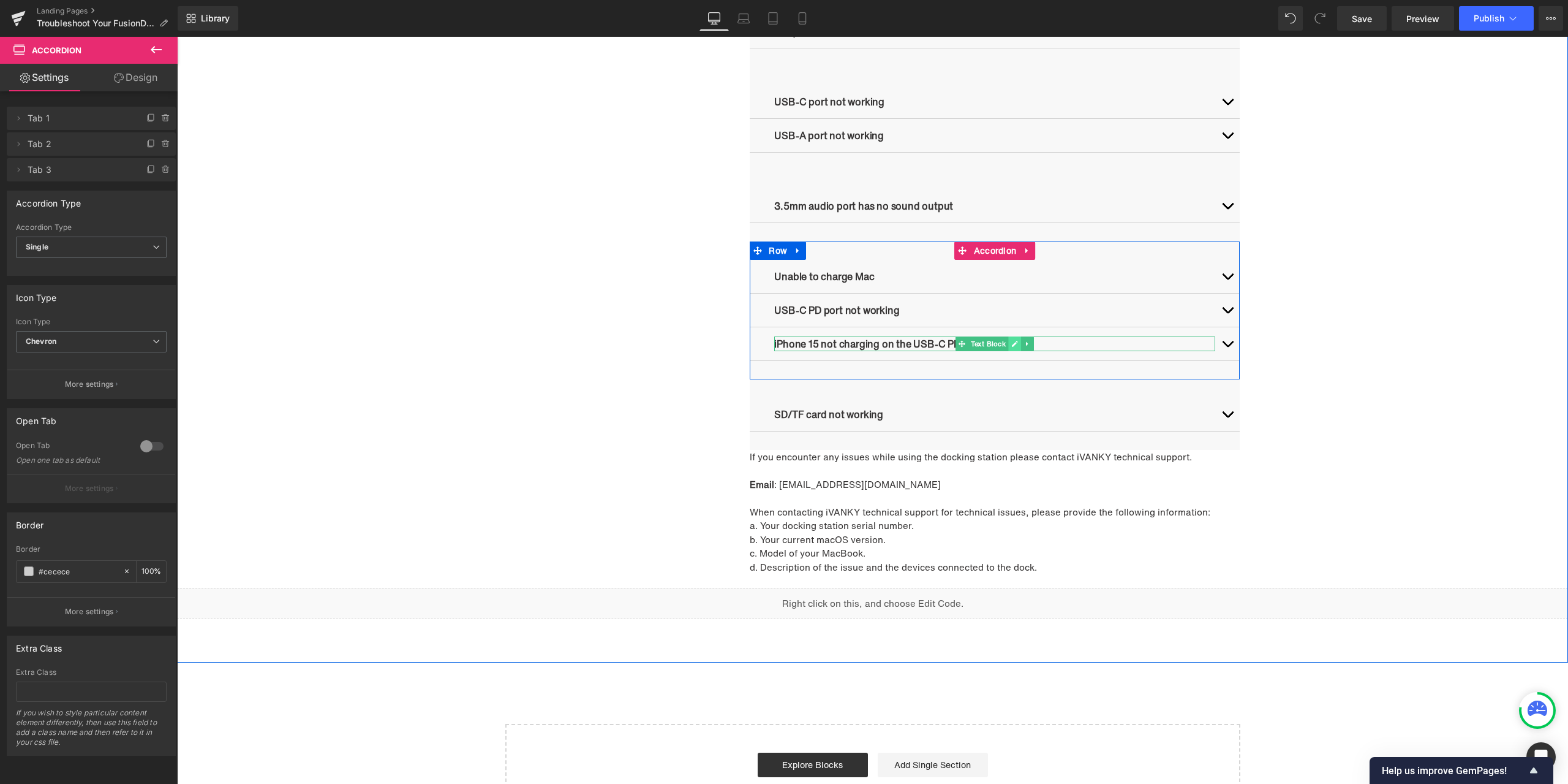
click at [1012, 344] on icon at bounding box center [1015, 343] width 7 height 7
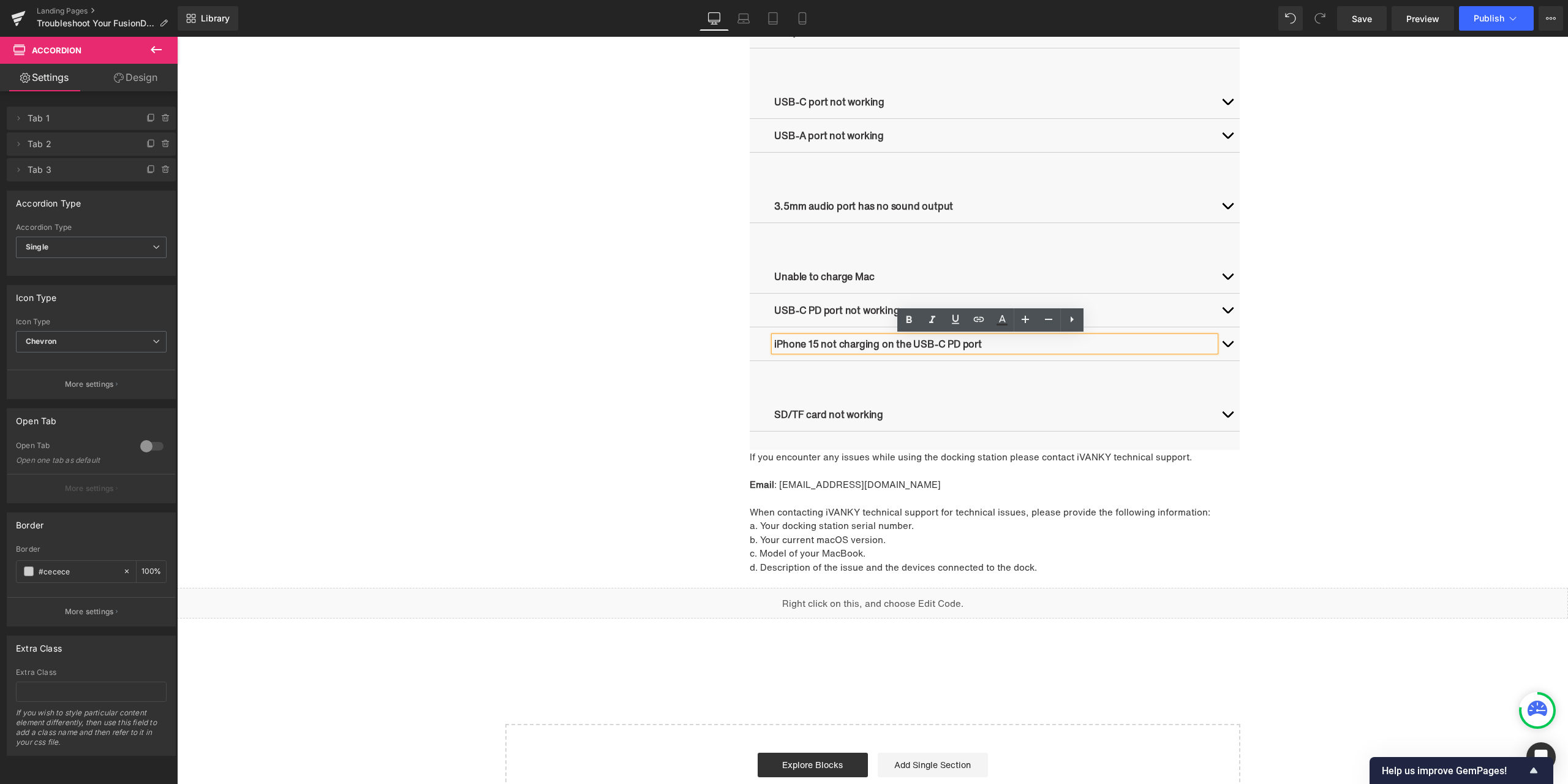
click at [860, 347] on p "iPhone 15 not charging on the USB-C PD port" at bounding box center [995, 343] width 441 height 15
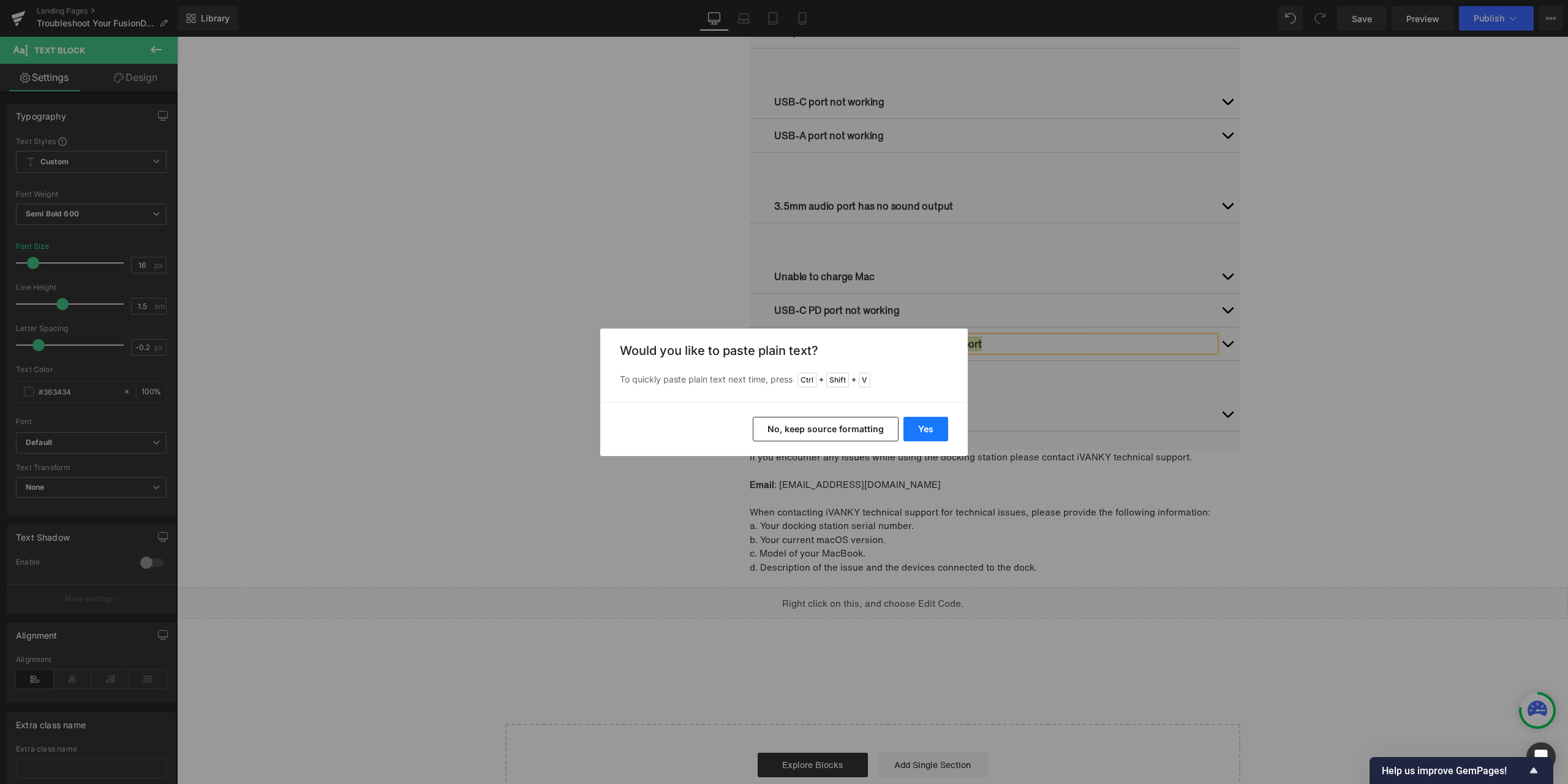
click at [924, 425] on button "Yes" at bounding box center [925, 429] width 44 height 25
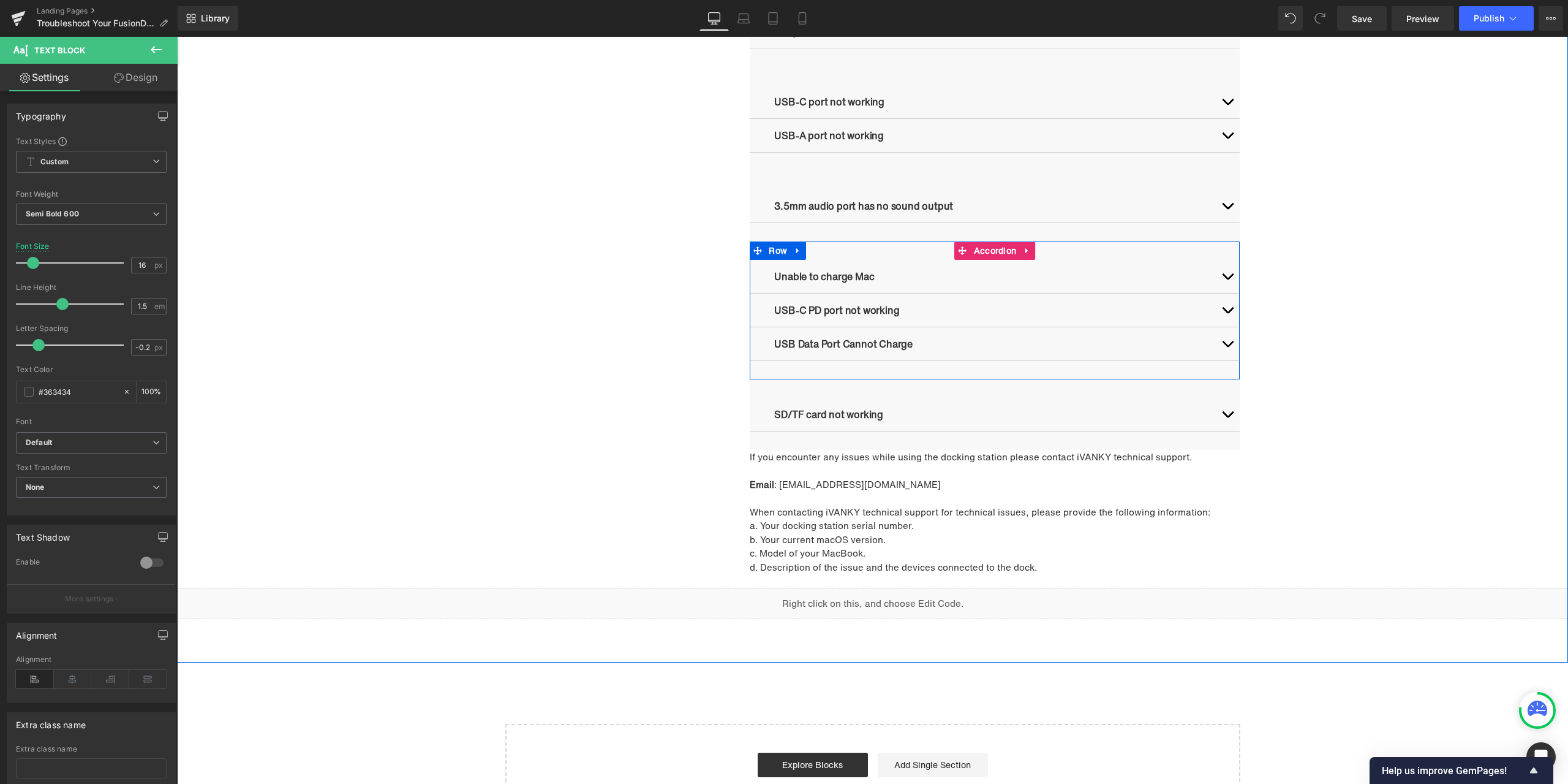
click at [1228, 347] on span "button" at bounding box center [1228, 347] width 0 height 0
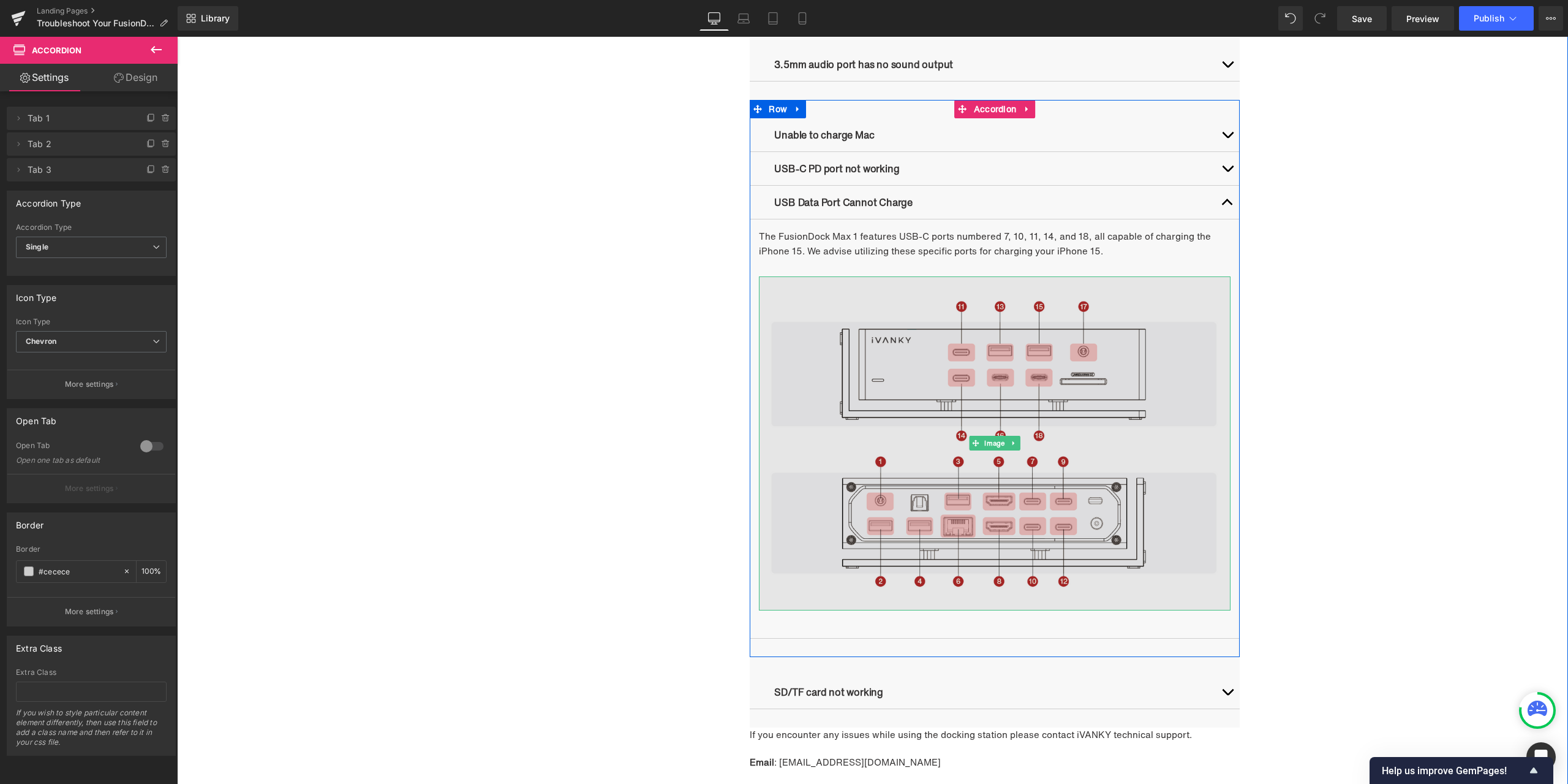
scroll to position [1128, 0]
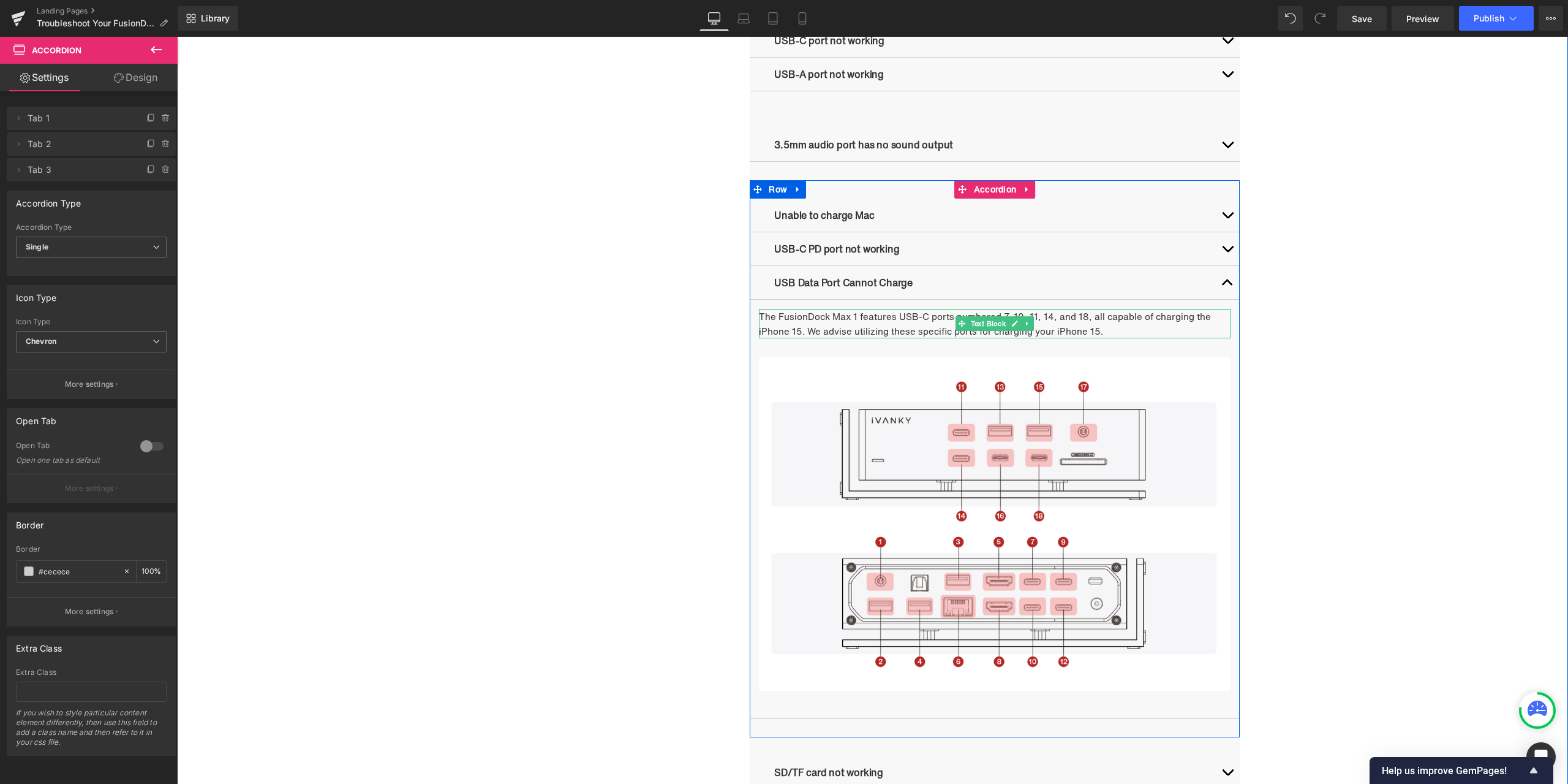
click at [800, 317] on p "The FusionDock Max 1 features USB-C ports numbered 7, 10, 11, 14, and 18, all c…" at bounding box center [995, 324] width 472 height 30
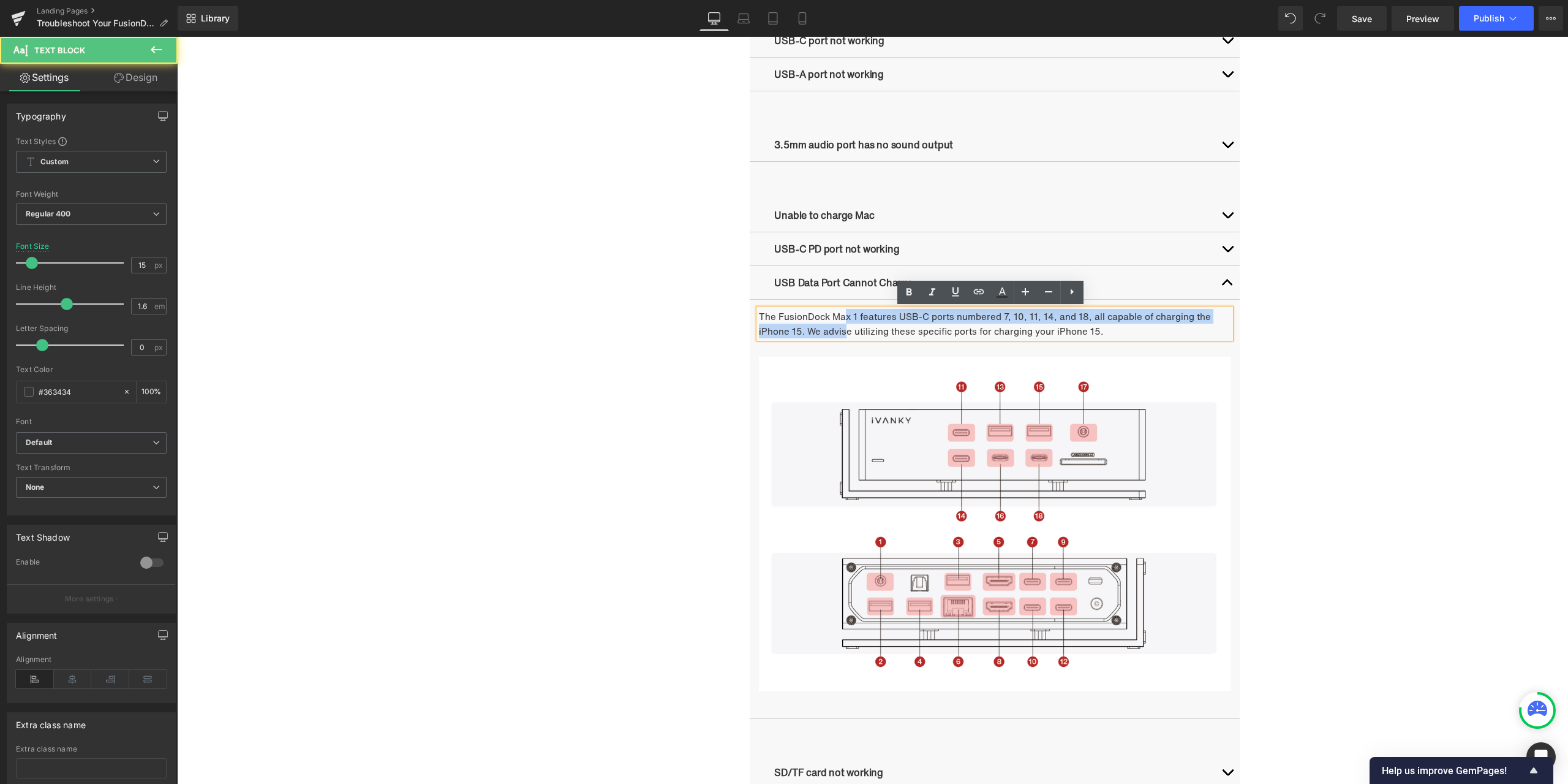
click at [842, 323] on p "The FusionDock Max 1 features USB-C ports numbered 7, 10, 11, 14, and 18, all c…" at bounding box center [995, 324] width 472 height 30
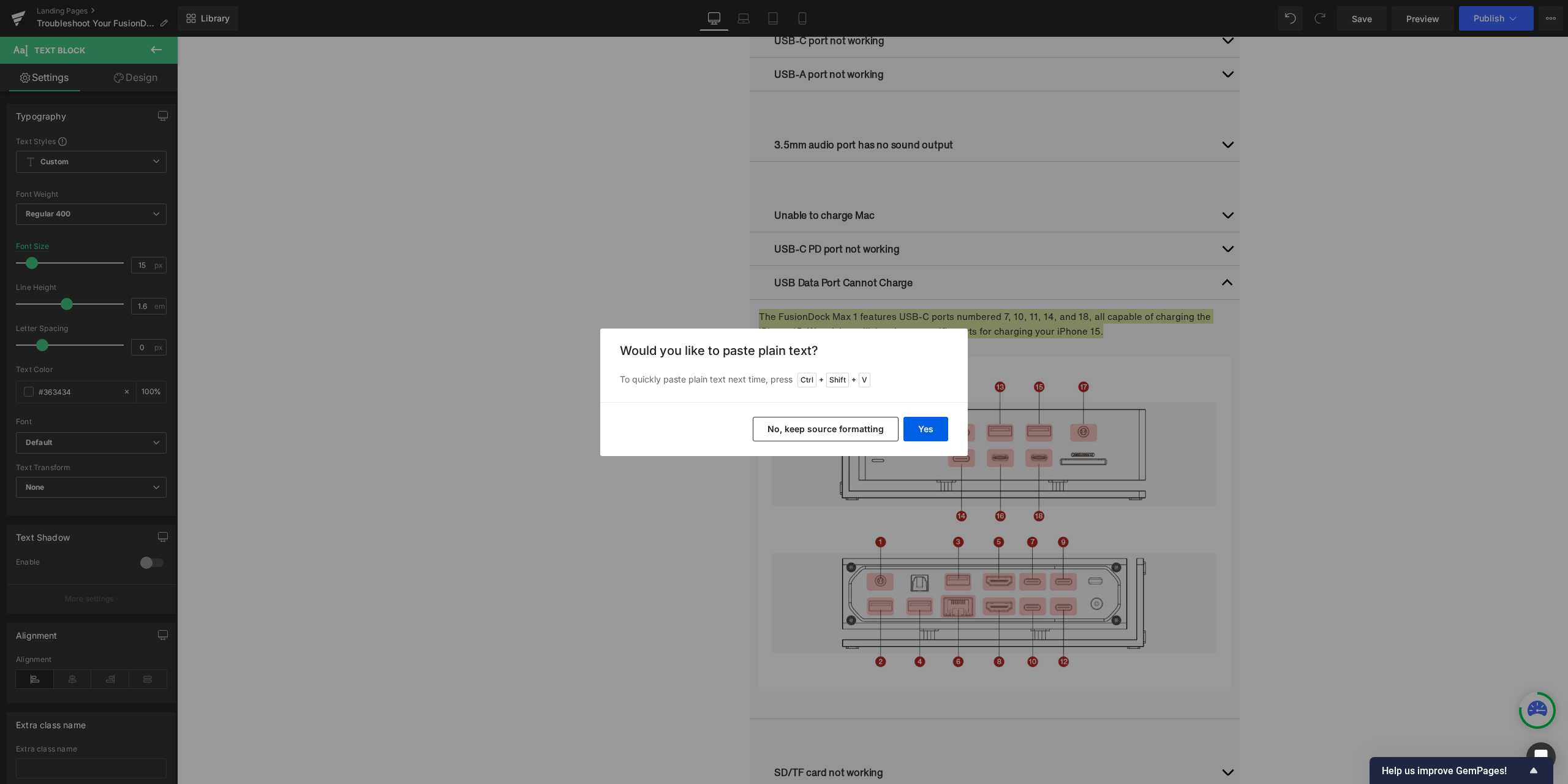
click at [851, 430] on button "No, keep source formatting" at bounding box center [826, 429] width 145 height 25
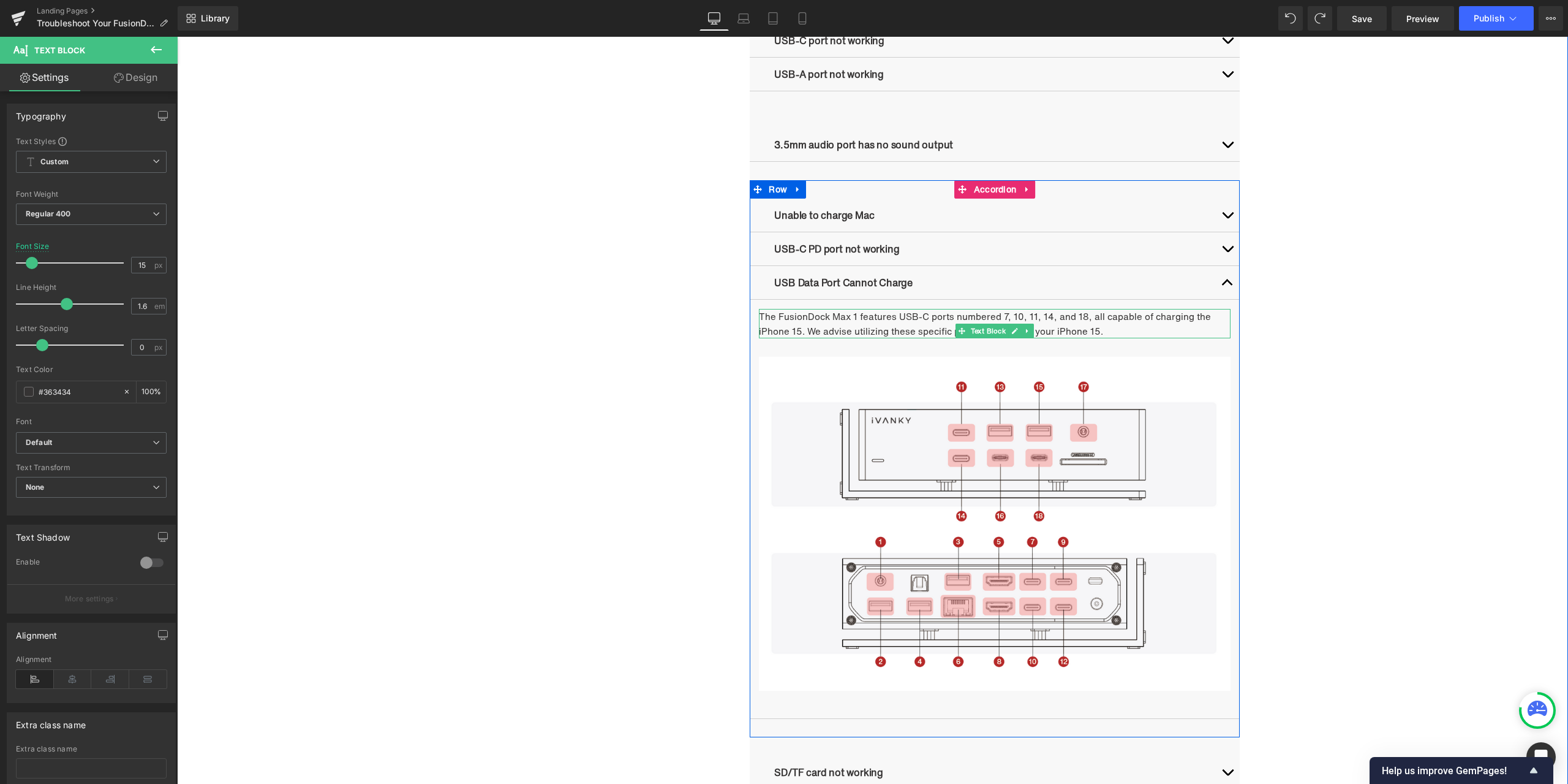
click at [861, 324] on p "The FusionDock Max 1 features USB-C ports numbered 7, 10, 11, 14, and 18, all c…" at bounding box center [995, 324] width 472 height 30
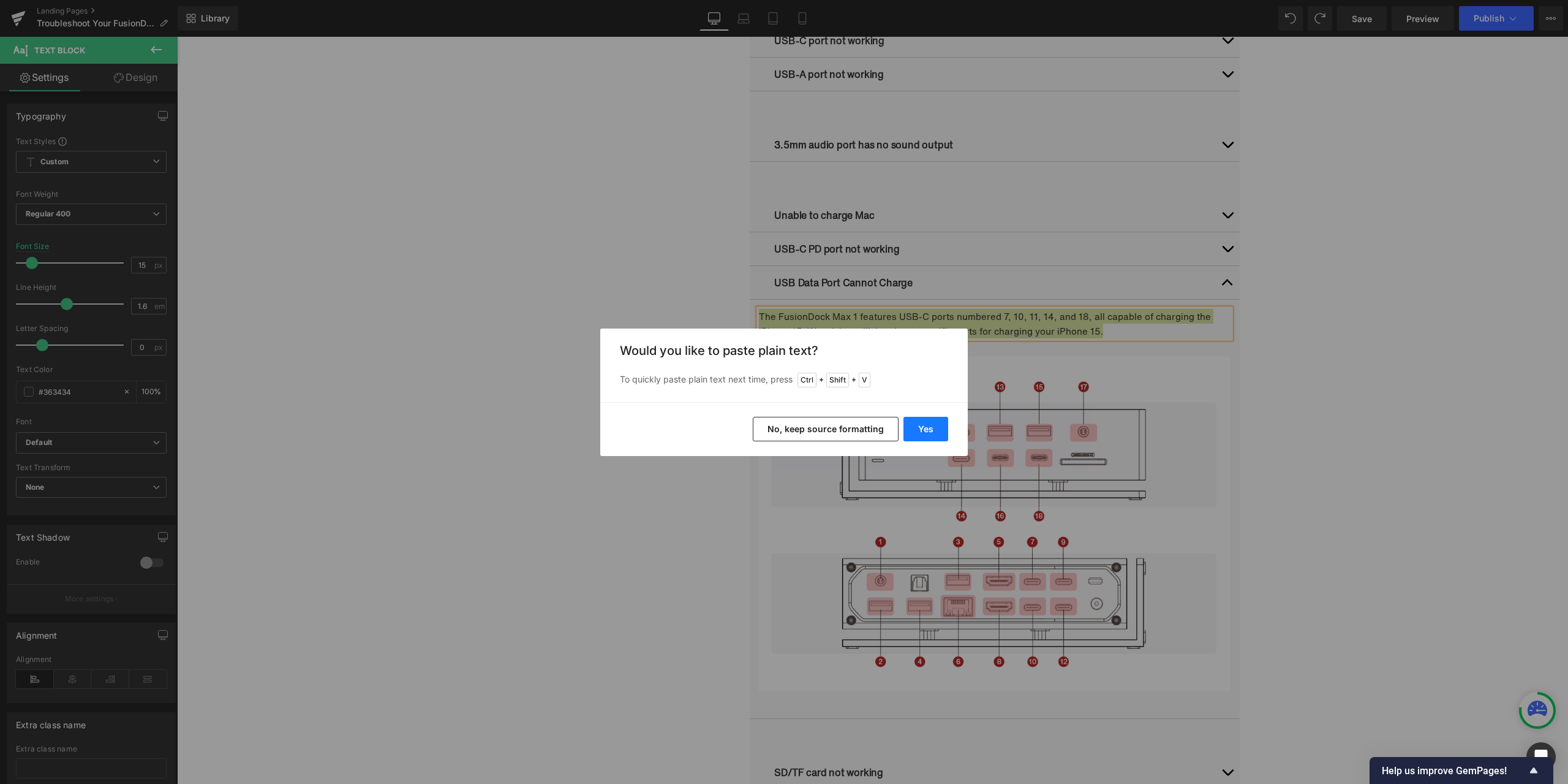
click at [932, 427] on button "Yes" at bounding box center [925, 429] width 44 height 25
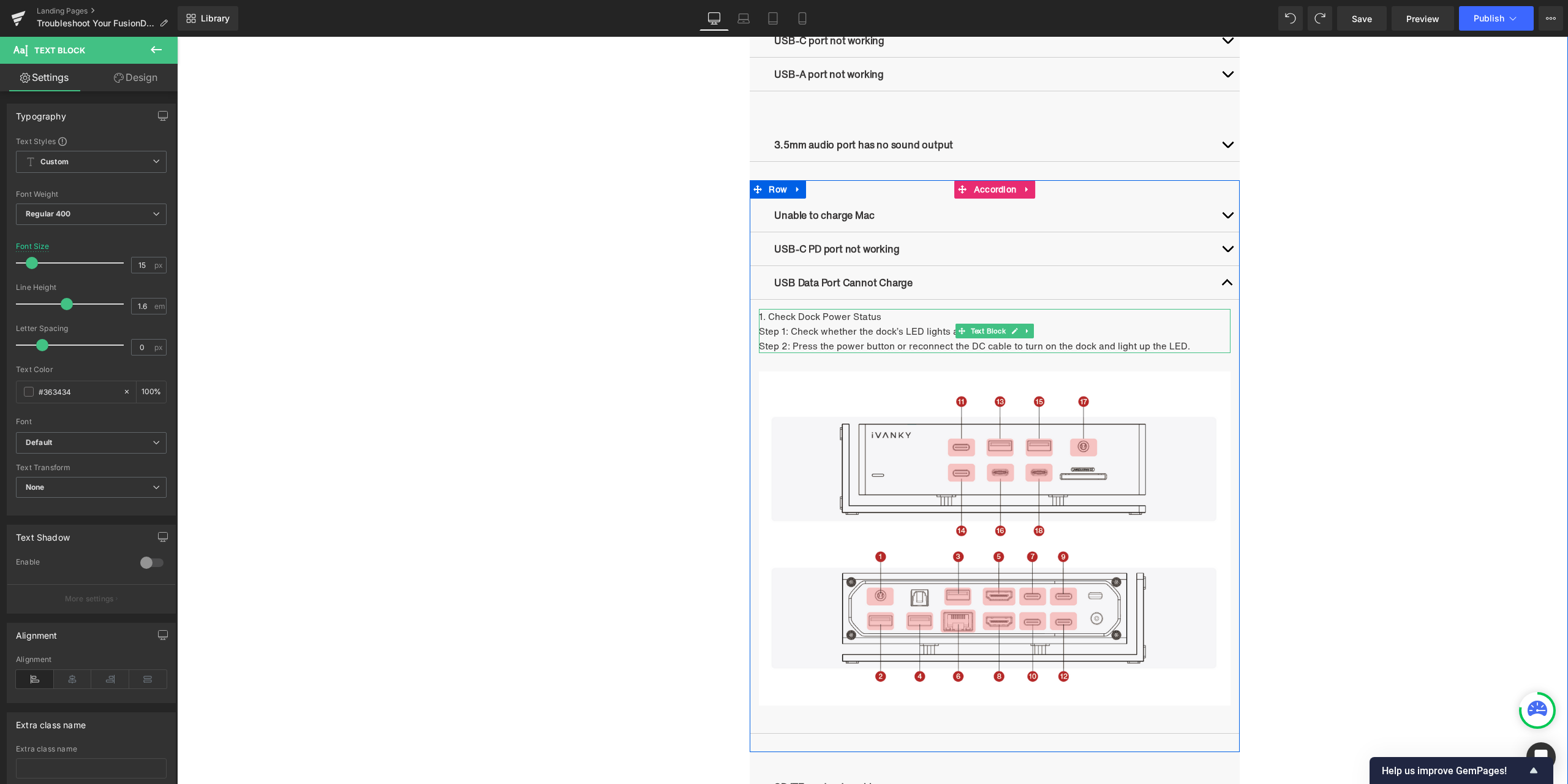
click at [899, 315] on p "1. Check Dock Power Status" at bounding box center [995, 316] width 472 height 15
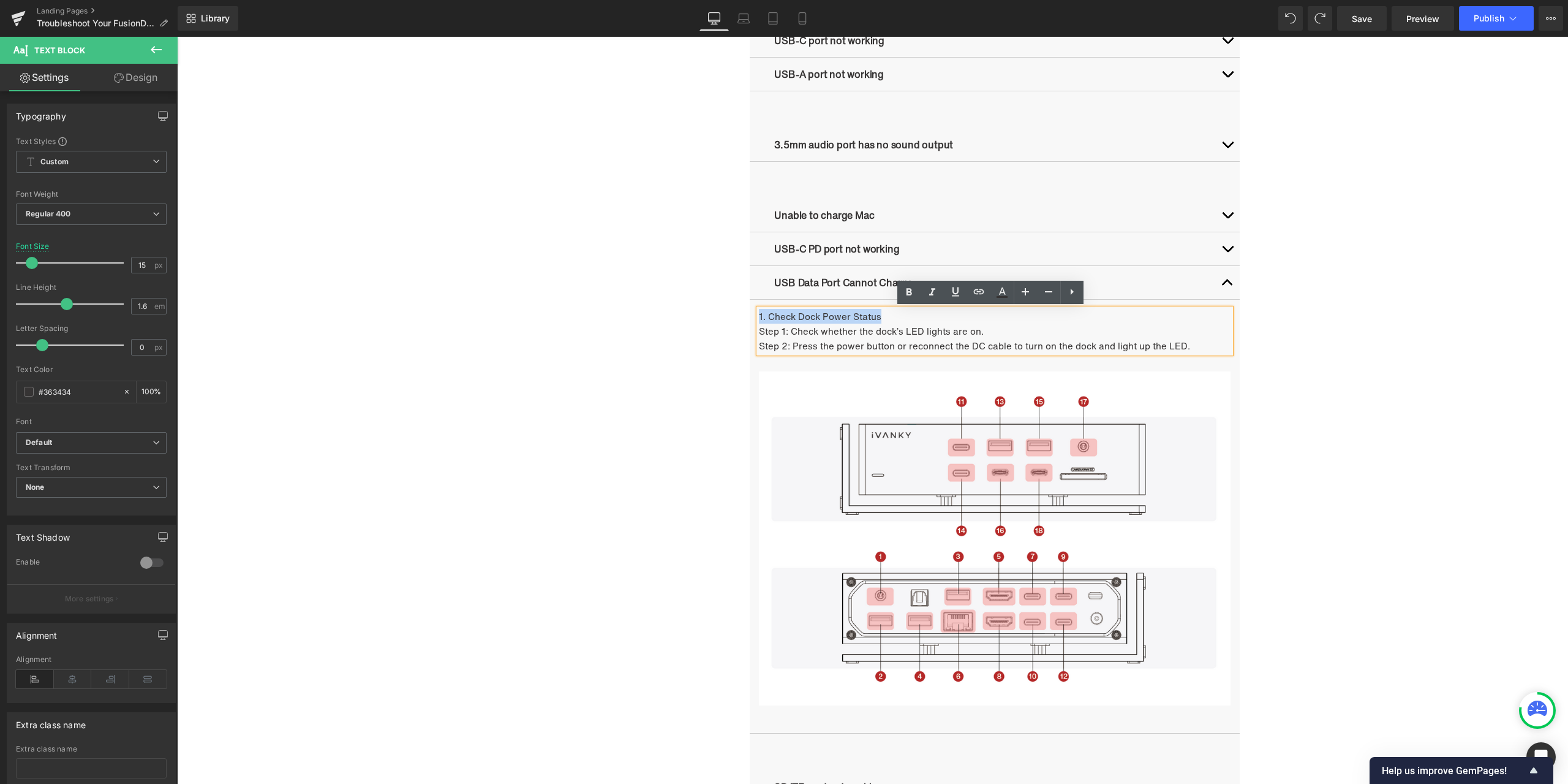
drag, startPoint x: 885, startPoint y: 317, endPoint x: 755, endPoint y: 315, distance: 130.0
click at [759, 315] on p "1. Check Dock Power Status" at bounding box center [995, 316] width 472 height 15
click at [912, 289] on icon at bounding box center [908, 292] width 15 height 15
drag, startPoint x: 783, startPoint y: 328, endPoint x: 756, endPoint y: 331, distance: 27.2
click at [759, 331] on p "Step 1: Check whether the dock’s LED lights are on." at bounding box center [995, 331] width 472 height 15
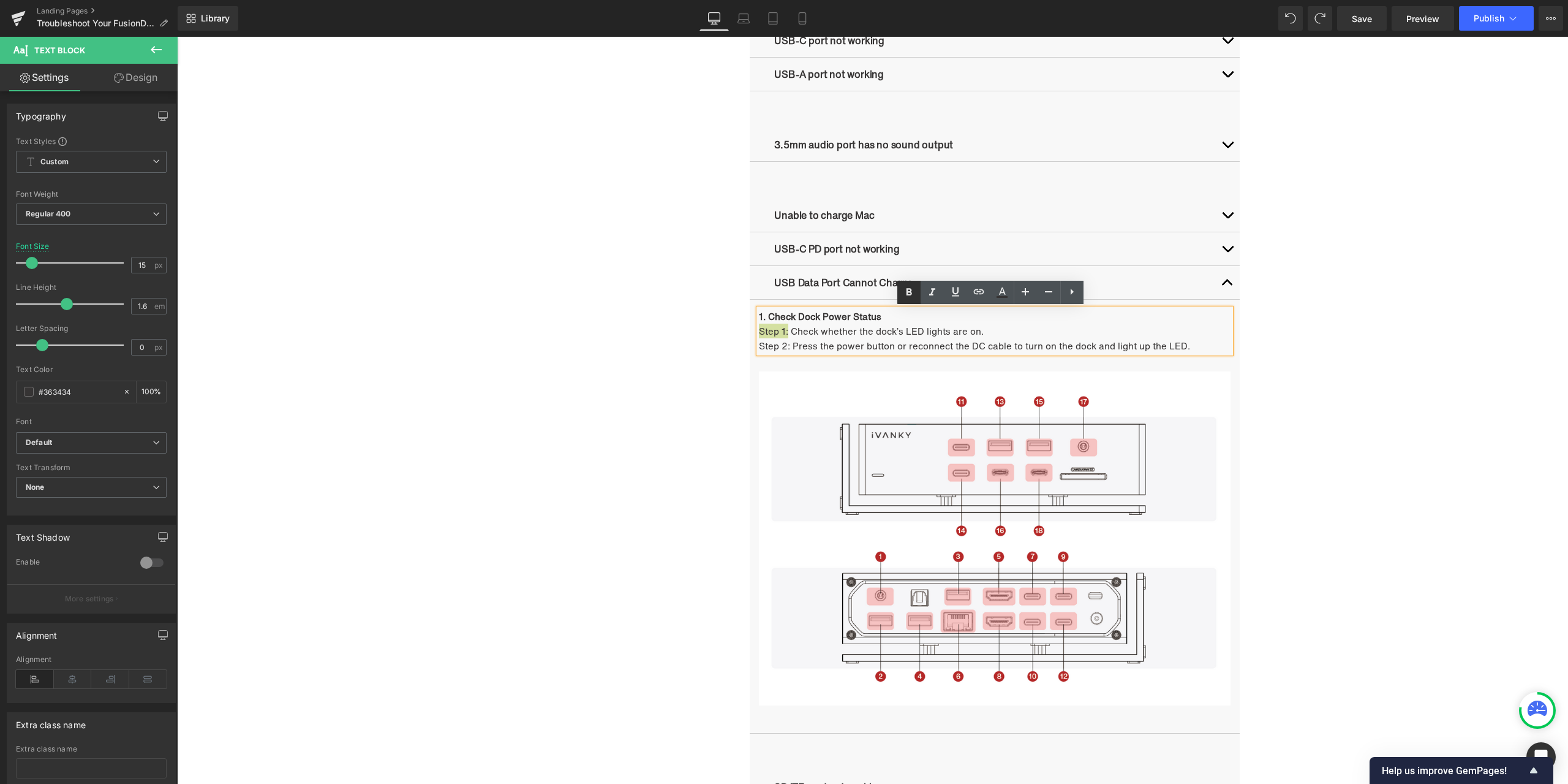
click at [903, 295] on icon at bounding box center [908, 292] width 15 height 15
drag, startPoint x: 785, startPoint y: 344, endPoint x: 757, endPoint y: 346, distance: 28.1
click at [759, 346] on p "Step 2: Press the power button or reconnect the DC cable to turn on the dock an…" at bounding box center [995, 345] width 472 height 15
click at [906, 289] on icon at bounding box center [909, 291] width 6 height 7
click at [1309, 349] on div "Troubleshooting Heading Video Ports Issues Button Network Connectivity Issues B…" at bounding box center [872, 275] width 1391 height 1431
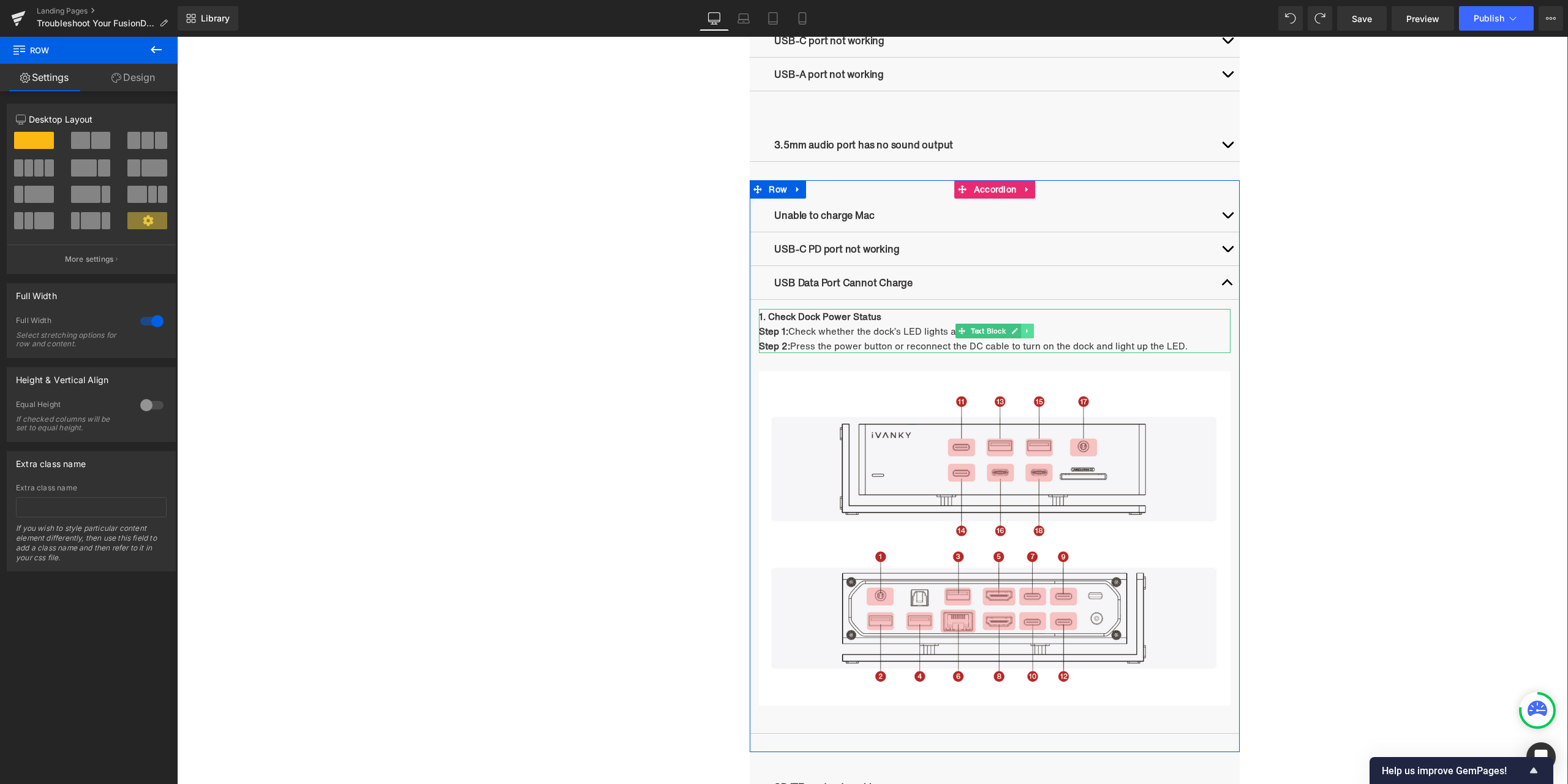
click at [1026, 334] on icon at bounding box center [1027, 331] width 7 height 7
click at [1018, 335] on link at bounding box center [1021, 331] width 13 height 15
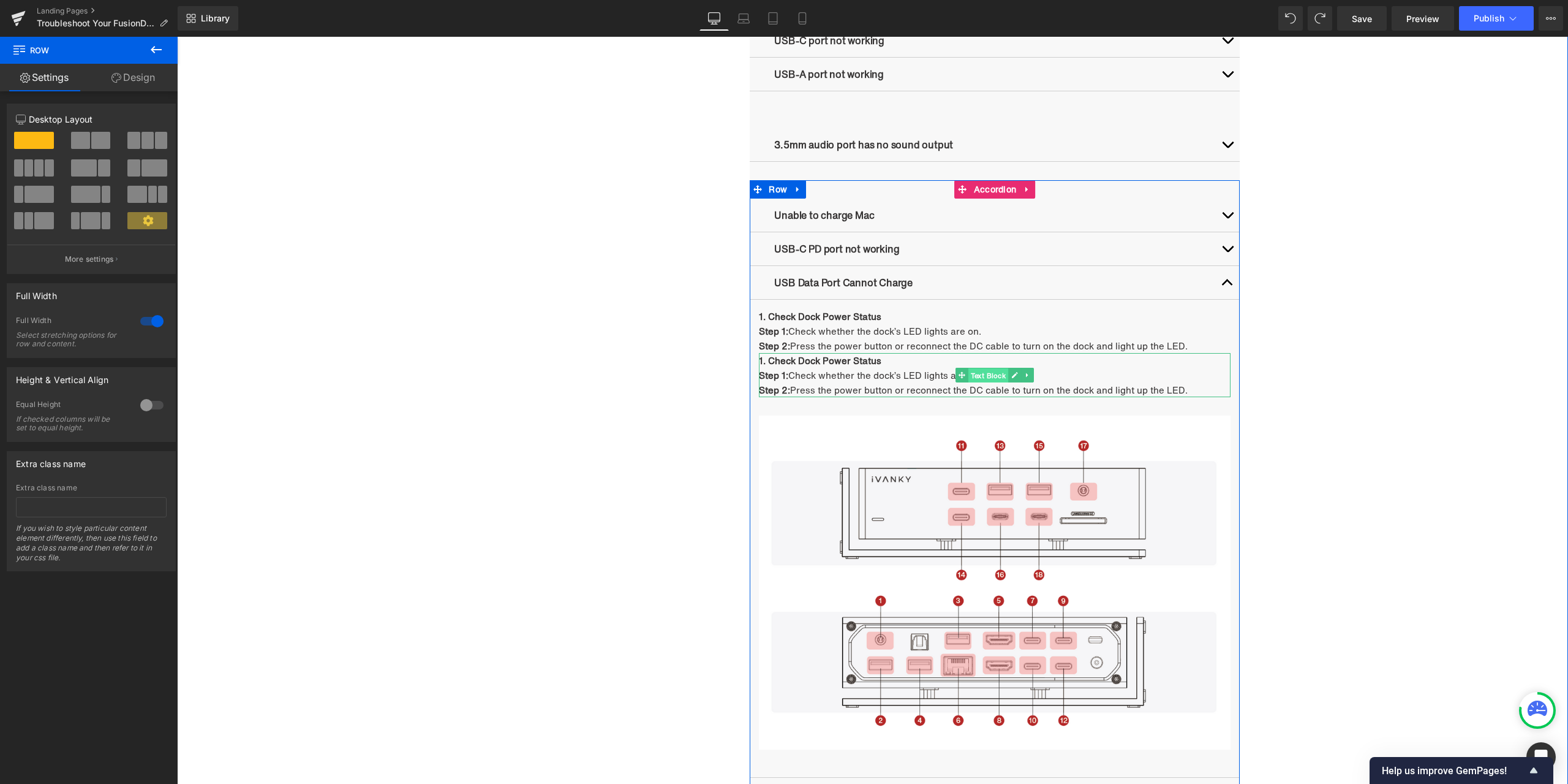
click at [984, 374] on span "Text Block" at bounding box center [988, 375] width 40 height 15
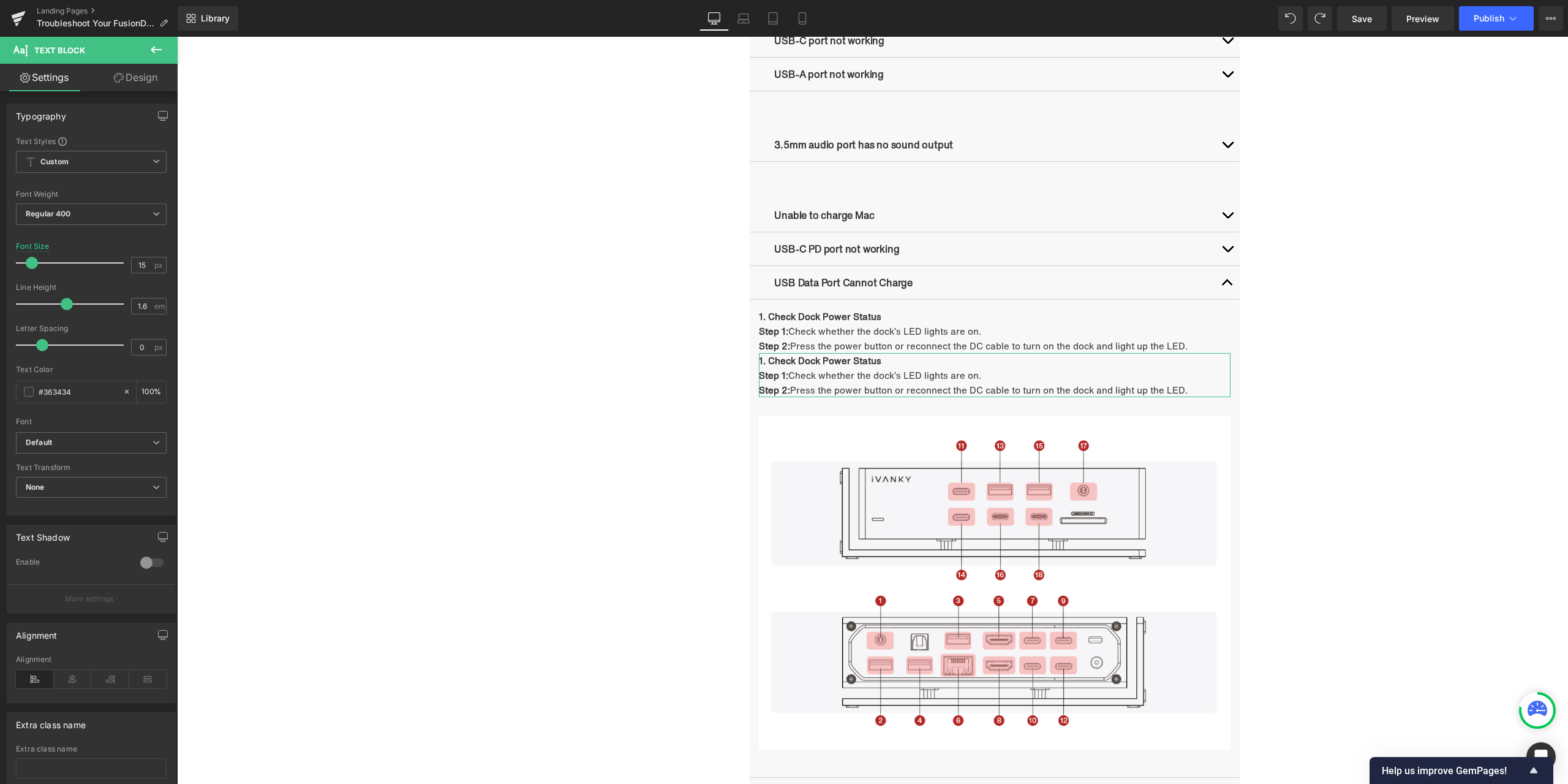
click at [139, 82] on link "Design" at bounding box center [136, 78] width 88 height 28
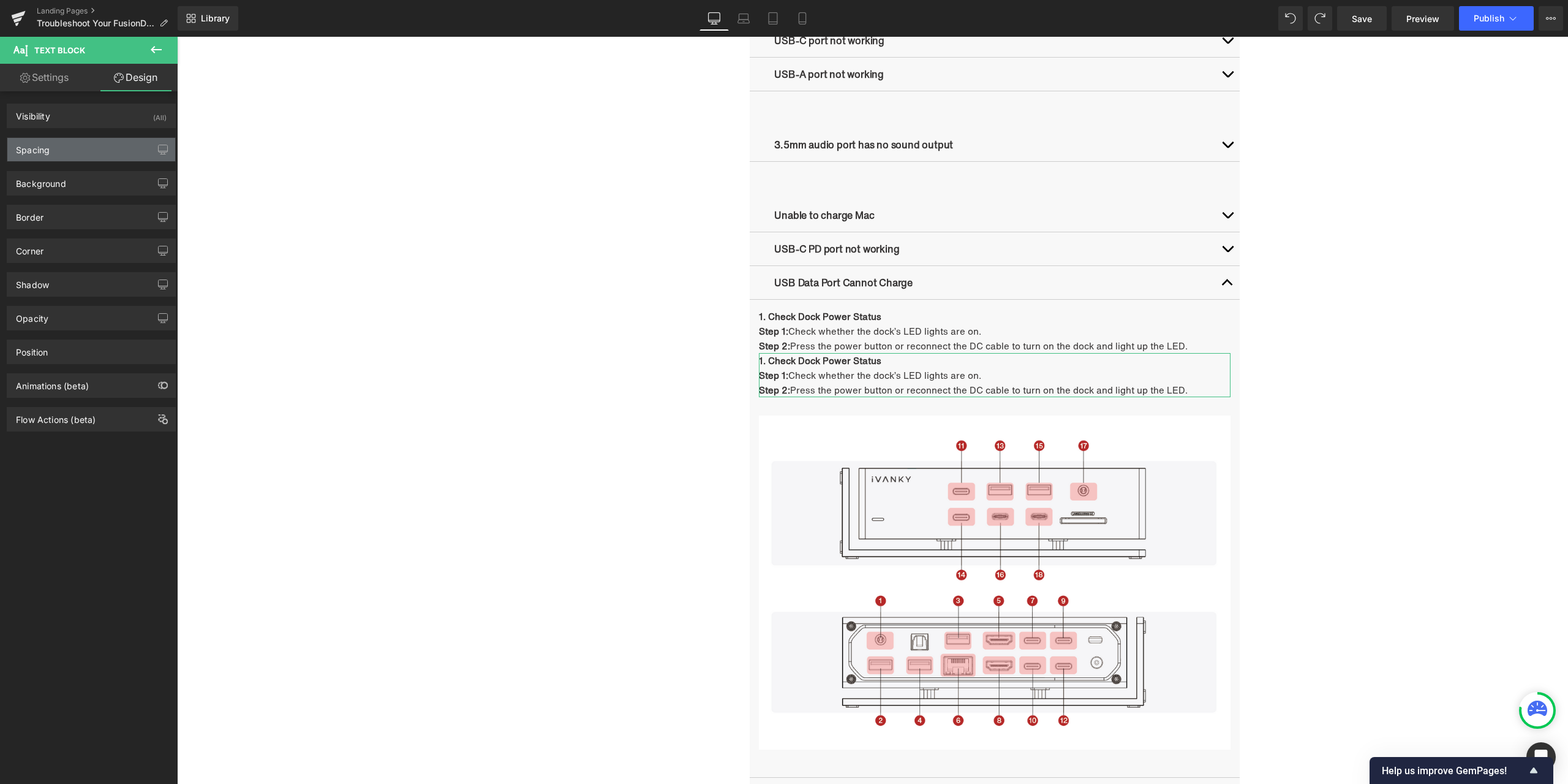
click at [81, 151] on div "Spacing" at bounding box center [90, 150] width 168 height 24
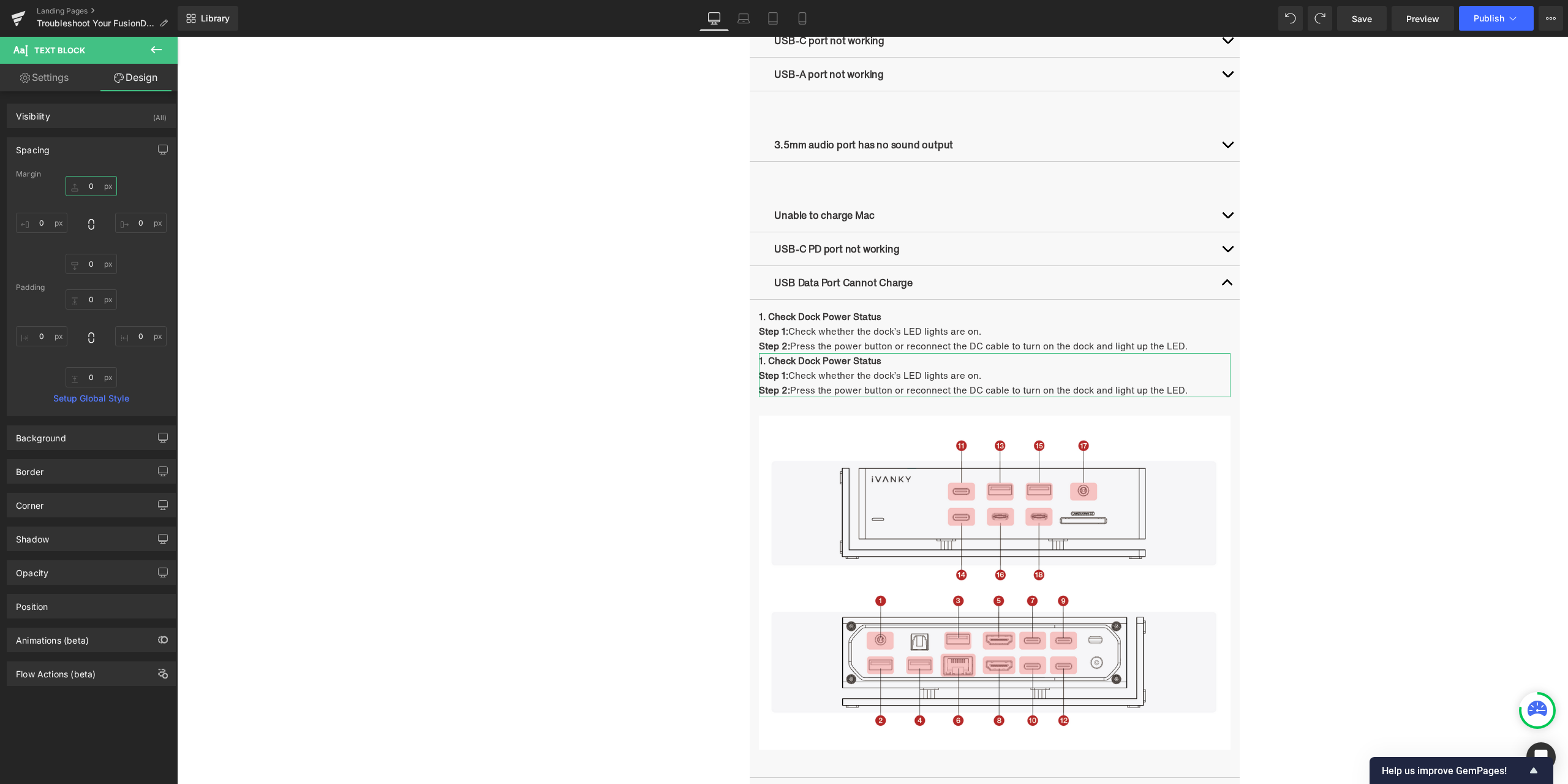
click at [90, 187] on input "0" at bounding box center [91, 186] width 51 height 21
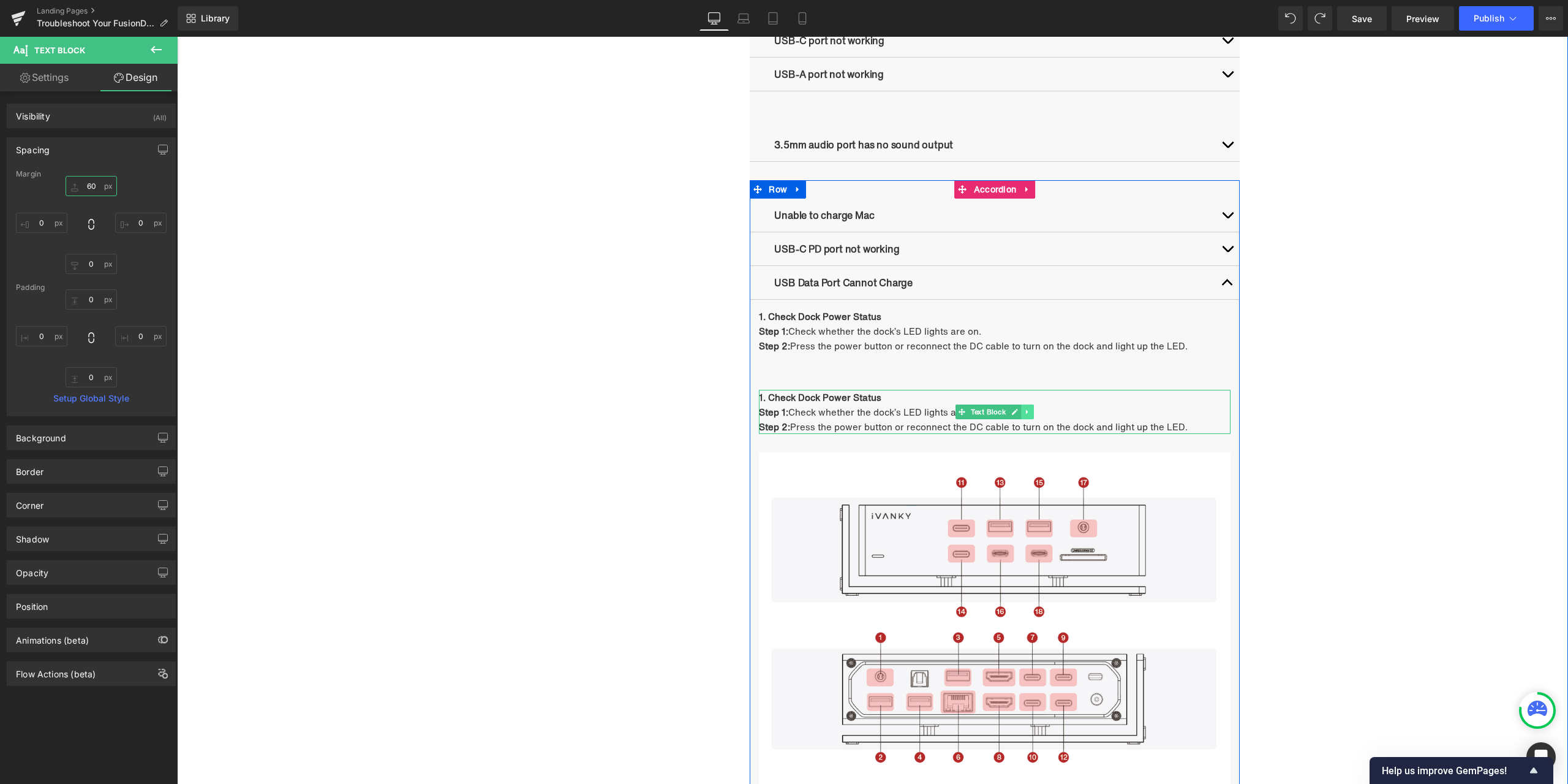
type input "60"
click at [1025, 415] on link at bounding box center [1027, 411] width 13 height 15
click at [1018, 414] on icon at bounding box center [1021, 411] width 7 height 7
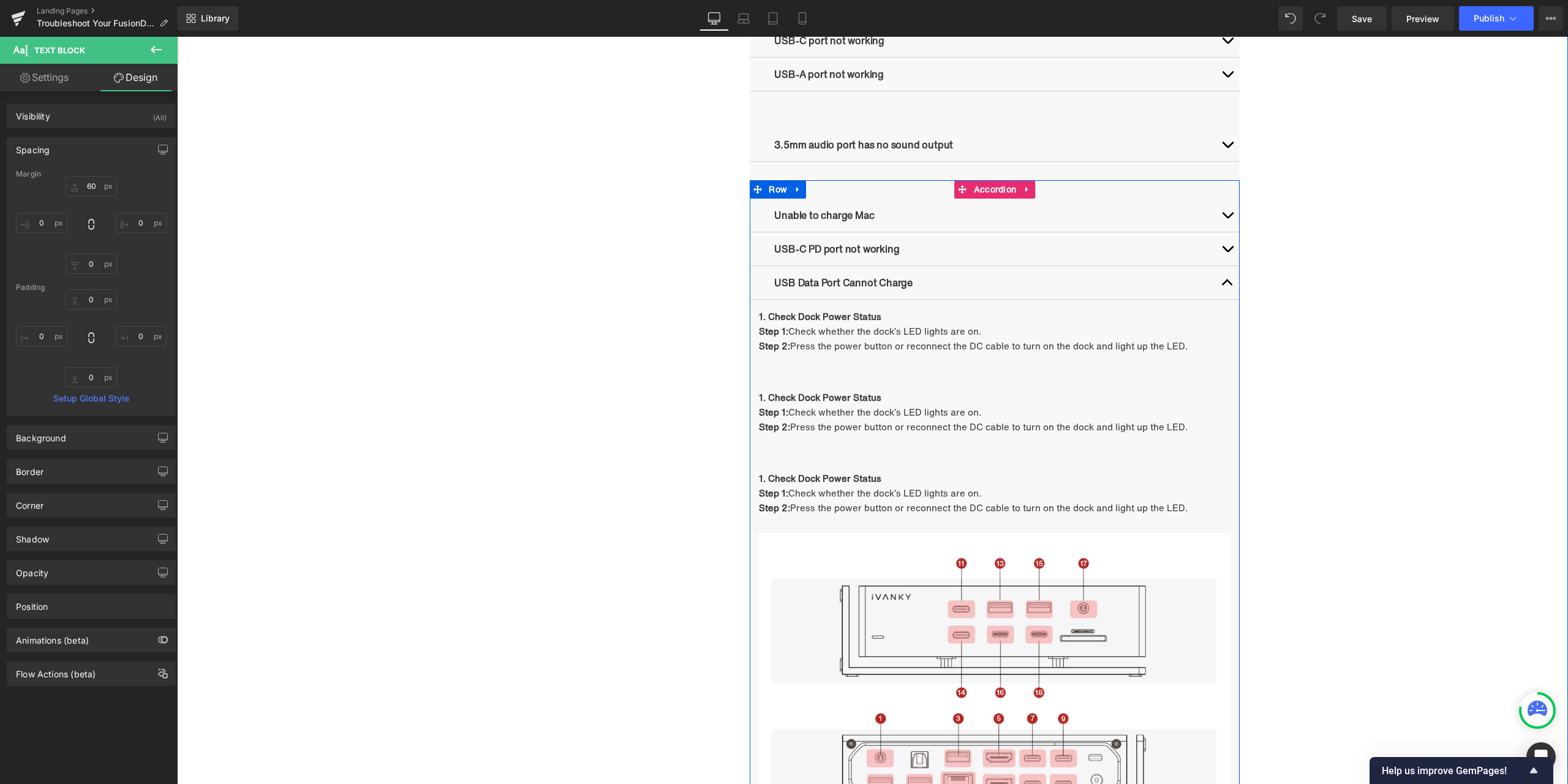
click at [834, 419] on p "Step 2: Press the power button or reconnect the DC cable to turn on the dock an…" at bounding box center [995, 426] width 472 height 15
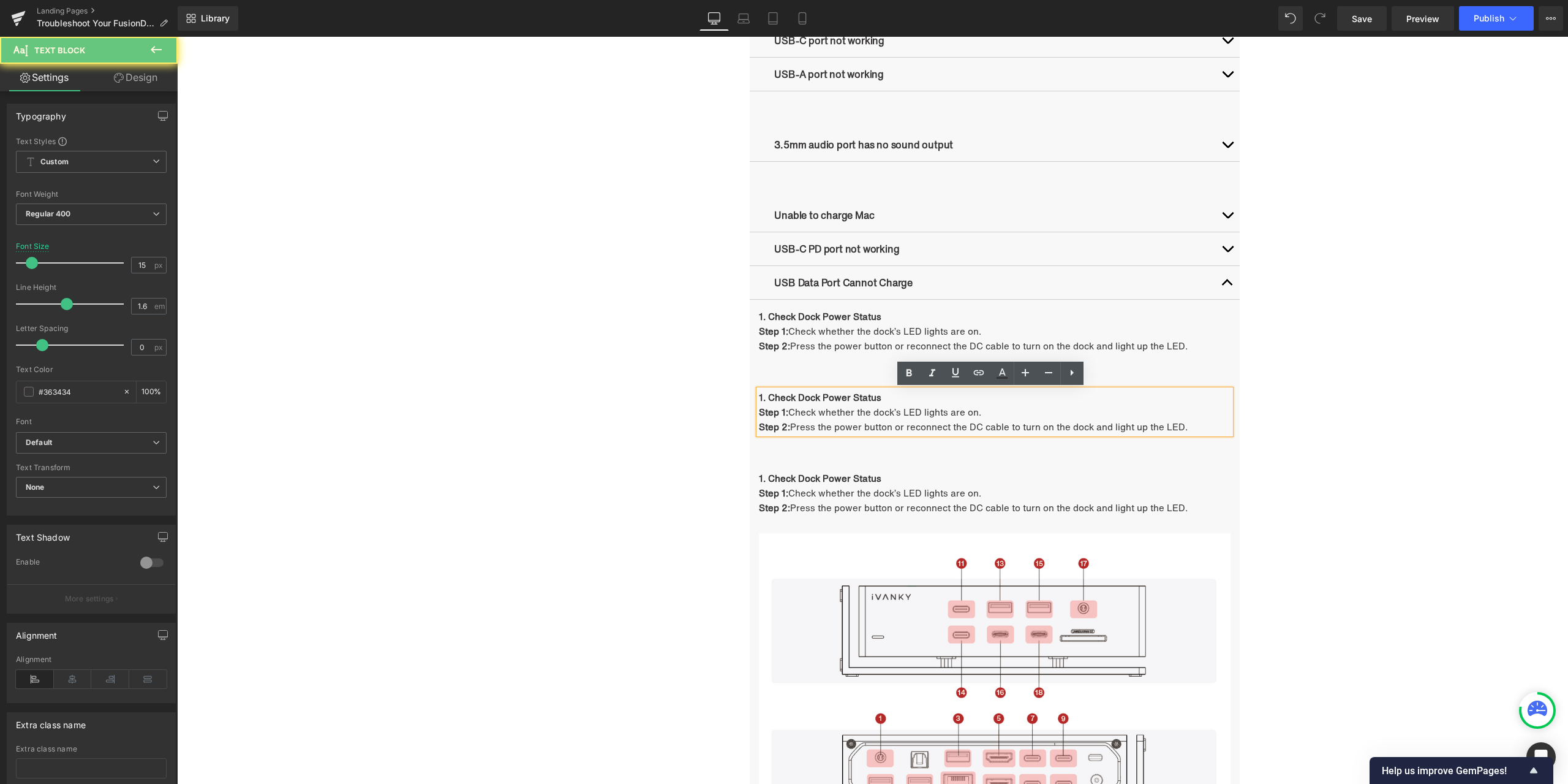
click at [847, 412] on p "Step 1: Check whether the dock’s LED lights are on." at bounding box center [995, 411] width 472 height 15
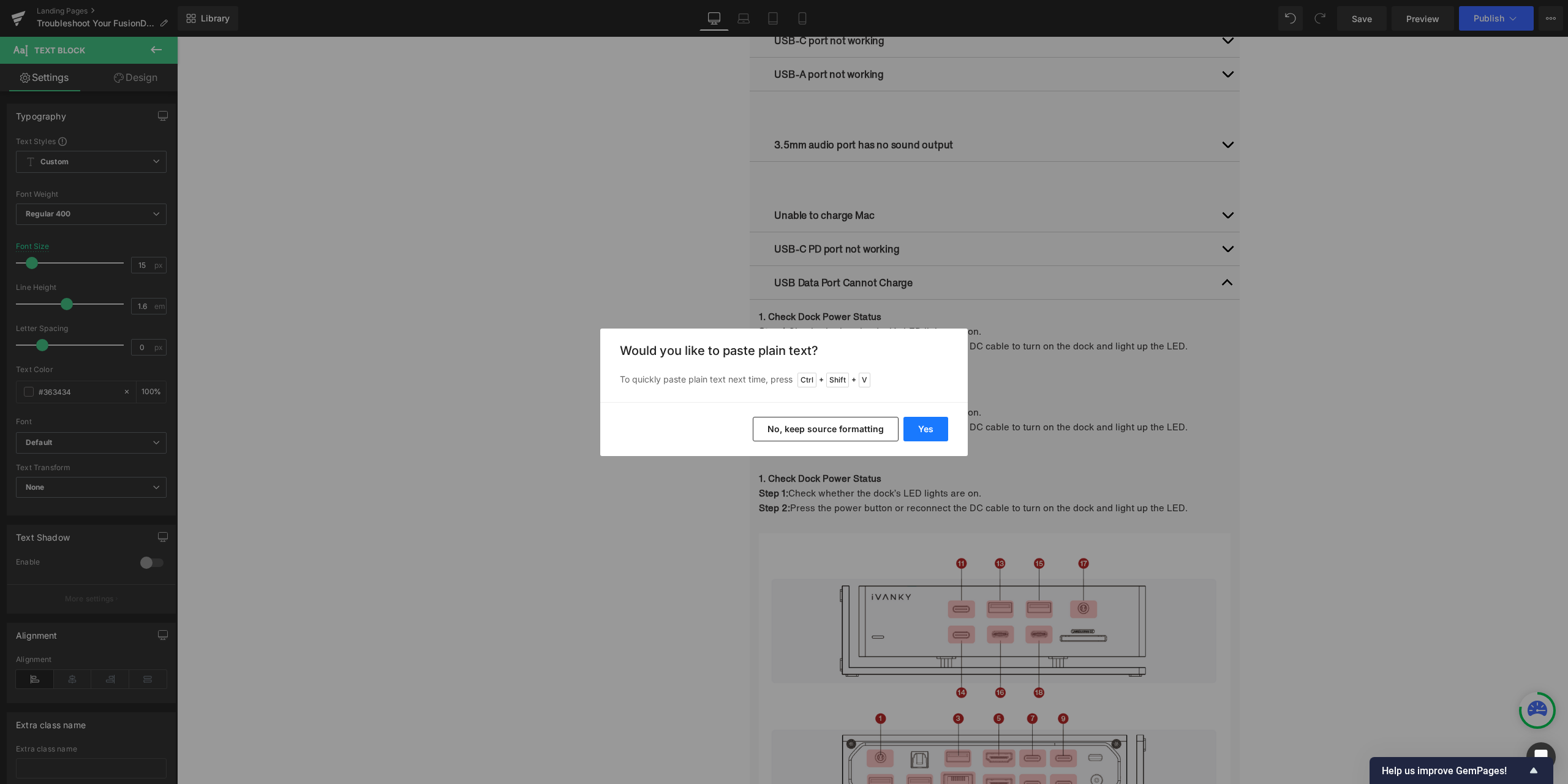
click at [934, 429] on button "Yes" at bounding box center [925, 429] width 44 height 25
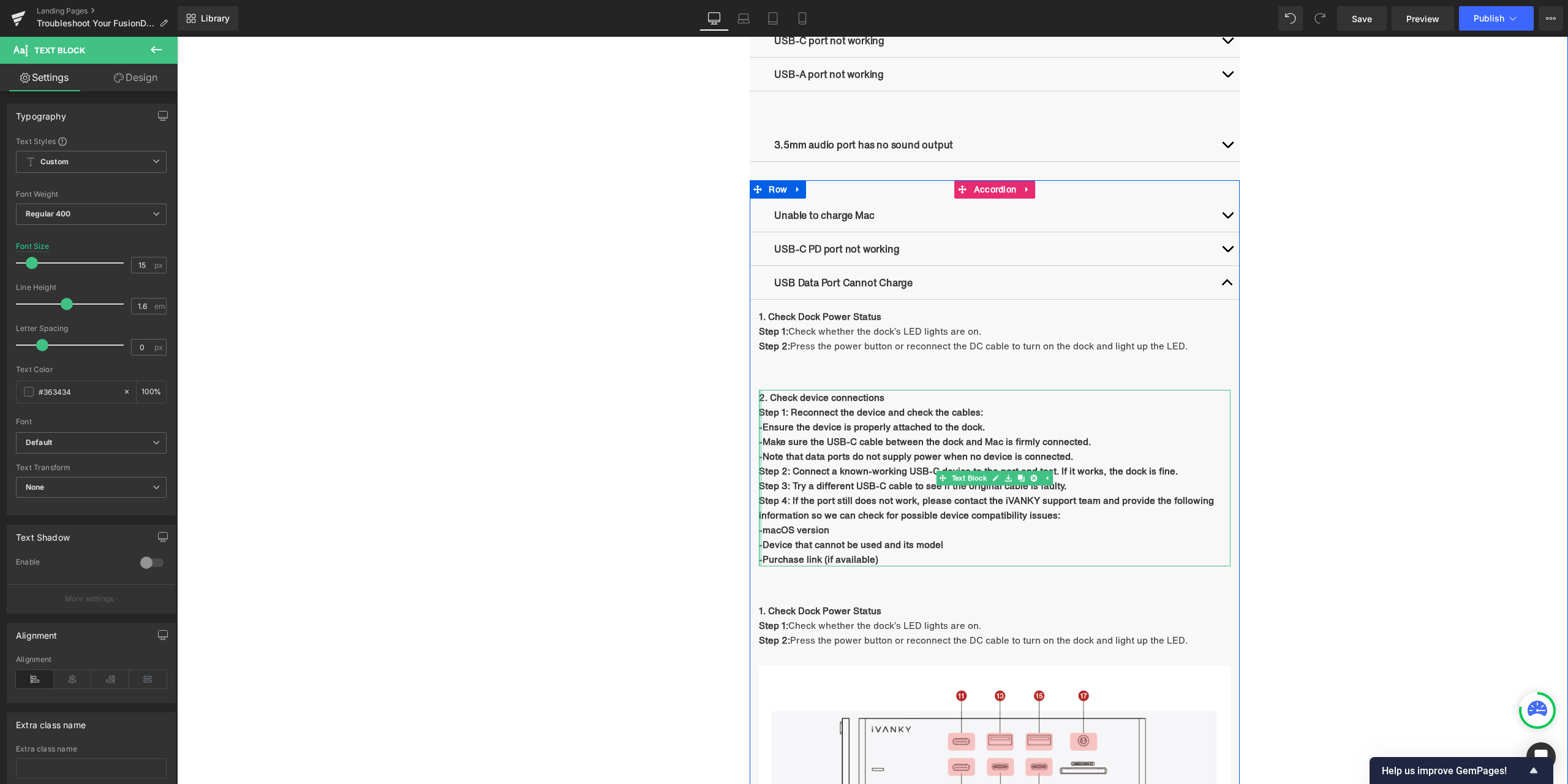
drag, startPoint x: 890, startPoint y: 560, endPoint x: 755, endPoint y: 397, distance: 211.6
click at [759, 397] on div "2. Check device connections  Step 1: Reconnect the device and check the cables…" at bounding box center [995, 477] width 472 height 176
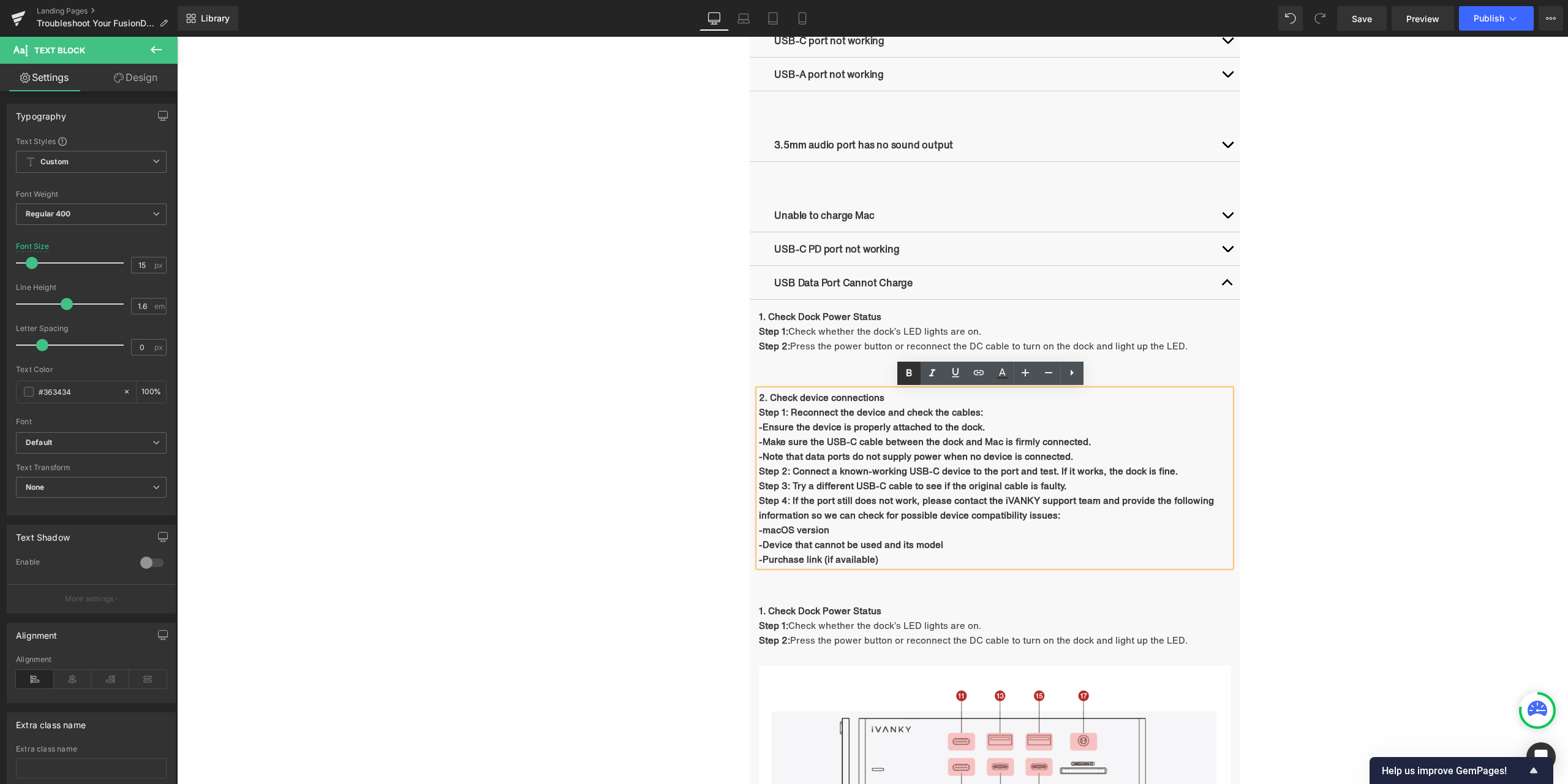
click at [914, 372] on icon at bounding box center [908, 373] width 15 height 15
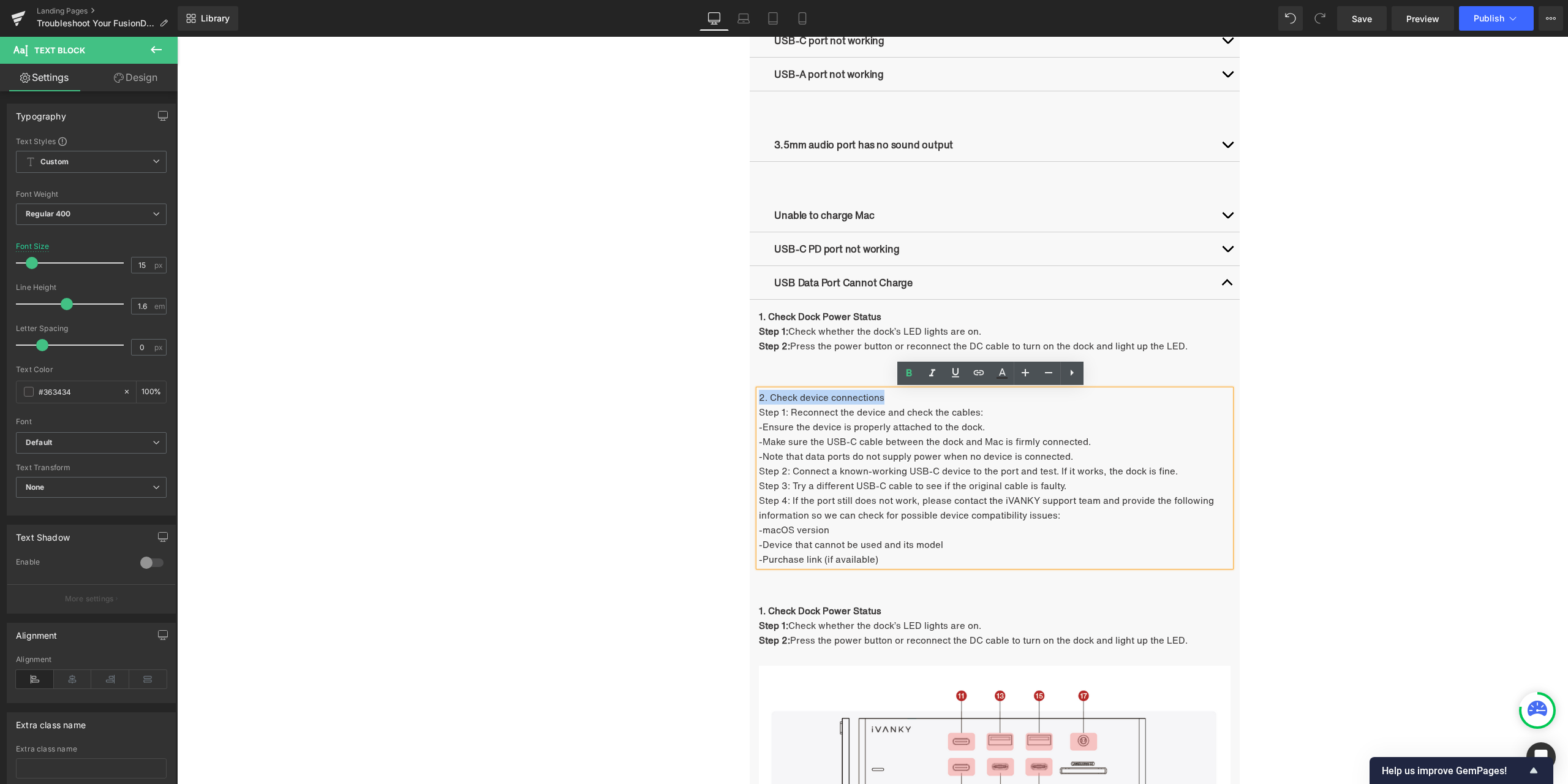
drag, startPoint x: 891, startPoint y: 396, endPoint x: 755, endPoint y: 398, distance: 136.0
click at [759, 398] on p "2. Check device connections" at bounding box center [995, 396] width 472 height 15
click at [911, 375] on icon at bounding box center [909, 372] width 6 height 7
drag, startPoint x: 783, startPoint y: 412, endPoint x: 757, endPoint y: 411, distance: 26.0
click at [759, 411] on p "Step 1: Reconnect the device and check the cables:" at bounding box center [995, 411] width 472 height 15
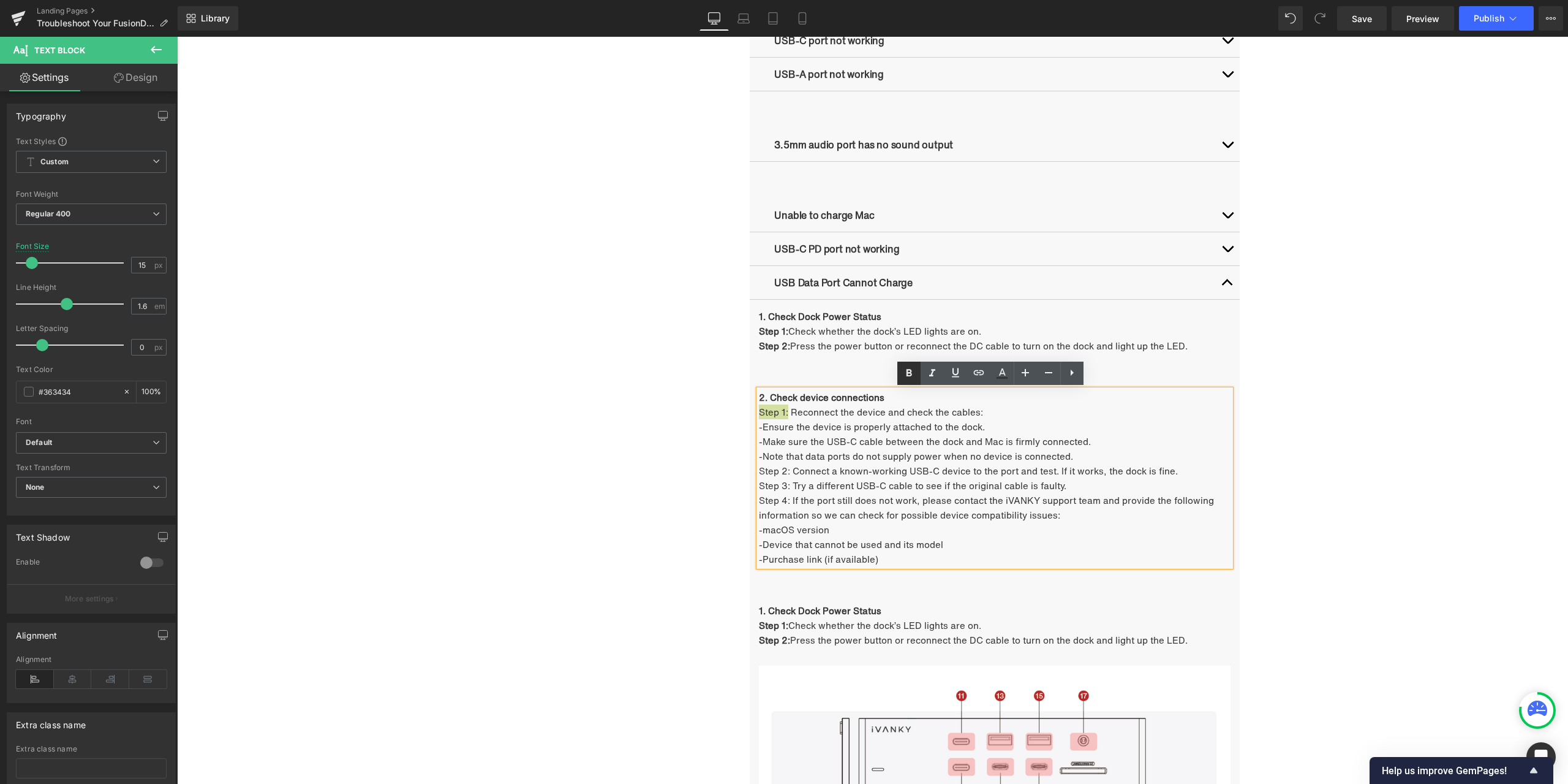
click at [909, 368] on icon at bounding box center [908, 373] width 15 height 15
drag, startPoint x: 785, startPoint y: 471, endPoint x: 757, endPoint y: 471, distance: 28.0
click at [759, 471] on p "Step 2: Connect a known-working USB-C device to the port and test. If it works,…" at bounding box center [995, 470] width 472 height 15
click at [906, 380] on link at bounding box center [909, 374] width 24 height 24
drag, startPoint x: 786, startPoint y: 486, endPoint x: 757, endPoint y: 487, distance: 29.0
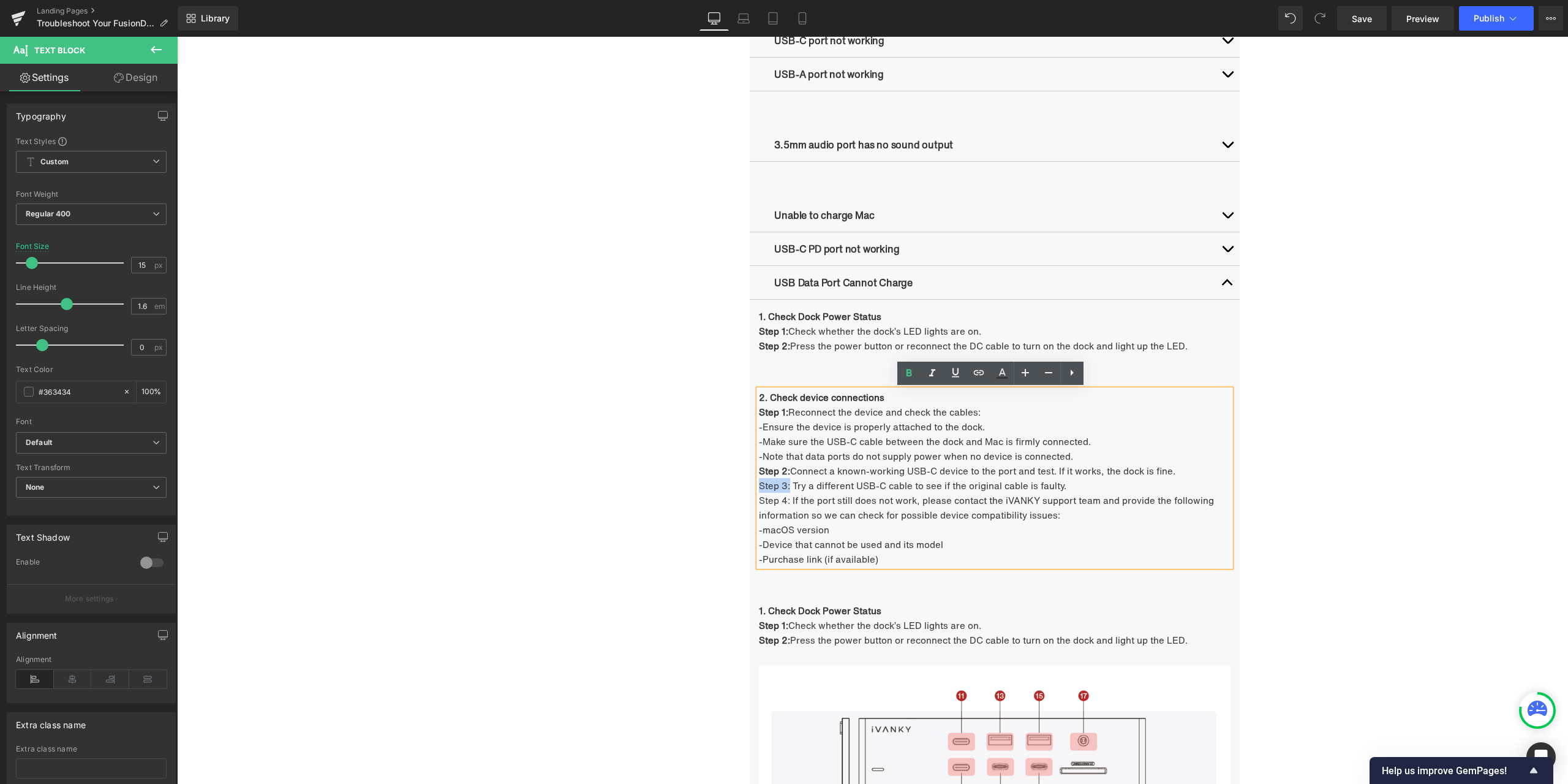
click at [759, 487] on p "Step 3: Try a different USB-C cable to see if the original cable is faulty." at bounding box center [995, 485] width 472 height 15
click at [904, 378] on icon at bounding box center [908, 373] width 15 height 15
drag, startPoint x: 785, startPoint y: 498, endPoint x: 757, endPoint y: 501, distance: 28.2
click at [759, 501] on p "Step 4: If the port still does not work, please contact the iVANKY support team…" at bounding box center [995, 508] width 472 height 30
click at [911, 378] on icon at bounding box center [908, 373] width 15 height 15
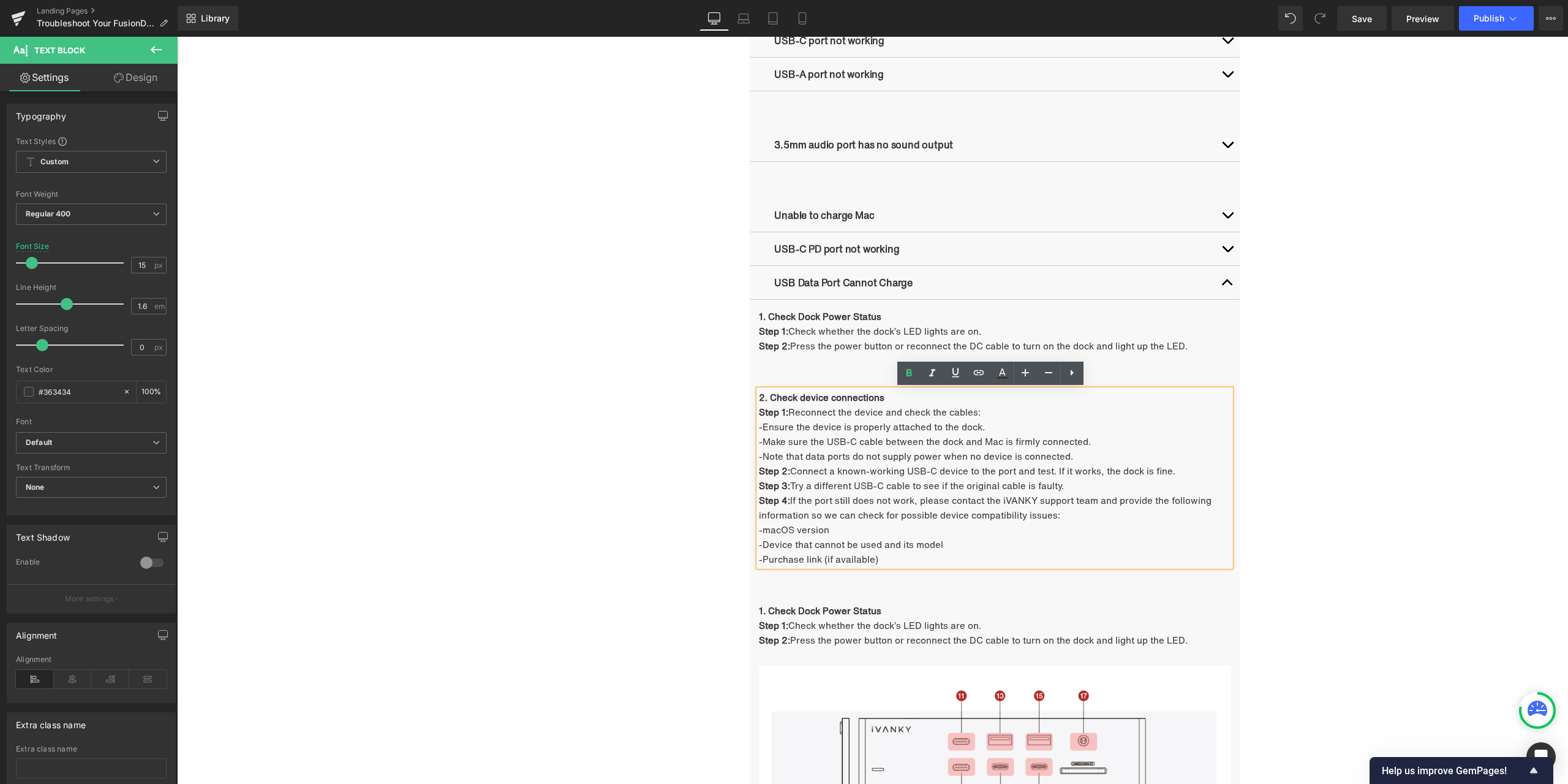
click at [675, 514] on div "Troubleshooting Heading Video Ports Issues Button Network Connectivity Issues B…" at bounding box center [873, 407] width 735 height 1695
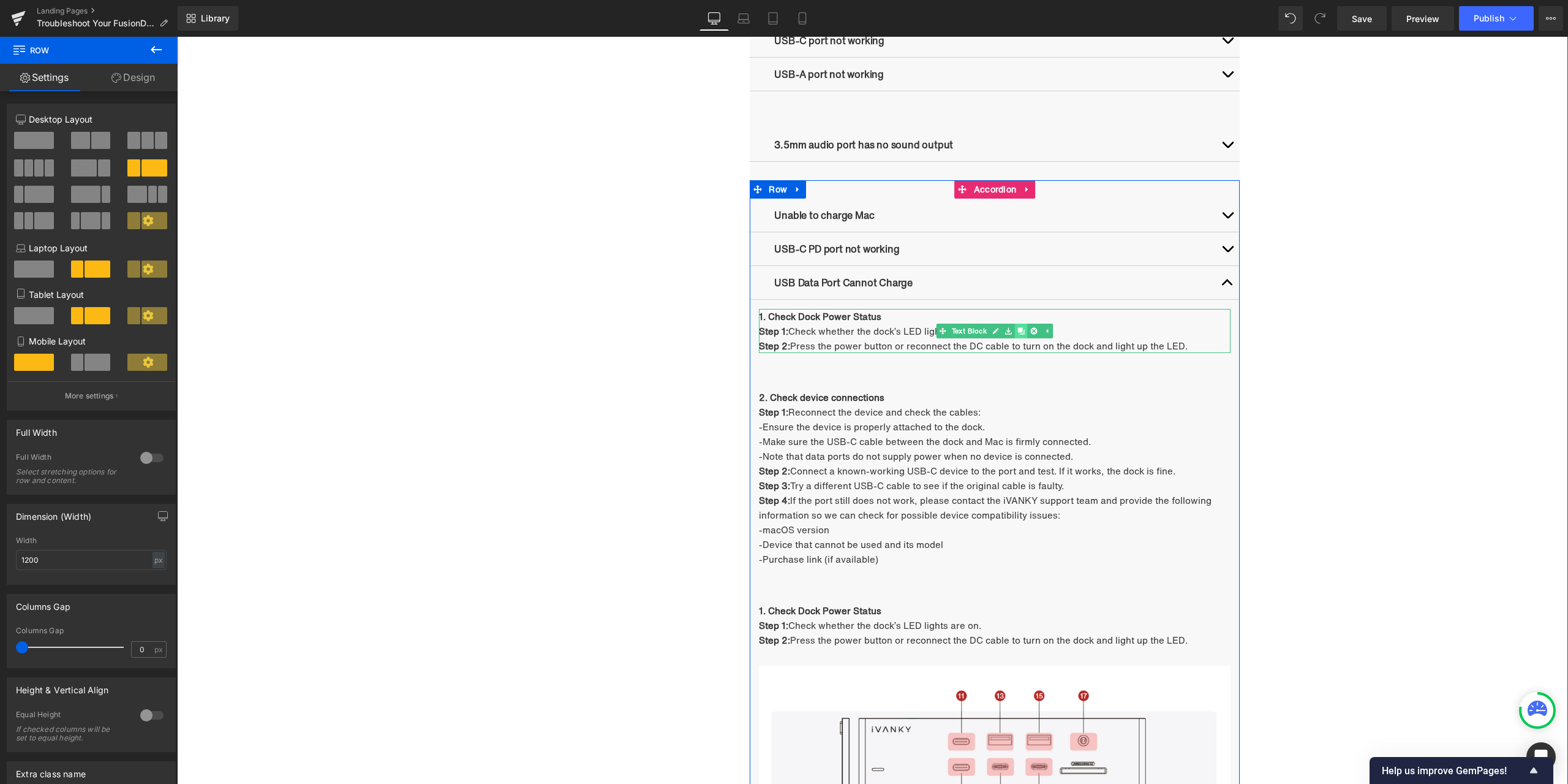
click at [1018, 331] on icon at bounding box center [1021, 331] width 7 height 7
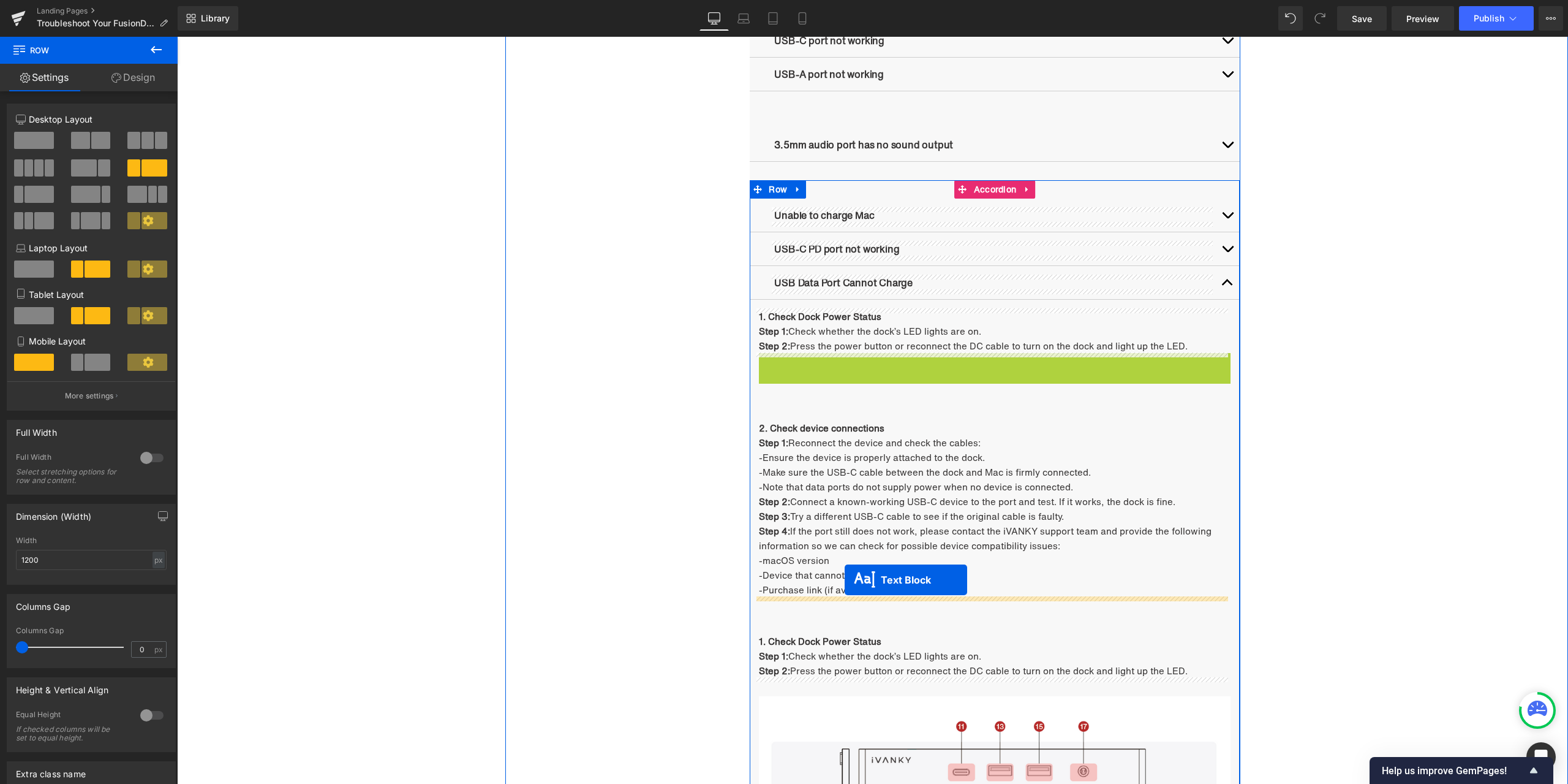
drag, startPoint x: 971, startPoint y: 372, endPoint x: 844, endPoint y: 580, distance: 243.7
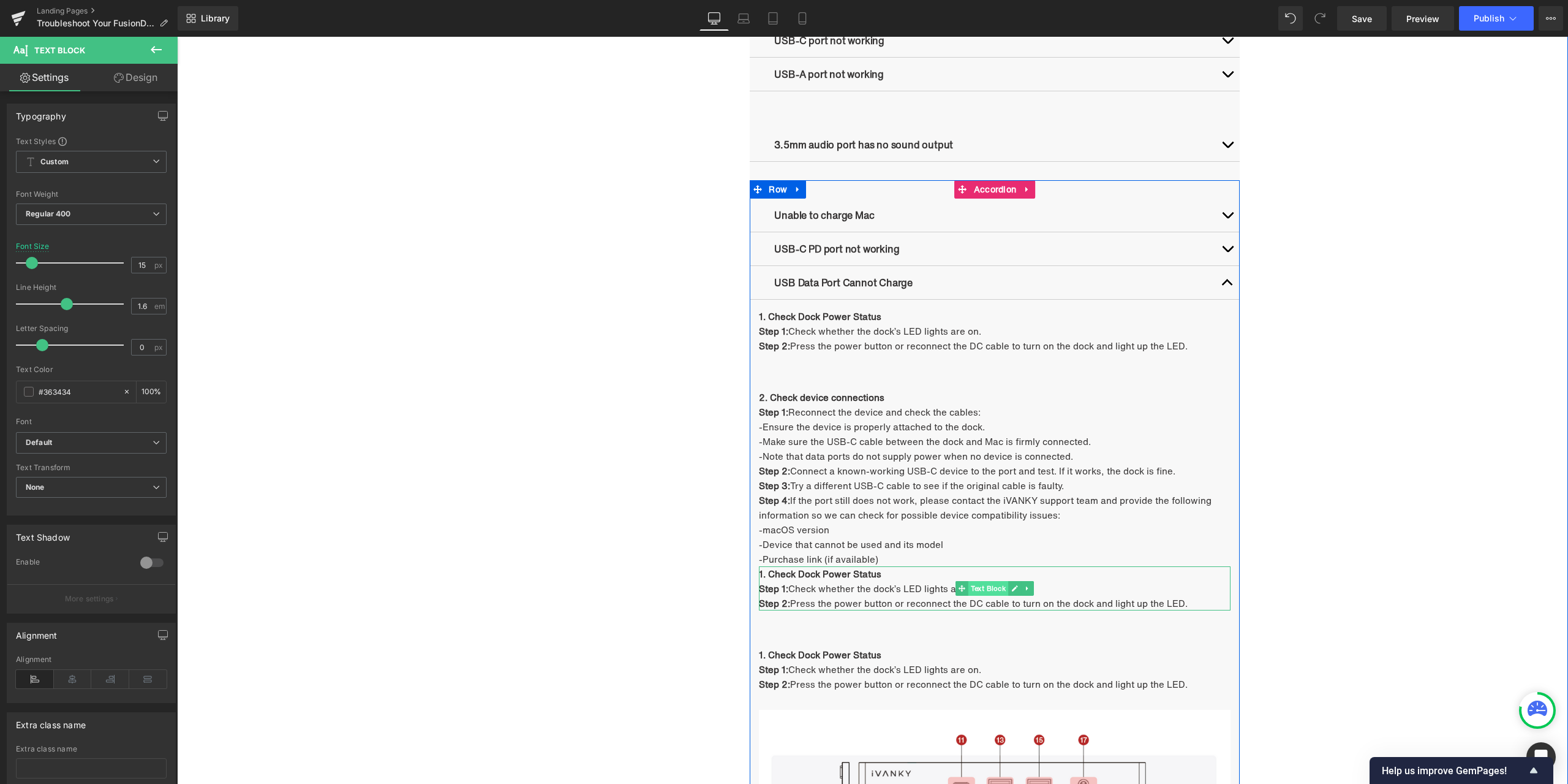
click at [978, 593] on span "Text Block" at bounding box center [988, 588] width 40 height 15
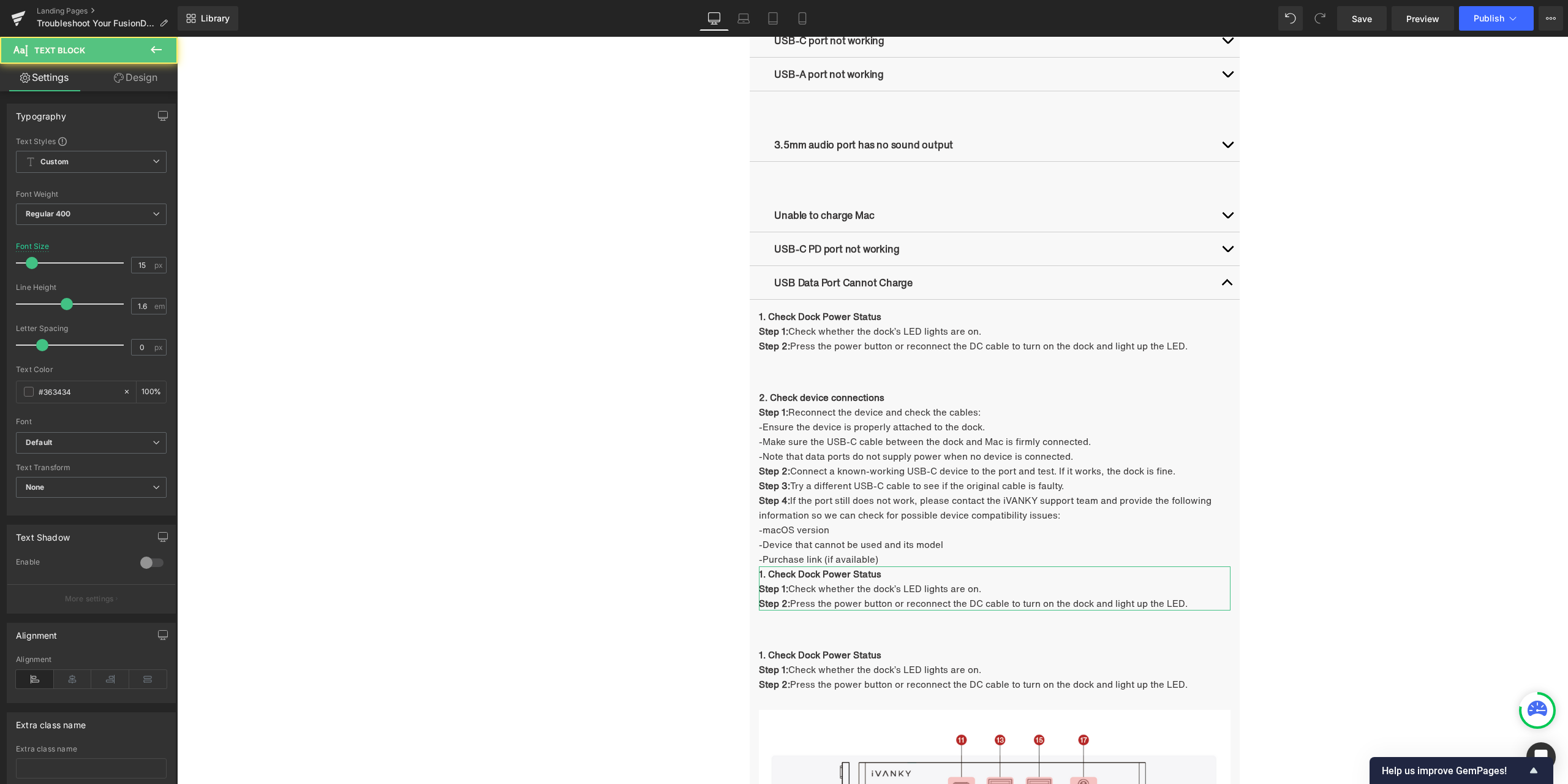
click at [141, 86] on link "Design" at bounding box center [136, 78] width 88 height 28
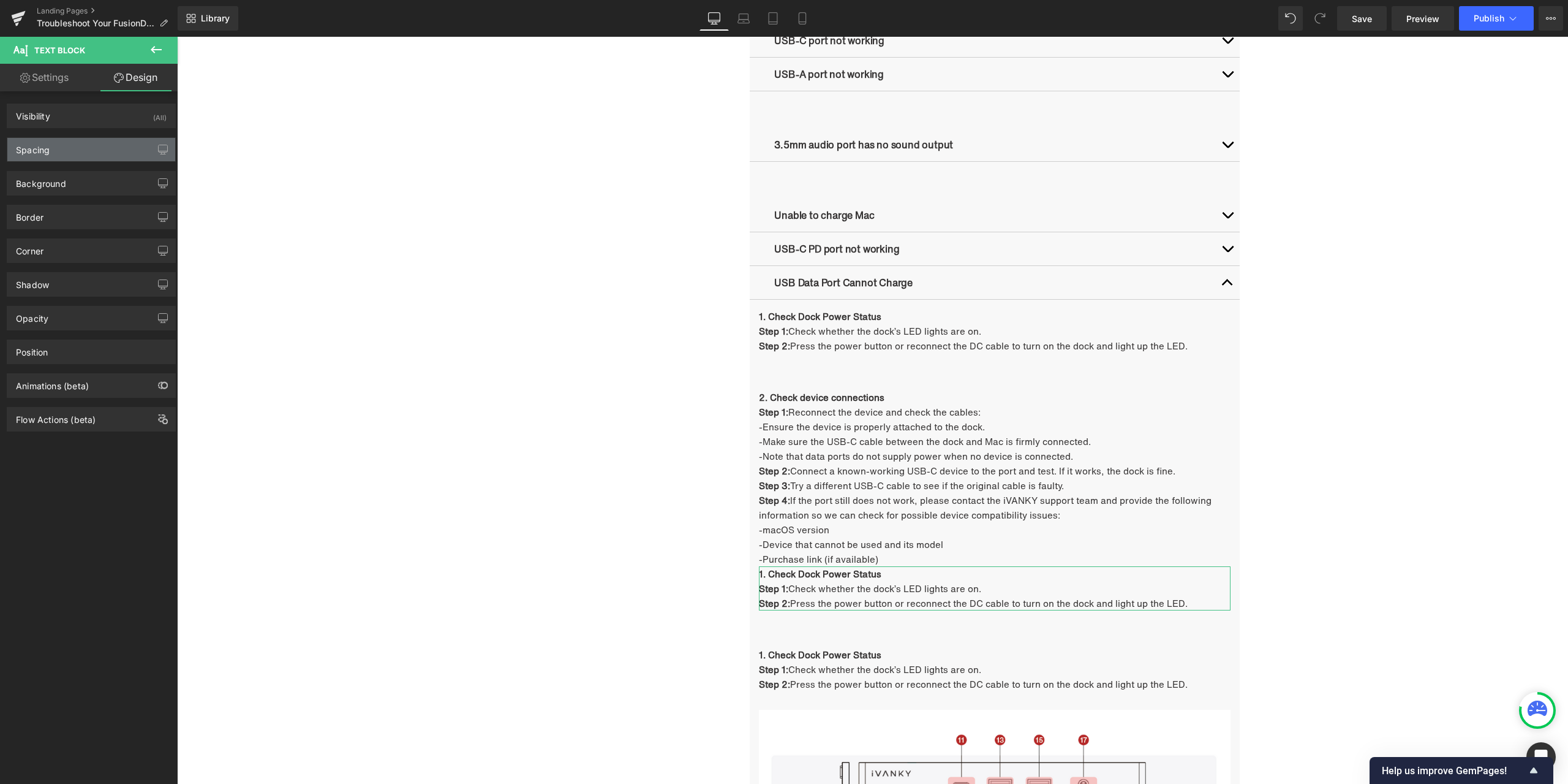
click at [84, 152] on div "Spacing" at bounding box center [90, 150] width 168 height 24
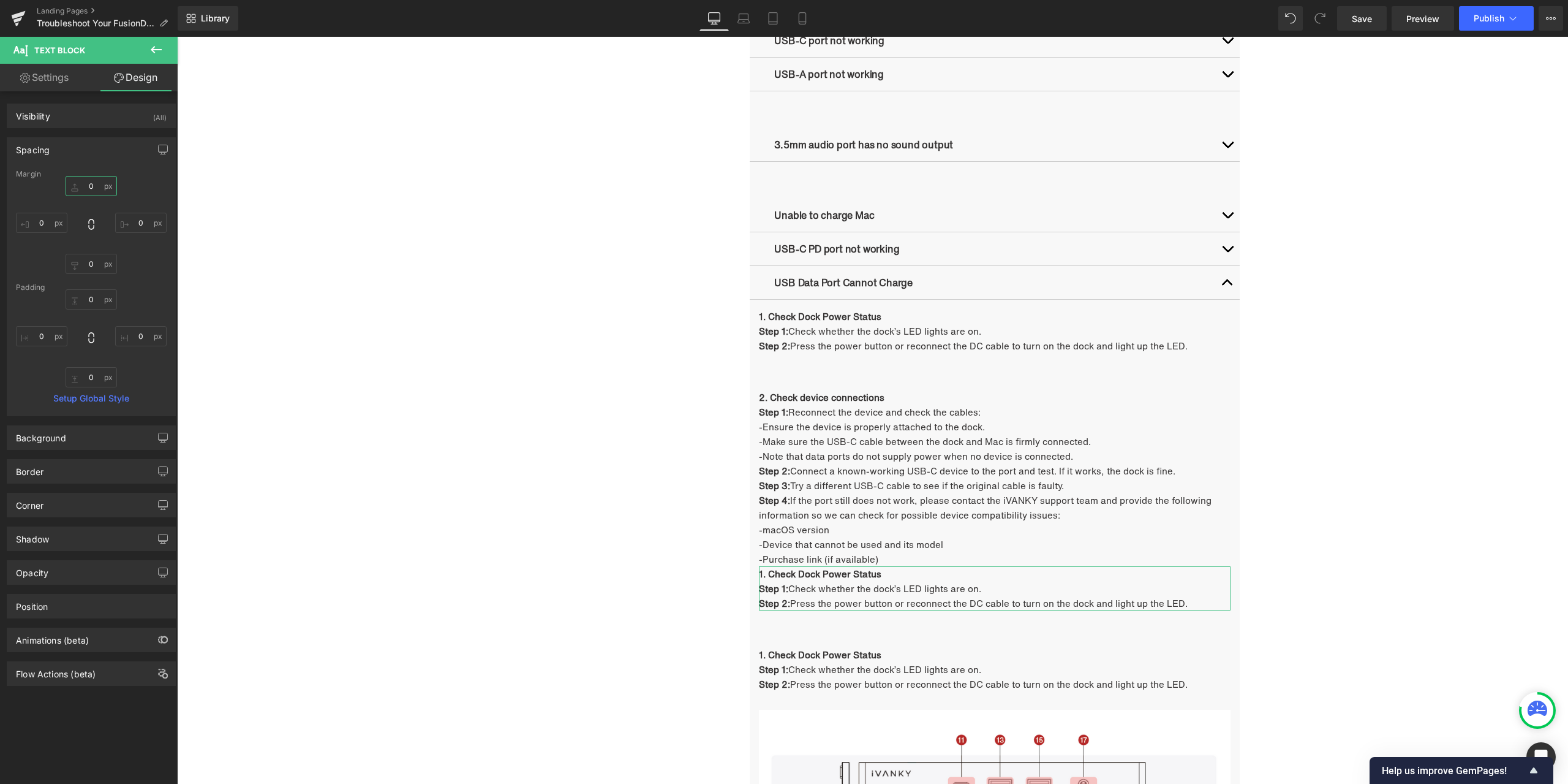
click at [92, 183] on input "0" at bounding box center [91, 186] width 51 height 21
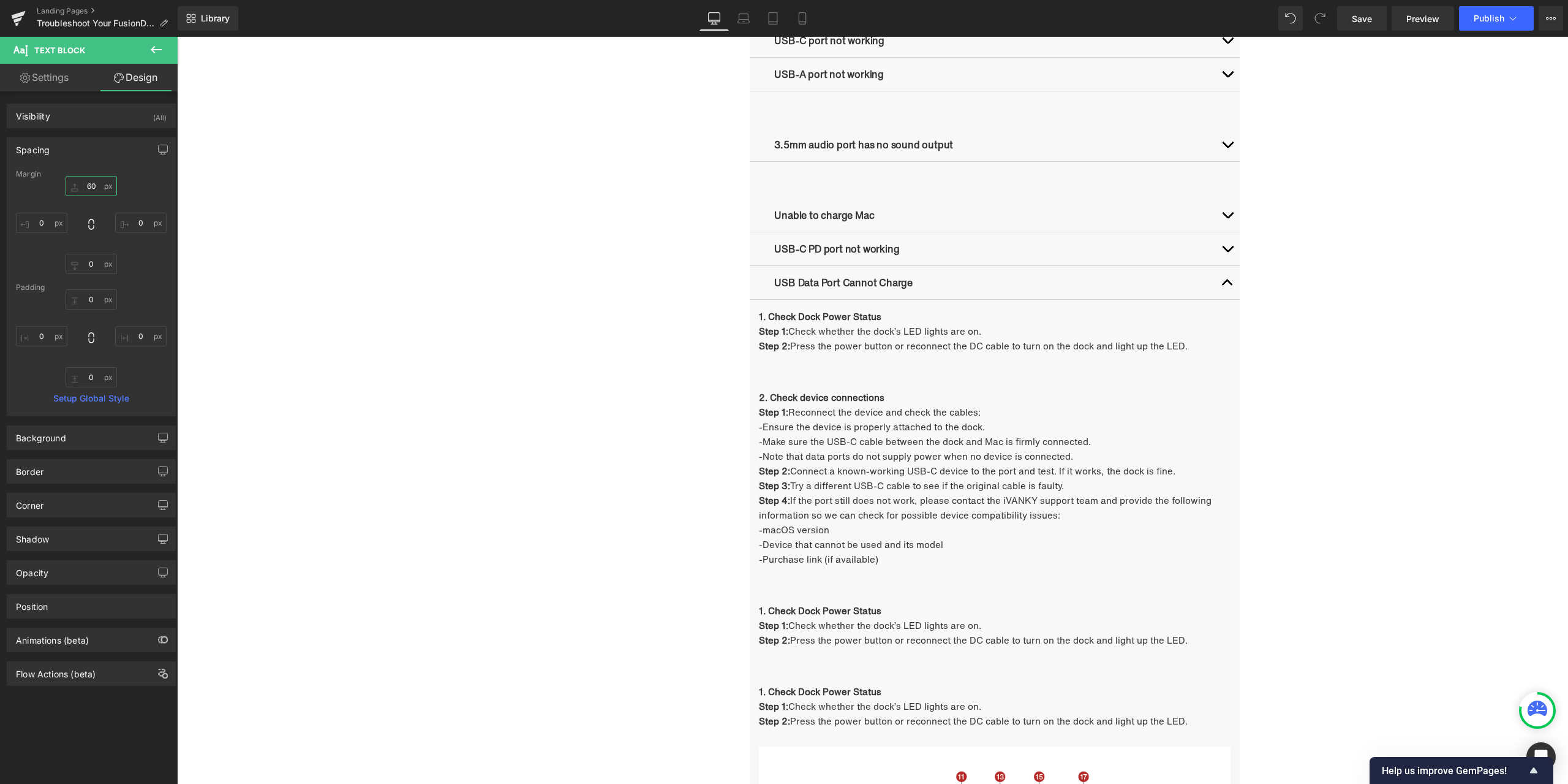
type input "60"
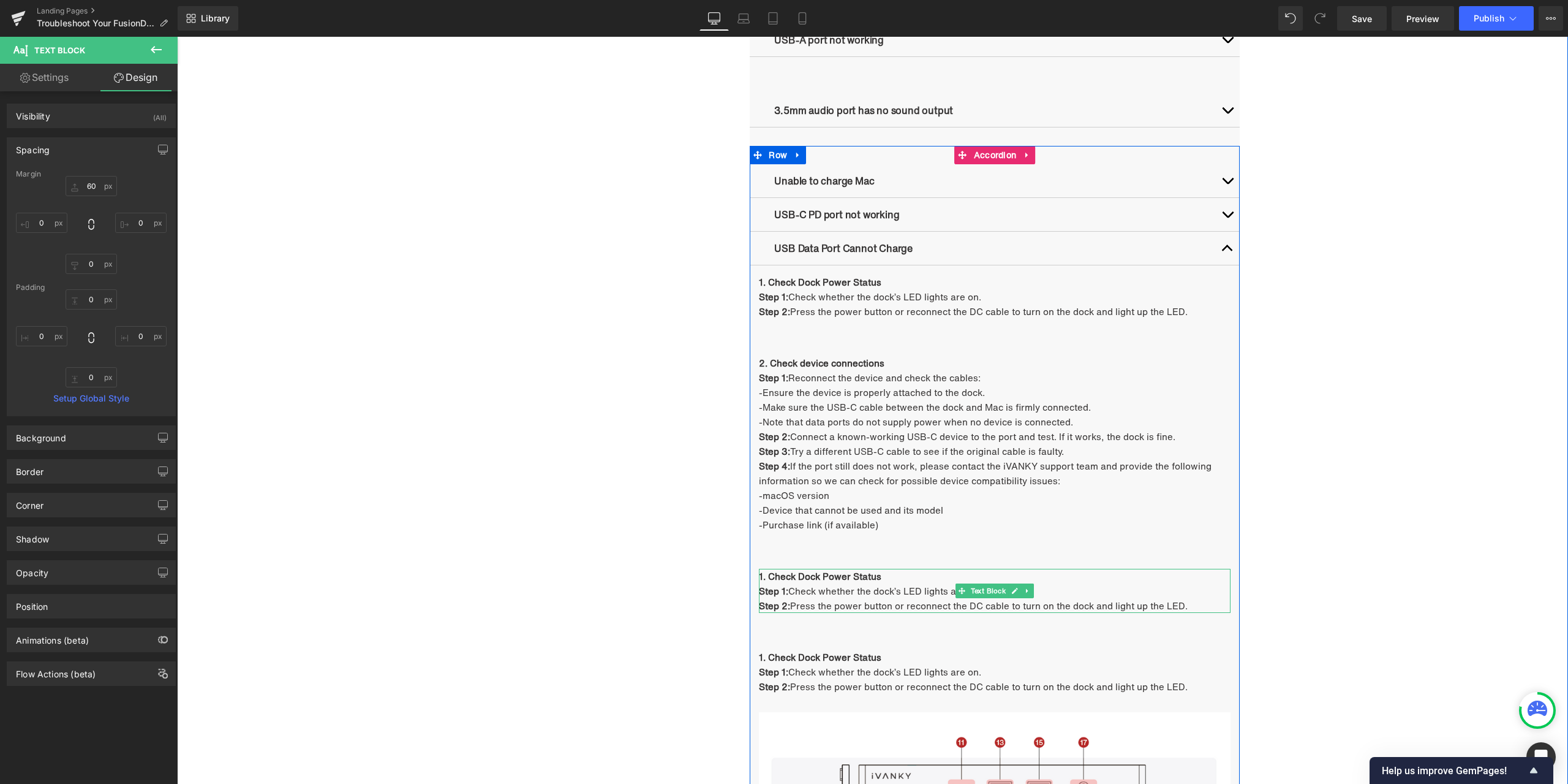
scroll to position [1190, 0]
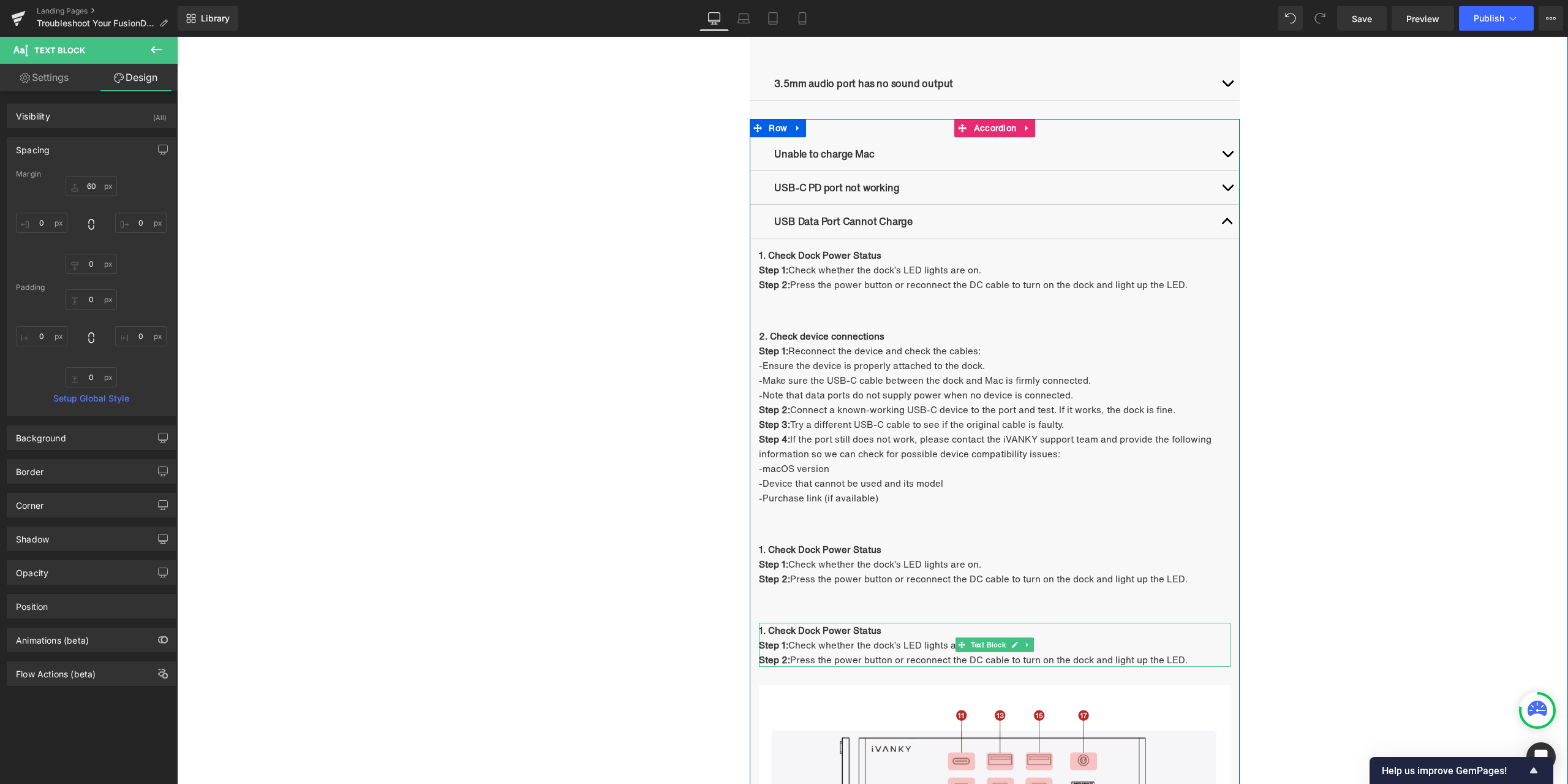
click at [1024, 645] on icon at bounding box center [1027, 644] width 7 height 7
click at [1031, 645] on icon at bounding box center [1034, 644] width 7 height 7
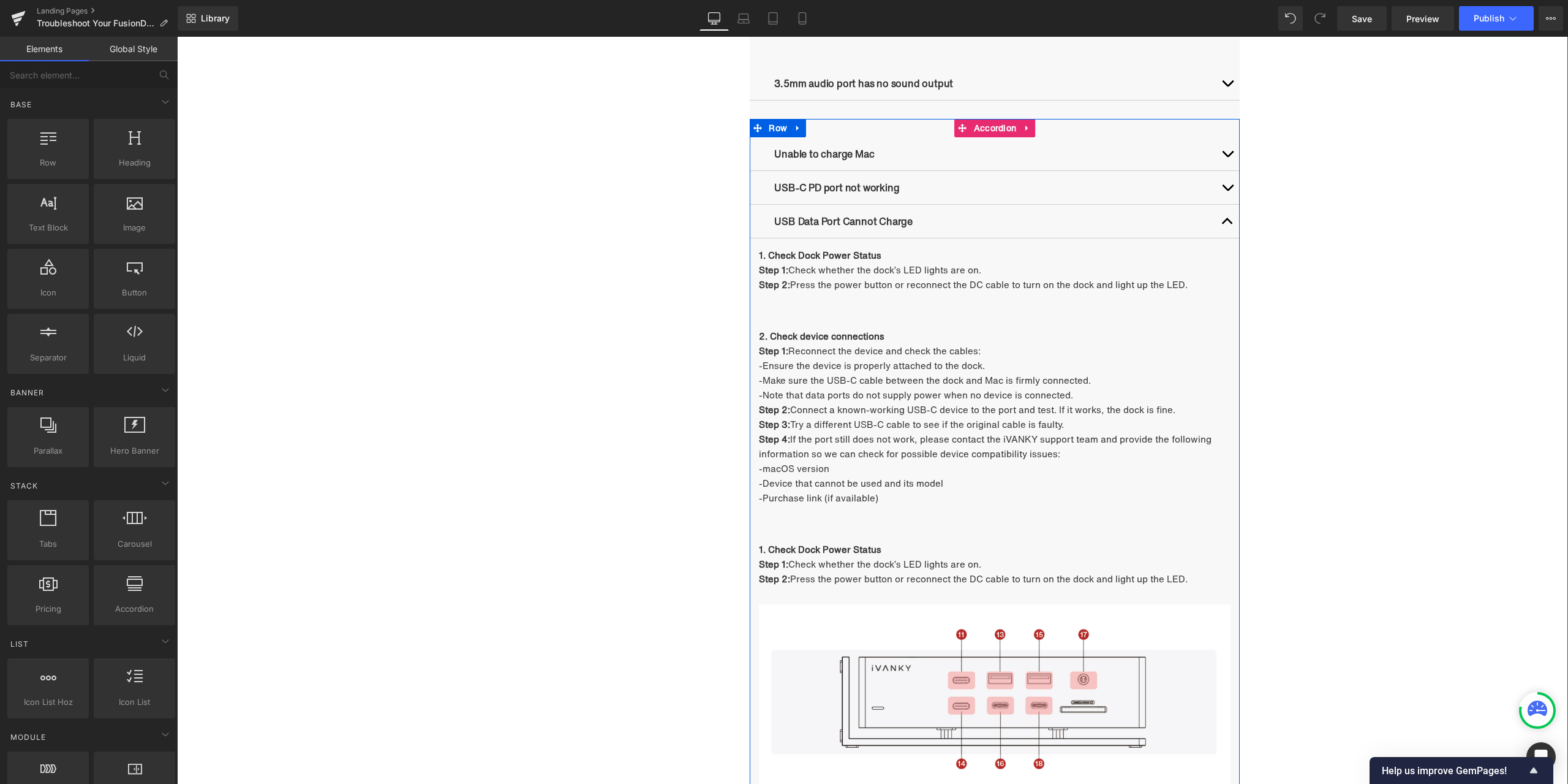
click at [812, 551] on strong "1. Check Dock Power Status" at bounding box center [820, 550] width 123 height 14
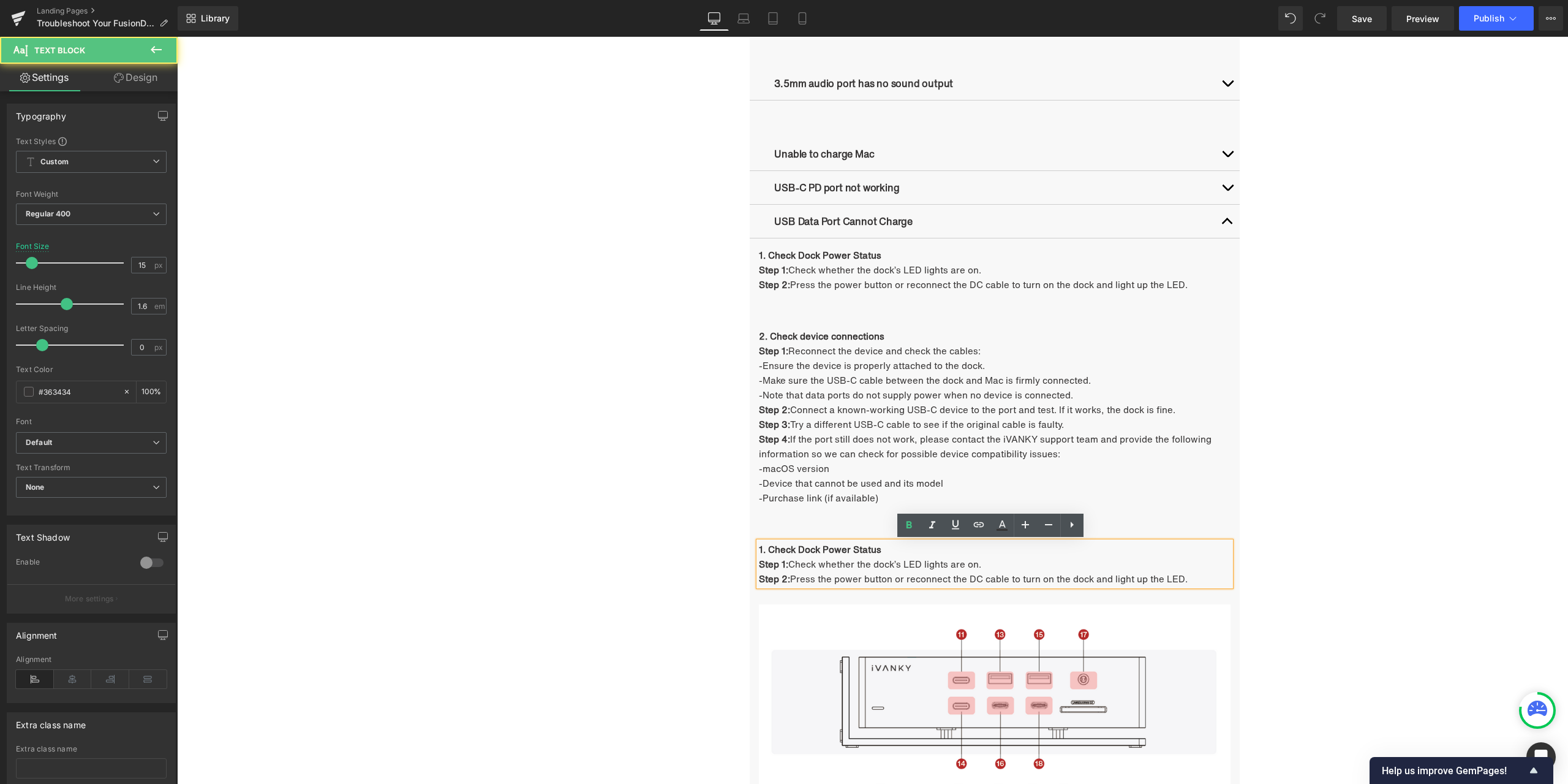
click at [804, 559] on p "Step 1: Check whether the dock’s LED lights are on." at bounding box center [995, 564] width 472 height 15
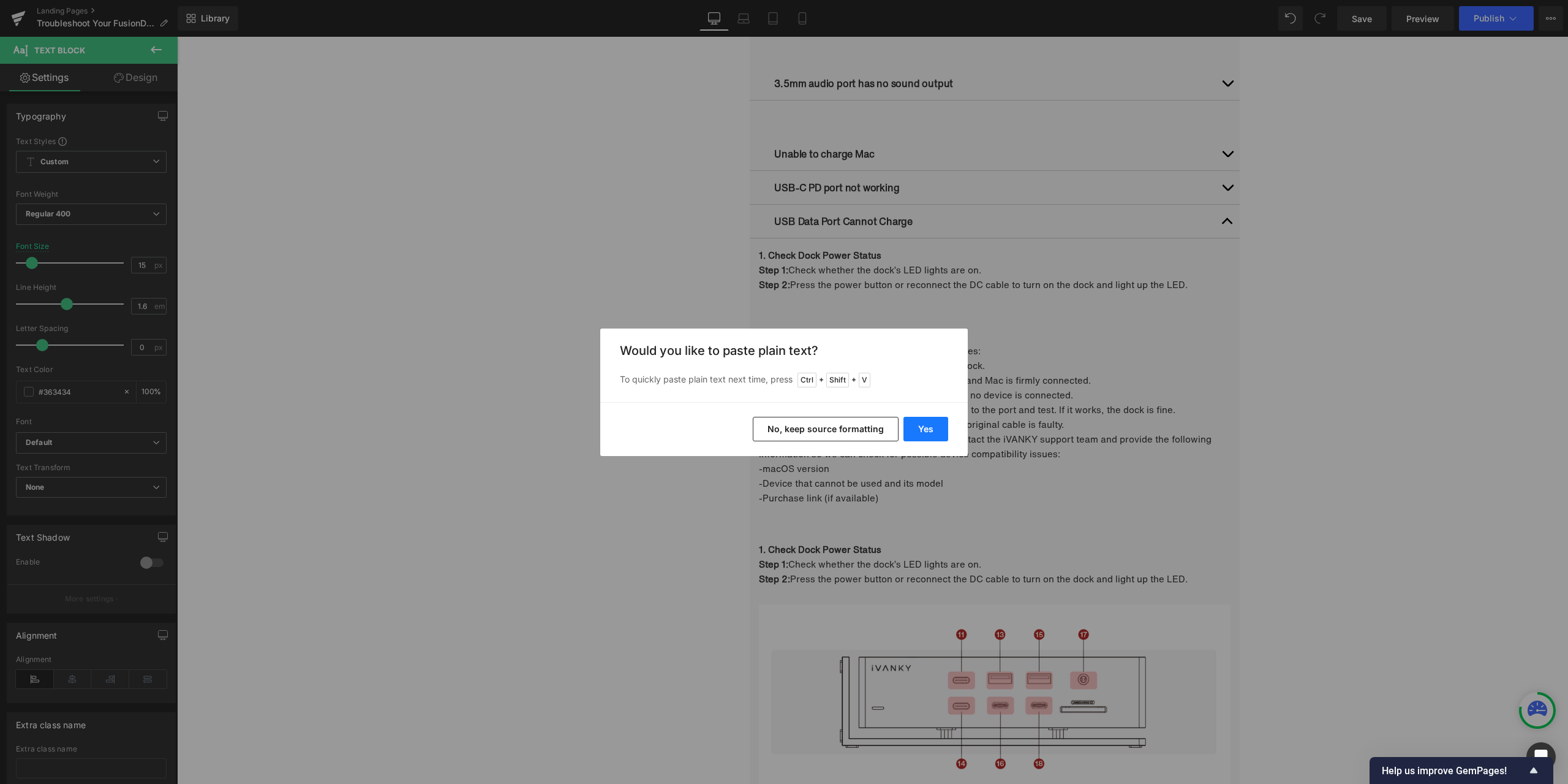
click at [924, 419] on button "Yes" at bounding box center [925, 429] width 44 height 25
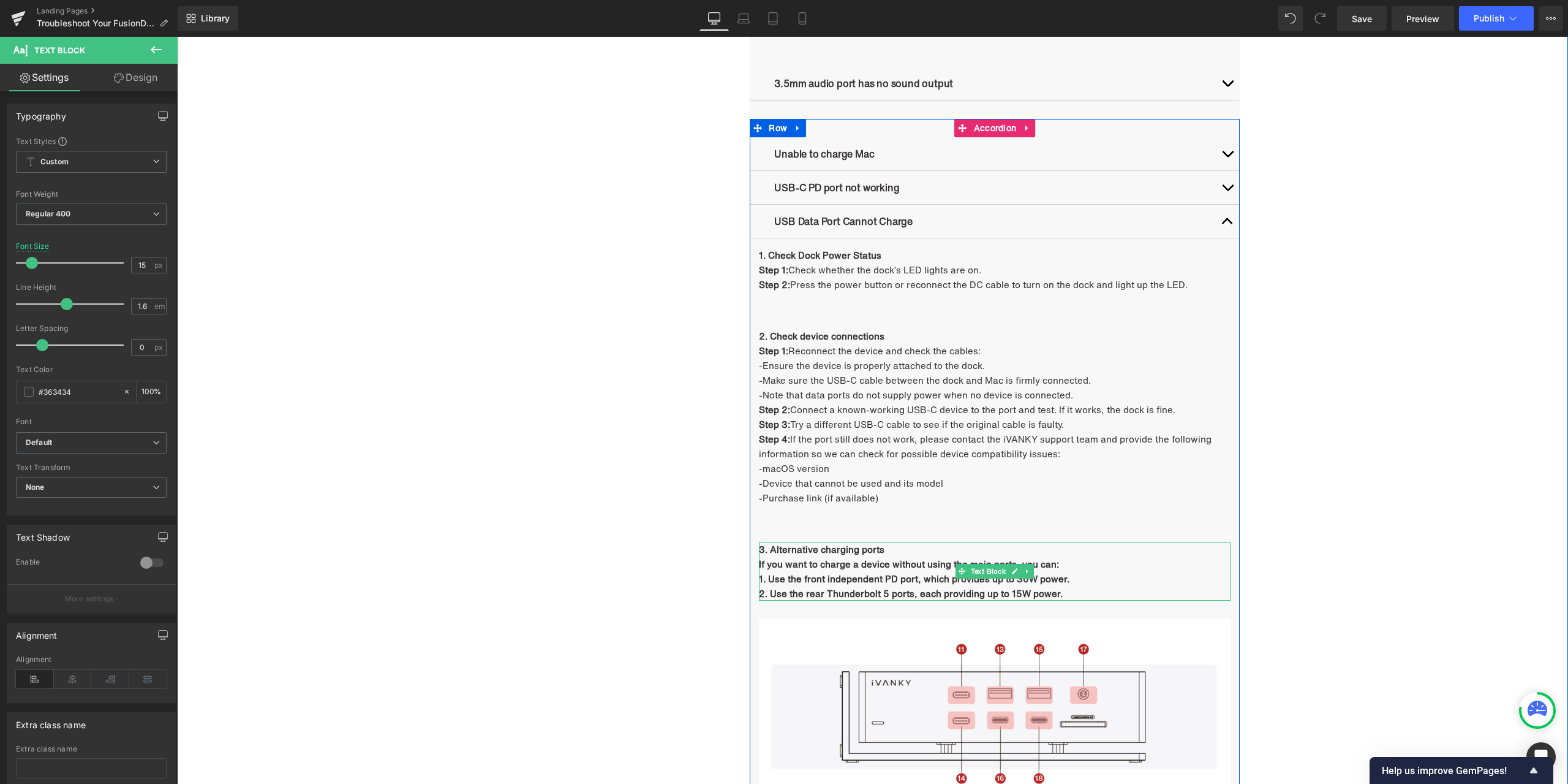
click at [810, 563] on b "If you want to charge a device without using the main ports, you can:" at bounding box center [908, 564] width 300 height 14
click at [1052, 588] on b "2. Use the rear Thunderbolt 5 ports, each providing up to 15W power." at bounding box center [910, 593] width 304 height 14
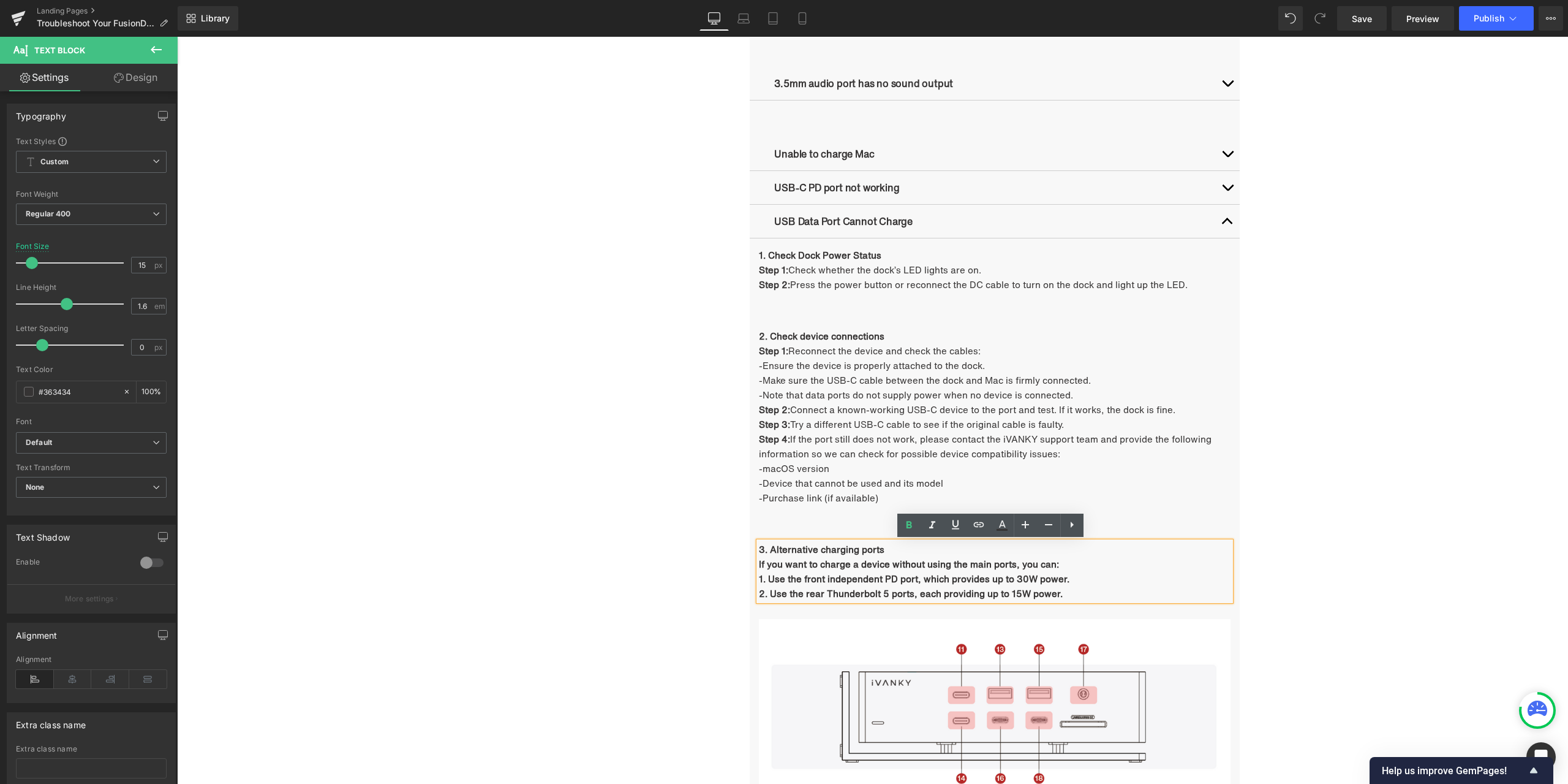
drag, startPoint x: 1066, startPoint y: 594, endPoint x: 755, endPoint y: 564, distance: 312.4
click at [759, 564] on div "3. Alternative charging ports  If you want to charge a device without using th…" at bounding box center [995, 572] width 472 height 59
click at [904, 527] on icon at bounding box center [908, 525] width 15 height 15
click at [575, 516] on div "Troubleshooting Heading Video Ports Issues Button Network Connectivity Issues B…" at bounding box center [873, 353] width 735 height 1710
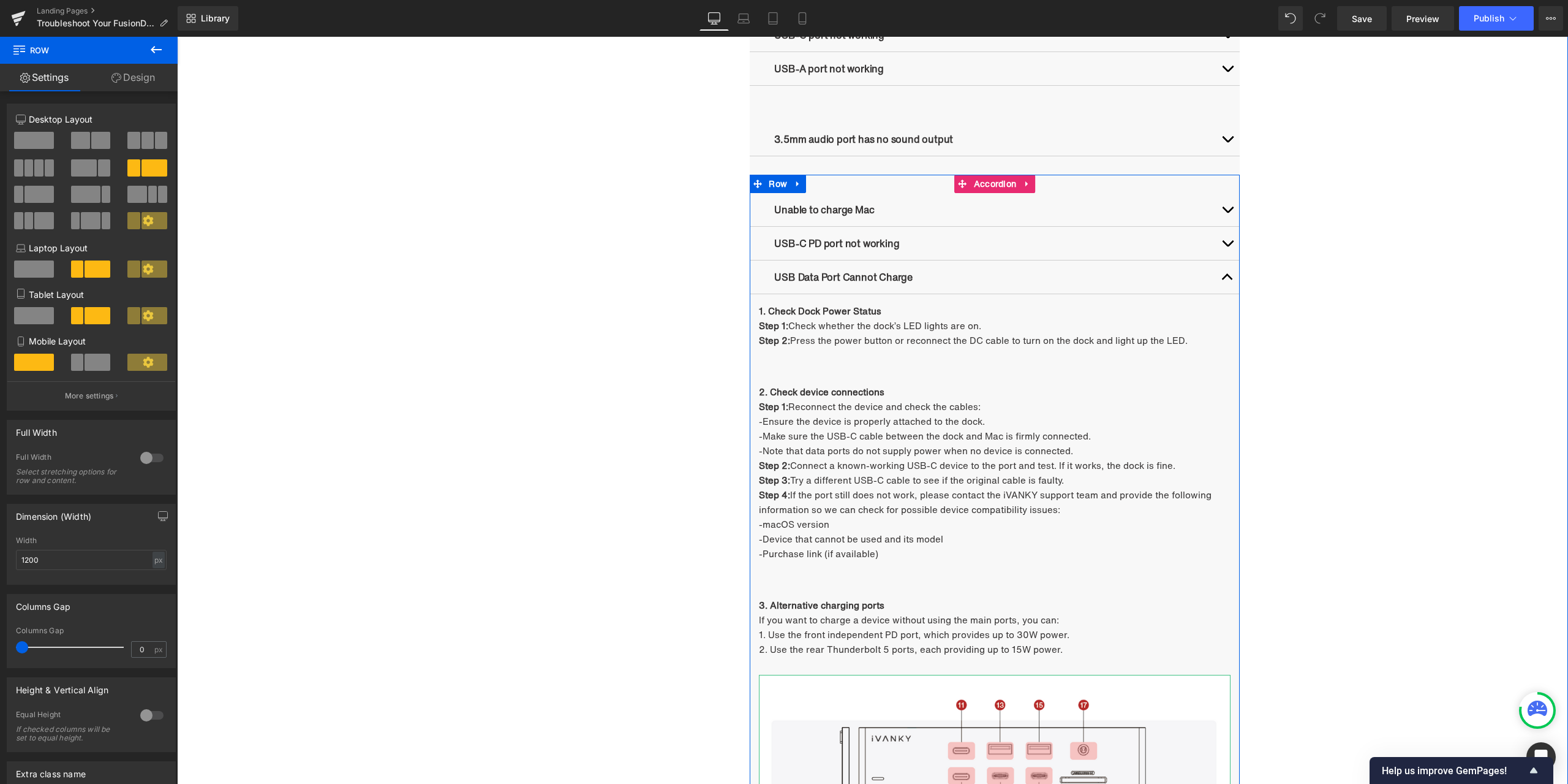
scroll to position [1128, 0]
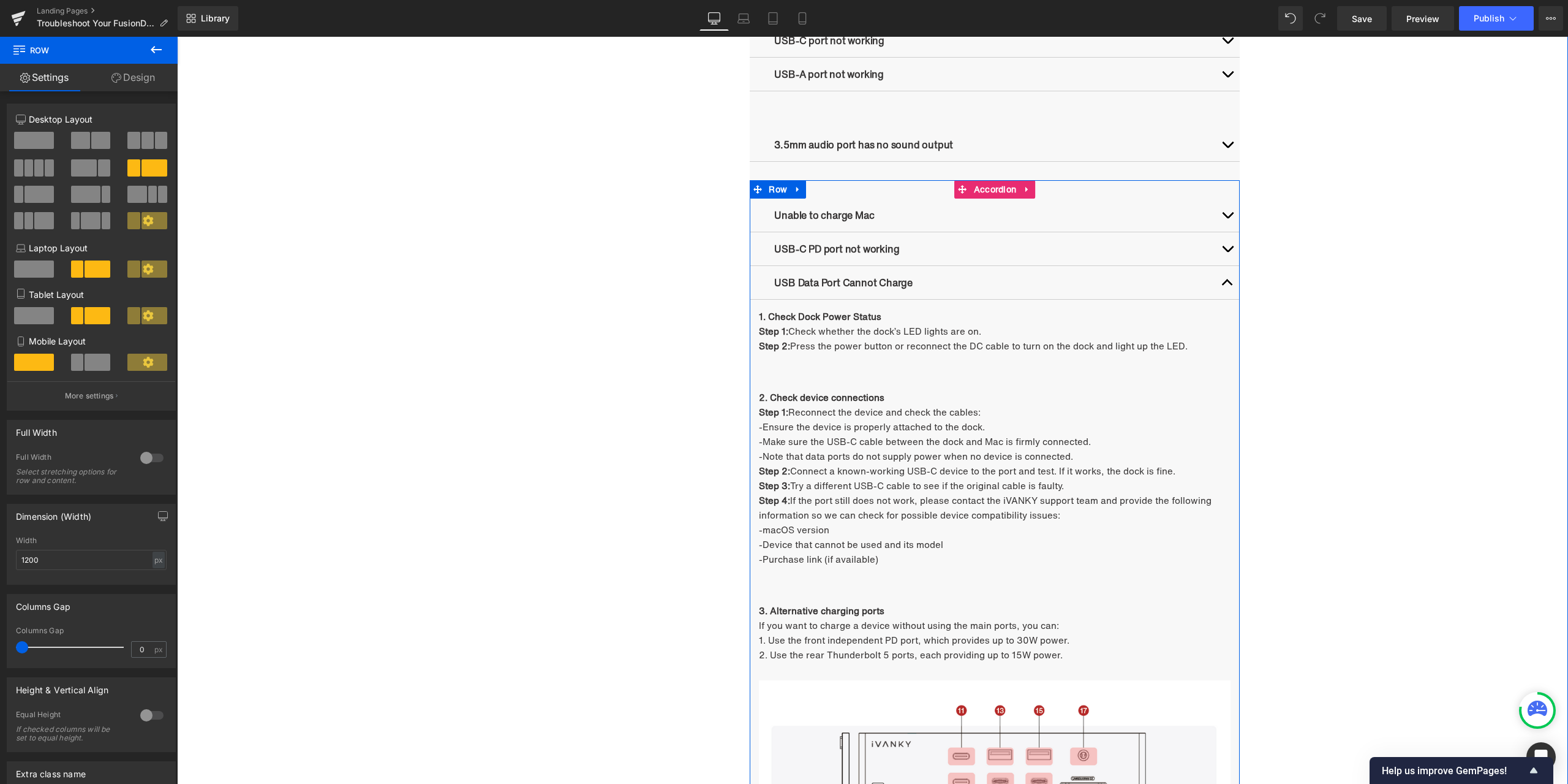
click at [1228, 285] on span "button" at bounding box center [1228, 285] width 0 height 0
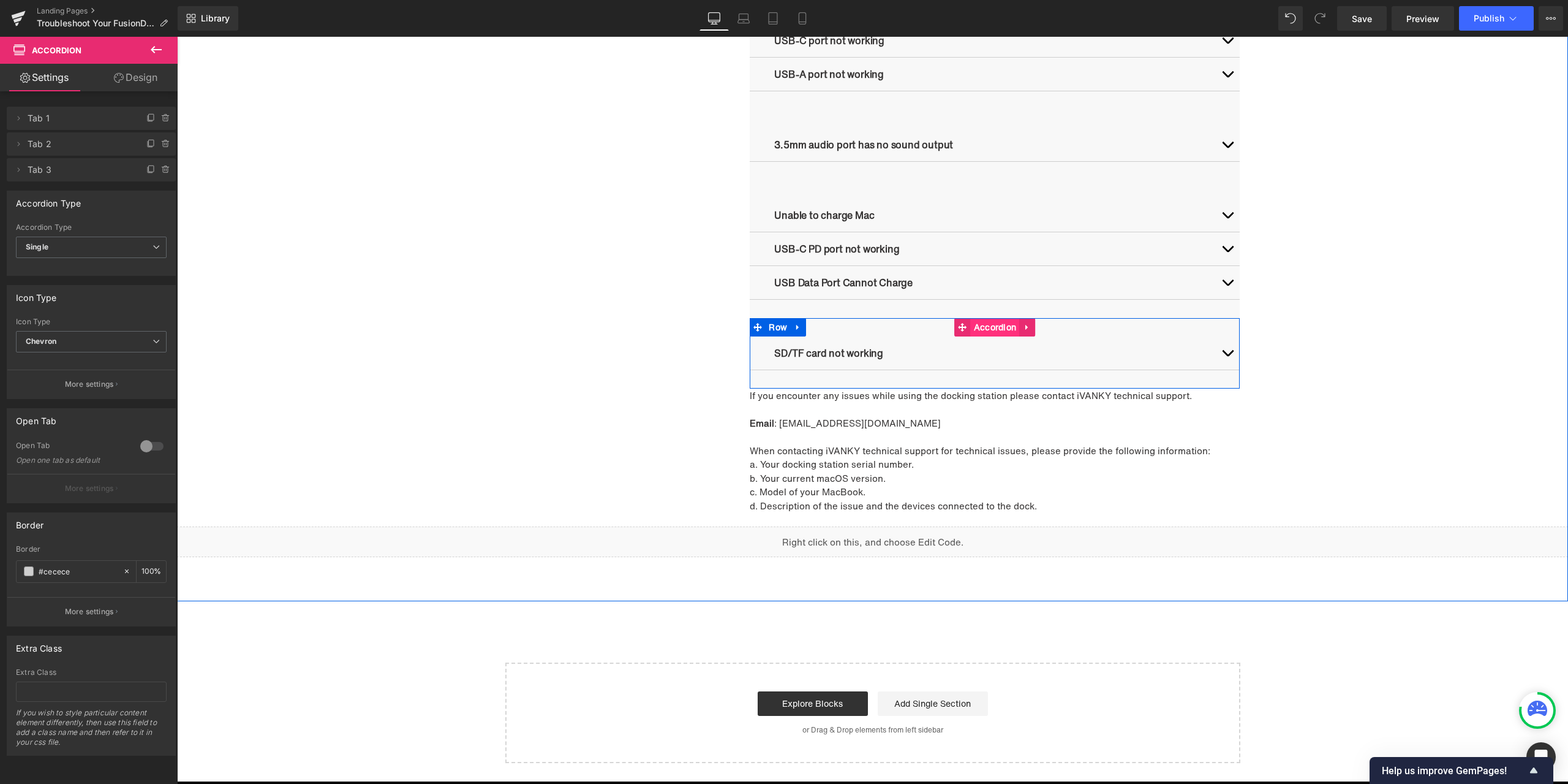
click at [996, 332] on span "Accordion" at bounding box center [996, 327] width 49 height 19
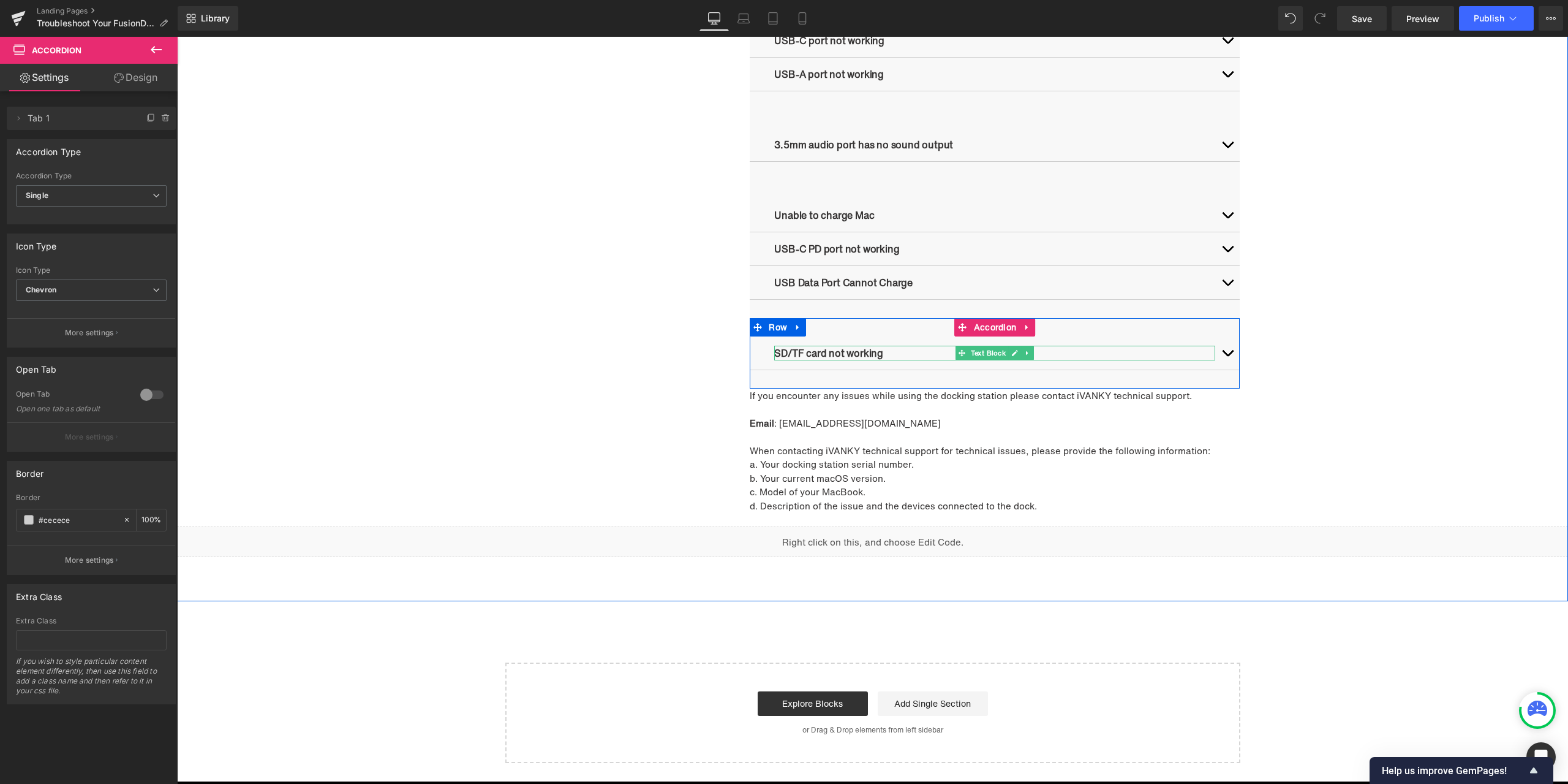
click at [1016, 353] on link at bounding box center [1015, 352] width 13 height 15
click at [909, 355] on p "SD/TF card not working" at bounding box center [995, 352] width 441 height 15
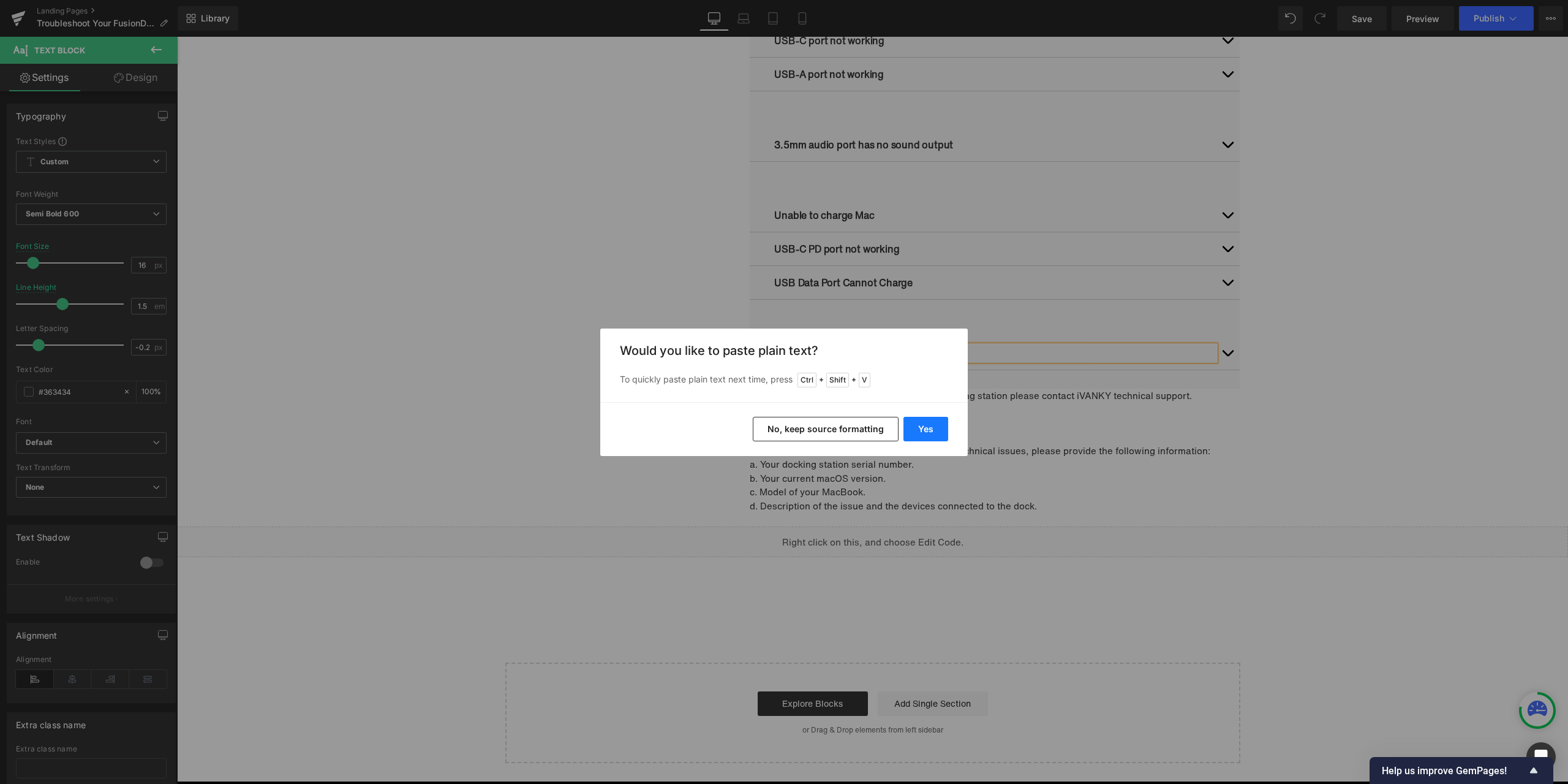
click at [931, 426] on button "Yes" at bounding box center [925, 429] width 44 height 25
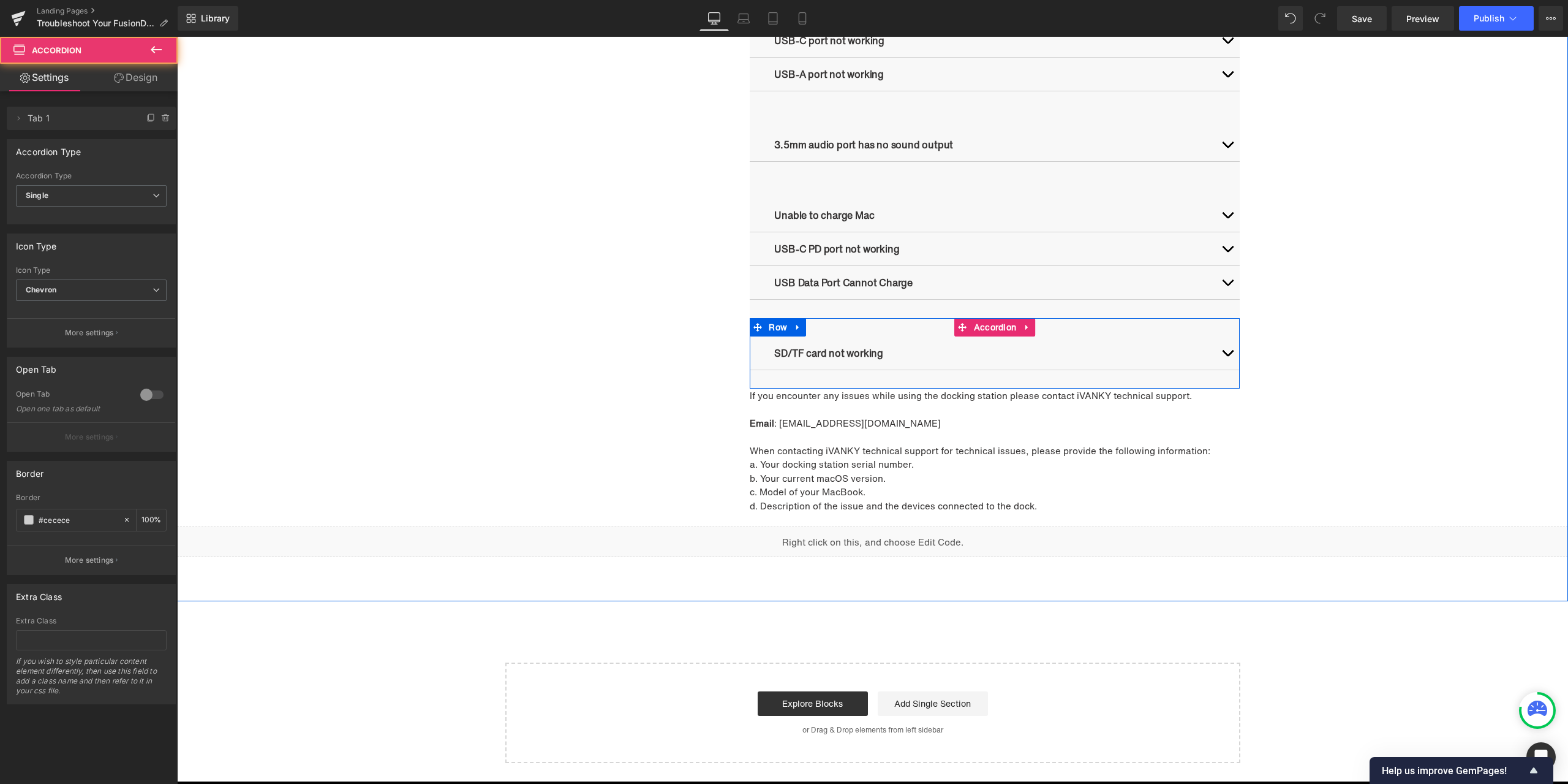
click at [1231, 350] on button "button" at bounding box center [1227, 353] width 25 height 33
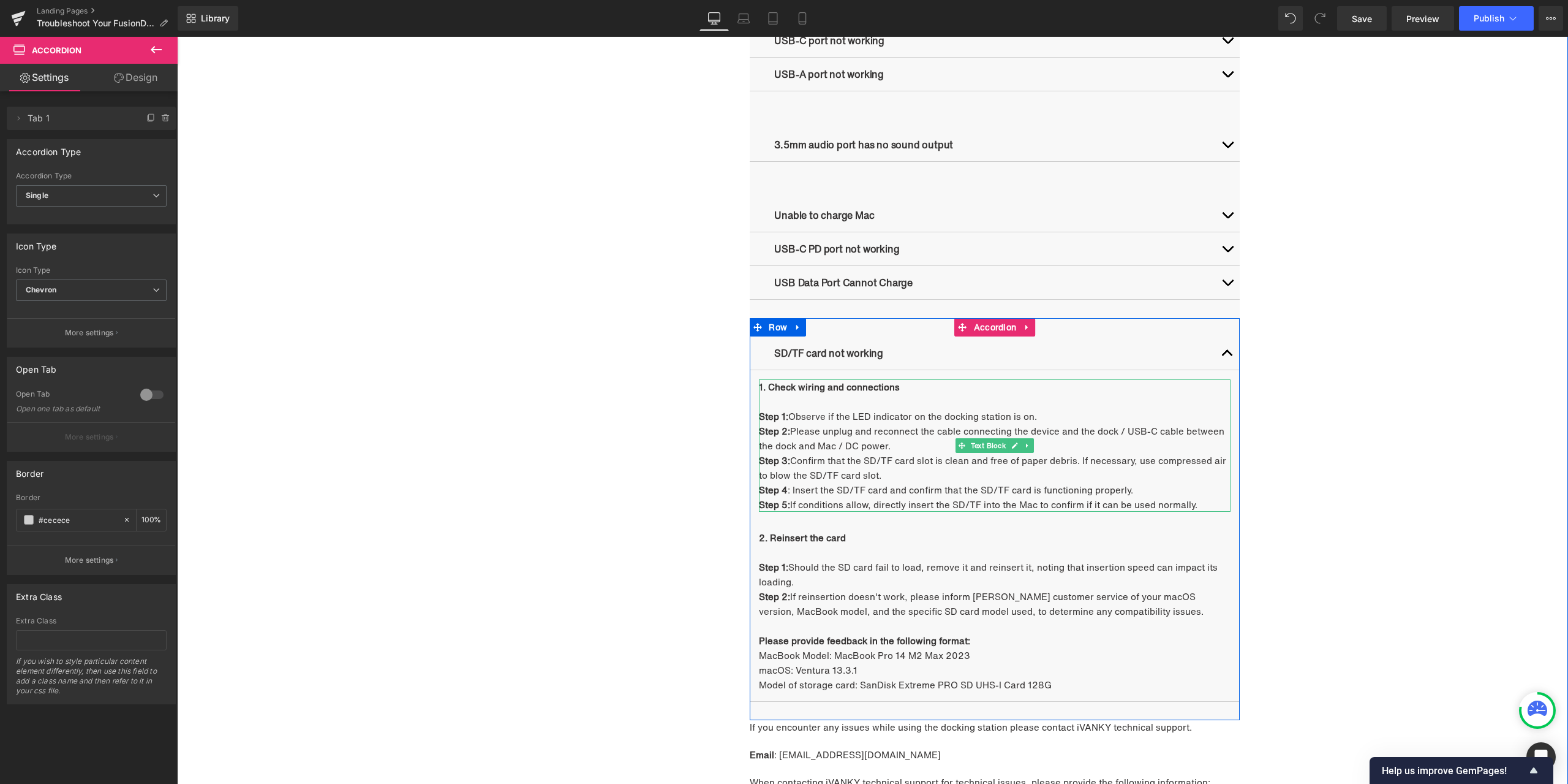
click at [799, 425] on p "Step 2: Please unplug and reconnect the cable connecting the device and the doc…" at bounding box center [995, 439] width 472 height 30
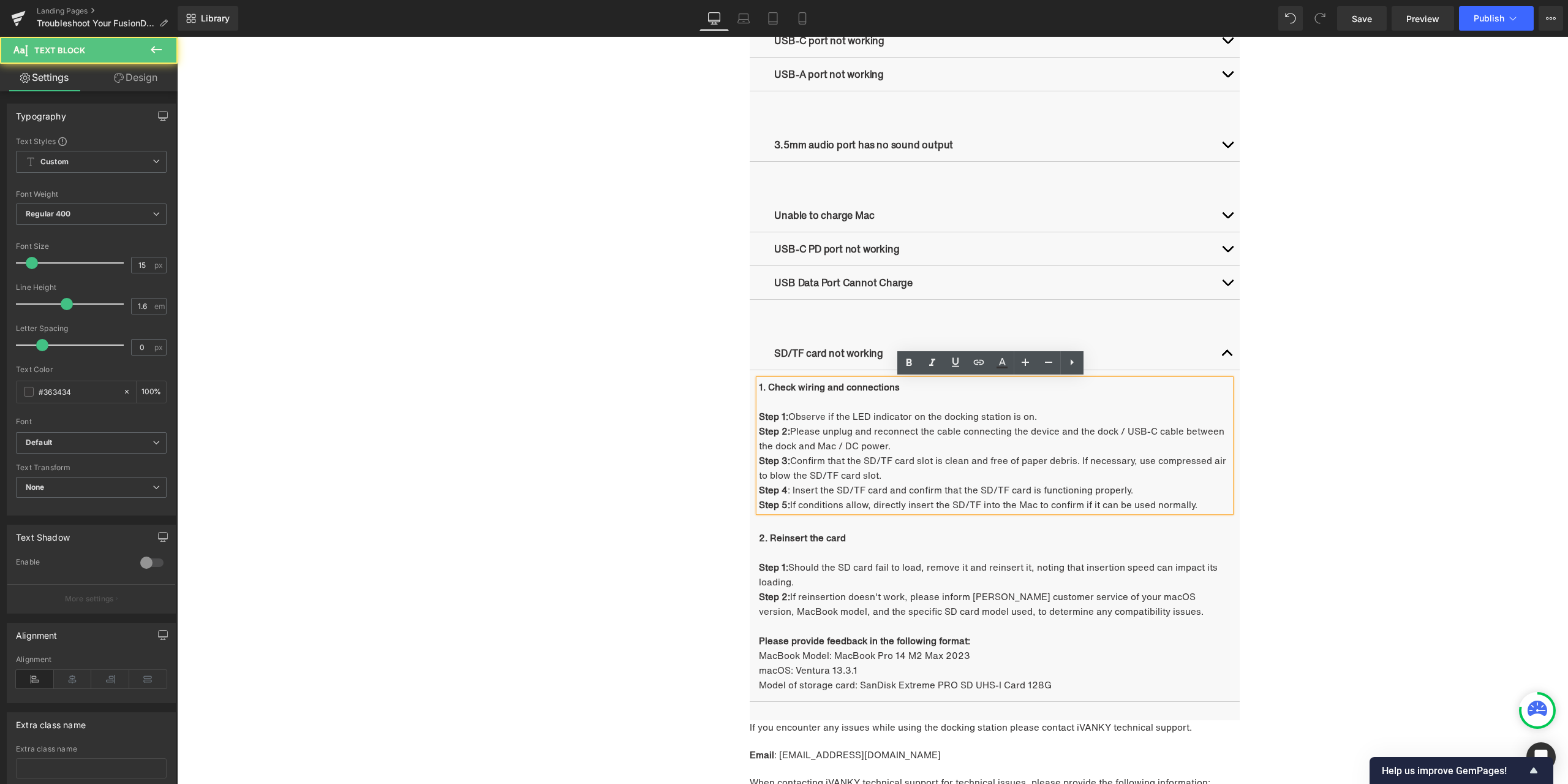
click at [842, 419] on p "Step 1: Observe if the LED indicator on the docking station is on." at bounding box center [995, 416] width 472 height 15
click at [878, 421] on p "Step 1: Observe if the LED indicator on the docking station is on." at bounding box center [995, 416] width 472 height 15
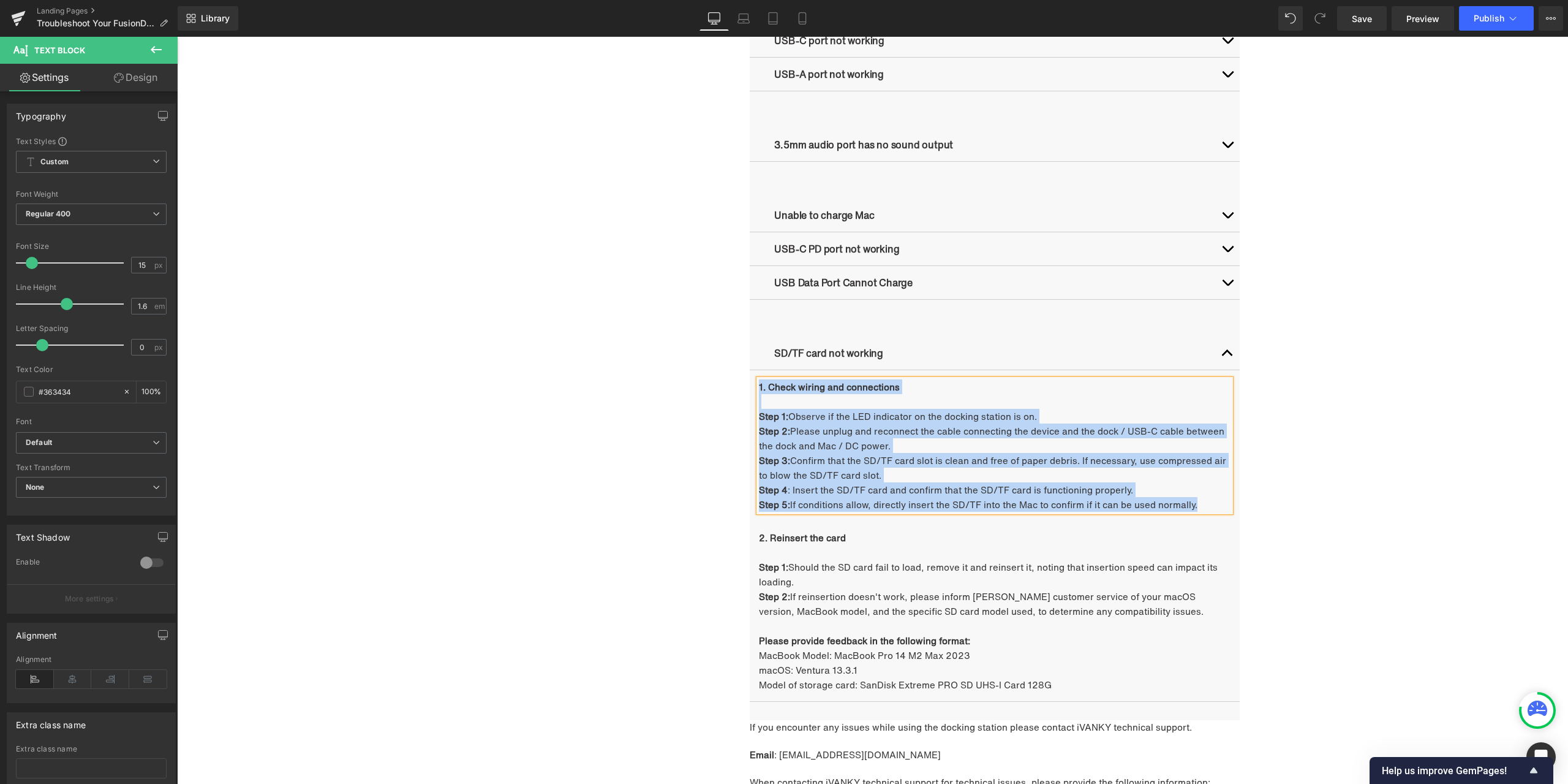
click at [866, 419] on p "Step 1: Observe if the LED indicator on the docking station is on." at bounding box center [995, 416] width 472 height 15
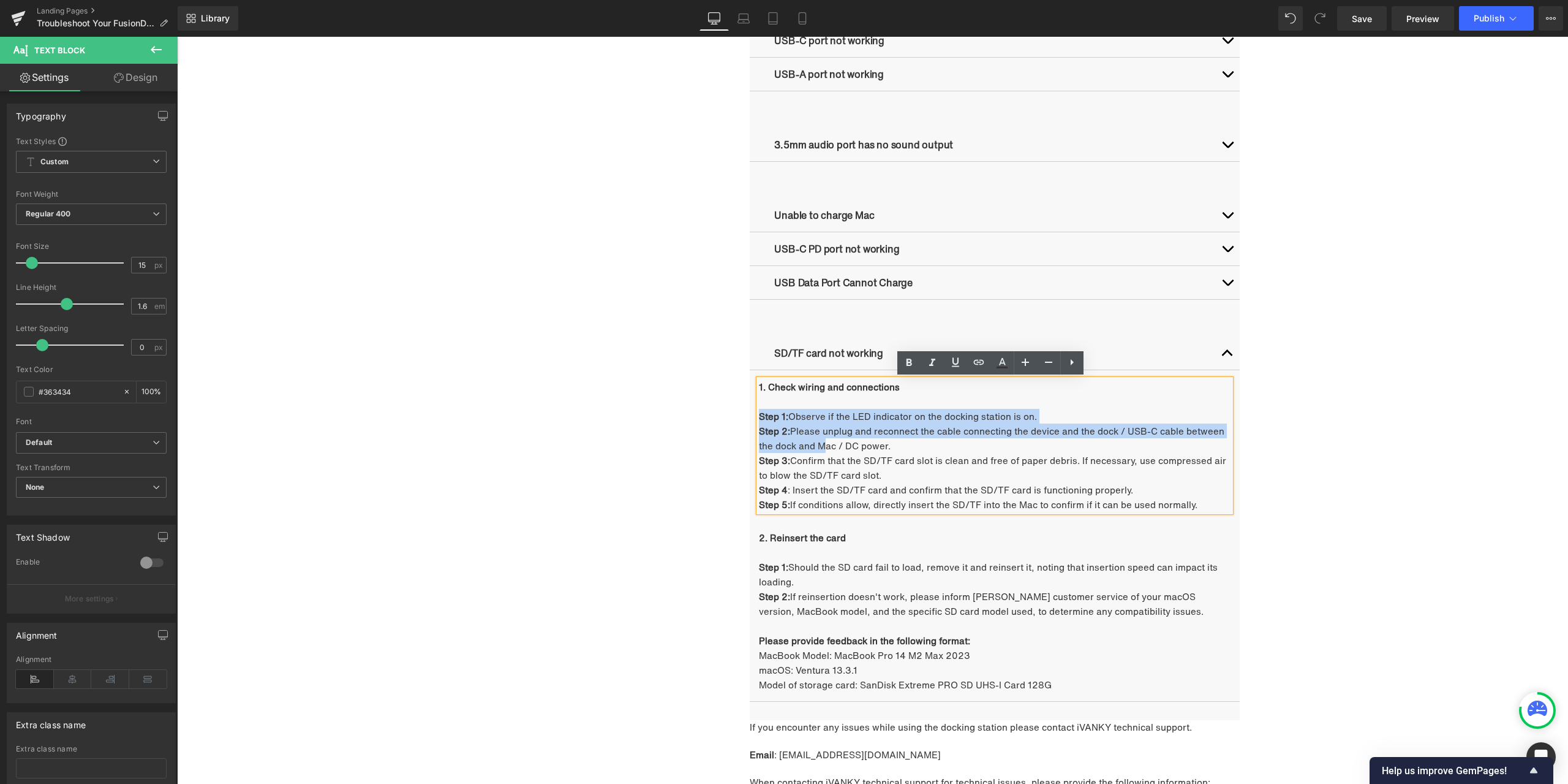
drag, startPoint x: 757, startPoint y: 420, endPoint x: 820, endPoint y: 440, distance: 66.1
click at [820, 440] on div "1. Check wiring and connections Step 1: Observe if the LED indicator on the doc…" at bounding box center [995, 446] width 472 height 133
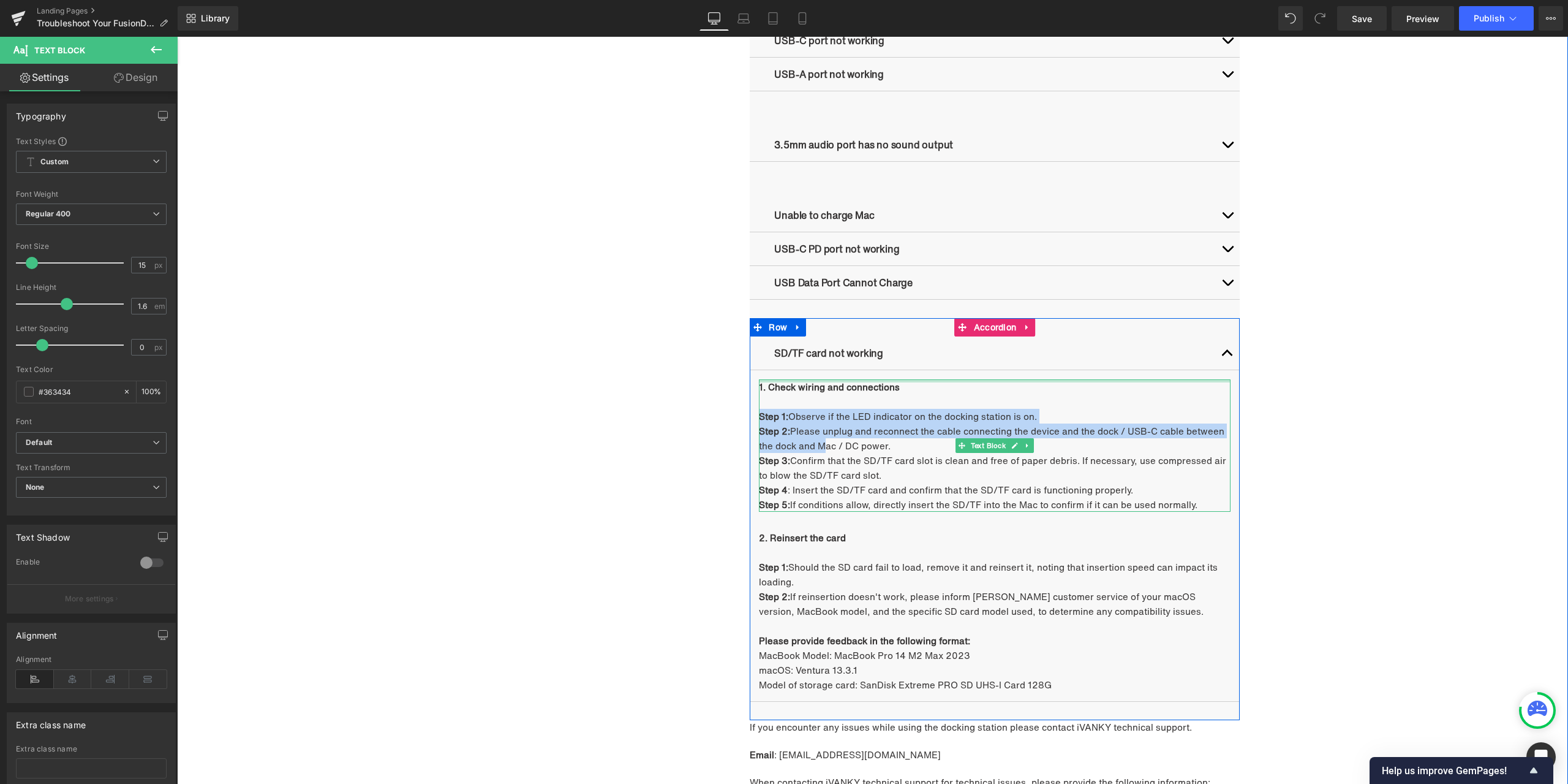
click at [842, 382] on div "1. Check wiring and connections Step 1: Observe if the LED indicator on the doc…" at bounding box center [995, 446] width 472 height 133
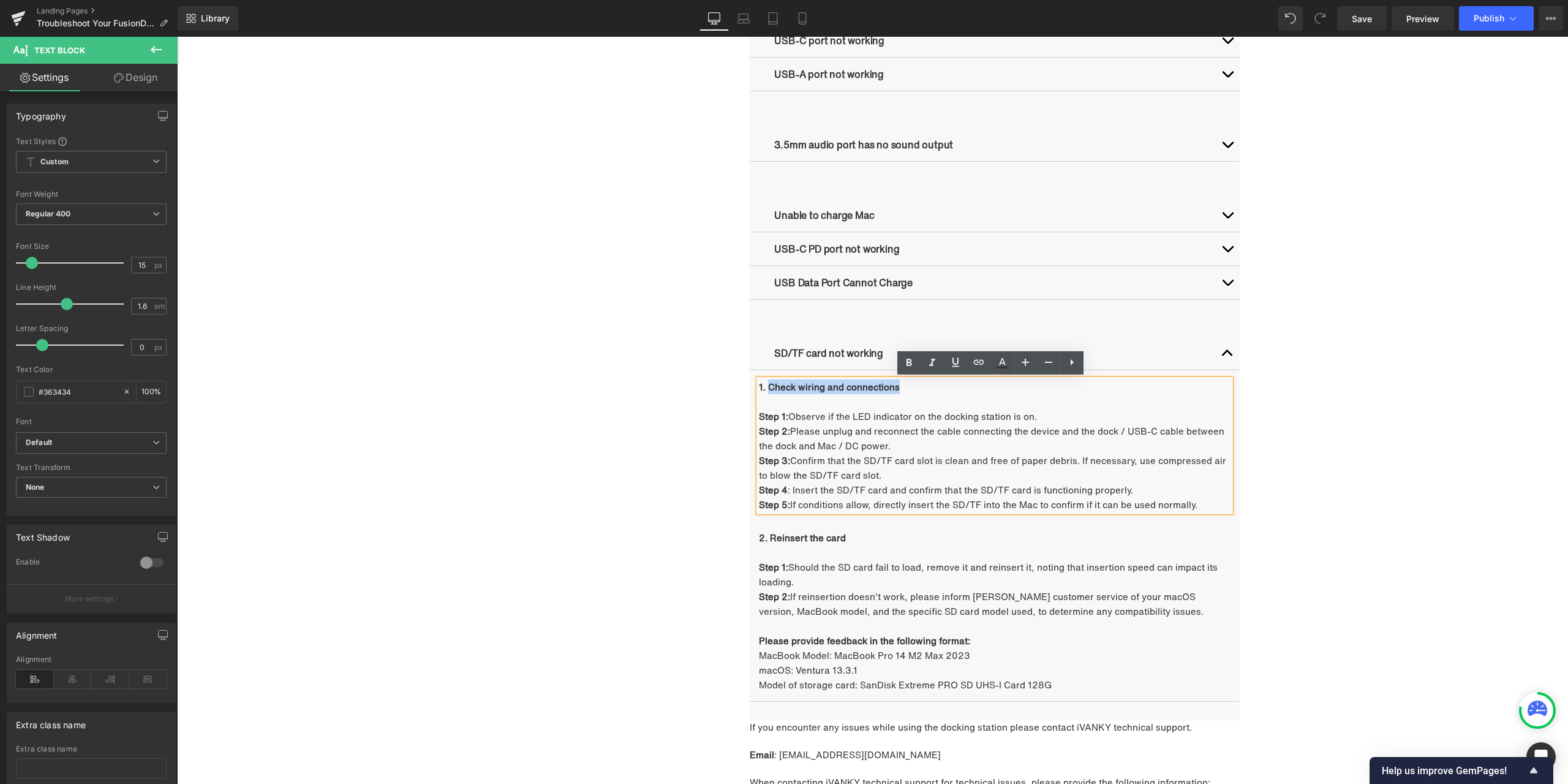
drag, startPoint x: 898, startPoint y: 390, endPoint x: 765, endPoint y: 388, distance: 133.0
click at [765, 388] on p "1. Check wiring and connections" at bounding box center [995, 387] width 472 height 15
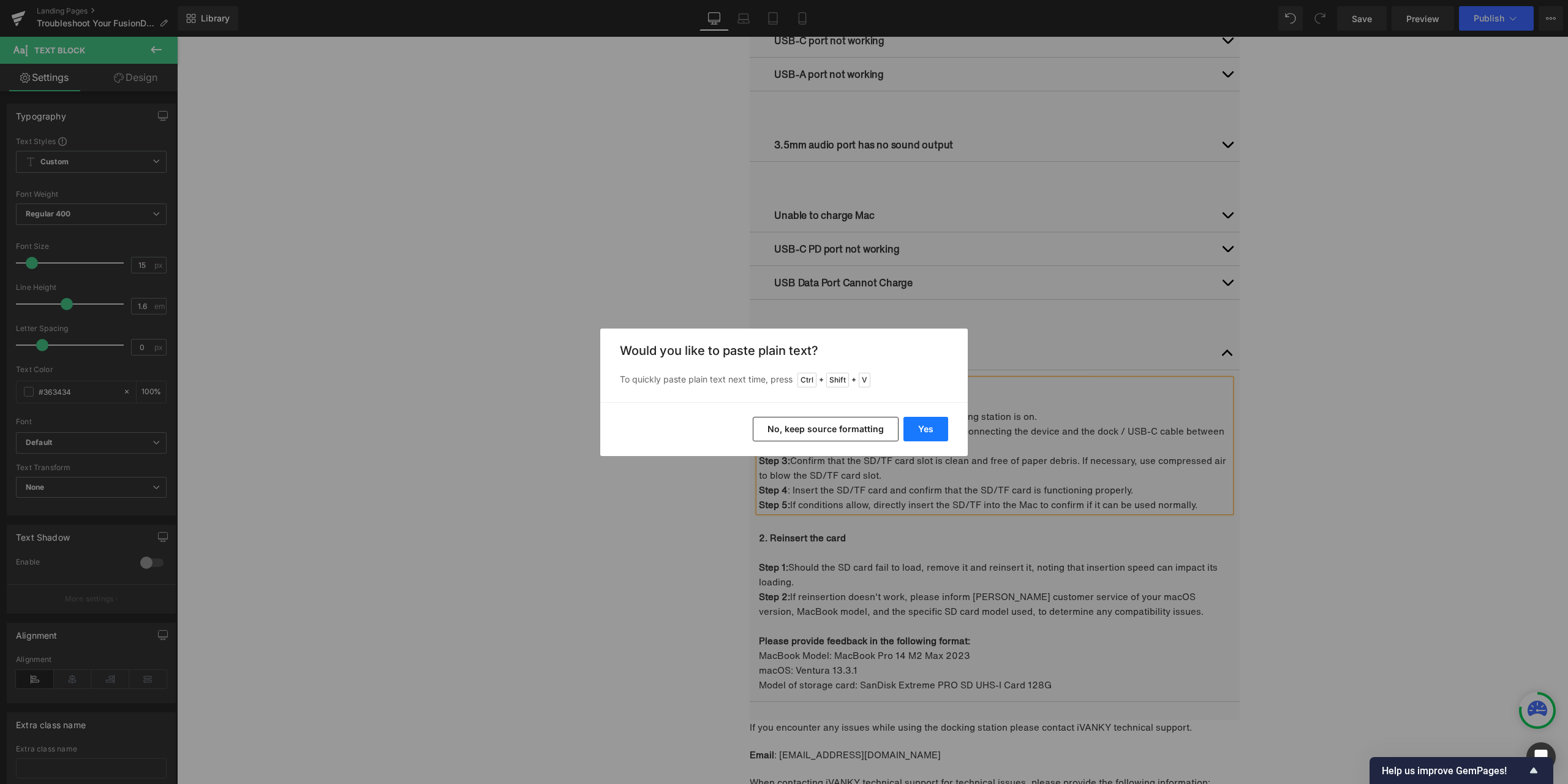
click at [931, 424] on button "Yes" at bounding box center [925, 429] width 44 height 25
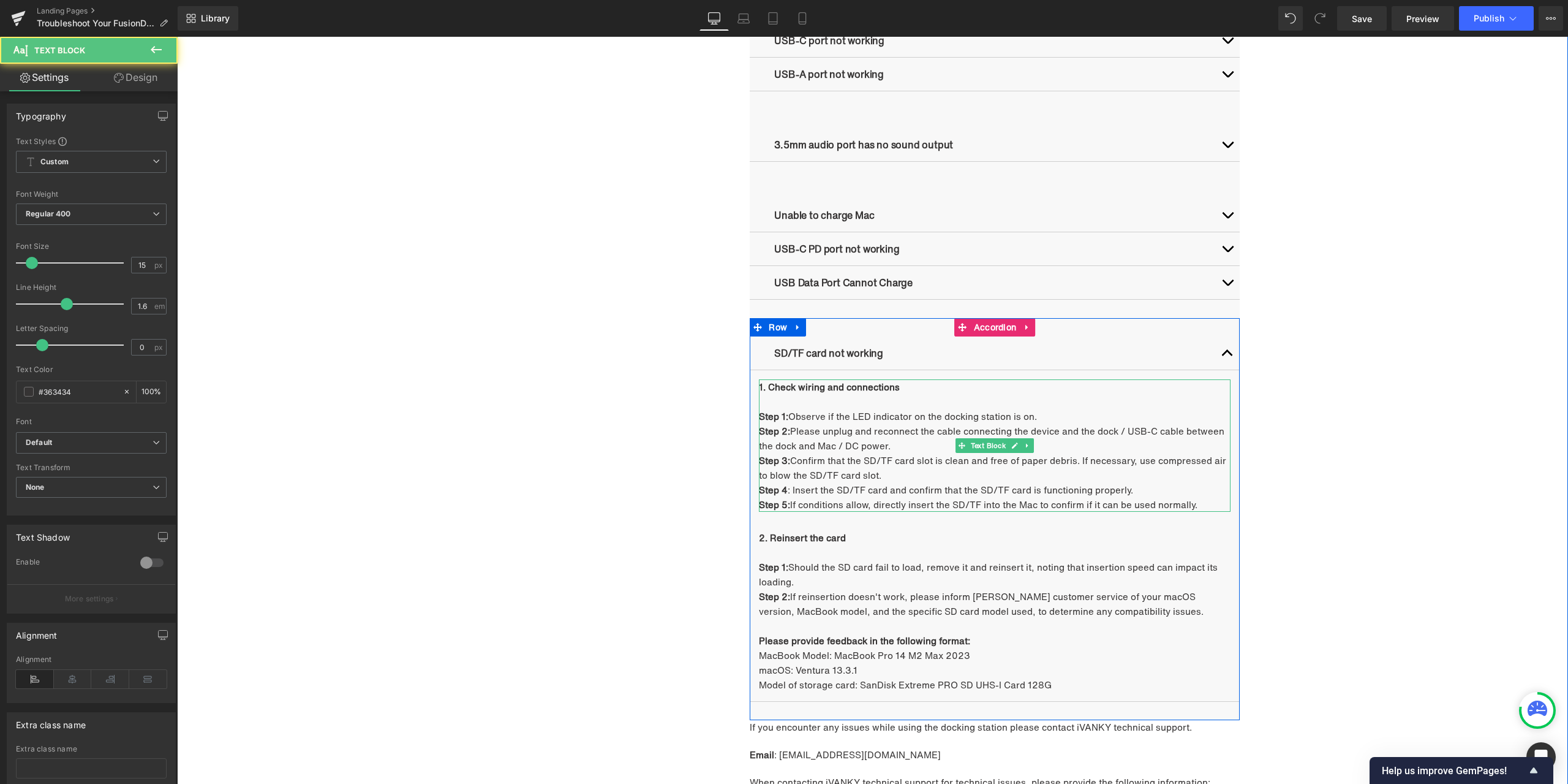
click at [947, 456] on p "Step 3: Confirm that the SD/TF card slot is clean and free of paper debris. If …" at bounding box center [995, 468] width 472 height 30
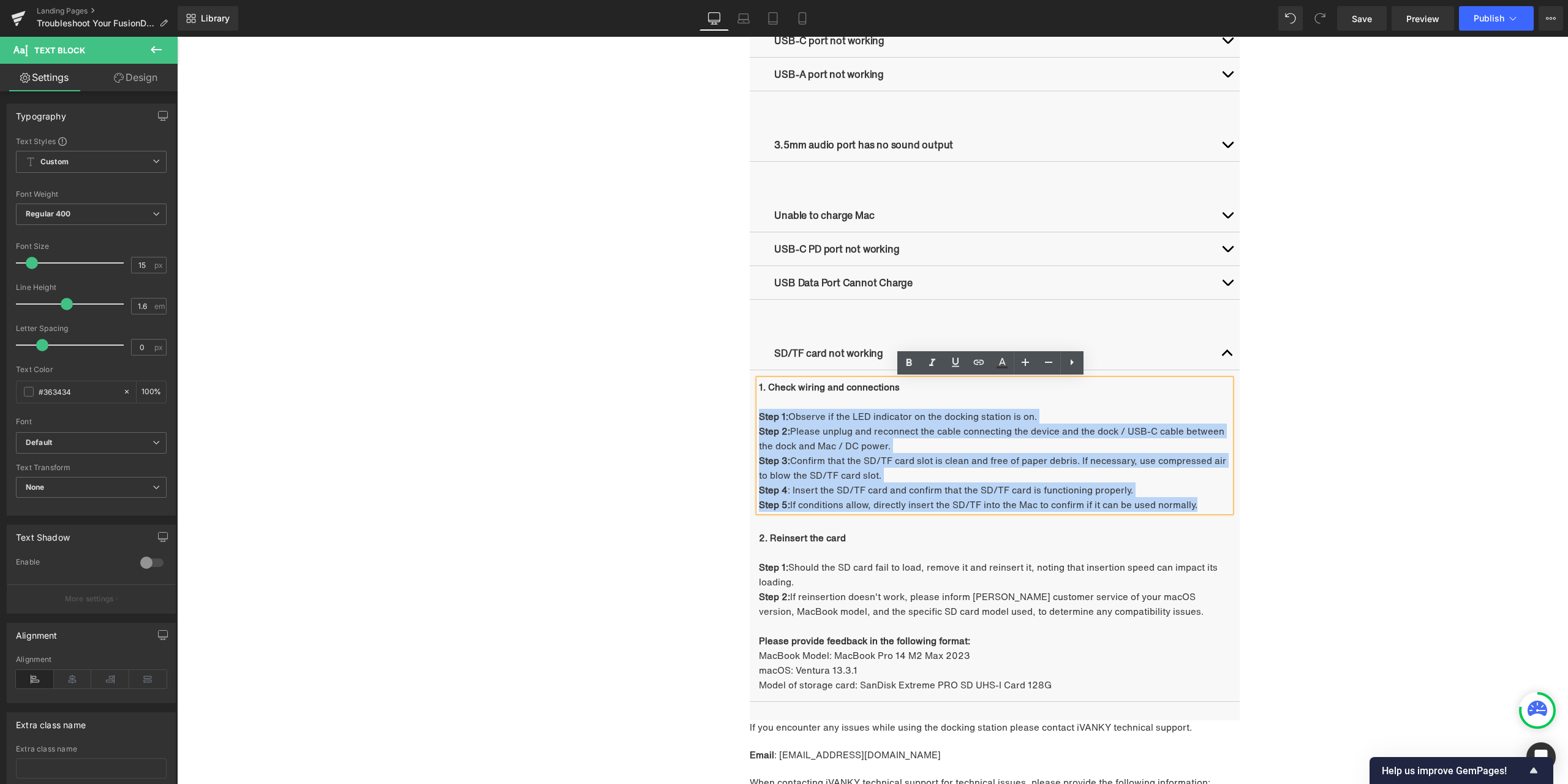
drag, startPoint x: 757, startPoint y: 413, endPoint x: 1200, endPoint y: 510, distance: 453.5
click at [1200, 510] on div "1. Check wiring and connections Step 1: Observe if the LED indicator on the doc…" at bounding box center [995, 446] width 472 height 133
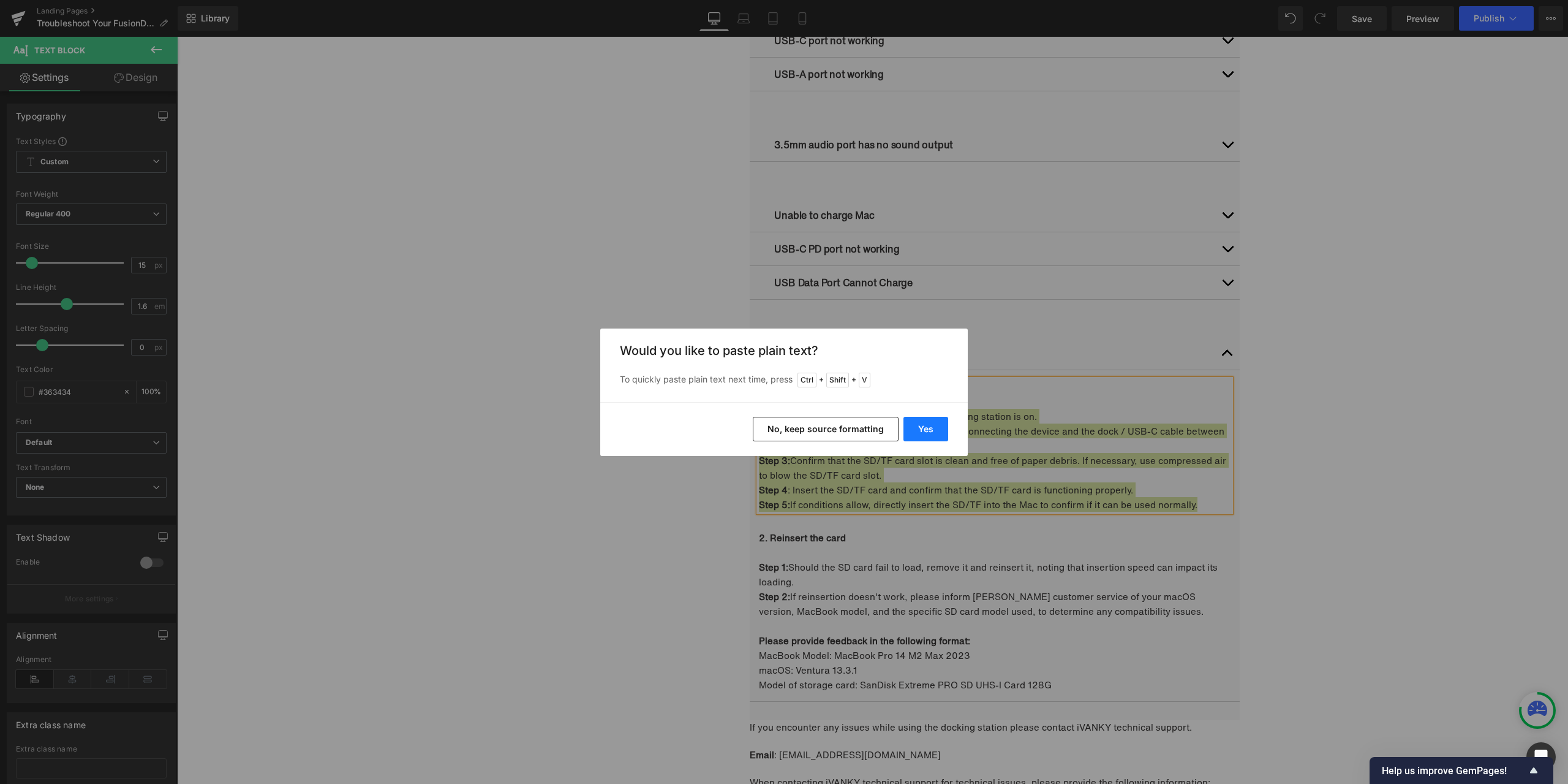
click at [932, 427] on button "Yes" at bounding box center [925, 429] width 44 height 25
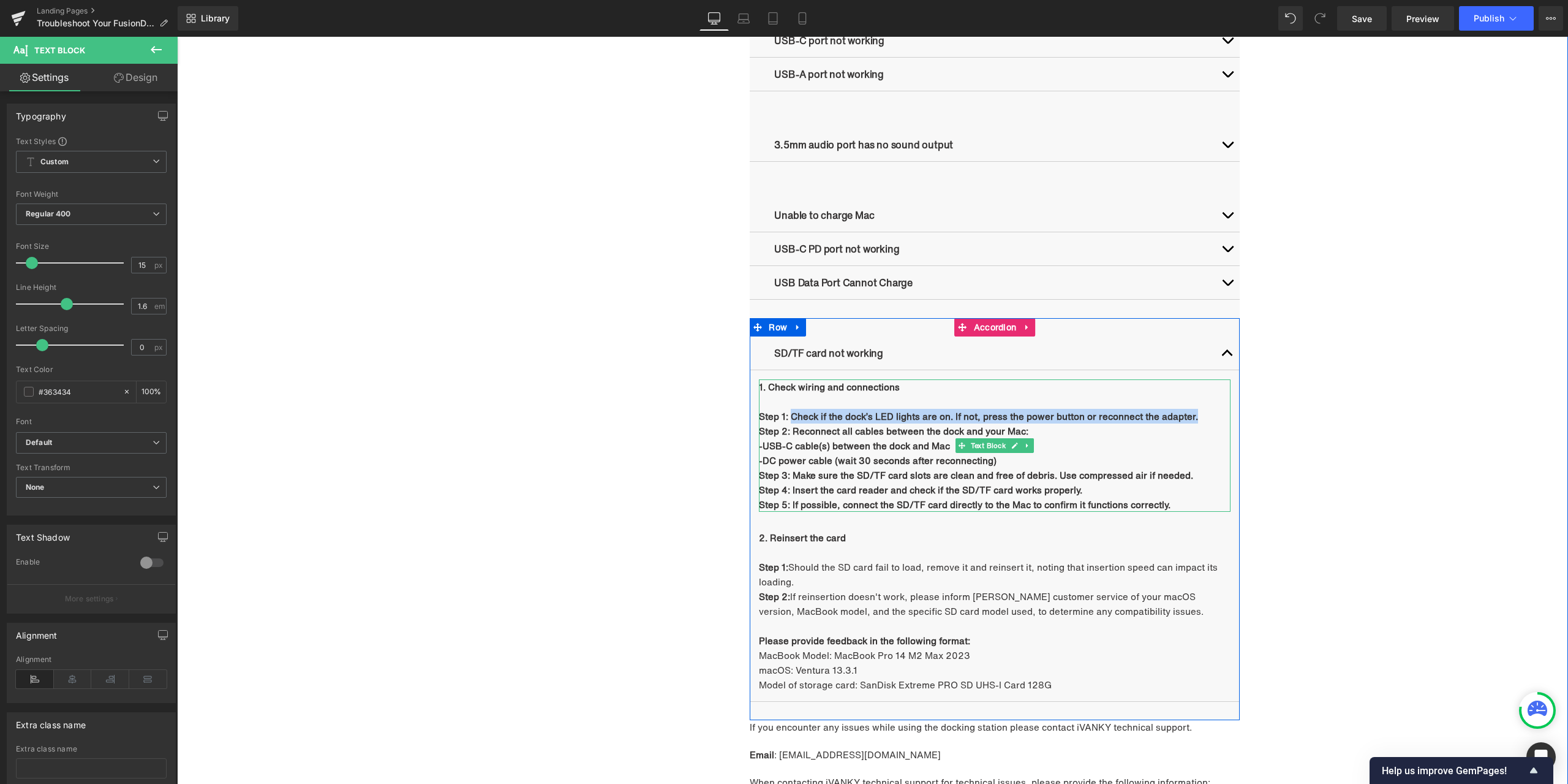
drag, startPoint x: 786, startPoint y: 415, endPoint x: 1192, endPoint y: 416, distance: 406.0
click at [1192, 416] on p "Step 1: Check if the dock’s LED lights are on. If not, press the power button o…" at bounding box center [995, 416] width 472 height 15
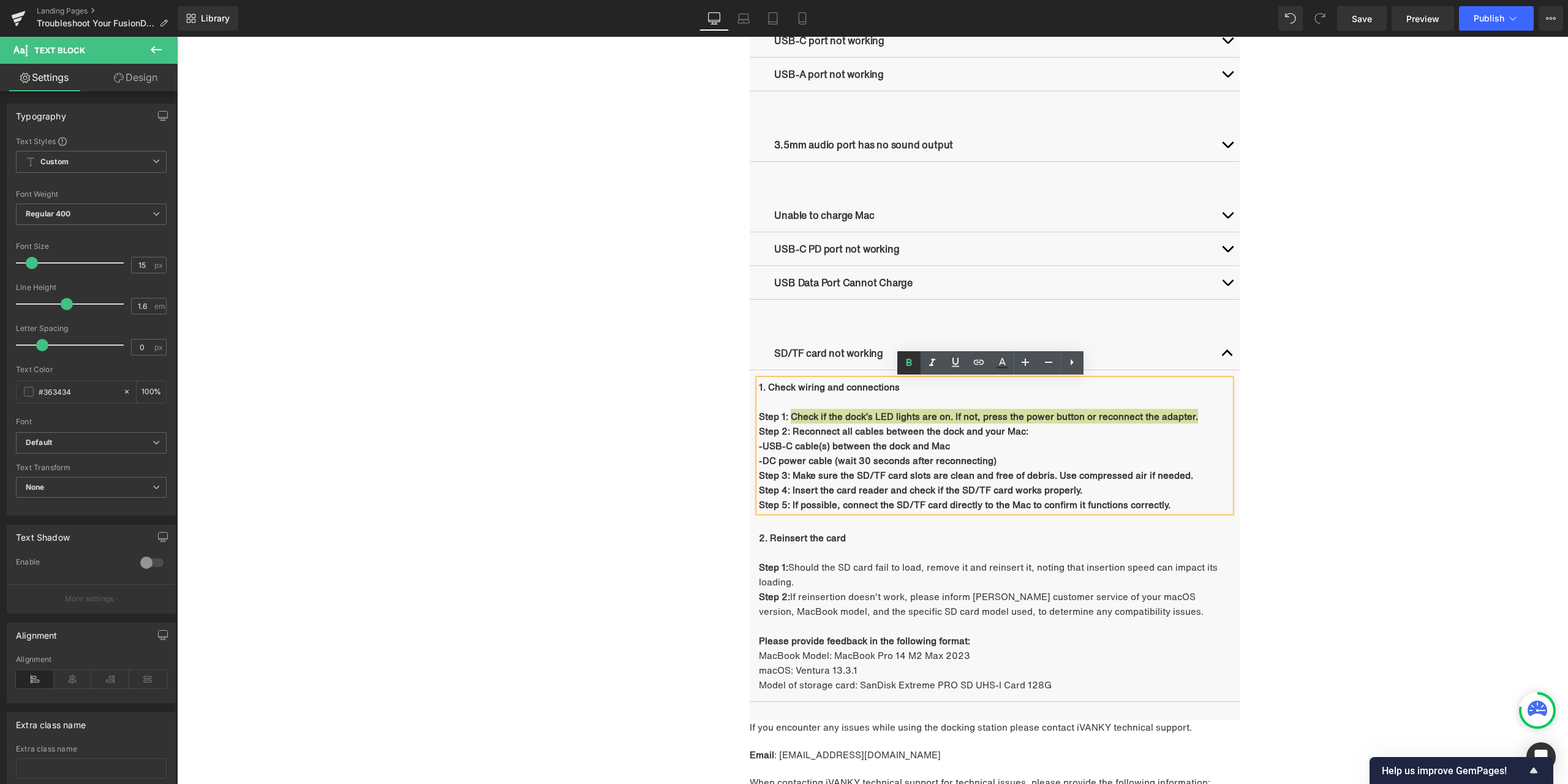
drag, startPoint x: 913, startPoint y: 362, endPoint x: 908, endPoint y: 371, distance: 10.3
click at [913, 362] on icon at bounding box center [908, 362] width 15 height 15
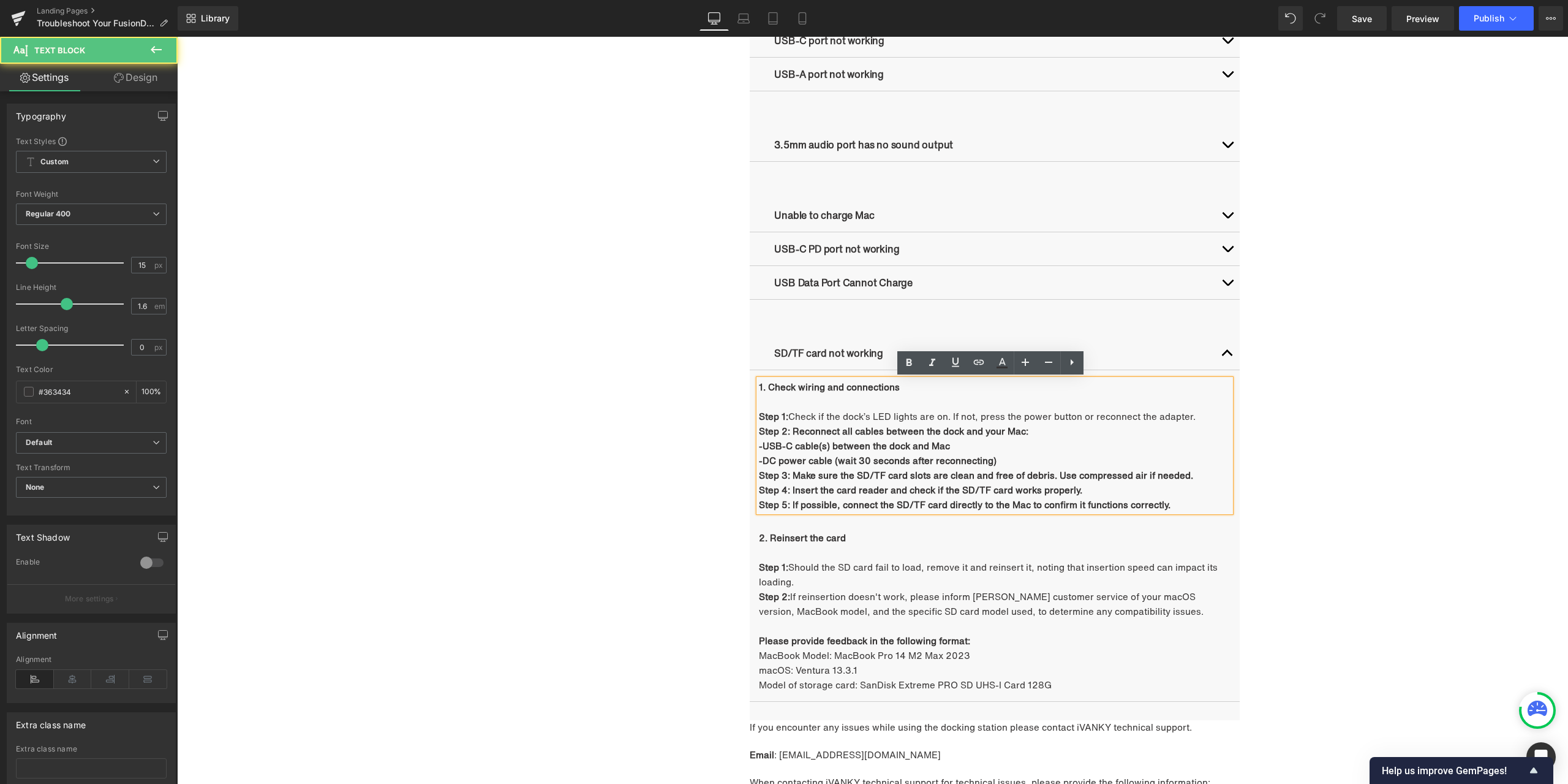
click at [825, 431] on b "Step 2: Reconnect all cables between the dock and your Mac:" at bounding box center [894, 431] width 269 height 14
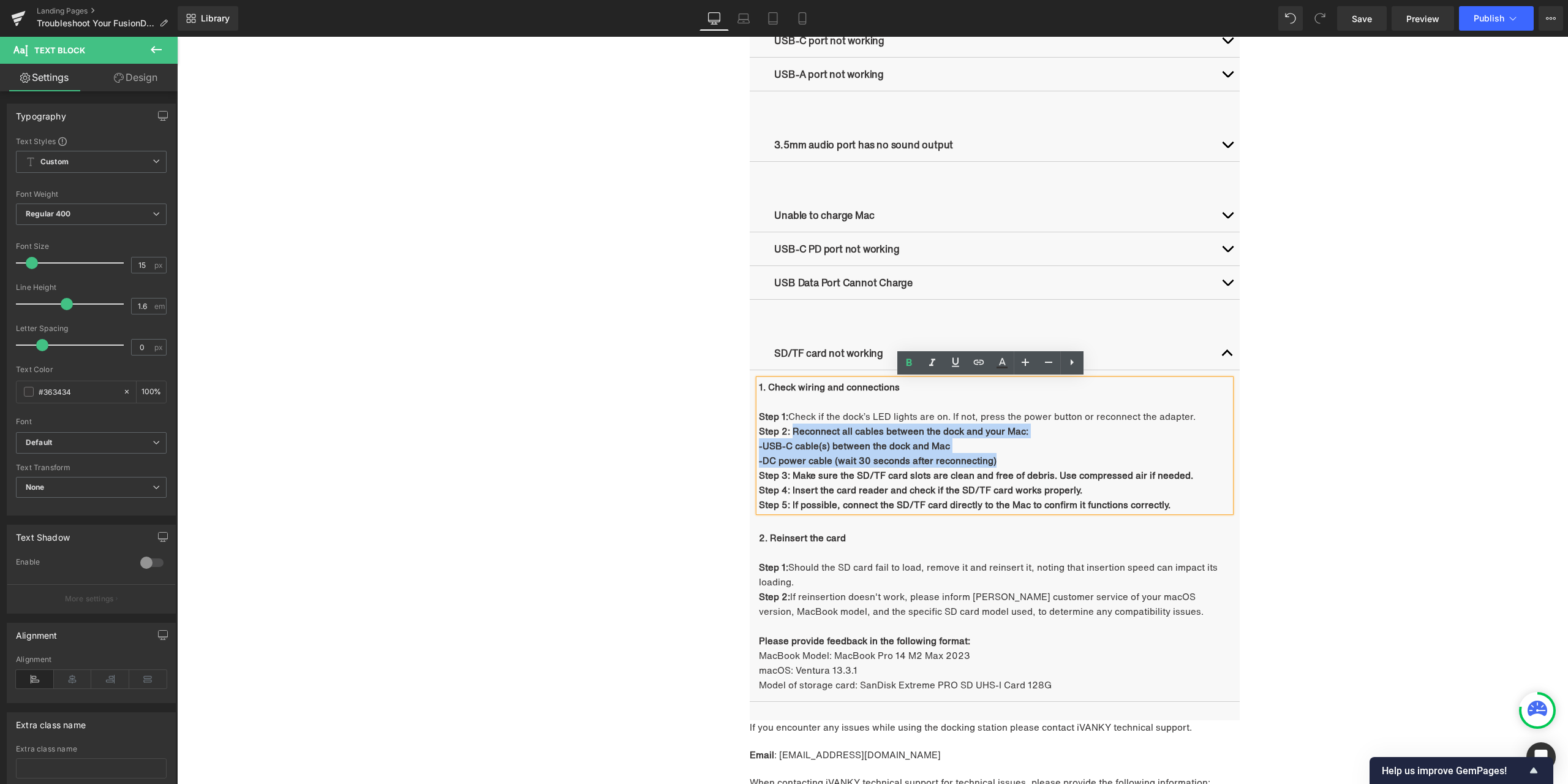
drag, startPoint x: 788, startPoint y: 432, endPoint x: 991, endPoint y: 456, distance: 204.4
click at [991, 456] on div "1. Check wiring and connections Step 1: Check if the dock’s LED lights are on. …" at bounding box center [995, 446] width 472 height 133
click at [914, 368] on icon at bounding box center [908, 362] width 15 height 15
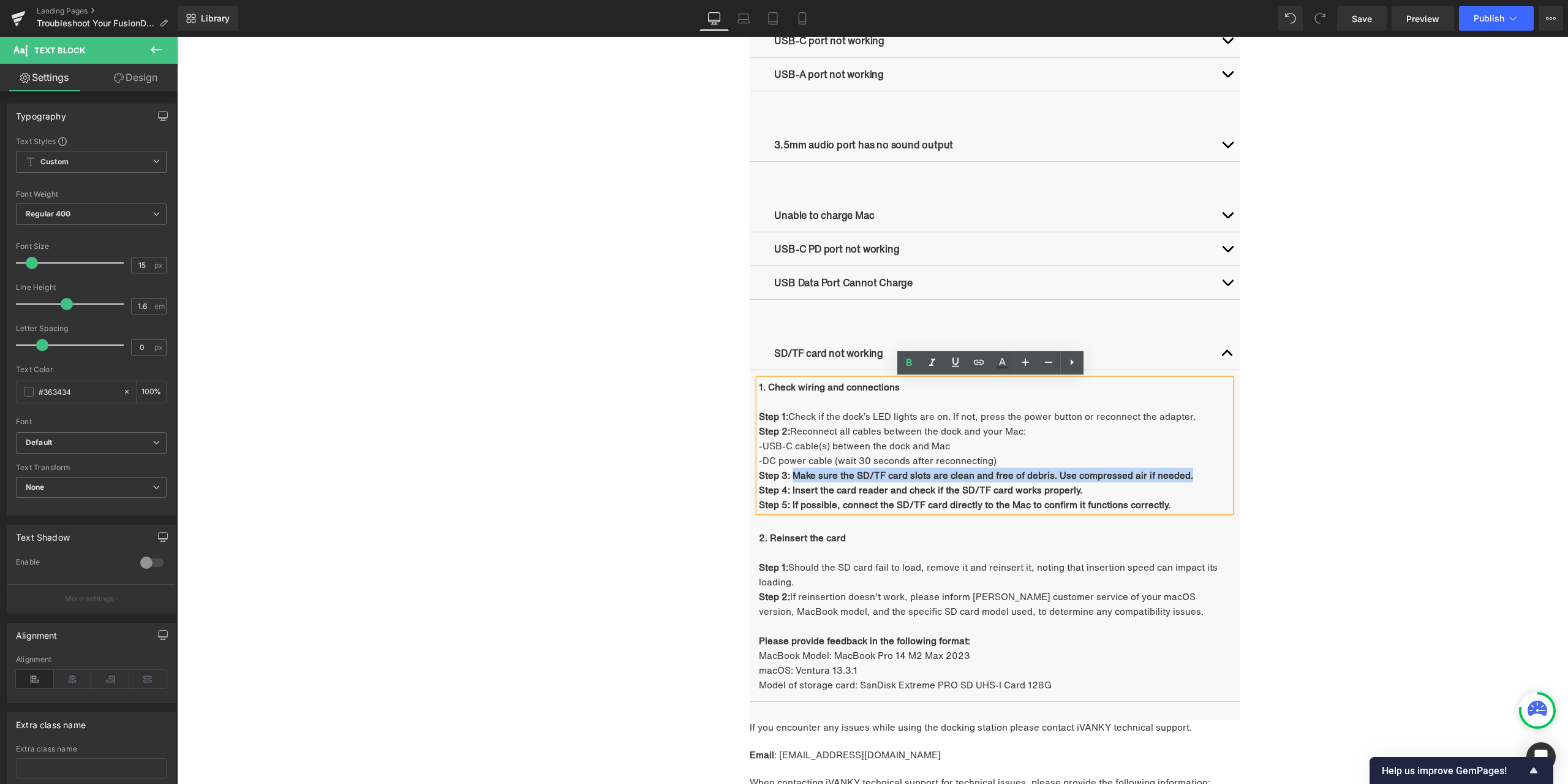
drag, startPoint x: 829, startPoint y: 475, endPoint x: 1183, endPoint y: 472, distance: 354.0
click at [1183, 472] on p "Step 3: Make sure the SD/TF card slots are clean and free of debris. Use compre…" at bounding box center [995, 474] width 472 height 15
click at [909, 358] on icon at bounding box center [908, 362] width 15 height 15
drag, startPoint x: 787, startPoint y: 491, endPoint x: 1095, endPoint y: 484, distance: 308.1
click at [1095, 484] on p "Step 4: Insert the card reader and check if the SD/TF card works properly." at bounding box center [995, 489] width 472 height 15
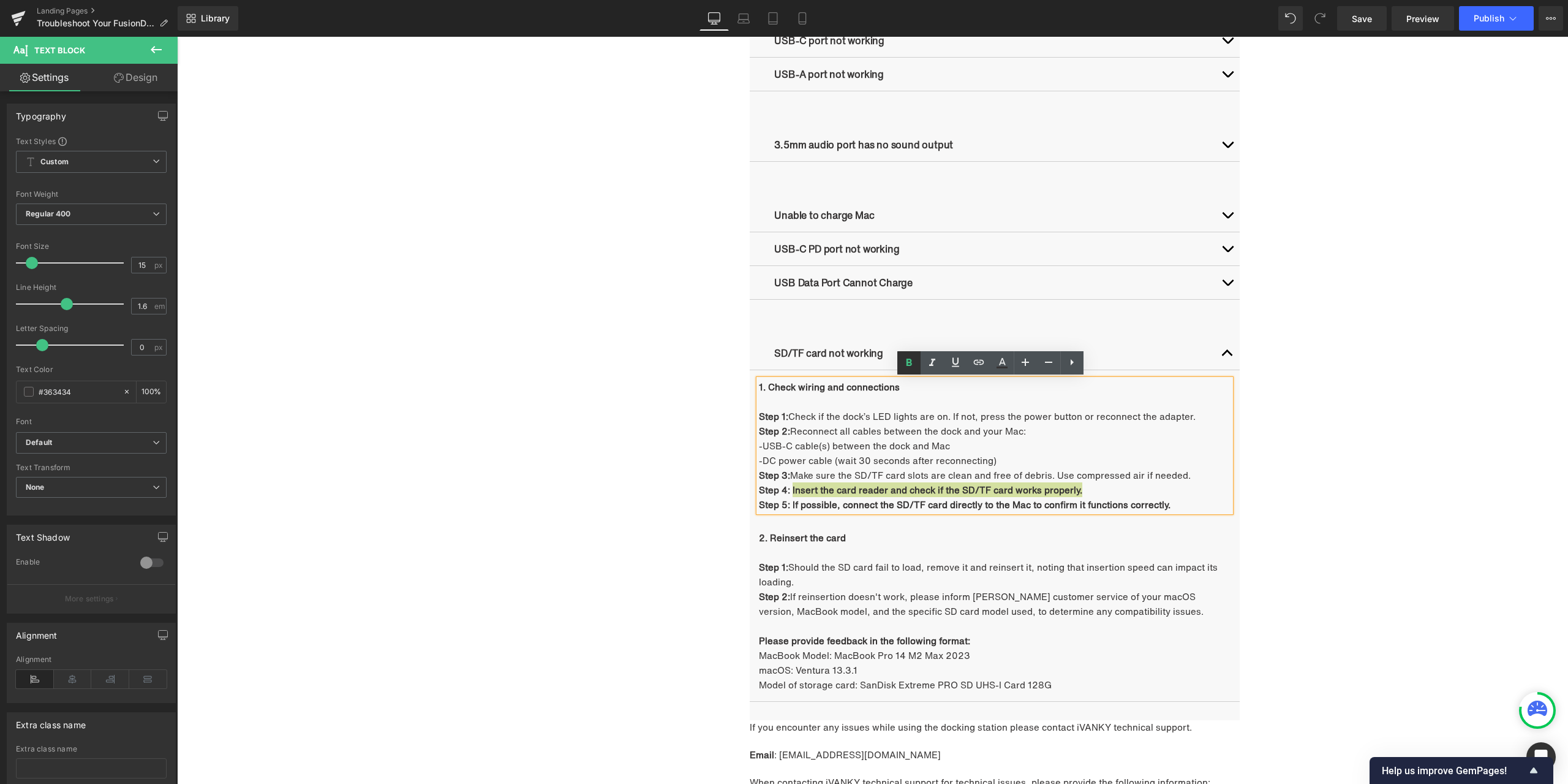
click at [912, 368] on icon at bounding box center [908, 362] width 15 height 15
click at [805, 499] on strong "Step 5: If possible, connect the SD/TF card directly to the Mac to confirm it f…" at bounding box center [964, 505] width 412 height 14
drag, startPoint x: 787, startPoint y: 503, endPoint x: 1167, endPoint y: 502, distance: 380.0
click at [1167, 502] on p "Step 5: If possible, connect the SD/TF card directly to the Mac to confirm it f…" at bounding box center [995, 504] width 472 height 15
click at [906, 367] on icon at bounding box center [908, 362] width 15 height 15
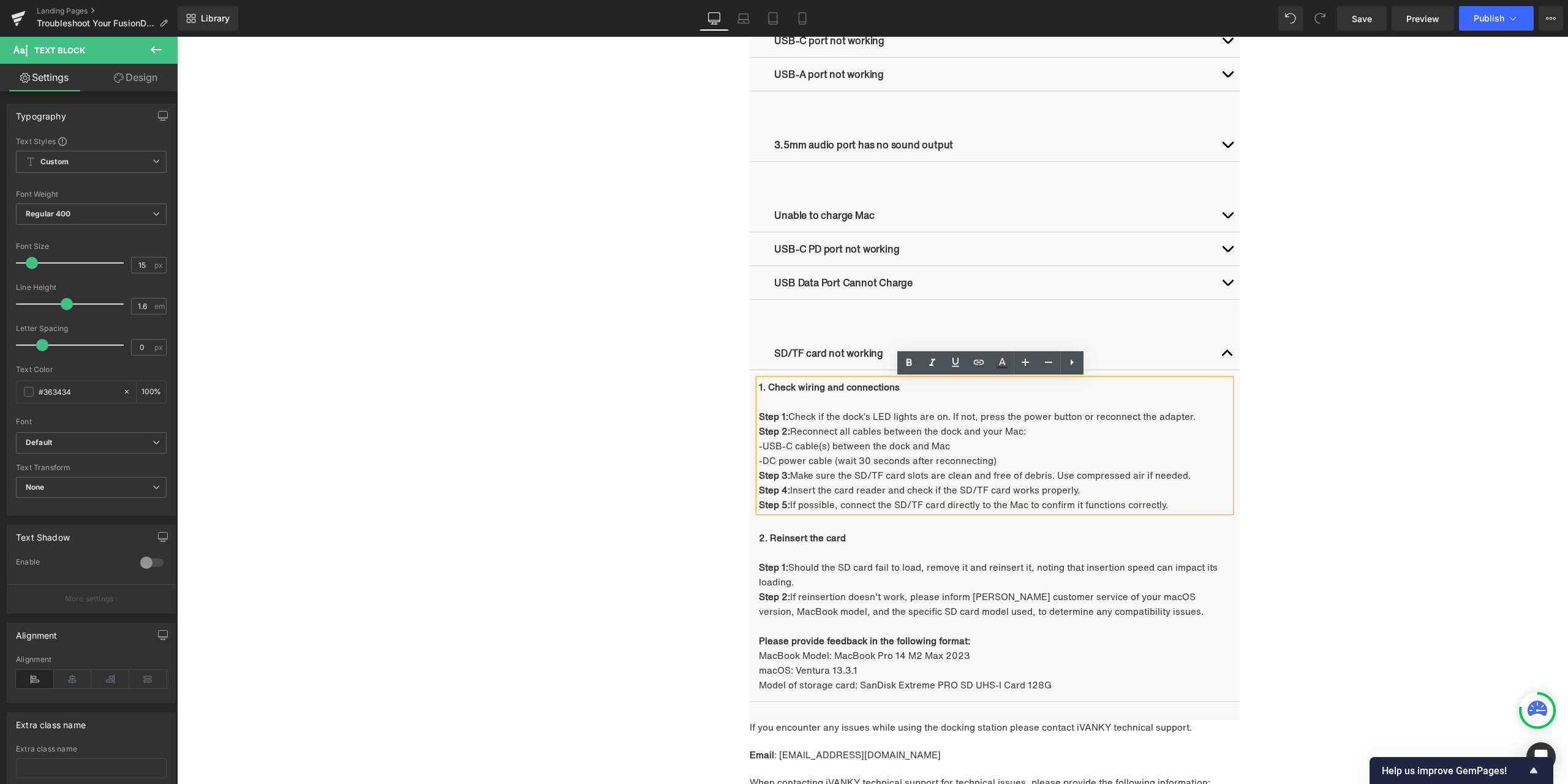
click at [574, 446] on div "Troubleshooting Heading Video Ports Issues Button Network Connectivity Issues B…" at bounding box center [873, 210] width 735 height 1298
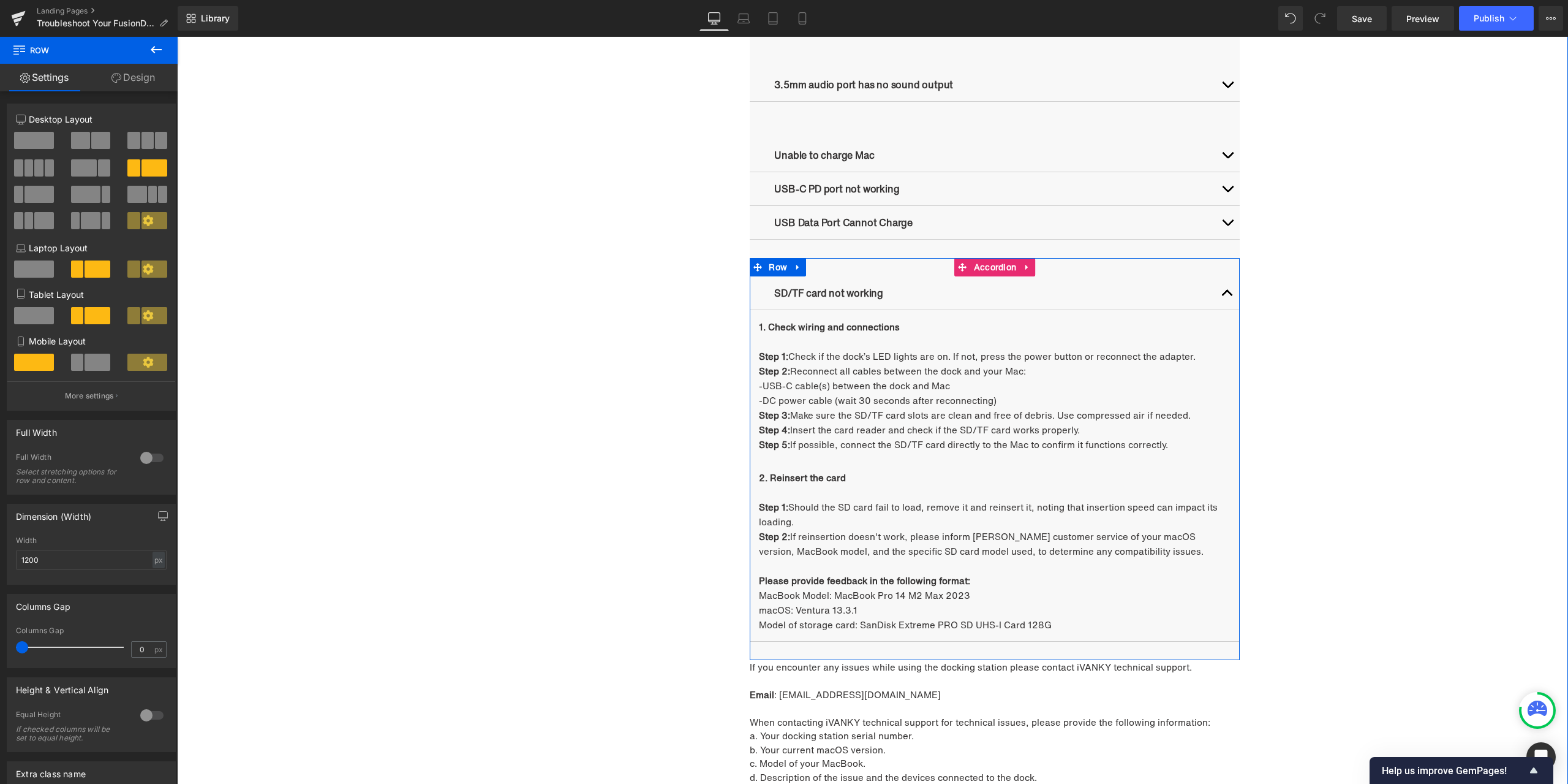
scroll to position [1190, 0]
click at [824, 479] on b "2. Reinsert the card" at bounding box center [802, 476] width 87 height 14
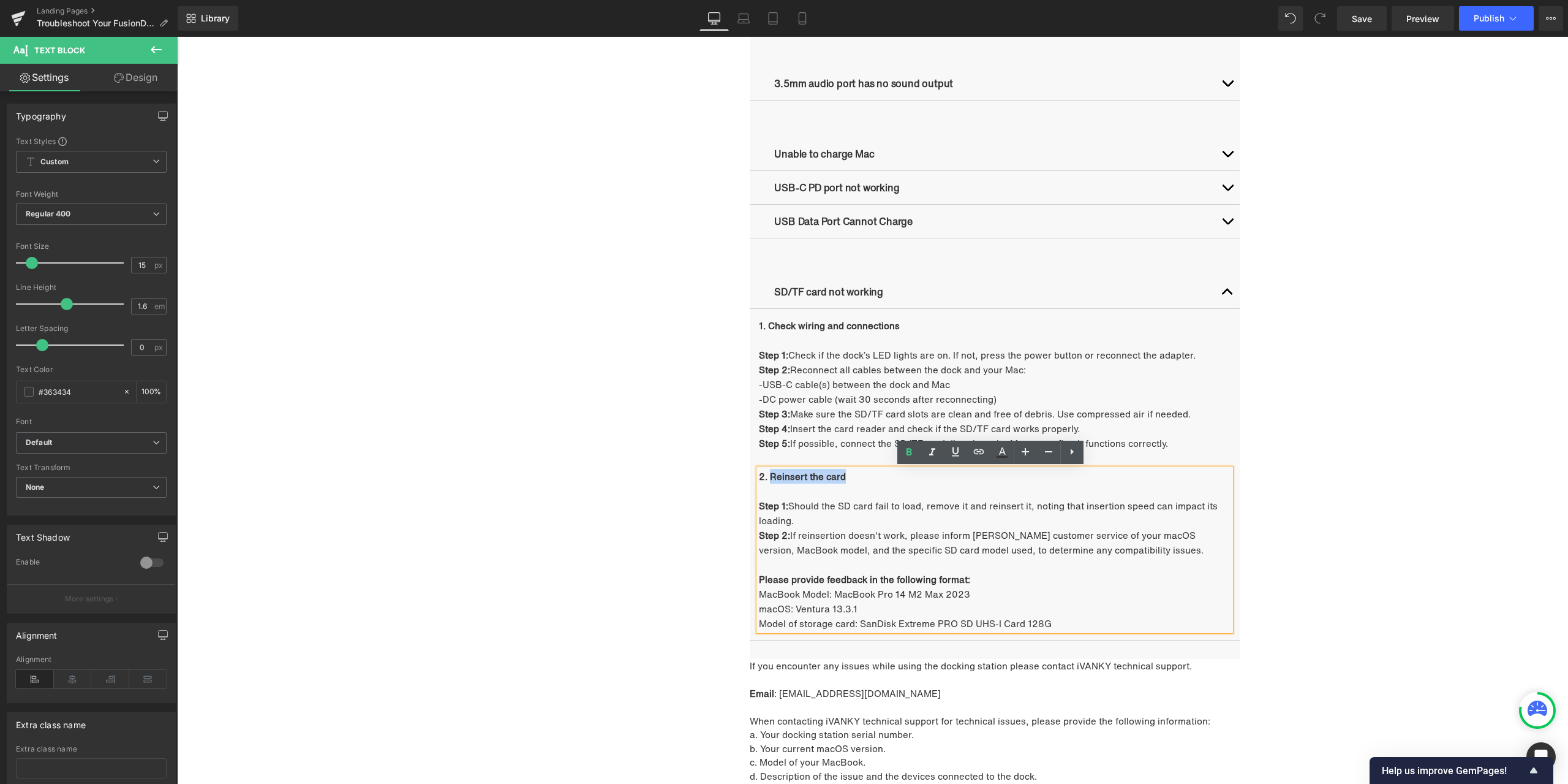
drag, startPoint x: 842, startPoint y: 474, endPoint x: 768, endPoint y: 477, distance: 74.1
click at [768, 477] on p "2. Reinsert the card" at bounding box center [995, 476] width 472 height 15
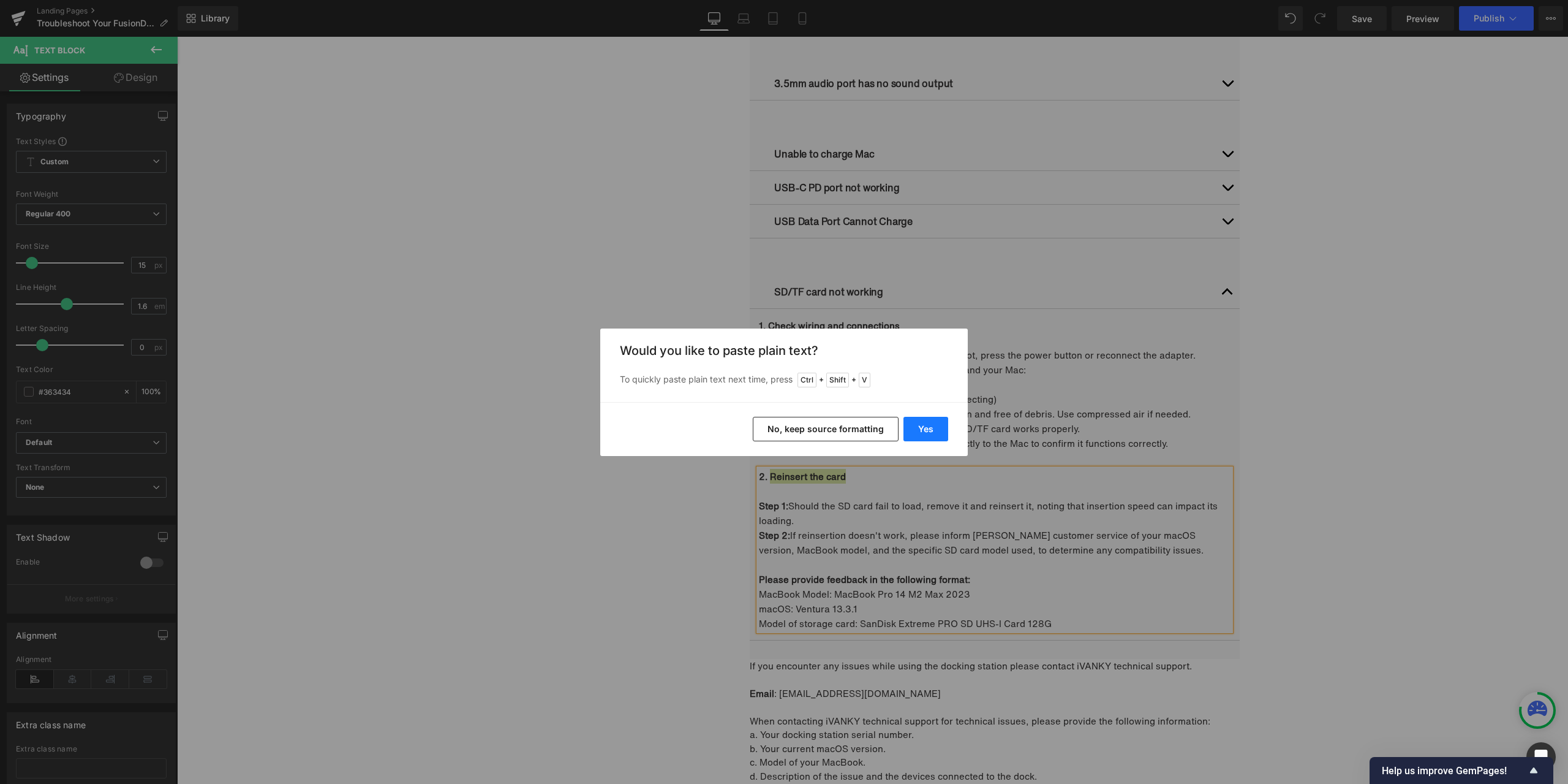
click at [921, 425] on button "Yes" at bounding box center [925, 429] width 44 height 25
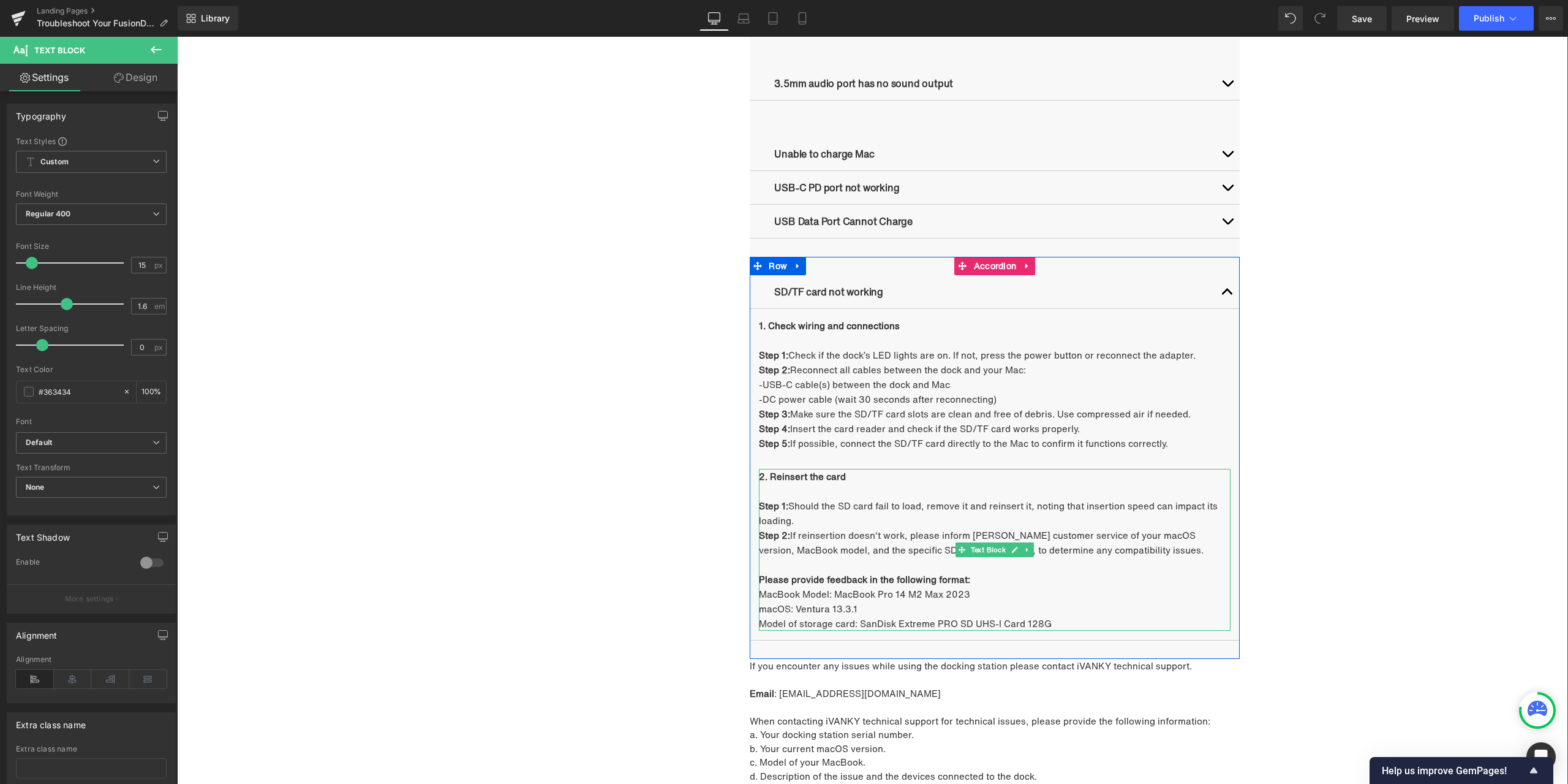
click at [829, 538] on p "Step 2: If reinsertion doesn't work, please inform [PERSON_NAME] customer servi…" at bounding box center [995, 543] width 472 height 30
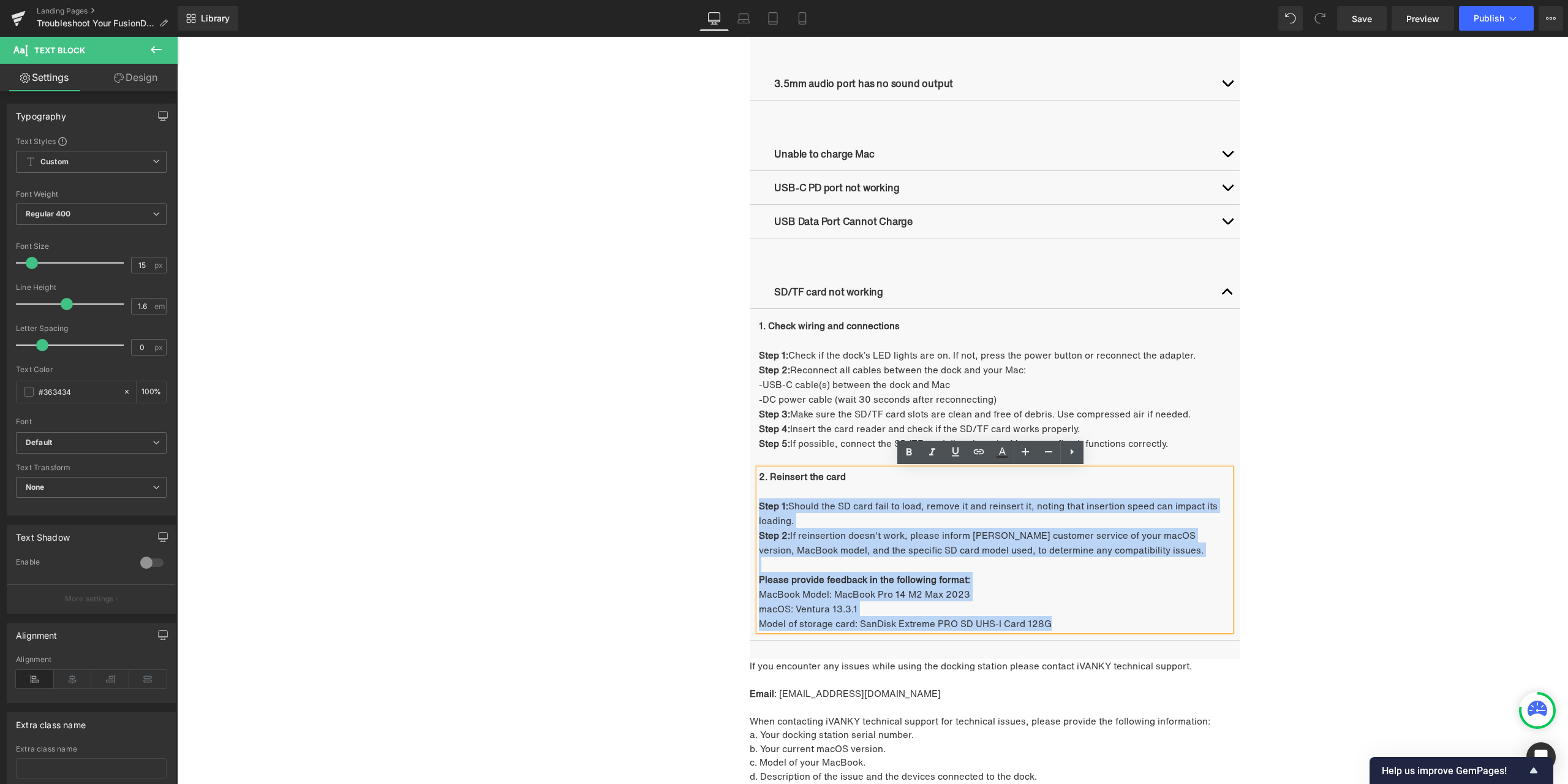
drag, startPoint x: 755, startPoint y: 507, endPoint x: 1123, endPoint y: 617, distance: 384.1
click at [1123, 617] on div "2. Reinsert the card Step 1: Should the SD card fail to load, remove it and rei…" at bounding box center [995, 550] width 472 height 162
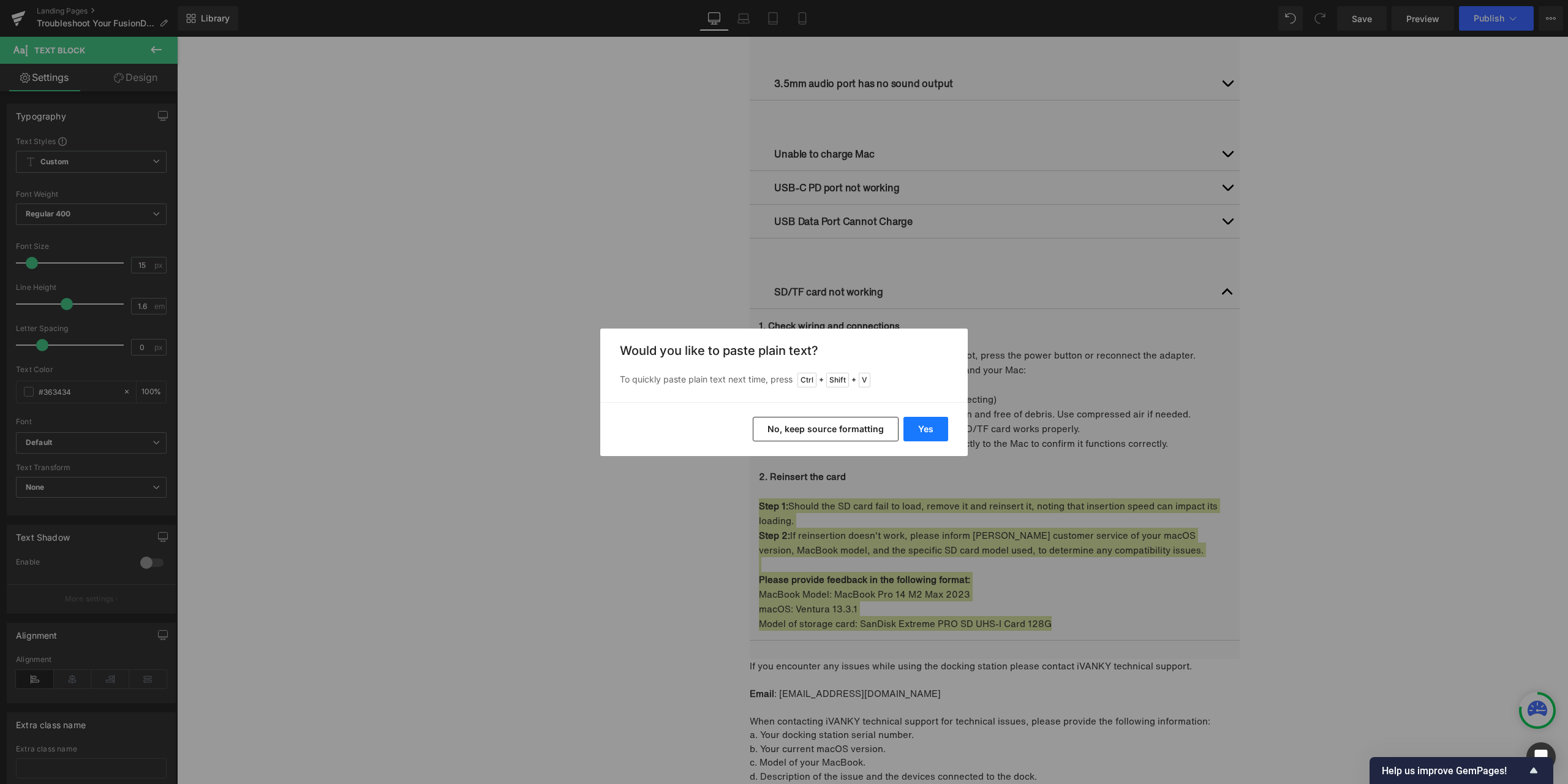
click at [931, 432] on button "Yes" at bounding box center [925, 429] width 44 height 25
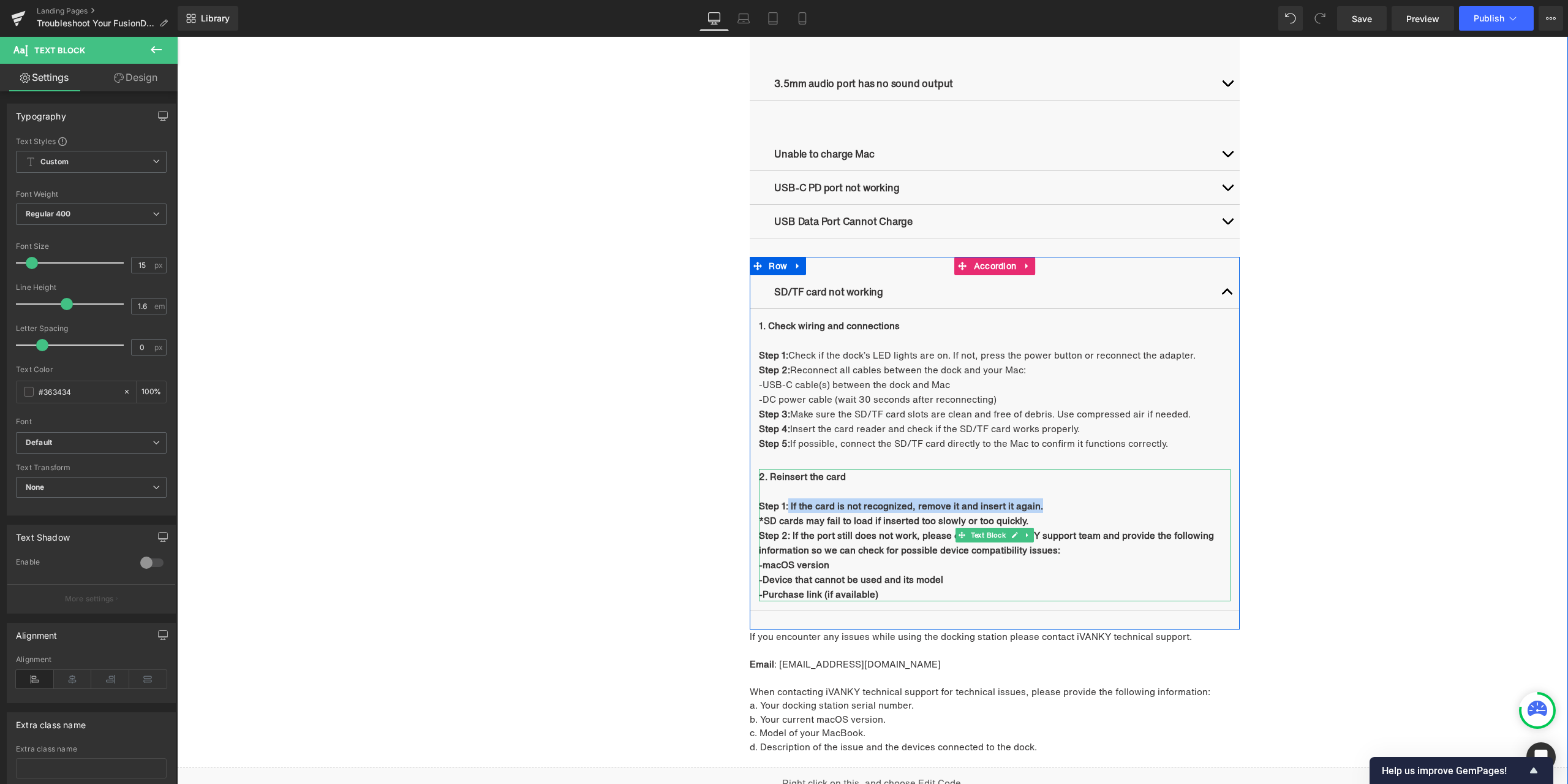
drag, startPoint x: 784, startPoint y: 505, endPoint x: 1047, endPoint y: 505, distance: 263.0
click at [1047, 505] on p "Step 1: If the card is not recognized, remove it and insert it again." at bounding box center [995, 506] width 472 height 15
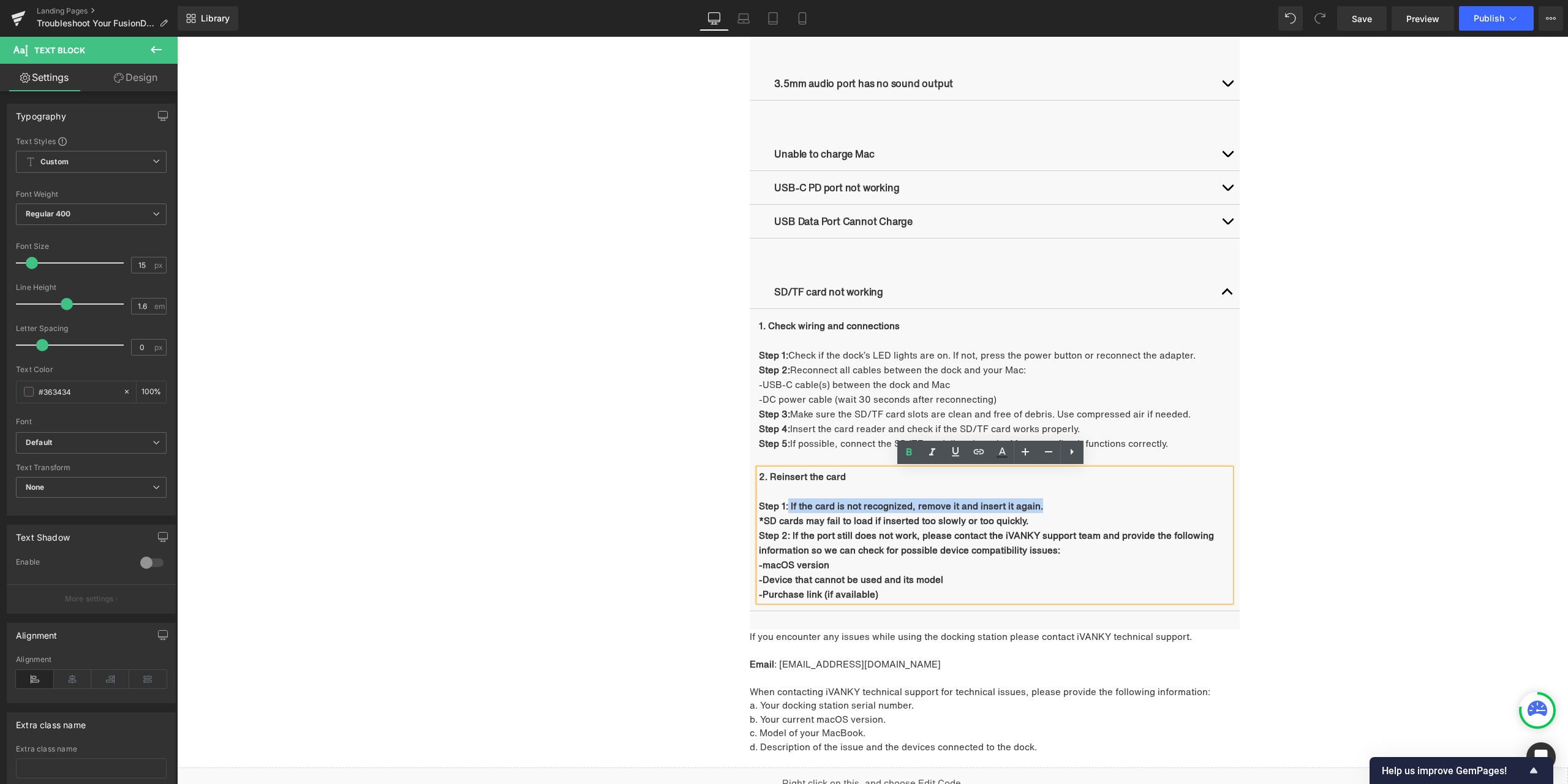
click at [862, 512] on b "Step 1: If the card is not recognized, remove it and insert it again." at bounding box center [900, 506] width 284 height 14
drag, startPoint x: 786, startPoint y: 505, endPoint x: 1046, endPoint y: 503, distance: 260.0
click at [1046, 503] on p "Step 1: If the card is not recognized, remove it and insert it again." at bounding box center [995, 506] width 472 height 15
click at [913, 459] on icon at bounding box center [908, 452] width 15 height 15
click at [904, 549] on b "Step 2: If the port still does not work, please contact the iVANKY support team…" at bounding box center [986, 542] width 455 height 29
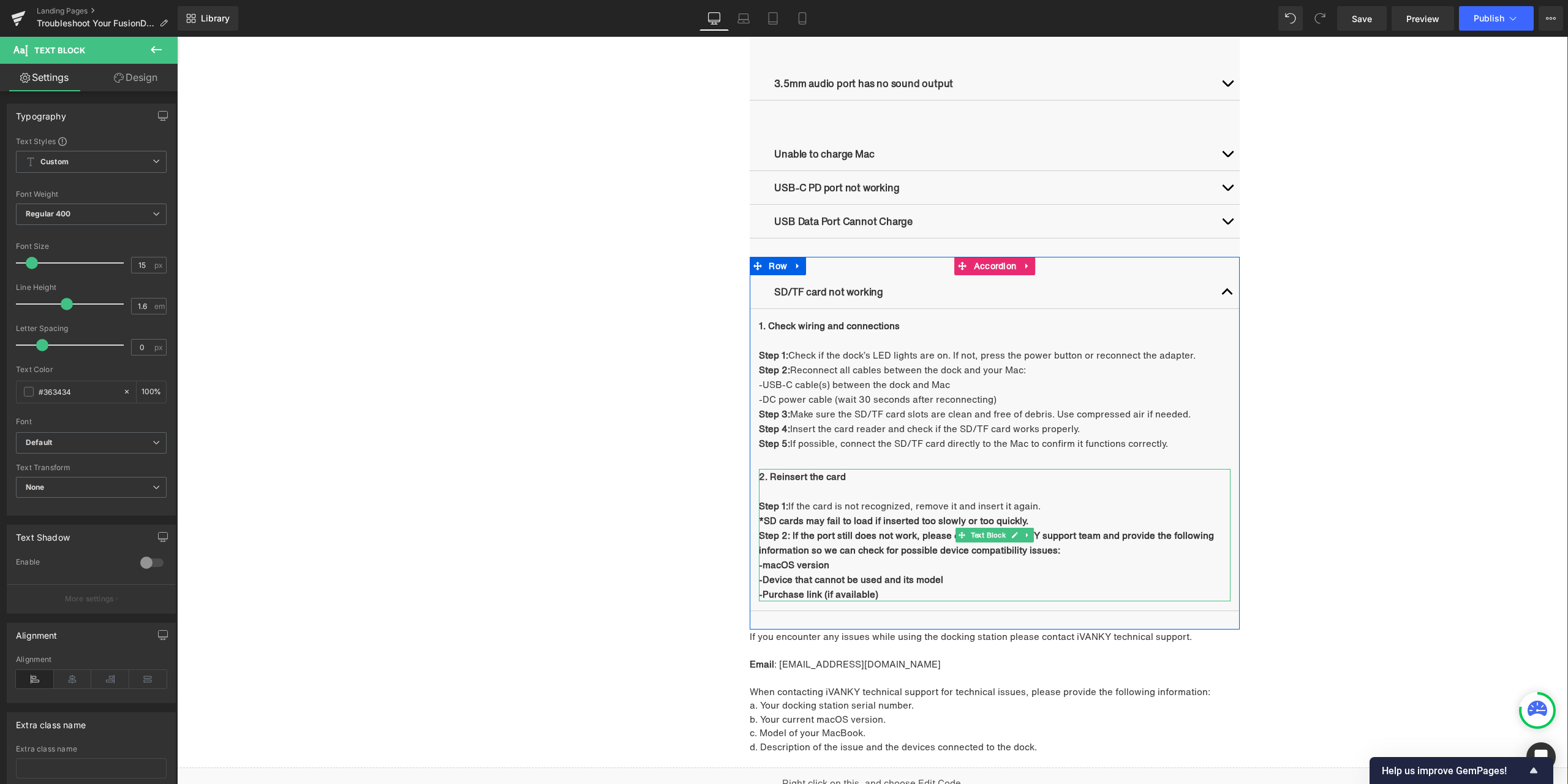
click at [759, 519] on div at bounding box center [760, 535] width 3 height 133
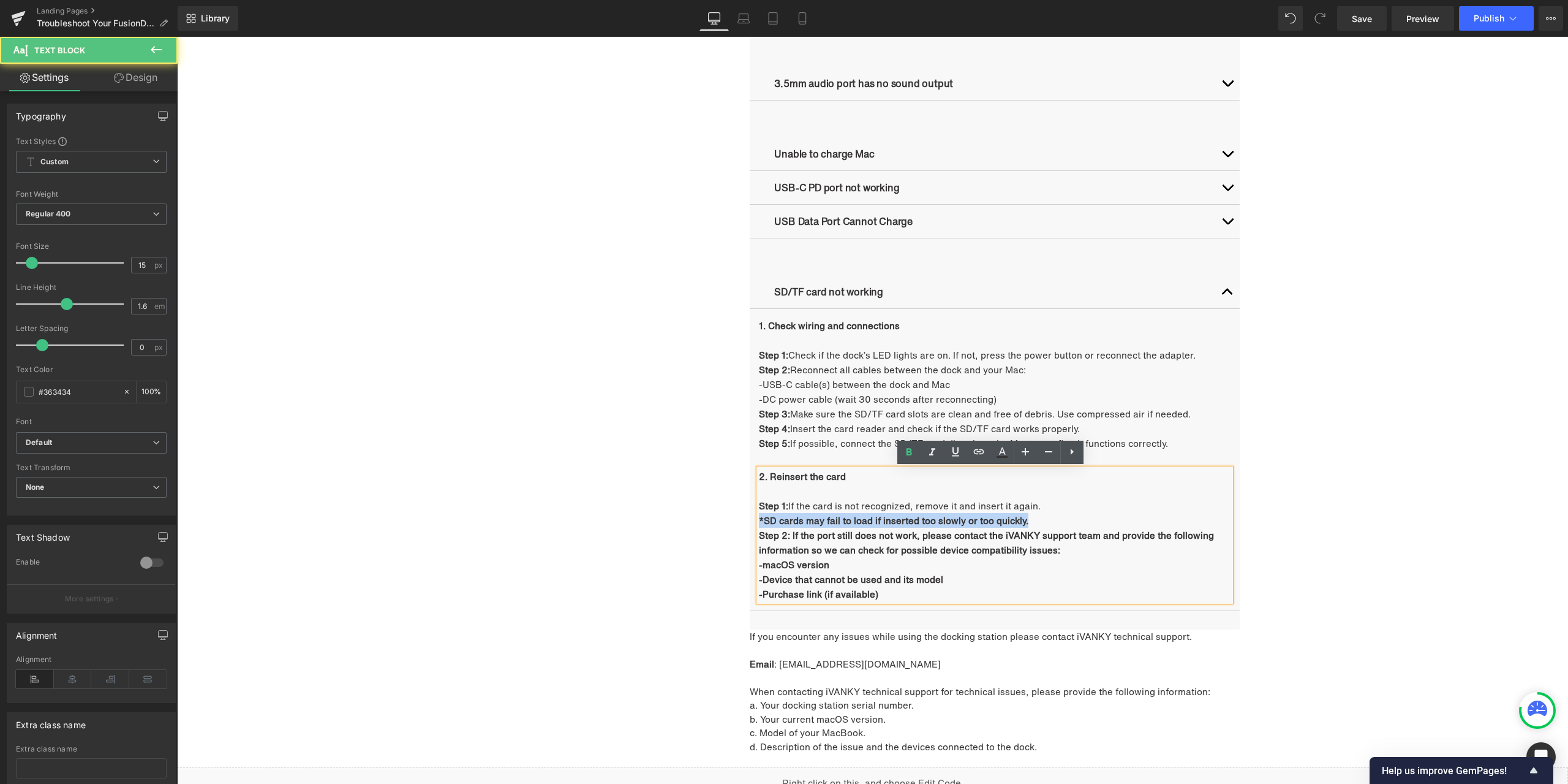
drag, startPoint x: 762, startPoint y: 518, endPoint x: 1063, endPoint y: 522, distance: 301.0
click at [1063, 522] on p "*SD cards may fail to load if inserted too slowly or too quickly." at bounding box center [995, 520] width 472 height 15
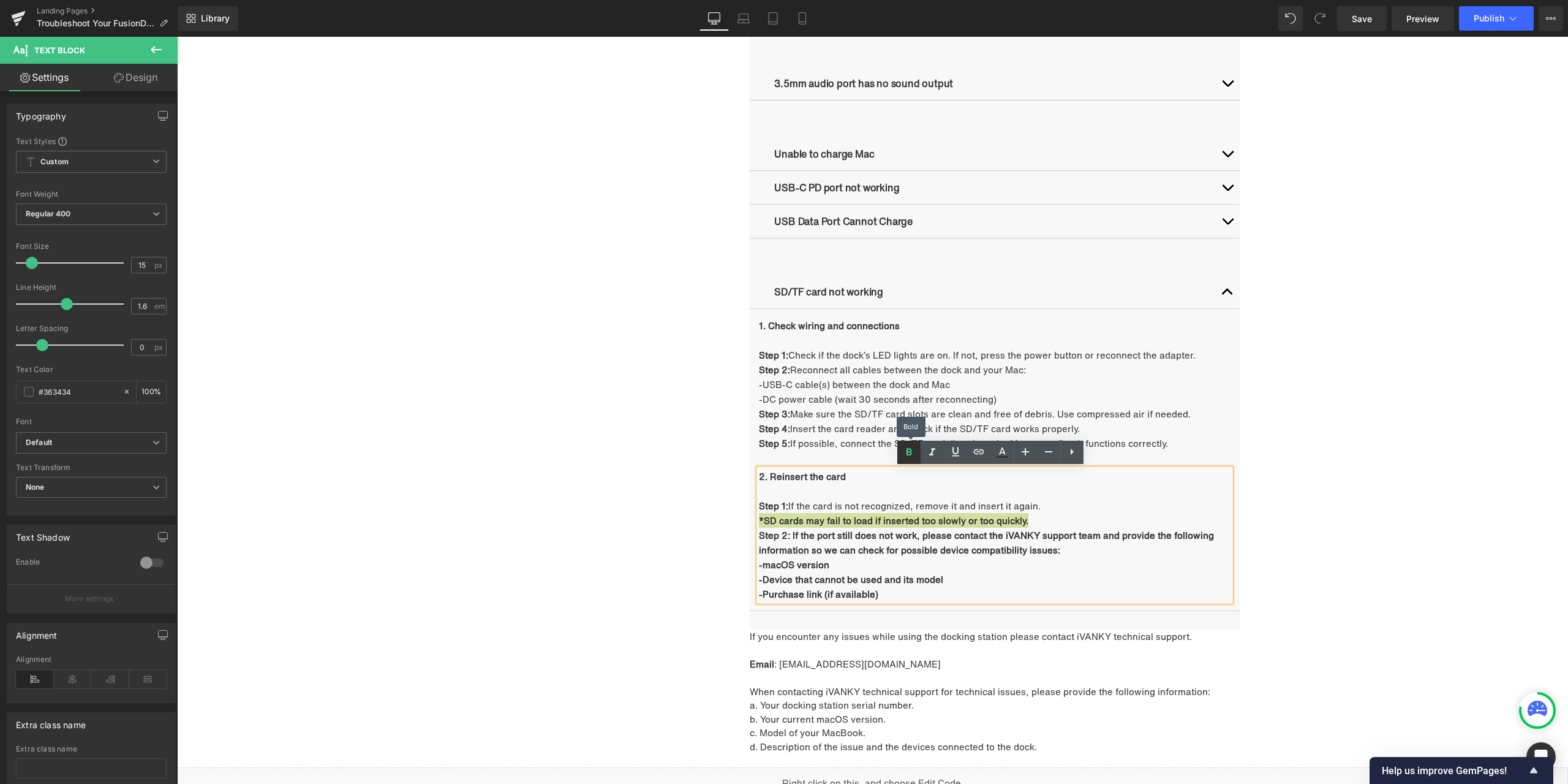
click at [913, 456] on icon at bounding box center [908, 452] width 15 height 15
drag, startPoint x: 756, startPoint y: 519, endPoint x: 1064, endPoint y: 518, distance: 308.0
click at [1064, 518] on p "*SD cards may fail to load if inserted too slowly or too quickly." at bounding box center [995, 520] width 472 height 15
click at [953, 454] on icon at bounding box center [956, 452] width 15 height 15
click at [857, 547] on b "Step 2: If the port still does not work, please contact the iVANKY support team…" at bounding box center [986, 542] width 455 height 29
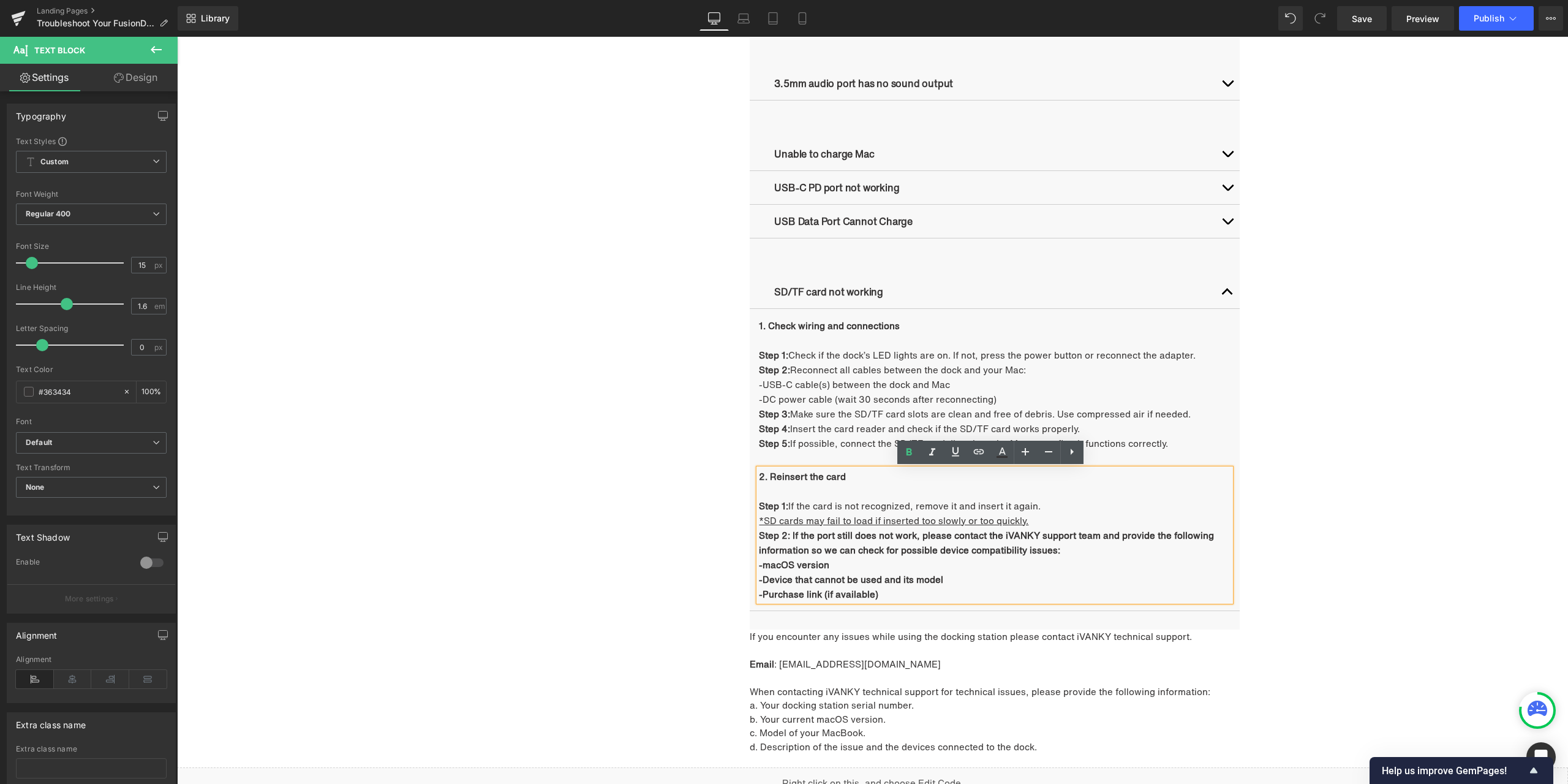
drag, startPoint x: 787, startPoint y: 534, endPoint x: 889, endPoint y: 591, distance: 116.8
click at [889, 591] on div "2. Reinsert the card Step 1: If the card is not recognized, remove it and inser…" at bounding box center [995, 535] width 472 height 133
click at [913, 457] on icon at bounding box center [908, 452] width 15 height 15
click at [889, 559] on p "-macOS version" at bounding box center [995, 564] width 472 height 15
drag, startPoint x: 784, startPoint y: 536, endPoint x: 812, endPoint y: 541, distance: 28.4
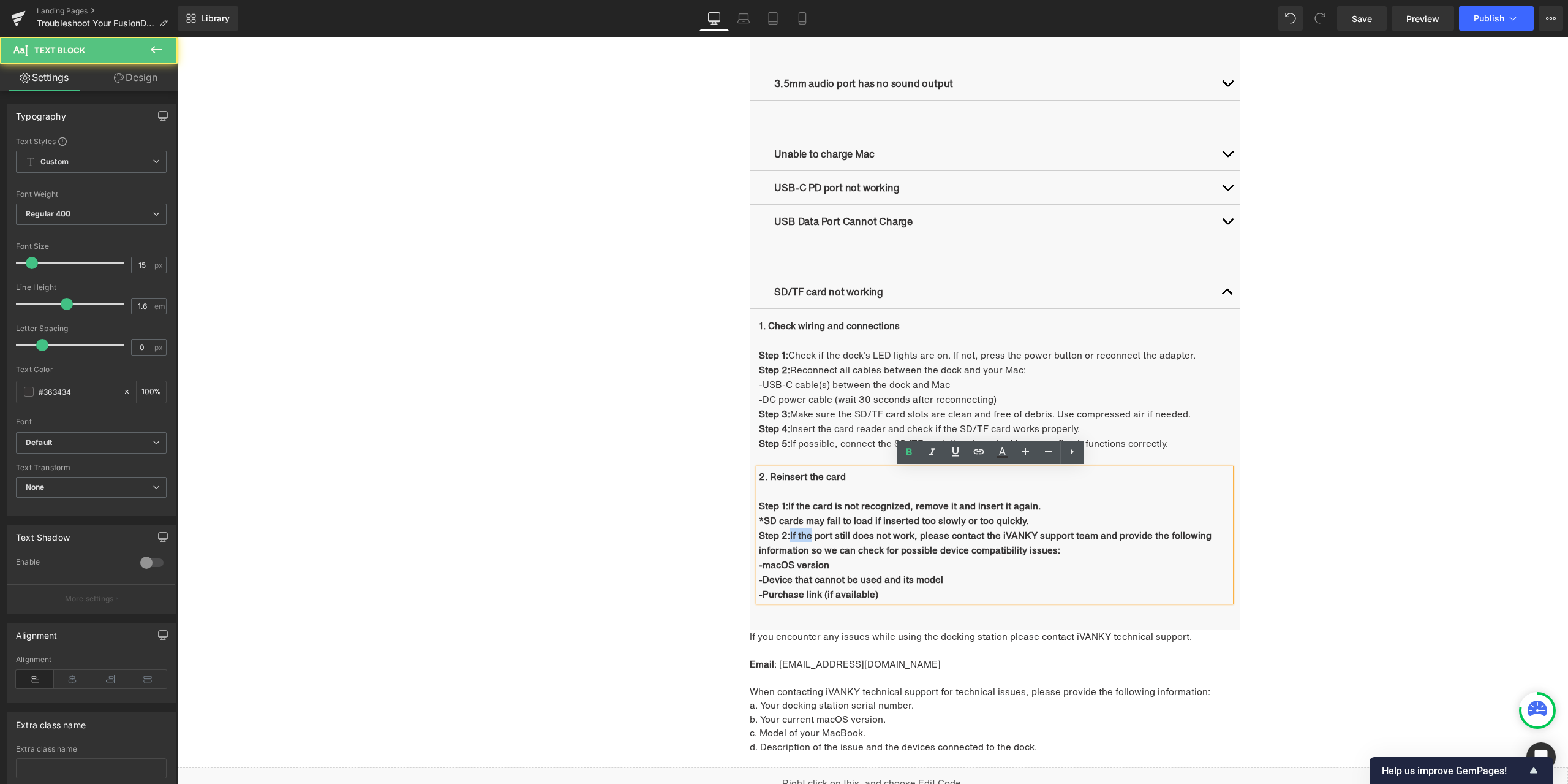
click at [812, 541] on b "Step 2: If the port still does not work, please contact the iVANKY support team…" at bounding box center [985, 542] width 453 height 29
click at [786, 533] on strong "Step 2:" at bounding box center [775, 535] width 31 height 14
drag, startPoint x: 789, startPoint y: 534, endPoint x: 909, endPoint y: 592, distance: 133.3
click at [909, 592] on div "2. Reinsert the card Step 1: If the card is not recognized, remove it and inser…" at bounding box center [995, 535] width 472 height 133
click at [912, 456] on icon at bounding box center [908, 452] width 15 height 15
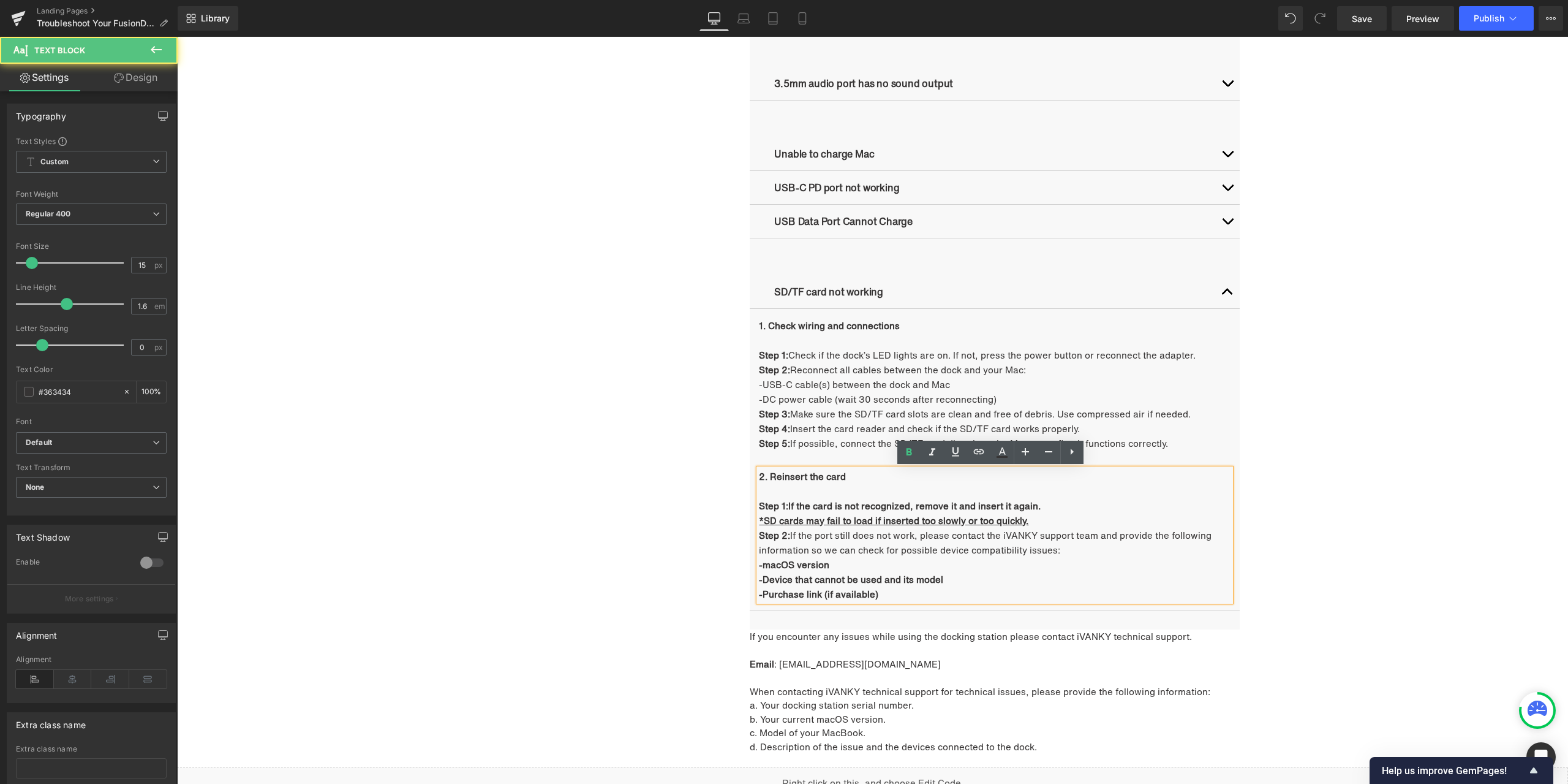
drag, startPoint x: 754, startPoint y: 565, endPoint x: 927, endPoint y: 591, distance: 174.9
click at [927, 591] on div "2. Reinsert the card Step 1: If the card is not recognized, remove it and inser…" at bounding box center [995, 535] width 472 height 133
click at [913, 458] on icon at bounding box center [908, 452] width 15 height 15
drag, startPoint x: 755, startPoint y: 569, endPoint x: 922, endPoint y: 593, distance: 168.7
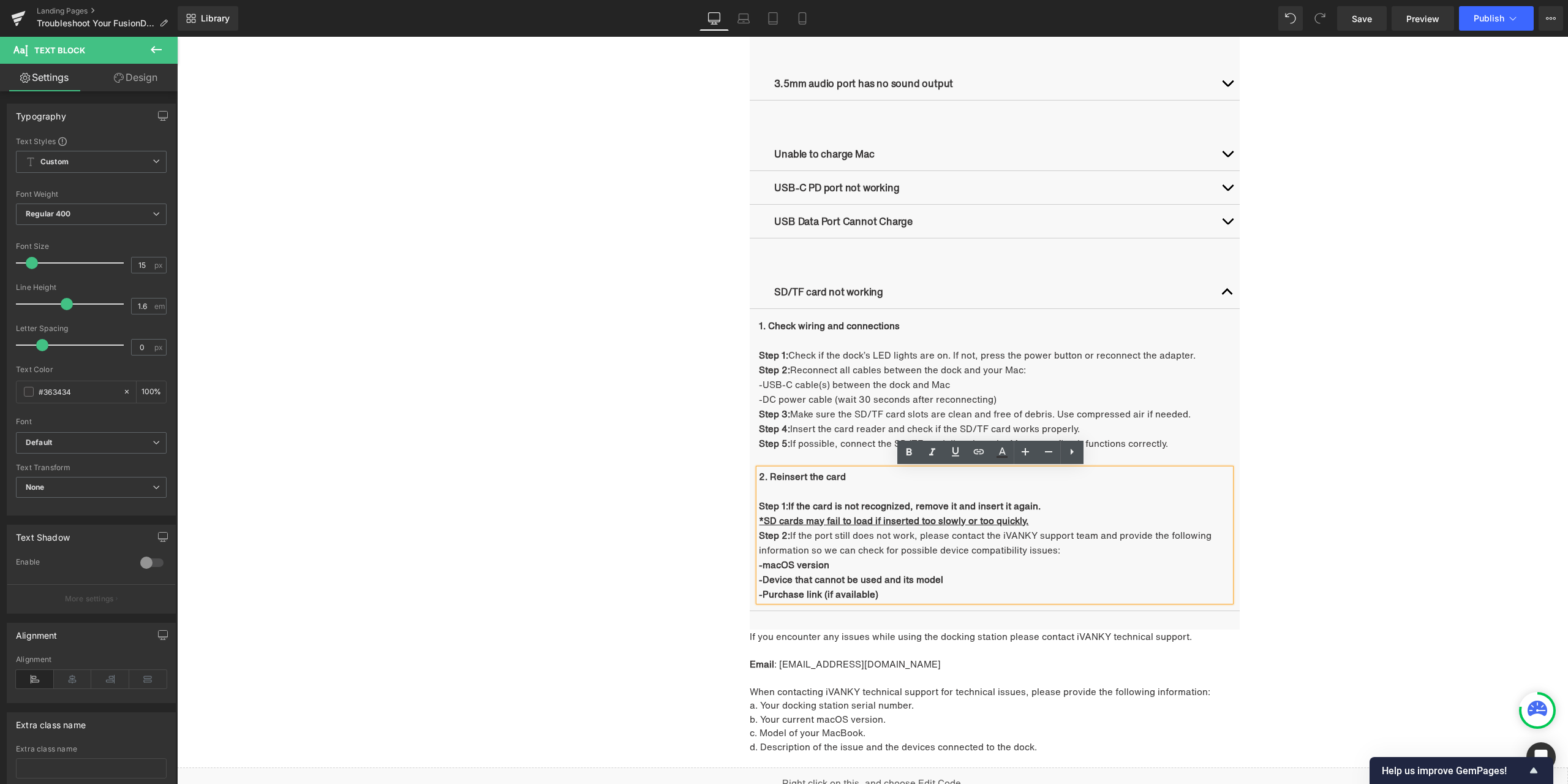
click at [922, 593] on div "2. Reinsert the card Step 1: If the card is not recognized, remove it and inser…" at bounding box center [995, 535] width 472 height 133
click at [916, 454] on link at bounding box center [909, 452] width 24 height 24
drag, startPoint x: 785, startPoint y: 505, endPoint x: 1028, endPoint y: 520, distance: 243.5
click at [1028, 520] on div "2. Reinsert the card Step 1: If the card is not recognized, remove it and inser…" at bounding box center [995, 535] width 472 height 133
click at [908, 452] on icon at bounding box center [909, 452] width 6 height 7
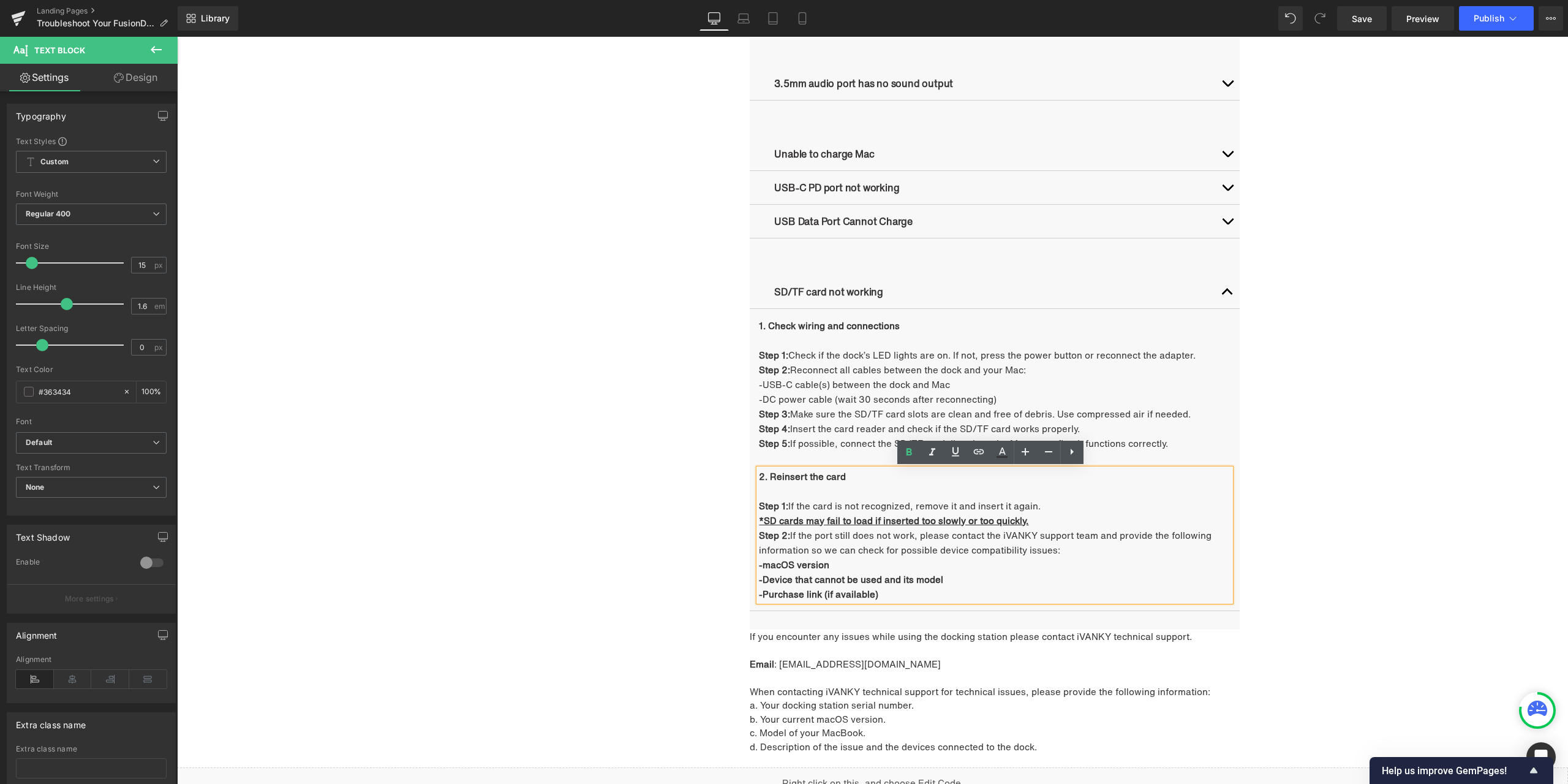
click at [919, 554] on span "If the port still does not work, please contact the iVANKY support team and pro…" at bounding box center [985, 542] width 453 height 29
drag, startPoint x: 1027, startPoint y: 520, endPoint x: 755, endPoint y: 521, distance: 272.0
click at [759, 521] on p "*SD cards may fail to load if inserted too slowly or too quickly." at bounding box center [995, 520] width 472 height 15
click at [909, 452] on icon at bounding box center [909, 452] width 6 height 7
click at [951, 549] on span "If the port still does not work, please contact the iVANKY support team and pro…" at bounding box center [985, 542] width 453 height 29
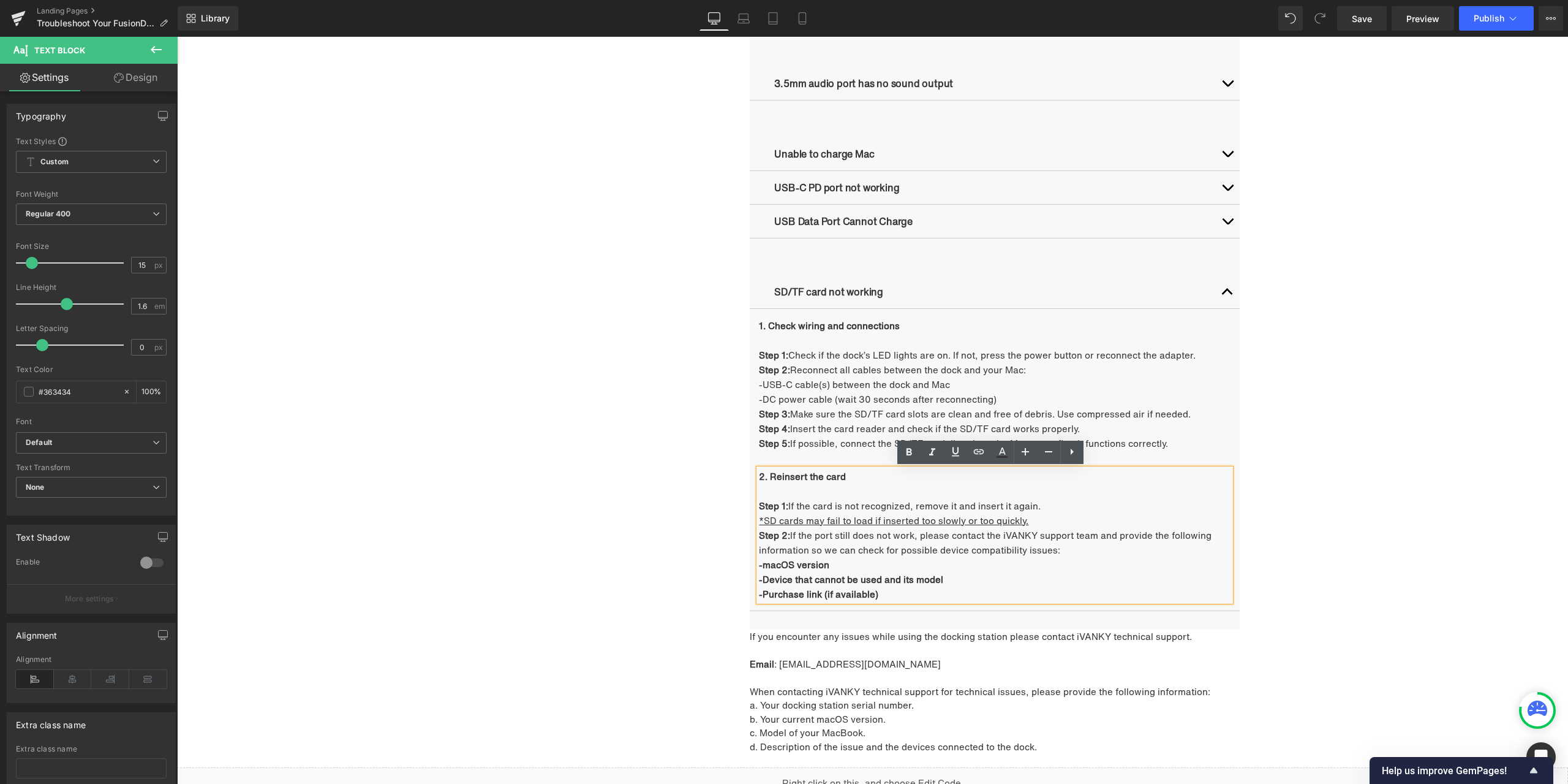
drag, startPoint x: 880, startPoint y: 595, endPoint x: 755, endPoint y: 568, distance: 127.9
click at [759, 568] on div "2. Reinsert the card Step 1: If the card is not recognized, remove it and inser…" at bounding box center [995, 535] width 472 height 133
click at [915, 457] on icon at bounding box center [908, 452] width 15 height 15
click at [911, 454] on icon at bounding box center [908, 452] width 15 height 15
click at [911, 454] on icon at bounding box center [909, 452] width 6 height 7
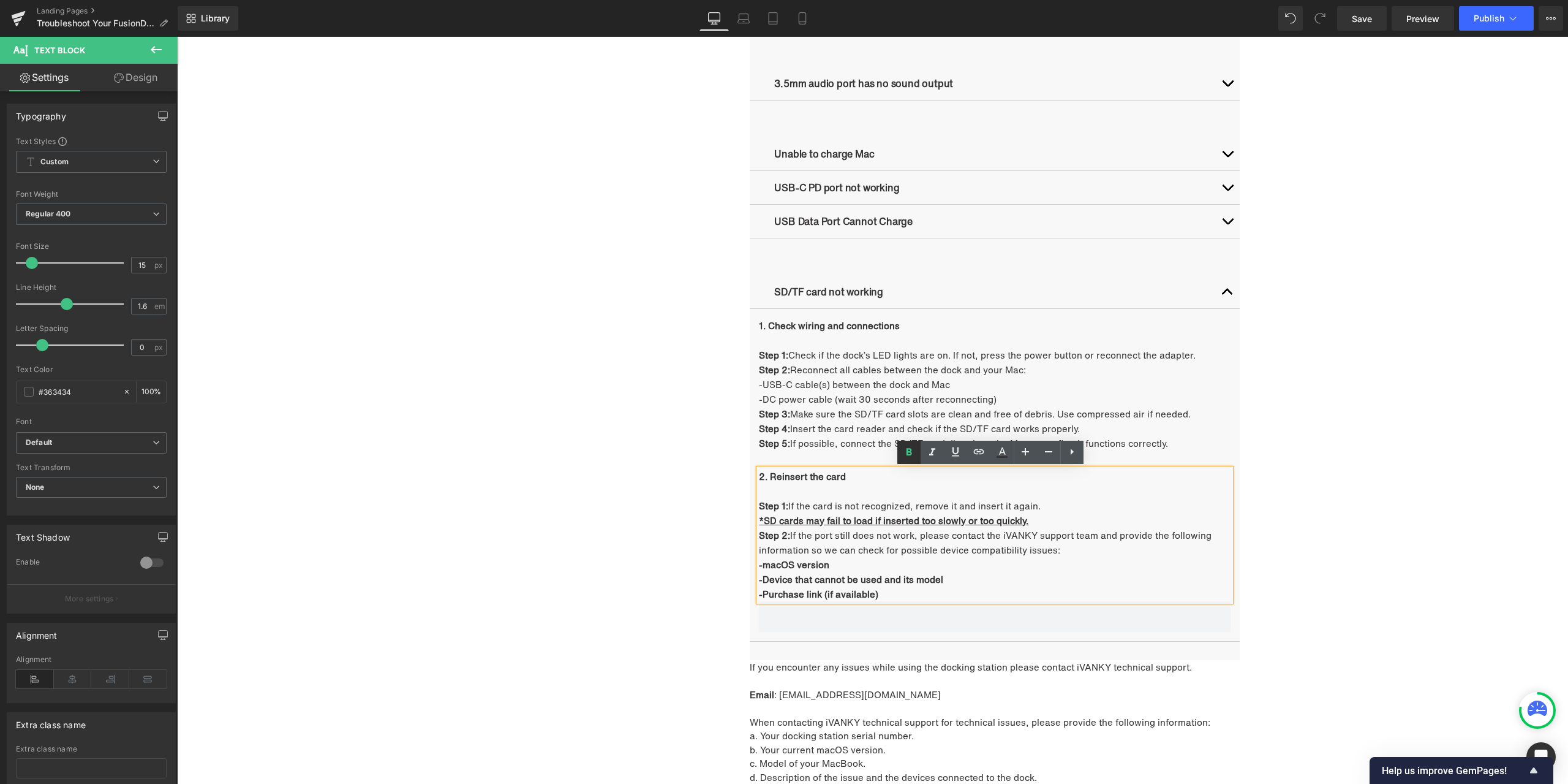
click at [910, 454] on icon at bounding box center [909, 452] width 6 height 7
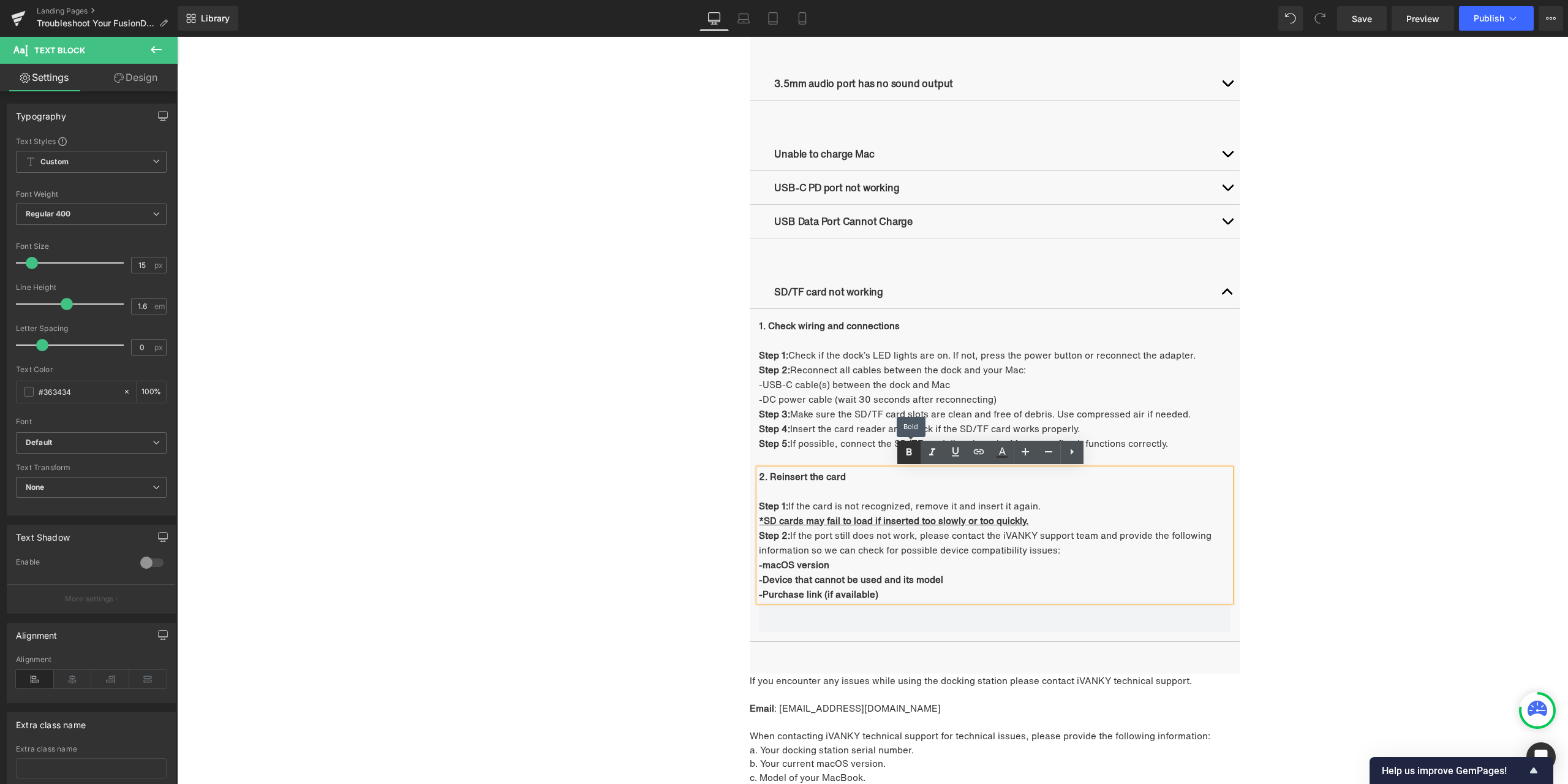
click at [910, 454] on icon at bounding box center [909, 452] width 6 height 7
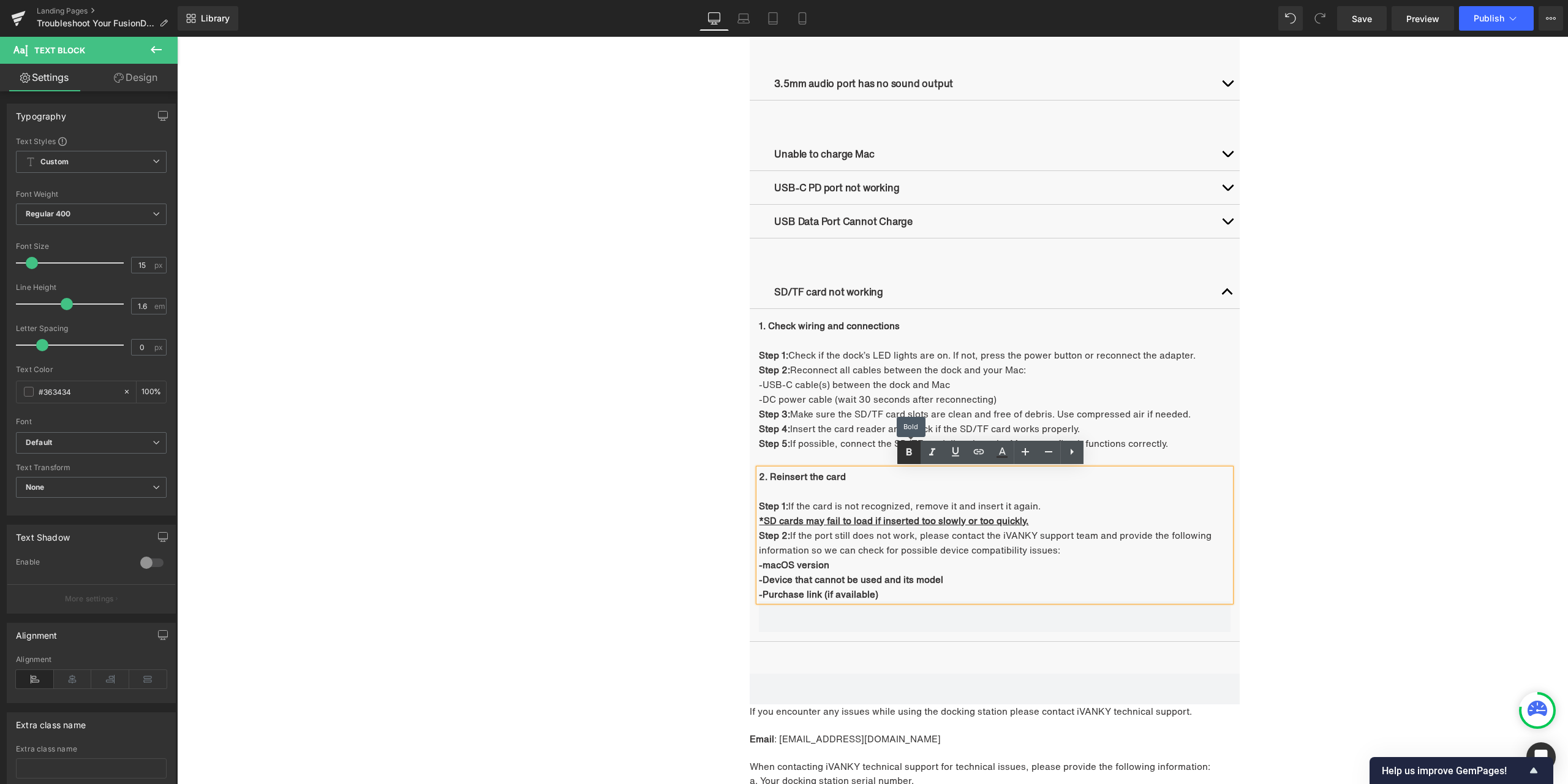
click at [910, 454] on icon at bounding box center [909, 452] width 6 height 7
click at [1074, 683] on span at bounding box center [995, 689] width 491 height 30
click at [1078, 259] on div "SD/TF card not working Text Block 1. Check wiring and connections Step 1: Check…" at bounding box center [995, 465] width 491 height 417
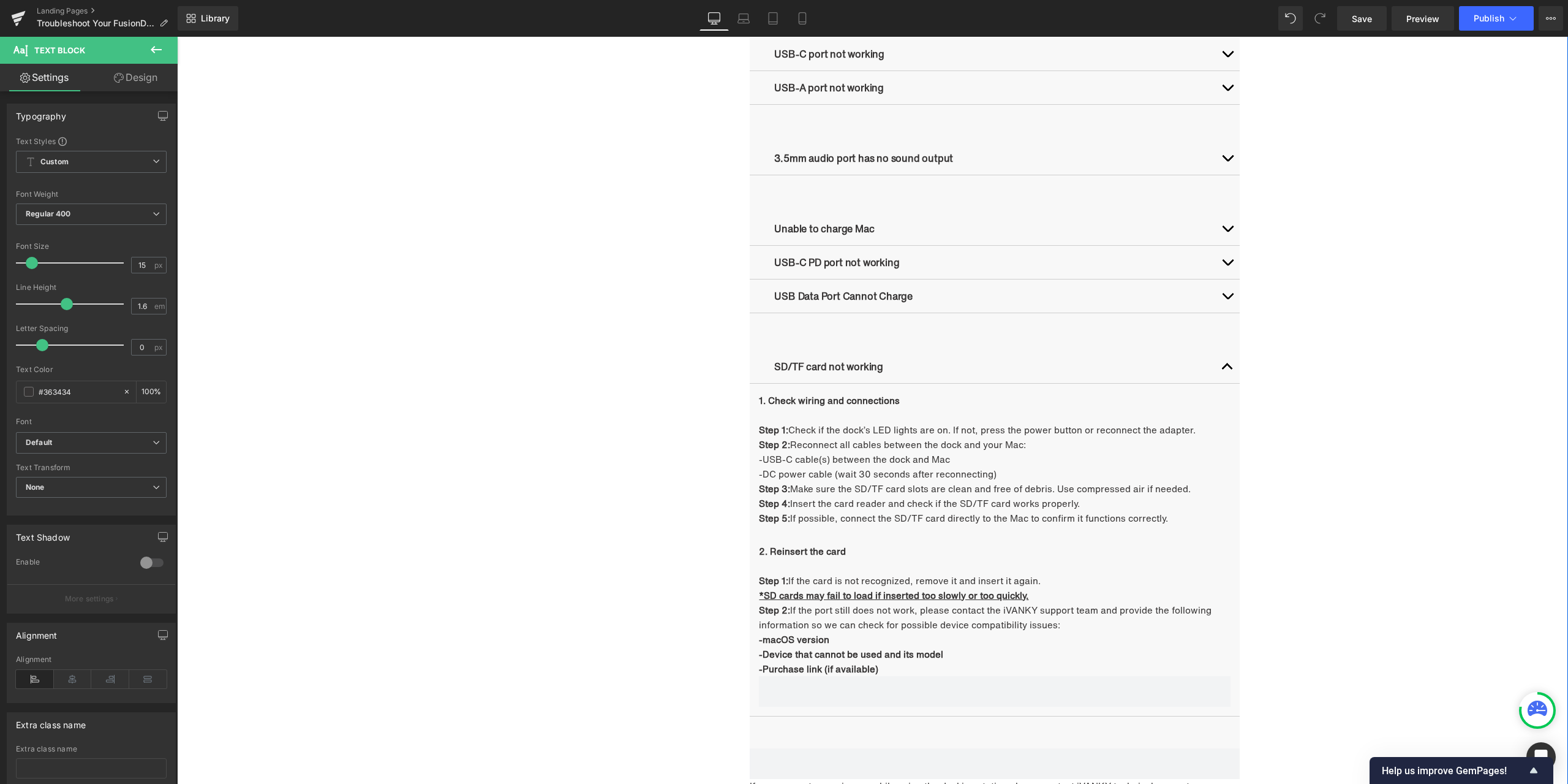
scroll to position [1128, 0]
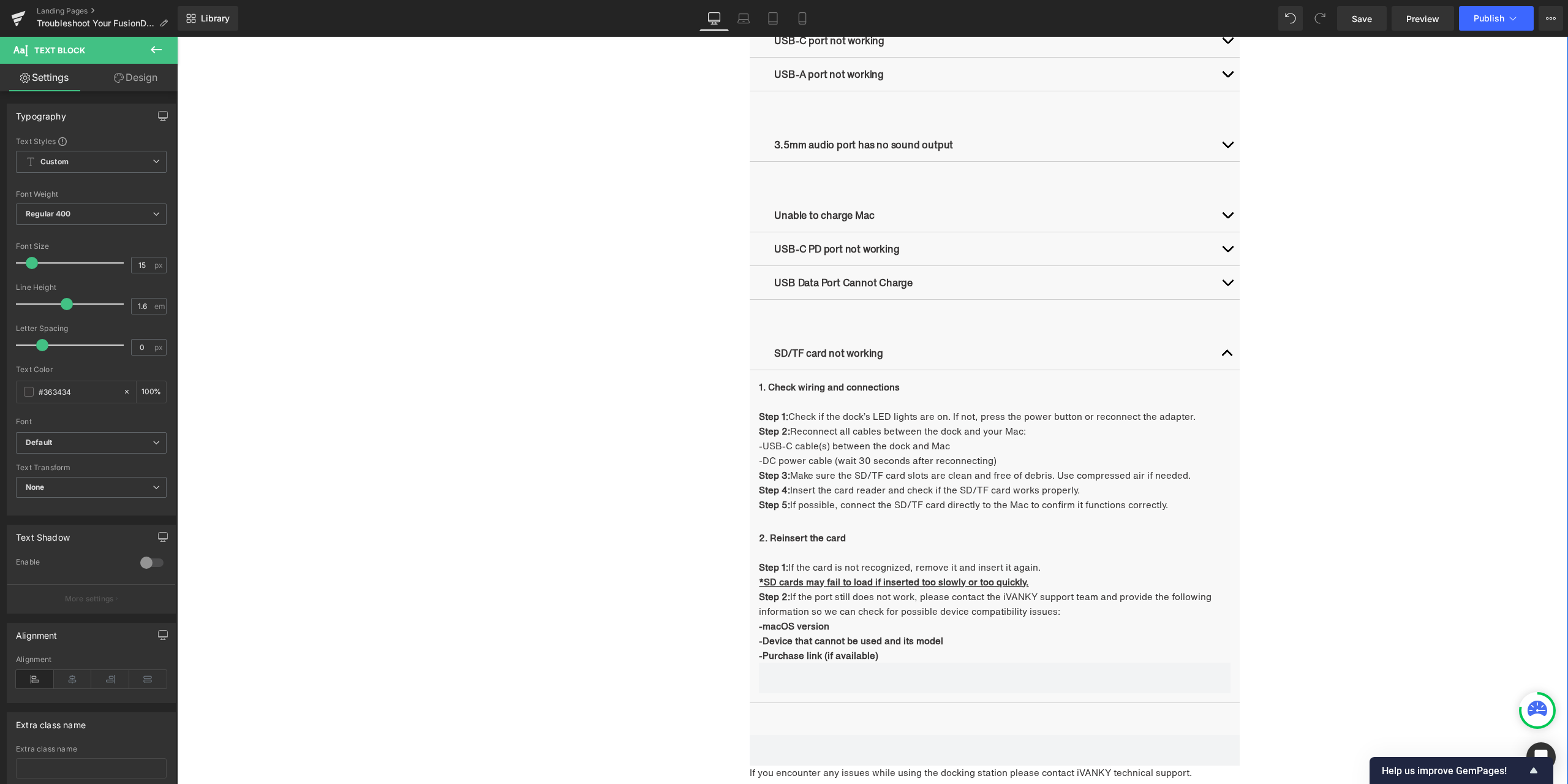
click at [1220, 349] on button "button" at bounding box center [1227, 353] width 25 height 33
click at [1221, 354] on button "button" at bounding box center [1227, 353] width 25 height 33
click at [1228, 356] on span "button" at bounding box center [1228, 356] width 0 height 0
drag, startPoint x: 1359, startPoint y: 14, endPoint x: 1220, endPoint y: 461, distance: 468.1
click at [1359, 14] on span "Save" at bounding box center [1362, 18] width 21 height 13
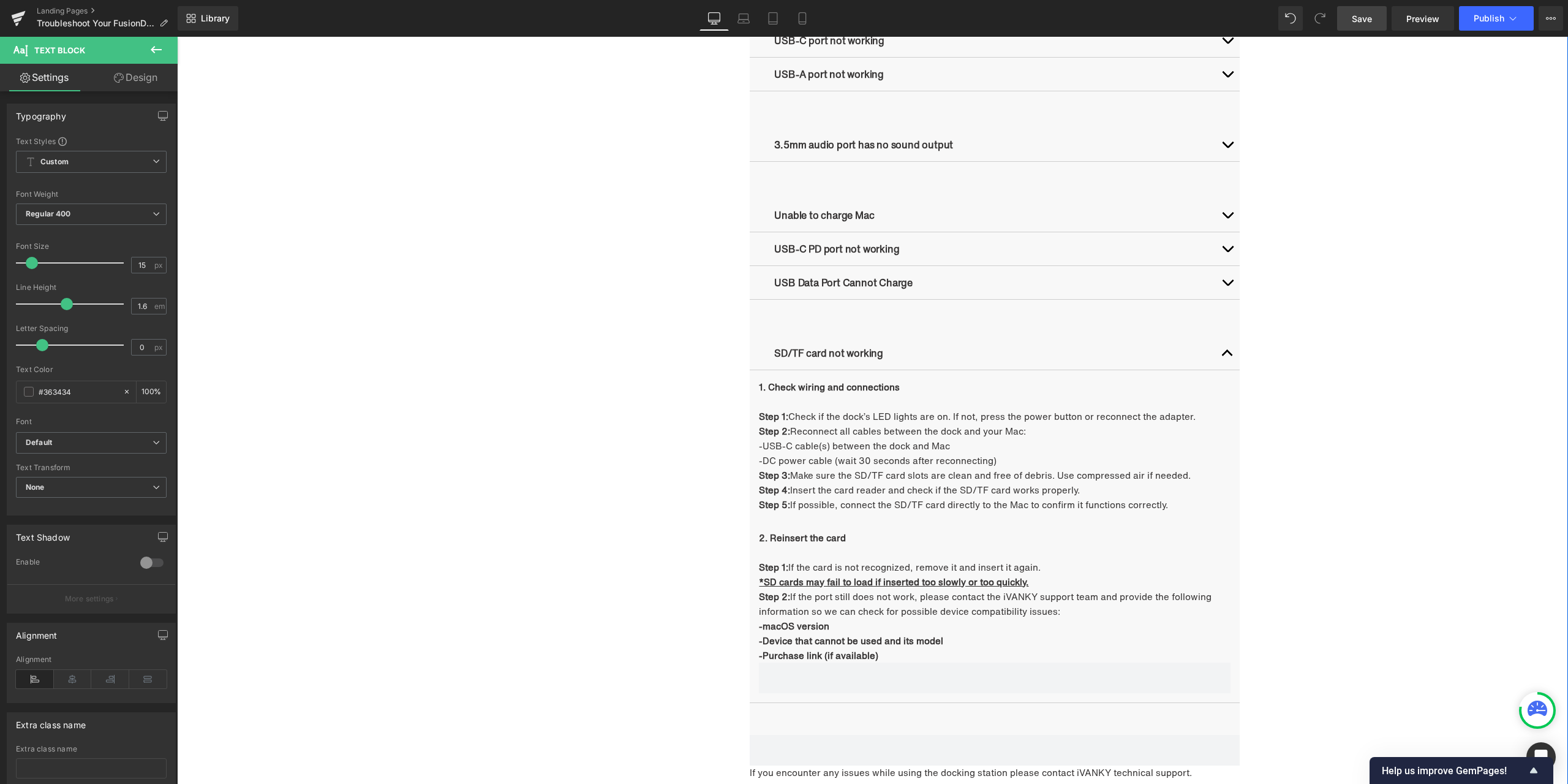
click at [1222, 354] on button "button" at bounding box center [1227, 353] width 25 height 33
click at [69, 10] on link "Landing Pages" at bounding box center [106, 11] width 141 height 10
